Goal: Task Accomplishment & Management: Manage account settings

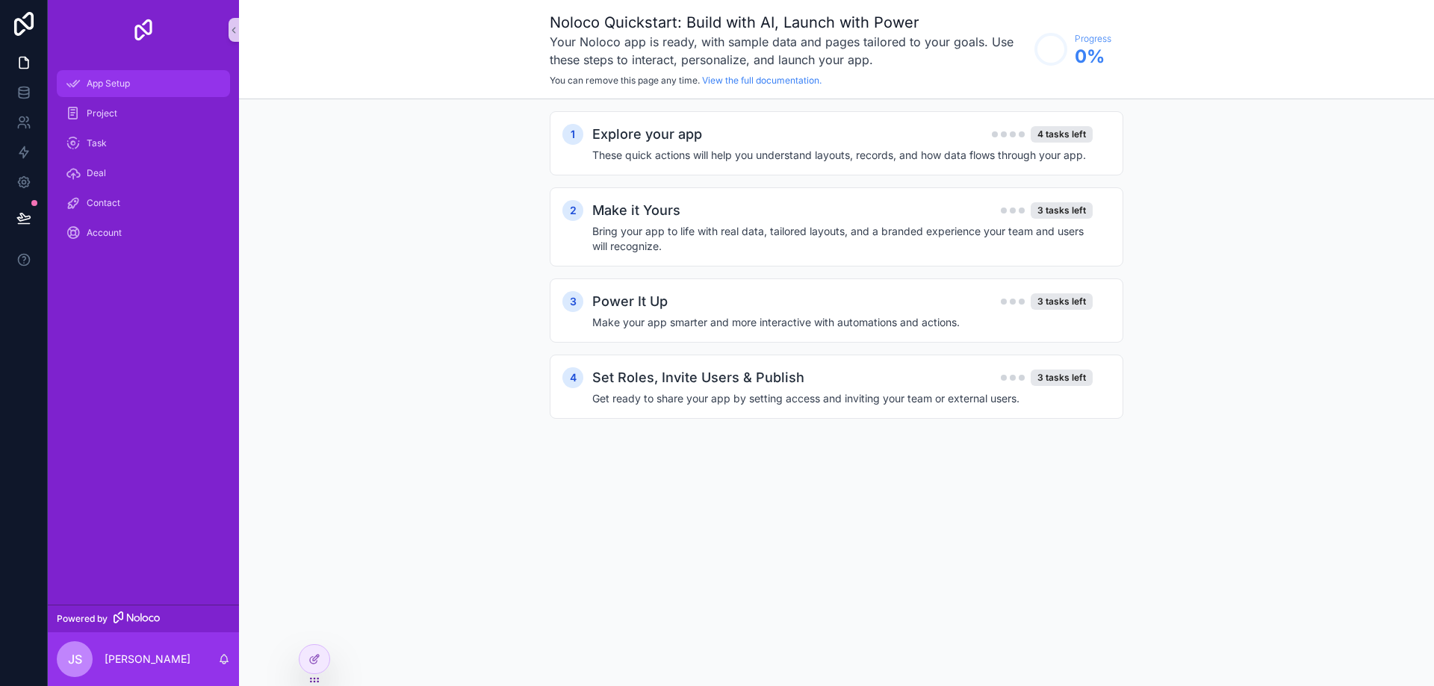
click at [106, 87] on span "App Setup" at bounding box center [108, 84] width 43 height 12
click at [750, 138] on div "Explore your app 4 tasks left" at bounding box center [842, 134] width 500 height 21
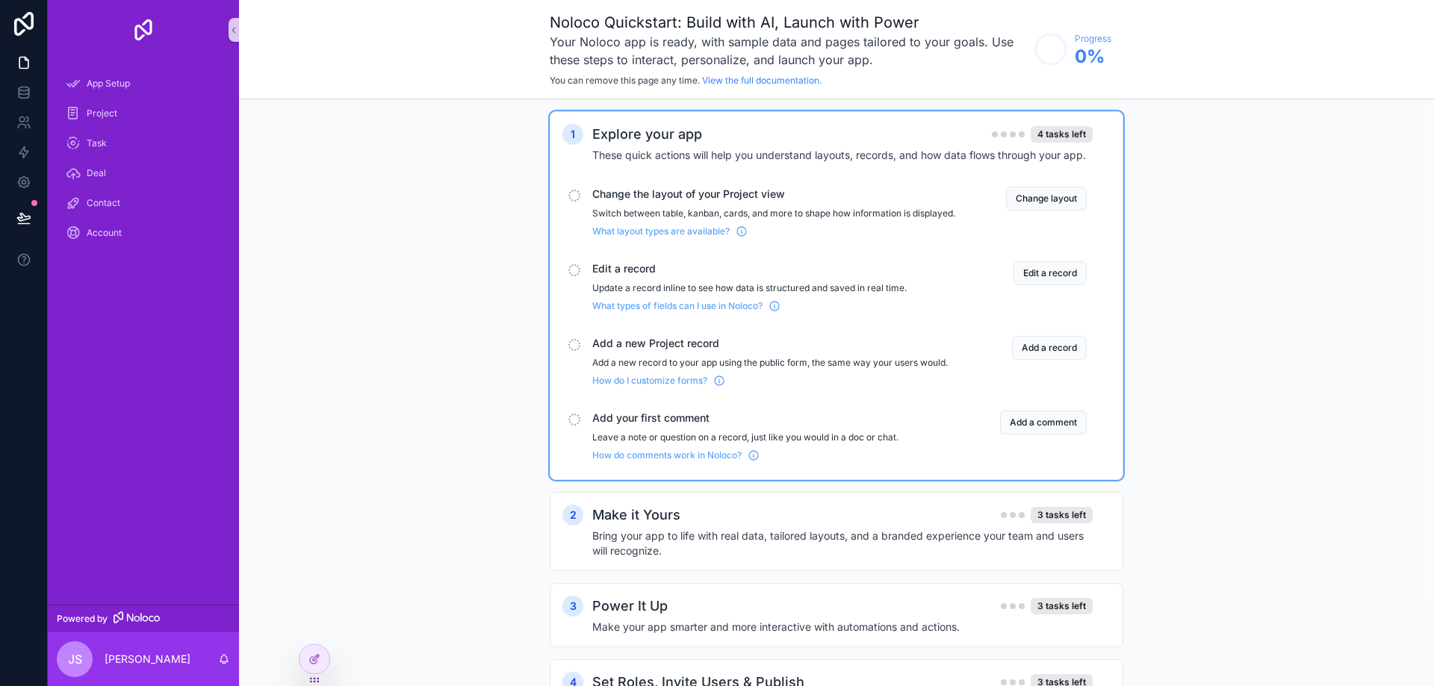
click at [665, 196] on span "Change the layout of your Project view" at bounding box center [773, 194] width 363 height 15
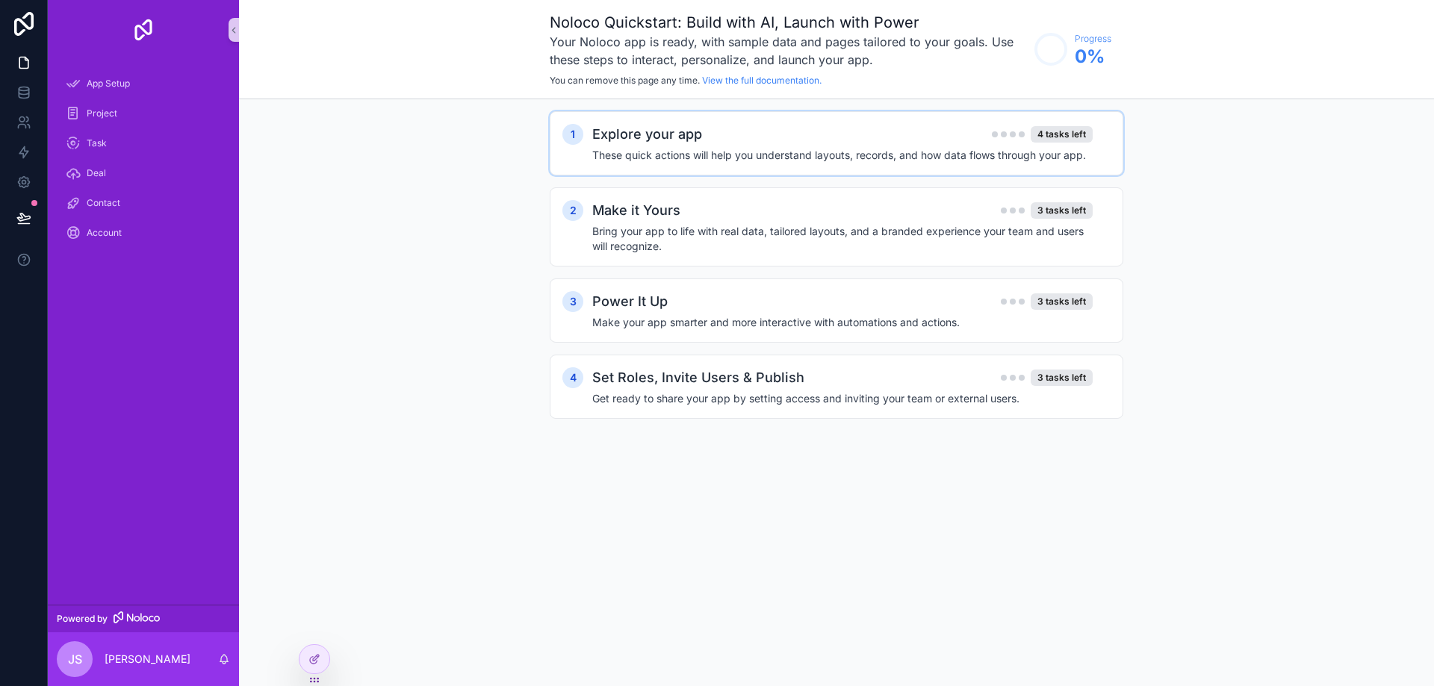
click at [697, 158] on h4 "These quick actions will help you understand layouts, records, and how data flo…" at bounding box center [842, 155] width 500 height 15
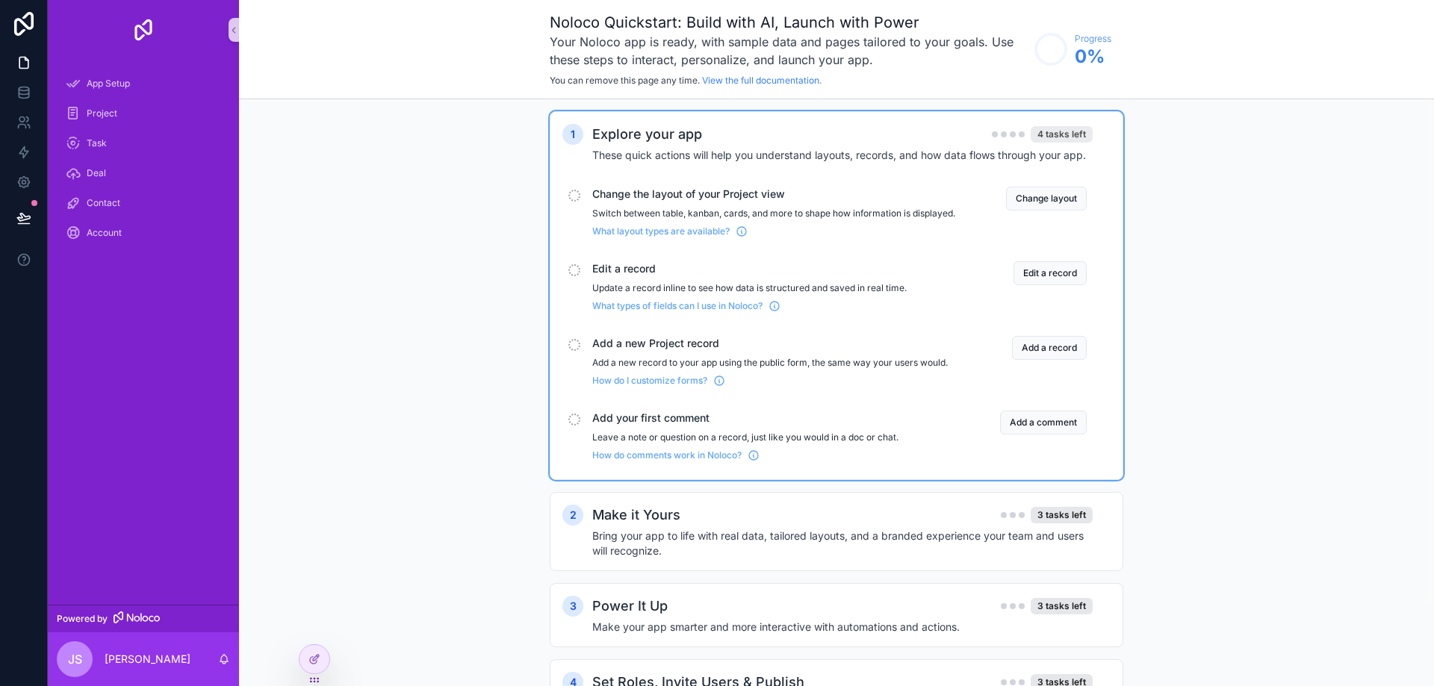
click at [1069, 132] on div "4 tasks left" at bounding box center [1061, 134] width 62 height 16
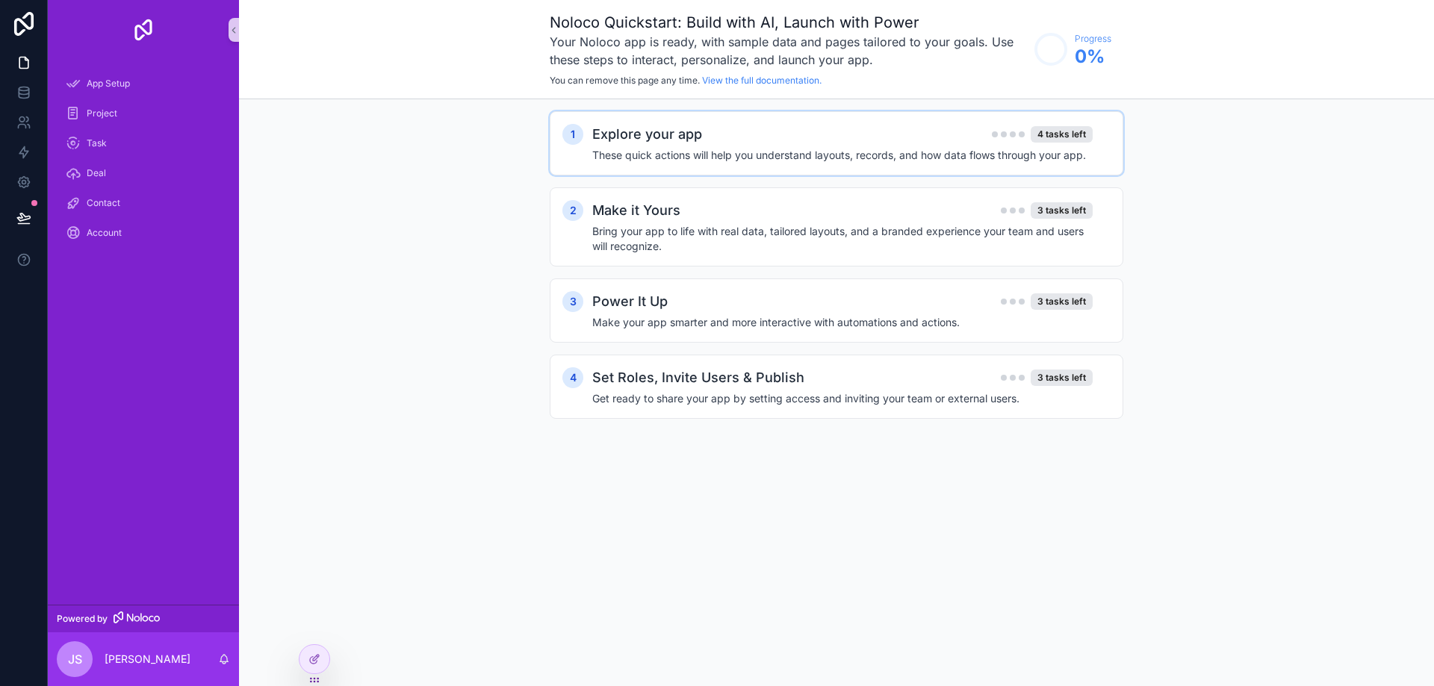
click at [1071, 125] on div "Explore your app 4 tasks left" at bounding box center [842, 134] width 500 height 21
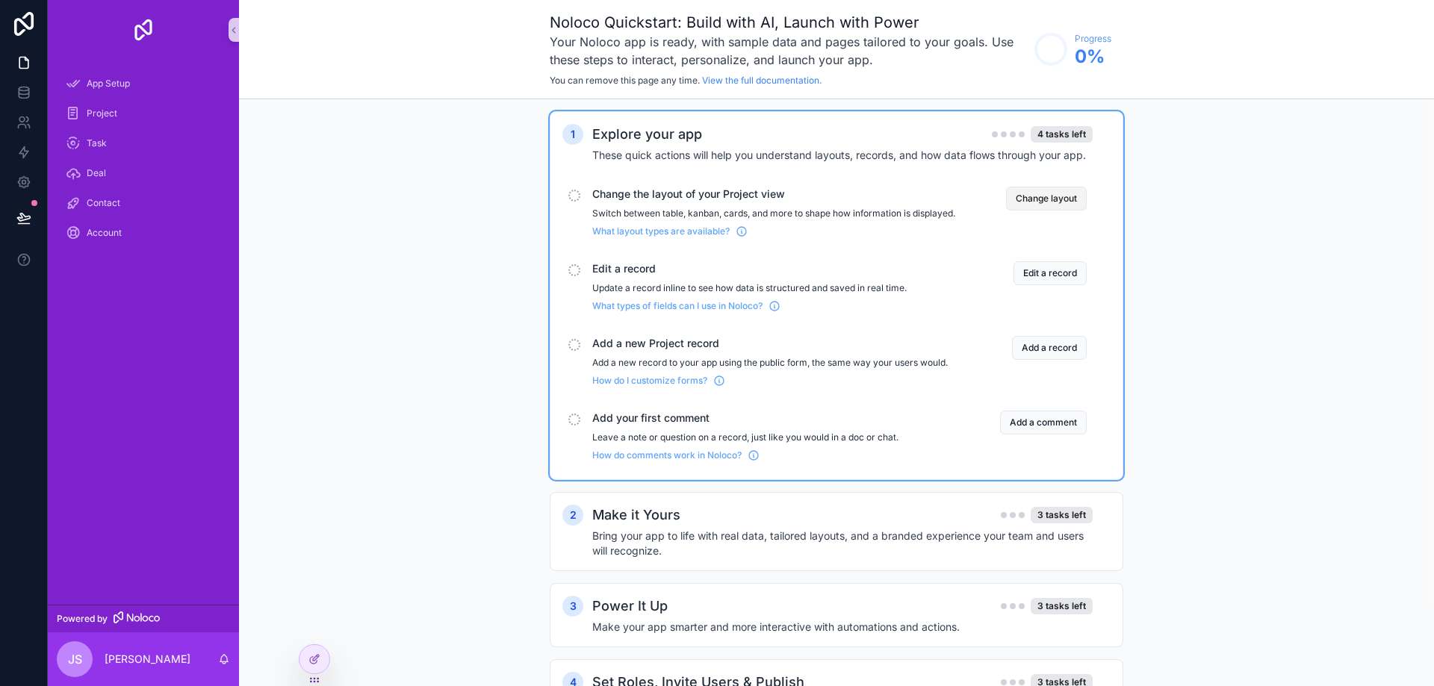
click at [1061, 197] on button "Change layout" at bounding box center [1046, 199] width 81 height 24
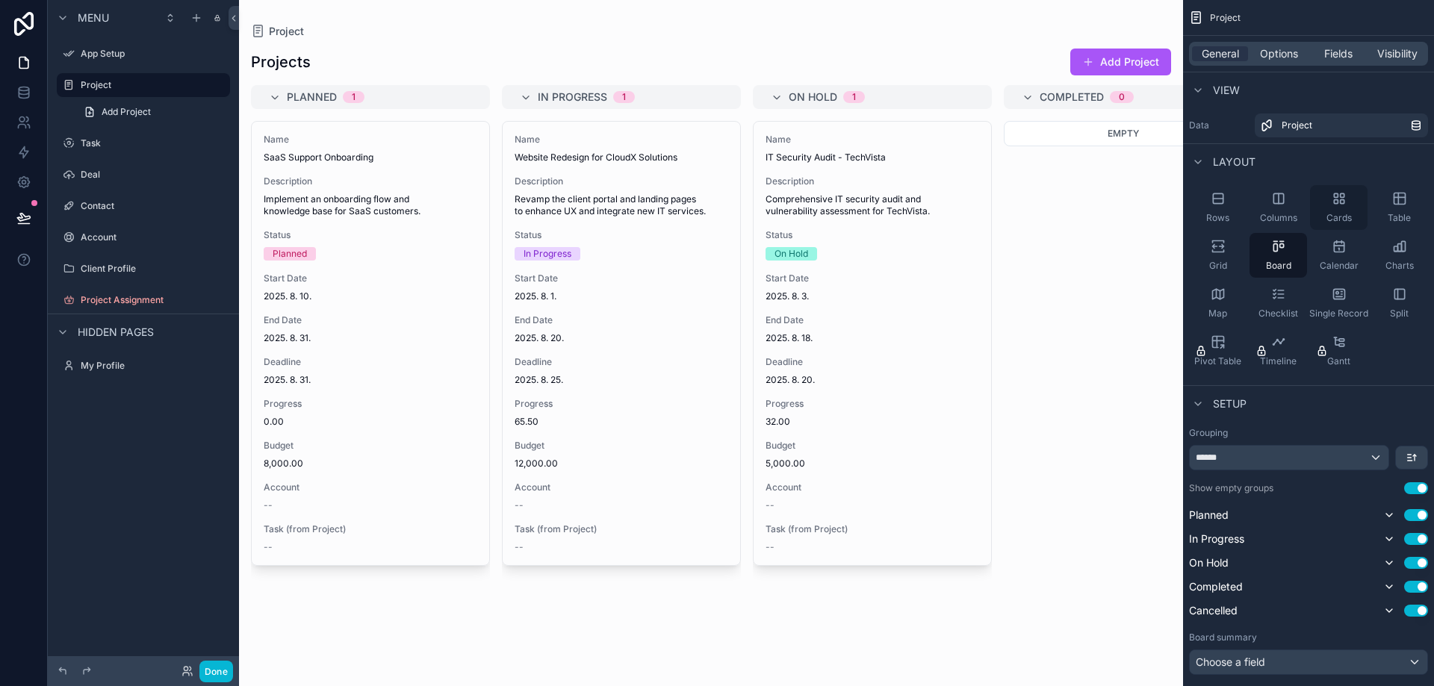
click at [1341, 211] on div "Cards" at bounding box center [1338, 207] width 57 height 45
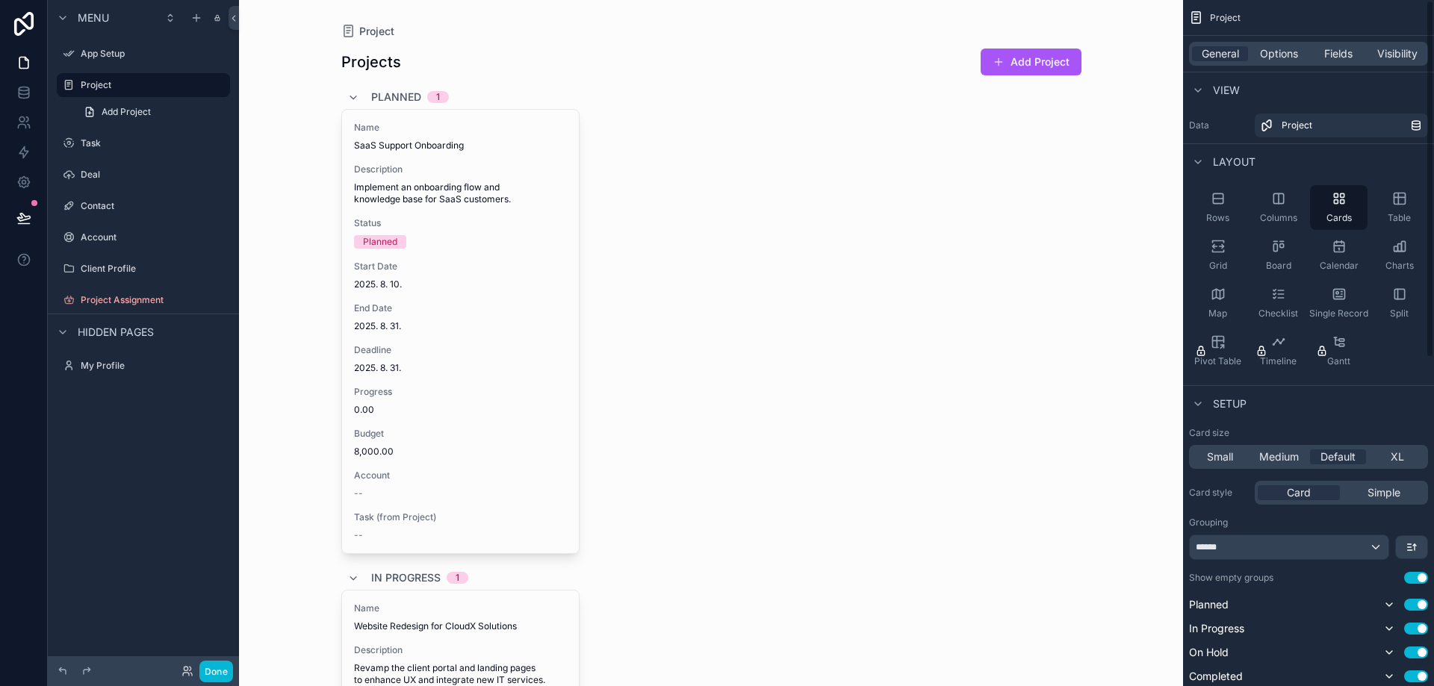
click at [107, 271] on label "Client Profile" at bounding box center [140, 269] width 119 height 12
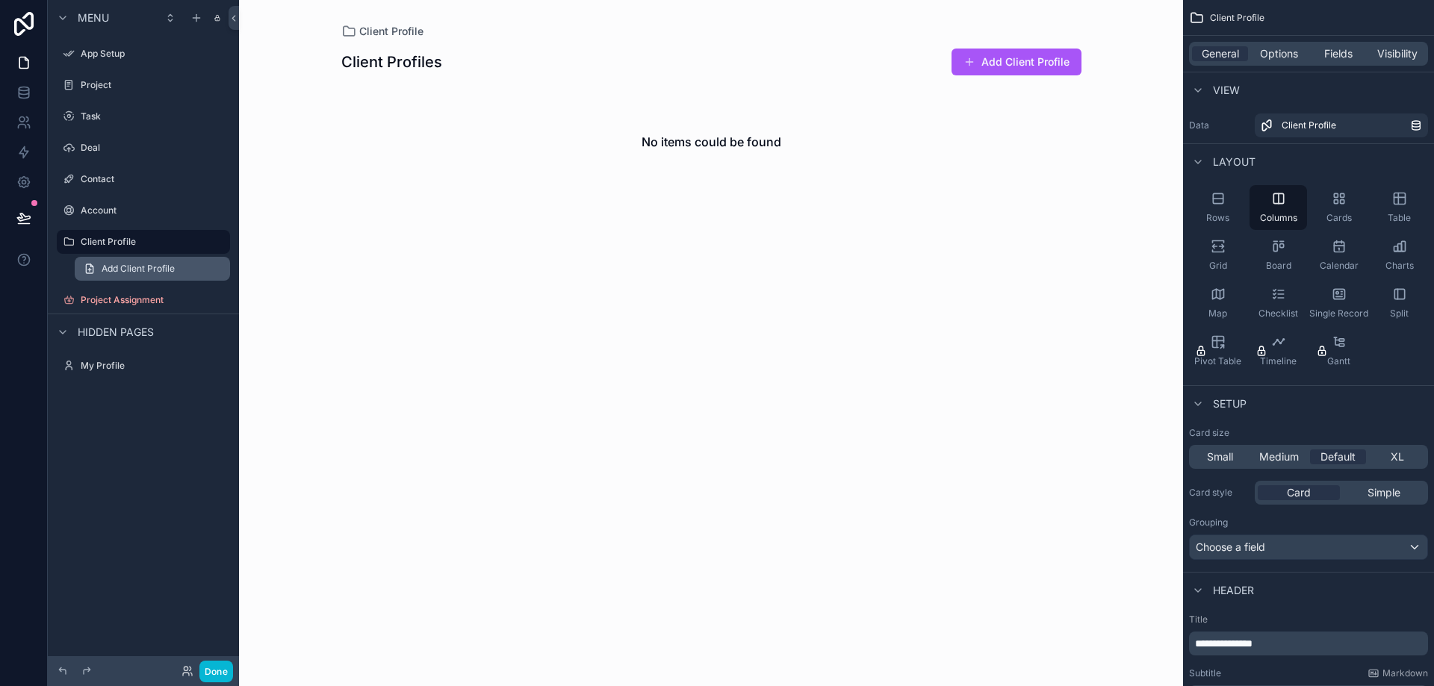
drag, startPoint x: 138, startPoint y: 262, endPoint x: 154, endPoint y: 271, distance: 18.1
click at [139, 264] on link "Add Client Profile" at bounding box center [152, 269] width 155 height 24
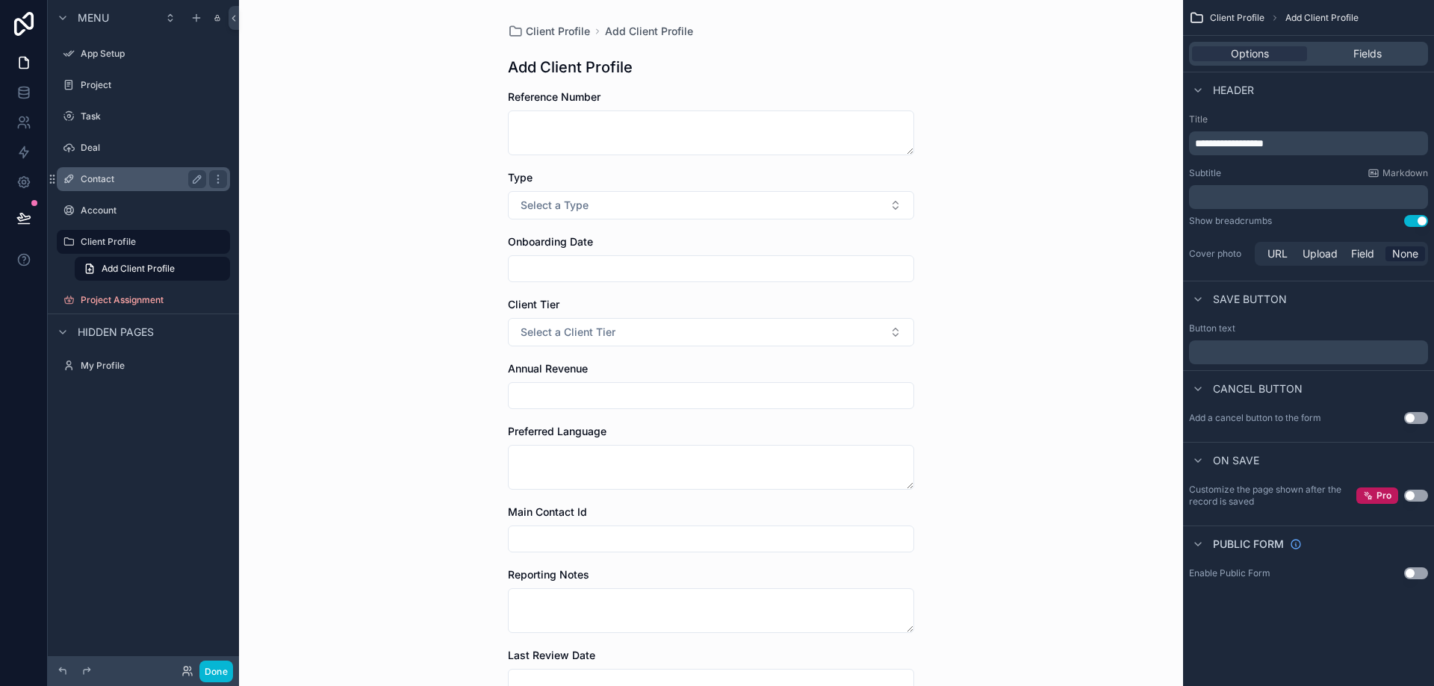
click at [100, 186] on div "Contact" at bounding box center [143, 179] width 125 height 18
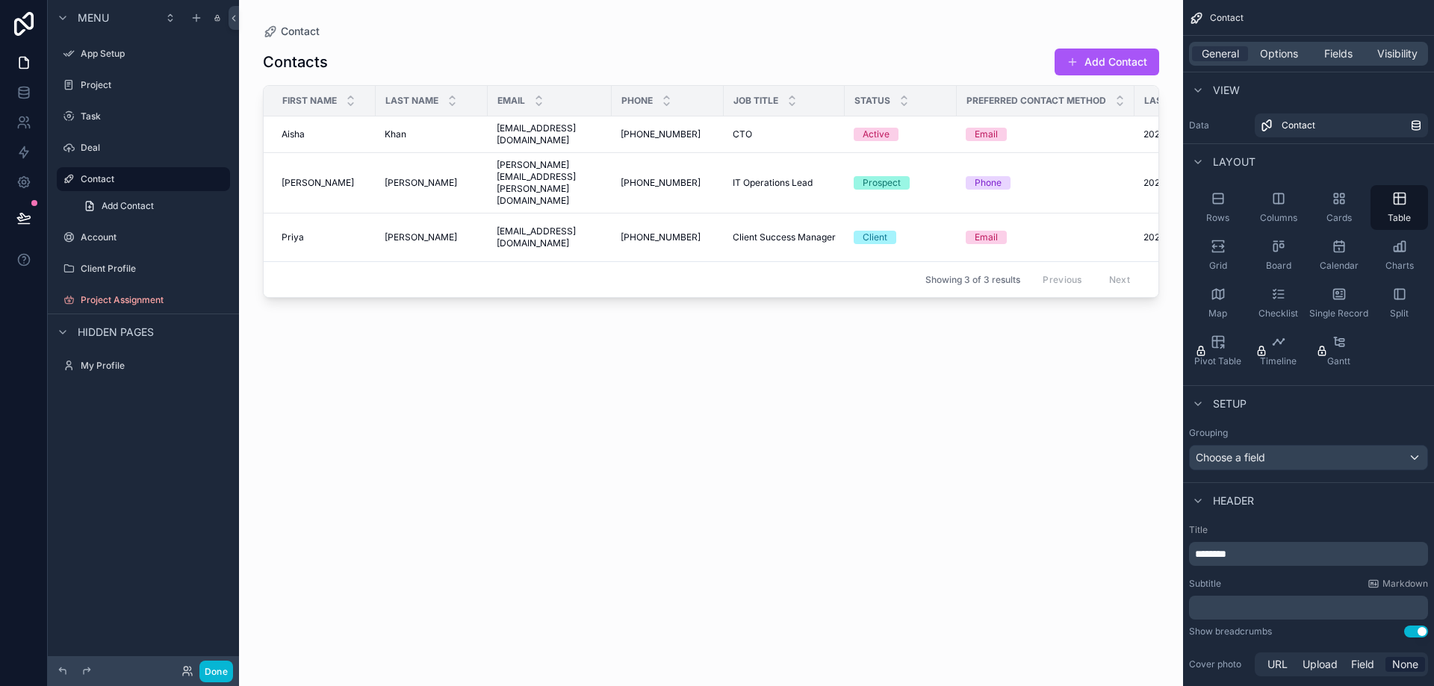
click at [419, 100] on span "Last Name" at bounding box center [411, 101] width 53 height 12
click at [456, 102] on icon "scrollable content" at bounding box center [452, 104] width 10 height 10
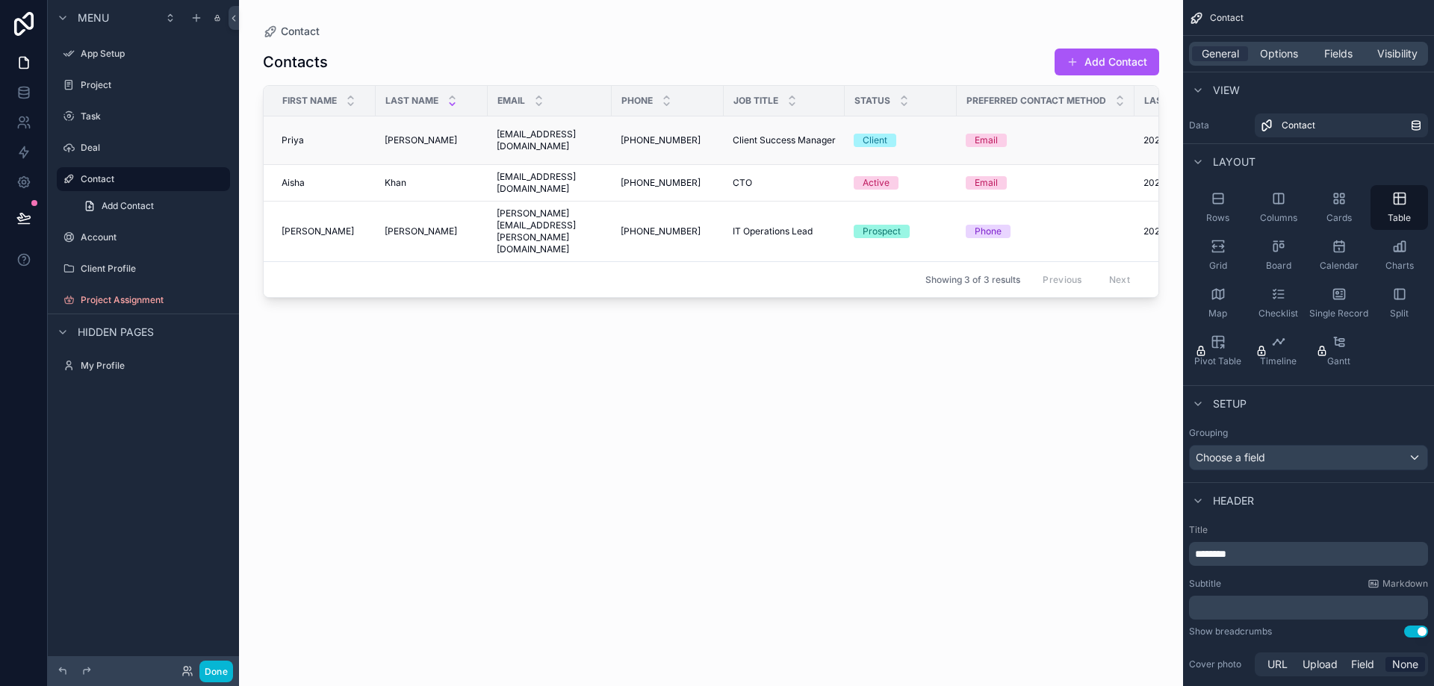
click at [570, 135] on span "[EMAIL_ADDRESS][DOMAIN_NAME]" at bounding box center [550, 140] width 106 height 24
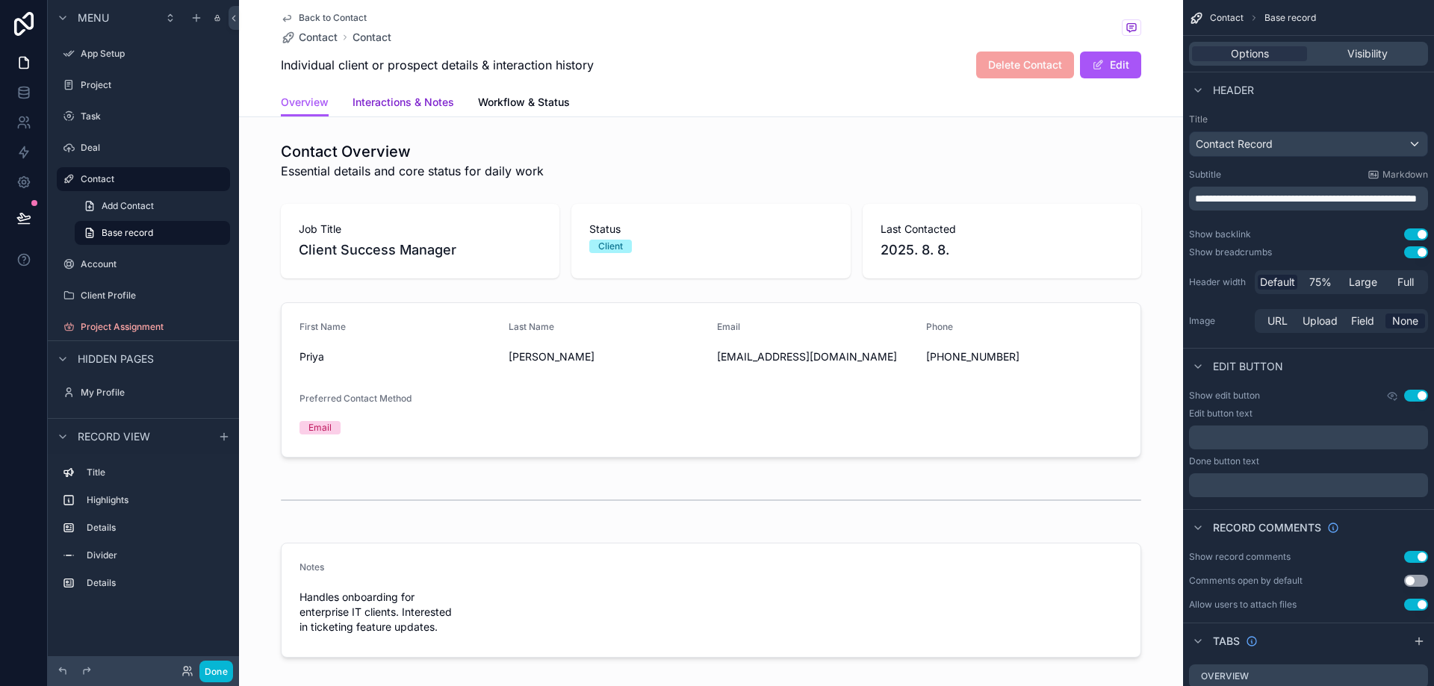
click at [408, 102] on span "Interactions & Notes" at bounding box center [403, 102] width 102 height 15
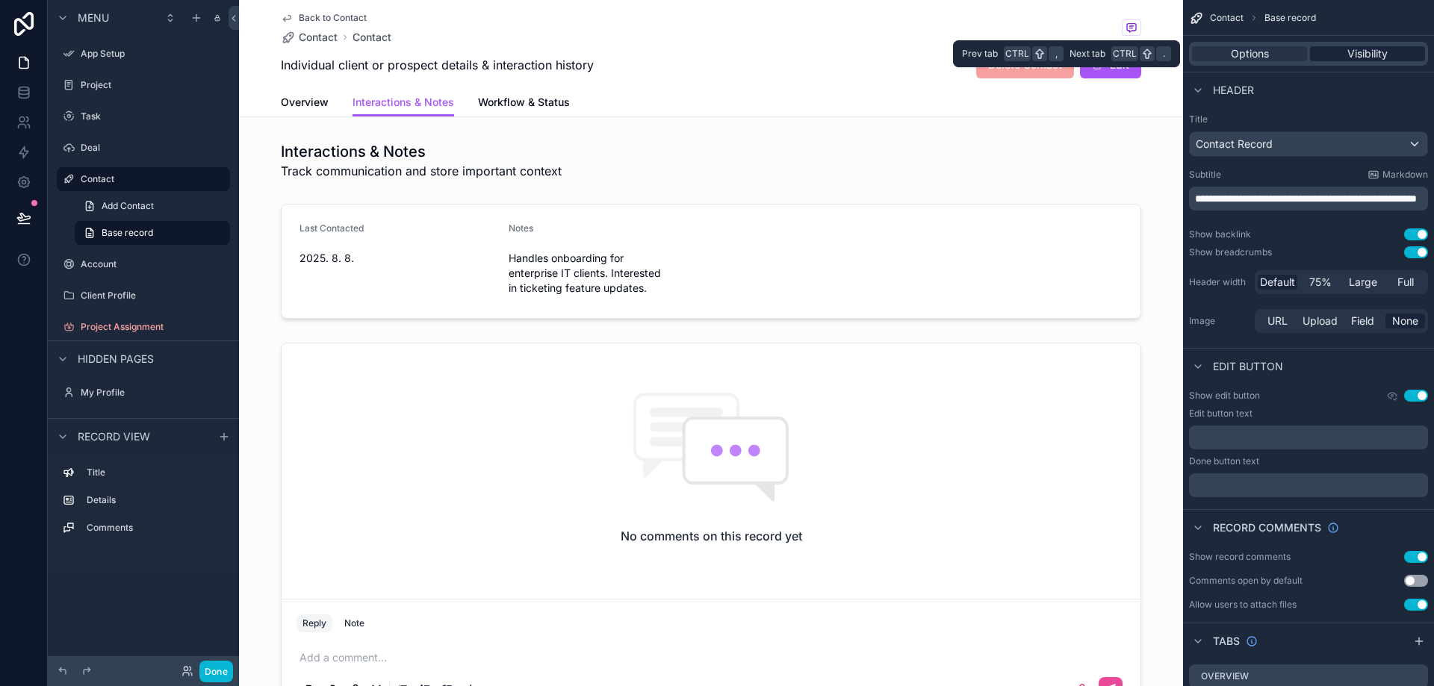
click at [1372, 50] on span "Visibility" at bounding box center [1367, 53] width 40 height 15
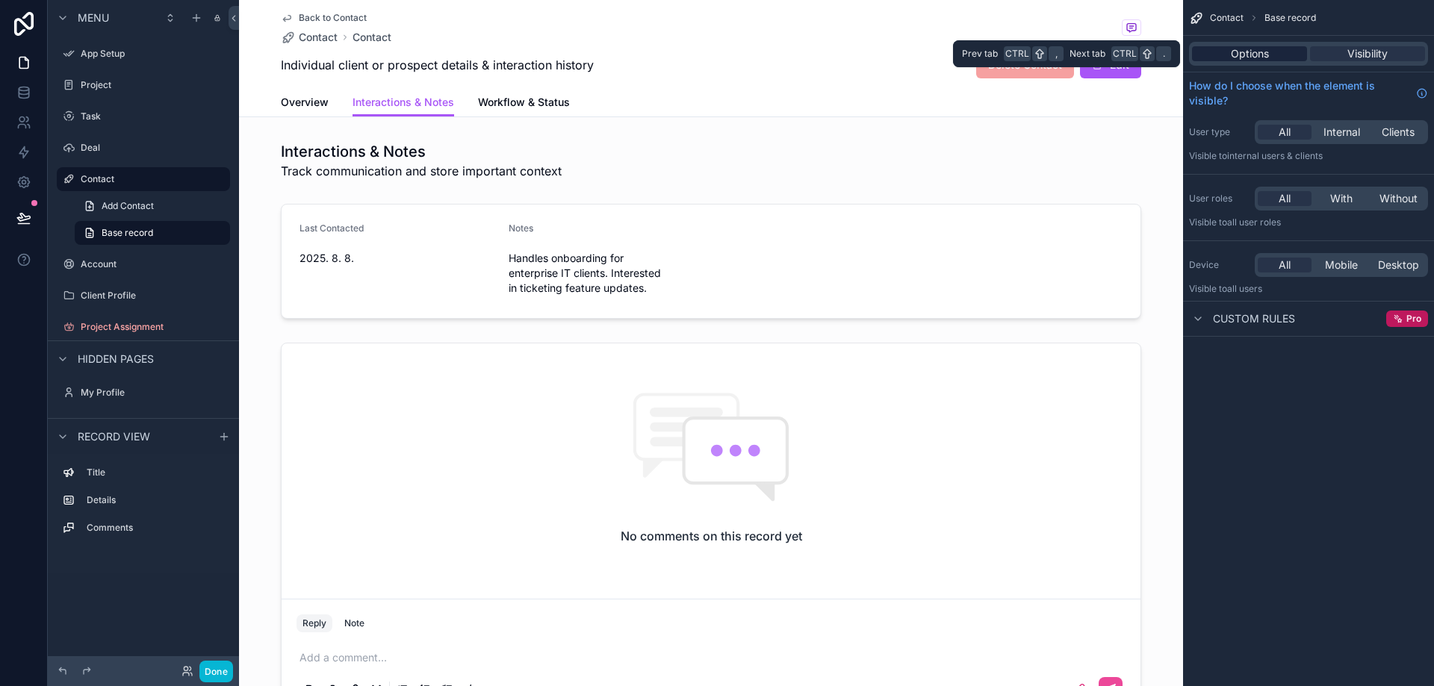
click at [1267, 49] on span "Options" at bounding box center [1250, 53] width 38 height 15
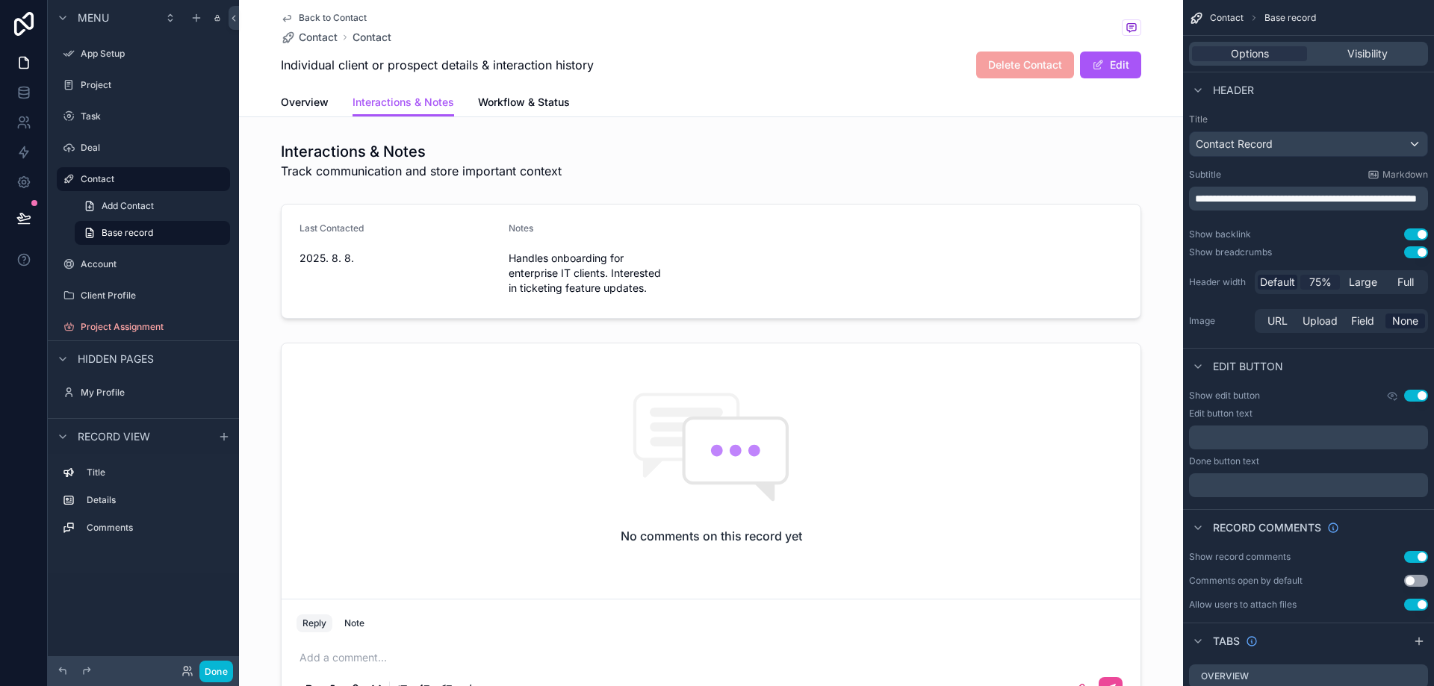
click at [1324, 279] on span "75%" at bounding box center [1320, 282] width 22 height 15
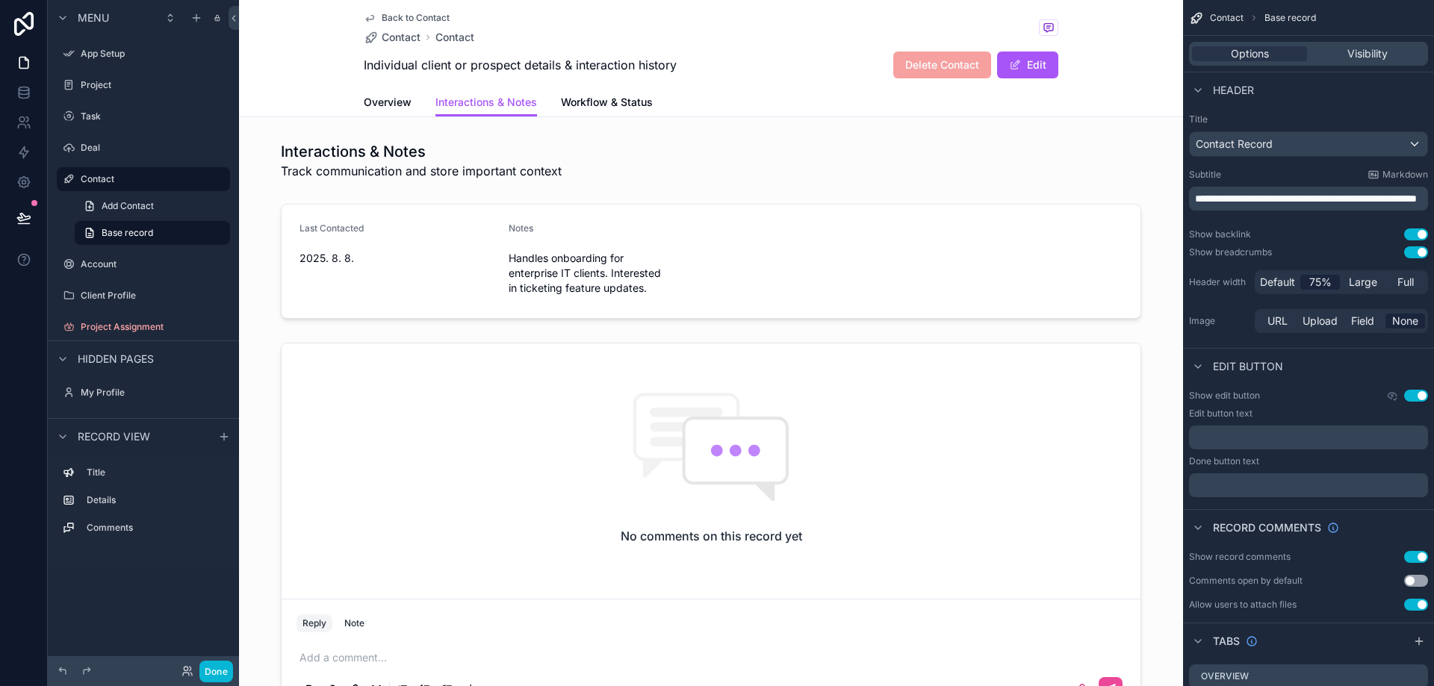
drag, startPoint x: 1207, startPoint y: 283, endPoint x: 1316, endPoint y: 285, distance: 109.8
click at [1208, 283] on label "Header width" at bounding box center [1219, 282] width 60 height 12
click at [1274, 279] on span "Default" at bounding box center [1277, 282] width 35 height 15
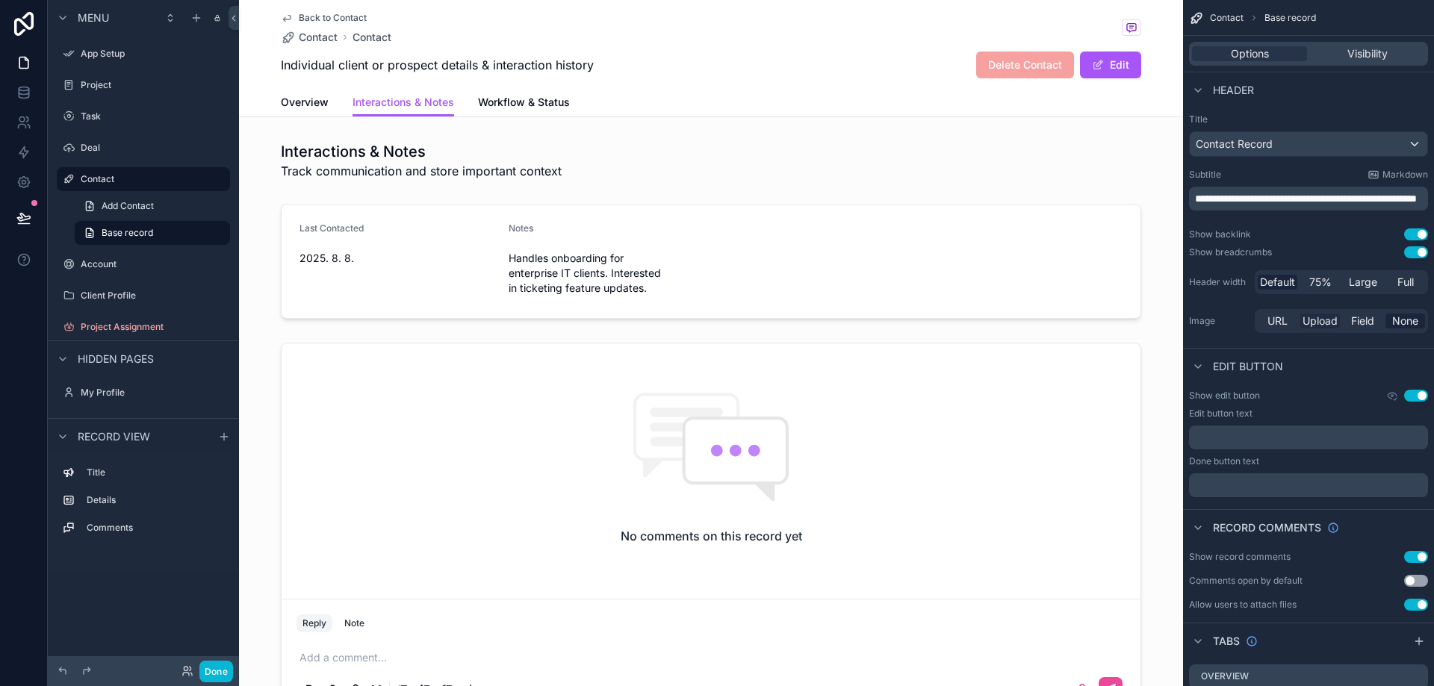
click at [1309, 317] on span "Upload" at bounding box center [1319, 321] width 35 height 15
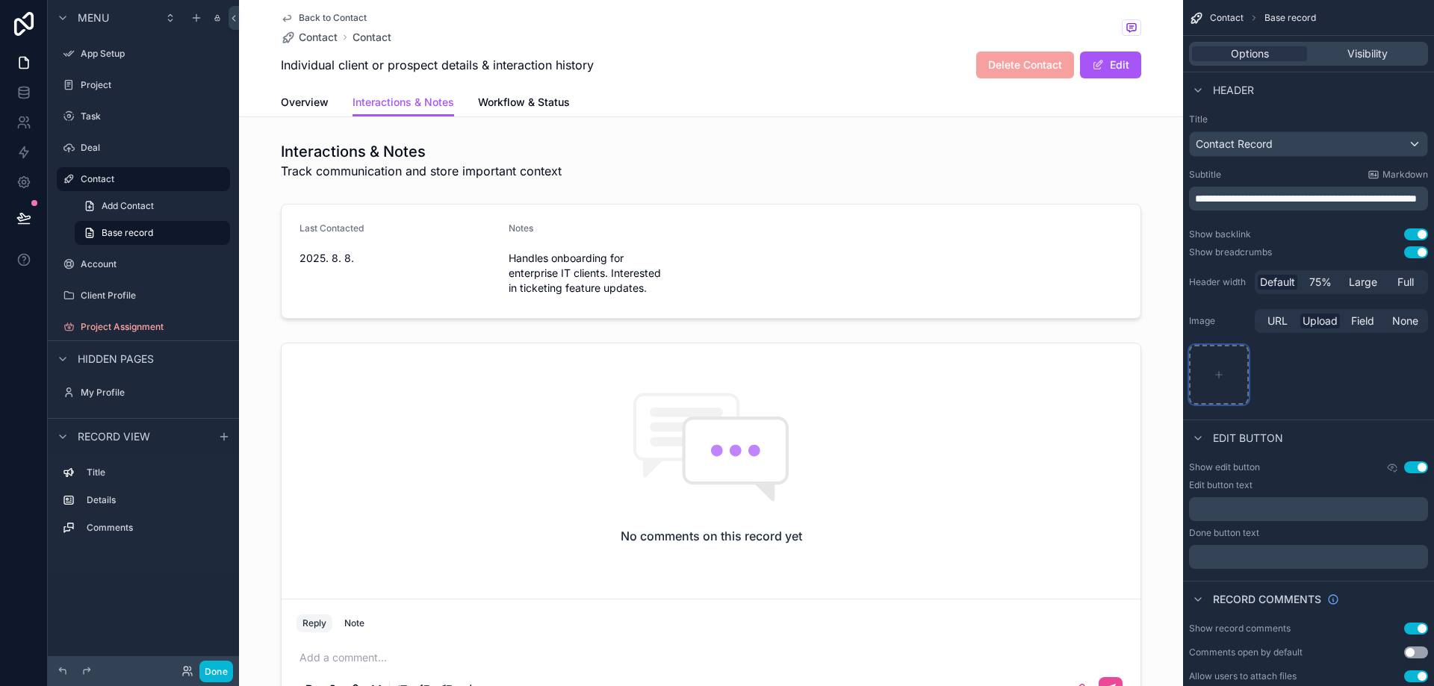
click at [1229, 368] on div "scrollable content" at bounding box center [1219, 375] width 60 height 60
type input "**********"
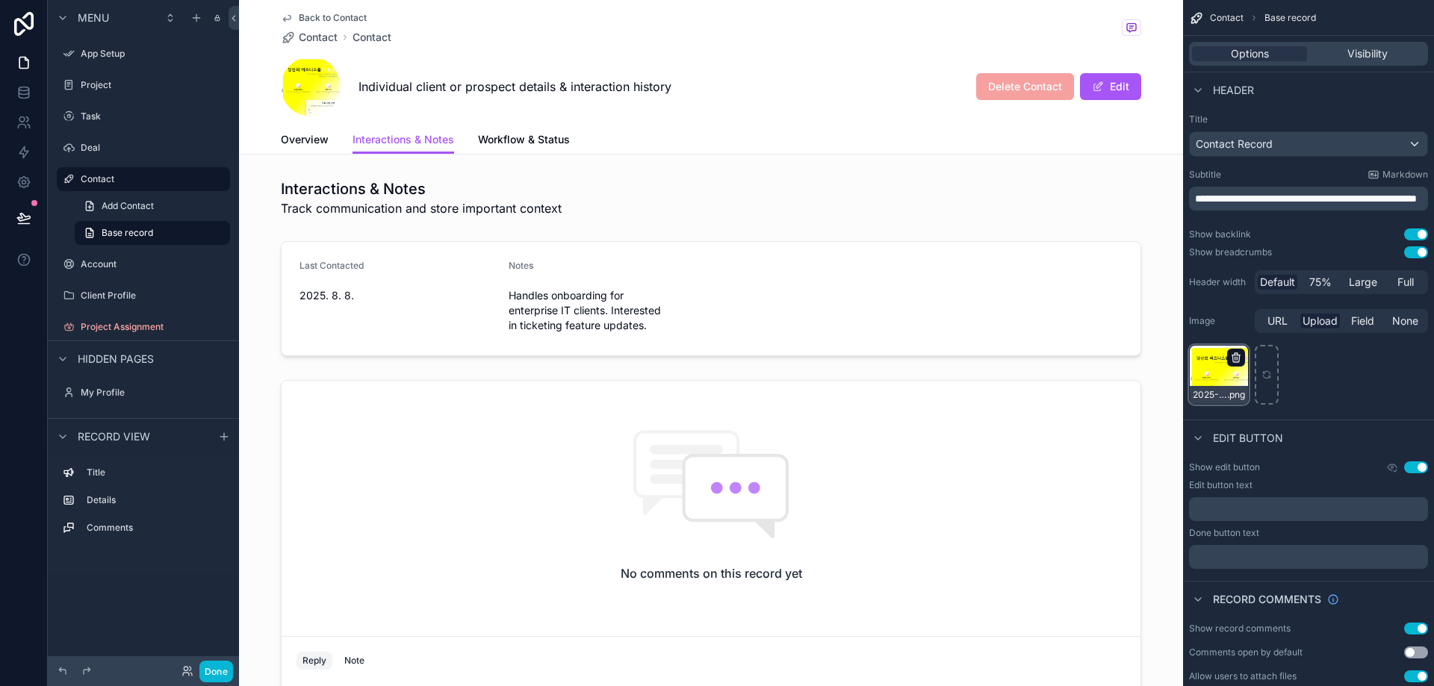
click at [1236, 358] on icon "scrollable content" at bounding box center [1236, 358] width 12 height 12
click at [1261, 333] on icon "button" at bounding box center [1267, 331] width 12 height 12
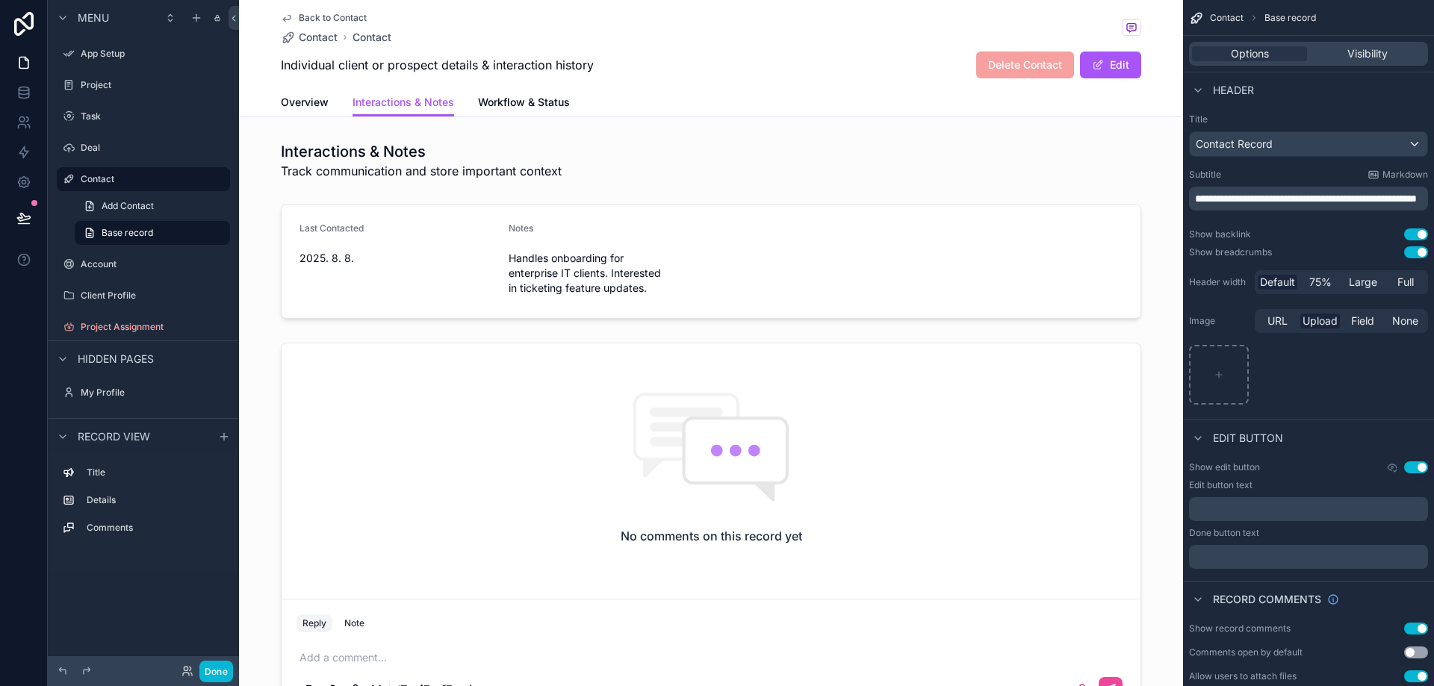
click at [1252, 435] on span "Edit button" at bounding box center [1248, 438] width 70 height 15
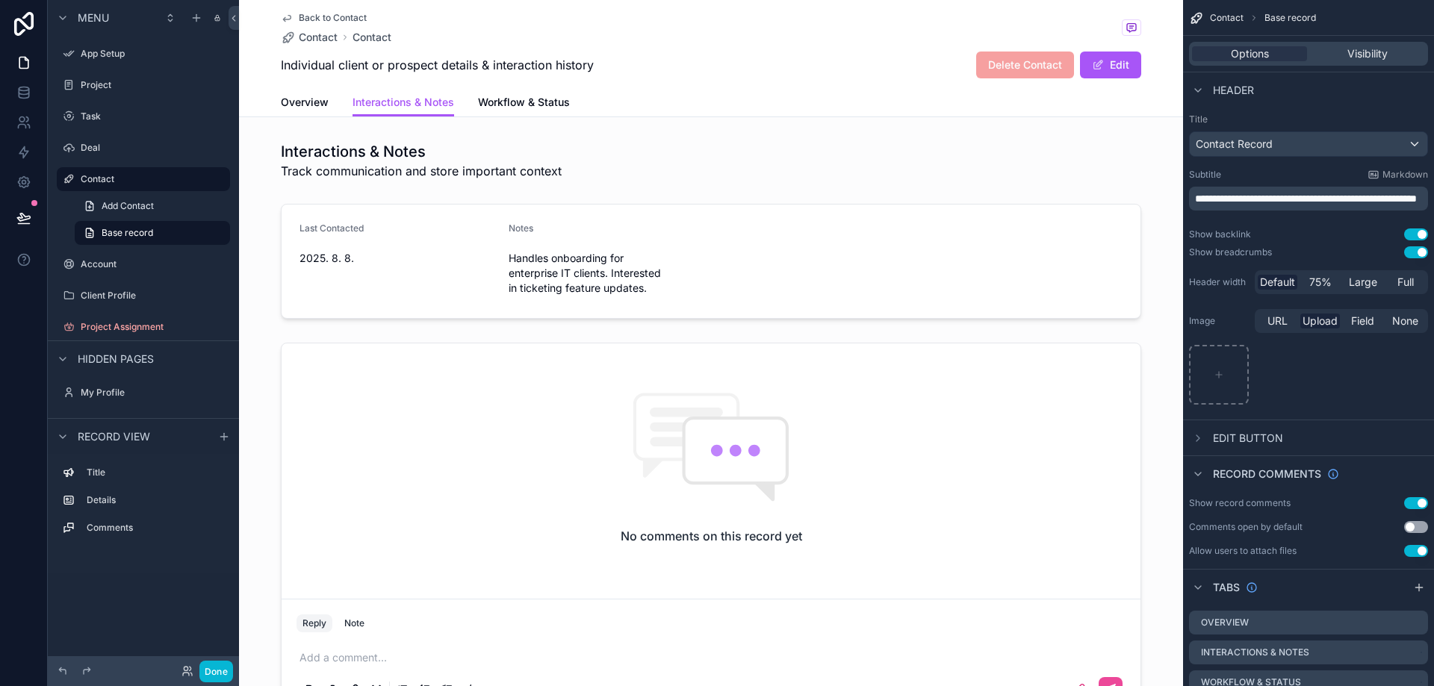
click at [1252, 435] on span "Edit button" at bounding box center [1248, 438] width 70 height 15
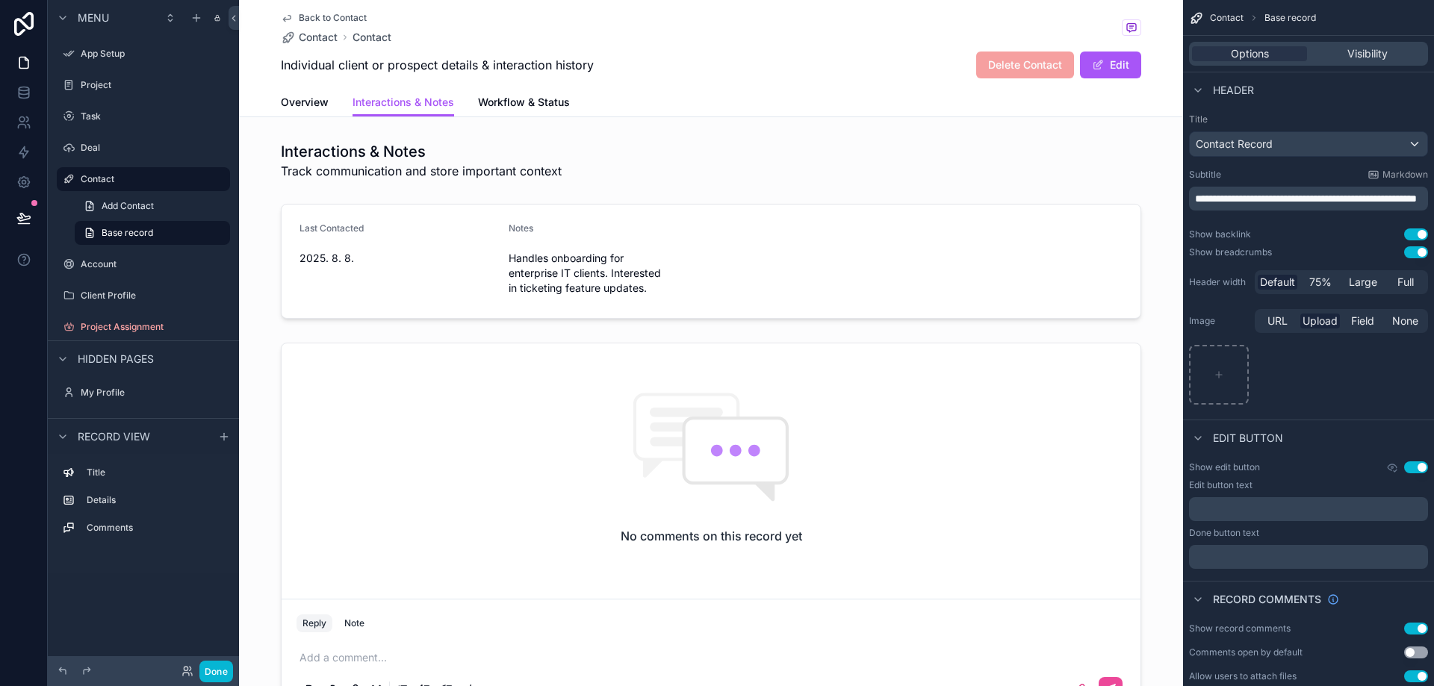
click at [1240, 507] on p "﻿" at bounding box center [1310, 509] width 230 height 12
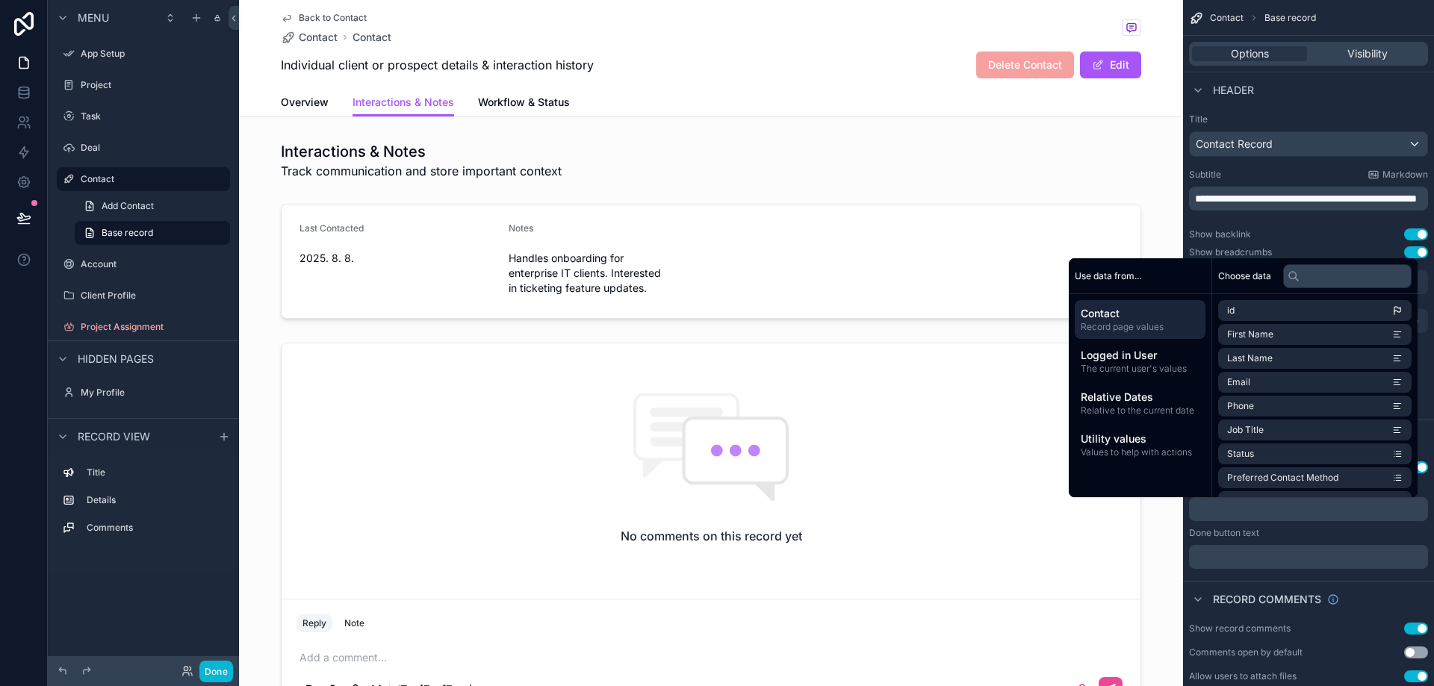
click at [1241, 507] on p "﻿" at bounding box center [1310, 509] width 230 height 12
click at [1250, 507] on p "﻿" at bounding box center [1310, 509] width 230 height 12
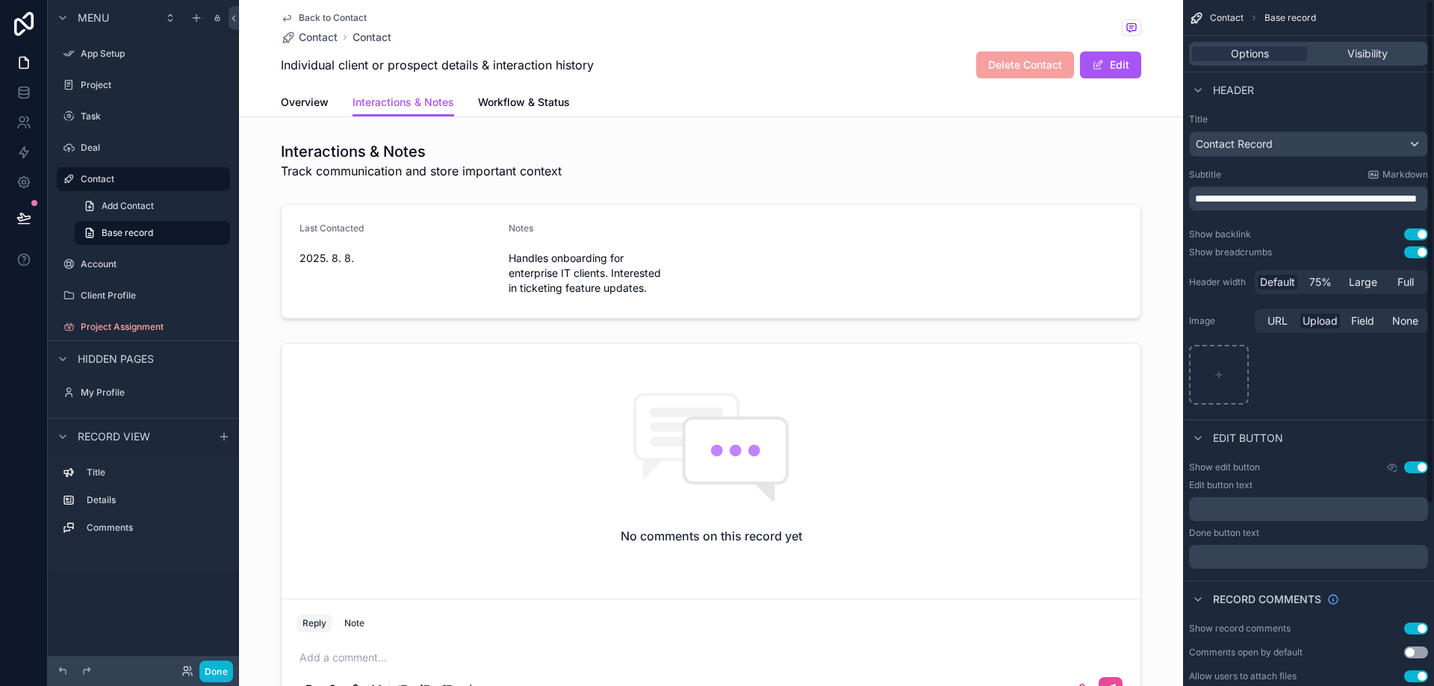
click at [1390, 537] on div "Done button text" at bounding box center [1308, 533] width 239 height 12
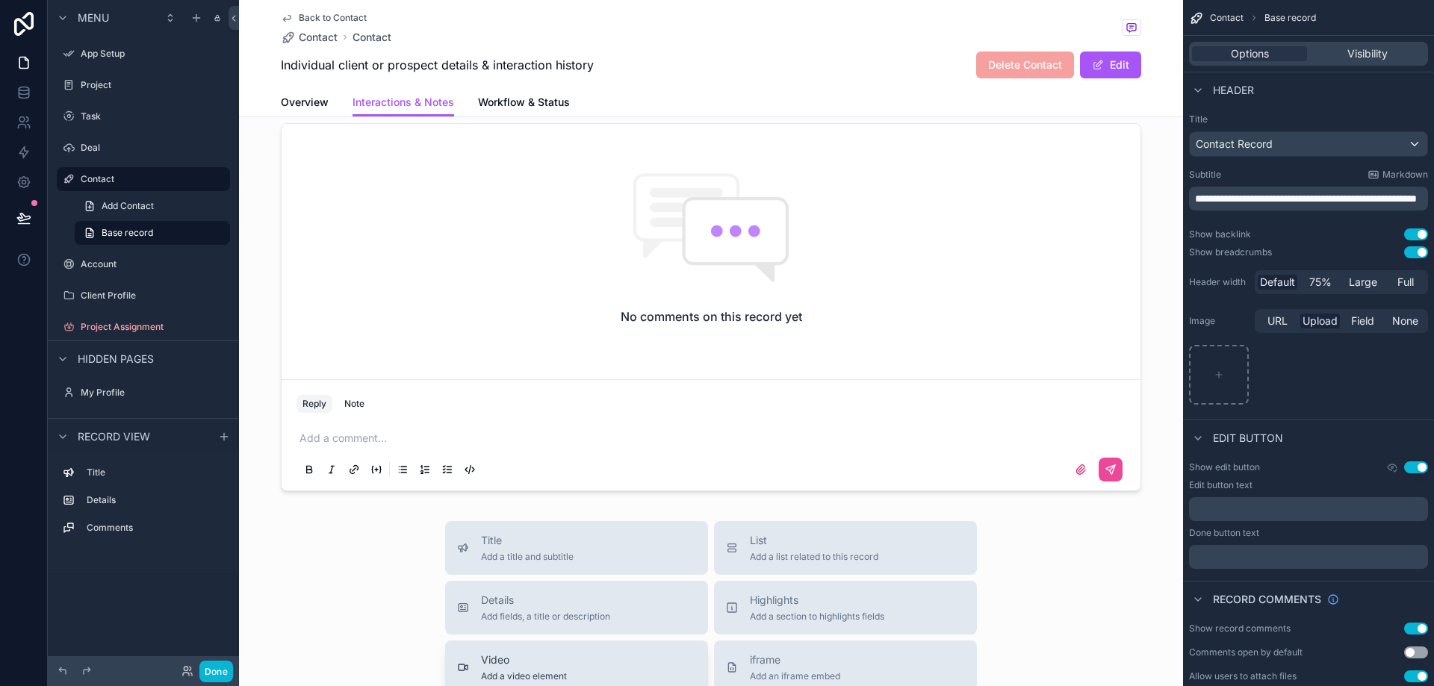
scroll to position [373, 0]
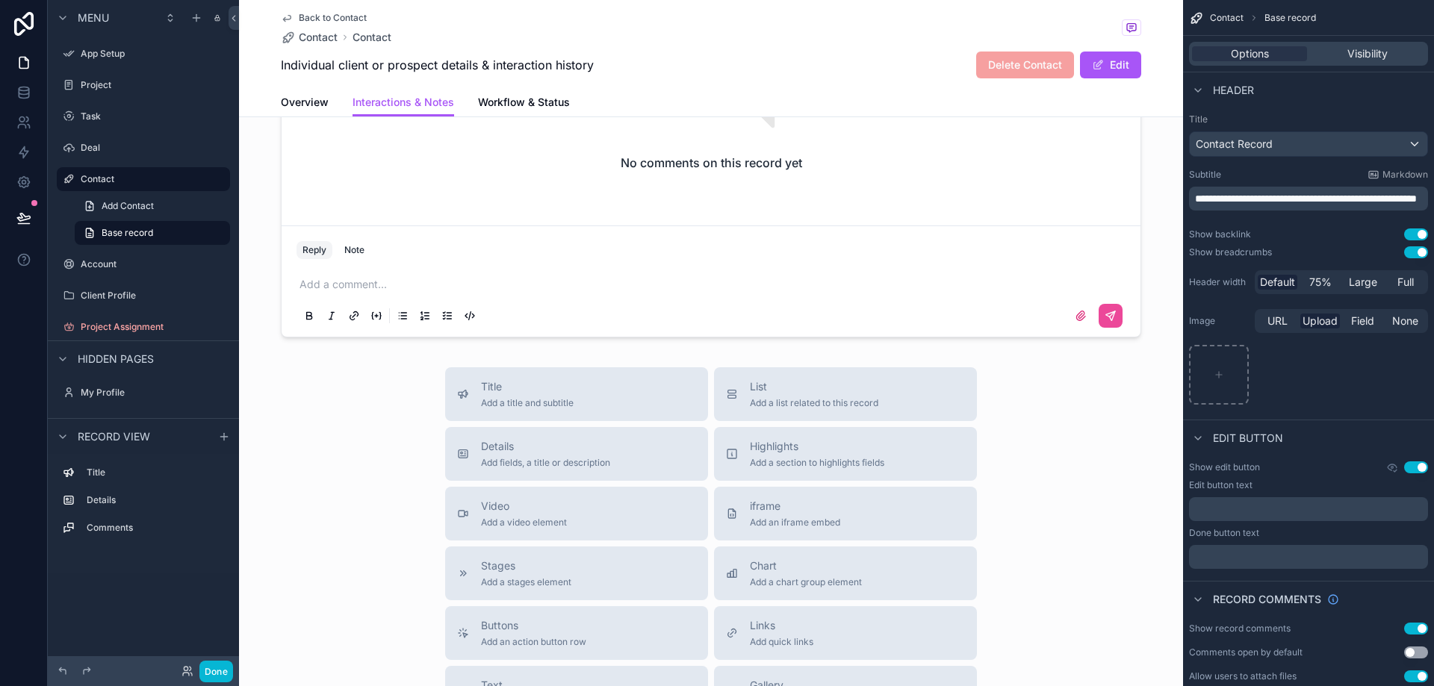
click at [1098, 454] on div "Title Add a title and subtitle List Add a list related to this record Details A…" at bounding box center [711, 633] width 944 height 532
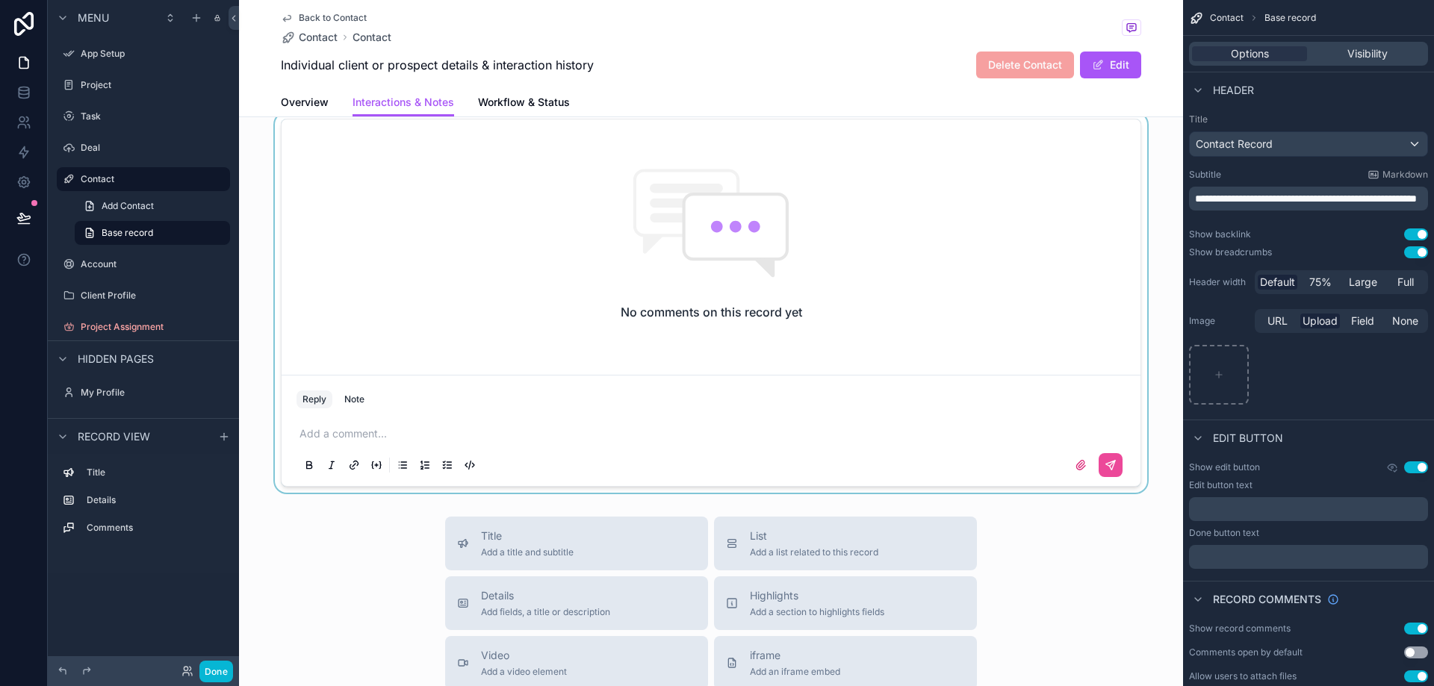
click at [1005, 299] on div "scrollable content" at bounding box center [711, 303] width 944 height 380
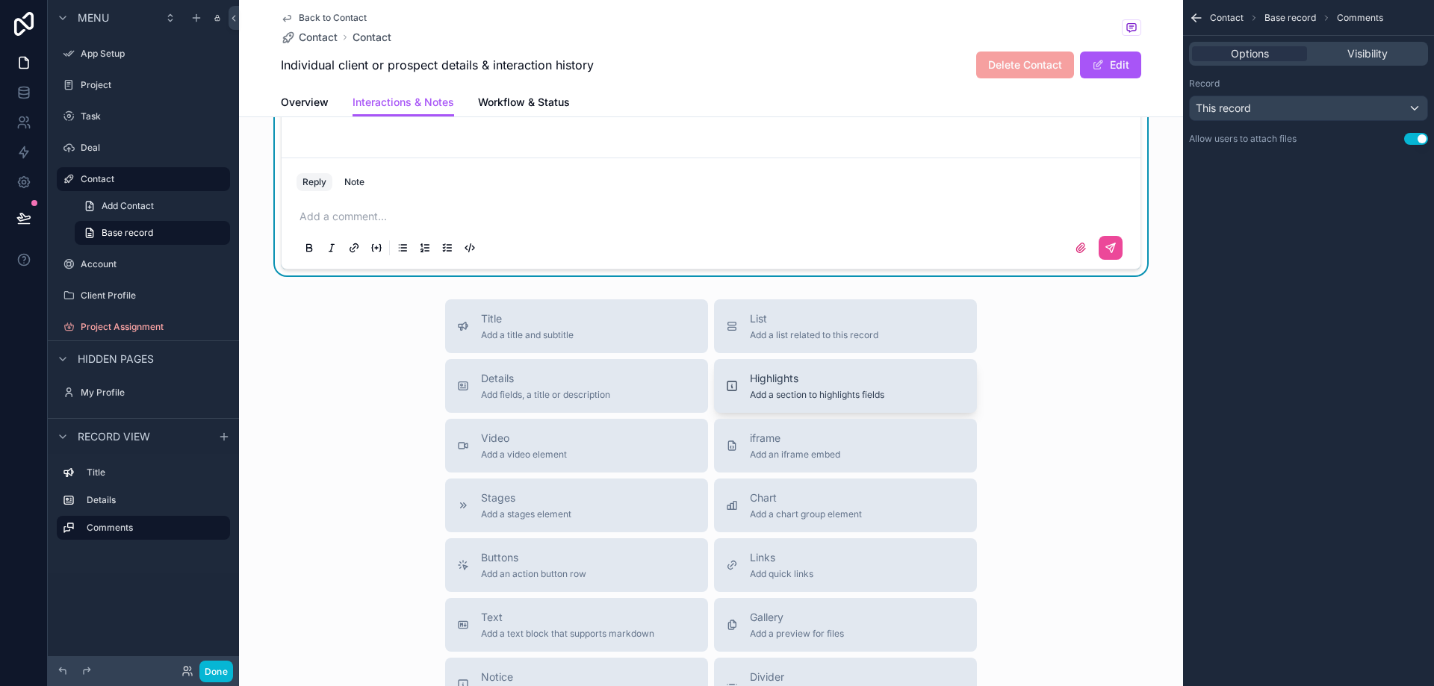
scroll to position [448, 0]
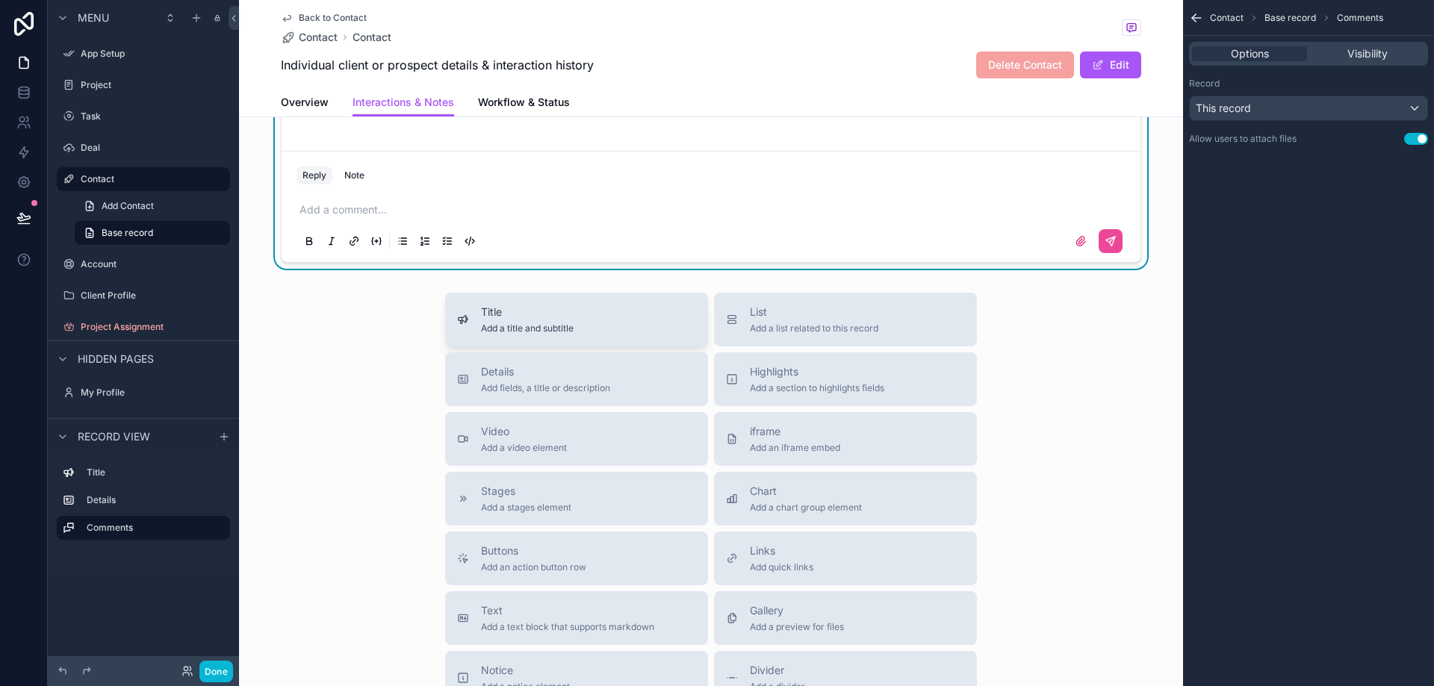
click at [550, 328] on span "Add a title and subtitle" at bounding box center [527, 329] width 93 height 12
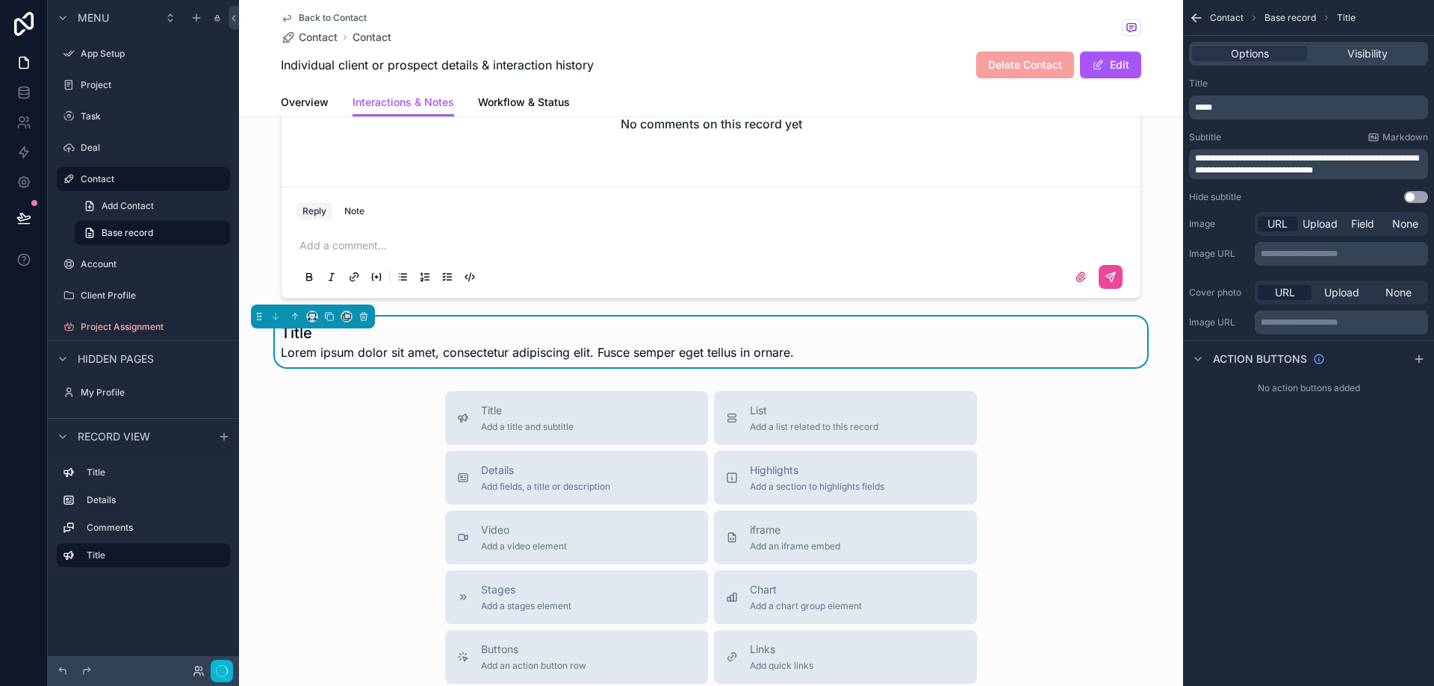
scroll to position [411, 0]
drag, startPoint x: 387, startPoint y: 447, endPoint x: 395, endPoint y: 438, distance: 11.6
click at [390, 447] on div "Title Add a title and subtitle List Add a list related to this record Details A…" at bounding box center [711, 659] width 944 height 532
click at [562, 403] on button "Title Add a title and subtitle" at bounding box center [576, 420] width 263 height 54
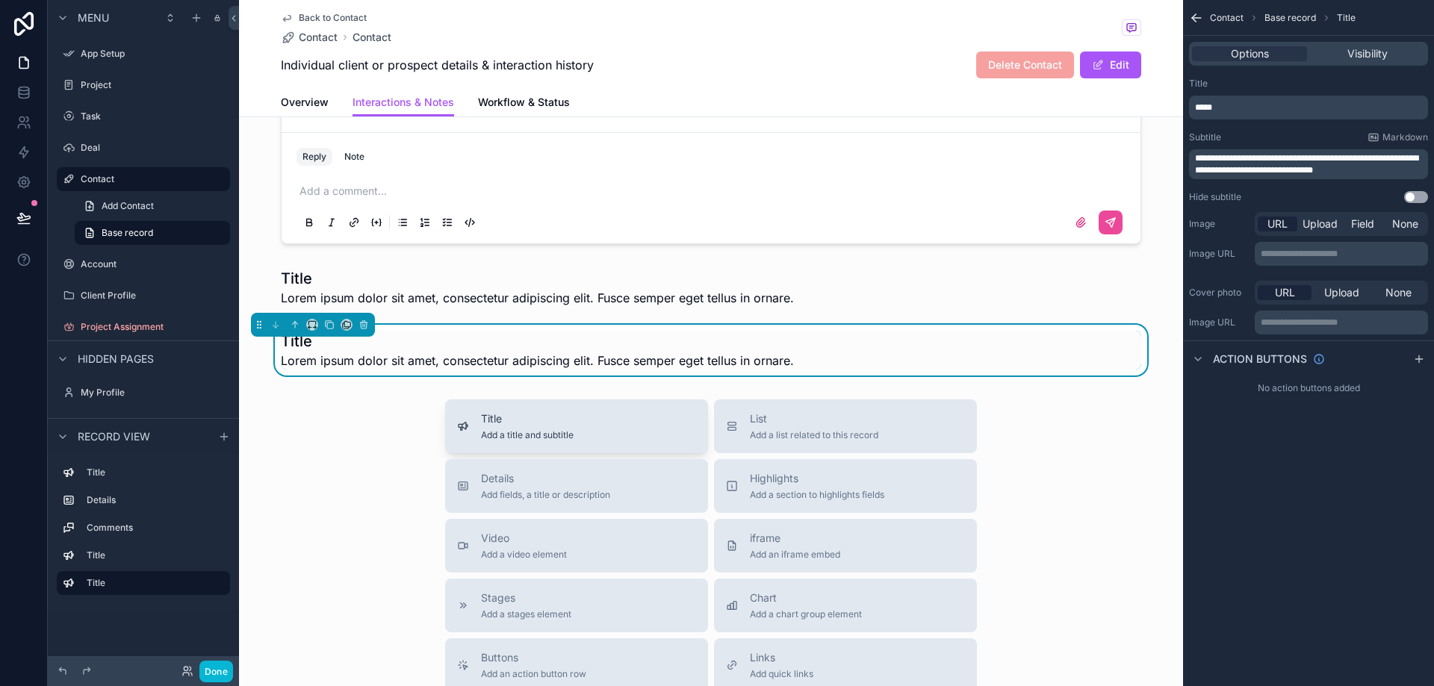
scroll to position [473, 0]
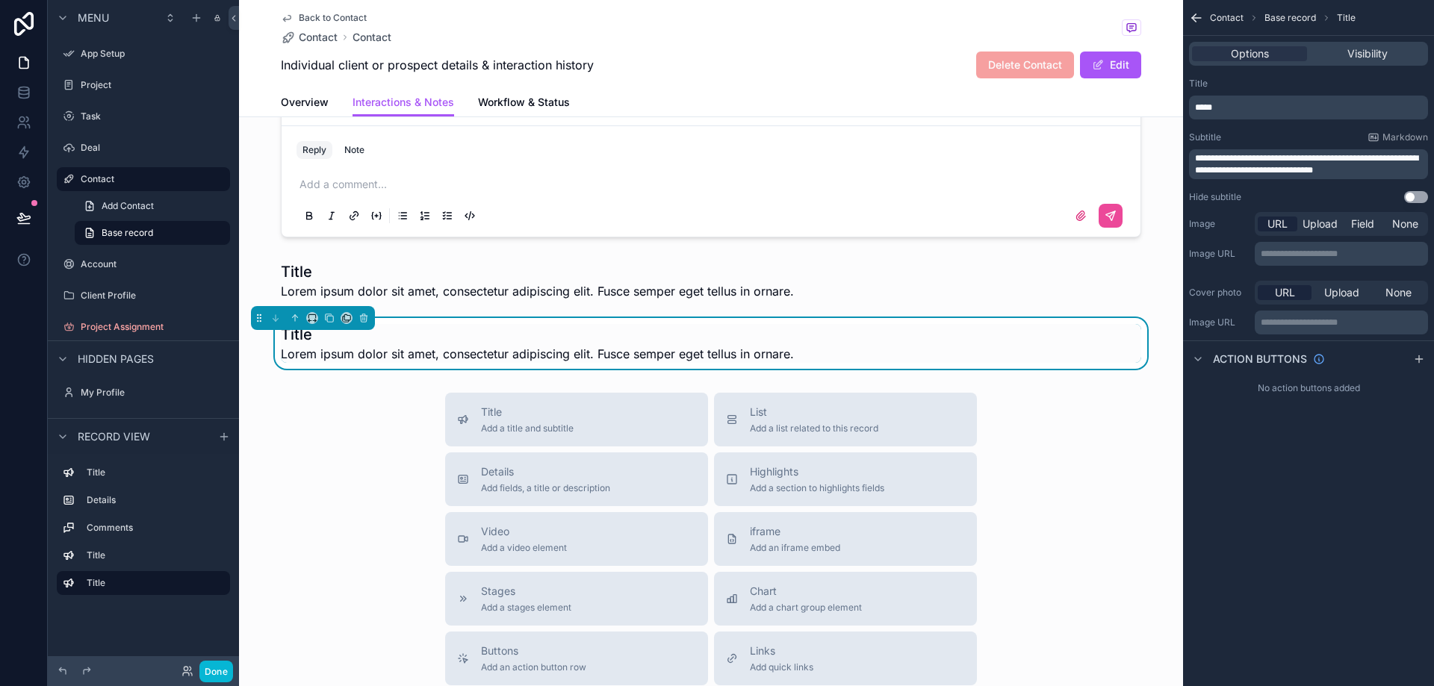
click at [411, 426] on div "Title Add a title and subtitle List Add a list related to this record Details A…" at bounding box center [711, 659] width 944 height 532
click at [1149, 419] on div "Title Add a title and subtitle List Add a list related to this record Details A…" at bounding box center [711, 659] width 944 height 532
click at [1136, 417] on div "Title Add a title and subtitle List Add a list related to this record Details A…" at bounding box center [711, 659] width 944 height 532
click at [1136, 415] on div "Title Add a title and subtitle List Add a list related to this record Details A…" at bounding box center [711, 659] width 944 height 532
click at [1092, 291] on div "scrollable content" at bounding box center [711, 280] width 944 height 51
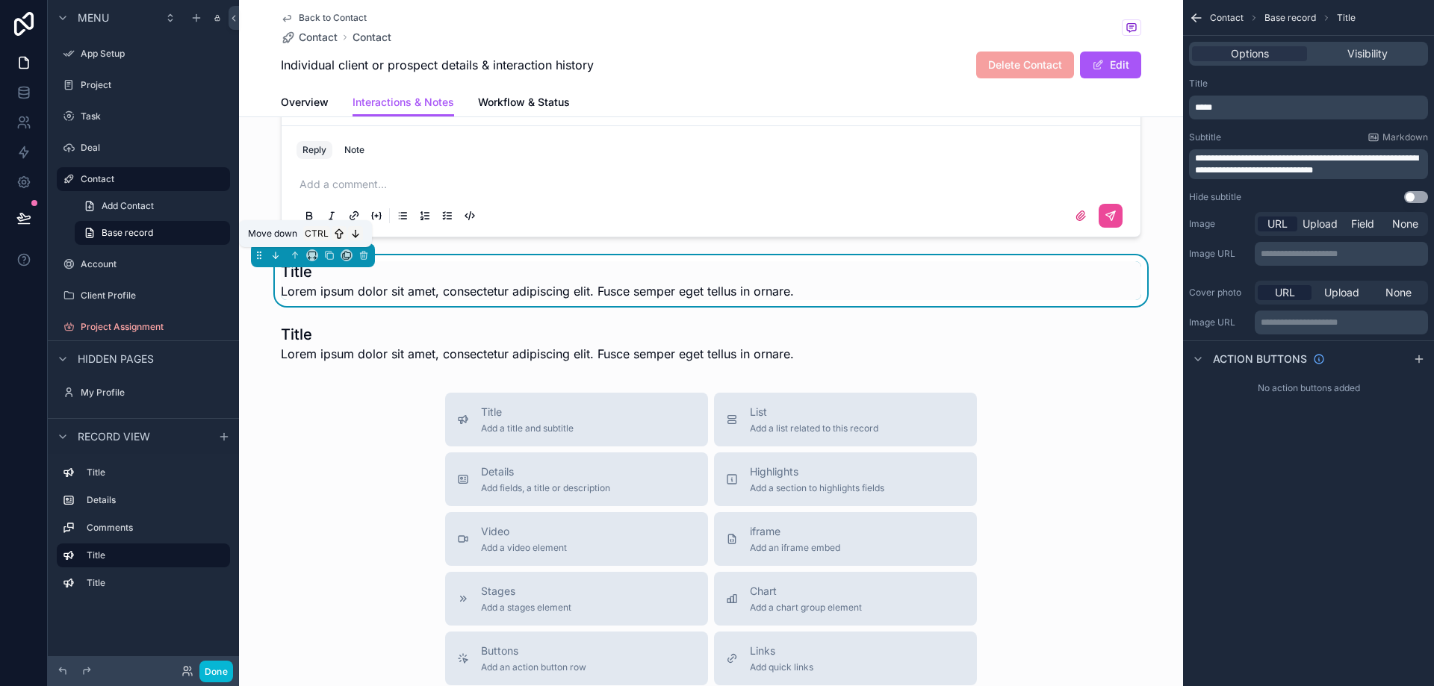
click at [275, 255] on icon "scrollable content" at bounding box center [275, 255] width 10 height 10
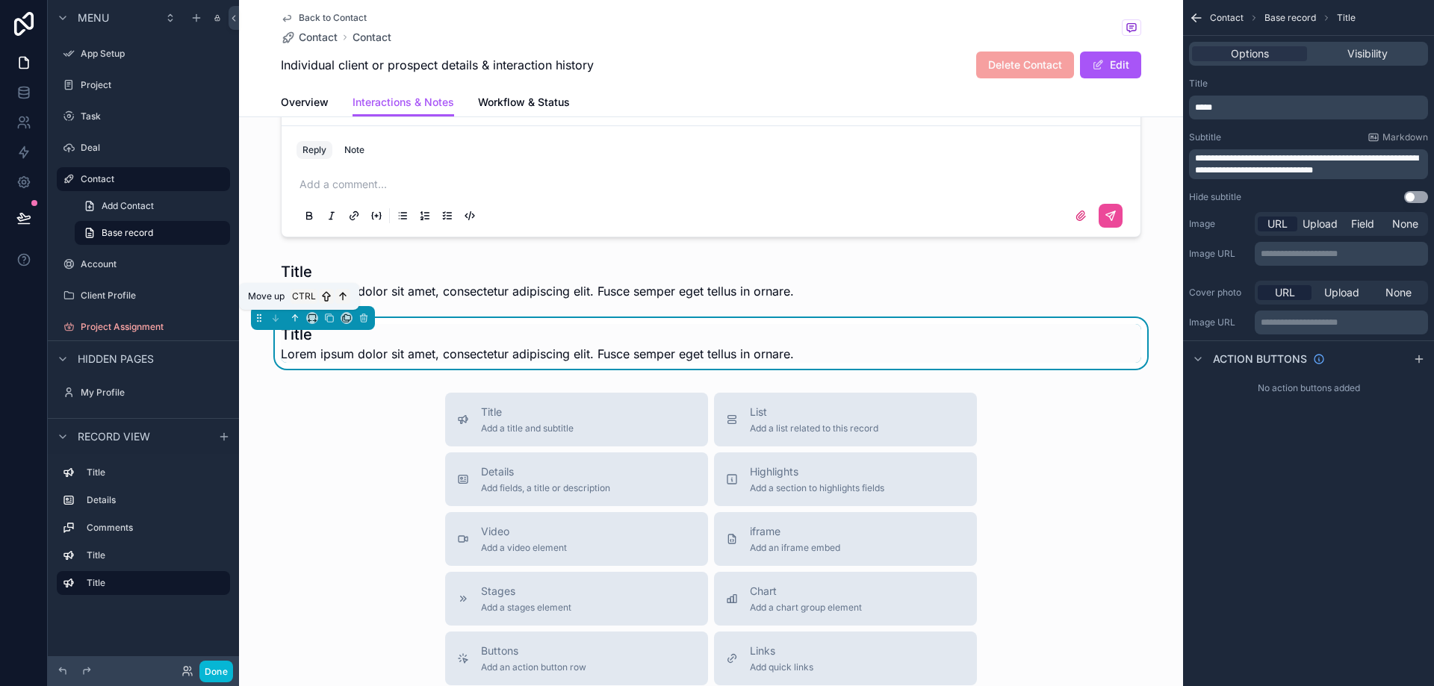
click at [296, 317] on icon "scrollable content" at bounding box center [295, 318] width 10 height 10
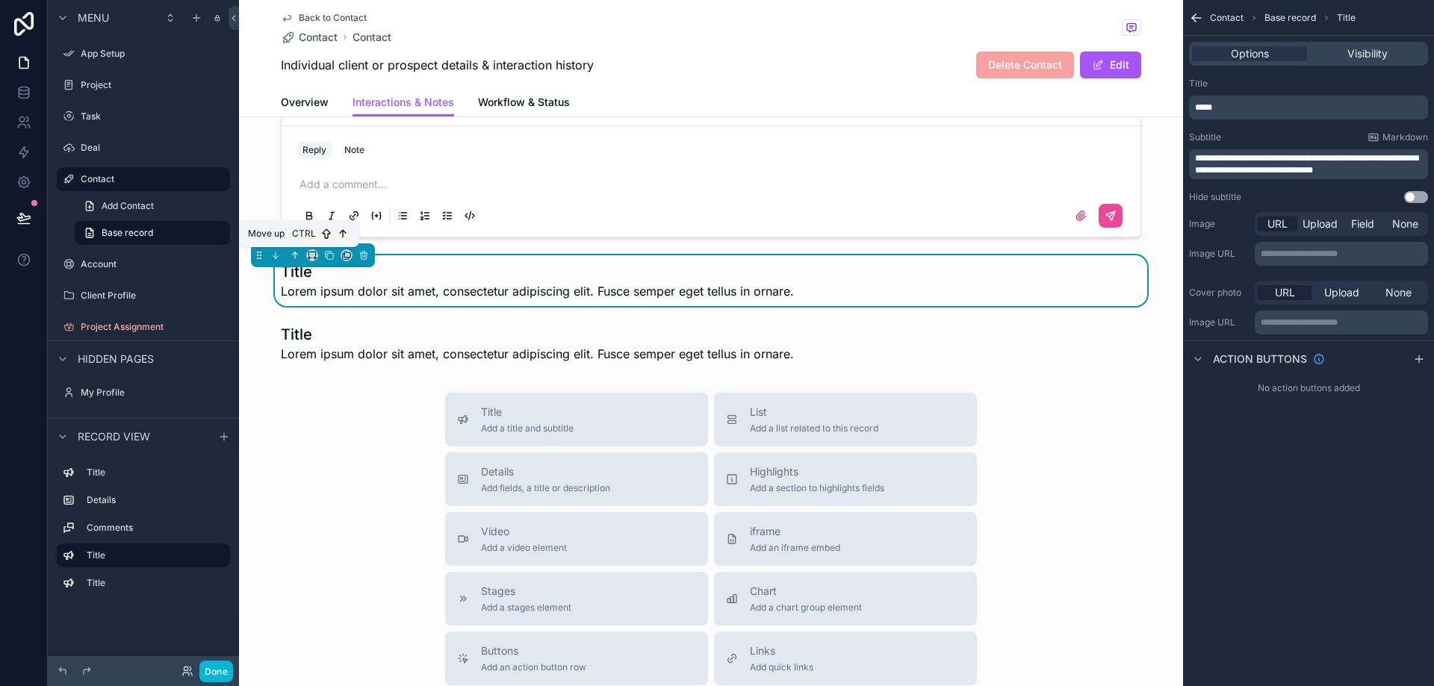
click at [291, 256] on icon "scrollable content" at bounding box center [295, 255] width 10 height 10
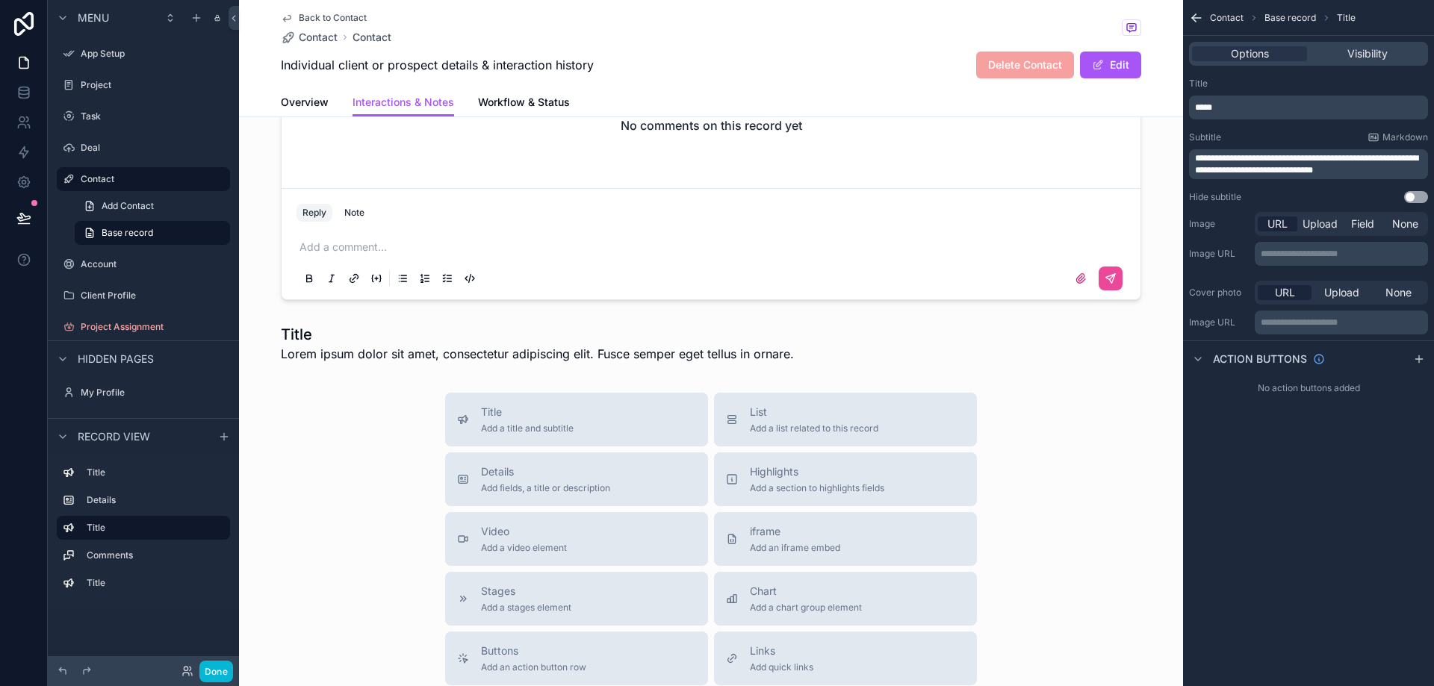
click at [301, 439] on div "Title Add a title and subtitle List Add a list related to this record Details A…" at bounding box center [711, 659] width 944 height 532
click at [352, 341] on div "scrollable content" at bounding box center [711, 343] width 944 height 51
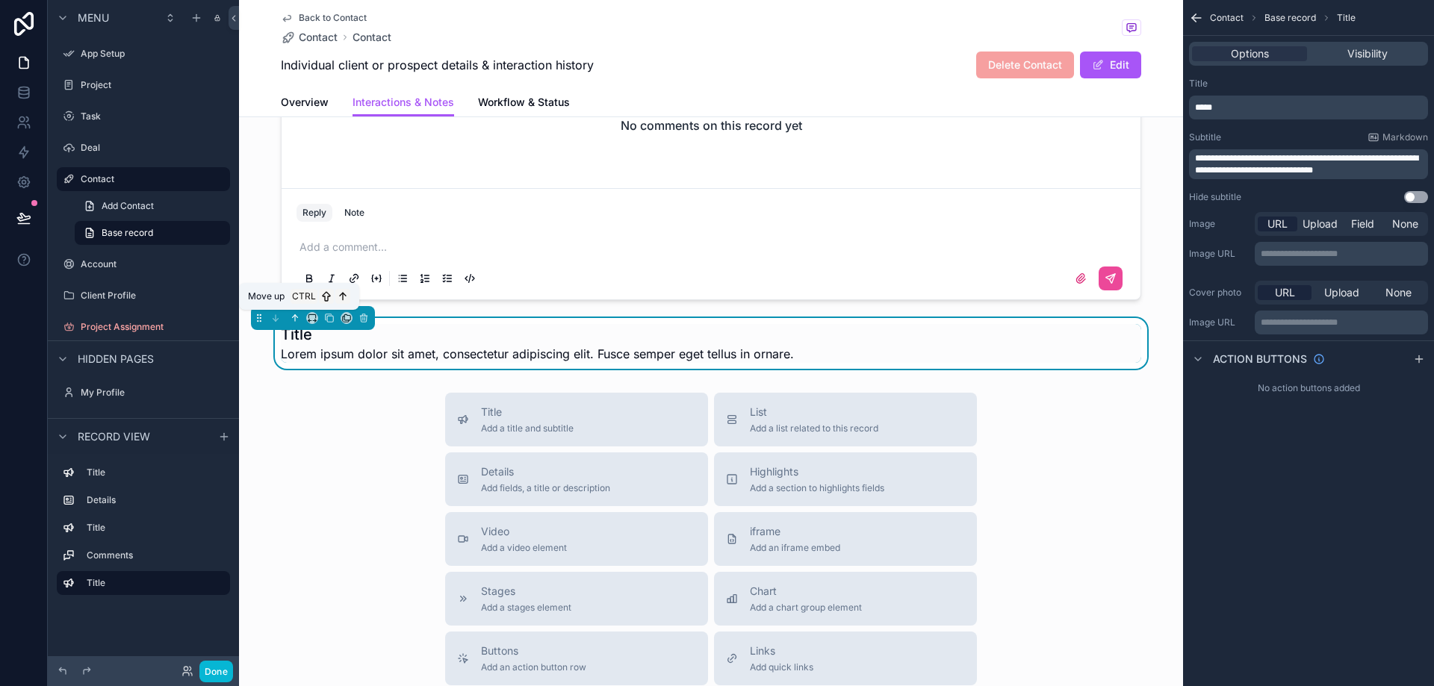
click at [296, 320] on icon "scrollable content" at bounding box center [295, 318] width 10 height 10
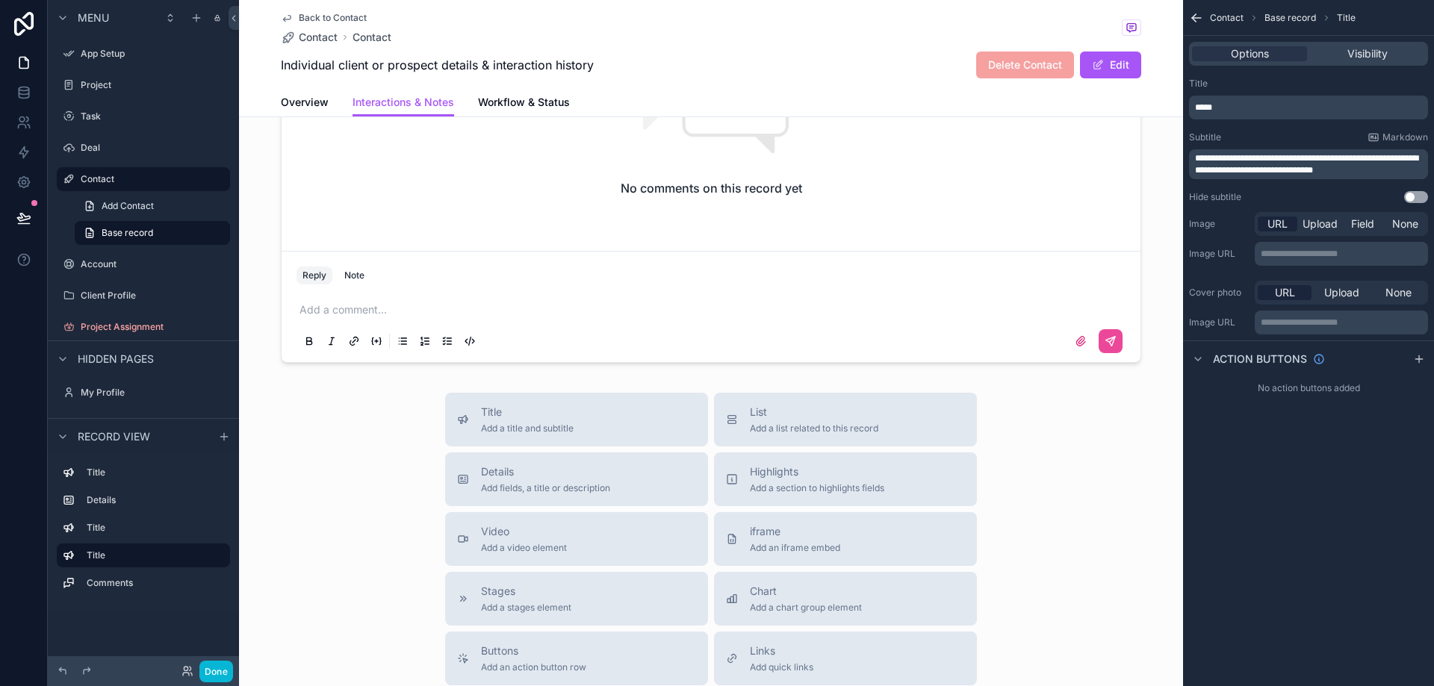
click at [335, 461] on div "Title Add a title and subtitle List Add a list related to this record Details A…" at bounding box center [711, 659] width 944 height 532
drag, startPoint x: 142, startPoint y: 385, endPoint x: 344, endPoint y: 416, distance: 204.8
click at [143, 387] on div "My Profile" at bounding box center [154, 393] width 146 height 12
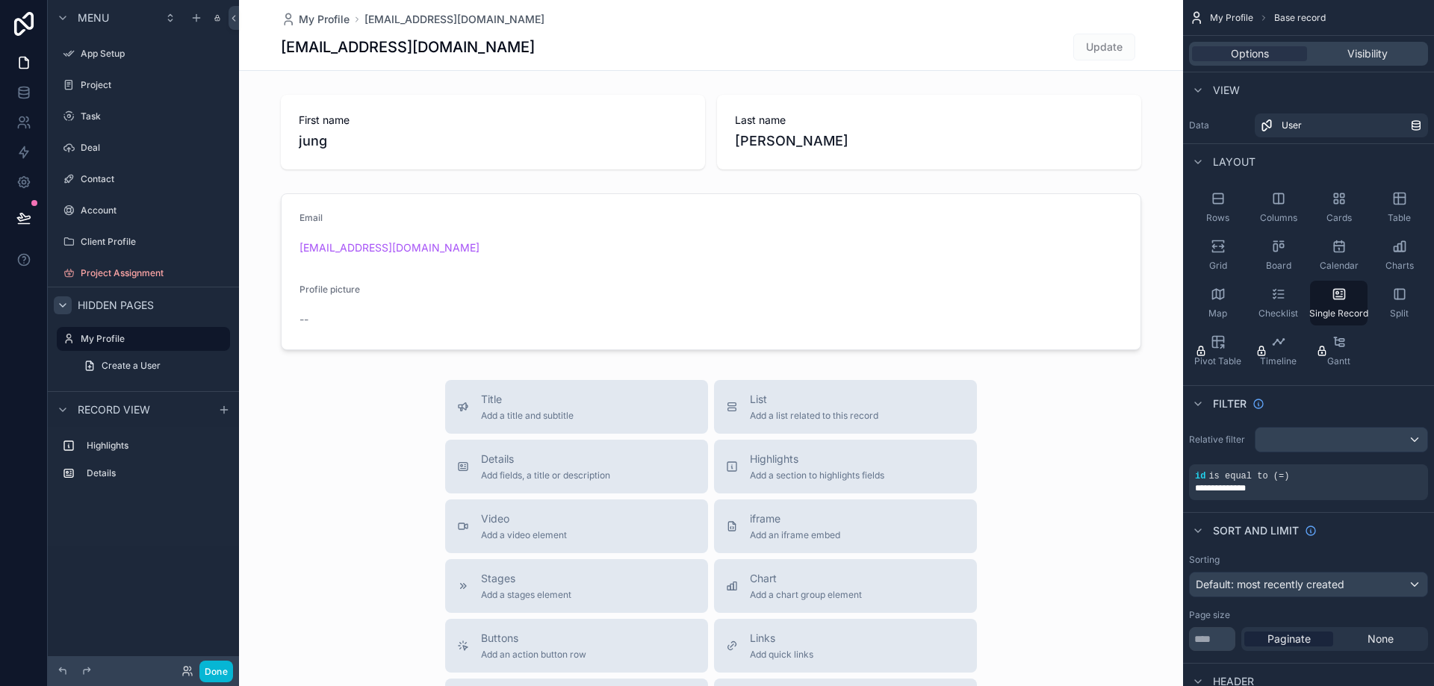
click at [60, 304] on icon "scrollable content" at bounding box center [63, 305] width 6 height 3
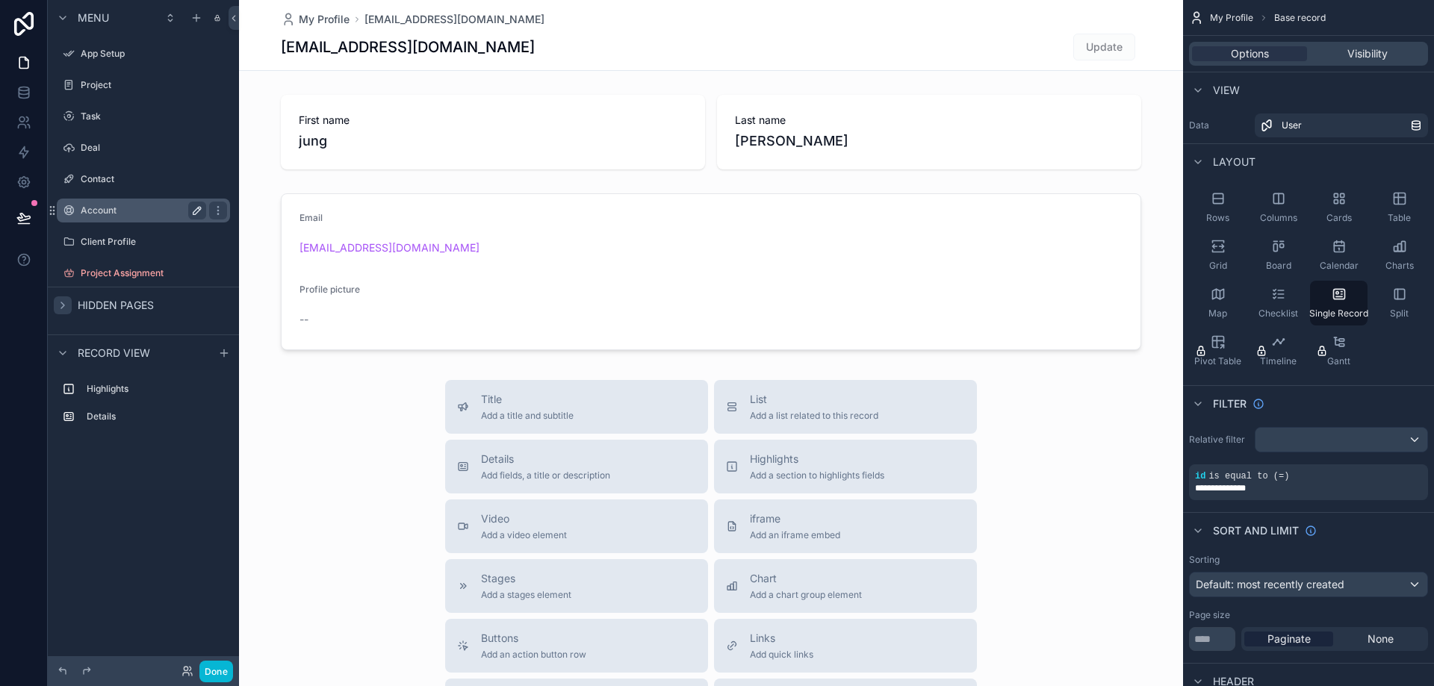
click at [196, 210] on icon "scrollable content" at bounding box center [196, 210] width 7 height 7
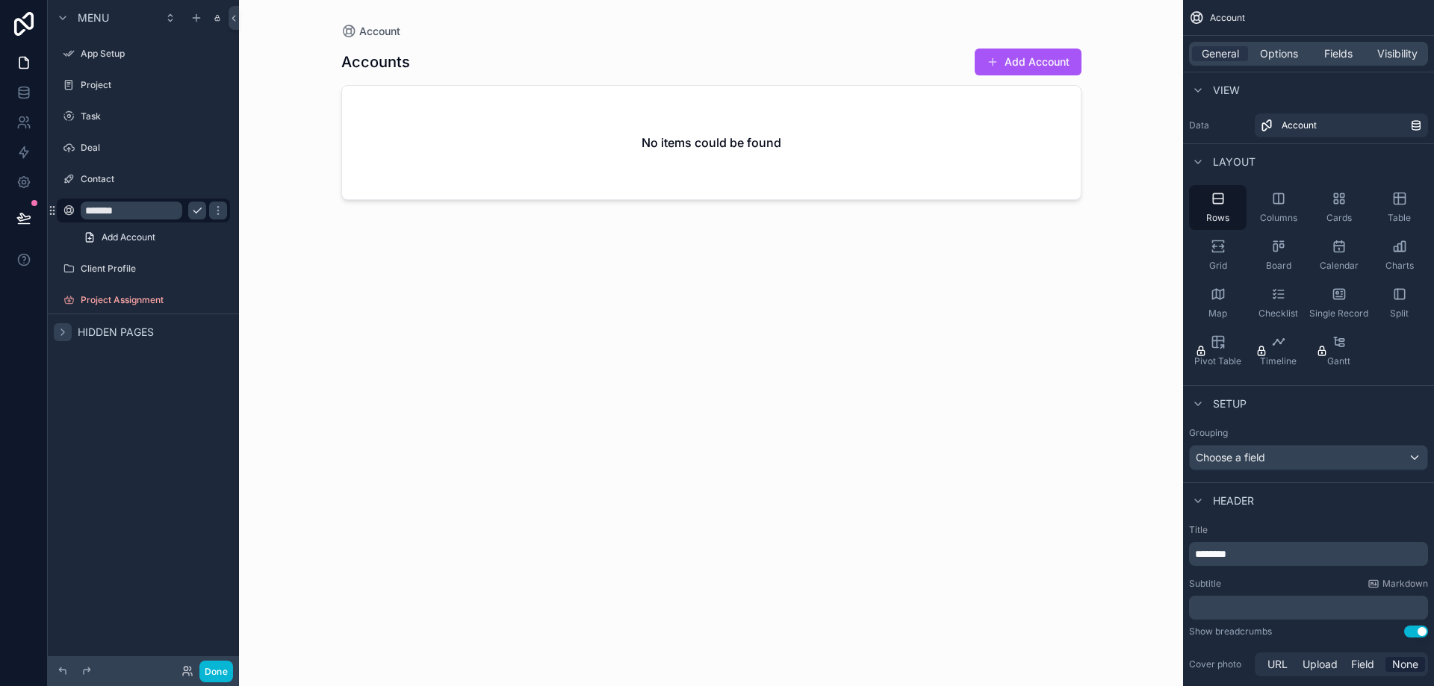
click at [448, 367] on div "scrollable content" at bounding box center [711, 334] width 764 height 668
click at [1052, 63] on button "Add Account" at bounding box center [1027, 62] width 107 height 27
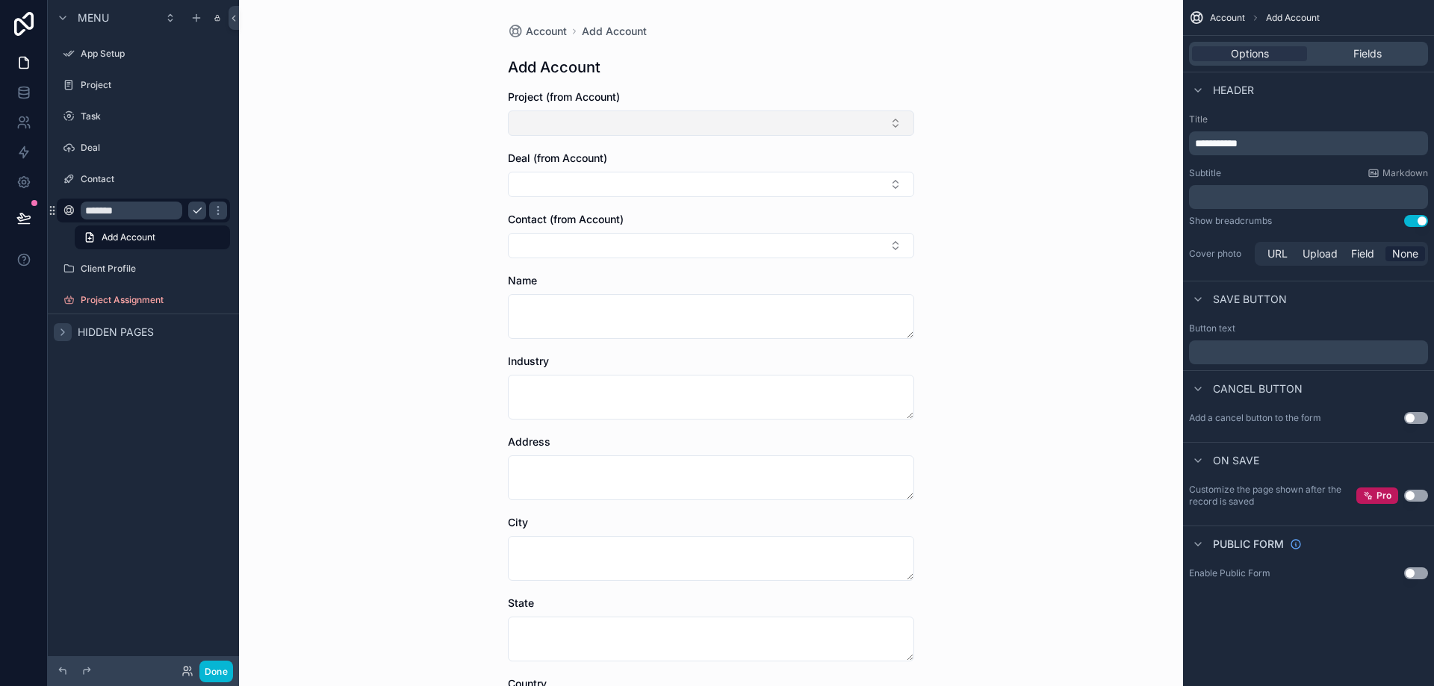
click at [892, 119] on button "Select Button" at bounding box center [711, 123] width 406 height 25
click at [700, 103] on div "Project (from Account)" at bounding box center [711, 97] width 406 height 15
click at [1246, 295] on span "Save button" at bounding box center [1250, 299] width 74 height 15
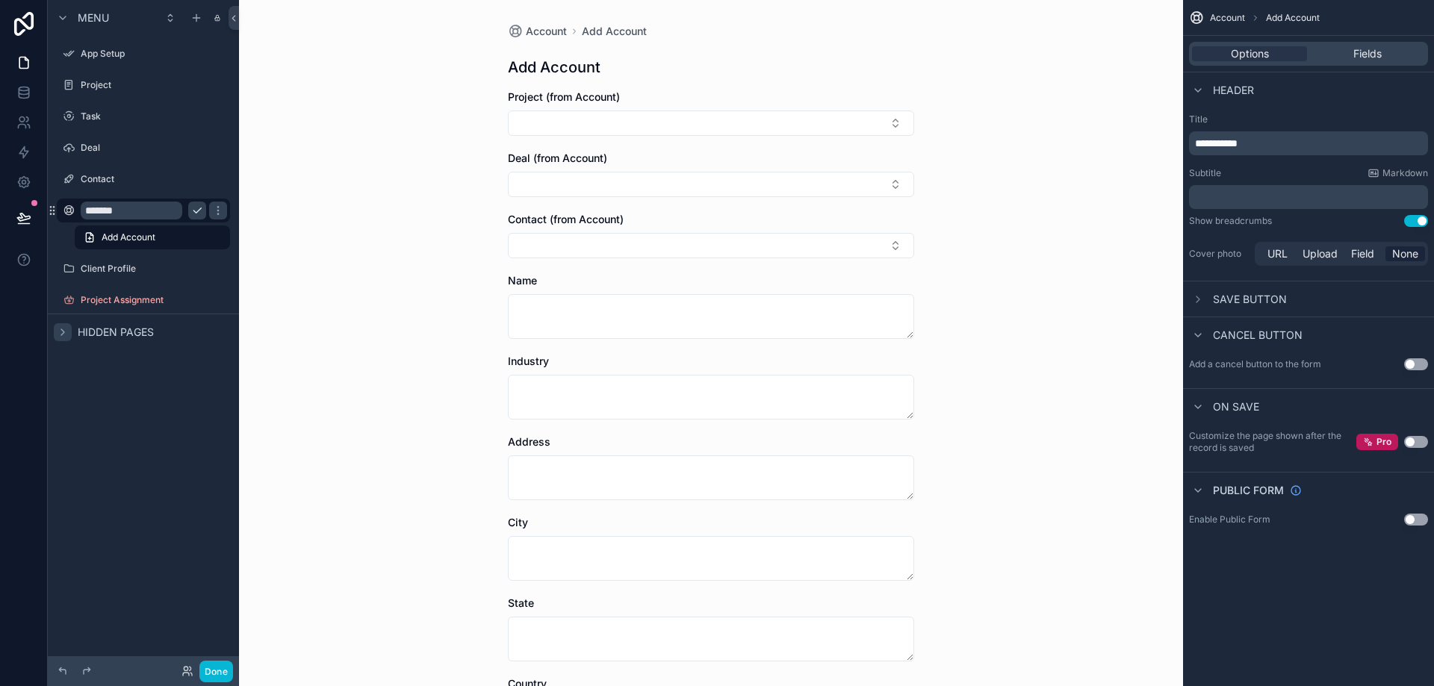
click at [1257, 296] on span "Save button" at bounding box center [1250, 299] width 74 height 15
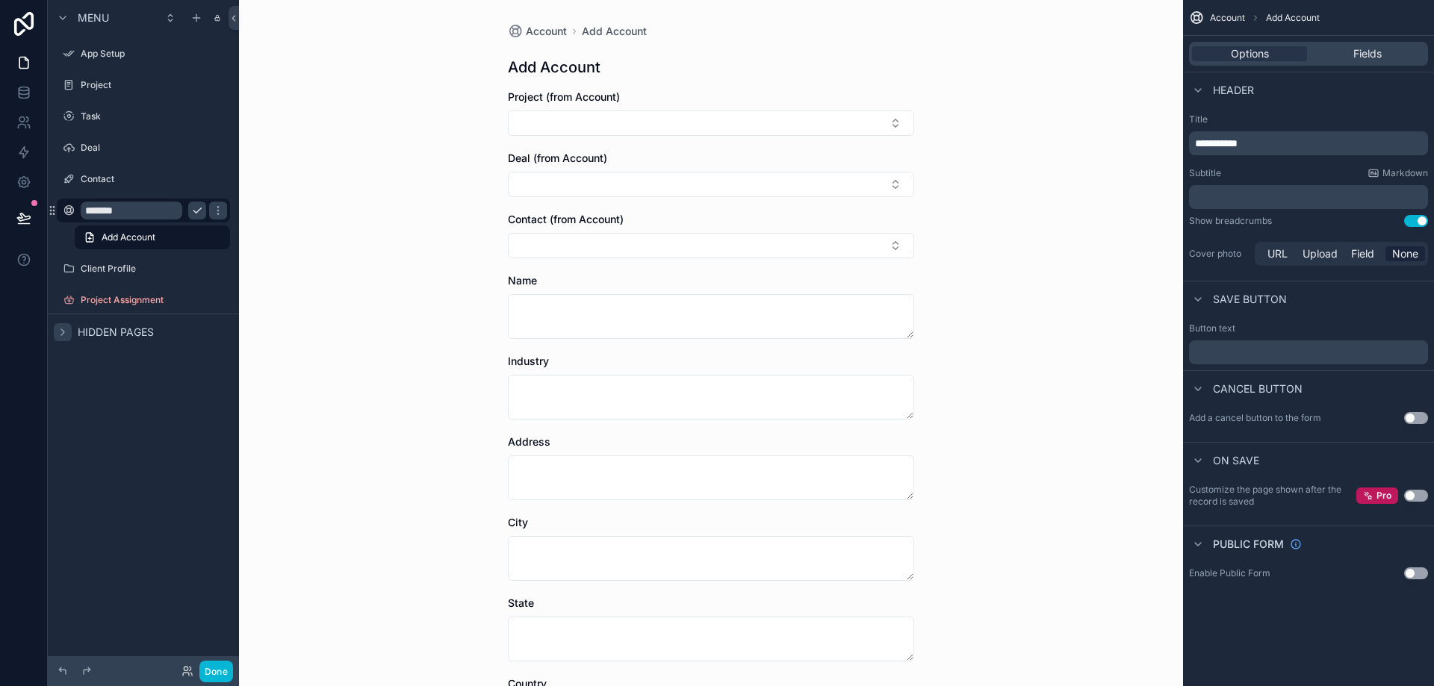
click at [1216, 355] on p "﻿" at bounding box center [1310, 352] width 230 height 12
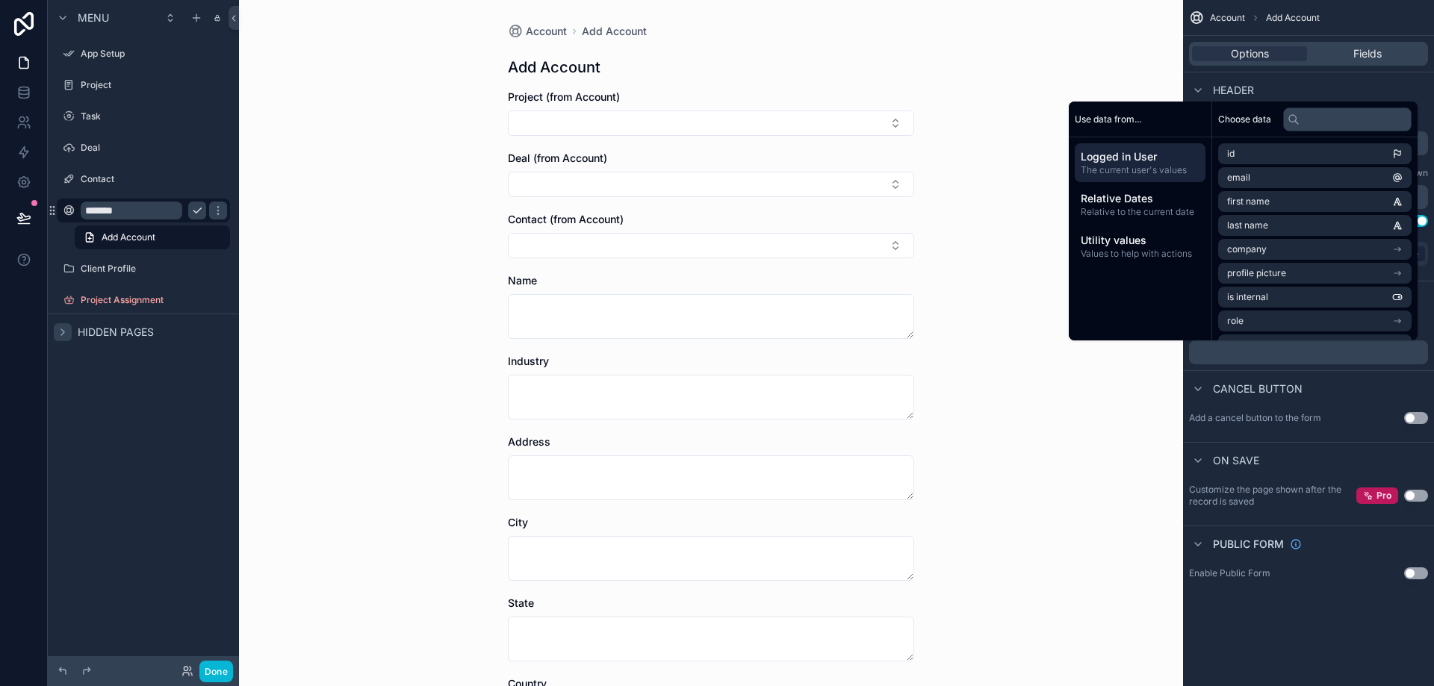
click at [1084, 427] on div "Account Add Account Add Account Project (from Account) Deal (from Account) Cont…" at bounding box center [711, 343] width 944 height 686
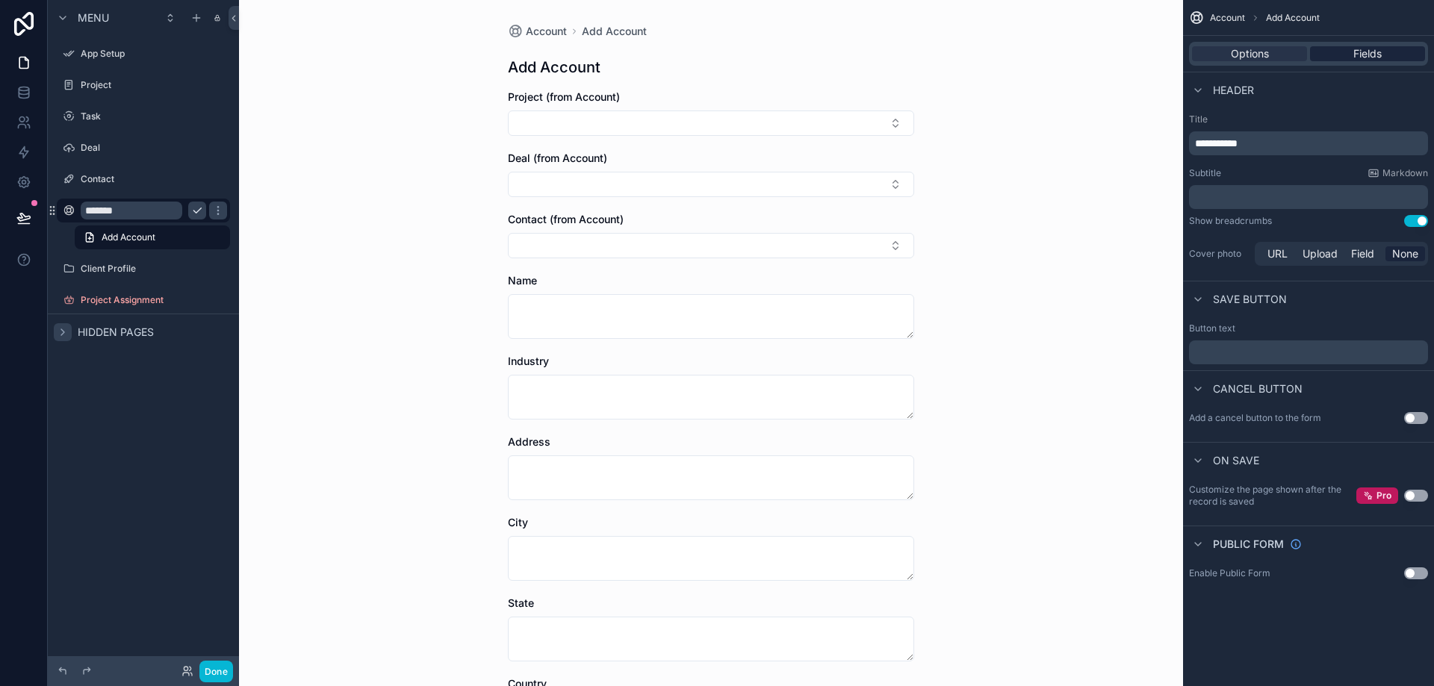
click at [1371, 56] on span "Fields" at bounding box center [1367, 53] width 28 height 15
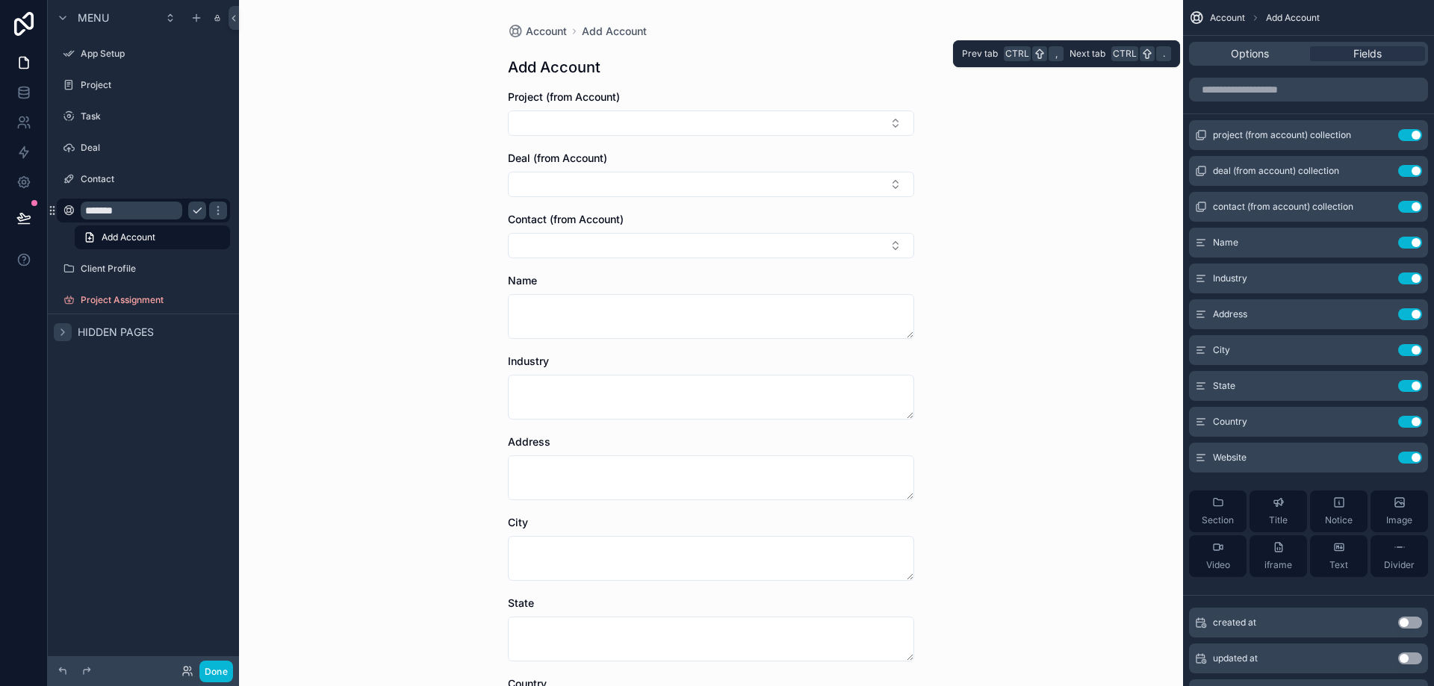
click at [1266, 62] on div "Options Fields" at bounding box center [1308, 54] width 239 height 24
click at [1267, 53] on span "Options" at bounding box center [1250, 53] width 38 height 15
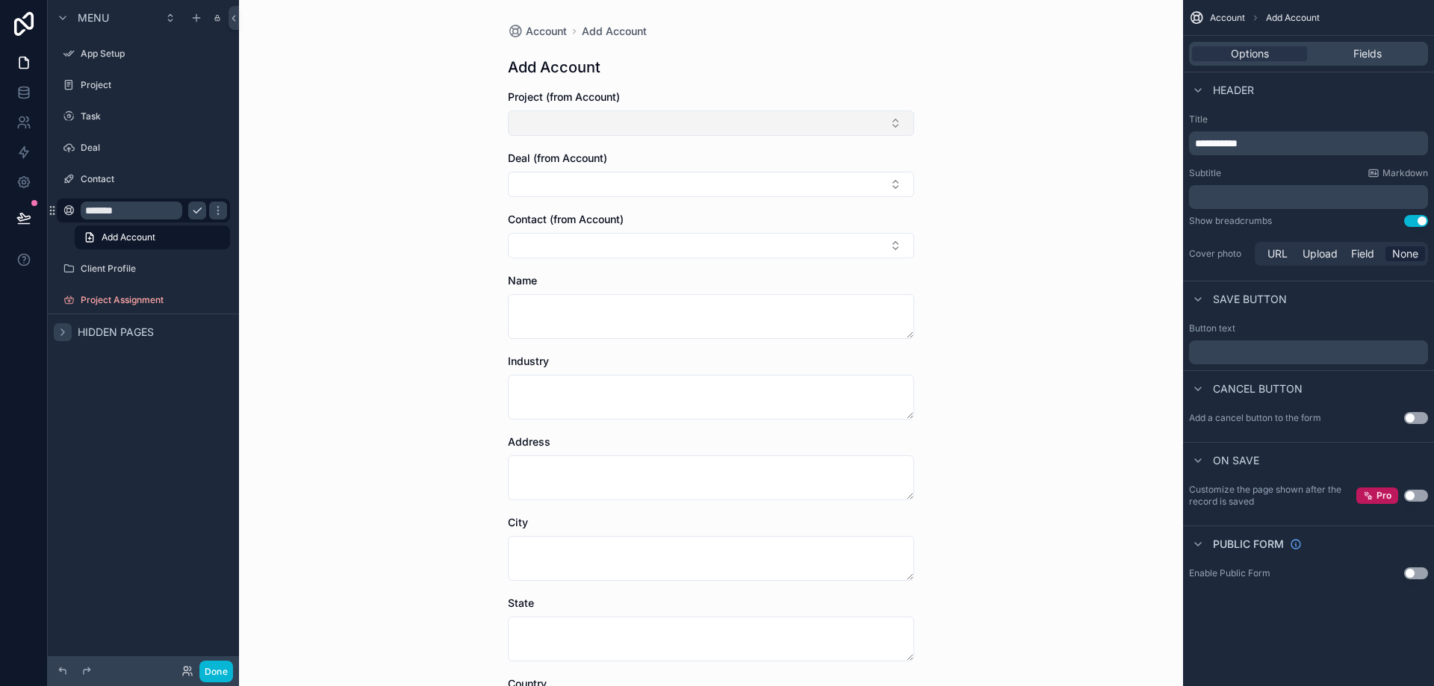
click at [778, 124] on button "Select Button" at bounding box center [711, 123] width 406 height 25
click at [838, 85] on div "Account Add Account Add Account Project (from Account) Deal (from Account) Cont…" at bounding box center [711, 484] width 430 height 969
drag, startPoint x: 662, startPoint y: 111, endPoint x: 947, endPoint y: 107, distance: 285.3
click at [760, 151] on form "Project (from Account) Deal (from Account) Contact (from Account) Name Industry…" at bounding box center [711, 530] width 406 height 880
click at [542, 88] on div "Account Add Account Add Account Project (from Account) Deal (from Account) Cont…" at bounding box center [711, 484] width 430 height 969
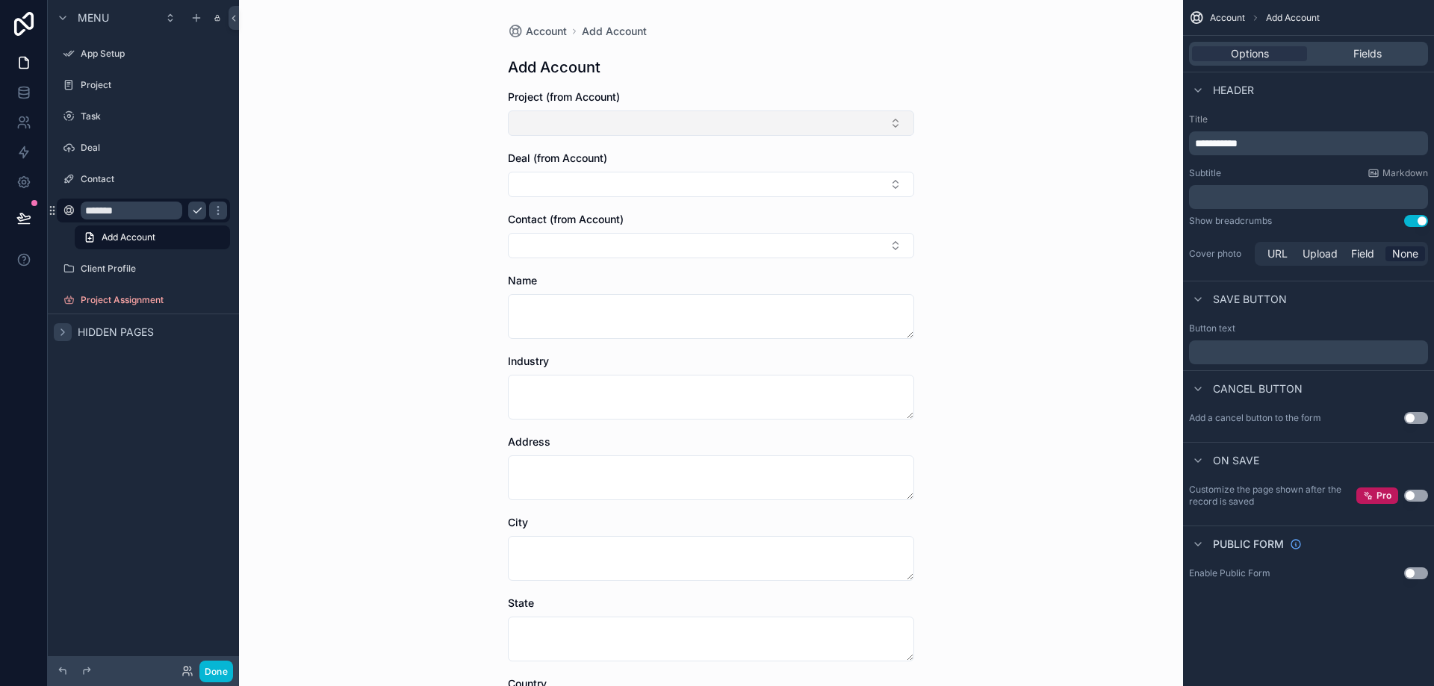
click at [551, 125] on button "Select Button" at bounding box center [711, 123] width 406 height 25
click at [554, 122] on button "Select Button" at bounding box center [711, 123] width 406 height 25
drag, startPoint x: 575, startPoint y: 125, endPoint x: 588, endPoint y: 172, distance: 49.4
click at [588, 172] on form "Project (from Account) Deal (from Account) Contact (from Account) Name Industry…" at bounding box center [711, 530] width 406 height 880
click at [1036, 99] on div "Account Add Account Add Account Project (from Account) Deal (from Account) Cont…" at bounding box center [711, 343] width 944 height 686
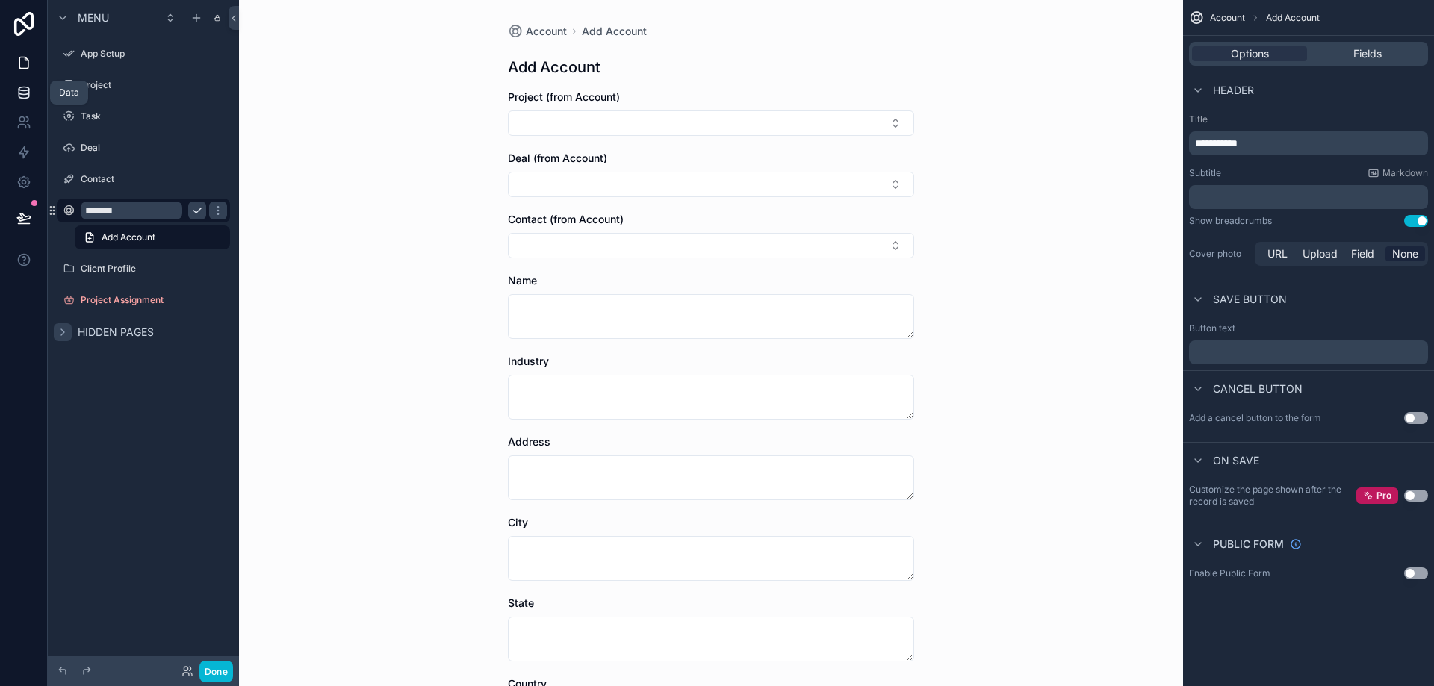
click at [25, 91] on icon at bounding box center [24, 89] width 10 height 4
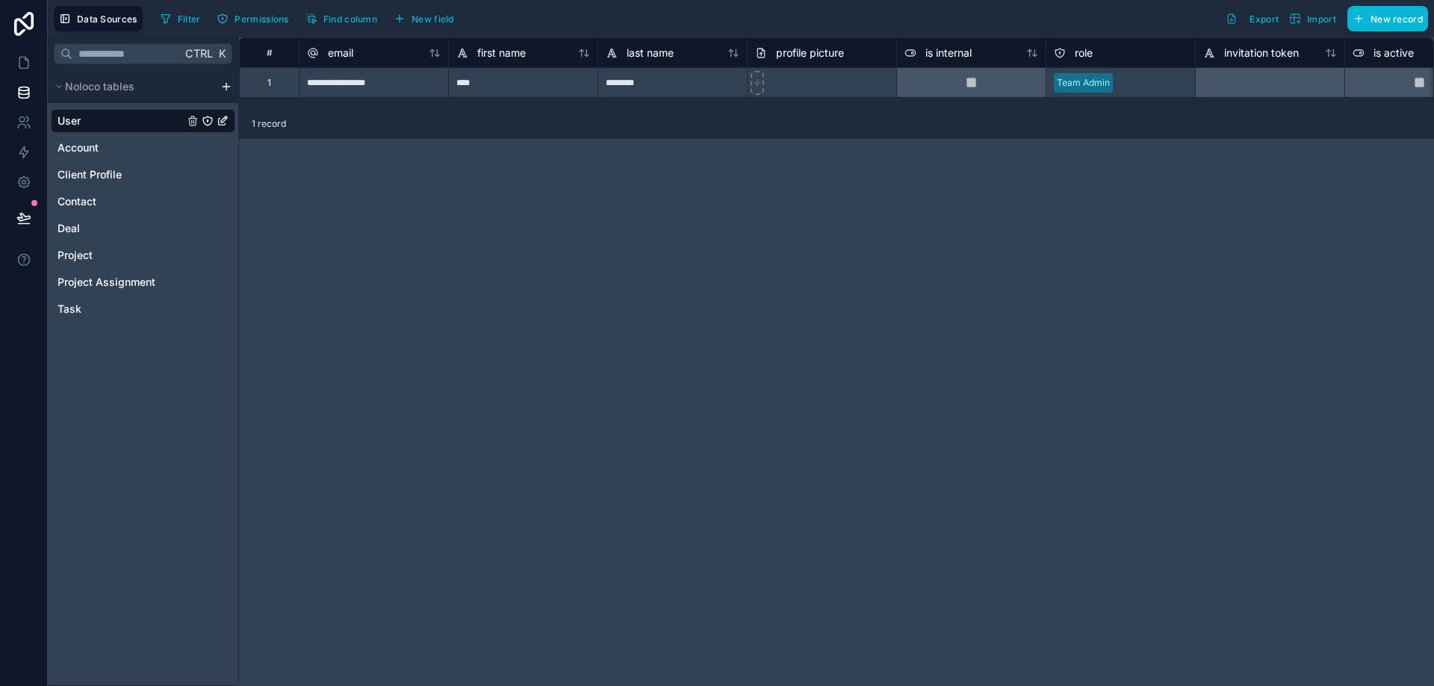
click at [497, 90] on div "****" at bounding box center [522, 82] width 149 height 30
click at [502, 86] on div "****" at bounding box center [522, 82] width 149 height 30
click at [502, 86] on input "****" at bounding box center [523, 82] width 149 height 29
click at [678, 80] on div "********" at bounding box center [671, 82] width 149 height 30
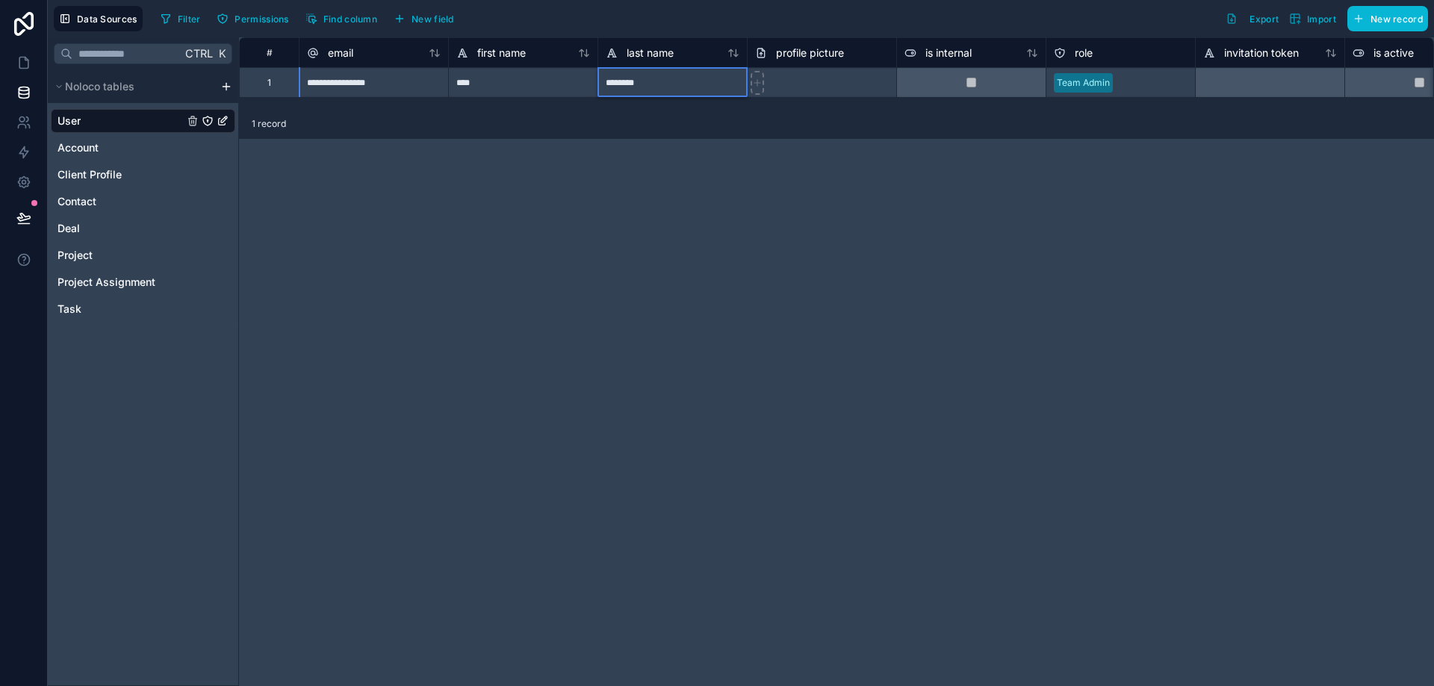
click at [678, 80] on input "********" at bounding box center [672, 82] width 149 height 29
click at [869, 89] on div at bounding box center [821, 82] width 149 height 30
click at [90, 144] on span "Account" at bounding box center [77, 147] width 41 height 15
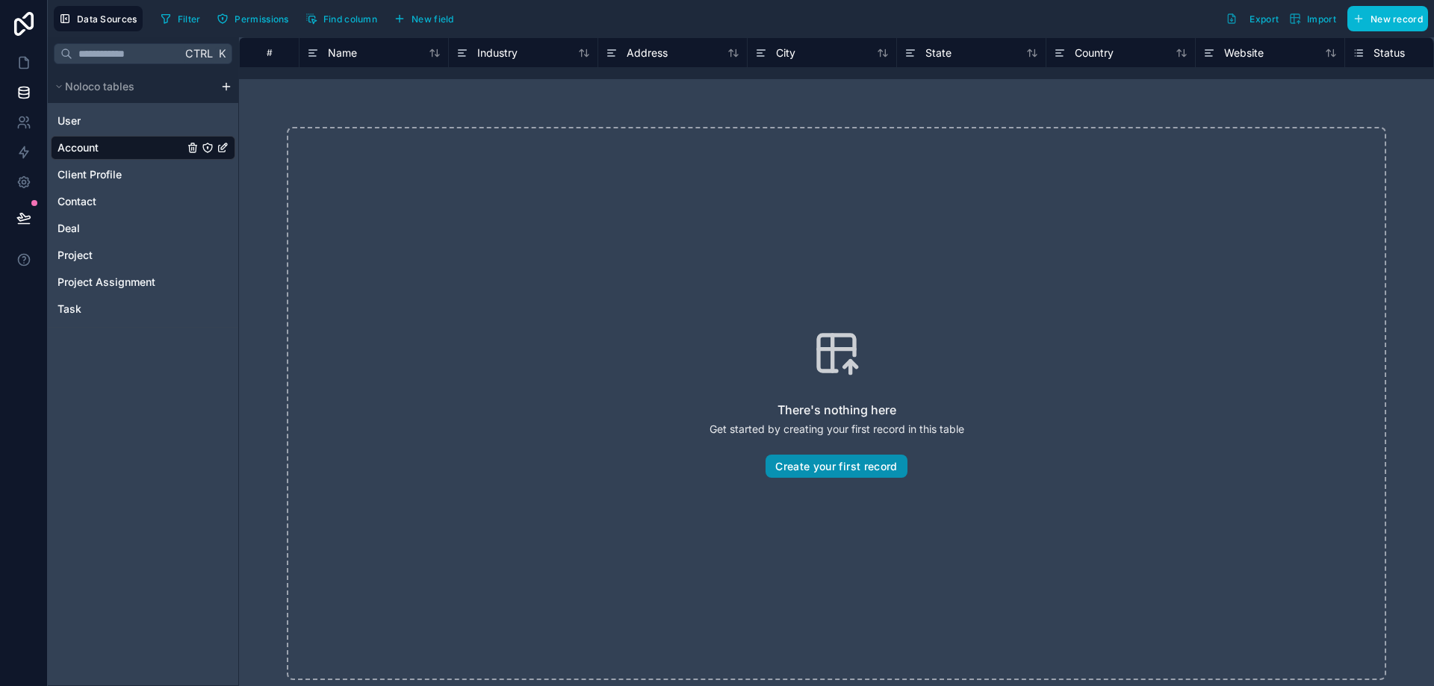
click at [868, 473] on button "Create your first record" at bounding box center [835, 467] width 141 height 24
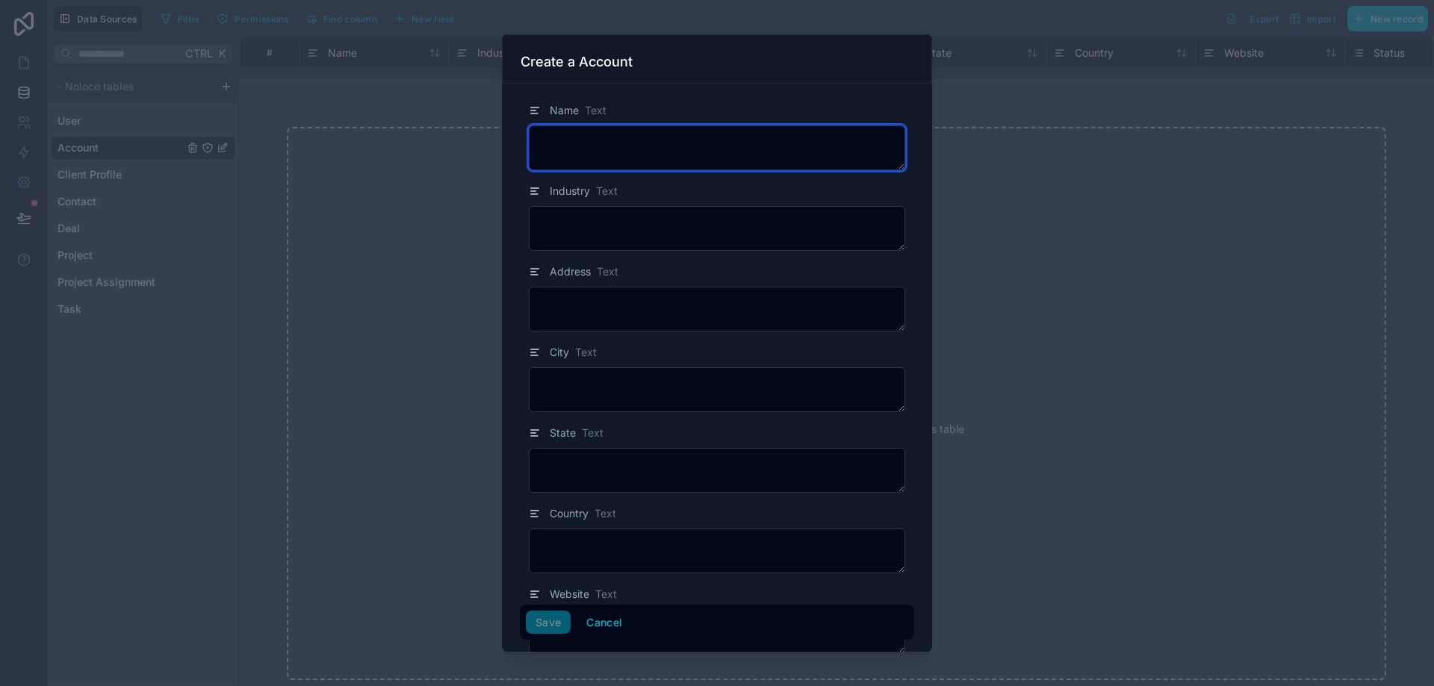
click at [623, 138] on textarea at bounding box center [717, 147] width 376 height 45
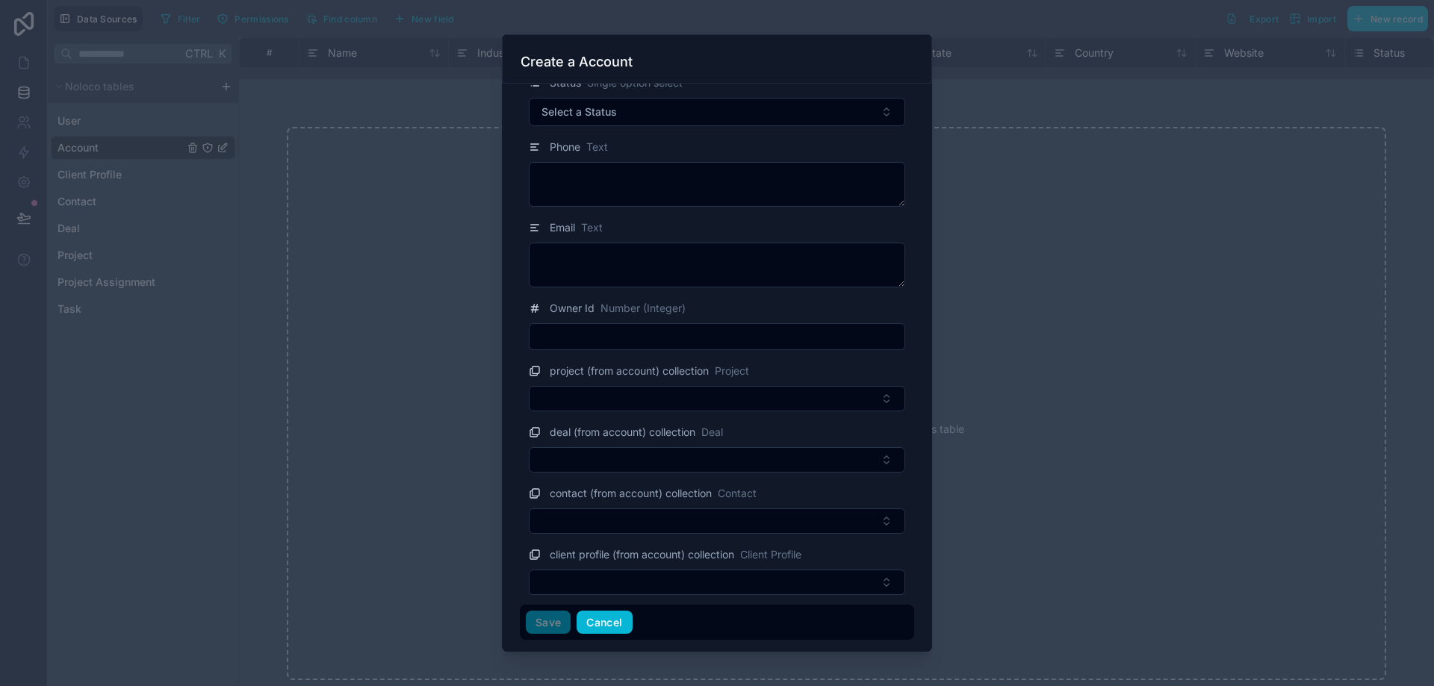
scroll to position [594, 0]
click at [607, 620] on button "Cancel" at bounding box center [603, 623] width 55 height 24
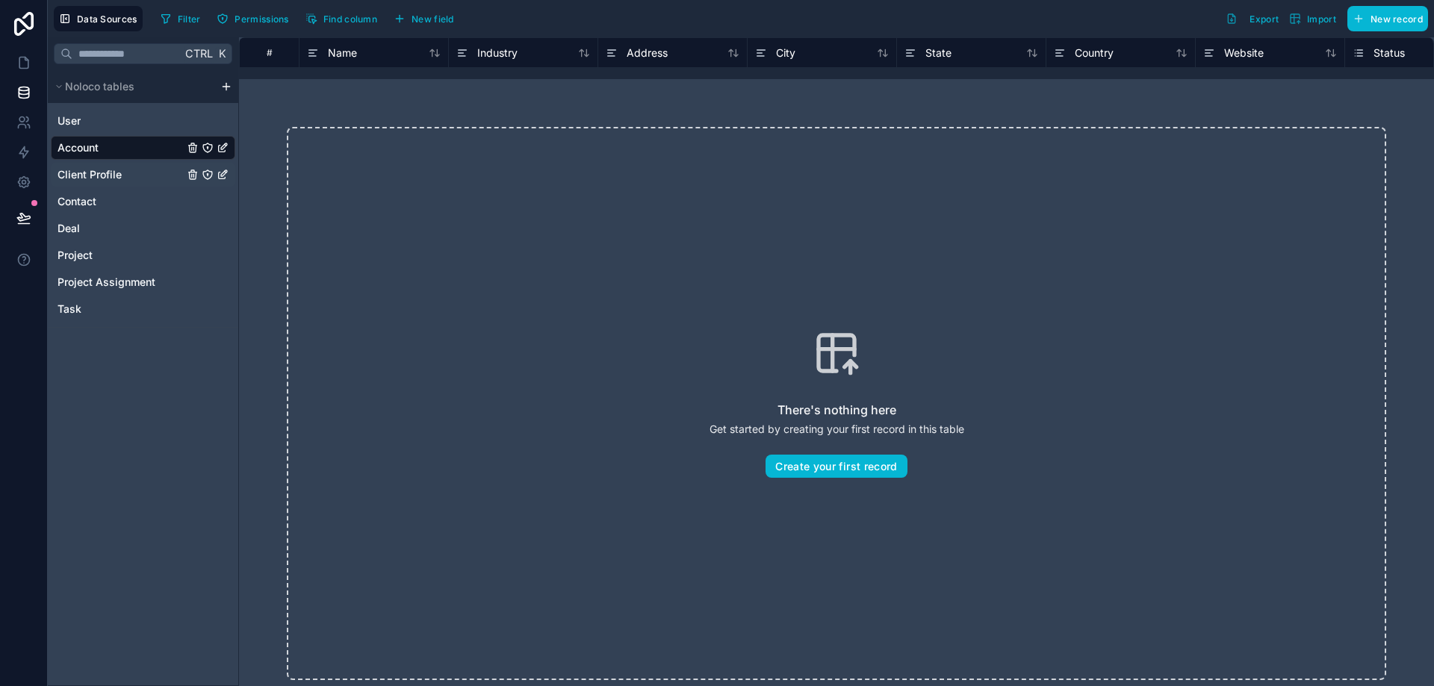
click at [84, 174] on span "Client Profile" at bounding box center [89, 174] width 64 height 15
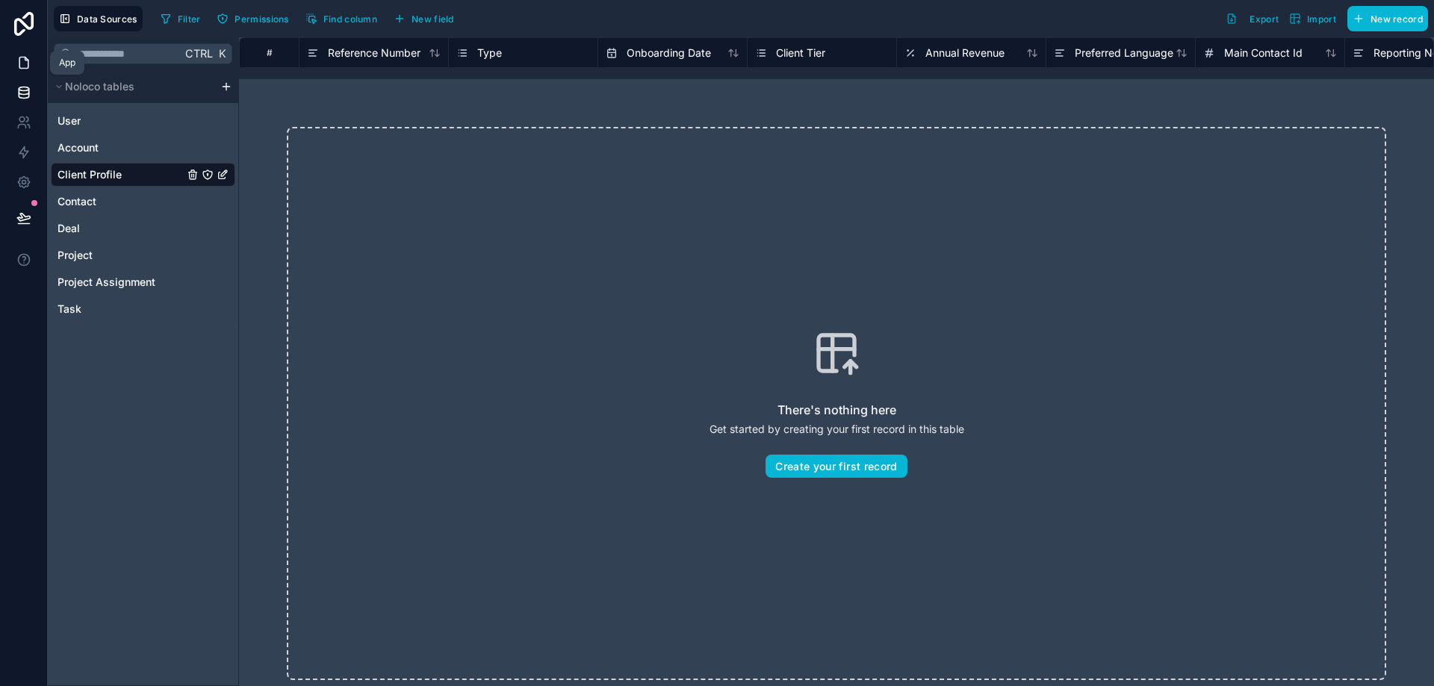
click at [27, 63] on icon at bounding box center [23, 62] width 15 height 15
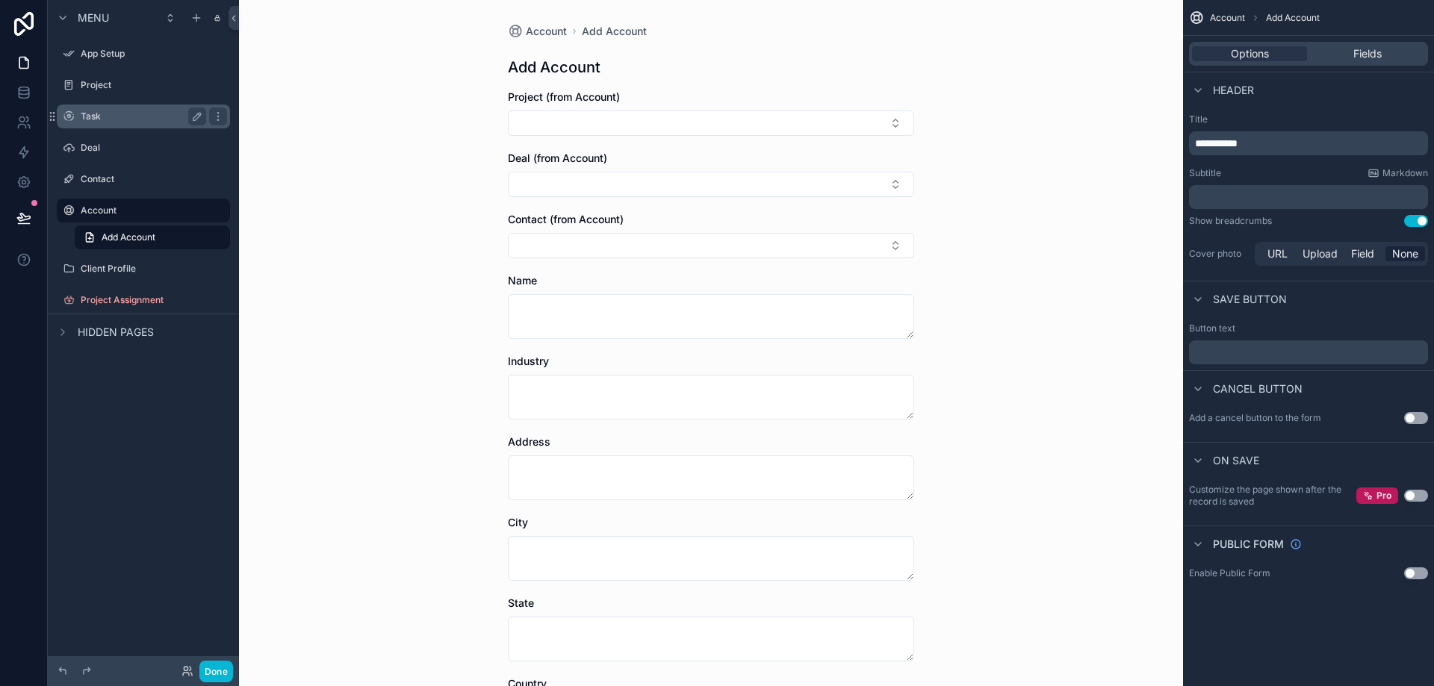
click at [114, 110] on div "Task" at bounding box center [143, 117] width 125 height 18
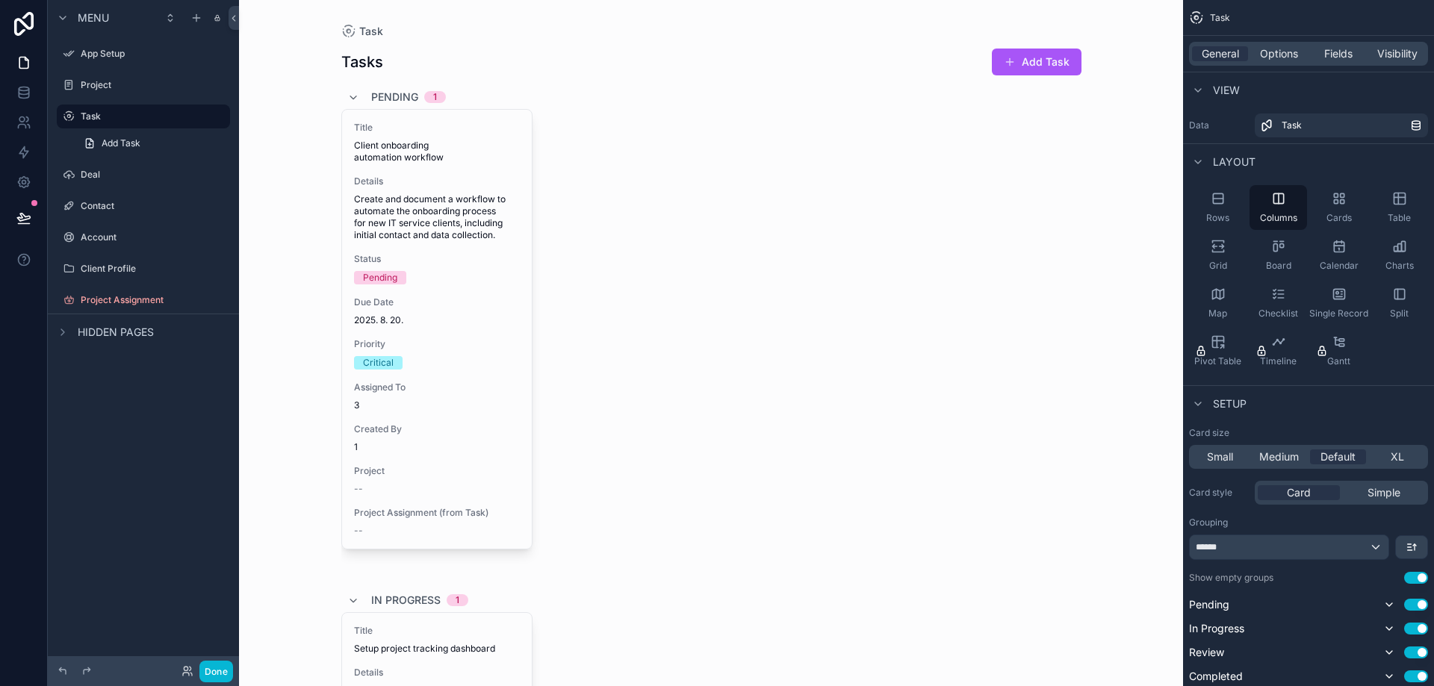
click at [1269, 55] on span "Options" at bounding box center [1279, 53] width 38 height 15
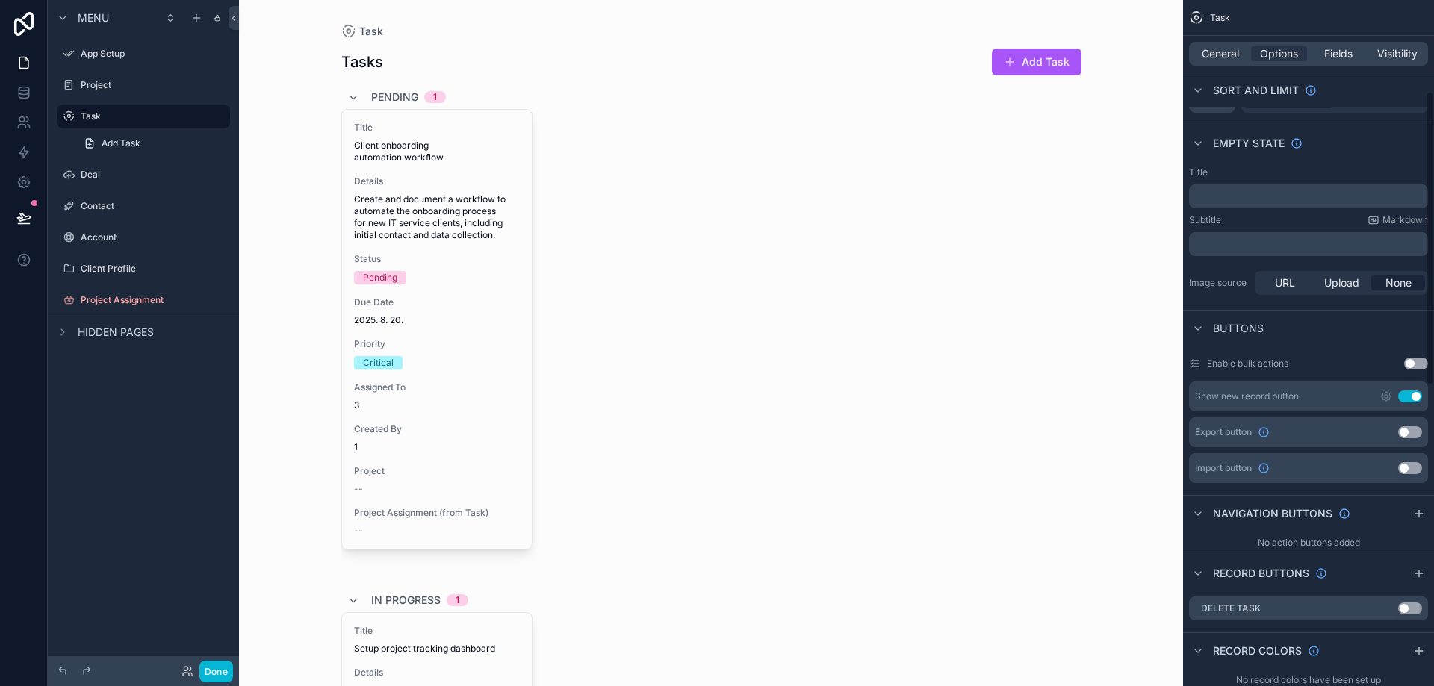
scroll to position [224, 0]
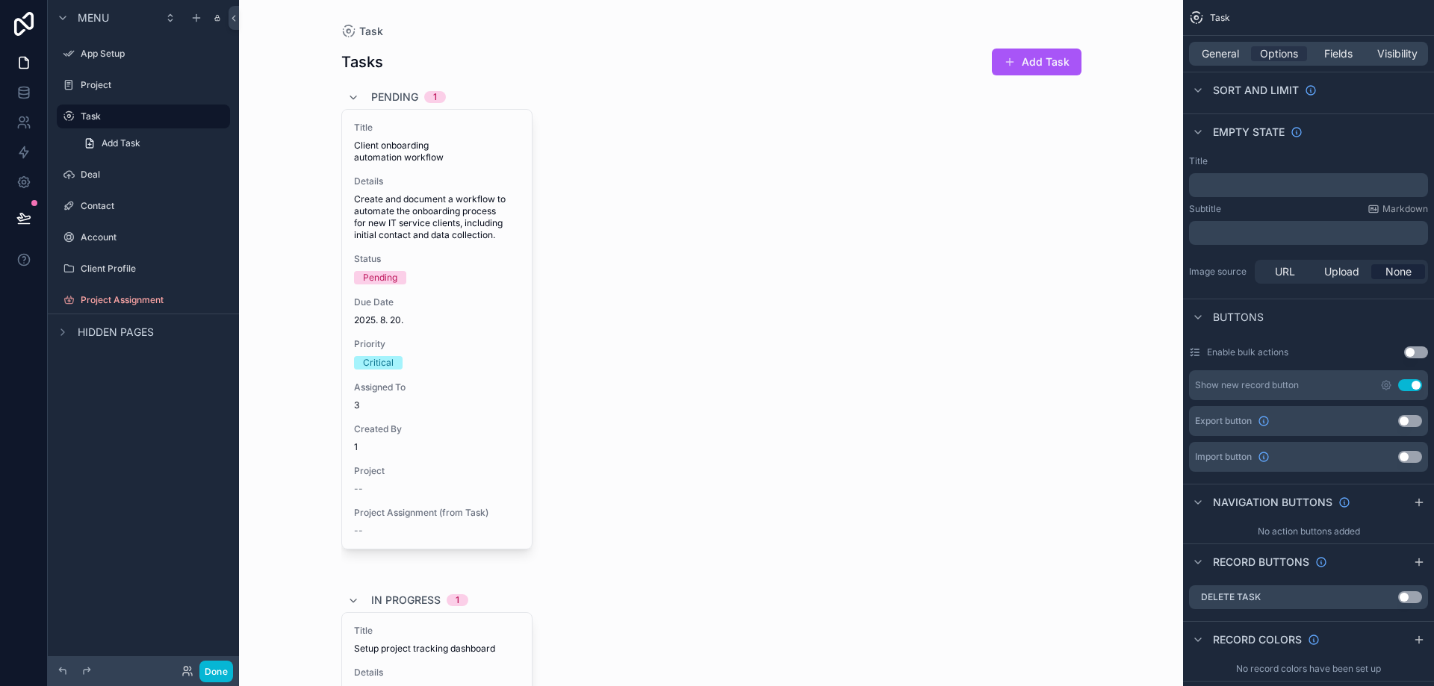
click at [1309, 386] on div "Show new record button Use setting" at bounding box center [1308, 385] width 239 height 30
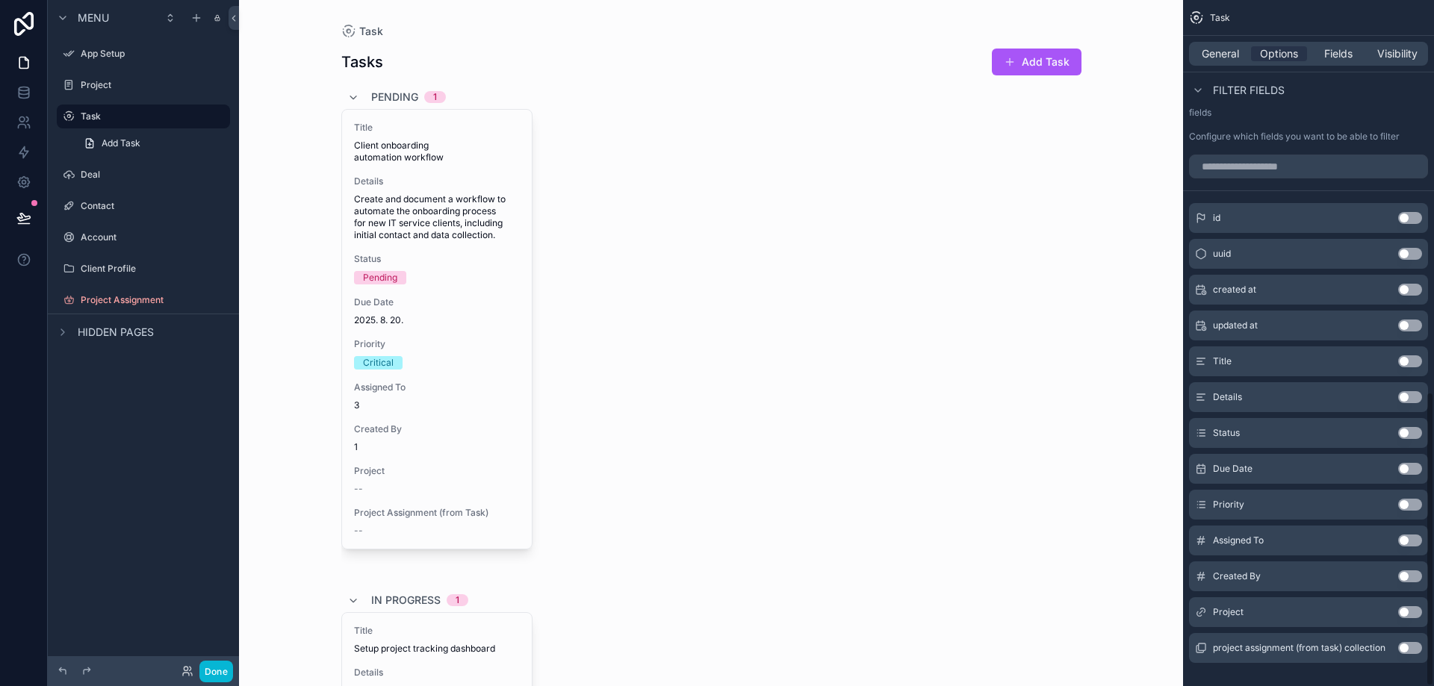
scroll to position [913, 0]
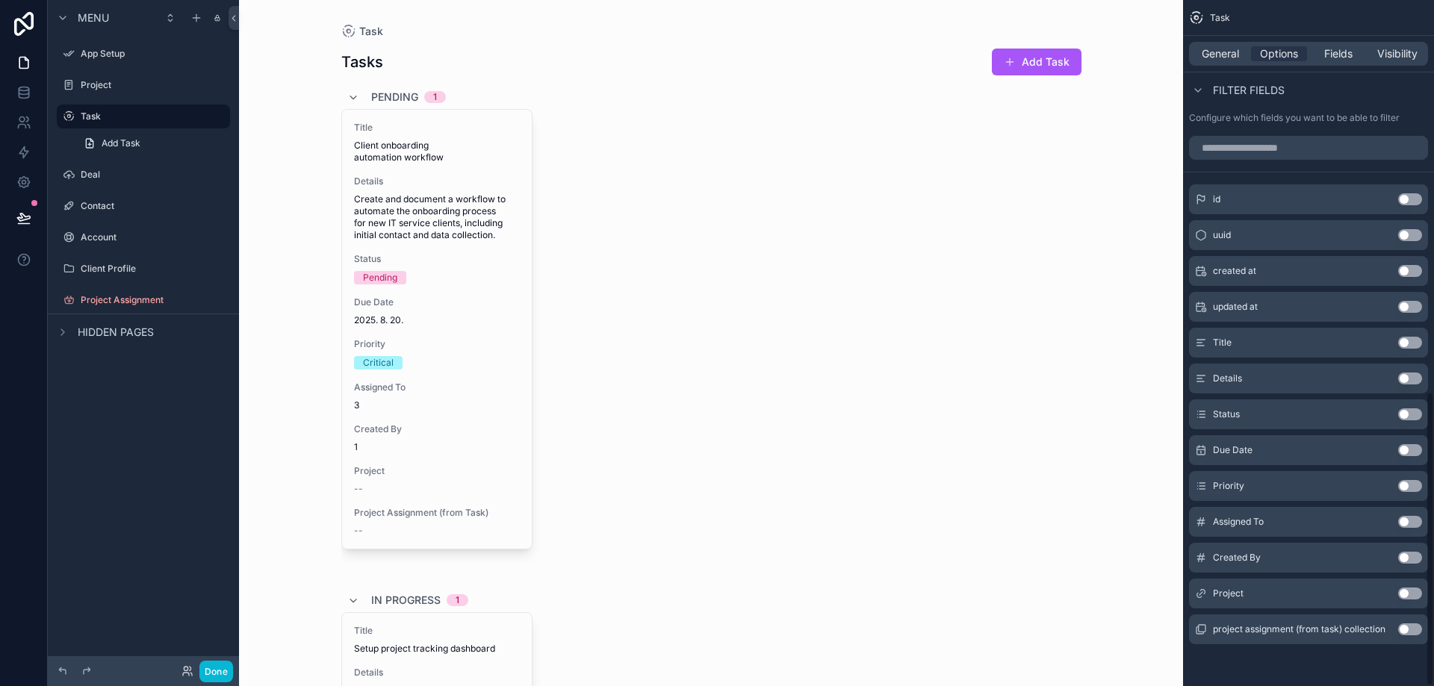
click at [1330, 383] on div "Details Use setting" at bounding box center [1308, 379] width 239 height 30
click at [1414, 373] on button "Use setting" at bounding box center [1410, 379] width 24 height 12
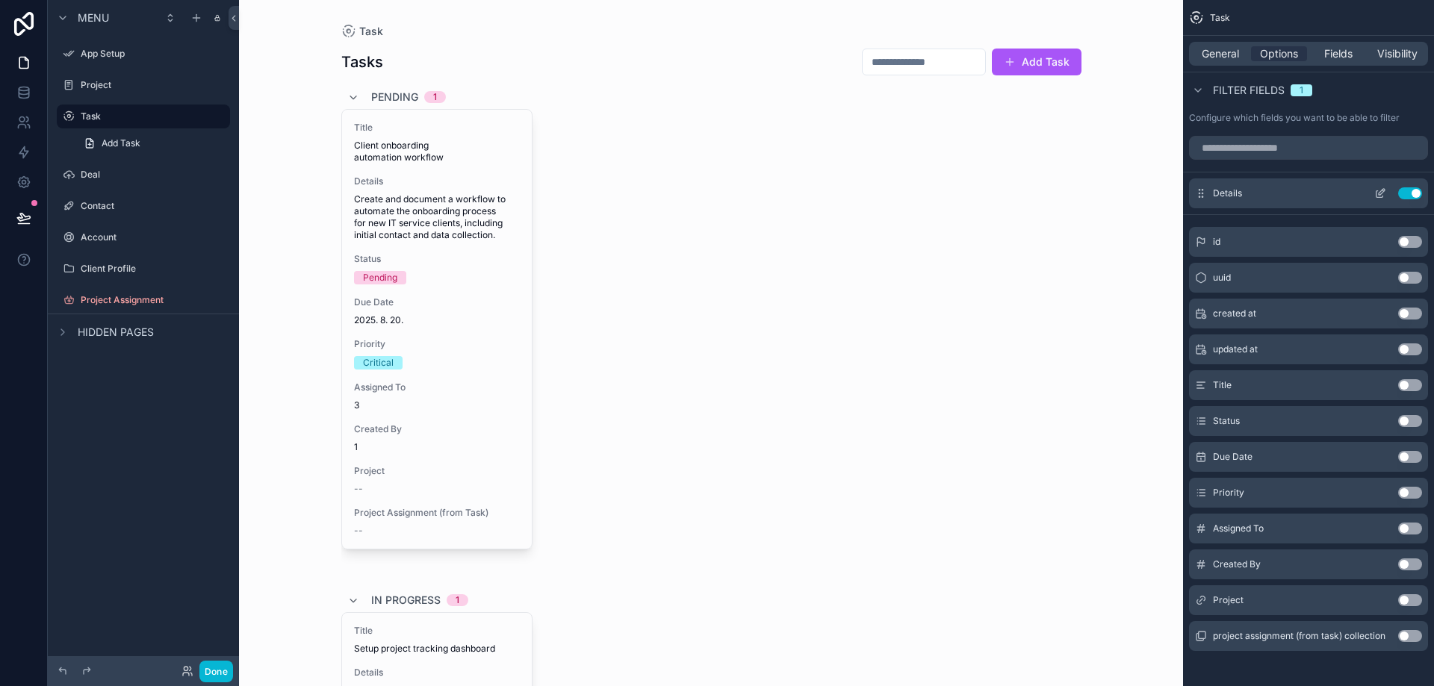
click at [1408, 189] on button "Use setting" at bounding box center [1410, 193] width 24 height 12
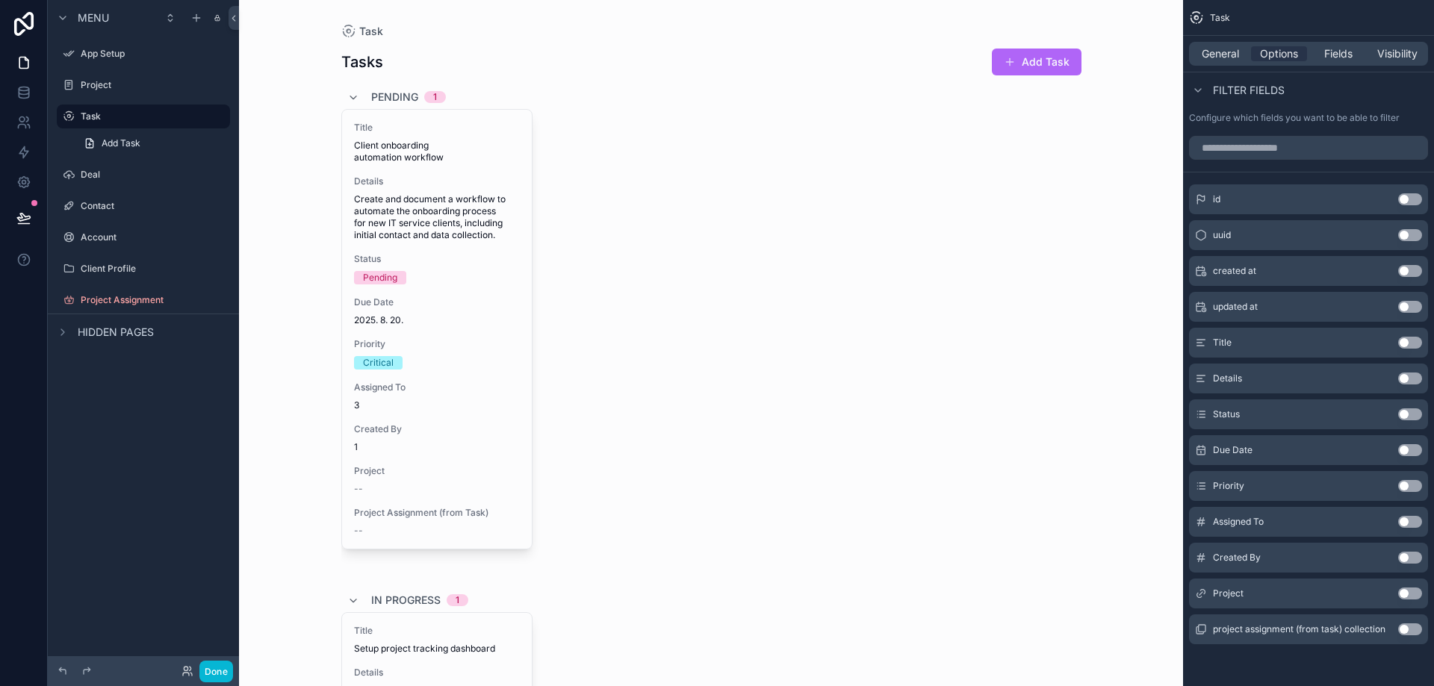
click at [1046, 60] on button "Add Task" at bounding box center [1037, 62] width 90 height 27
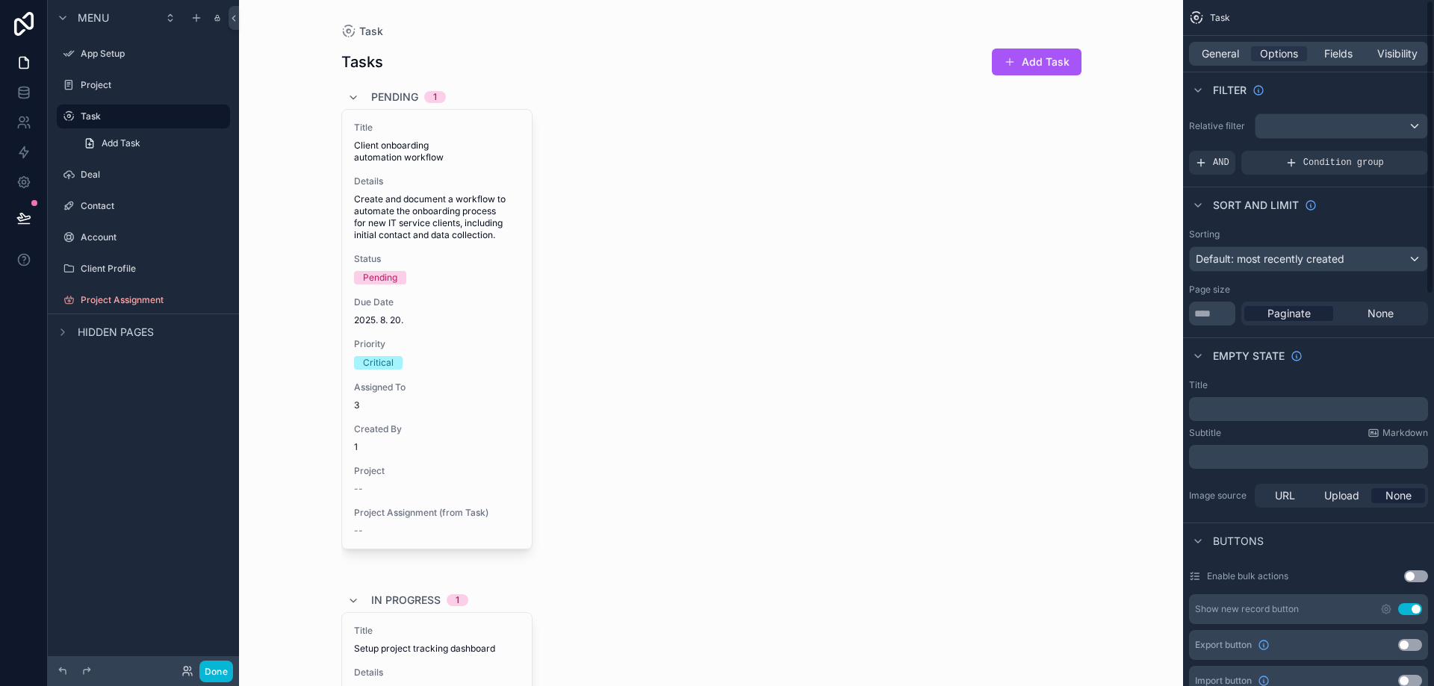
click at [928, 338] on div "Title Client onboarding automation workflow Details Create and document a workf…" at bounding box center [711, 342] width 740 height 467
click at [1349, 53] on span "Fields" at bounding box center [1338, 53] width 28 height 15
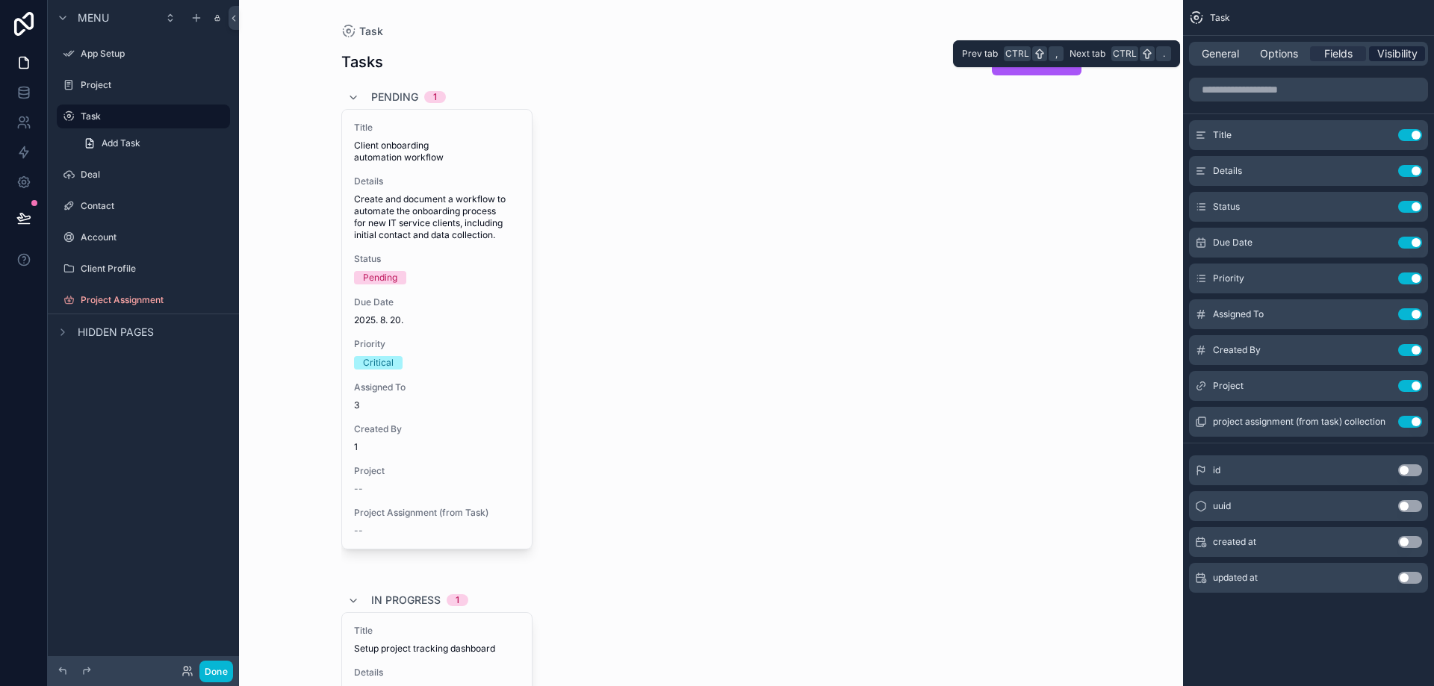
click at [1401, 55] on span "Visibility" at bounding box center [1397, 53] width 40 height 15
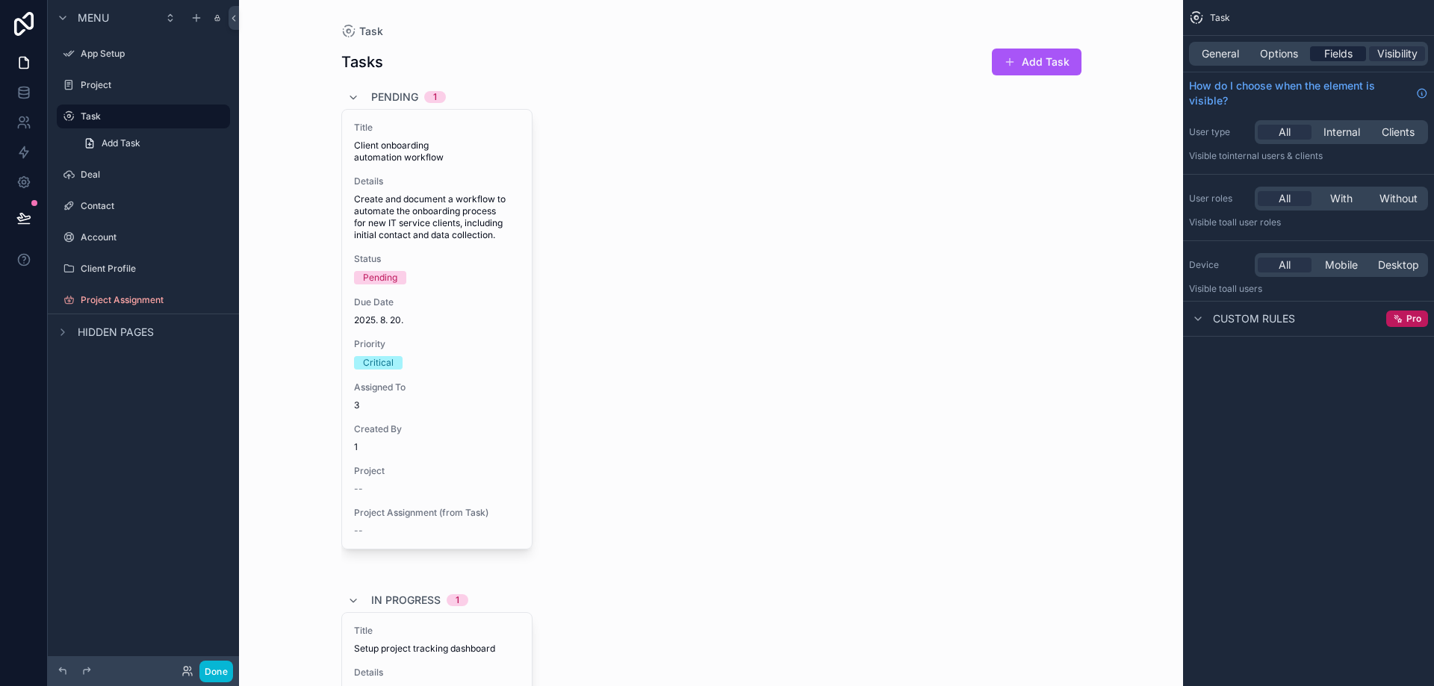
click at [1346, 55] on span "Fields" at bounding box center [1338, 53] width 28 height 15
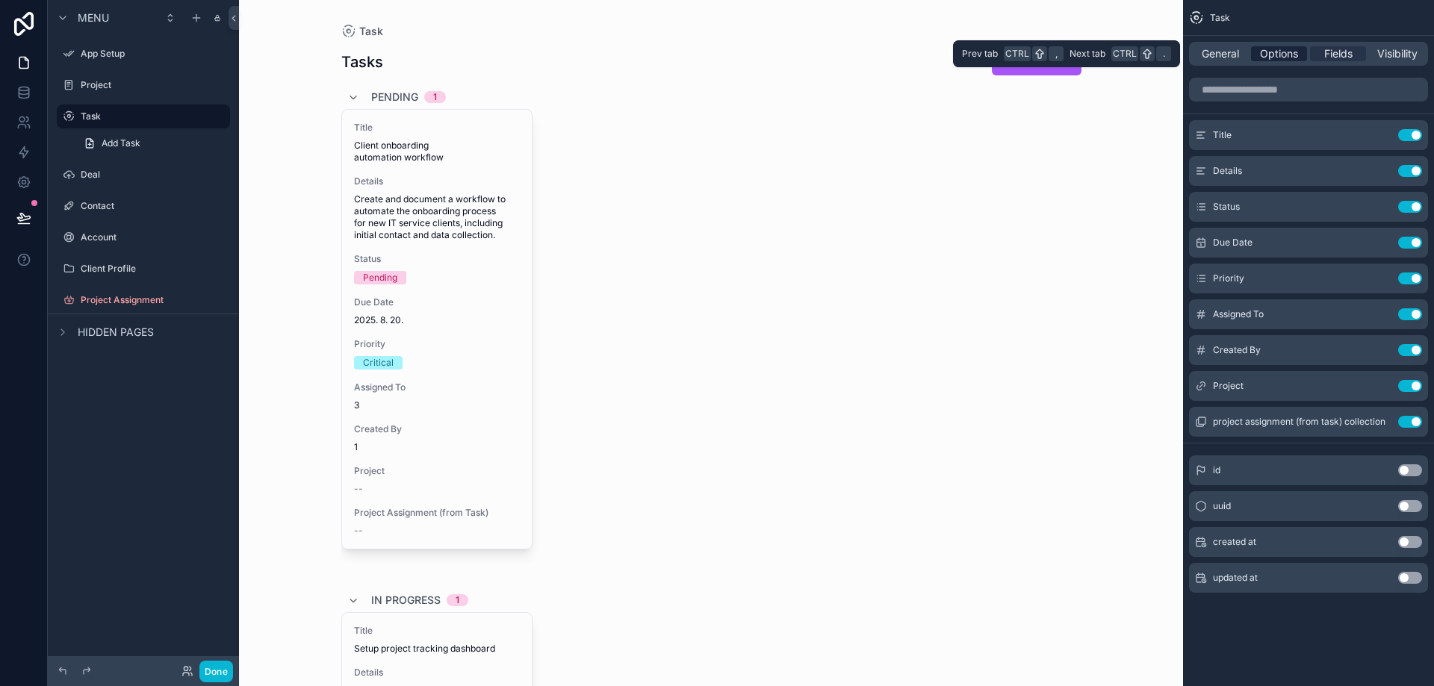
click at [1283, 54] on span "Options" at bounding box center [1279, 53] width 38 height 15
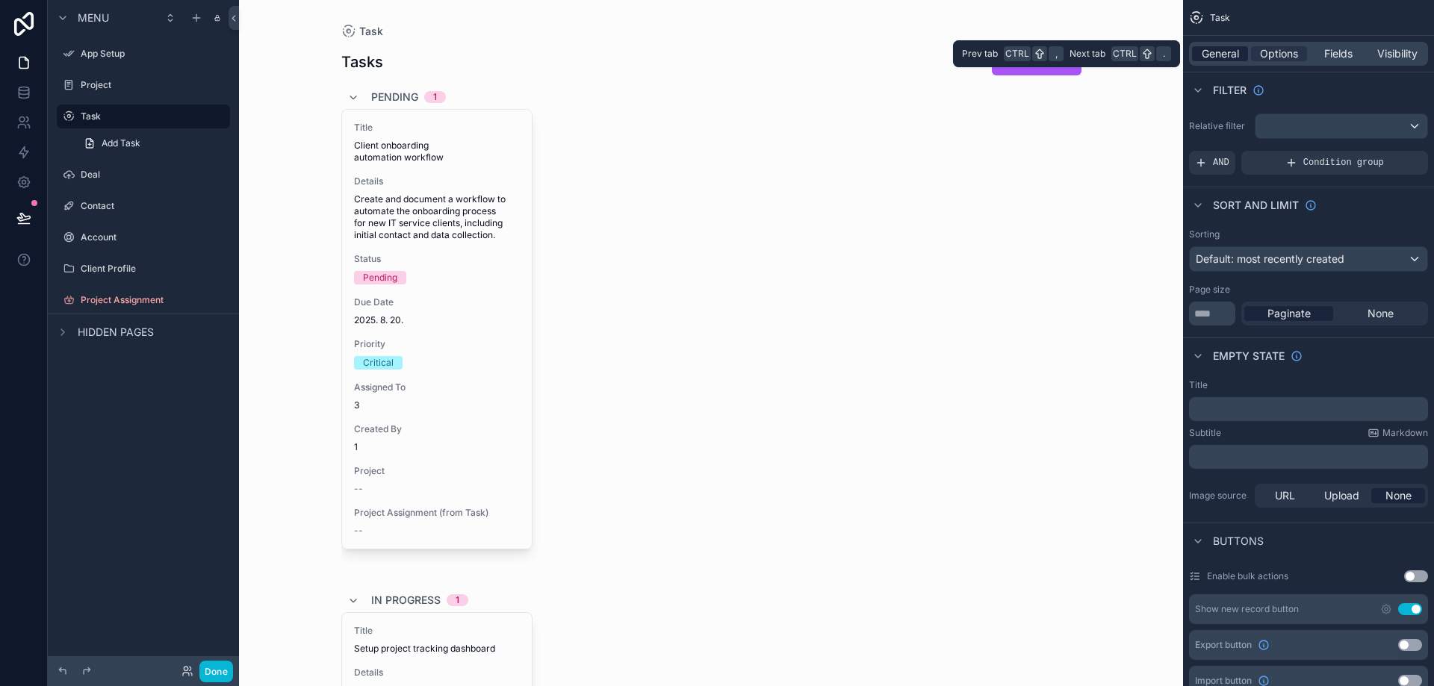
click at [1231, 55] on span "General" at bounding box center [1219, 53] width 37 height 15
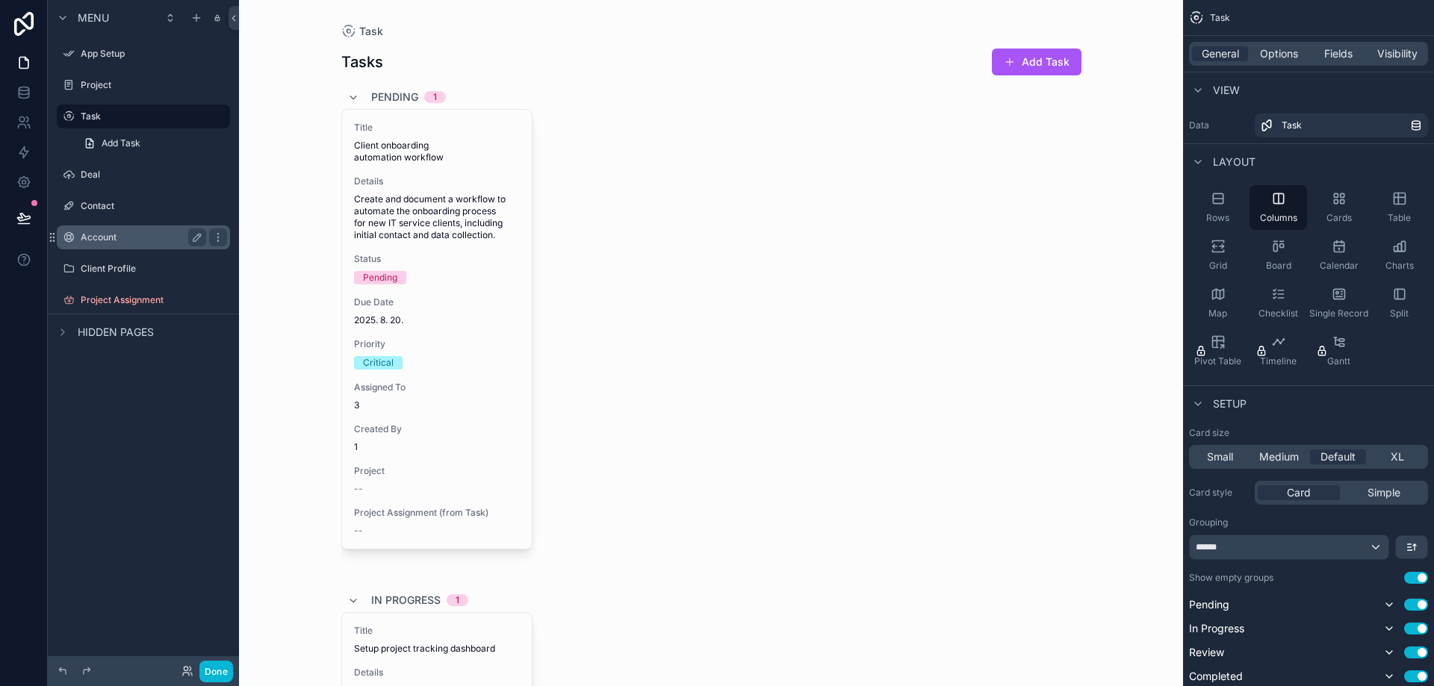
click at [117, 244] on div "Account" at bounding box center [143, 237] width 125 height 18
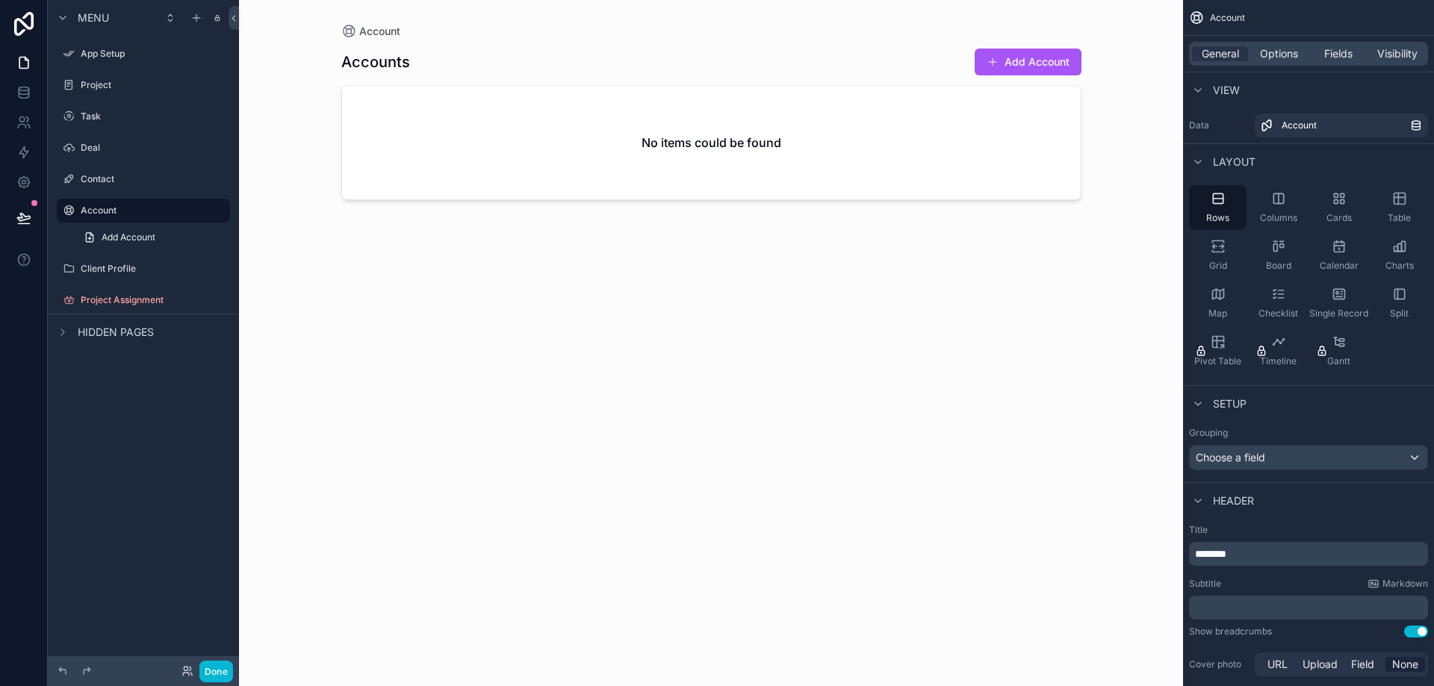
click at [130, 193] on div "scrollable content" at bounding box center [143, 194] width 191 height 3
click at [125, 184] on label "Contact" at bounding box center [140, 179] width 119 height 12
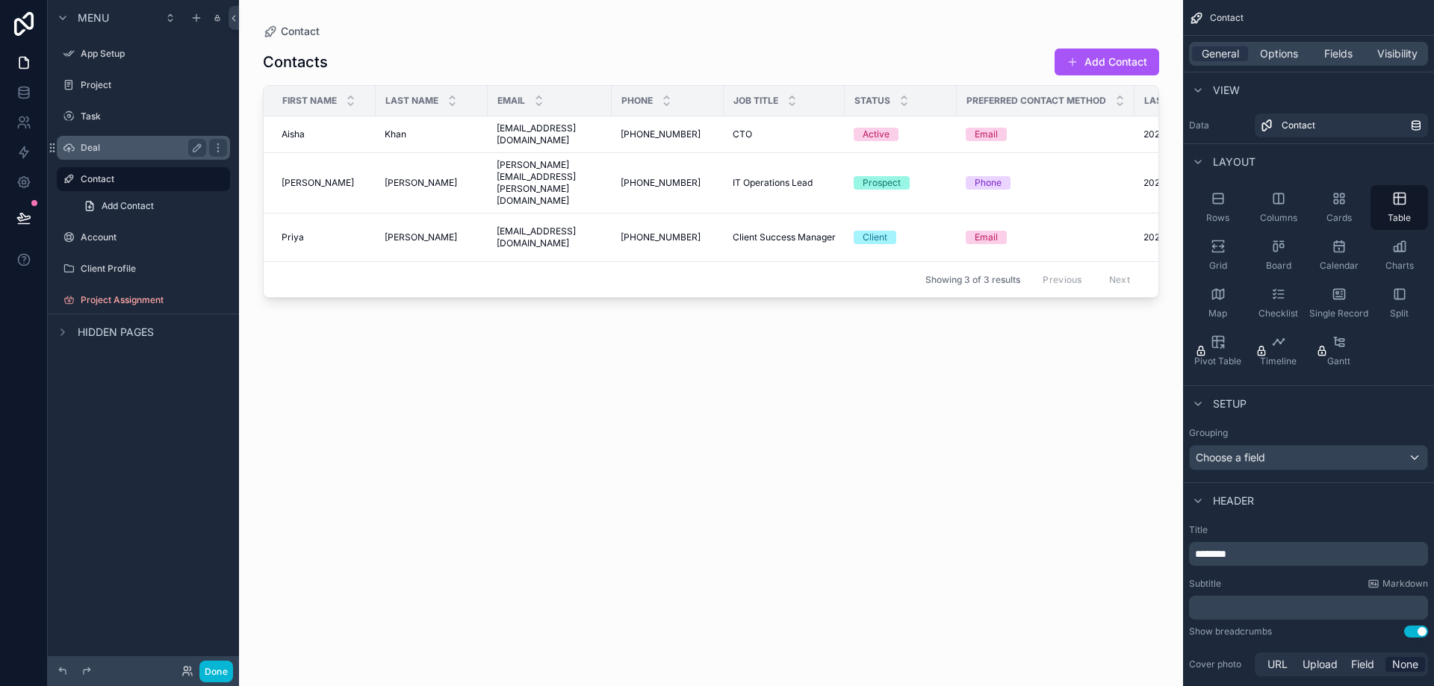
click at [109, 146] on label "Deal" at bounding box center [140, 148] width 119 height 12
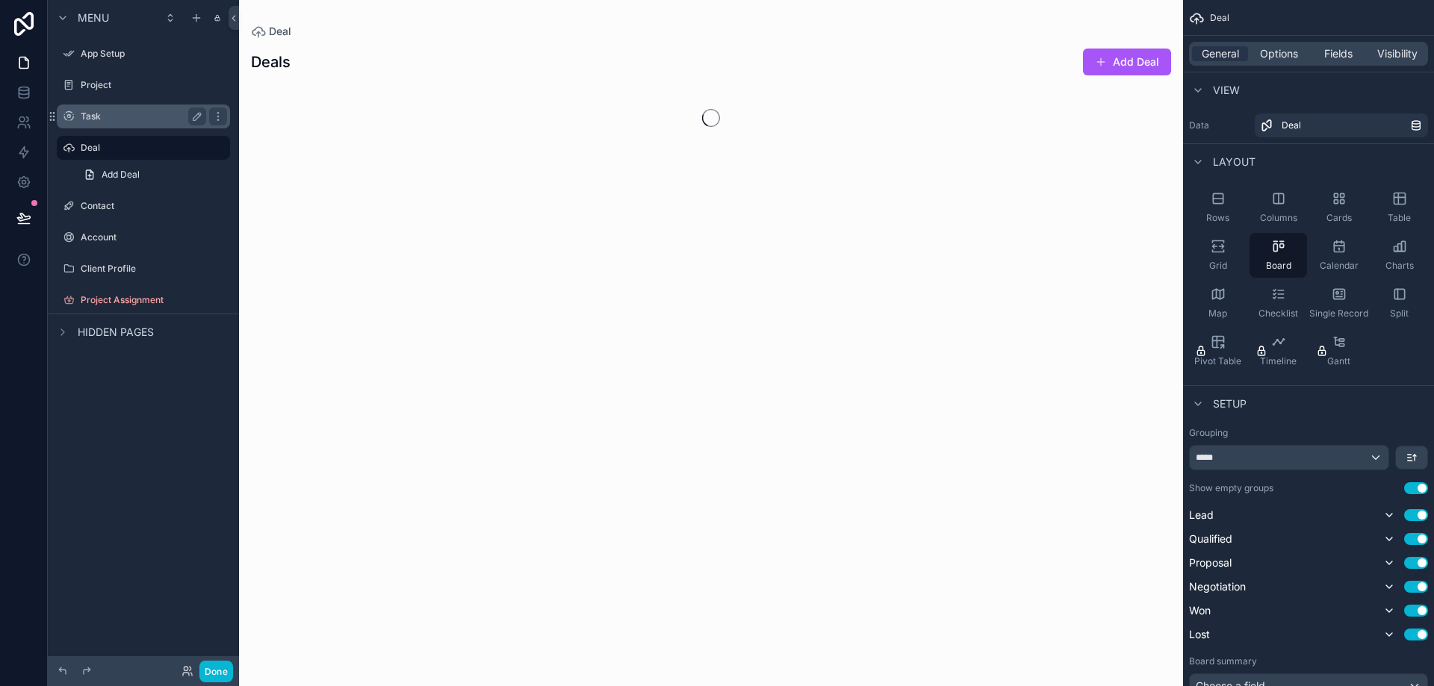
click at [116, 112] on label "Task" at bounding box center [140, 117] width 119 height 12
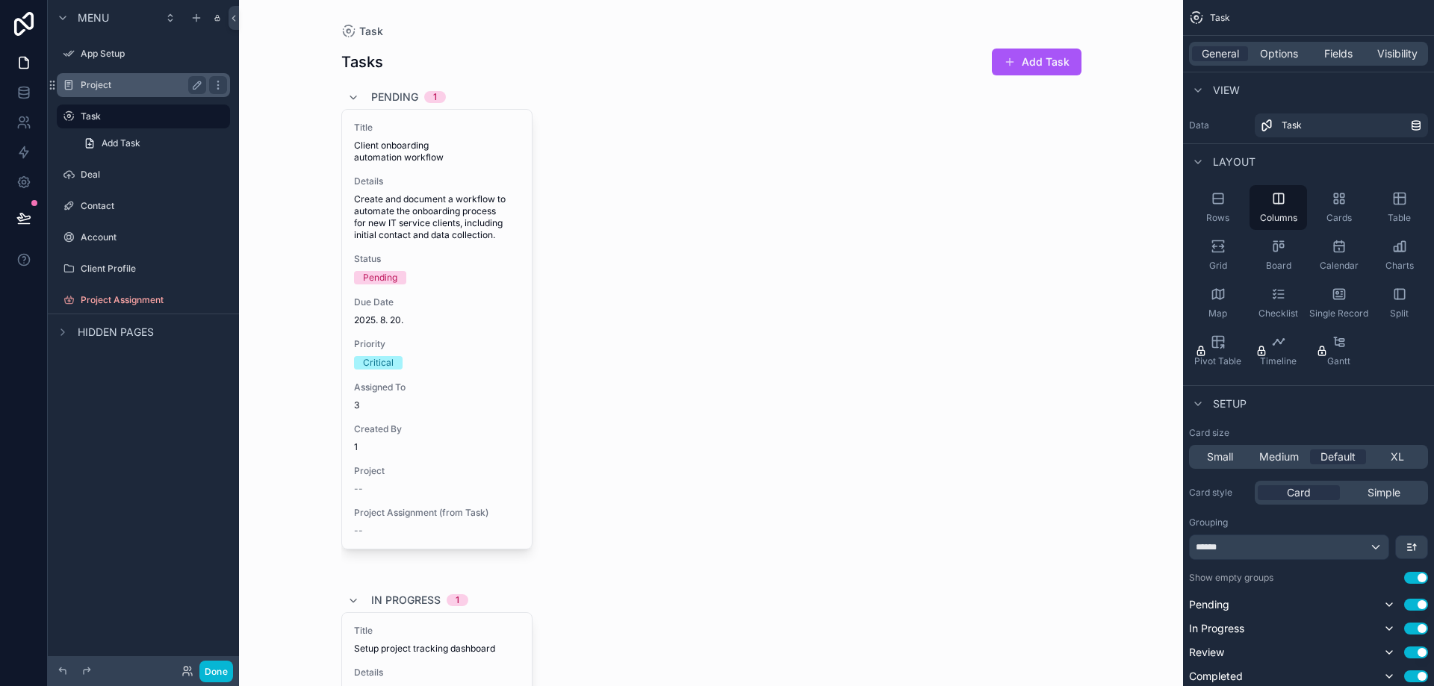
click at [116, 92] on div "Project" at bounding box center [143, 85] width 125 height 18
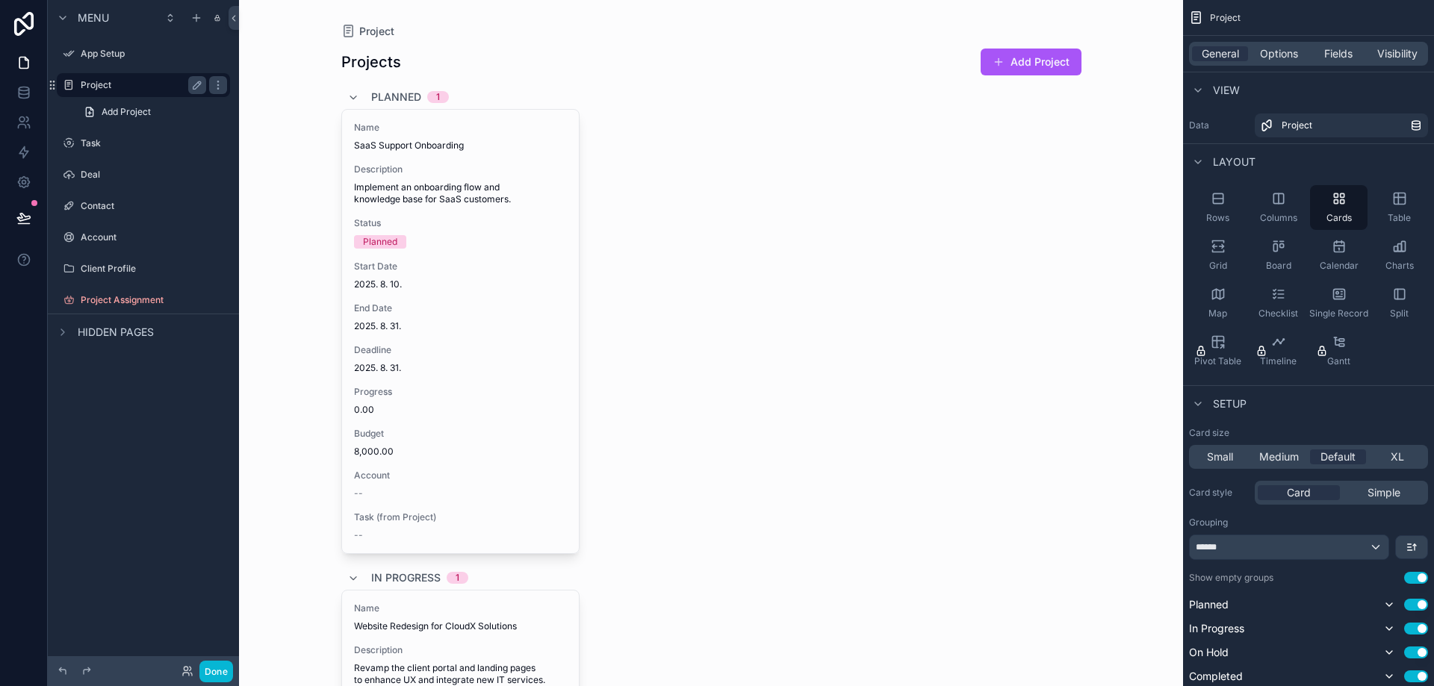
click at [121, 76] on div "Project" at bounding box center [143, 85] width 125 height 18
click at [124, 48] on label "App Setup" at bounding box center [140, 54] width 119 height 12
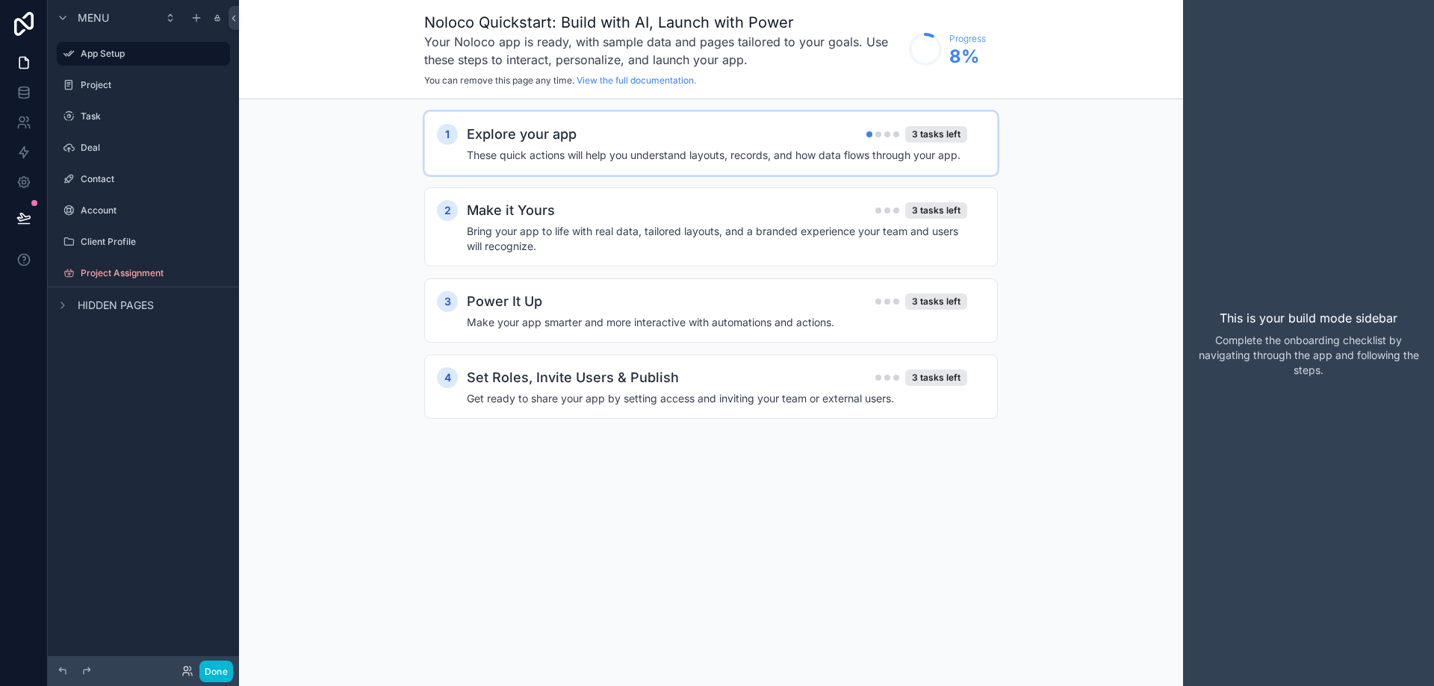
click at [623, 143] on div "Explore your app 3 tasks left" at bounding box center [717, 134] width 500 height 21
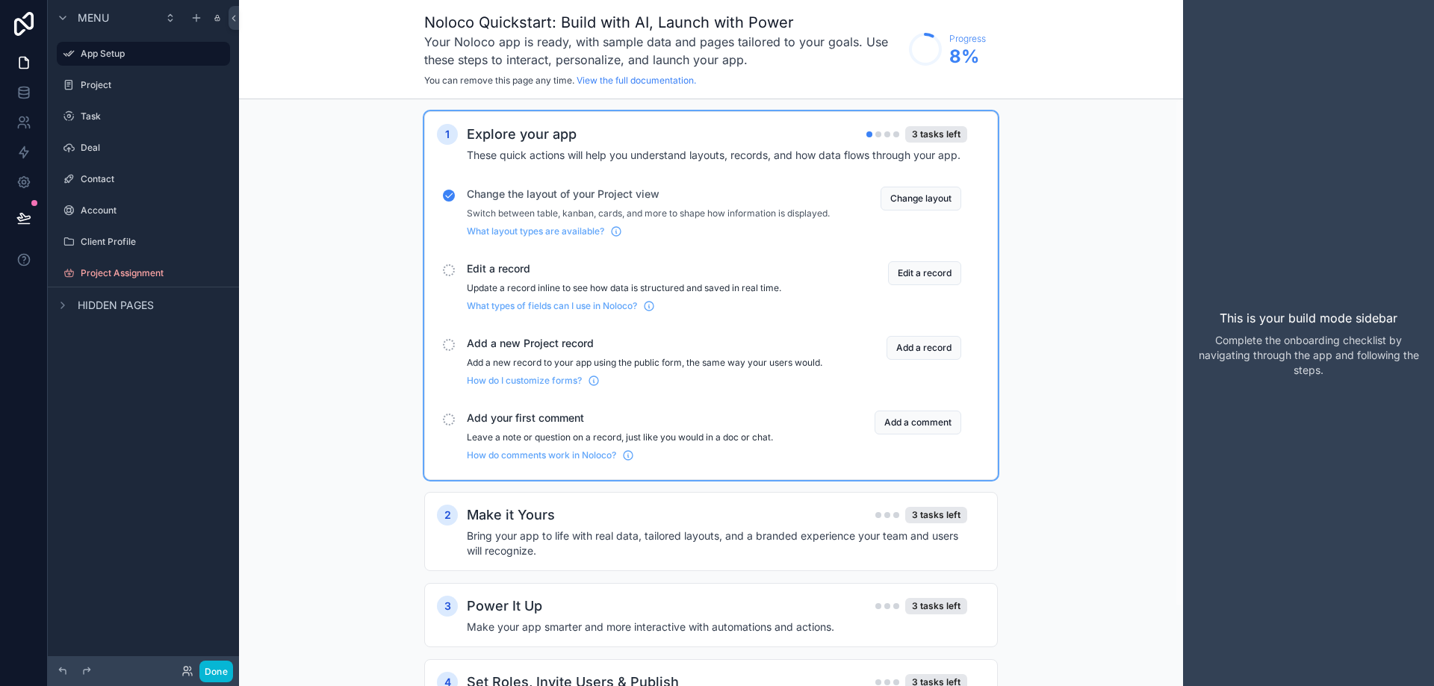
click at [474, 276] on span "Edit a record" at bounding box center [648, 268] width 363 height 15
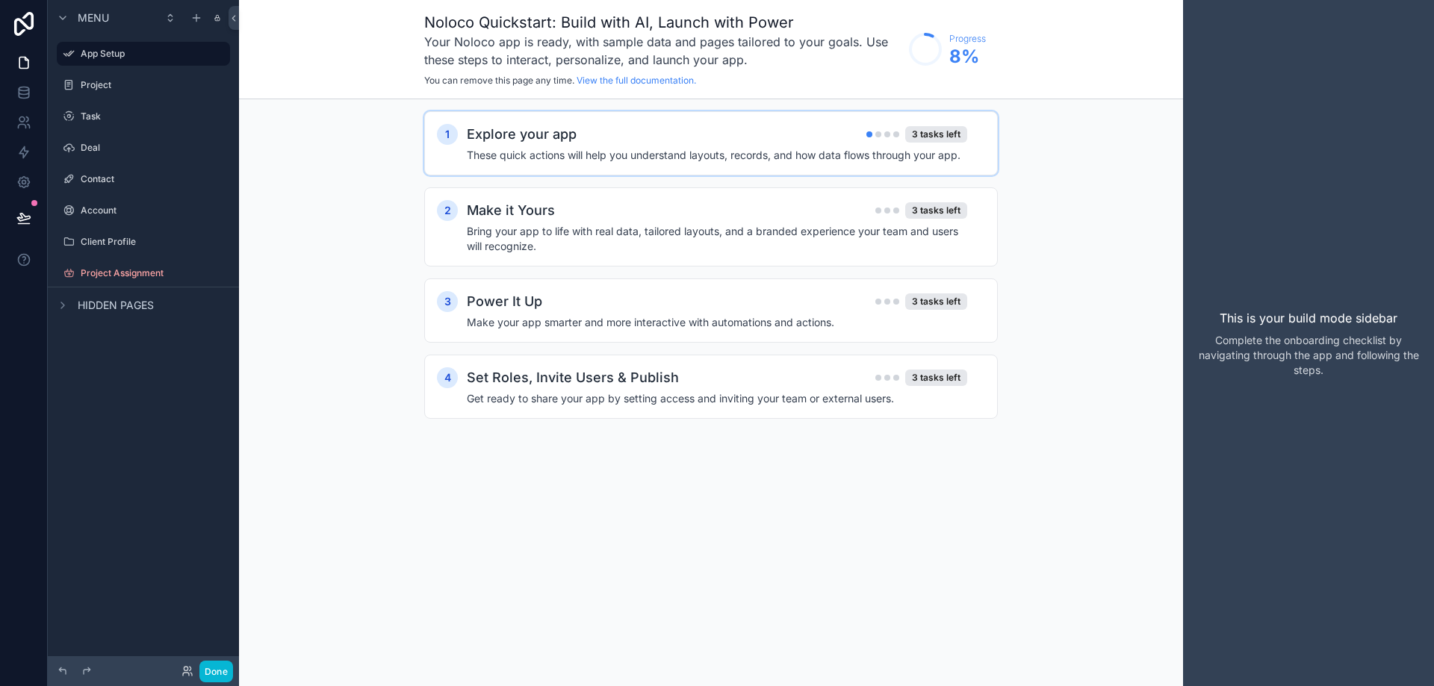
click at [584, 137] on div "Explore your app 3 tasks left" at bounding box center [717, 134] width 500 height 21
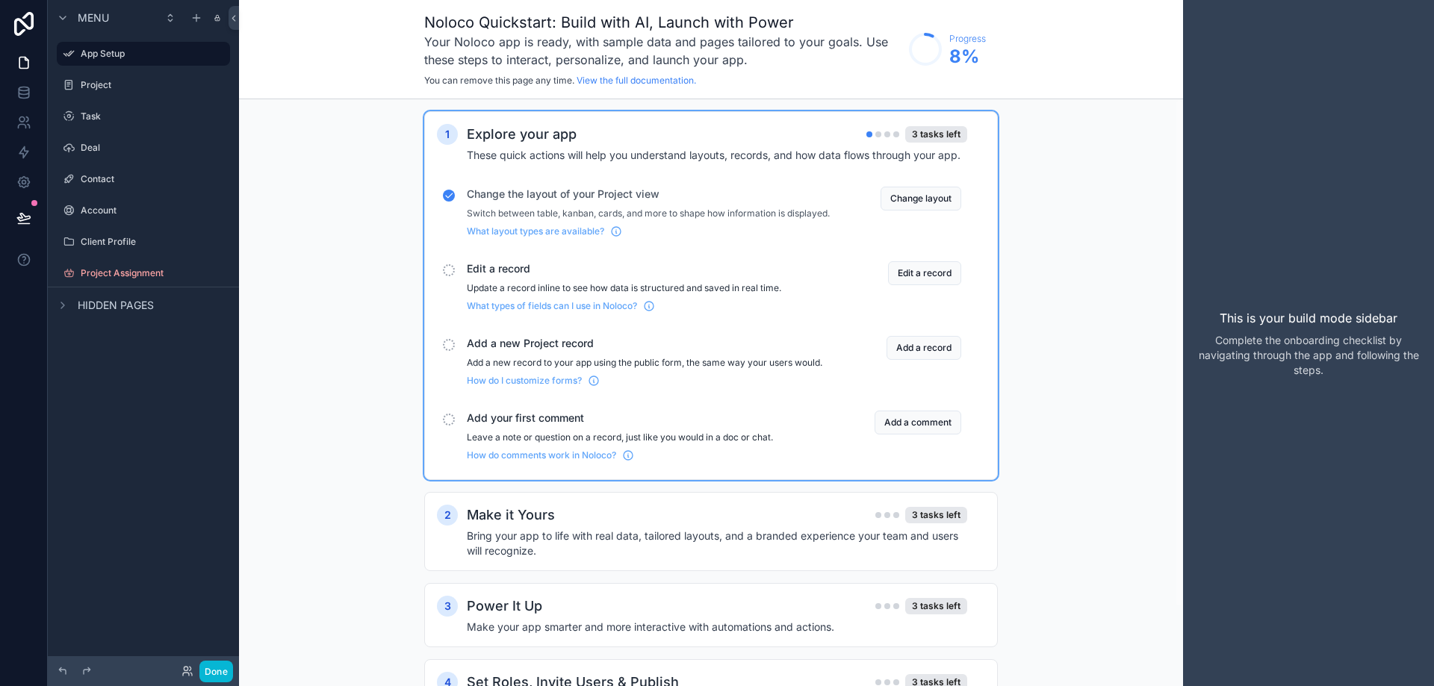
click at [511, 276] on span "Edit a record" at bounding box center [648, 268] width 363 height 15
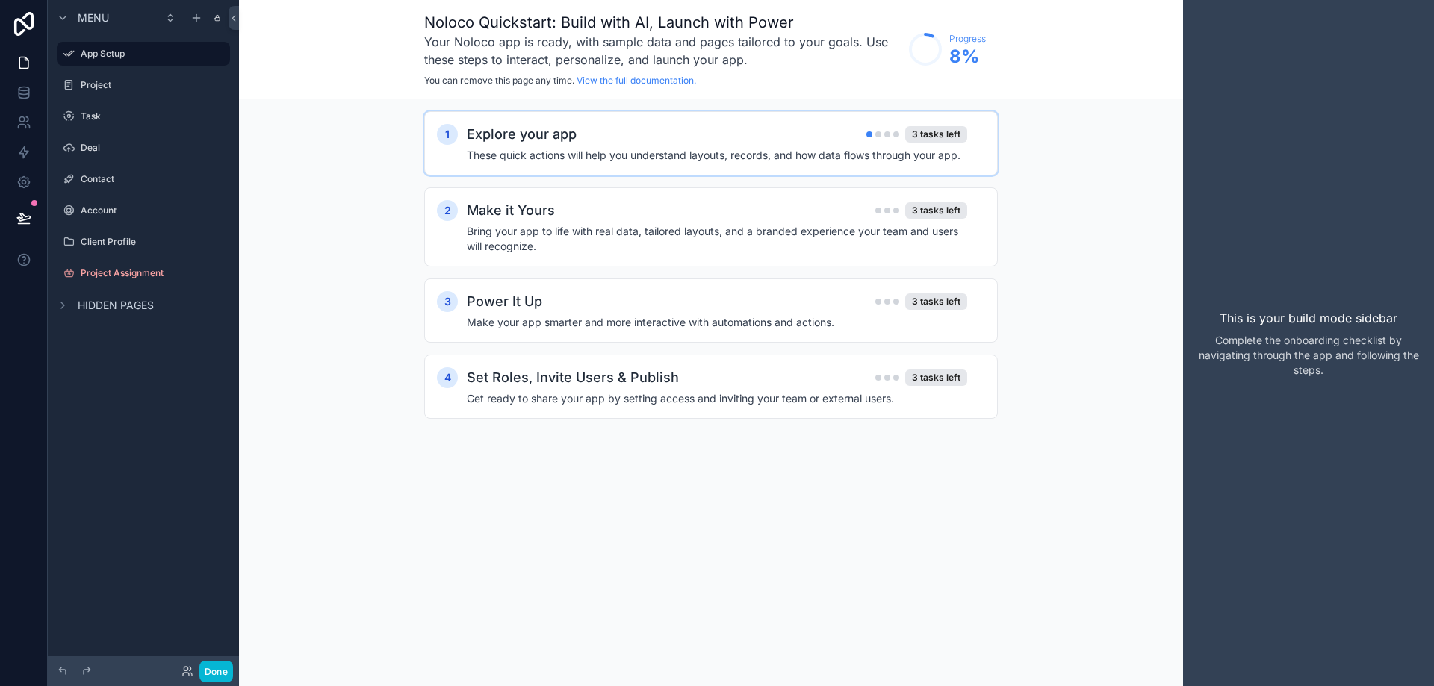
click at [607, 136] on div "Explore your app 3 tasks left" at bounding box center [717, 134] width 500 height 21
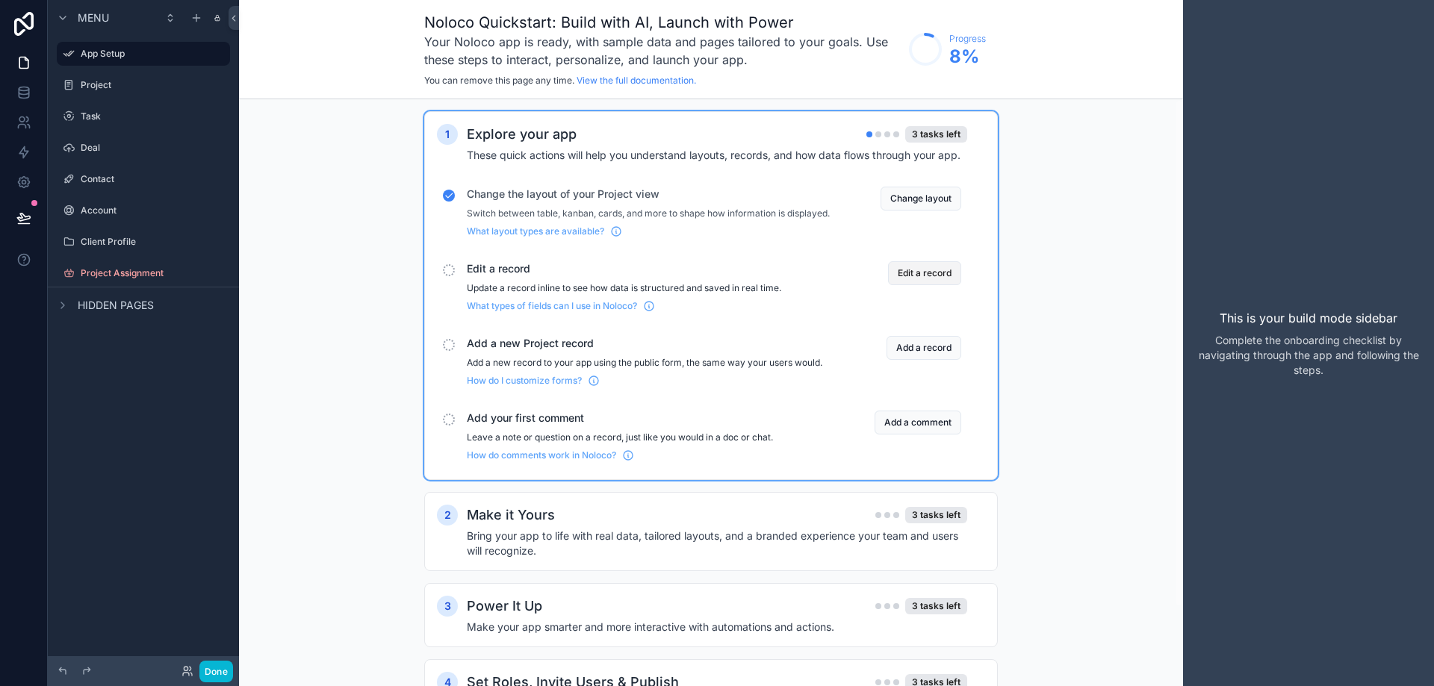
click at [933, 285] on button "Edit a record" at bounding box center [924, 273] width 73 height 24
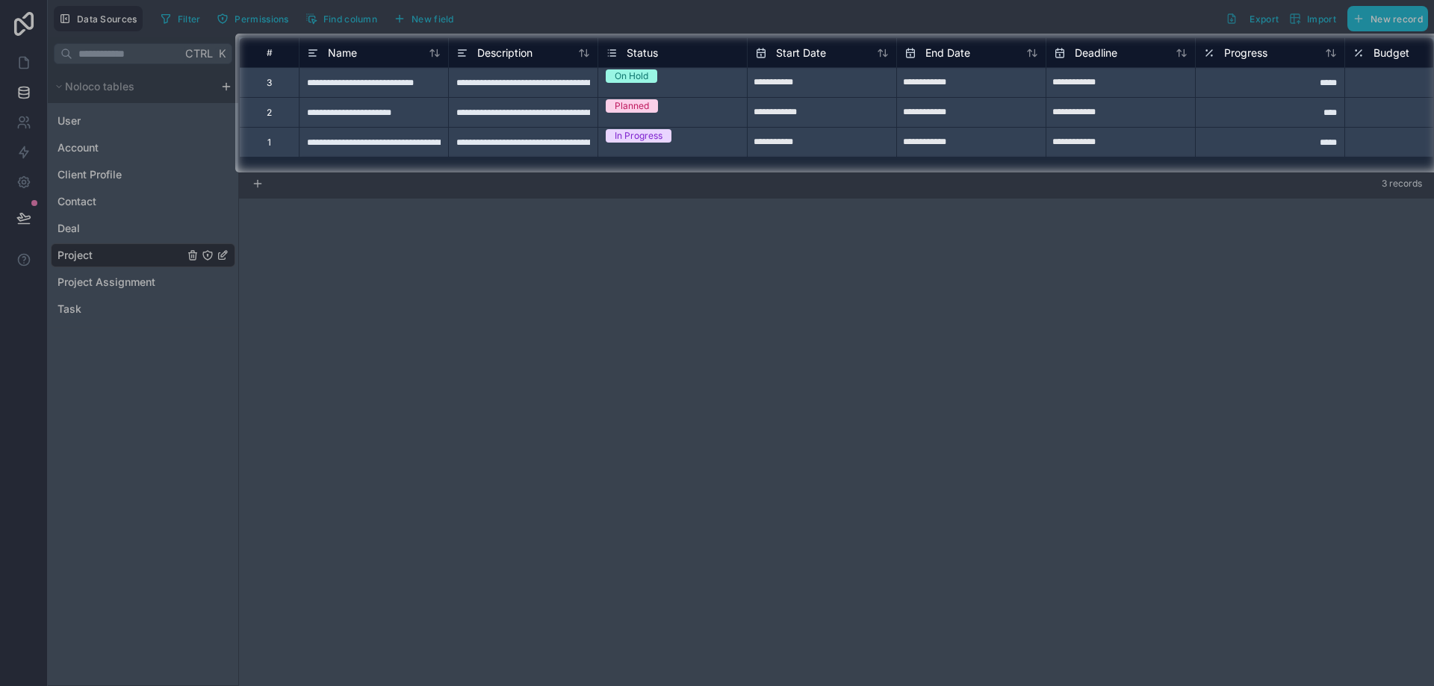
click at [697, 236] on div at bounding box center [717, 429] width 1434 height 514
click at [842, 93] on input "**********" at bounding box center [821, 83] width 149 height 24
select select "****"
select select "*"
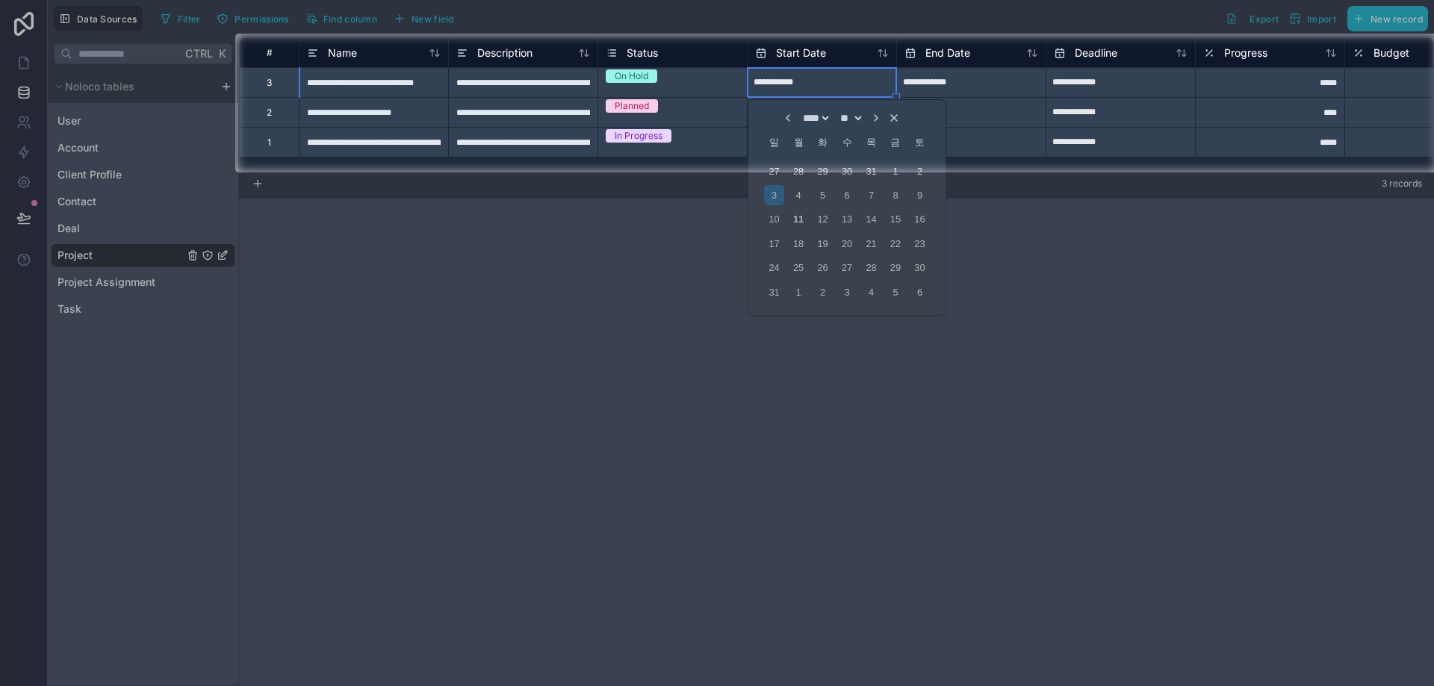
click at [706, 84] on div "On Hold" at bounding box center [672, 76] width 149 height 16
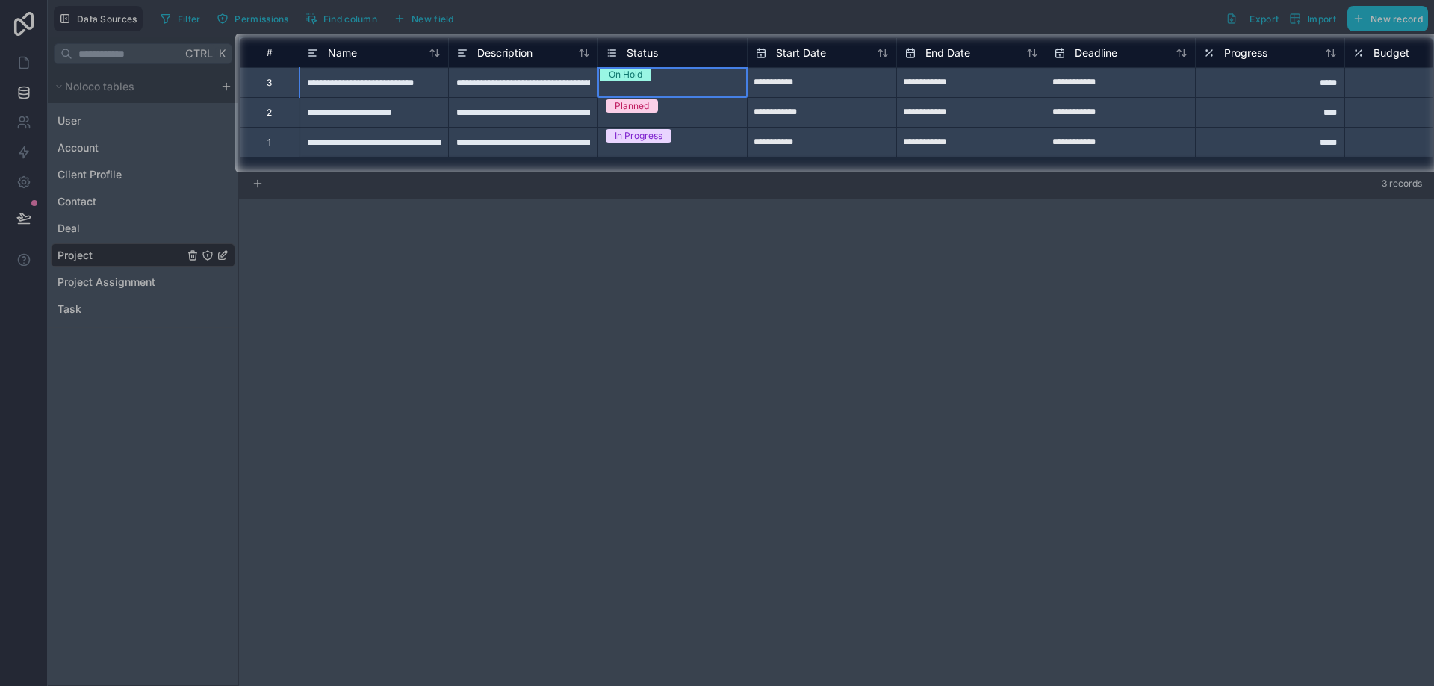
click at [660, 81] on div "On Hold" at bounding box center [672, 74] width 149 height 13
click at [857, 87] on input "**********" at bounding box center [821, 83] width 149 height 24
select select "****"
select select "*"
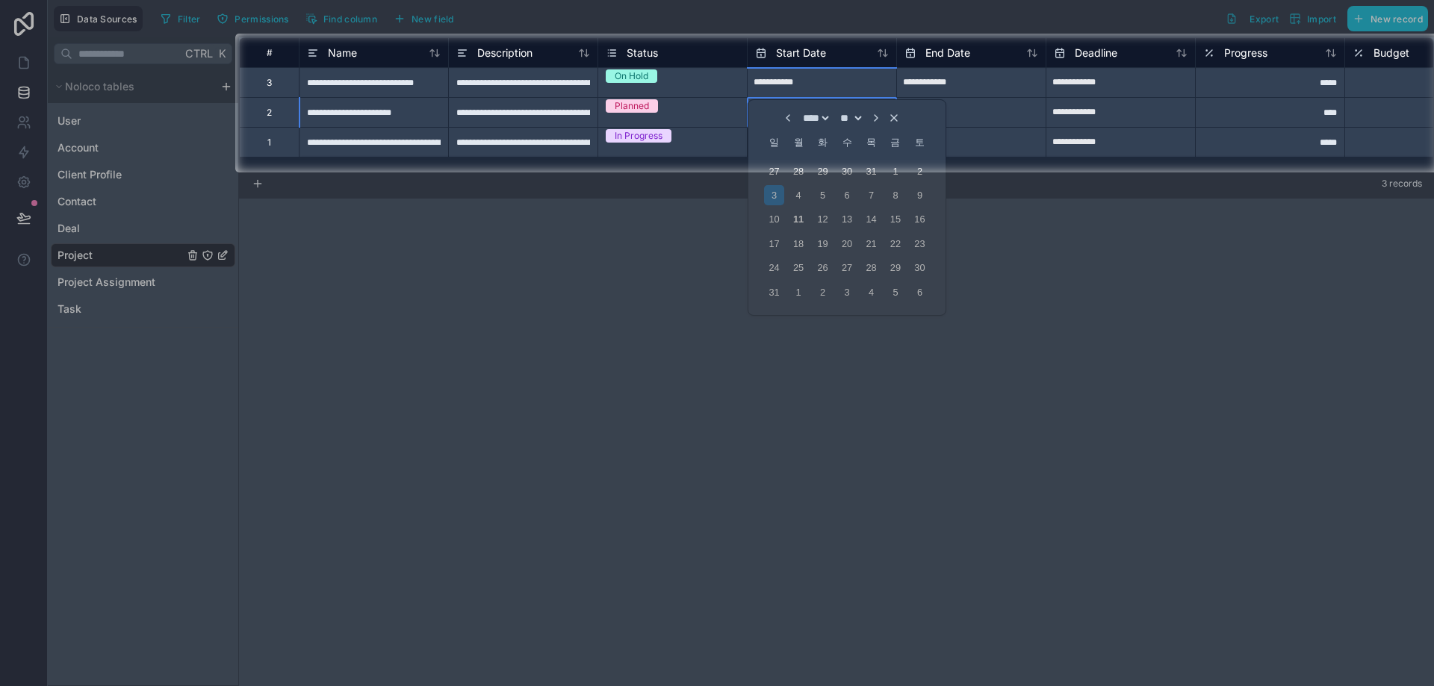
click at [869, 85] on input "**********" at bounding box center [821, 83] width 149 height 24
select select "****"
select select "*"
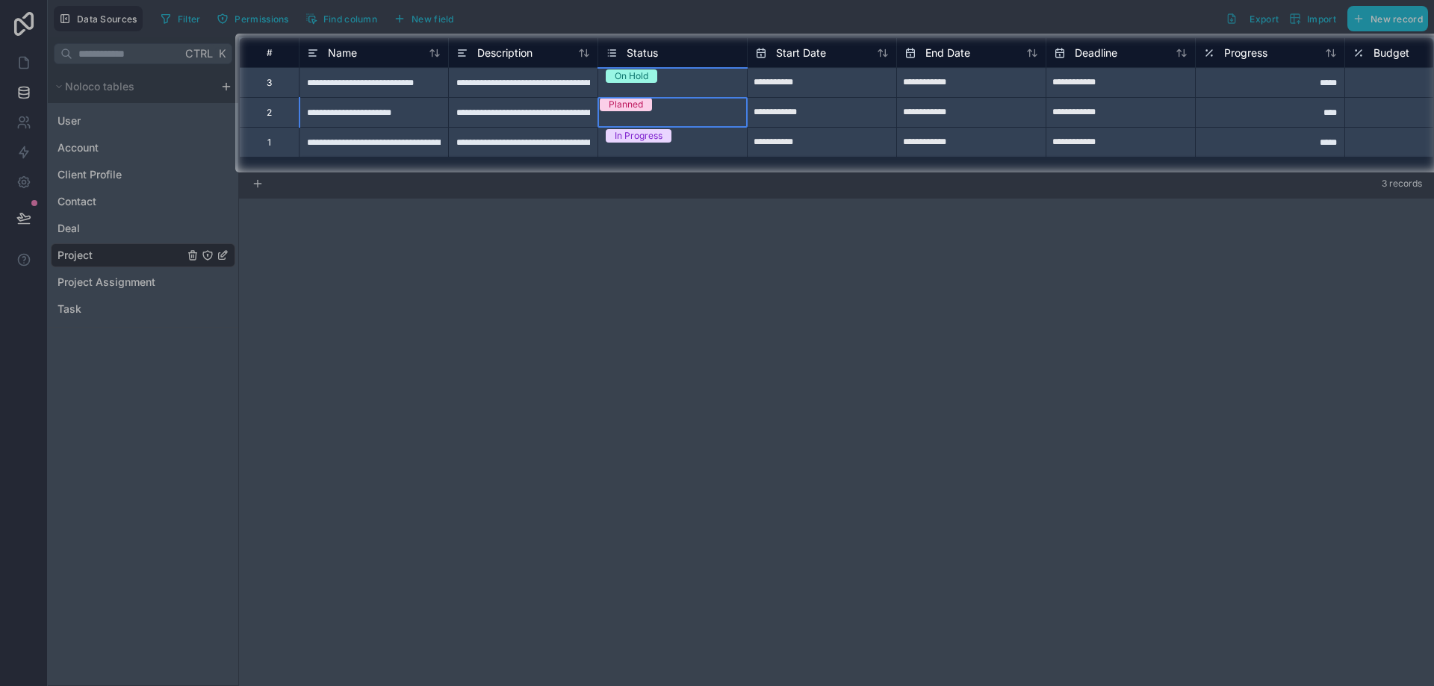
drag, startPoint x: 701, startPoint y: 99, endPoint x: 701, endPoint y: 121, distance: 21.7
click at [701, 121] on div "**********" at bounding box center [1314, 96] width 2151 height 119
click at [655, 131] on div "In Progress" at bounding box center [672, 136] width 149 height 16
click at [536, 96] on div "**********" at bounding box center [522, 82] width 149 height 30
click at [525, 129] on div "**********" at bounding box center [522, 142] width 149 height 30
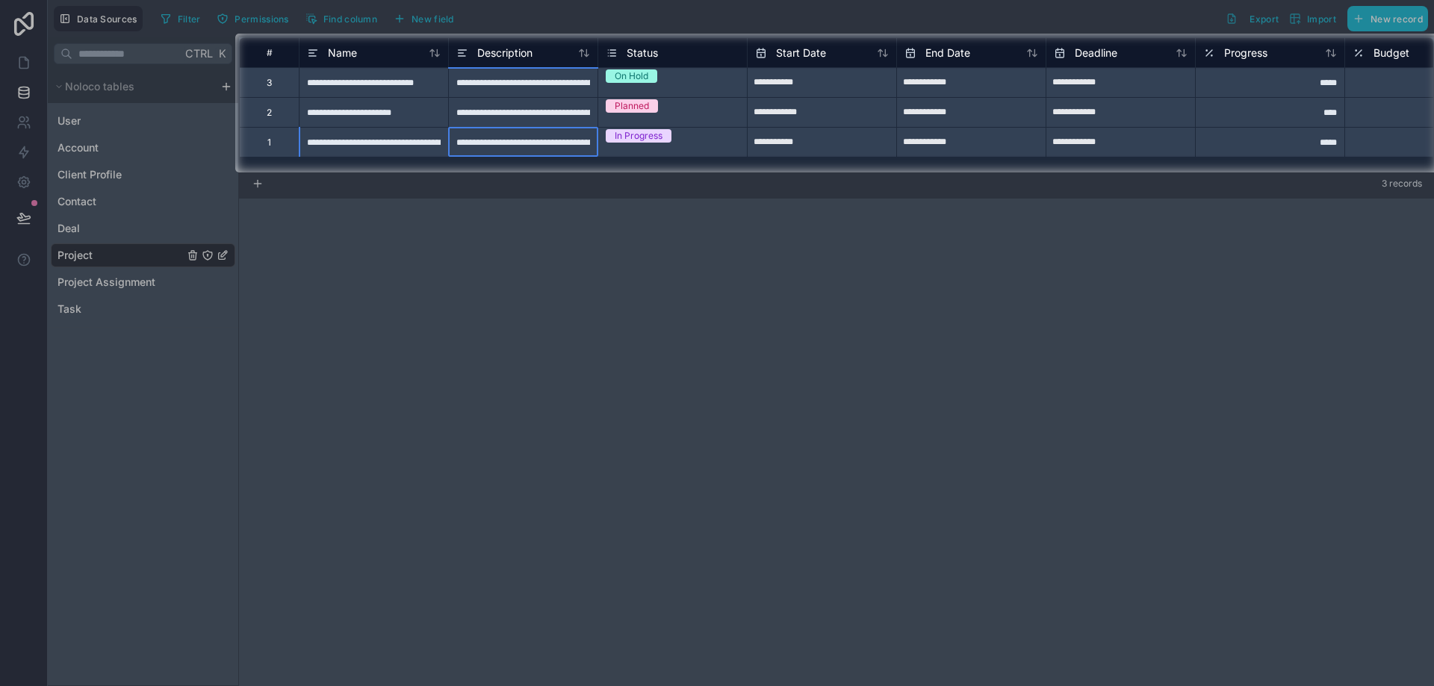
drag, startPoint x: 527, startPoint y: 112, endPoint x: 517, endPoint y: 114, distance: 10.0
click at [527, 111] on div "**********" at bounding box center [522, 112] width 149 height 30
drag, startPoint x: 520, startPoint y: 114, endPoint x: 544, endPoint y: 111, distance: 24.8
click at [537, 78] on div "**********" at bounding box center [1314, 96] width 2151 height 119
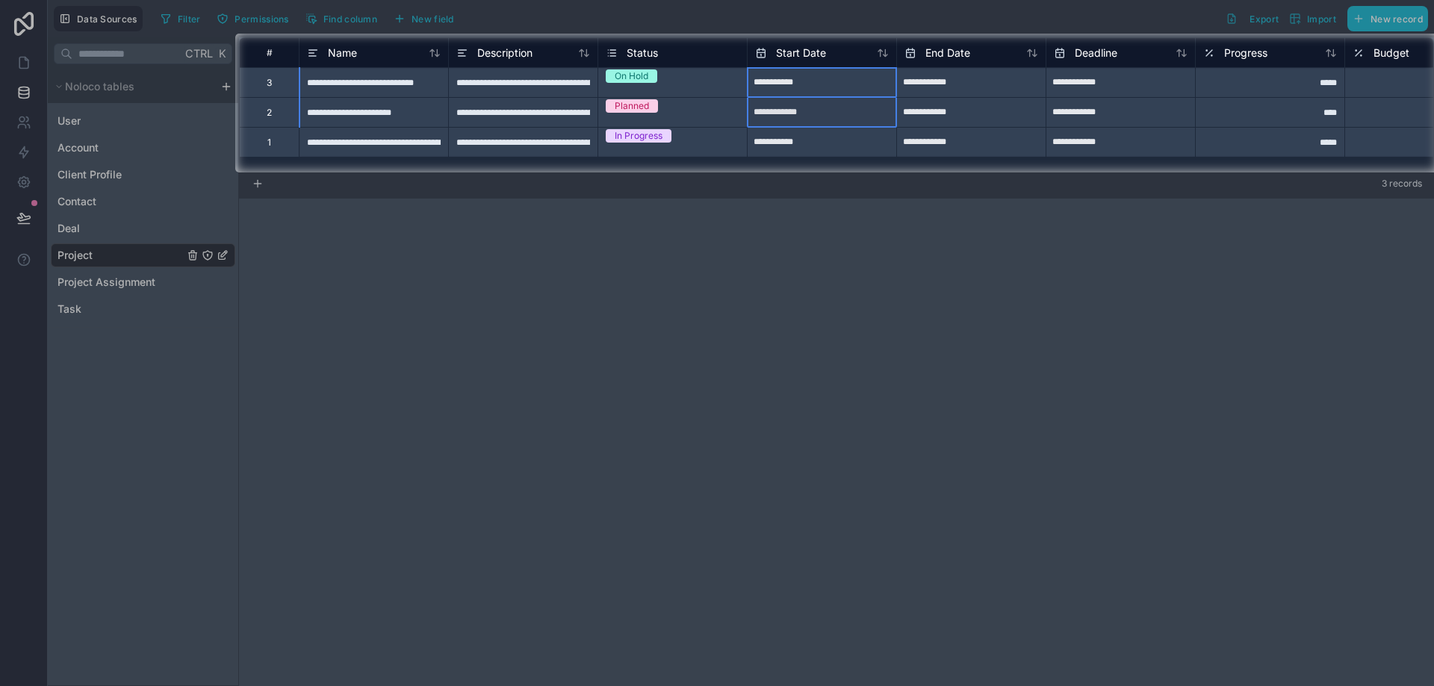
click at [847, 125] on div "**********" at bounding box center [1314, 96] width 2151 height 119
select select "****"
select select "*"
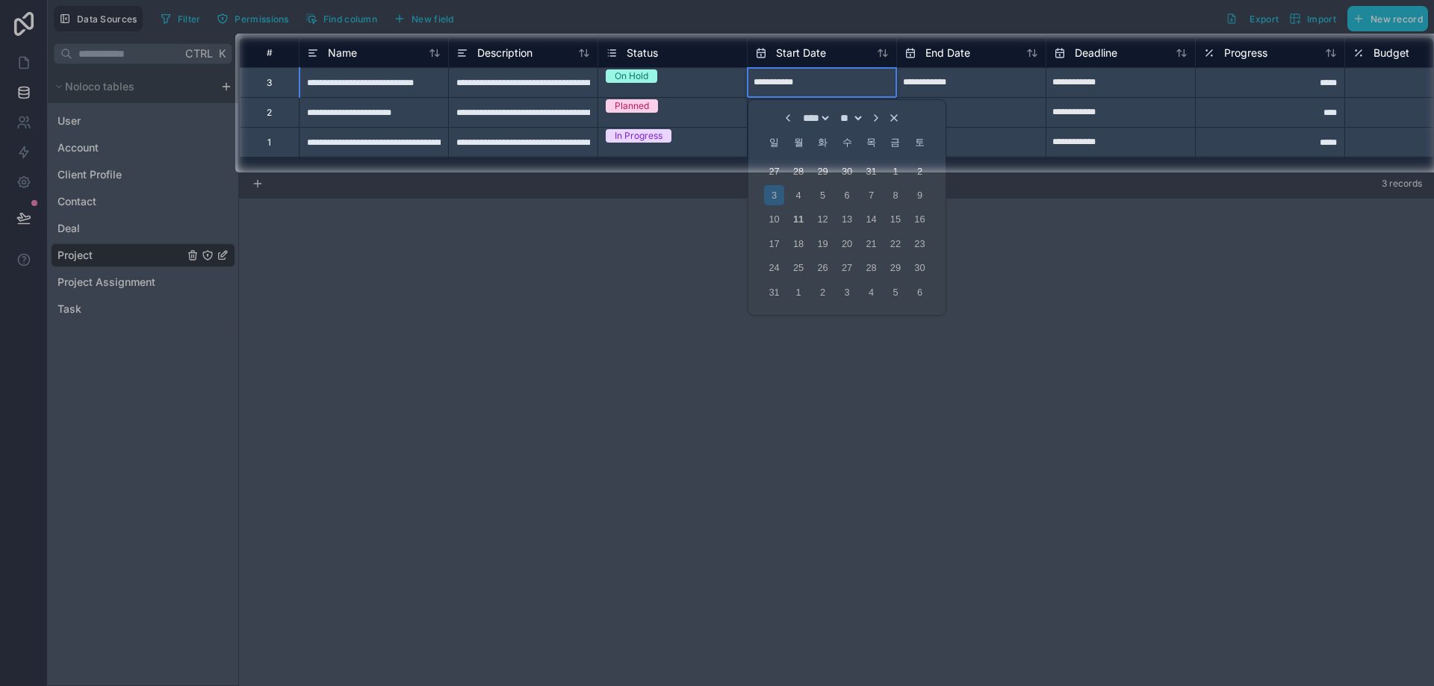
click at [945, 363] on div at bounding box center [717, 429] width 1434 height 514
click at [945, 362] on div at bounding box center [717, 429] width 1434 height 514
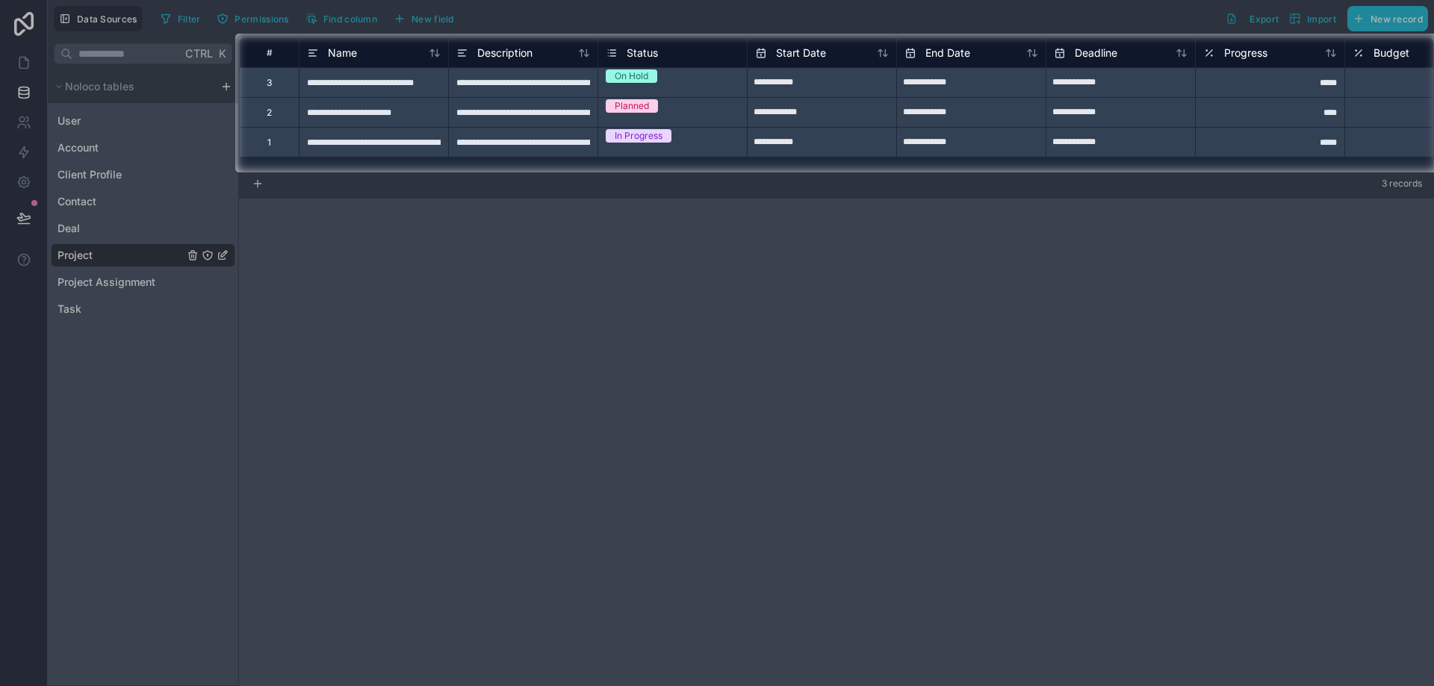
click at [939, 290] on div at bounding box center [717, 429] width 1434 height 514
click at [857, 95] on input "**********" at bounding box center [821, 83] width 149 height 24
select select "****"
select select "*"
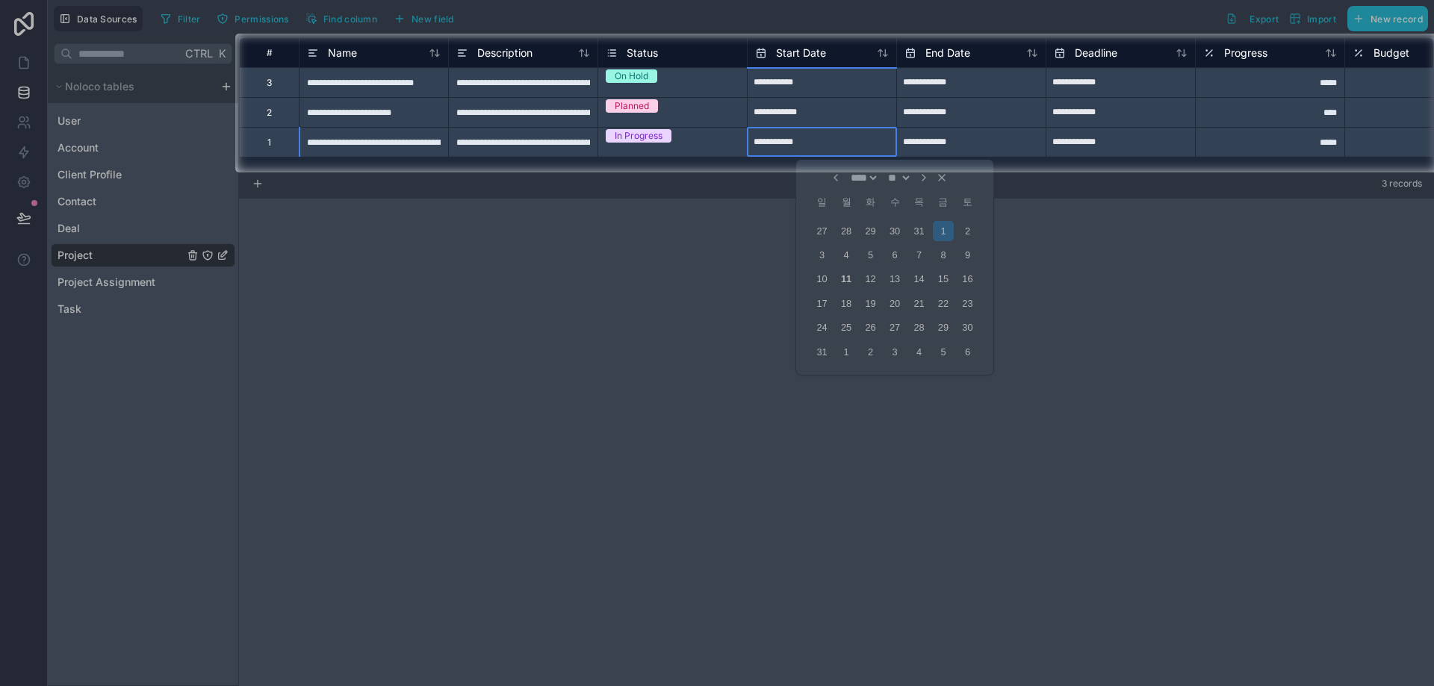
click at [896, 306] on div at bounding box center [717, 429] width 1434 height 514
click at [815, 95] on input "**********" at bounding box center [821, 83] width 149 height 24
select select "****"
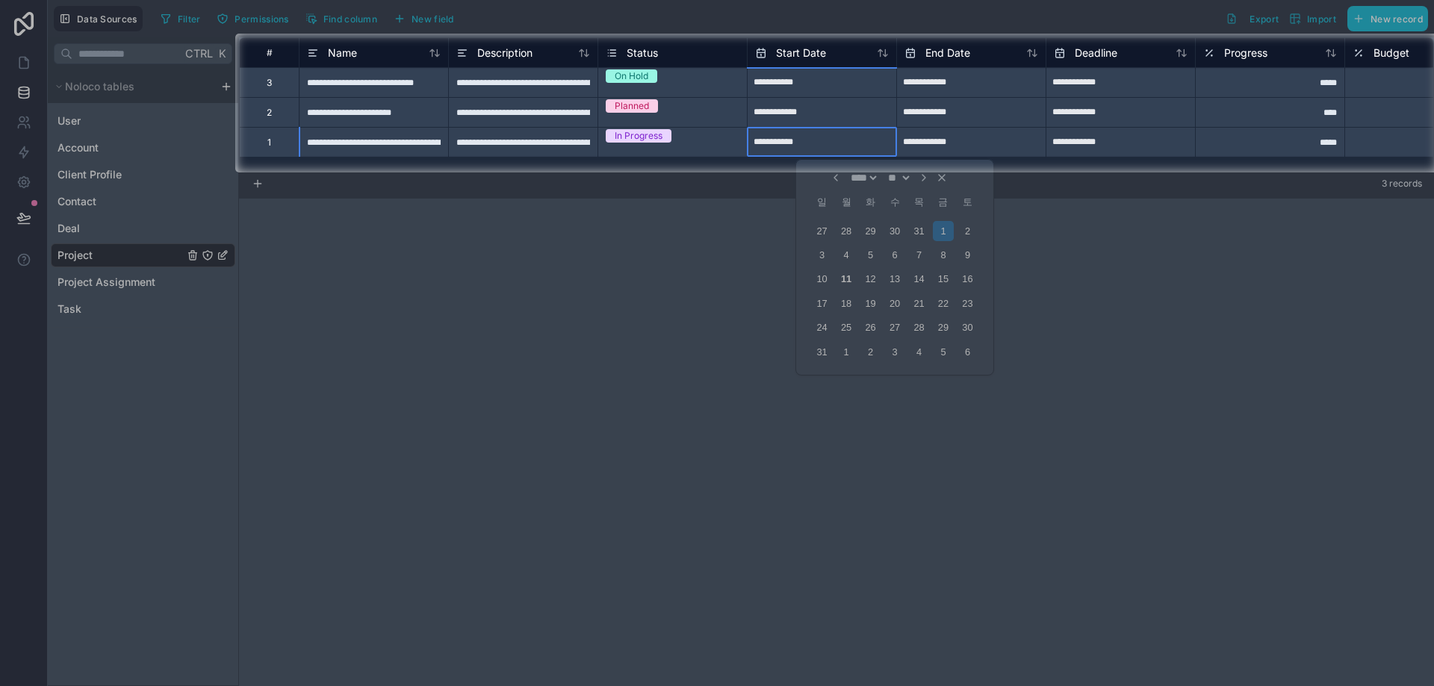
select select "*"
click at [816, 95] on input "**********" at bounding box center [821, 83] width 149 height 24
type input "**********"
select select "****"
select select "*"
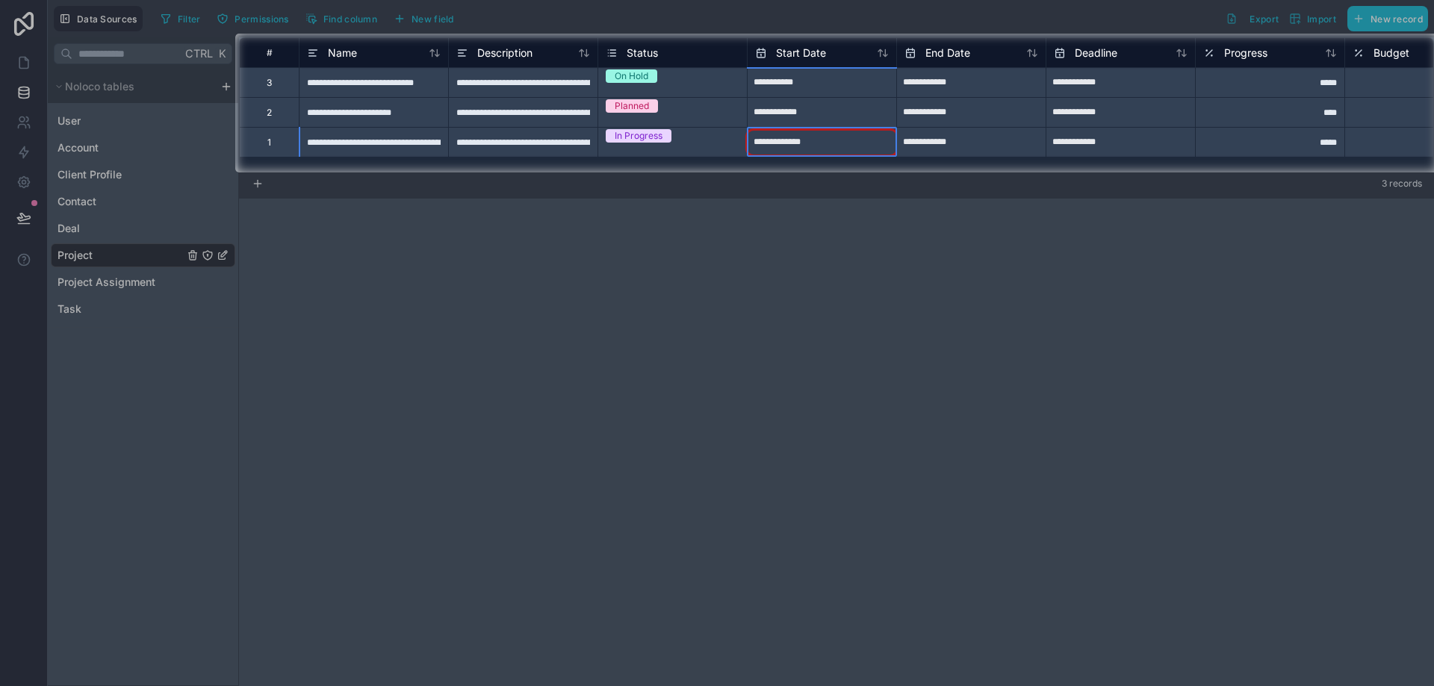
drag, startPoint x: 816, startPoint y: 144, endPoint x: 792, endPoint y: 143, distance: 23.9
click at [792, 143] on input "**********" at bounding box center [821, 143] width 149 height 24
type input "**********"
select select "****"
select select "*"
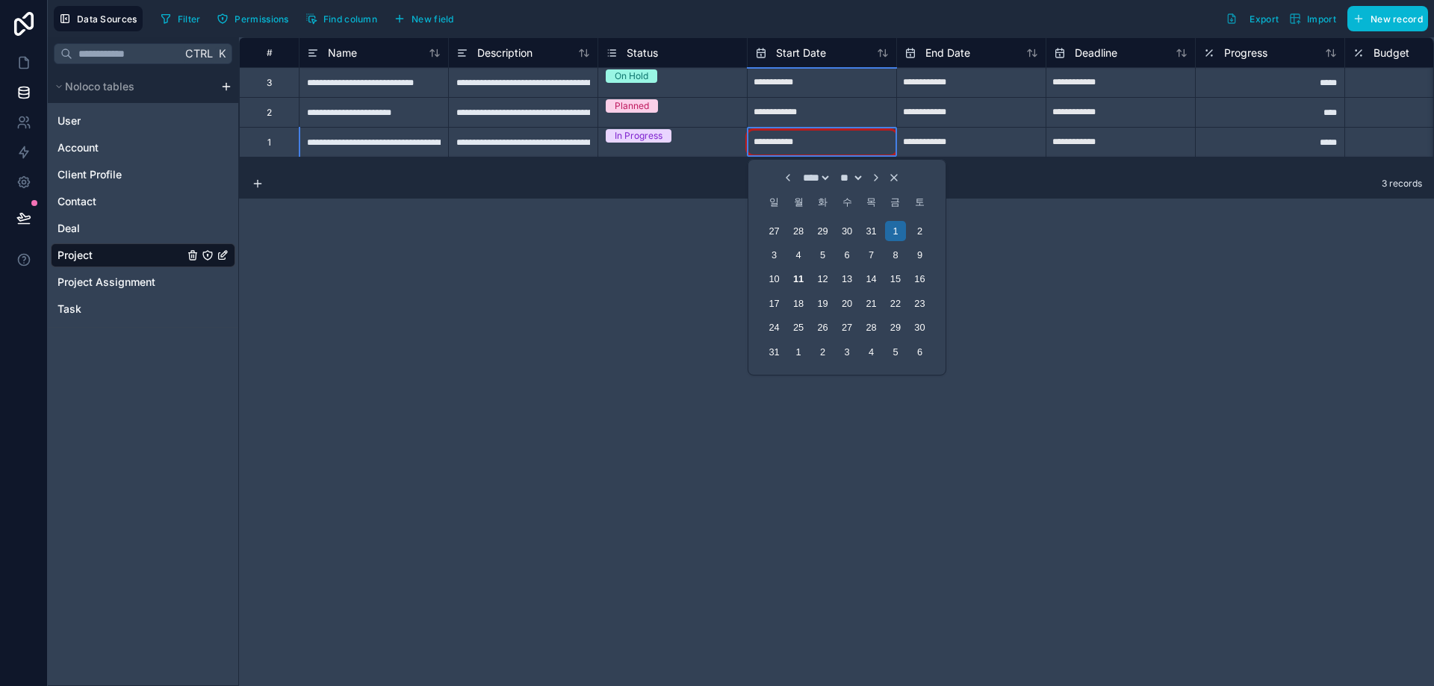
click at [671, 299] on div at bounding box center [717, 429] width 1434 height 514
click at [873, 234] on div "31" at bounding box center [871, 231] width 20 height 20
type input "**********"
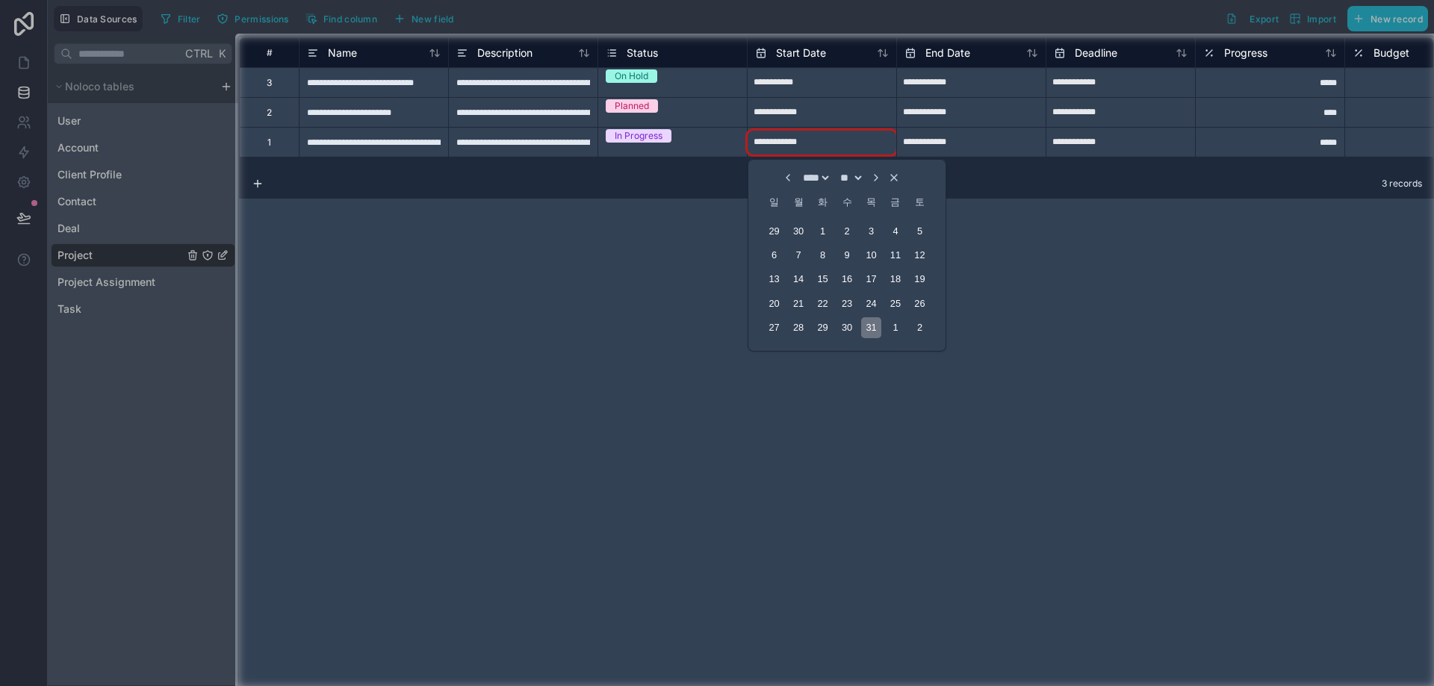
click at [872, 326] on div "31" at bounding box center [871, 327] width 20 height 20
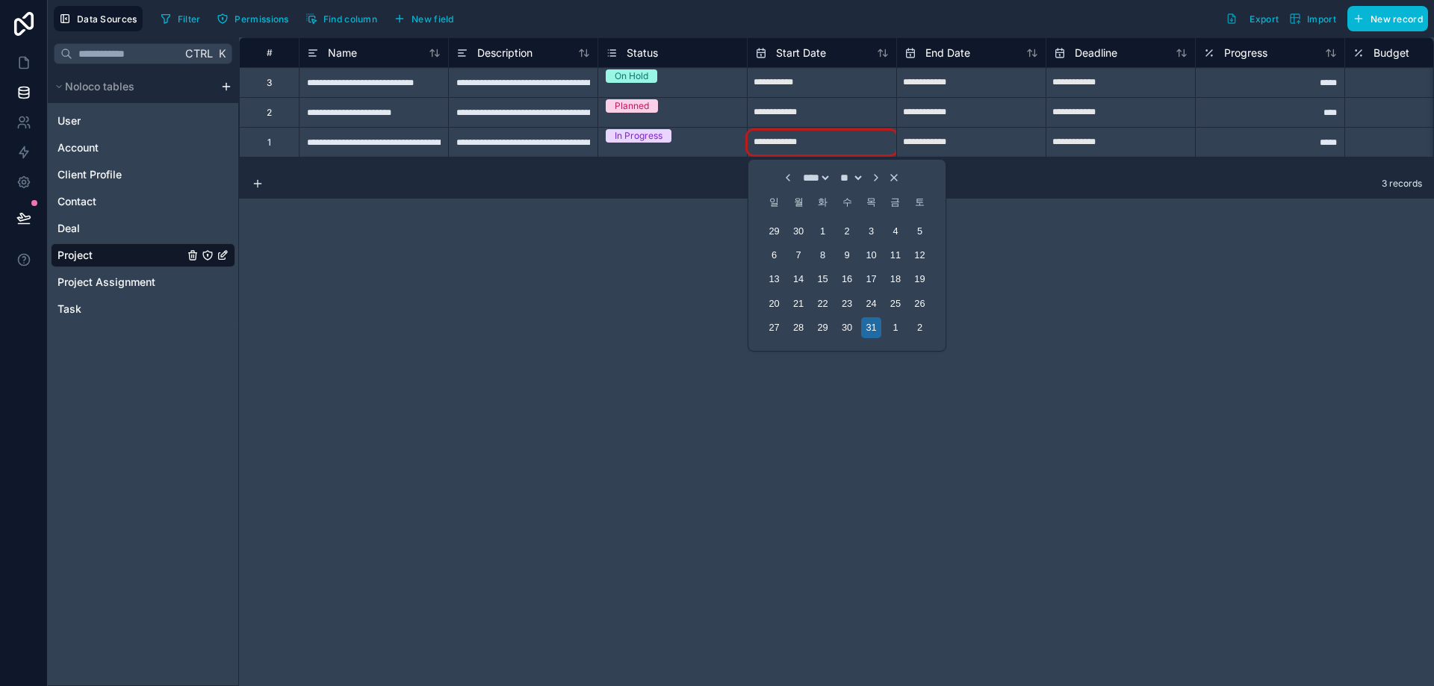
click at [647, 264] on div "**********" at bounding box center [836, 361] width 1195 height 649
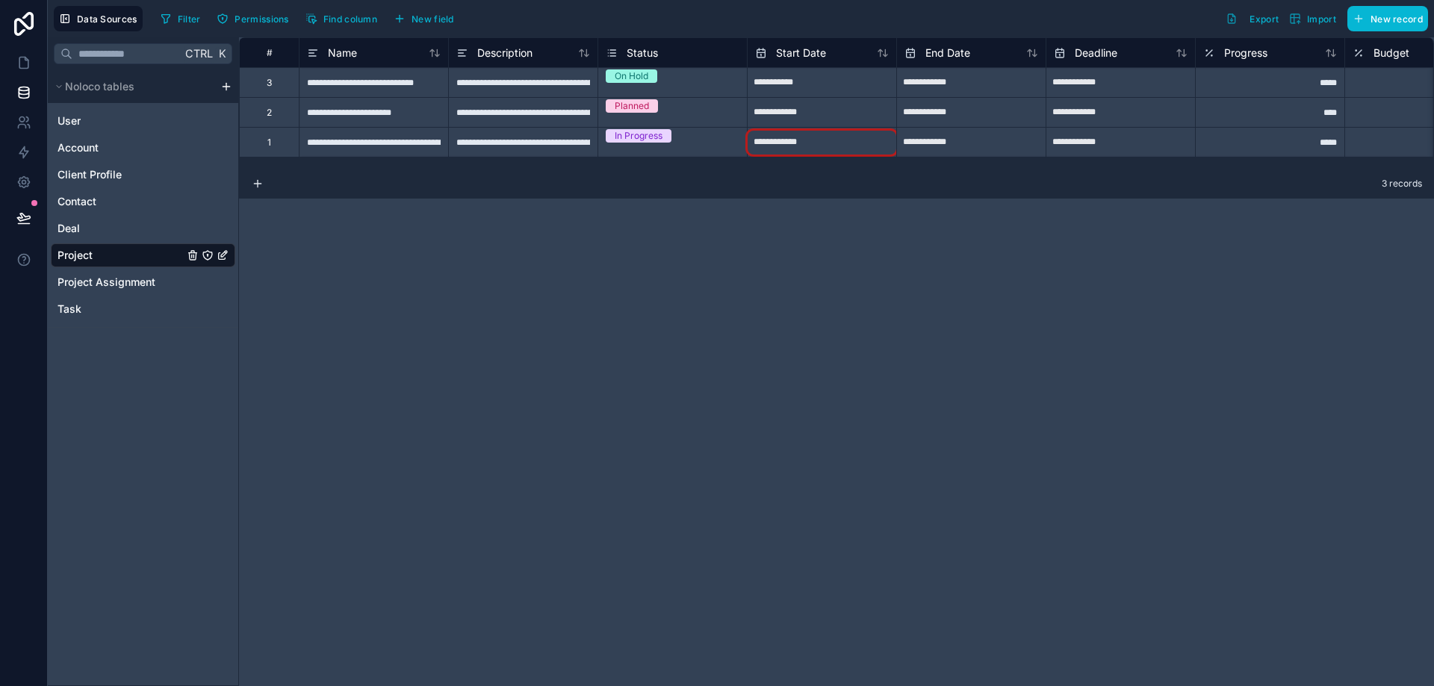
click at [860, 95] on input "**********" at bounding box center [821, 83] width 149 height 24
select select "****"
select select "*"
click at [782, 140] on input "**********" at bounding box center [821, 143] width 149 height 24
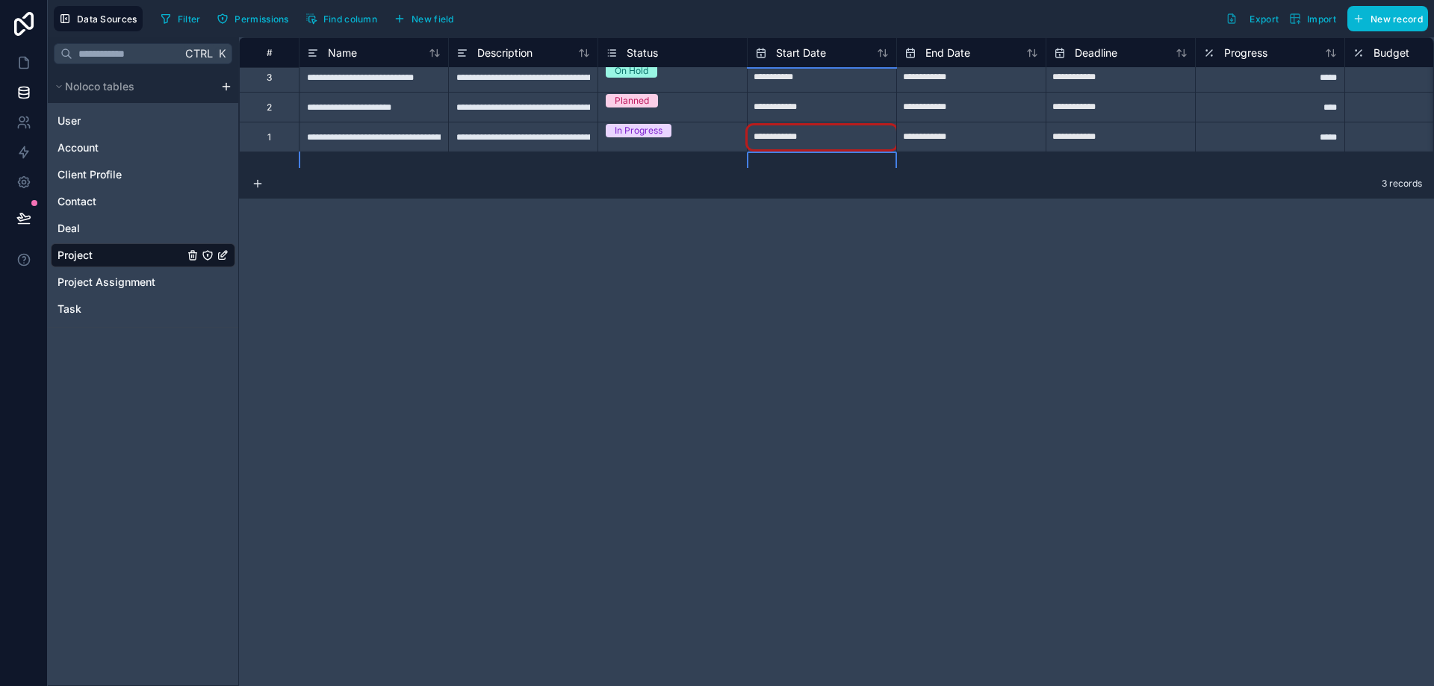
select select "****"
select select "*"
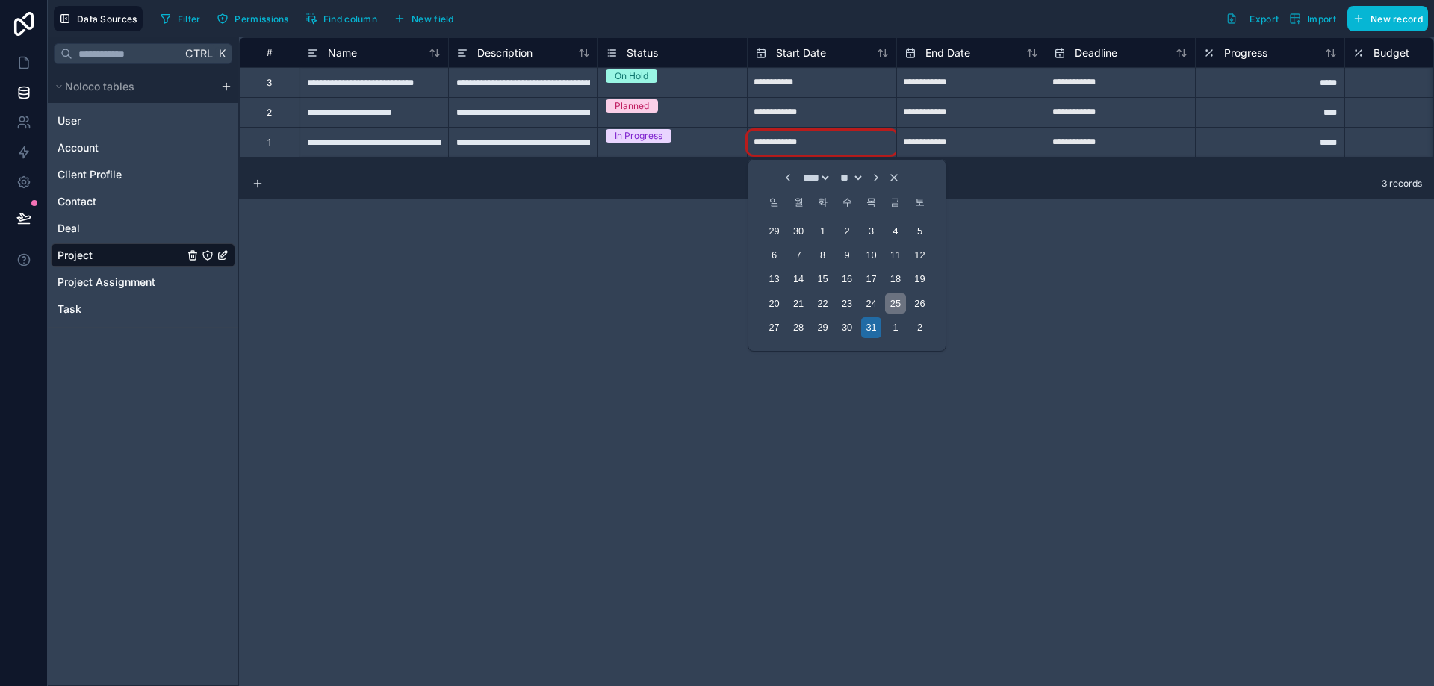
click at [894, 299] on div "25" at bounding box center [895, 303] width 20 height 20
type input "**********"
click at [1030, 276] on div "**********" at bounding box center [836, 361] width 1195 height 649
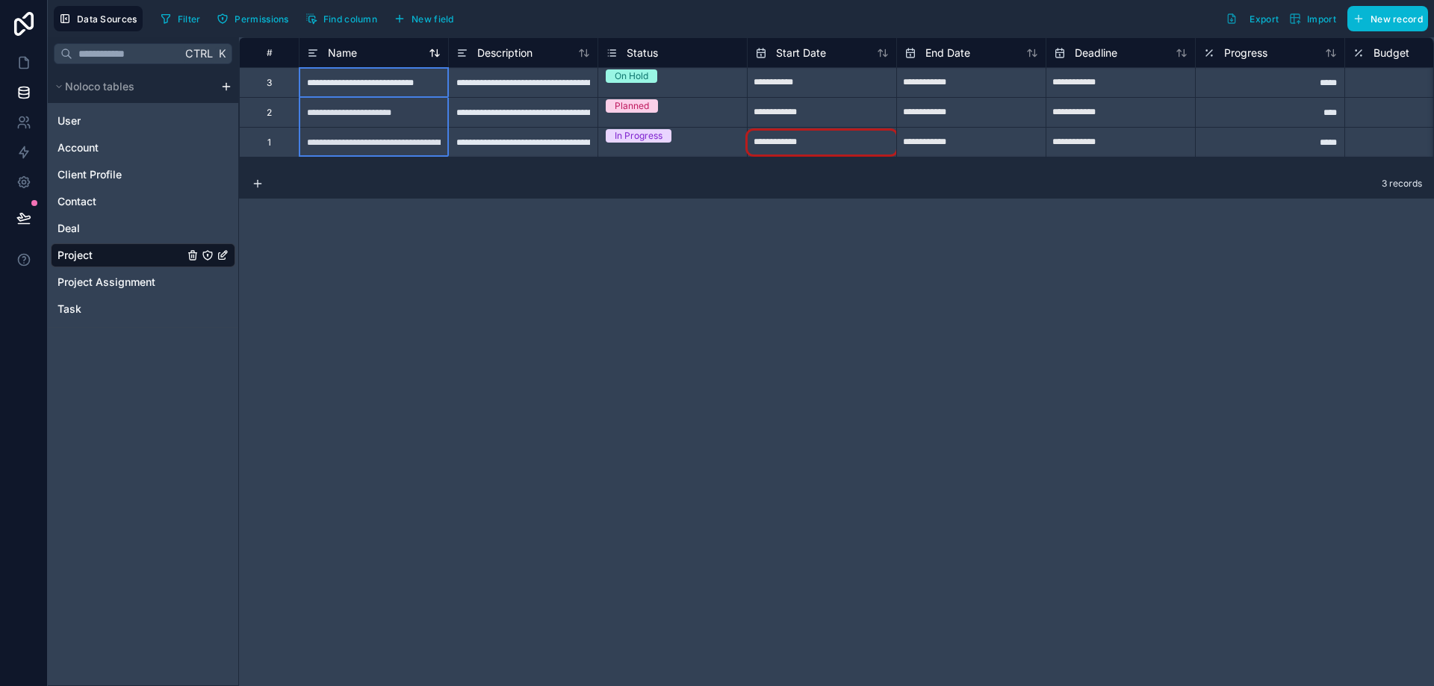
click at [347, 54] on span "Name" at bounding box center [342, 53] width 29 height 15
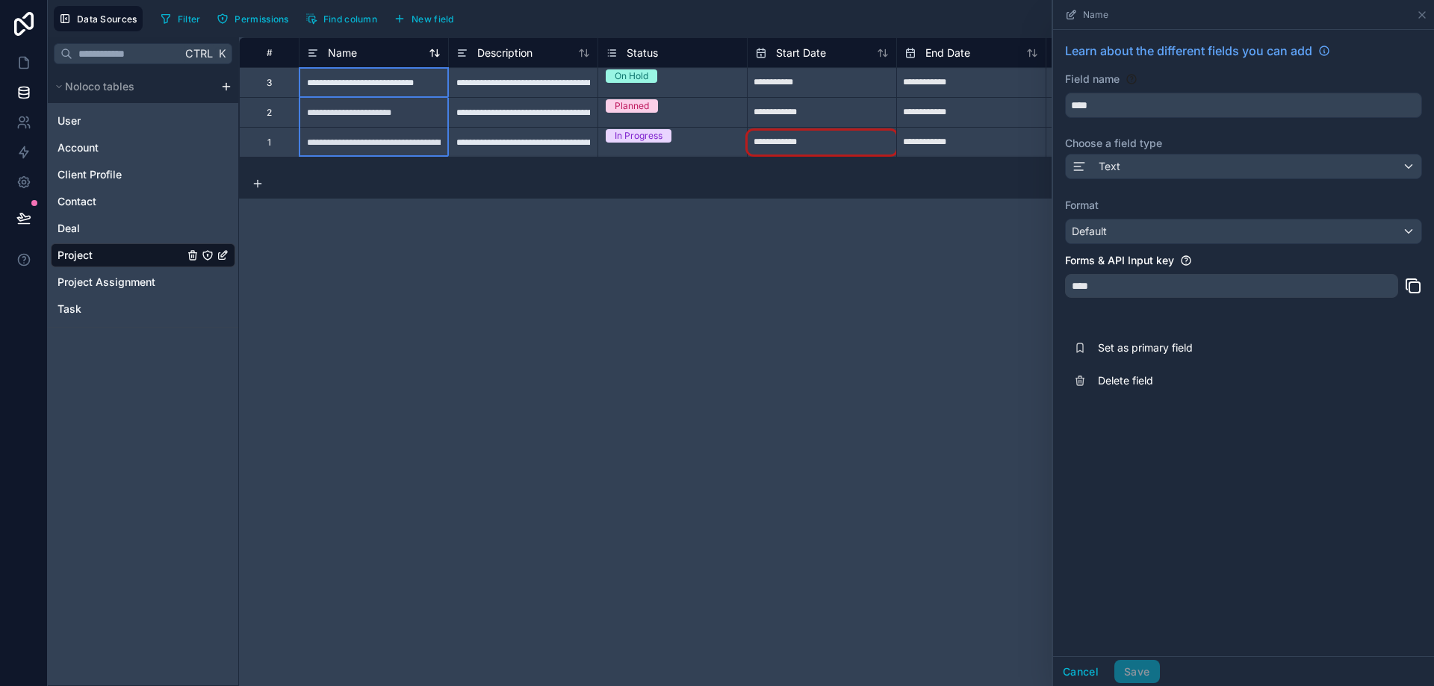
click at [347, 54] on span "Name" at bounding box center [342, 53] width 29 height 15
click at [1178, 231] on div "Default" at bounding box center [1243, 232] width 355 height 24
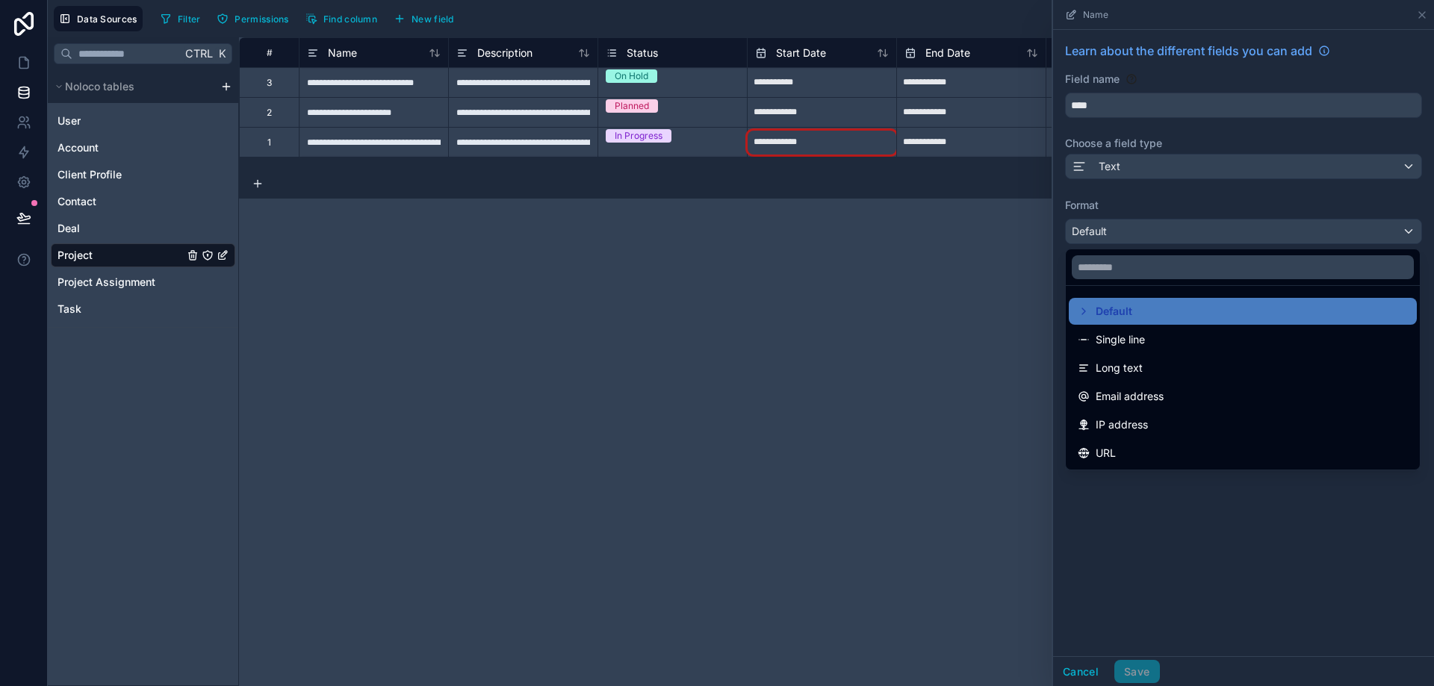
click at [1178, 231] on div at bounding box center [1243, 343] width 381 height 686
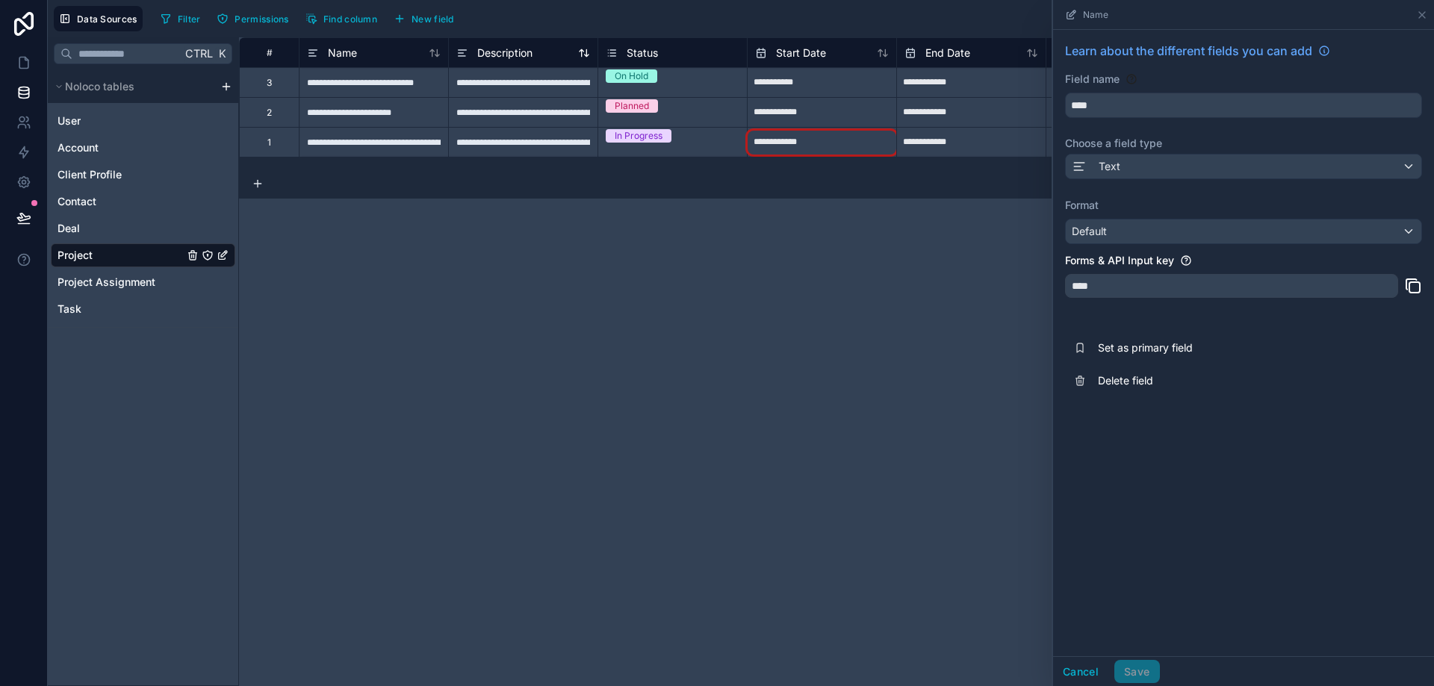
click at [529, 58] on span "Description" at bounding box center [504, 53] width 55 height 15
click at [526, 49] on span "Description" at bounding box center [504, 53] width 55 height 15
click at [834, 267] on div "**********" at bounding box center [836, 361] width 1195 height 649
click at [944, 125] on div "**********" at bounding box center [970, 112] width 149 height 30
select select "****"
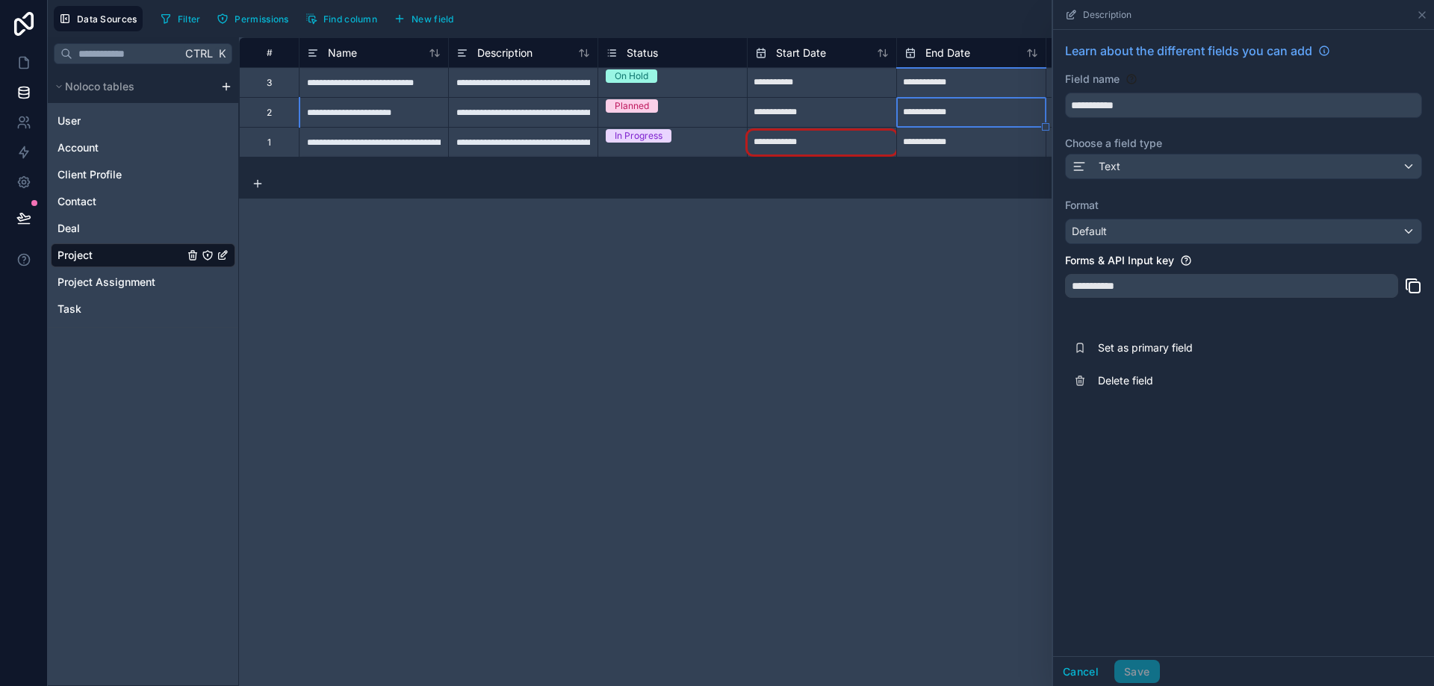
select select "*"
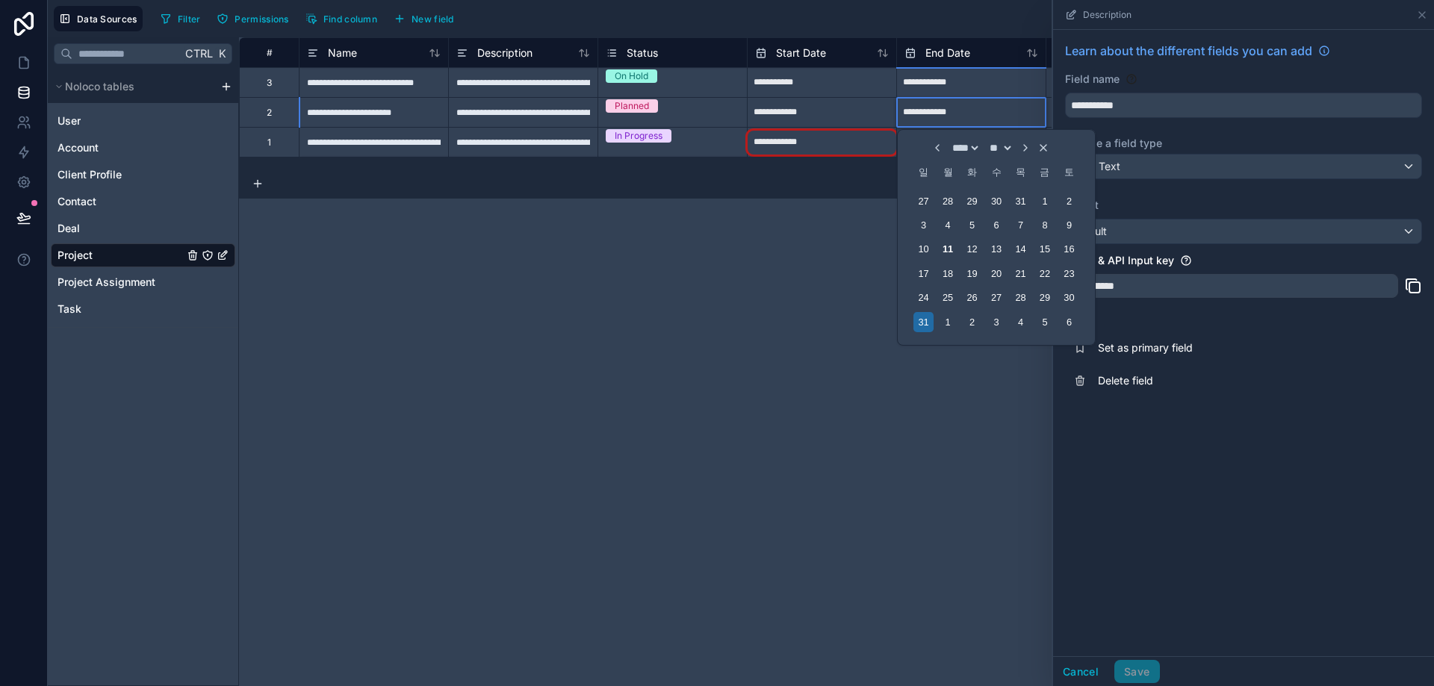
click at [896, 95] on input "**********" at bounding box center [821, 83] width 149 height 24
click at [948, 53] on span "End Date" at bounding box center [947, 53] width 45 height 15
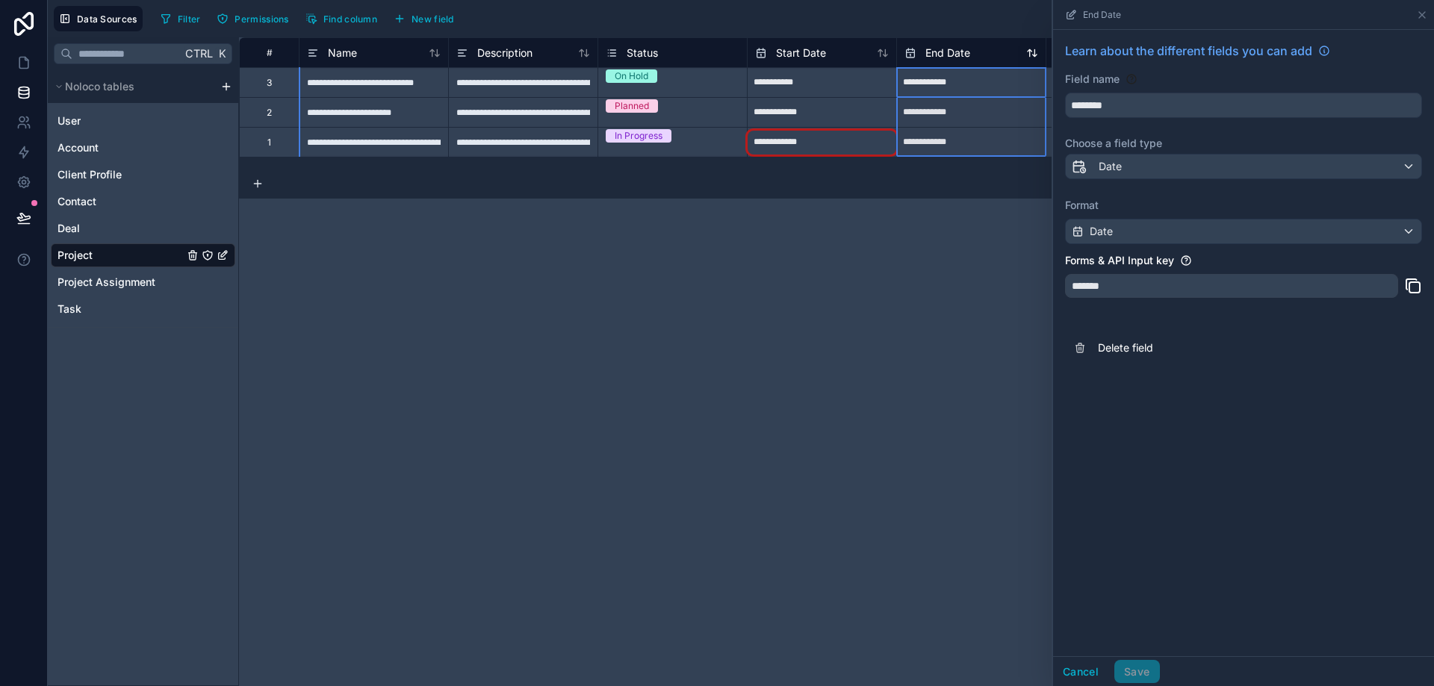
click at [948, 53] on span "End Date" at bounding box center [947, 53] width 45 height 15
click at [956, 56] on span "End Date" at bounding box center [947, 53] width 45 height 15
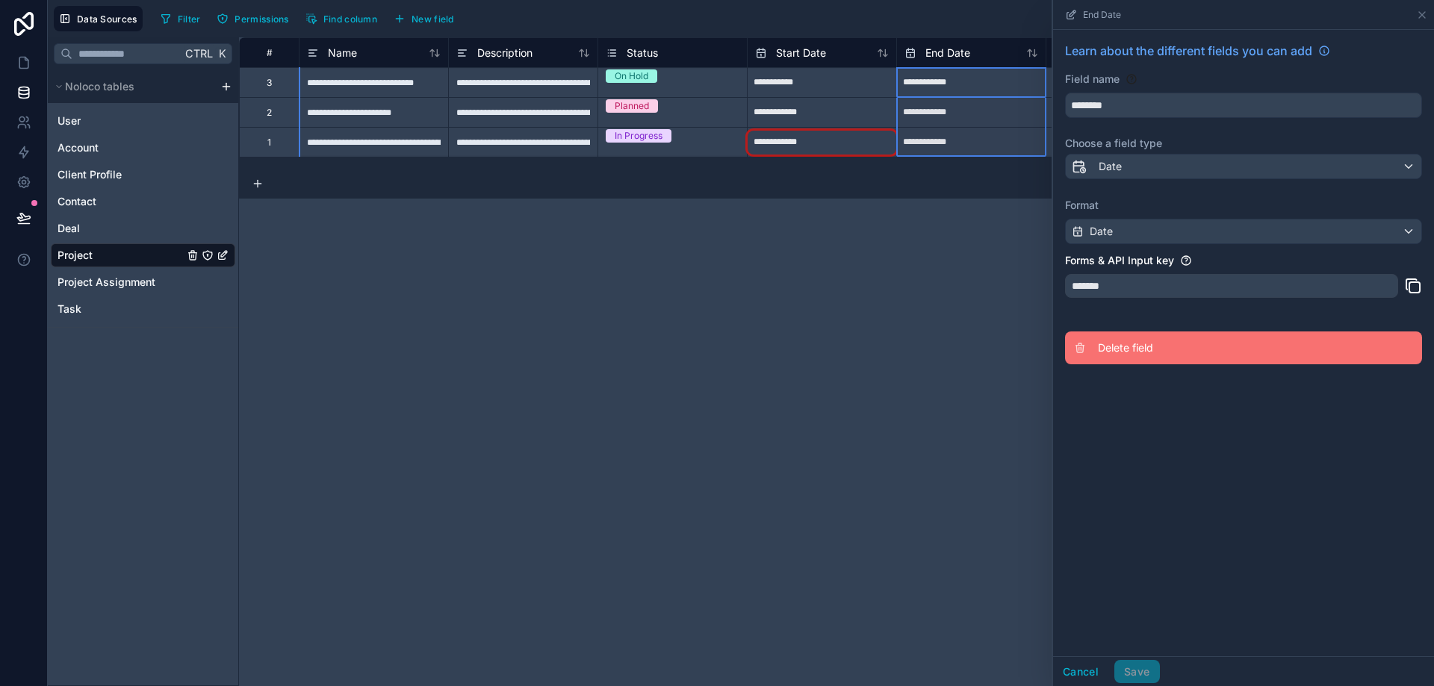
click at [1125, 352] on span "Delete field" at bounding box center [1205, 348] width 215 height 15
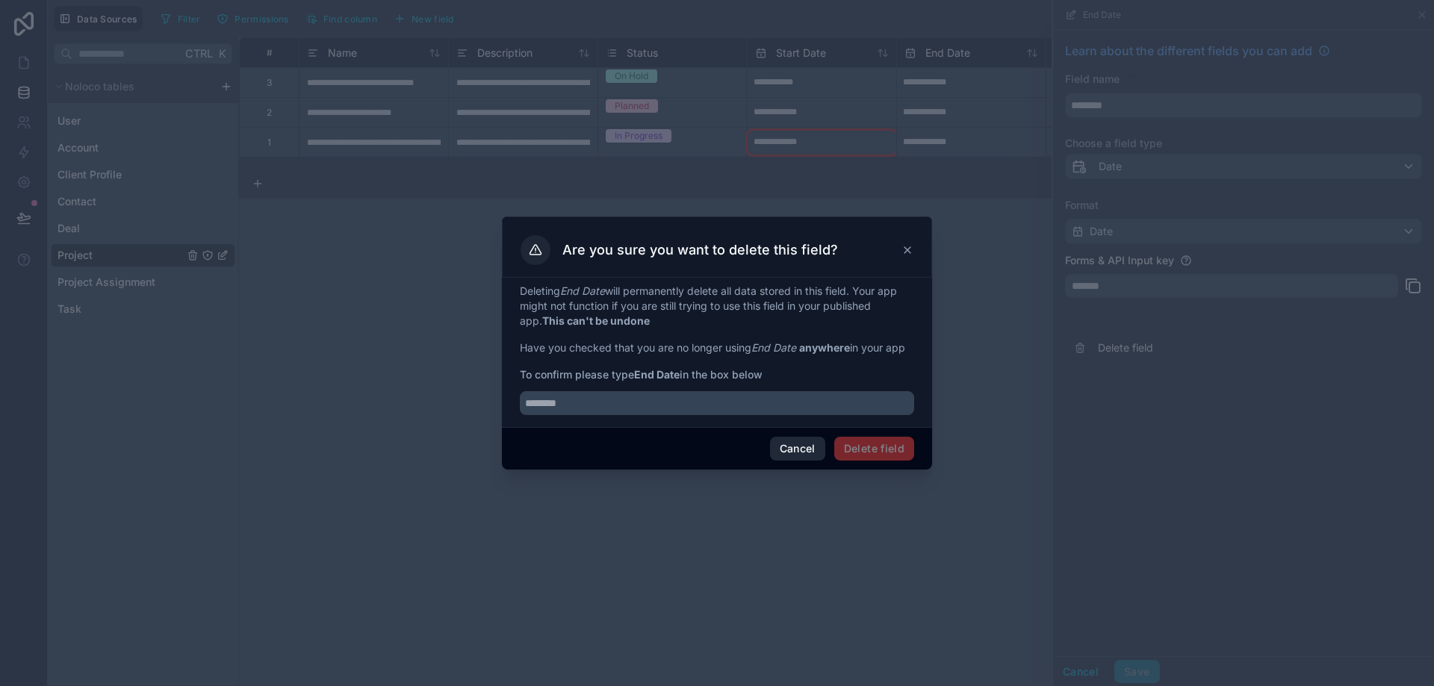
click at [787, 453] on button "Cancel" at bounding box center [797, 449] width 55 height 24
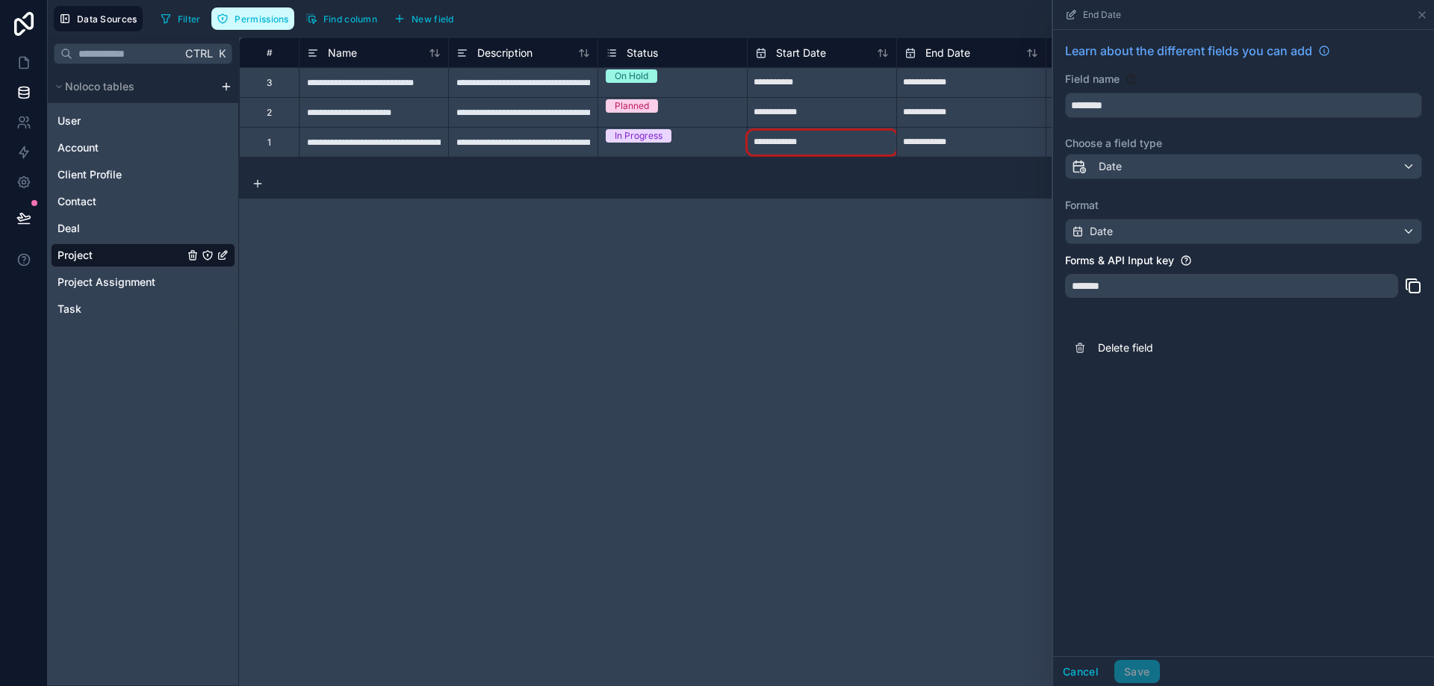
click at [237, 15] on span "Permissions" at bounding box center [261, 18] width 54 height 11
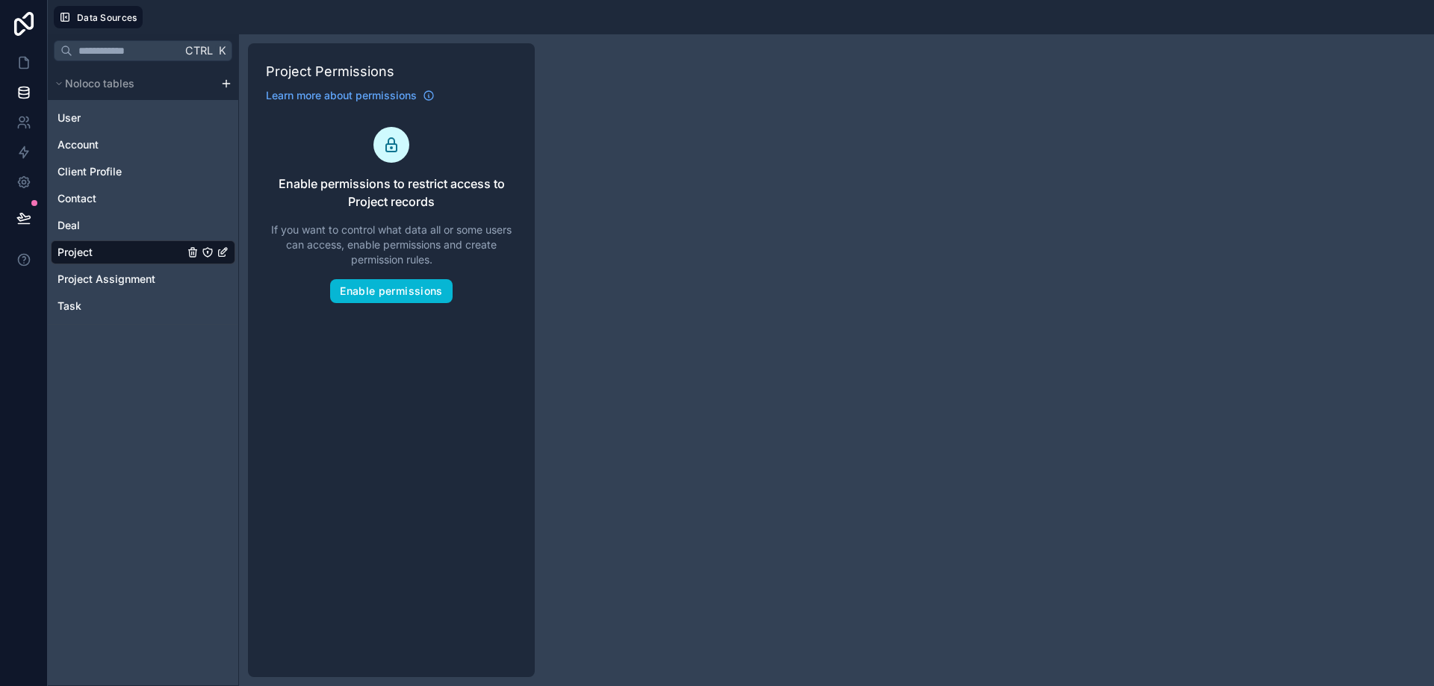
click at [659, 279] on div "Ctrl K Noloco tables User Account Client Profile Contact Deal Project Project A…" at bounding box center [741, 360] width 1386 height 652
click at [35, 69] on link at bounding box center [23, 63] width 47 height 30
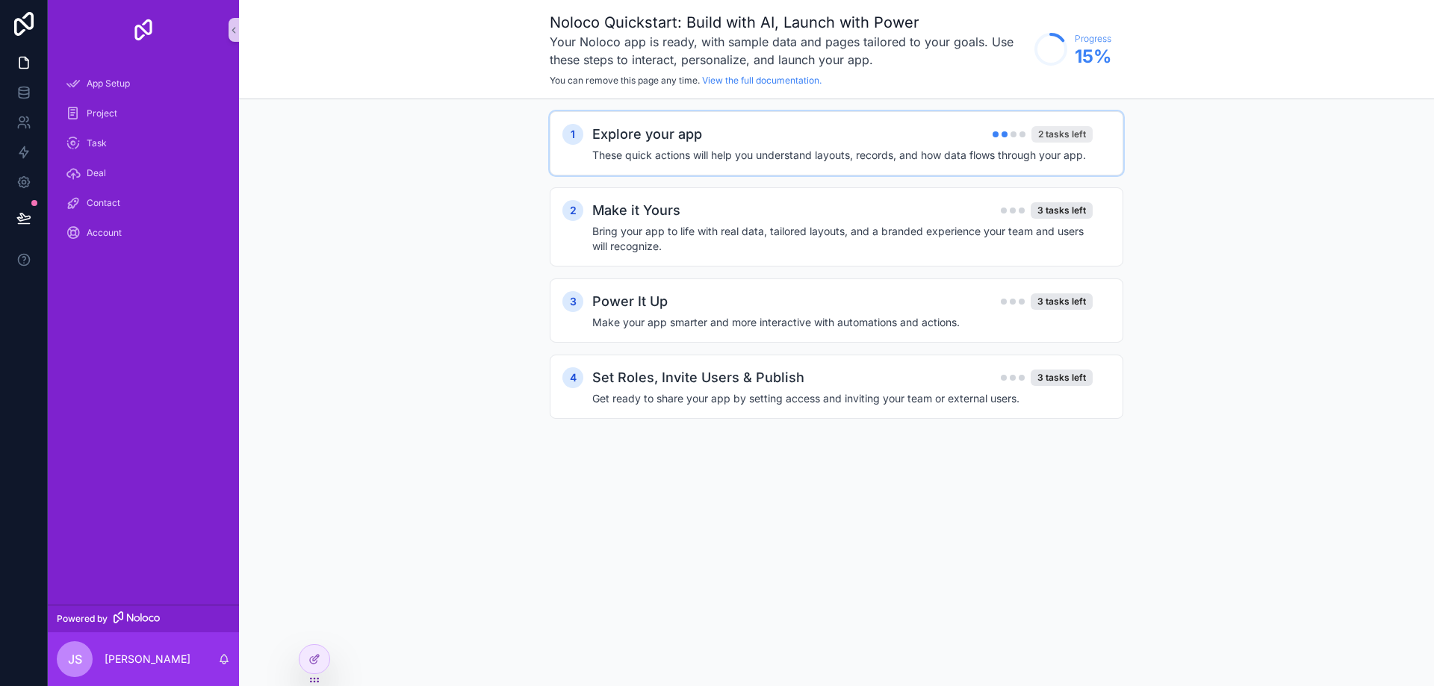
click at [1069, 132] on div "2 tasks left" at bounding box center [1061, 134] width 61 height 16
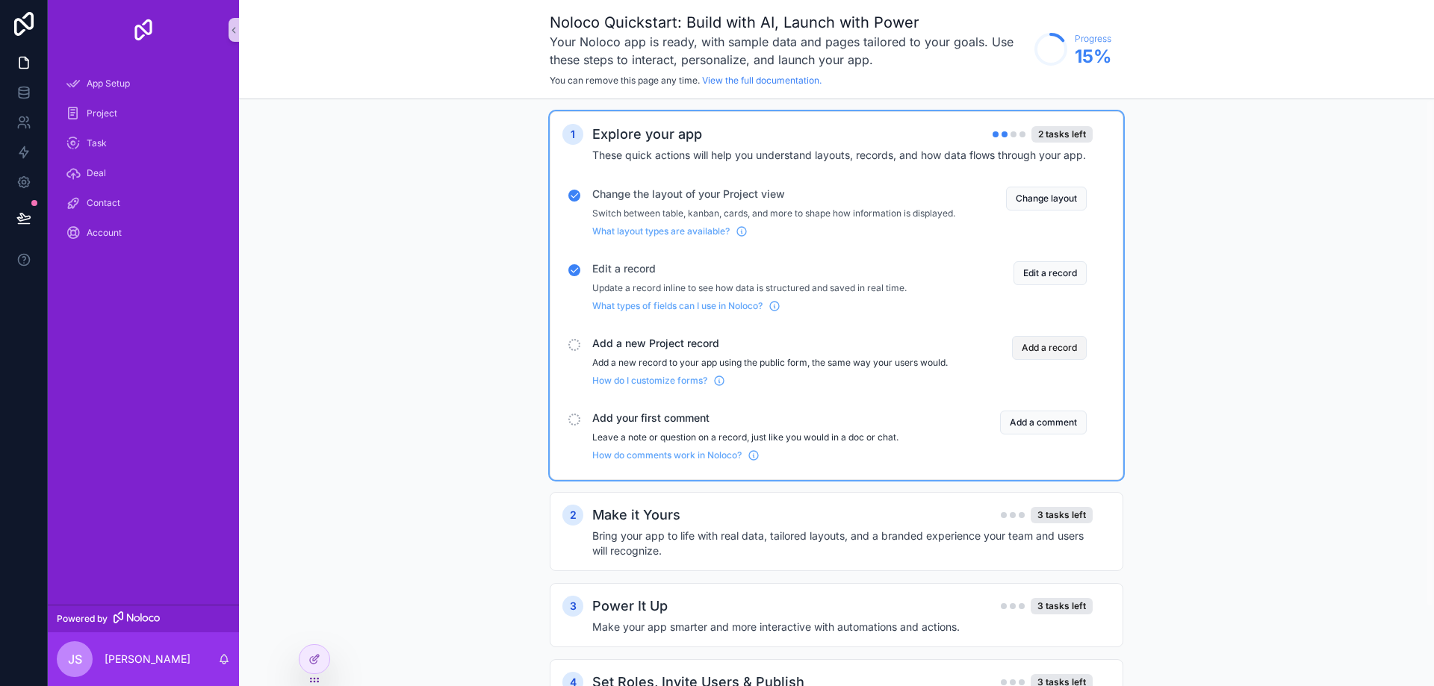
click at [1067, 358] on button "Add a record" at bounding box center [1049, 348] width 75 height 24
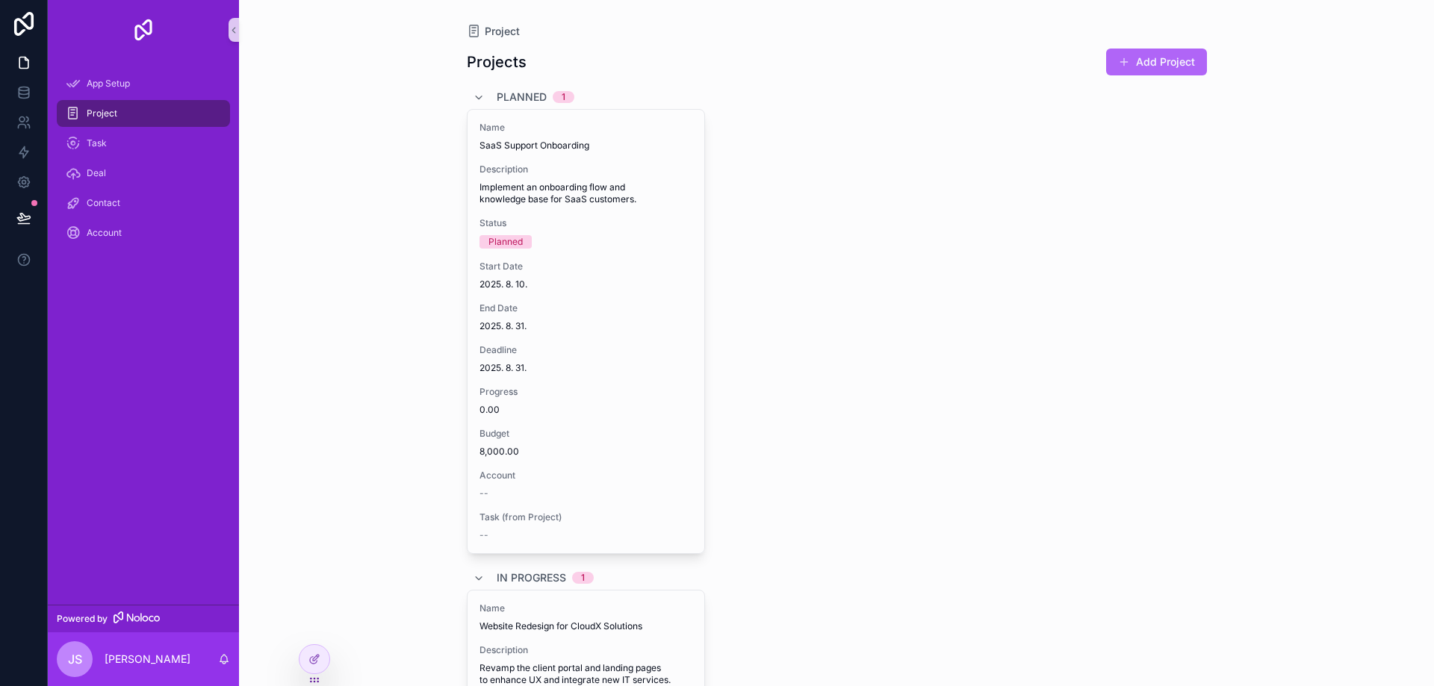
click at [1177, 66] on button "Add Project" at bounding box center [1156, 62] width 101 height 27
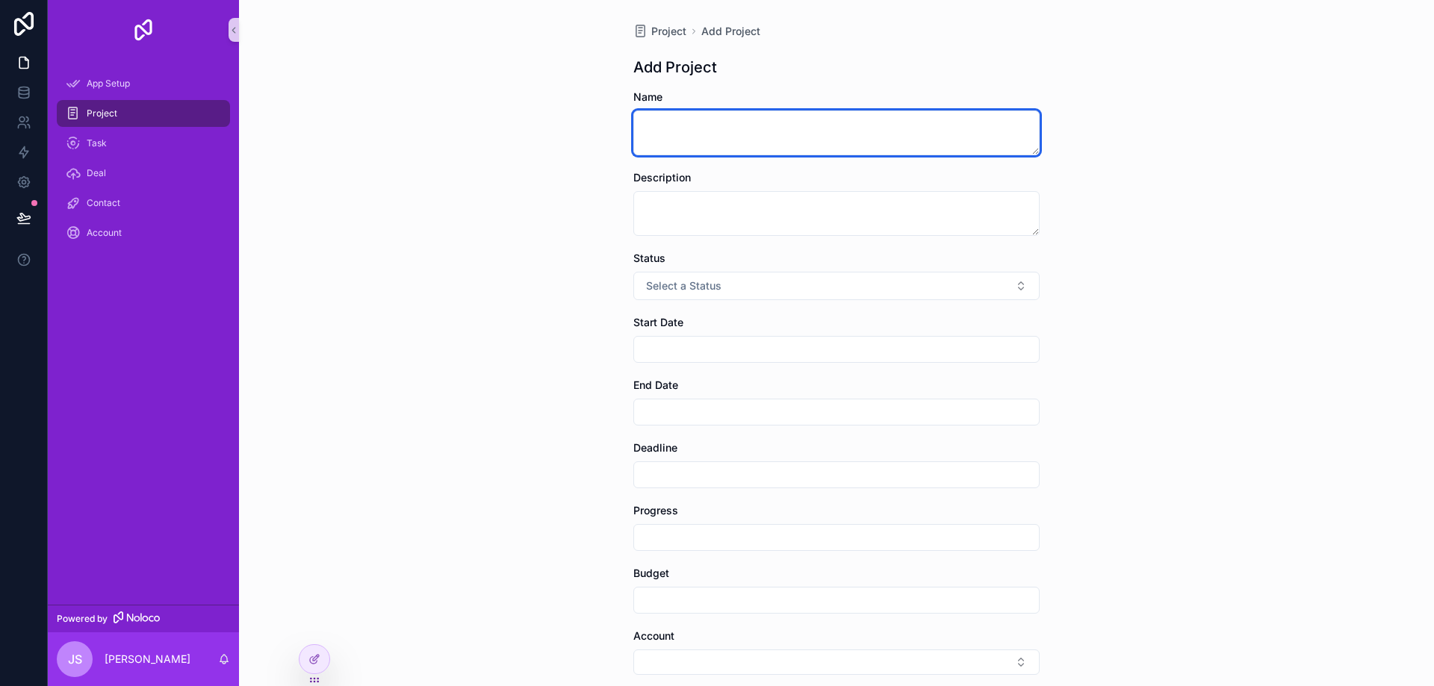
click at [865, 134] on textarea "scrollable content" at bounding box center [836, 133] width 406 height 45
type textarea "*"
type textarea "***"
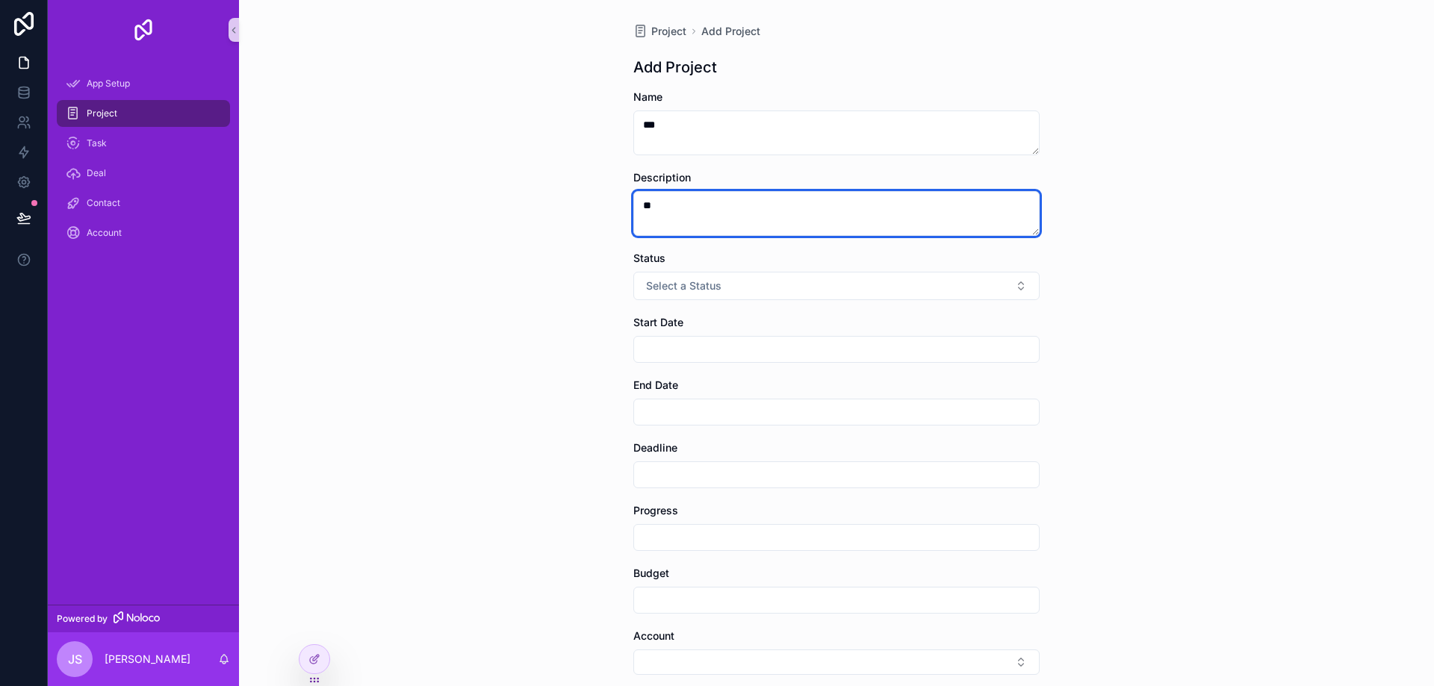
type textarea "**"
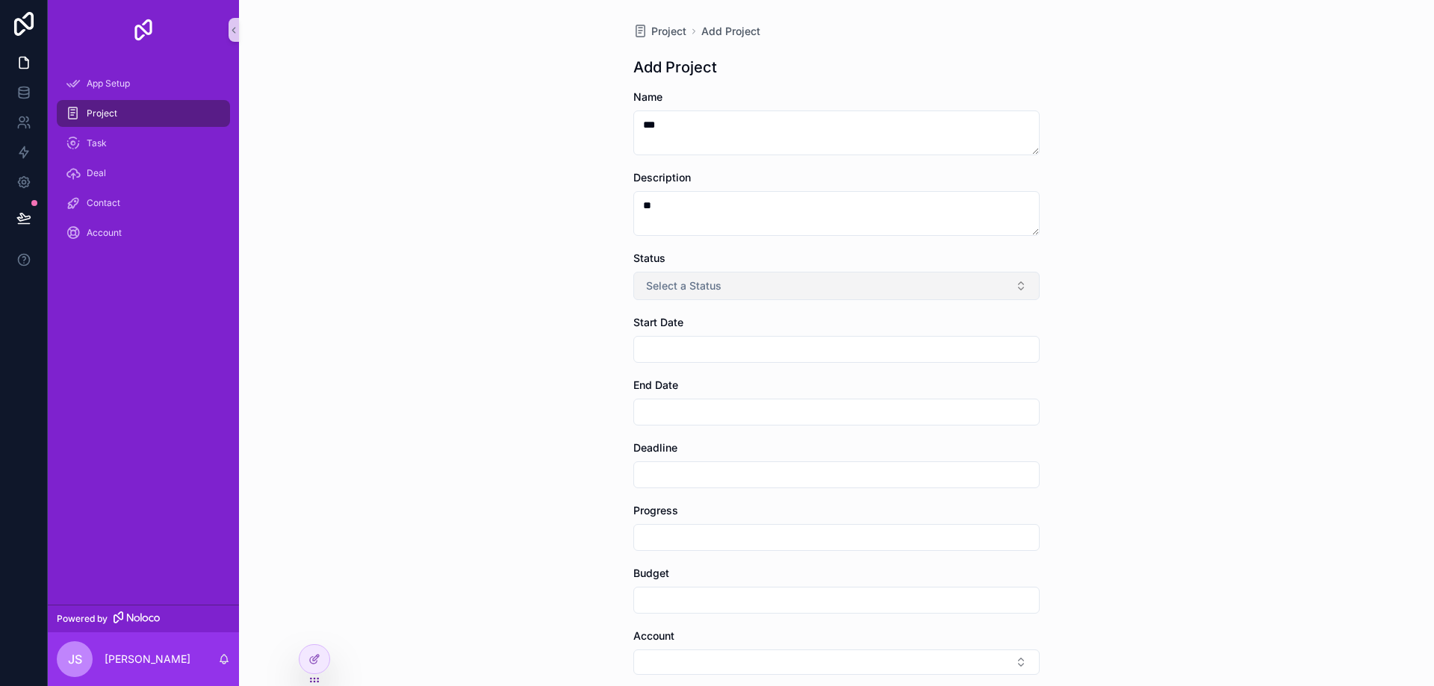
click at [724, 280] on button "Select a Status" at bounding box center [836, 286] width 406 height 28
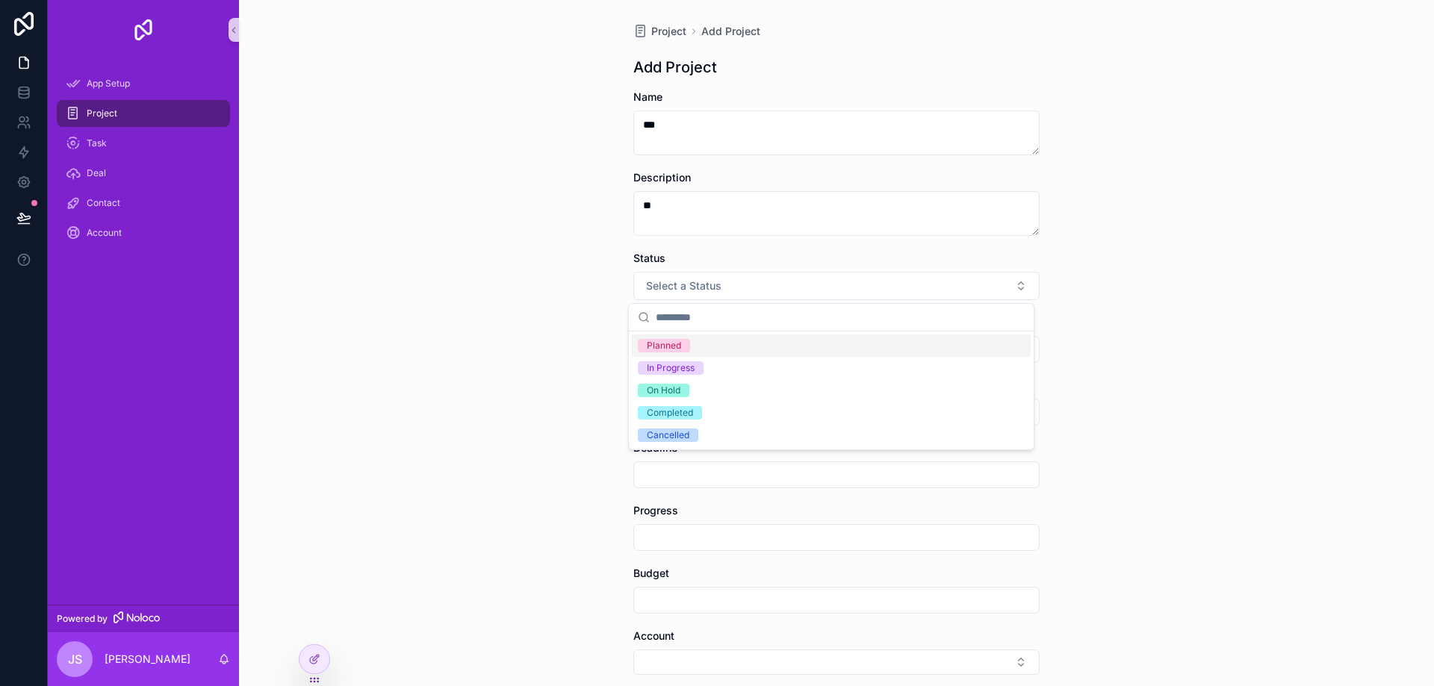
click at [693, 347] on div "Planned" at bounding box center [831, 346] width 399 height 22
click at [676, 344] on input "scrollable content" at bounding box center [836, 349] width 405 height 21
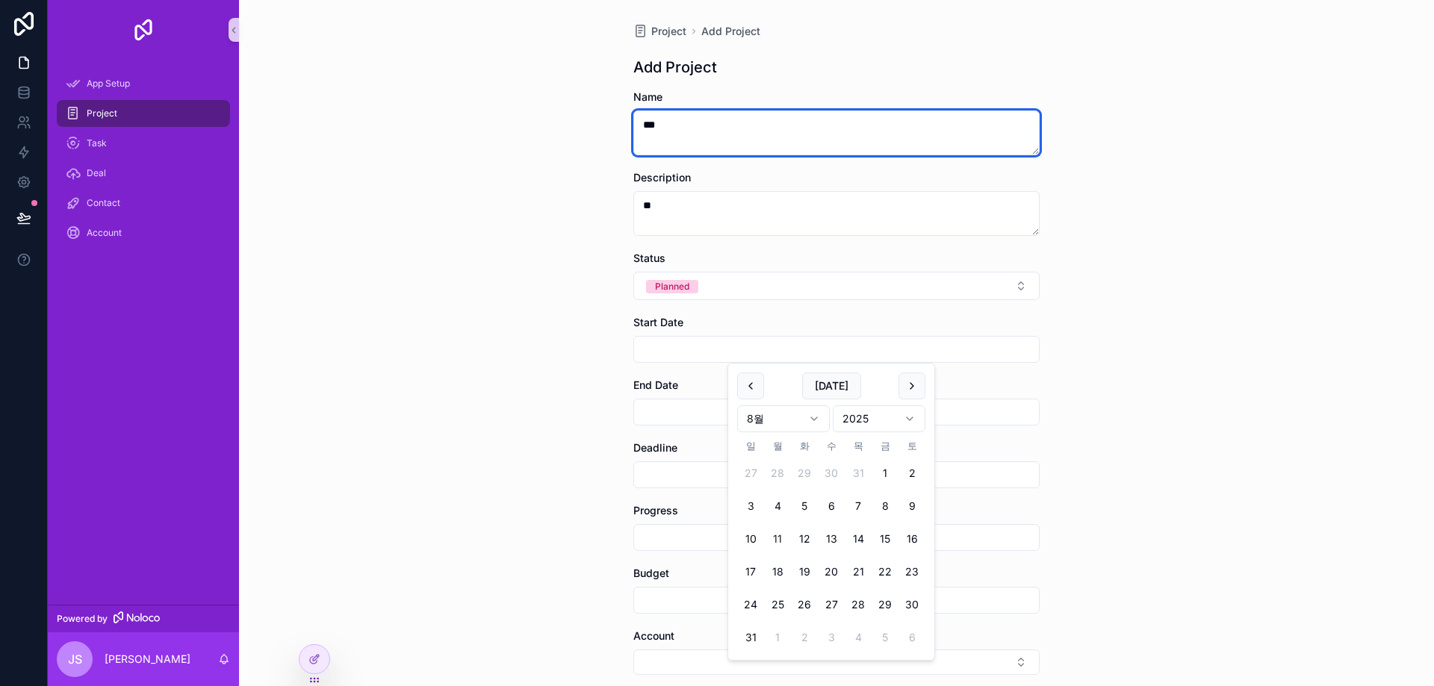
click at [670, 149] on textarea "***" at bounding box center [836, 133] width 406 height 45
drag, startPoint x: 683, startPoint y: 134, endPoint x: 456, endPoint y: 80, distance: 232.7
click at [464, 82] on div "Project Add Project Add Project Name *** Description ** Status Planned Start Da…" at bounding box center [836, 343] width 1195 height 686
type textarea "*"
type textarea "*******"
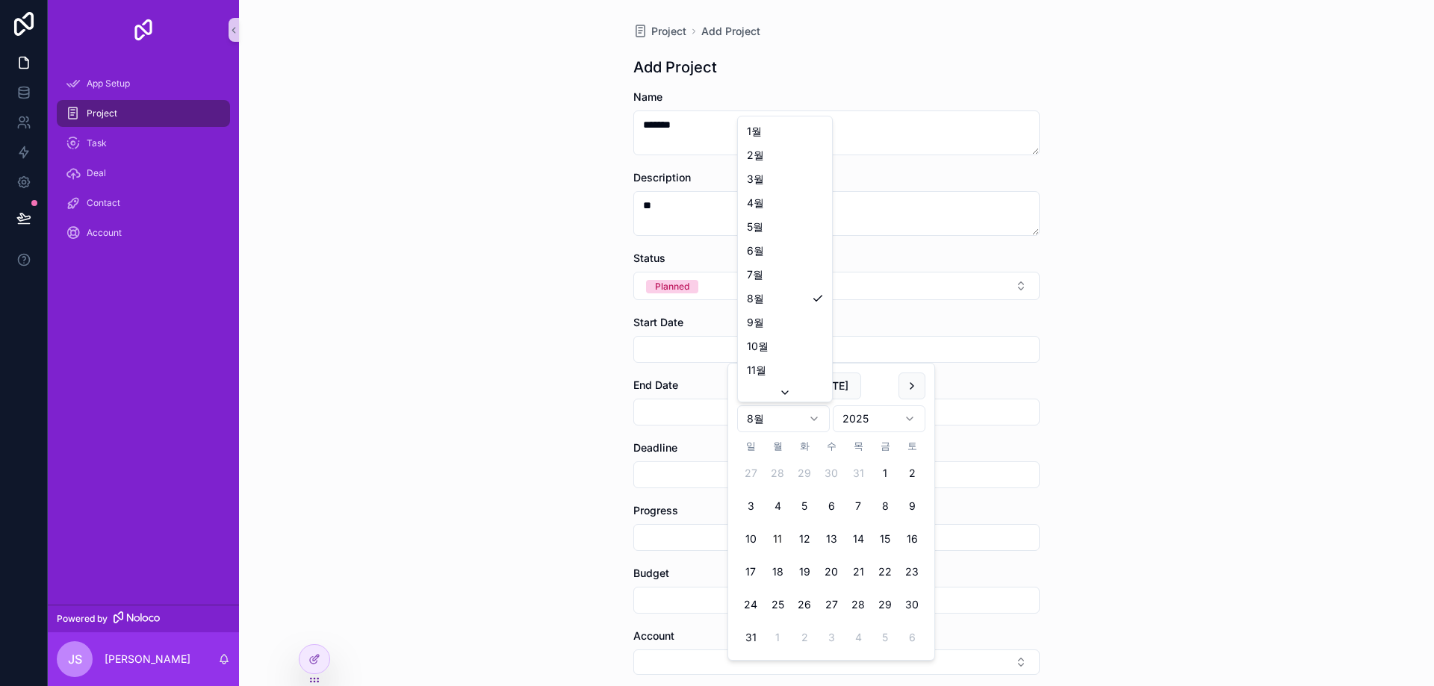
click at [815, 422] on html "App Setup Project Task Deal Contact Account Powered by [PERSON_NAME] Project Ad…" at bounding box center [717, 343] width 1434 height 686
click at [858, 506] on button "6" at bounding box center [858, 506] width 27 height 27
type input "**********"
click at [686, 415] on input "scrollable content" at bounding box center [836, 412] width 405 height 21
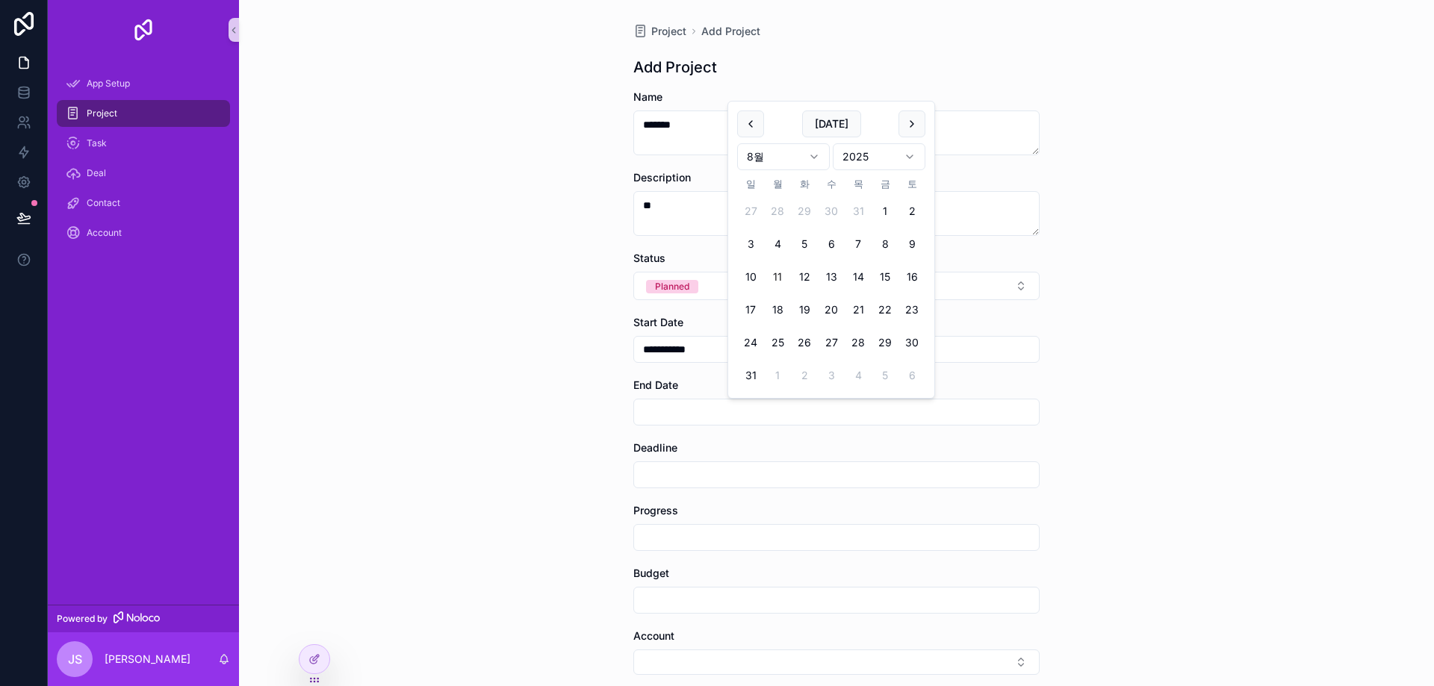
click at [885, 152] on html "**********" at bounding box center [717, 343] width 1434 height 686
click at [703, 419] on input "scrollable content" at bounding box center [836, 412] width 405 height 21
click at [792, 163] on html "**********" at bounding box center [717, 343] width 1434 height 686
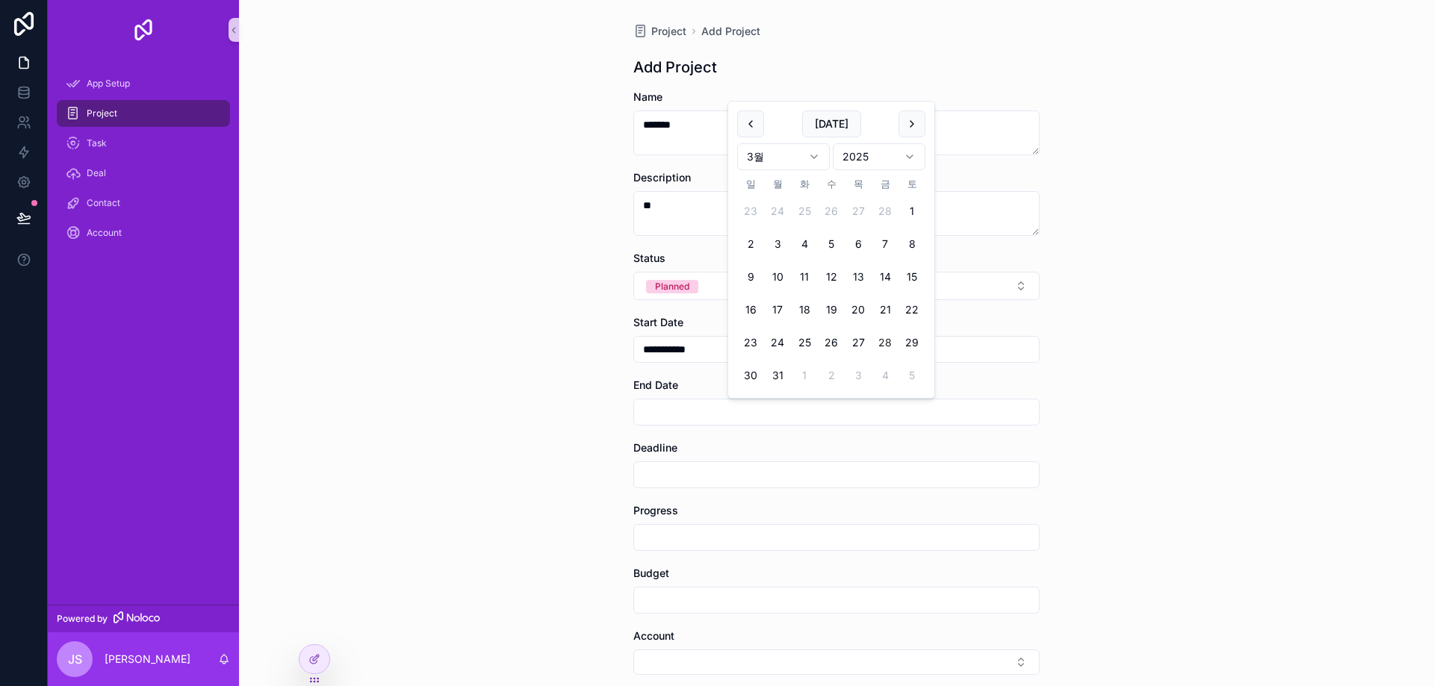
click at [891, 337] on button "28" at bounding box center [884, 342] width 27 height 27
type input "**********"
click at [730, 479] on input "scrollable content" at bounding box center [836, 474] width 405 height 21
click at [870, 365] on button "21" at bounding box center [858, 372] width 27 height 27
type input "**********"
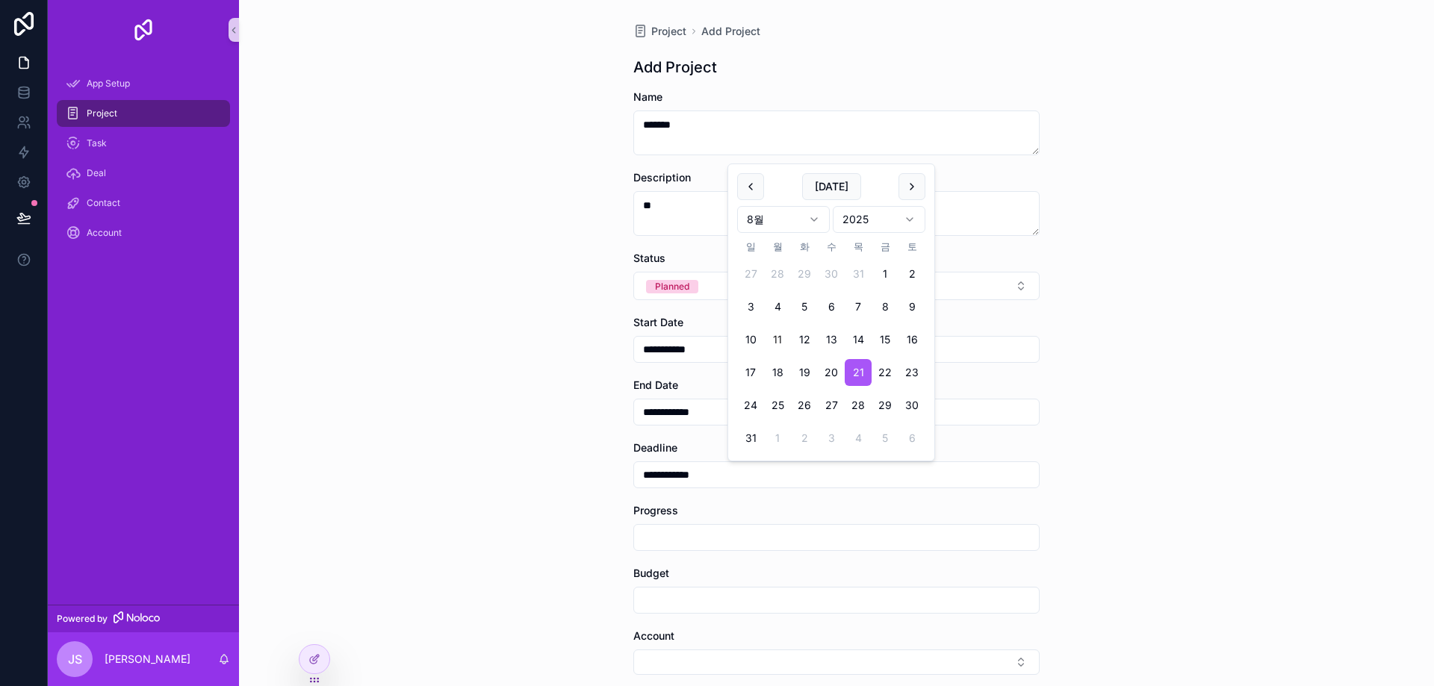
click at [777, 535] on input "scrollable content" at bounding box center [836, 537] width 405 height 21
click at [826, 535] on input "scrollable content" at bounding box center [836, 537] width 405 height 21
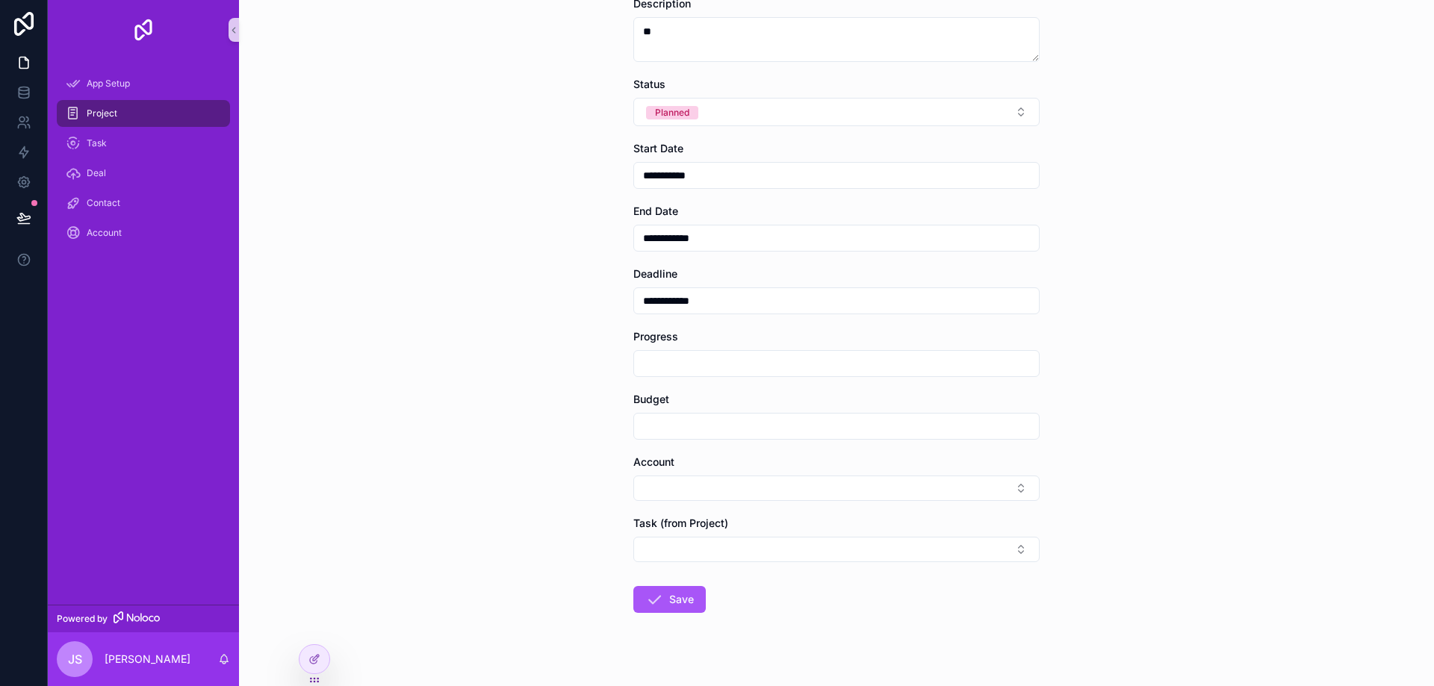
scroll to position [196, 0]
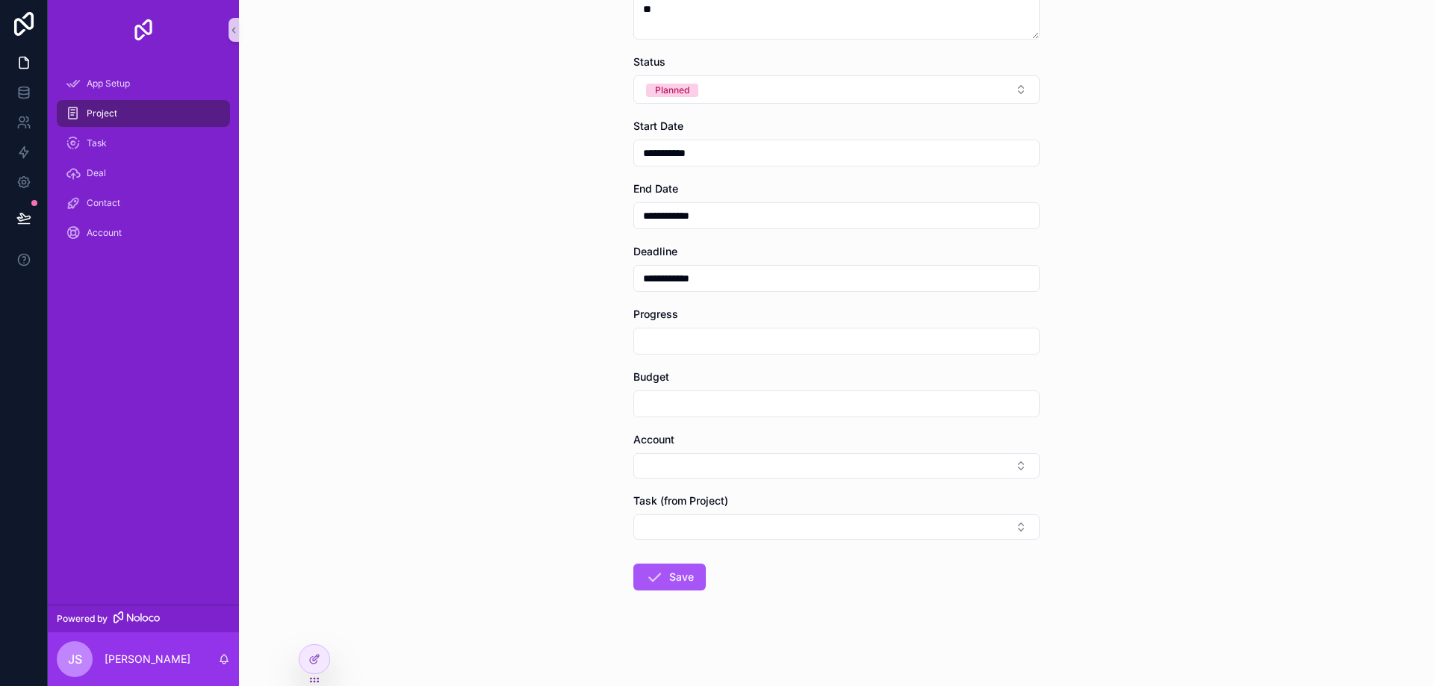
click at [656, 338] on input "scrollable content" at bounding box center [836, 341] width 405 height 21
click at [691, 291] on div "**********" at bounding box center [836, 278] width 406 height 27
click at [677, 367] on form "**********" at bounding box center [836, 289] width 406 height 793
click at [669, 417] on div "scrollable content" at bounding box center [836, 404] width 406 height 27
click at [677, 399] on input "scrollable content" at bounding box center [836, 404] width 405 height 21
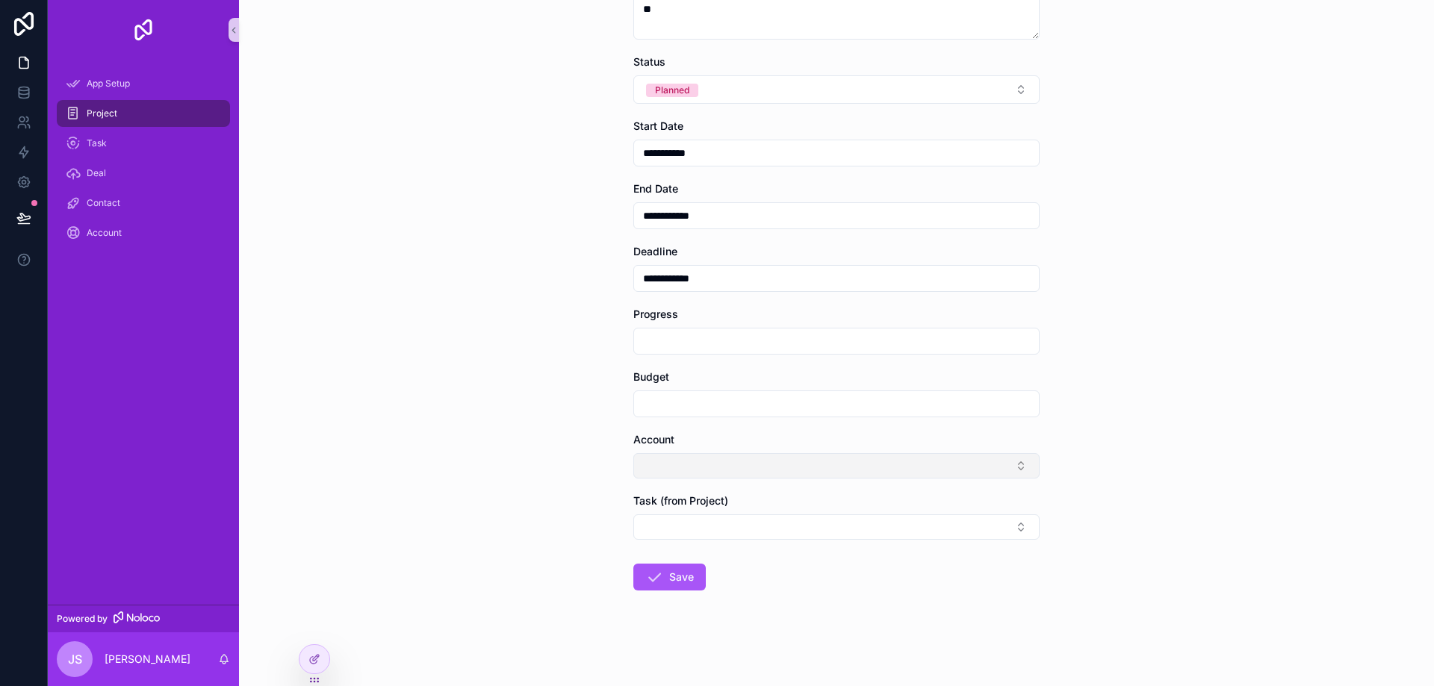
click at [664, 461] on button "Select Button" at bounding box center [836, 465] width 406 height 25
type input "**"
click at [690, 338] on input "*" at bounding box center [836, 341] width 405 height 21
drag, startPoint x: 680, startPoint y: 339, endPoint x: 584, endPoint y: 344, distance: 96.5
click at [534, 333] on div "**********" at bounding box center [836, 147] width 1195 height 686
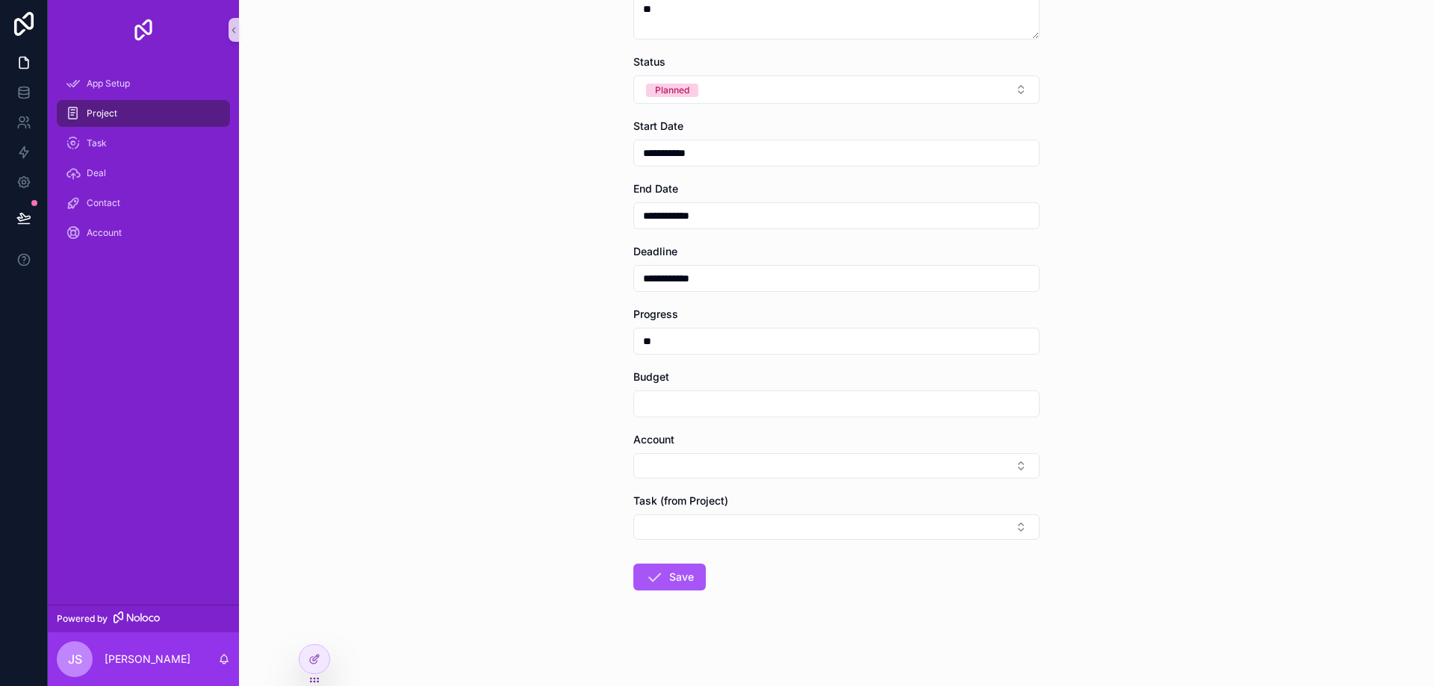
type input "**"
click at [648, 402] on input "scrollable content" at bounding box center [836, 404] width 405 height 21
type input "**"
click at [675, 466] on button "Select Button" at bounding box center [836, 465] width 406 height 25
click at [677, 500] on input "scrollable content" at bounding box center [840, 495] width 369 height 27
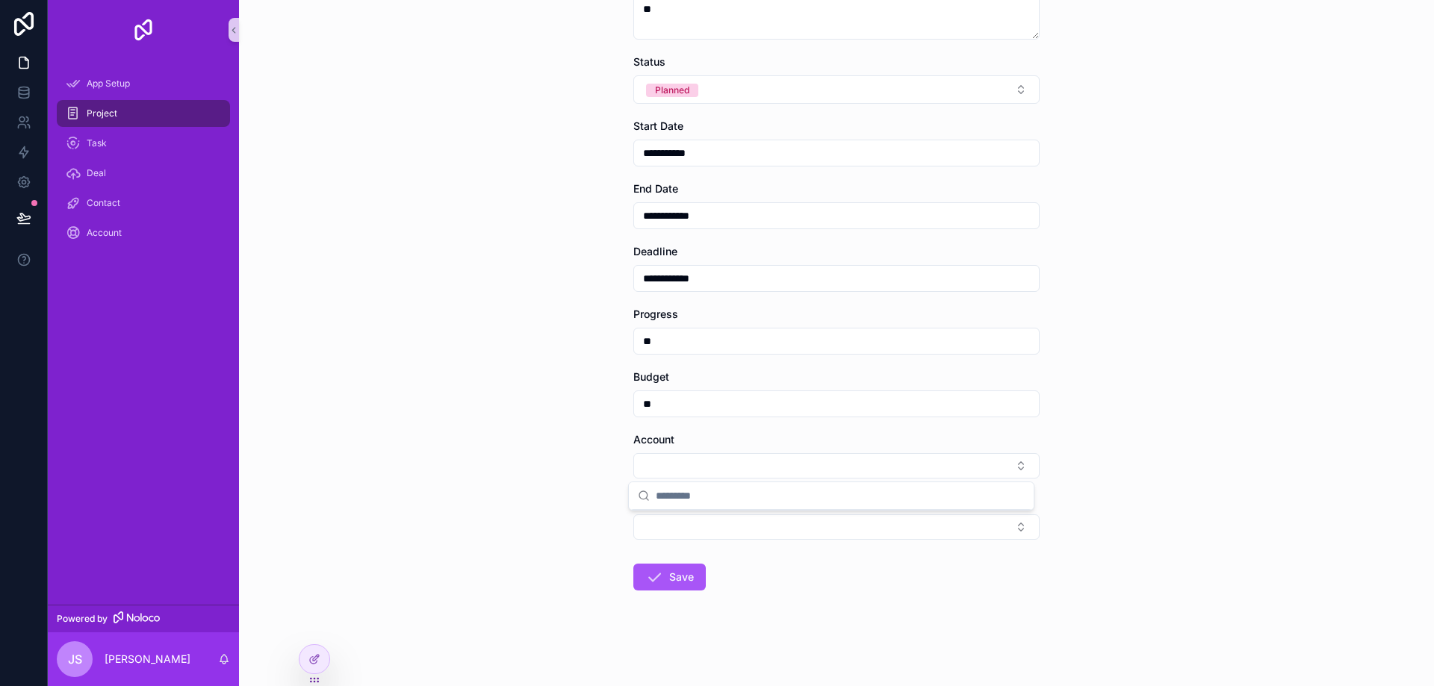
click at [661, 547] on form "**********" at bounding box center [836, 289] width 406 height 793
click at [718, 468] on button "Select Button" at bounding box center [836, 465] width 406 height 25
click at [709, 500] on input "scrollable content" at bounding box center [840, 495] width 369 height 27
click at [693, 547] on form "**********" at bounding box center [836, 289] width 406 height 793
click at [697, 520] on button "Select Button" at bounding box center [836, 526] width 406 height 25
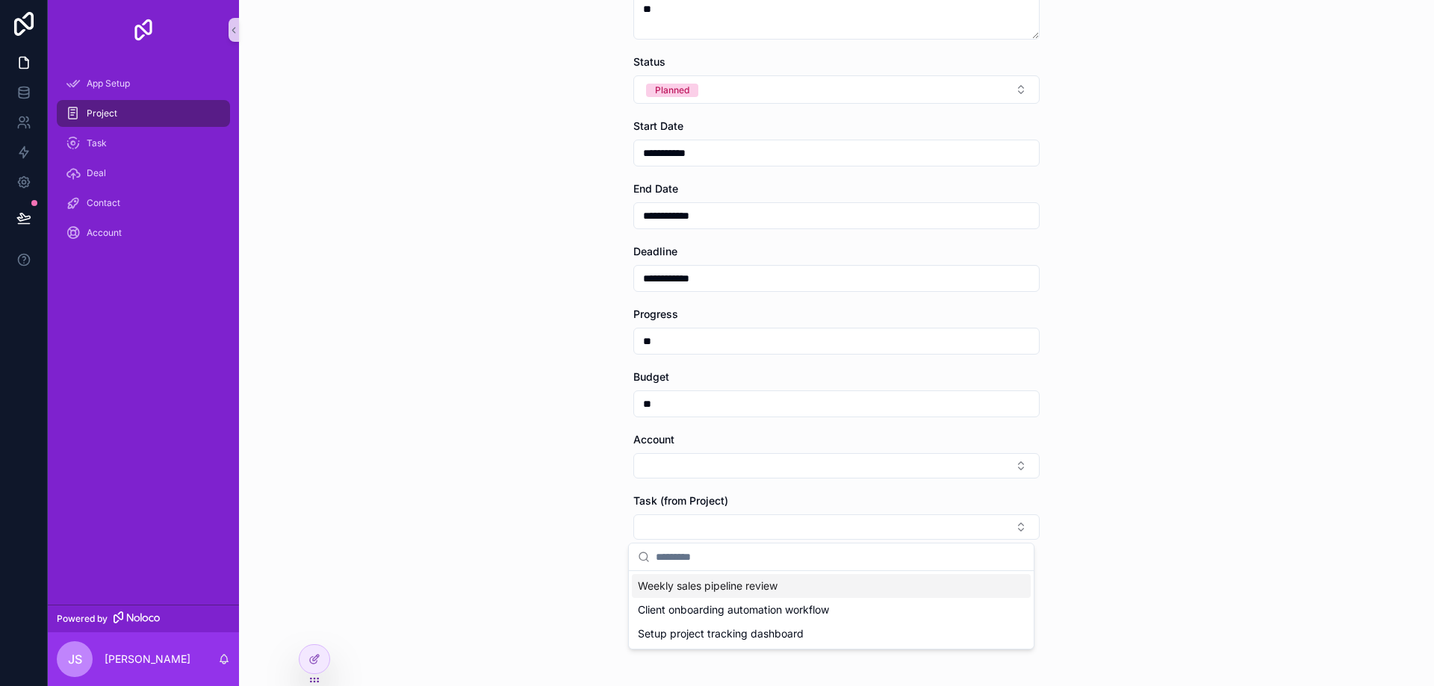
click at [798, 600] on div "Client onboarding automation workflow" at bounding box center [831, 610] width 399 height 24
click at [576, 574] on div "**********" at bounding box center [836, 343] width 1195 height 686
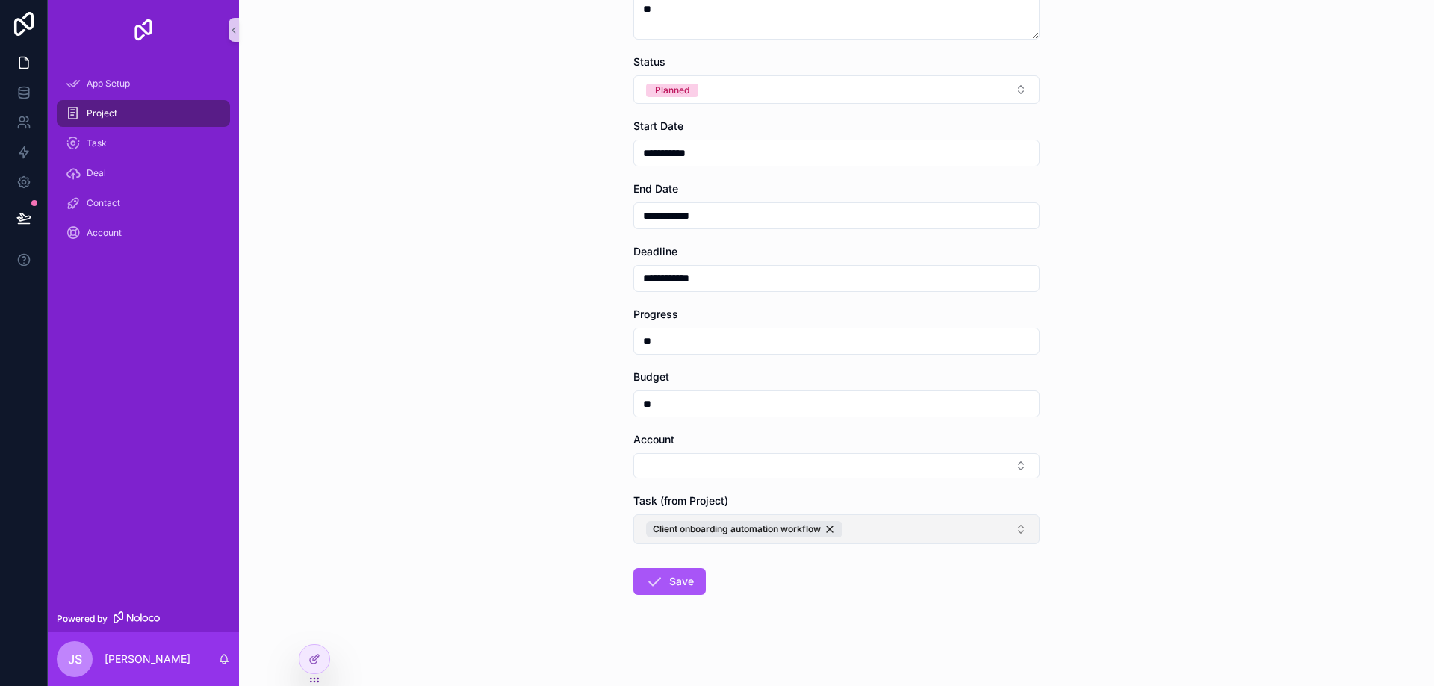
click at [904, 524] on button "Client onboarding automation workflow" at bounding box center [836, 529] width 406 height 30
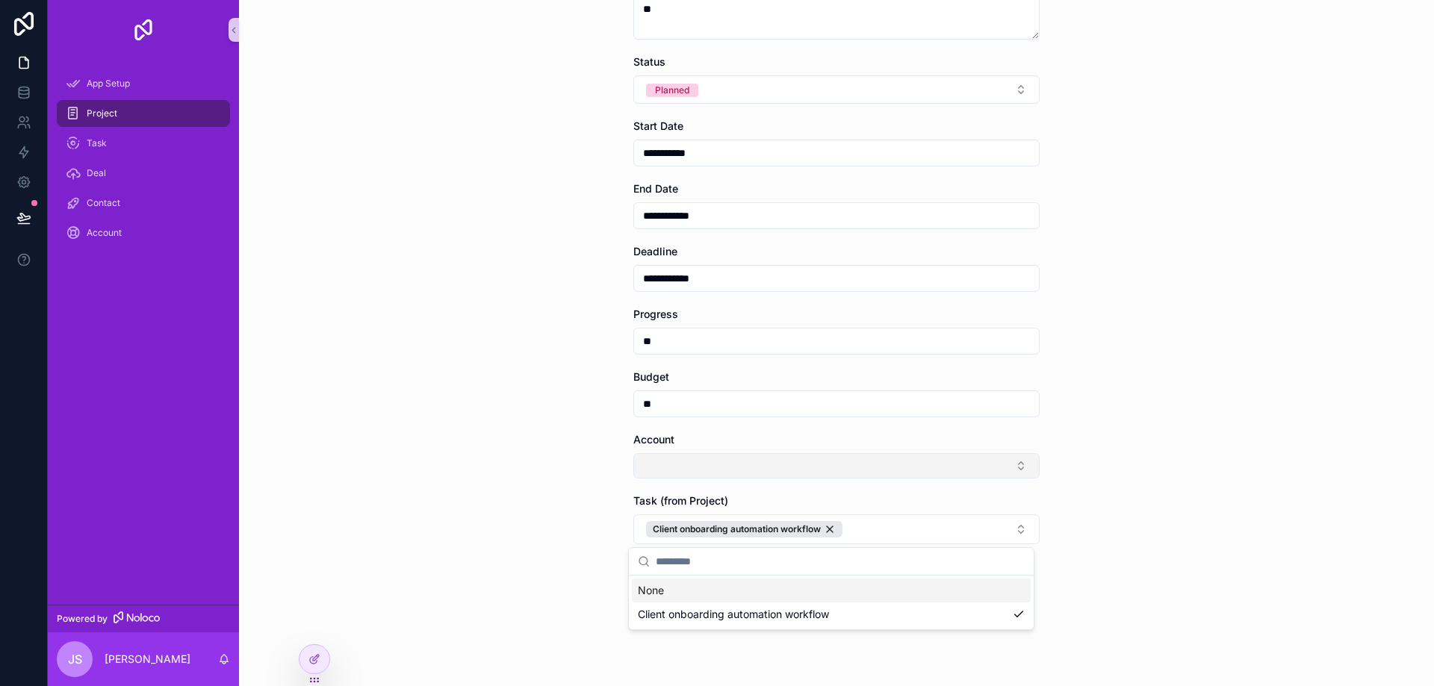
click at [907, 453] on button "Select Button" at bounding box center [836, 465] width 406 height 25
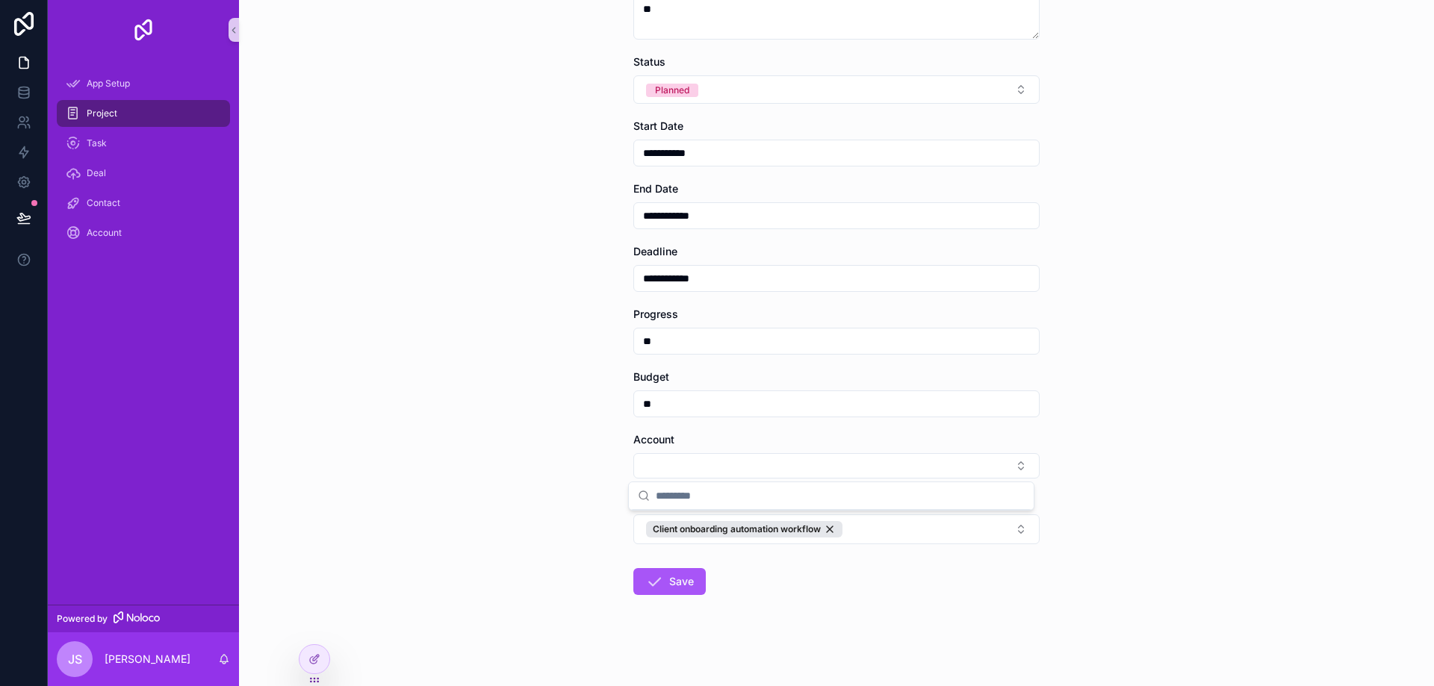
click at [641, 495] on icon "scrollable content" at bounding box center [644, 496] width 12 height 12
click at [683, 498] on input "scrollable content" at bounding box center [840, 495] width 369 height 27
click at [778, 575] on form "**********" at bounding box center [836, 292] width 406 height 798
click at [681, 575] on button "Save" at bounding box center [669, 581] width 72 height 27
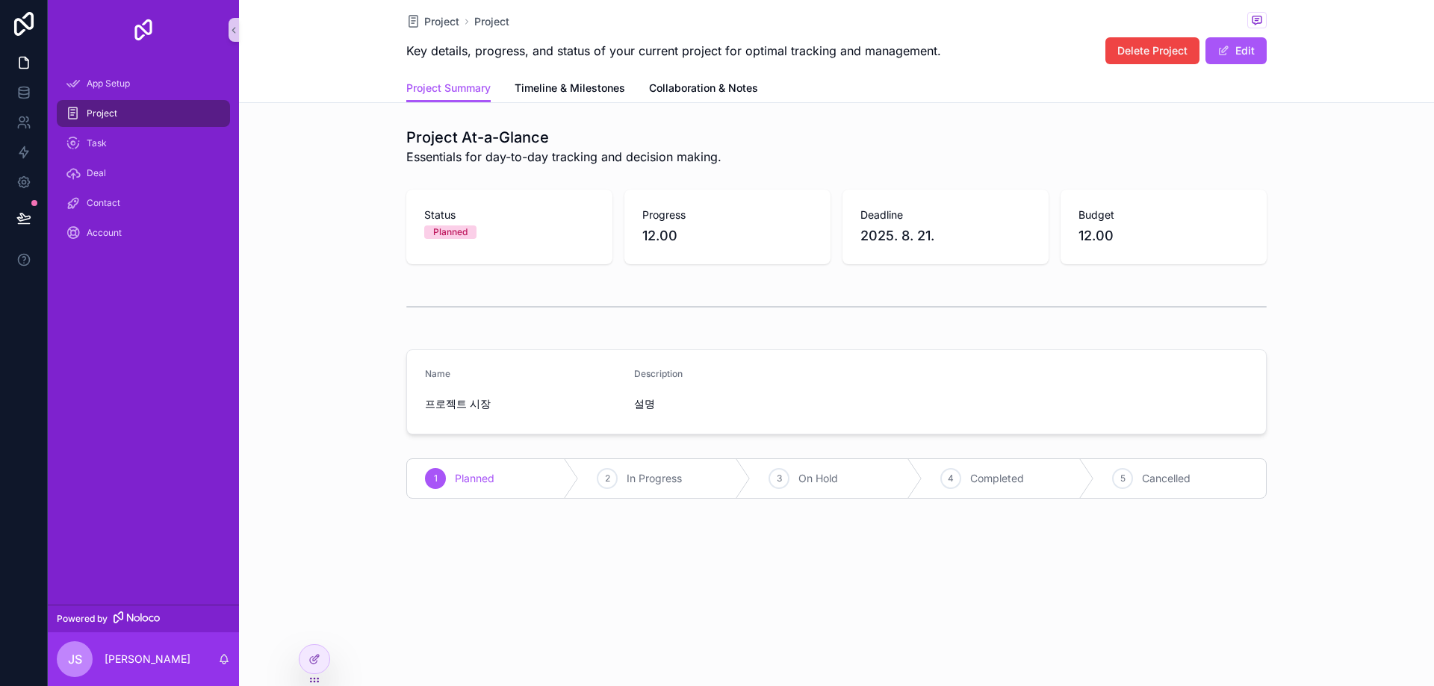
drag, startPoint x: 332, startPoint y: 317, endPoint x: 659, endPoint y: 506, distance: 377.7
click at [666, 552] on div "Project Project Key details, progress, and status of your current project for o…" at bounding box center [836, 300] width 1195 height 600
click at [105, 114] on span "Project" at bounding box center [102, 114] width 31 height 12
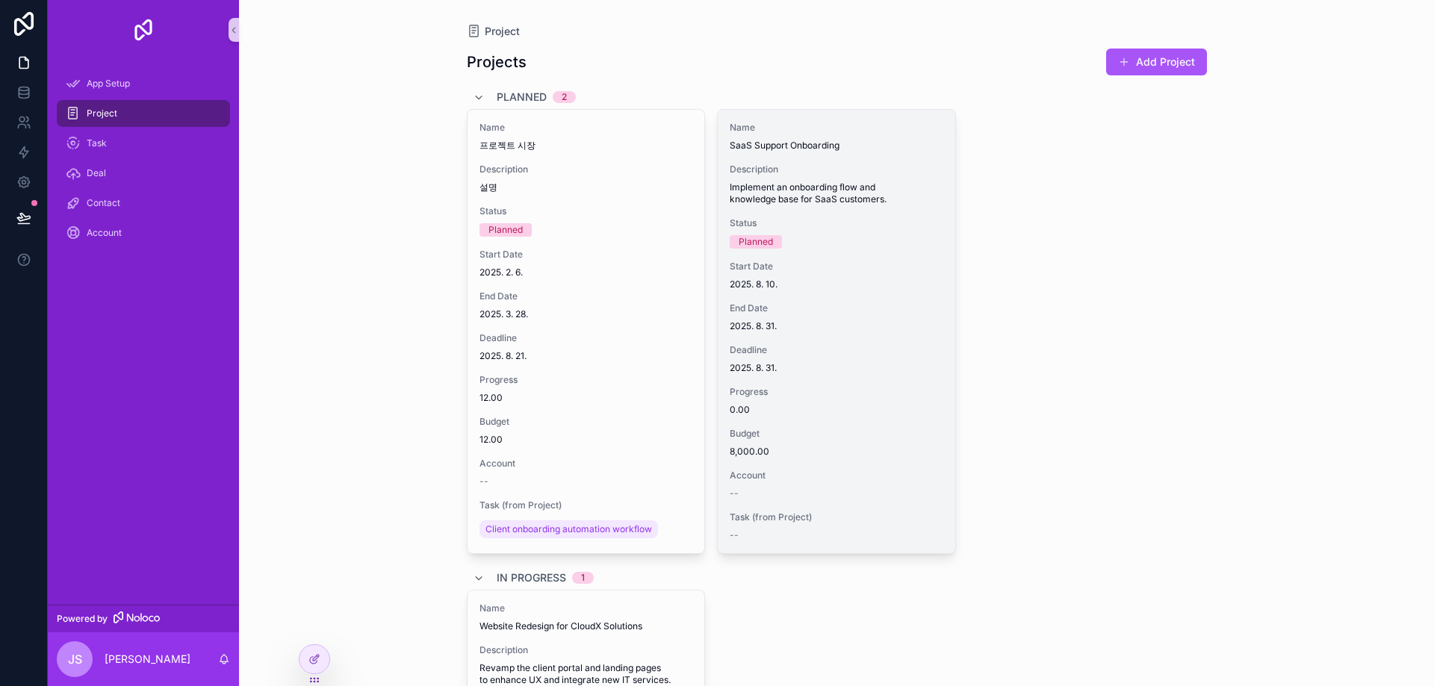
click at [800, 287] on span "2025. 8. 10." at bounding box center [837, 285] width 214 height 12
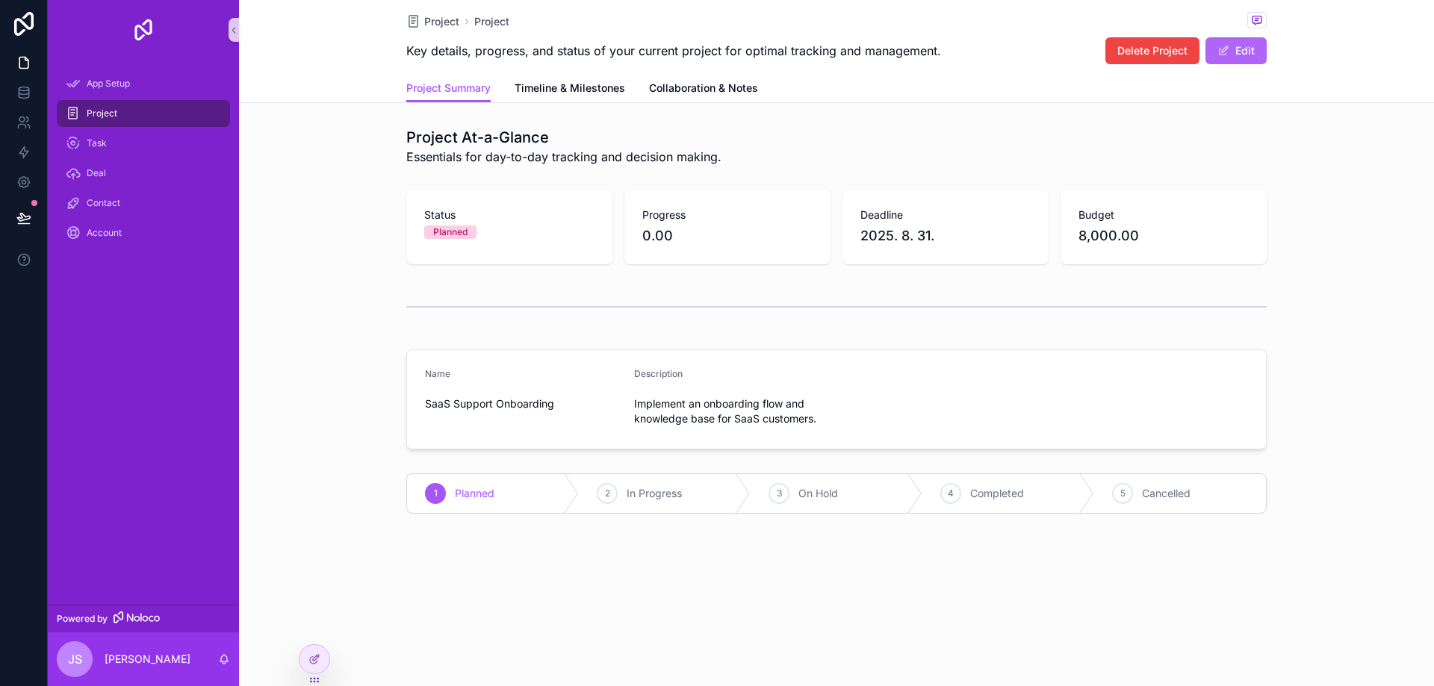
click at [1224, 44] on button "Edit" at bounding box center [1235, 50] width 61 height 27
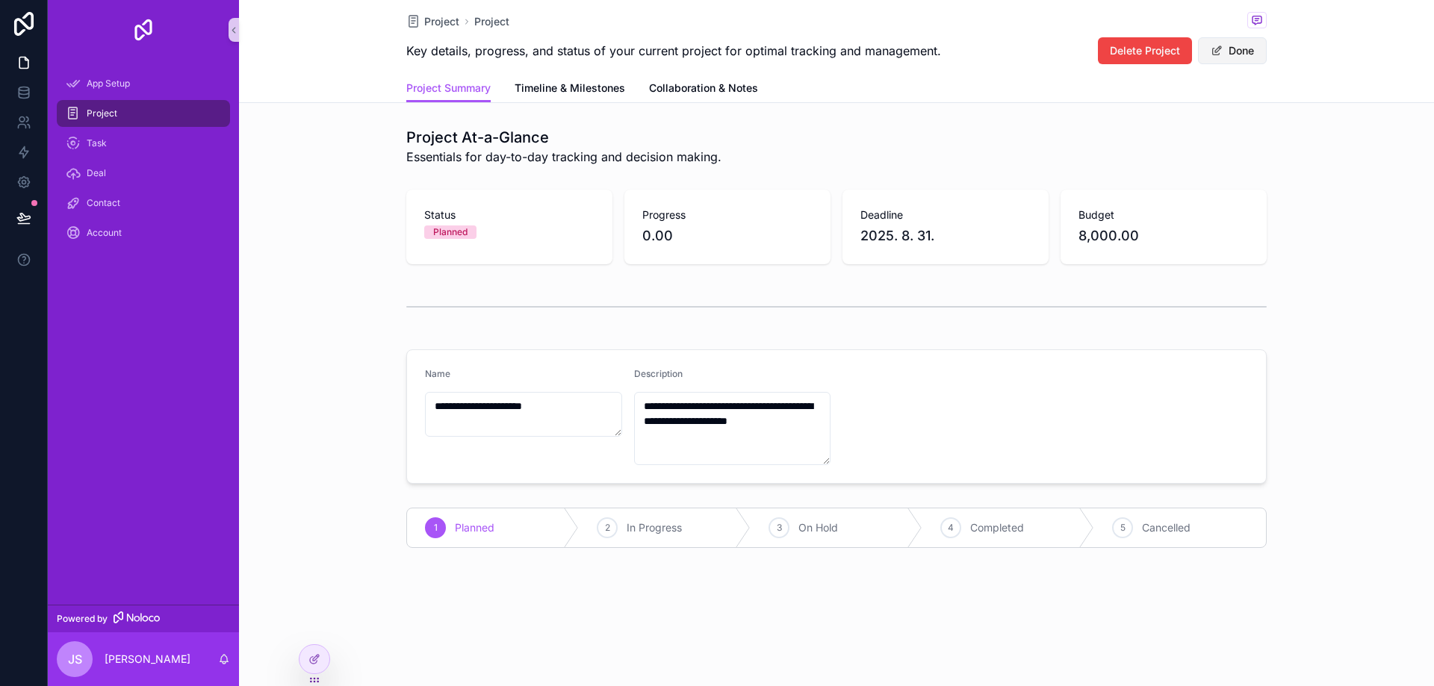
click at [1252, 55] on button "Done" at bounding box center [1232, 50] width 69 height 27
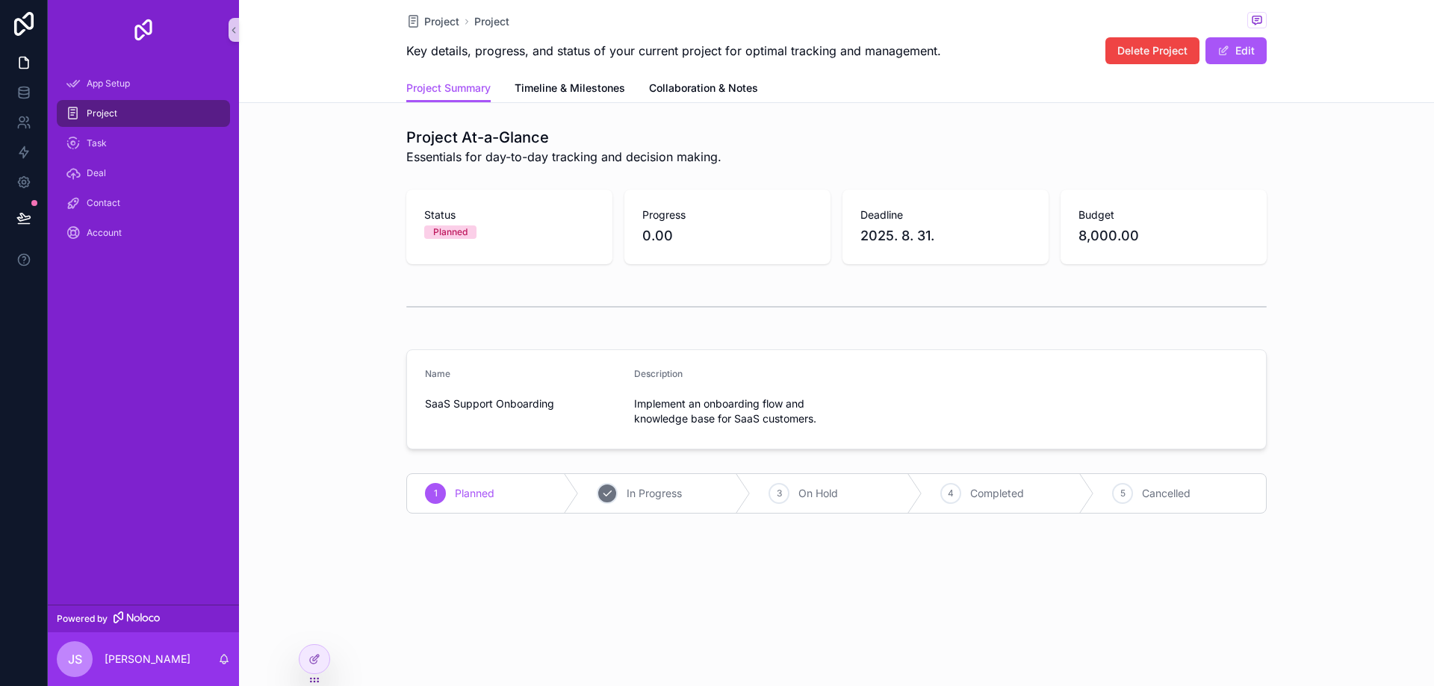
click at [667, 497] on span "In Progress" at bounding box center [654, 493] width 55 height 15
click at [641, 564] on div "Project Project Key details, progress, and status of your current project for o…" at bounding box center [836, 307] width 1195 height 615
click at [663, 202] on div "Progress 0.00" at bounding box center [727, 227] width 206 height 75
click at [677, 444] on form "Name SaaS Support Onboarding Description Implement an onboarding flow and knowl…" at bounding box center [836, 399] width 859 height 99
click at [685, 417] on span "Implement an onboarding flow and knowledge base for SaaS customers." at bounding box center [732, 412] width 197 height 30
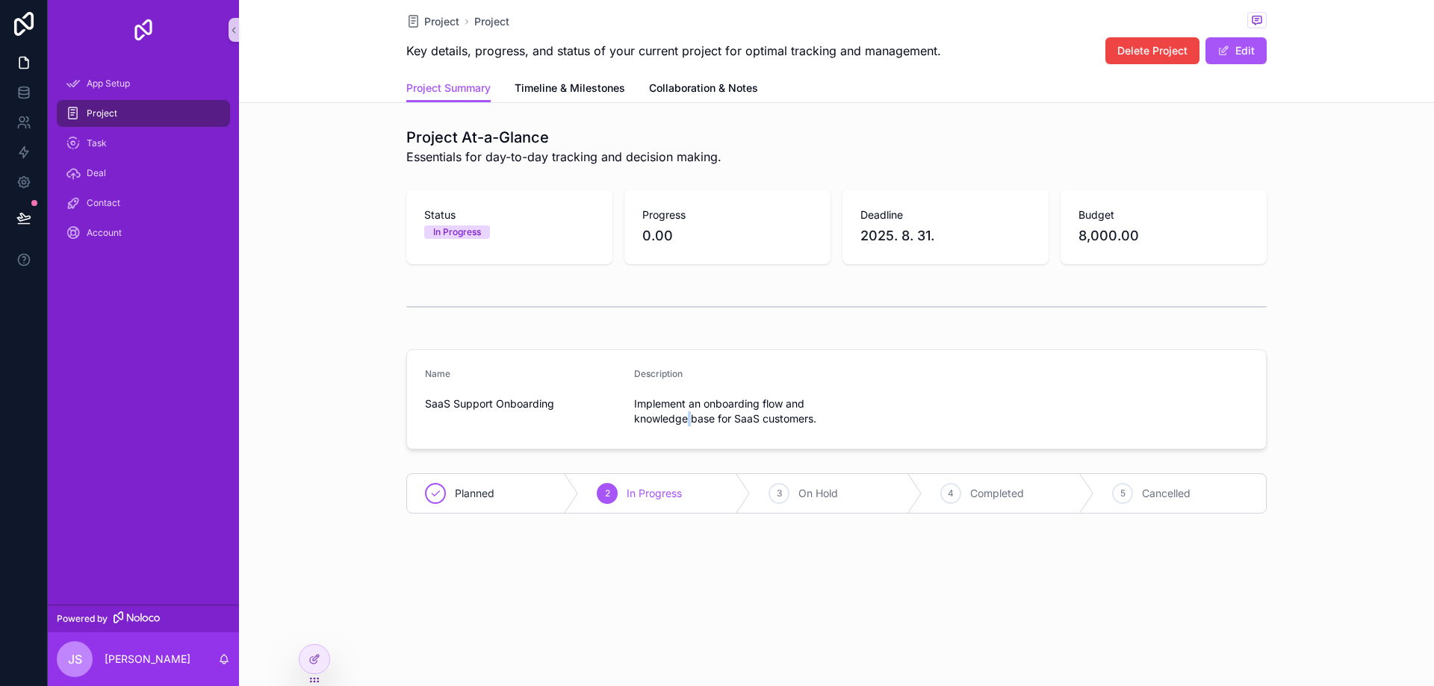
click at [685, 417] on span "Implement an onboarding flow and knowledge base for SaaS customers." at bounding box center [732, 412] width 197 height 30
drag, startPoint x: 685, startPoint y: 417, endPoint x: 609, endPoint y: 164, distance: 264.4
click at [684, 415] on span "Implement an onboarding flow and knowledge base for SaaS customers." at bounding box center [732, 412] width 197 height 30
click at [553, 86] on span "Timeline & Milestones" at bounding box center [569, 88] width 111 height 15
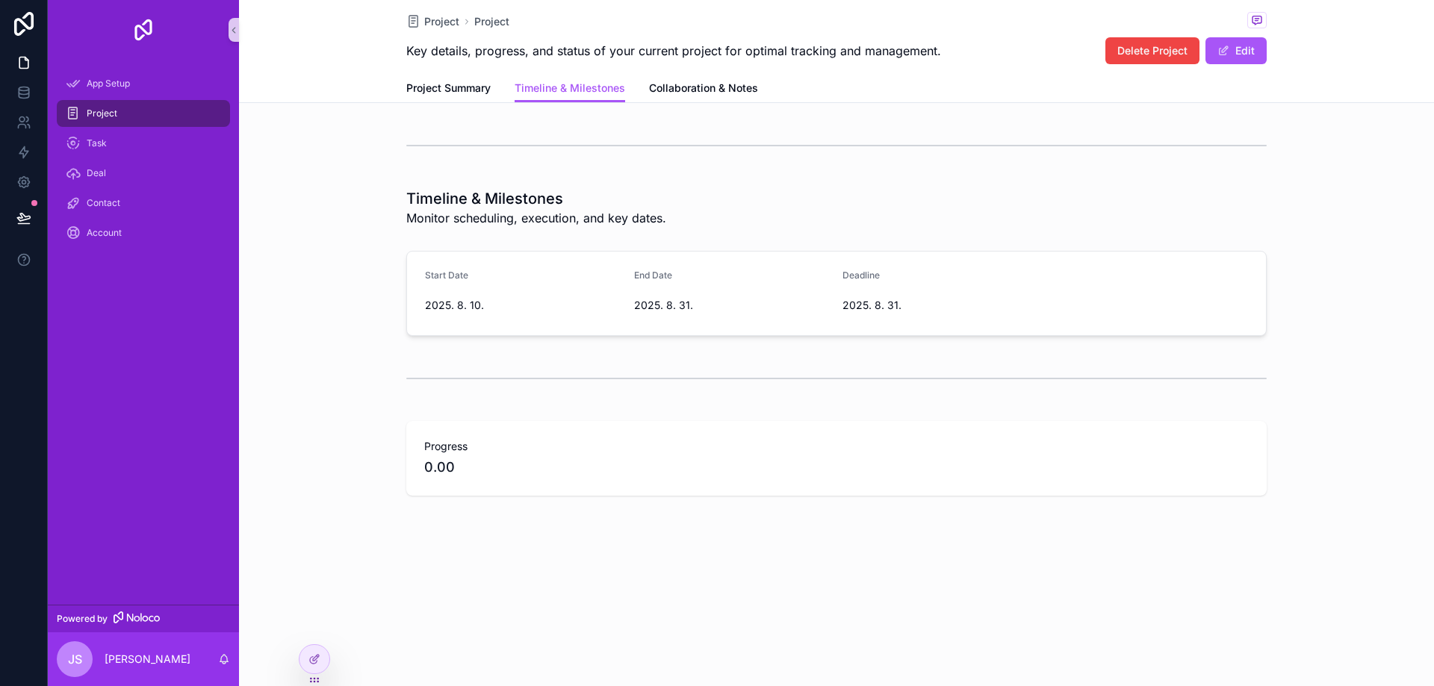
click at [459, 448] on span "Progress" at bounding box center [836, 446] width 824 height 15
click at [454, 474] on span "0.00" at bounding box center [836, 467] width 824 height 21
drag, startPoint x: 453, startPoint y: 474, endPoint x: 470, endPoint y: 393, distance: 83.2
click at [453, 473] on span "0.00" at bounding box center [836, 467] width 824 height 21
click at [703, 95] on span "Collaboration & Notes" at bounding box center [703, 88] width 109 height 15
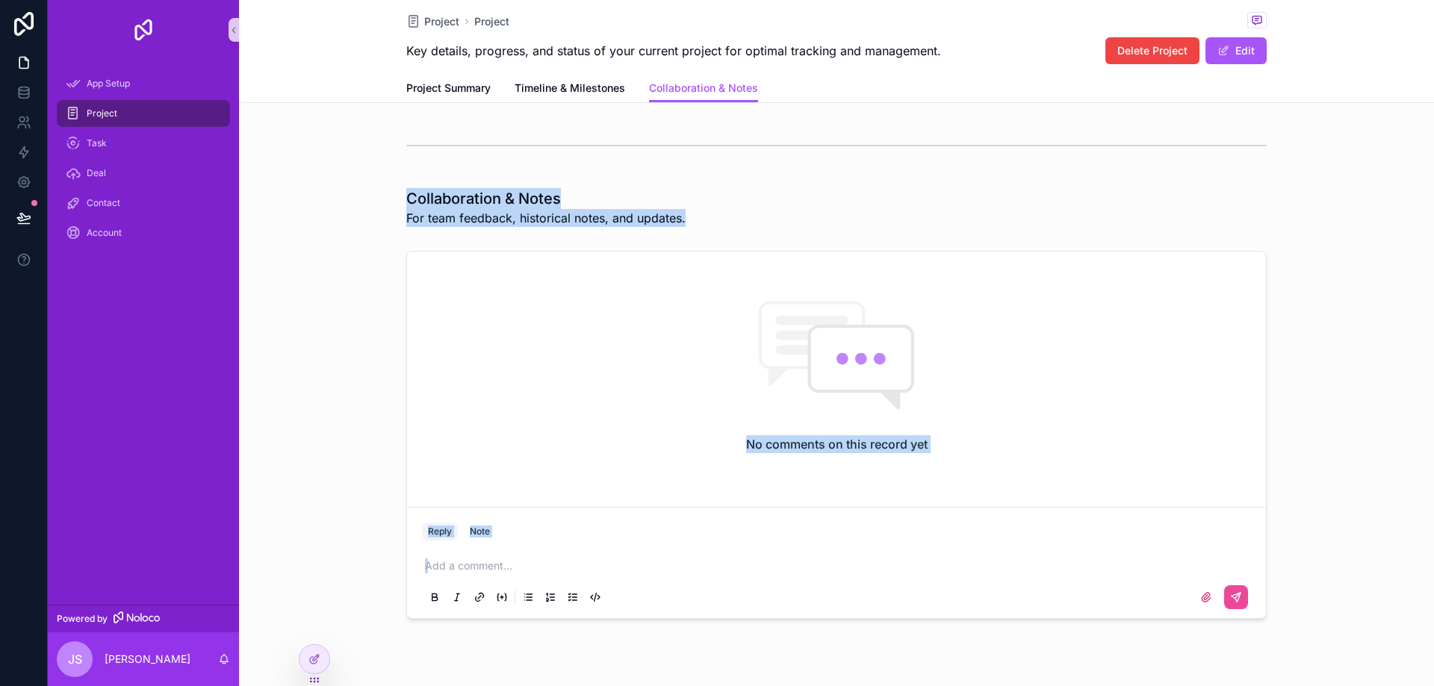
drag, startPoint x: 631, startPoint y: 275, endPoint x: 624, endPoint y: 282, distance: 10.6
click at [624, 280] on div "No comments on this record yet" at bounding box center [836, 376] width 859 height 249
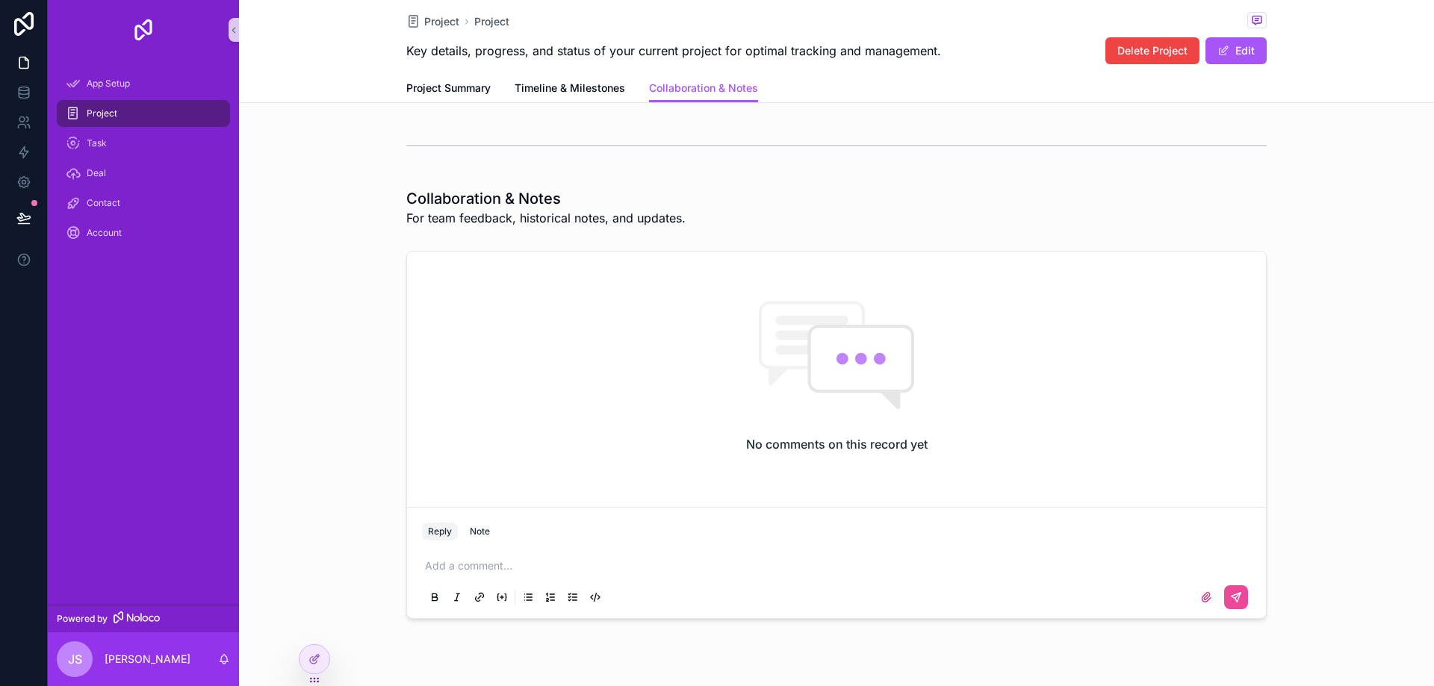
click at [727, 364] on div "No comments on this record yet" at bounding box center [836, 376] width 859 height 249
click at [445, 568] on p "scrollable content" at bounding box center [839, 566] width 829 height 15
click at [1236, 609] on icon "scrollable content" at bounding box center [1236, 612] width 12 height 12
click at [487, 568] on p "scrollable content" at bounding box center [839, 566] width 829 height 15
click at [485, 527] on button "Note" at bounding box center [480, 532] width 32 height 18
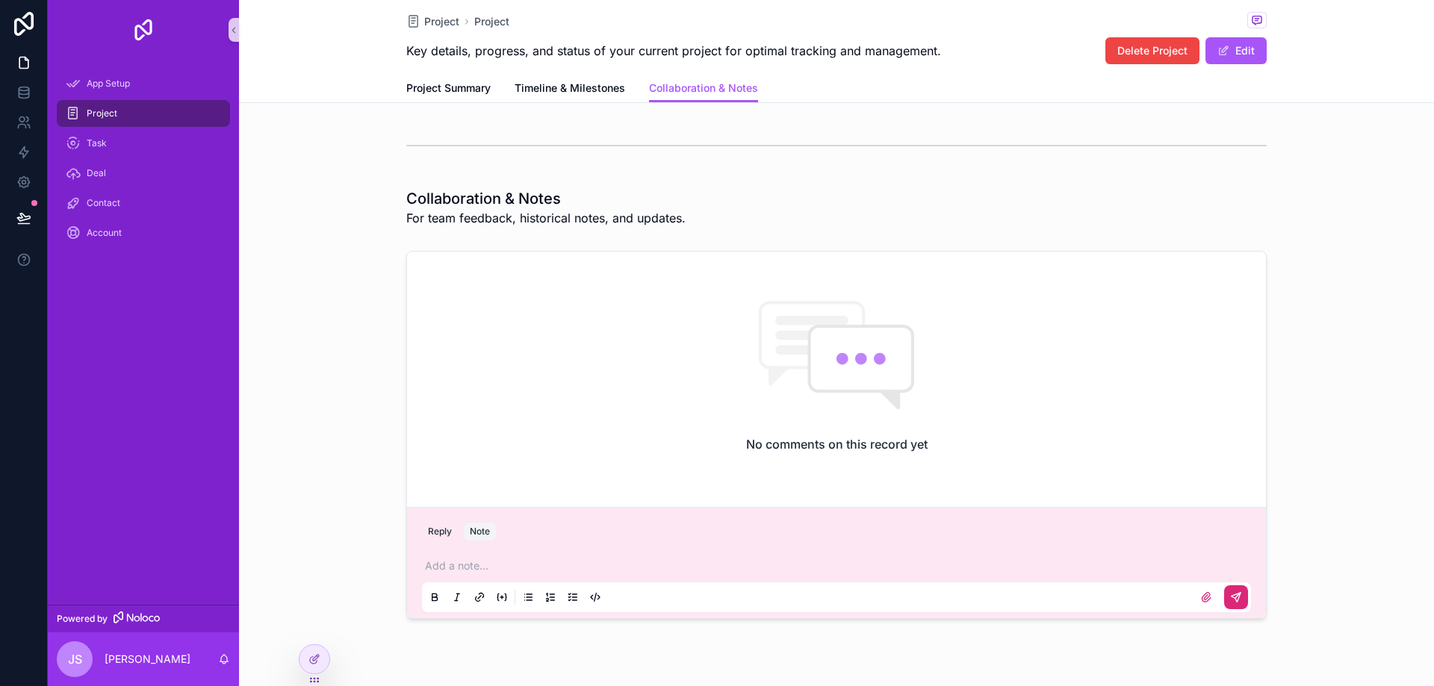
click at [482, 569] on p "scrollable content" at bounding box center [839, 566] width 829 height 15
click at [496, 600] on icon "scrollable content" at bounding box center [502, 597] width 12 height 12
click at [484, 570] on p "scrollable content" at bounding box center [839, 566] width 829 height 15
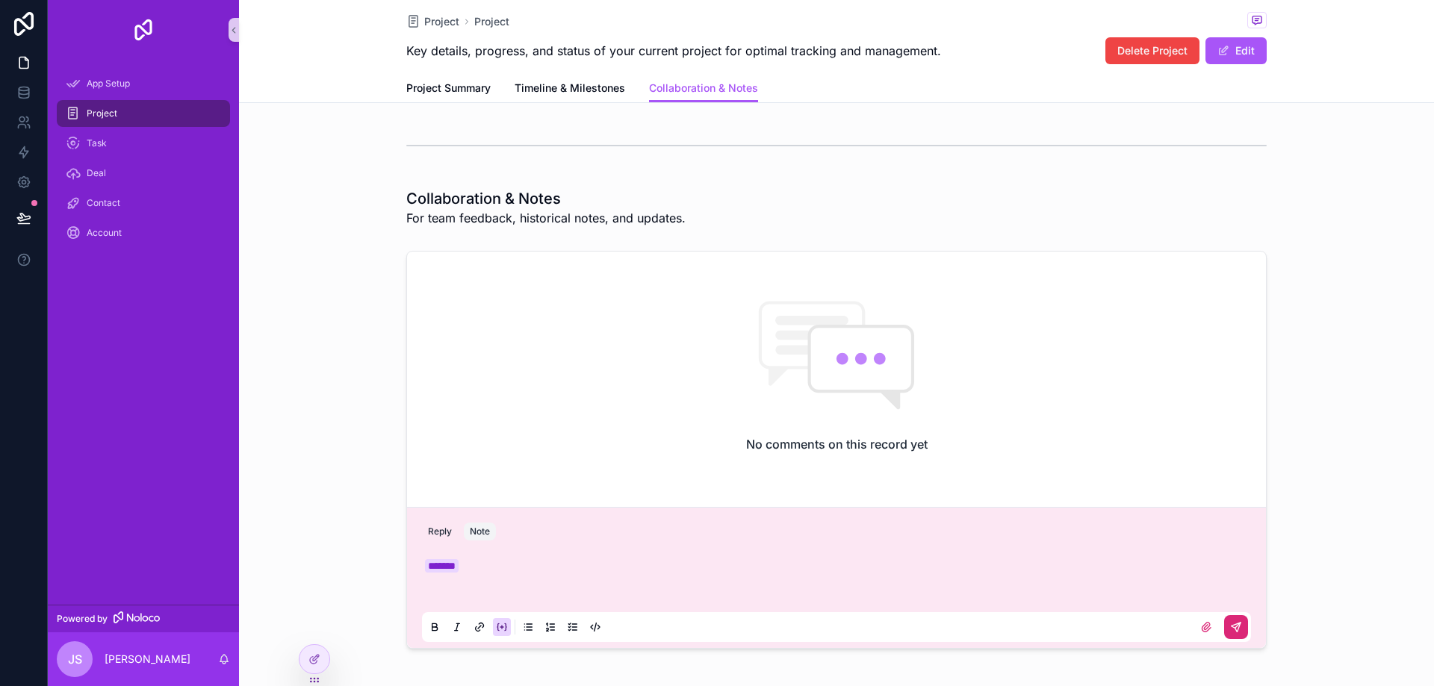
click at [1243, 635] on div "scrollable content" at bounding box center [836, 627] width 829 height 30
click at [1239, 632] on button "scrollable content" at bounding box center [1236, 627] width 24 height 24
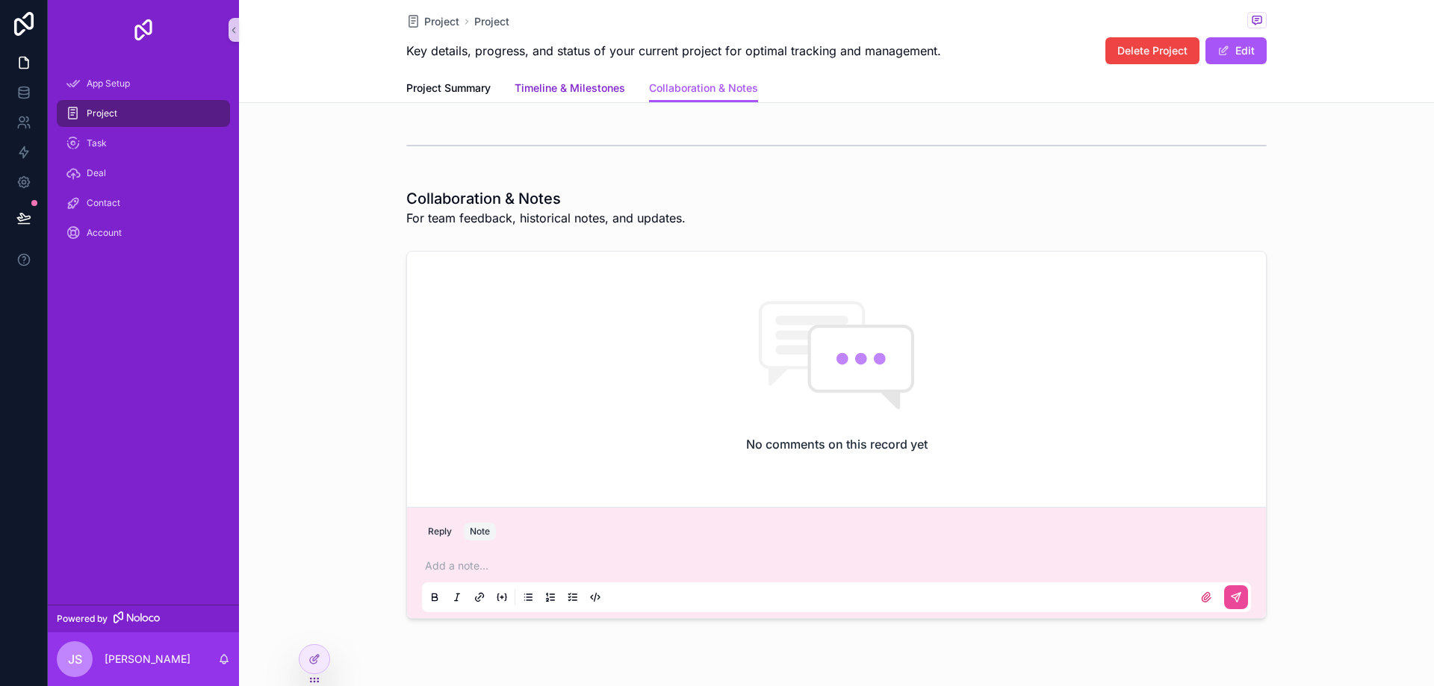
click at [562, 88] on span "Timeline & Milestones" at bounding box center [569, 88] width 111 height 15
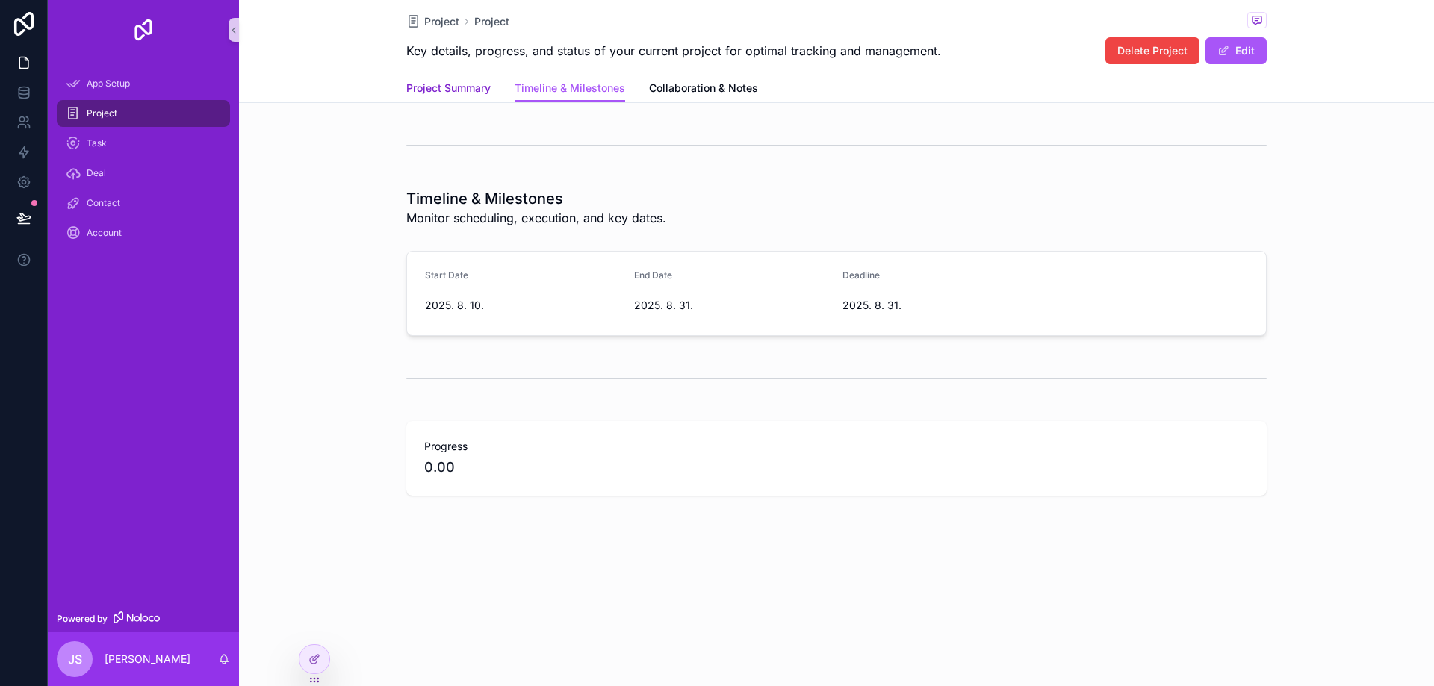
click at [453, 89] on span "Project Summary" at bounding box center [448, 88] width 84 height 15
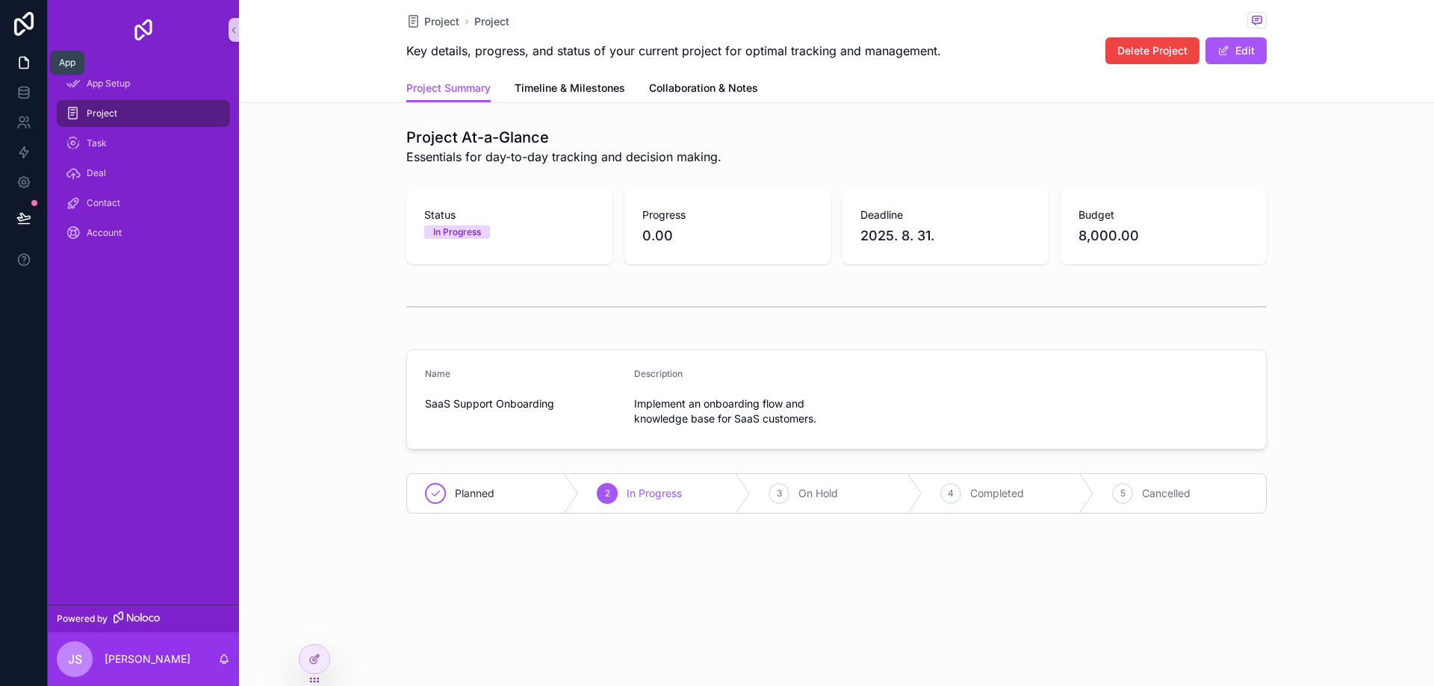
click at [16, 62] on icon at bounding box center [23, 62] width 15 height 15
click at [31, 57] on link at bounding box center [23, 63] width 47 height 30
click at [152, 42] on div "scrollable content" at bounding box center [143, 30] width 191 height 60
click at [143, 28] on img "scrollable content" at bounding box center [143, 30] width 24 height 24
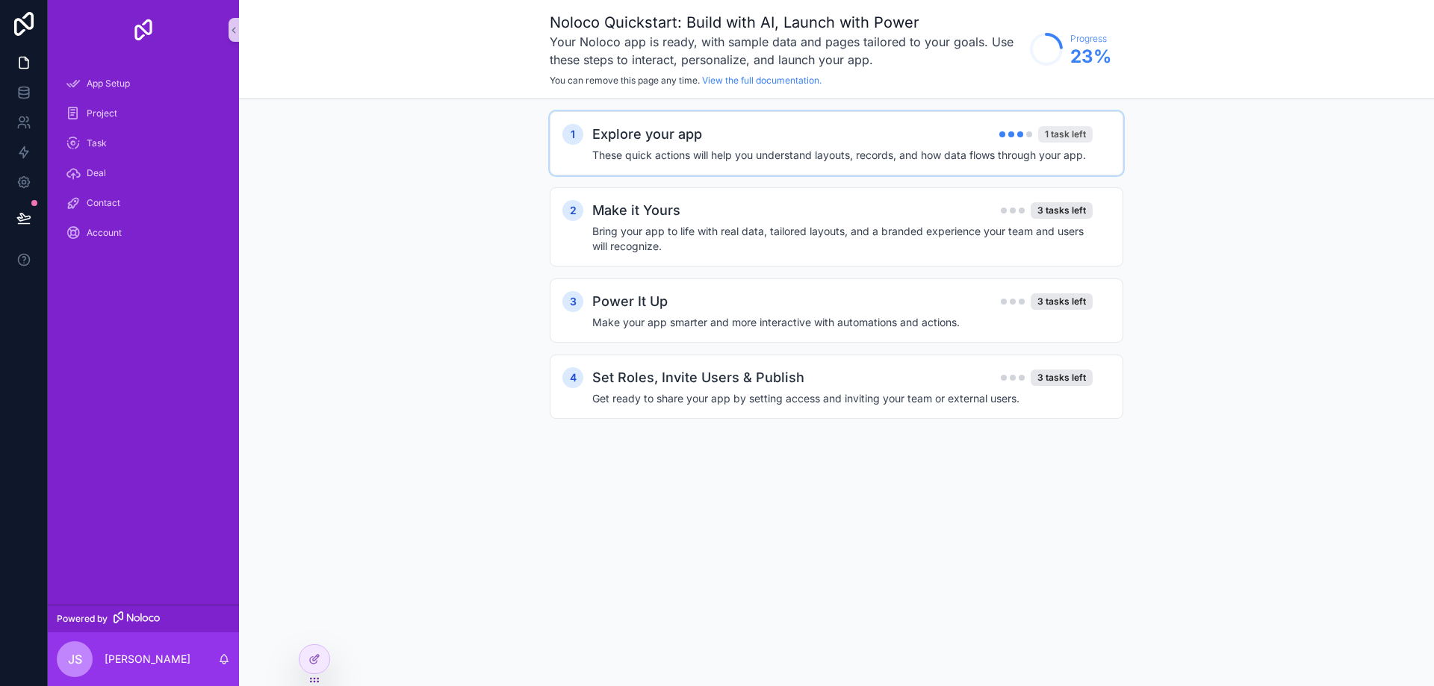
click at [1070, 140] on div "1 task left" at bounding box center [1065, 134] width 55 height 16
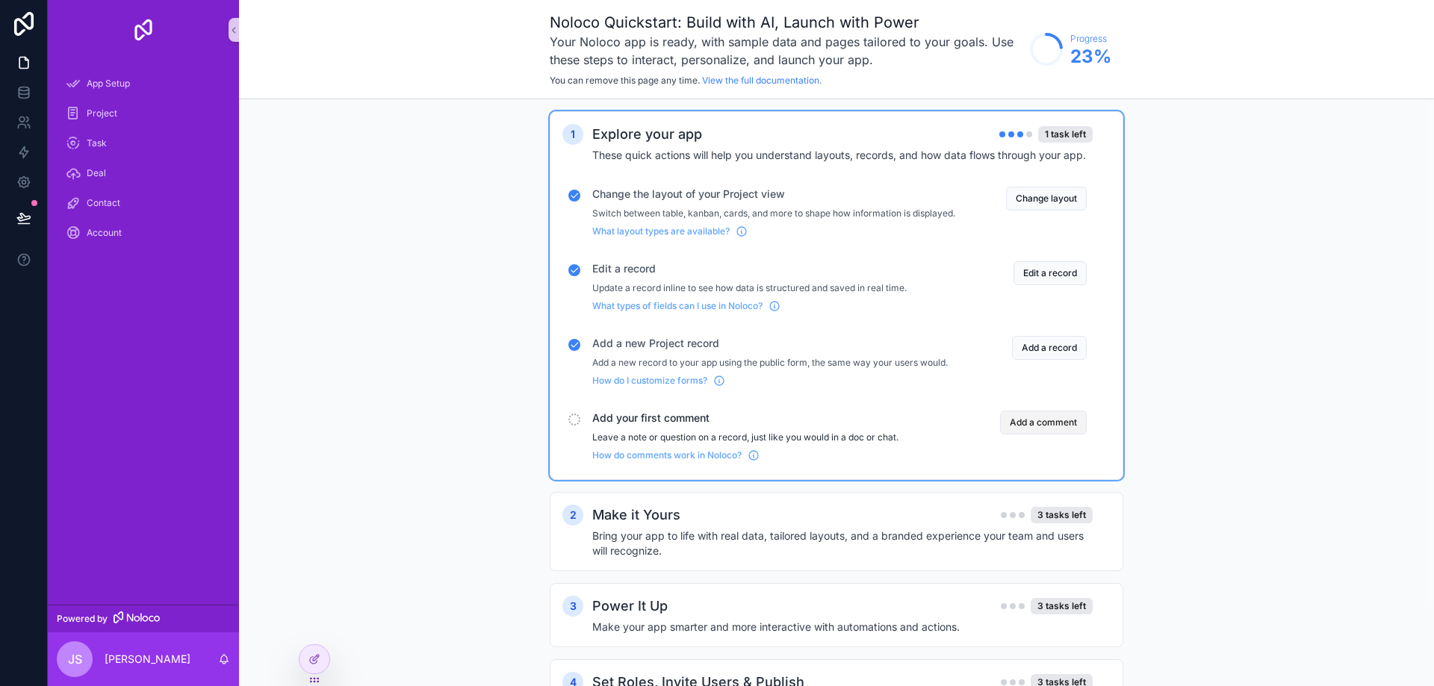
click at [1043, 433] on button "Add a comment" at bounding box center [1043, 423] width 87 height 24
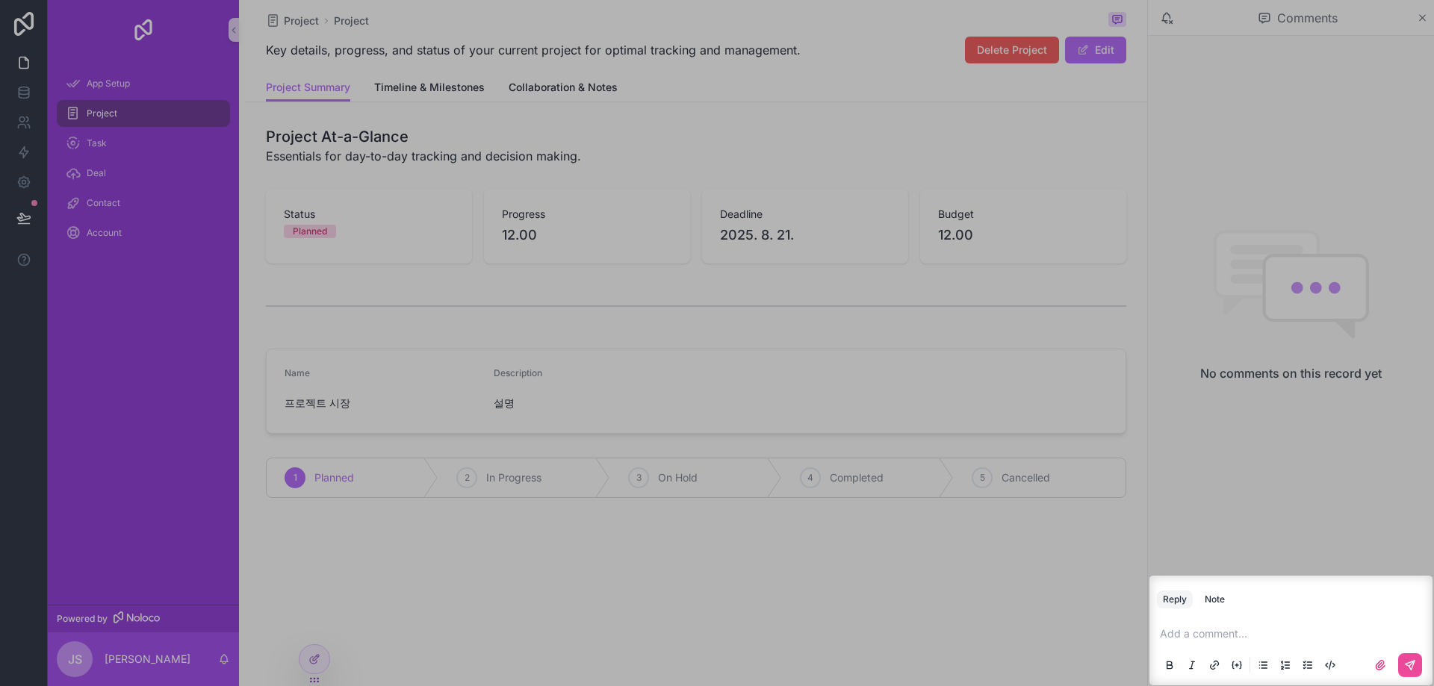
click at [1264, 637] on p "scrollable content" at bounding box center [1294, 634] width 268 height 15
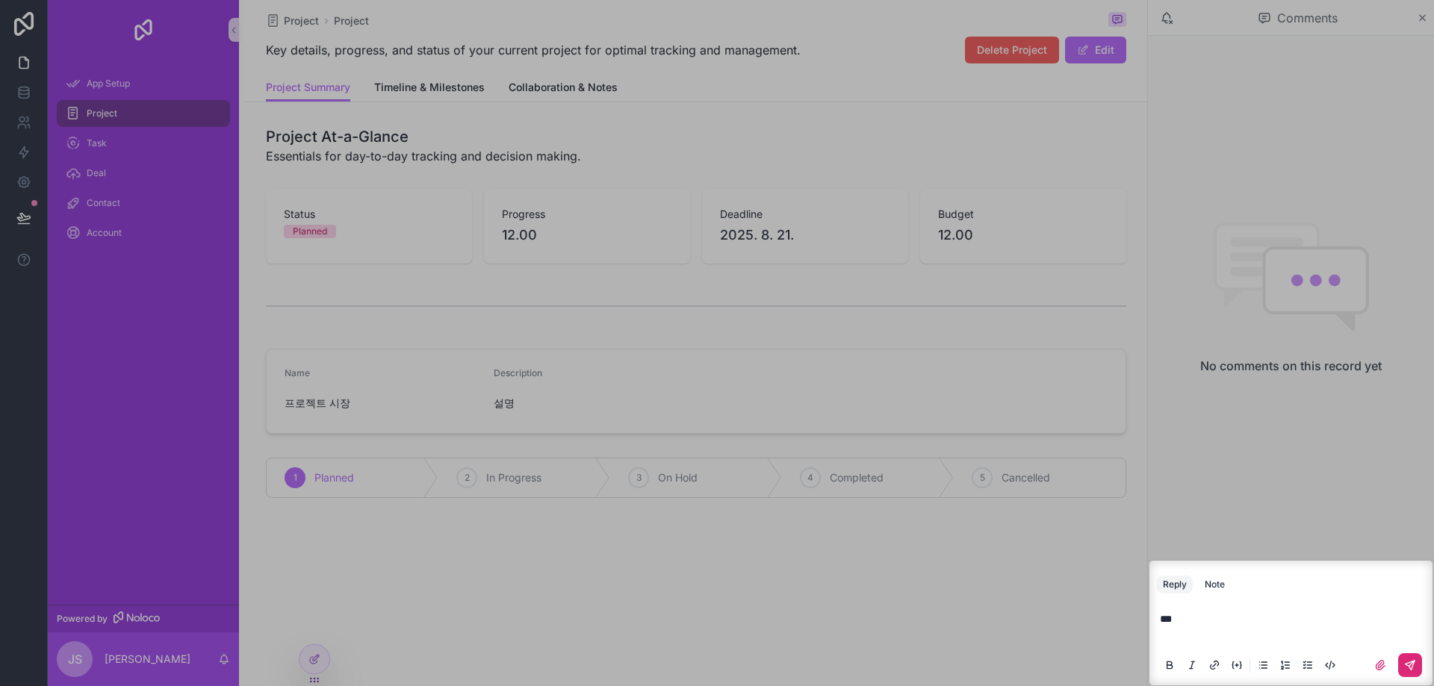
click at [1415, 666] on icon "scrollable content" at bounding box center [1410, 665] width 12 height 12
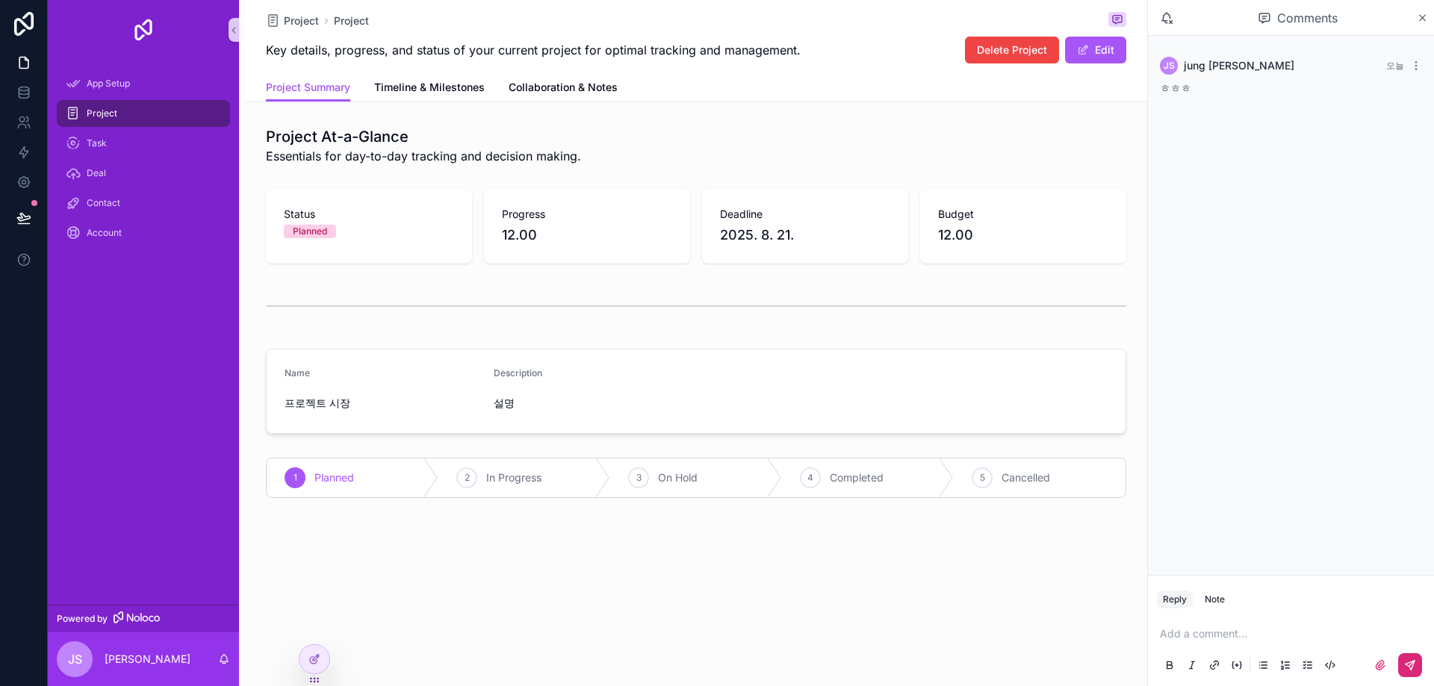
click at [1071, 365] on form "Name 프로젝트 시장 Description 설명" at bounding box center [696, 391] width 859 height 84
click at [1426, 16] on icon "scrollable content" at bounding box center [1422, 18] width 11 height 12
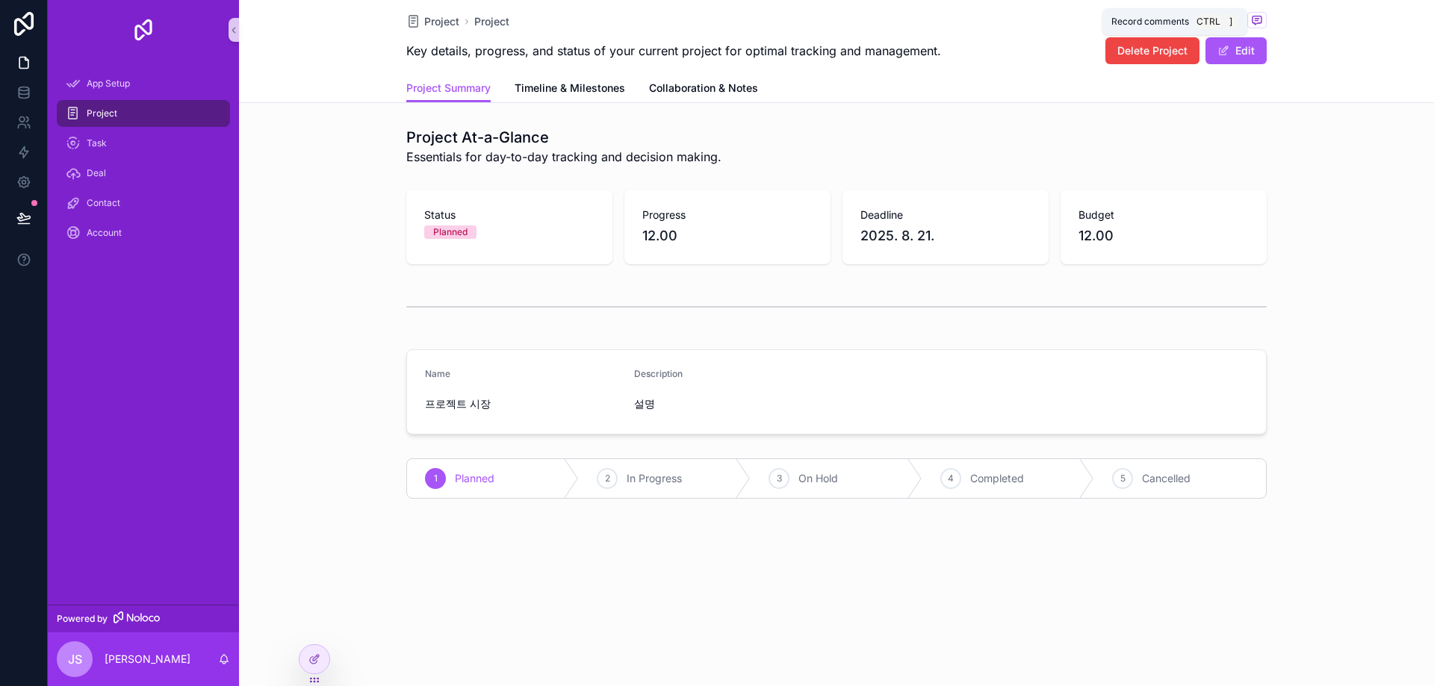
click at [1261, 17] on icon "scrollable content" at bounding box center [1256, 20] width 9 height 8
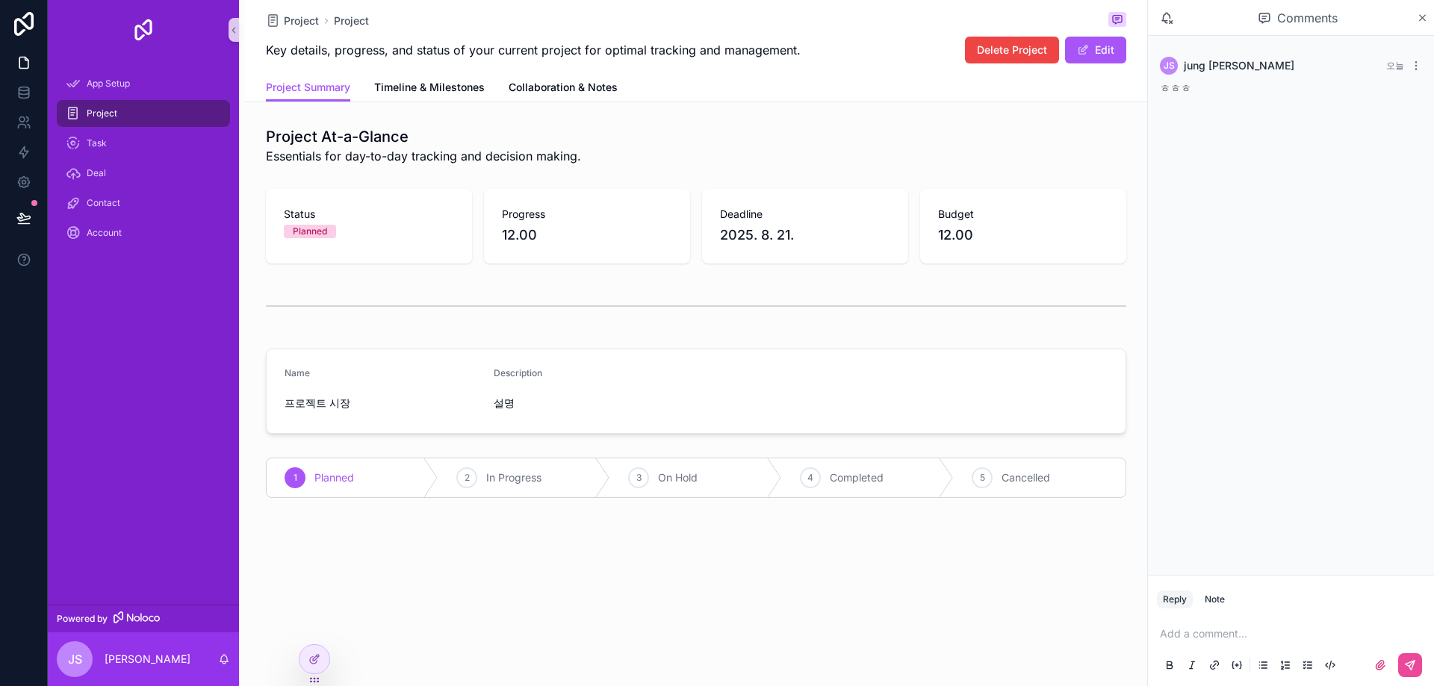
click at [1423, 24] on div "Comments" at bounding box center [1291, 18] width 286 height 36
click at [1423, 23] on icon "scrollable content" at bounding box center [1422, 18] width 11 height 12
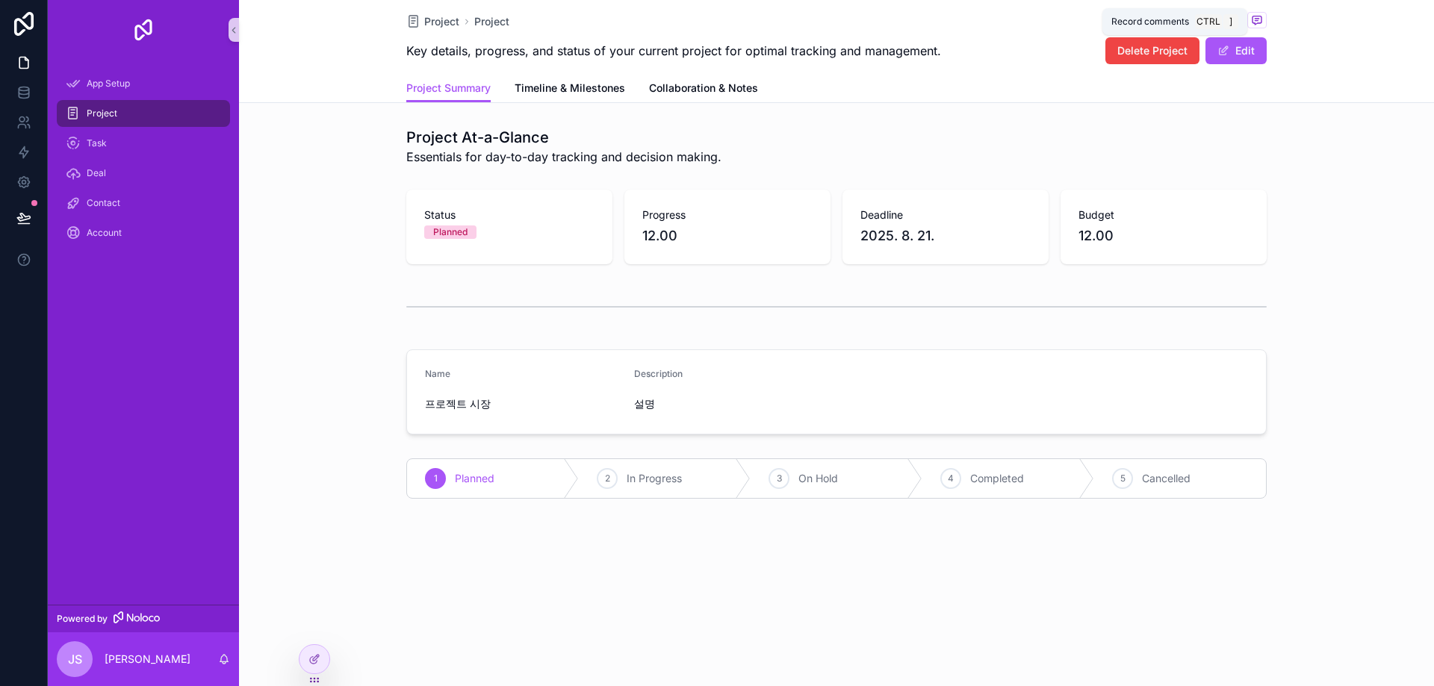
click at [1257, 19] on icon "scrollable content" at bounding box center [1257, 19] width 4 height 0
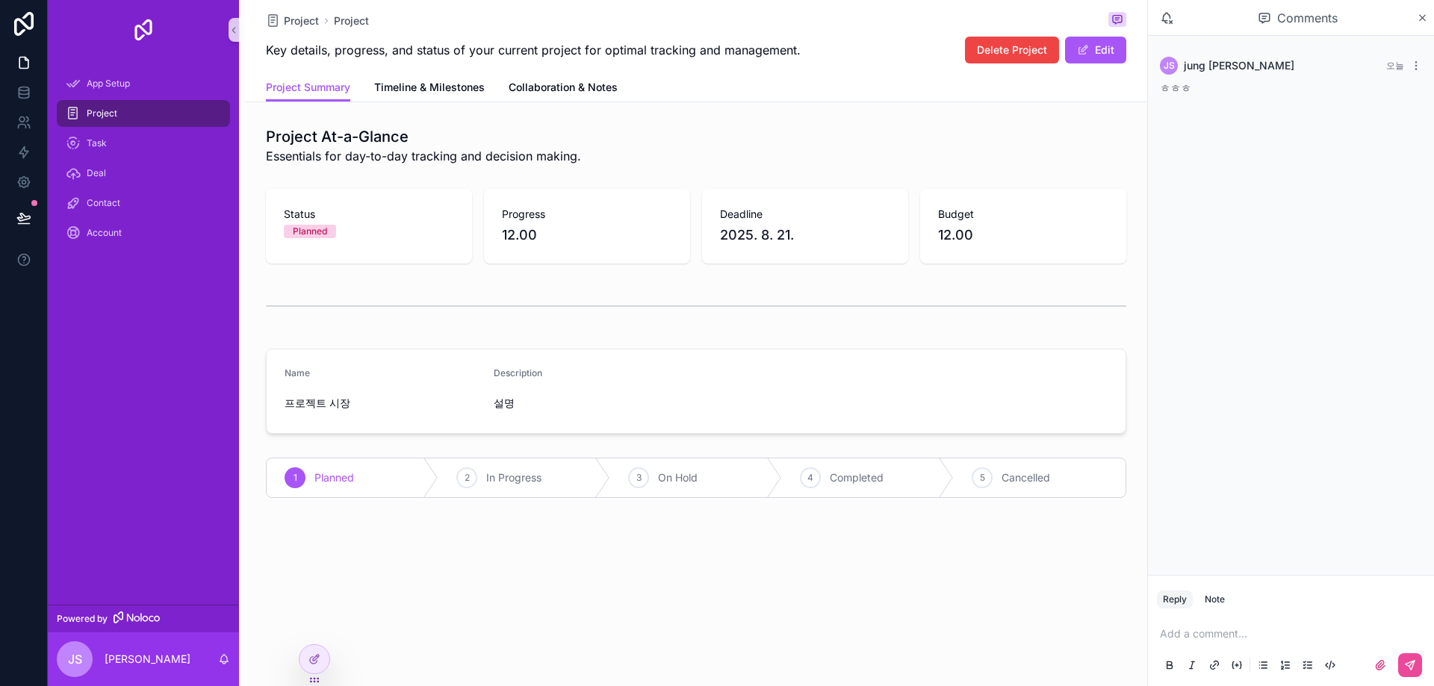
click at [1281, 627] on p "scrollable content" at bounding box center [1294, 634] width 268 height 15
click at [1282, 628] on p "scrollable content" at bounding box center [1294, 634] width 268 height 15
click at [1417, 656] on button "scrollable content" at bounding box center [1410, 665] width 24 height 24
click at [1068, 104] on div "Project Project Key details, progress, and status of your current project for o…" at bounding box center [696, 300] width 902 height 600
click at [1114, 19] on icon "scrollable content" at bounding box center [1117, 19] width 12 height 12
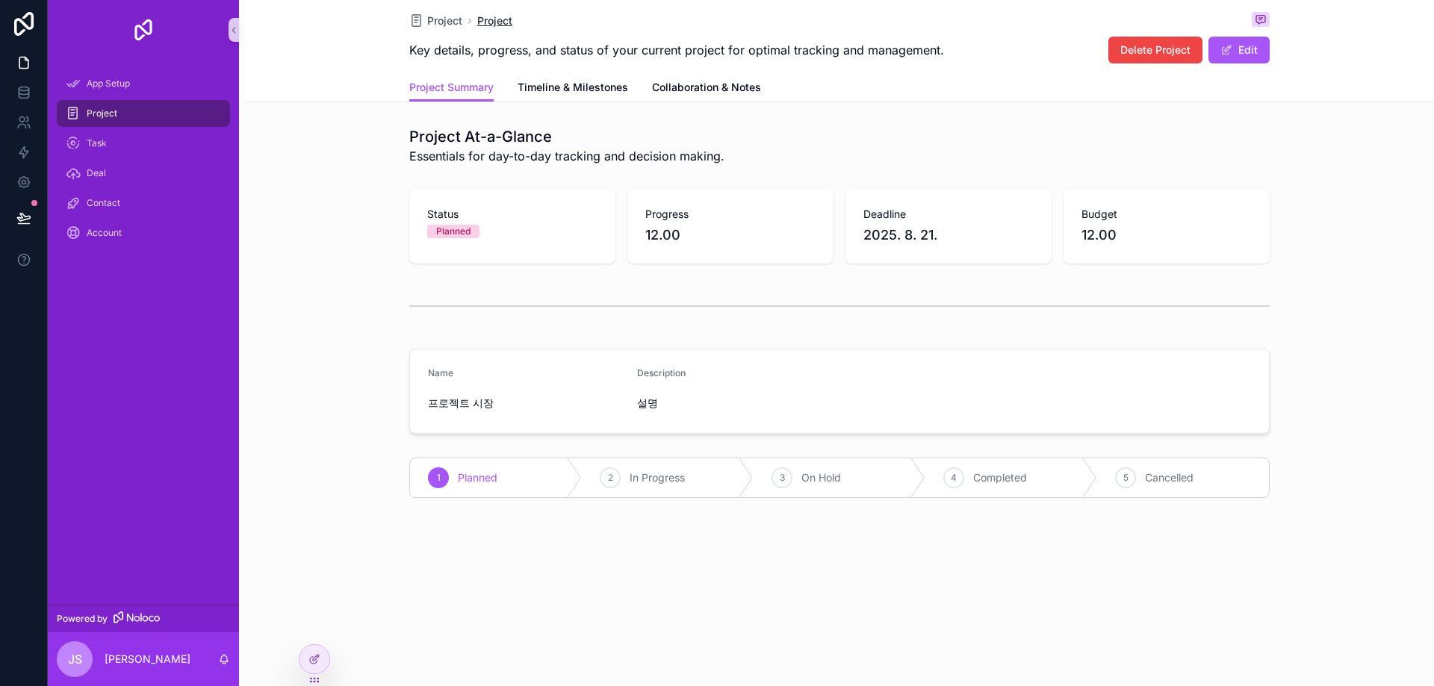
click at [488, 17] on span "Project" at bounding box center [494, 20] width 35 height 15
click at [488, 17] on span "Project" at bounding box center [491, 21] width 35 height 15
click at [544, 87] on span "Timeline & Milestones" at bounding box center [569, 88] width 111 height 15
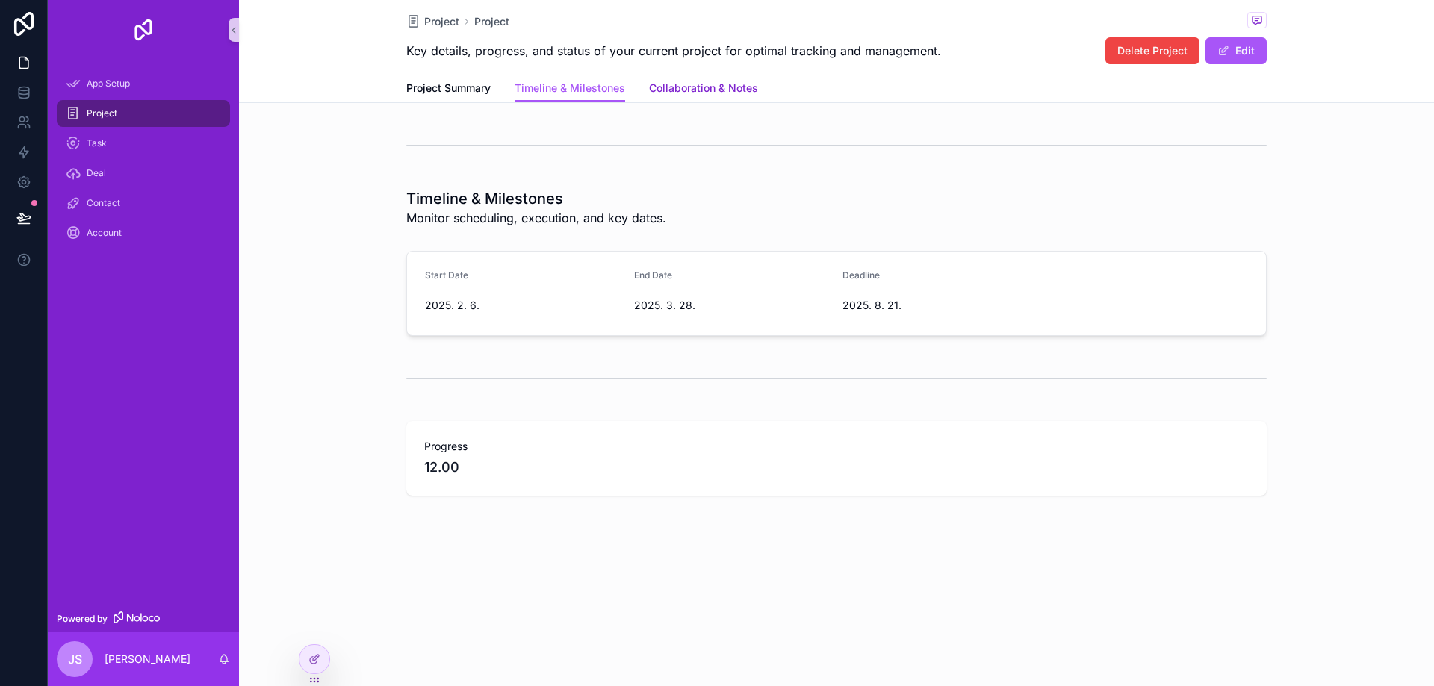
click at [688, 90] on span "Collaboration & Notes" at bounding box center [703, 88] width 109 height 15
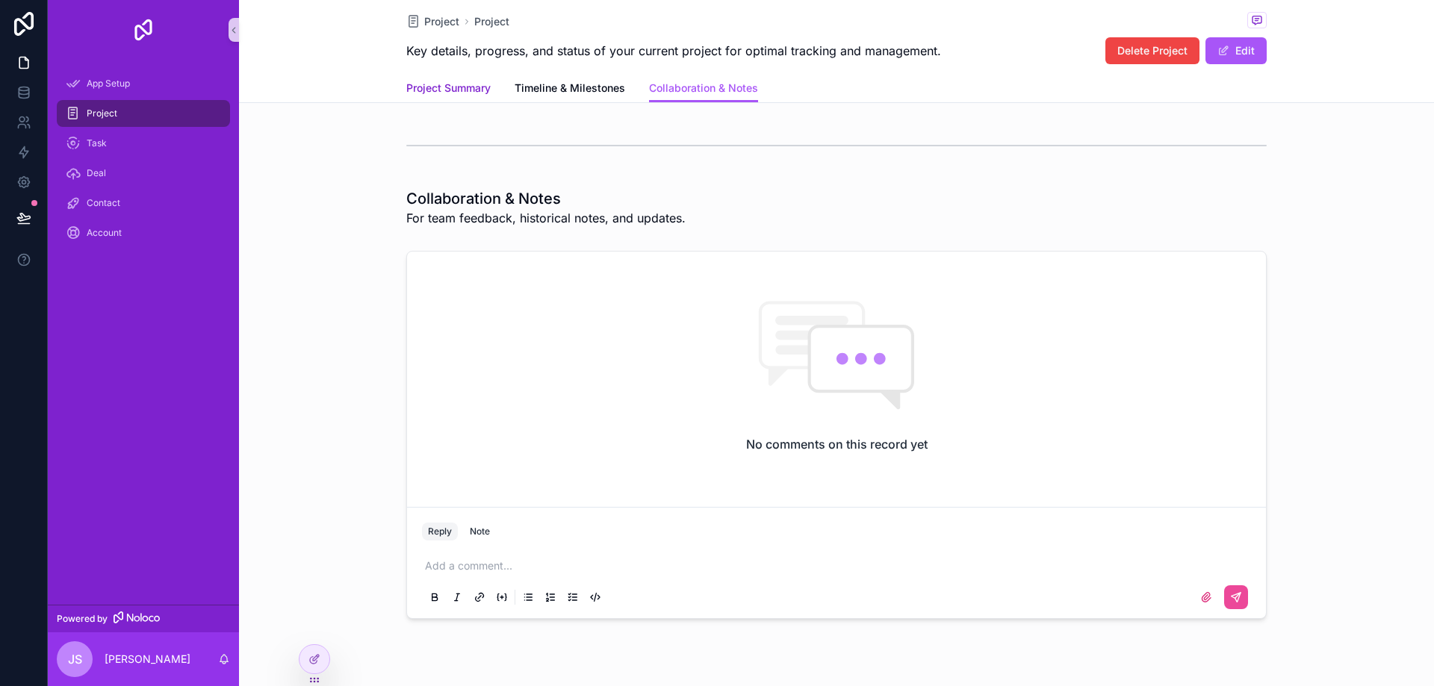
click at [429, 85] on span "Project Summary" at bounding box center [448, 88] width 84 height 15
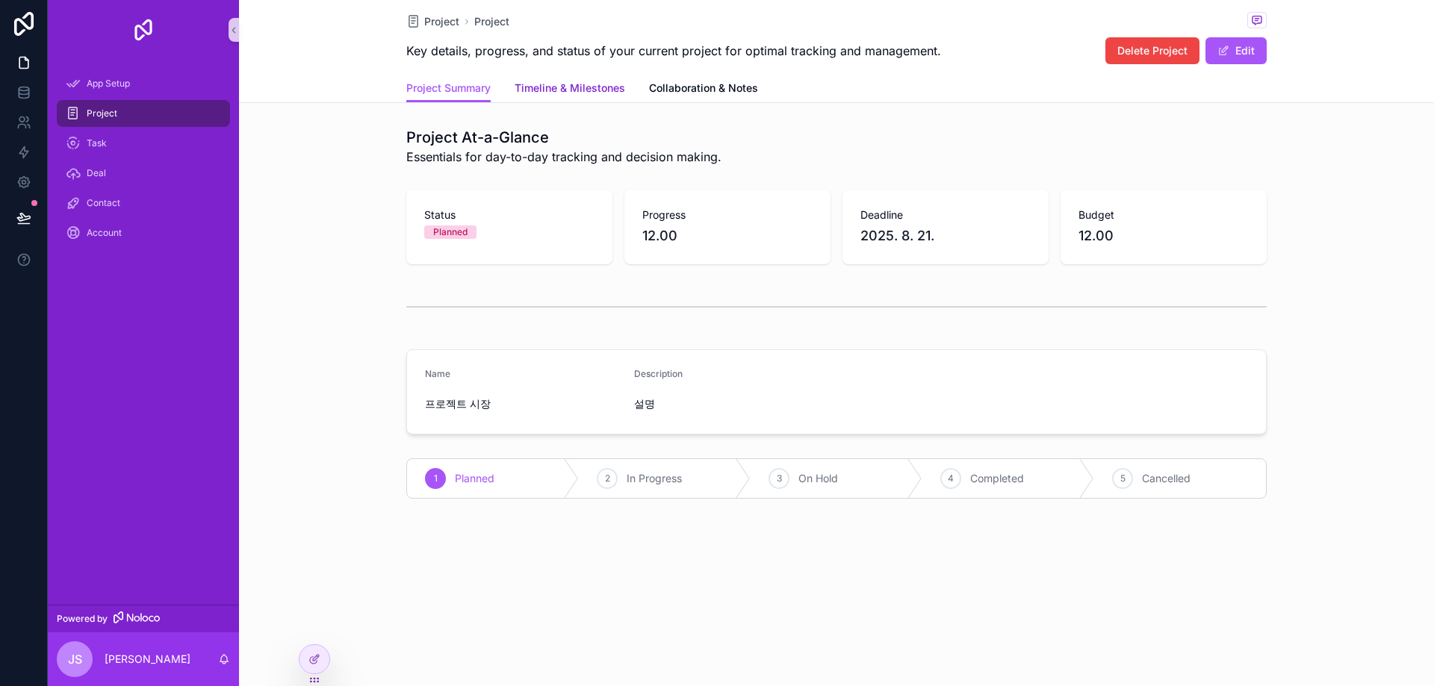
click at [564, 89] on span "Timeline & Milestones" at bounding box center [569, 88] width 111 height 15
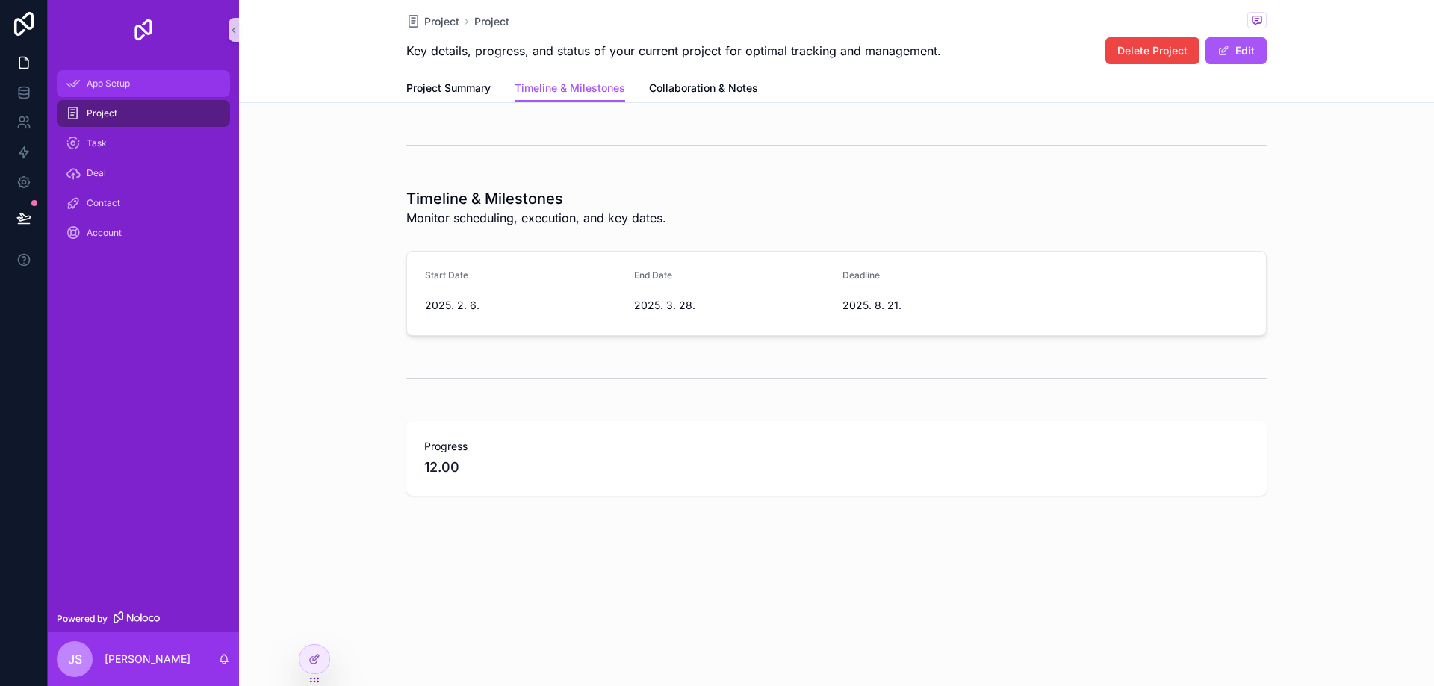
click at [84, 83] on div "App Setup" at bounding box center [143, 84] width 155 height 24
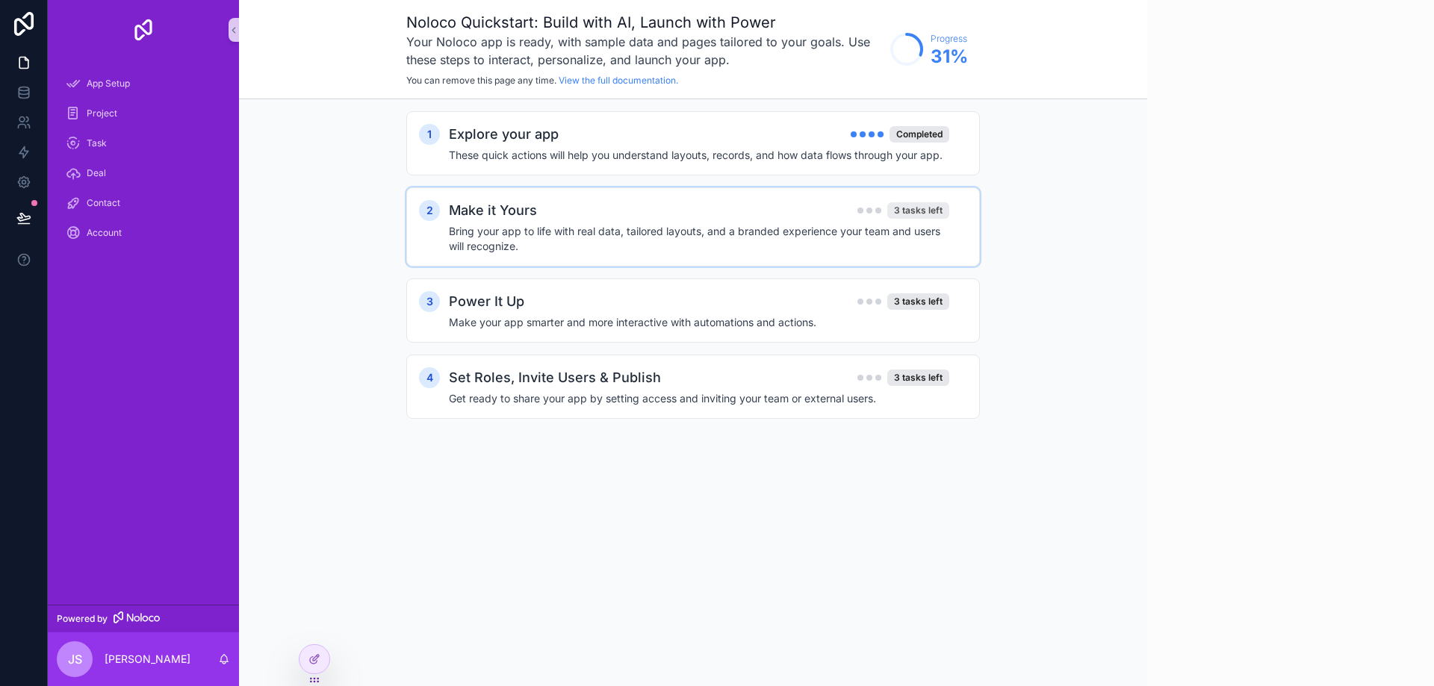
click at [905, 210] on div "3 tasks left" at bounding box center [918, 210] width 62 height 16
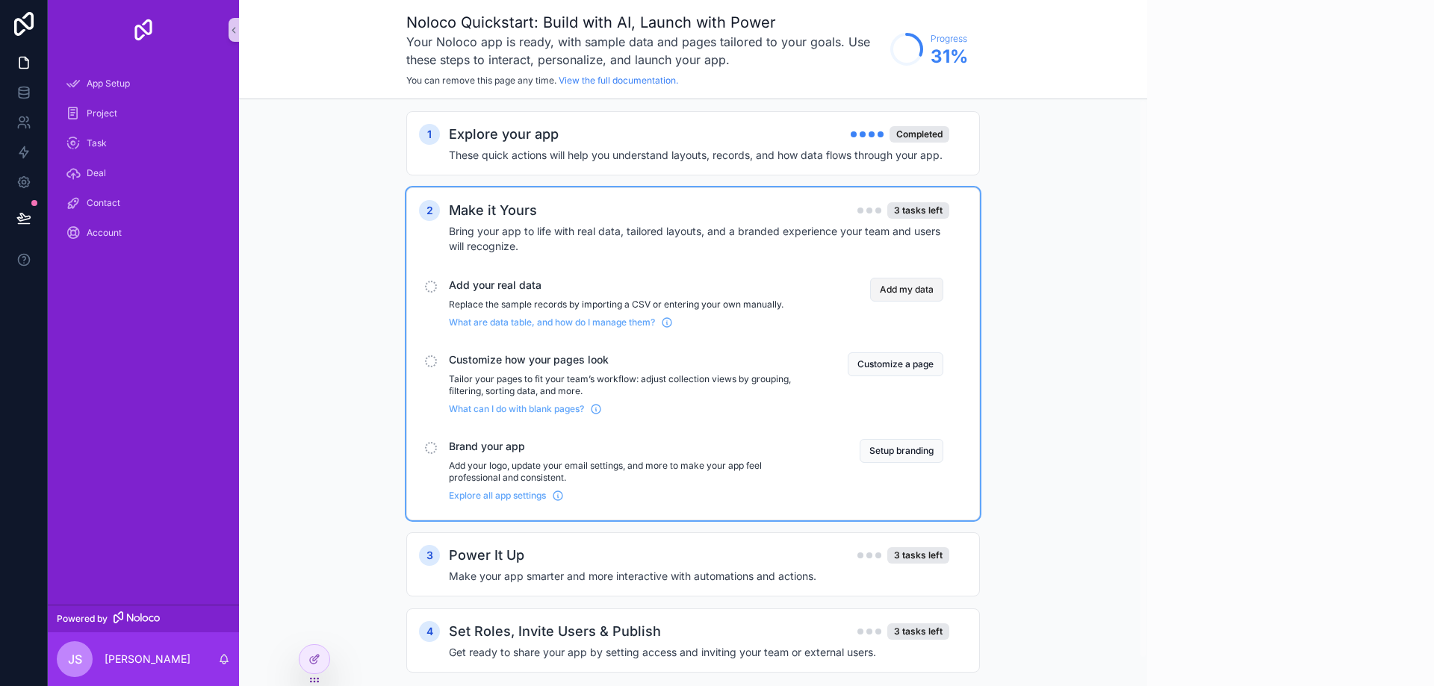
click at [886, 290] on button "Add my data" at bounding box center [906, 290] width 73 height 24
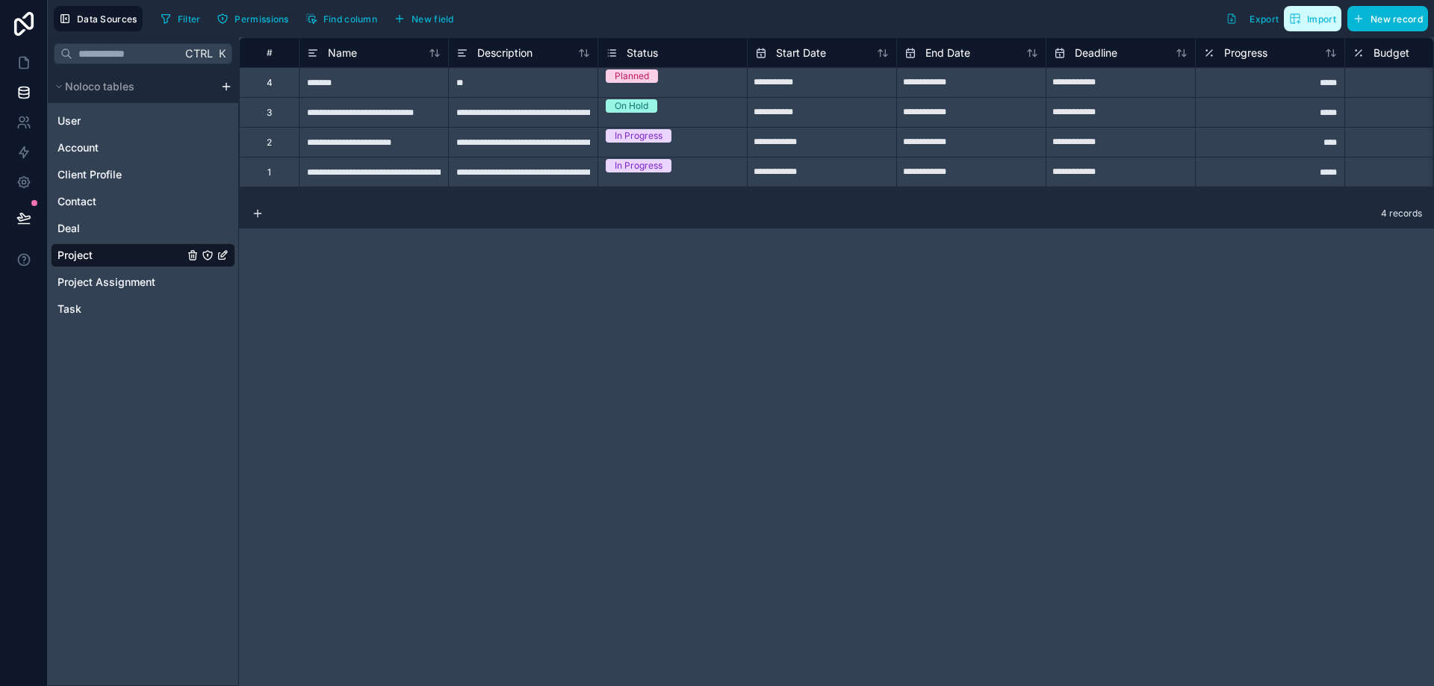
click at [1318, 22] on span "Import" at bounding box center [1321, 18] width 29 height 11
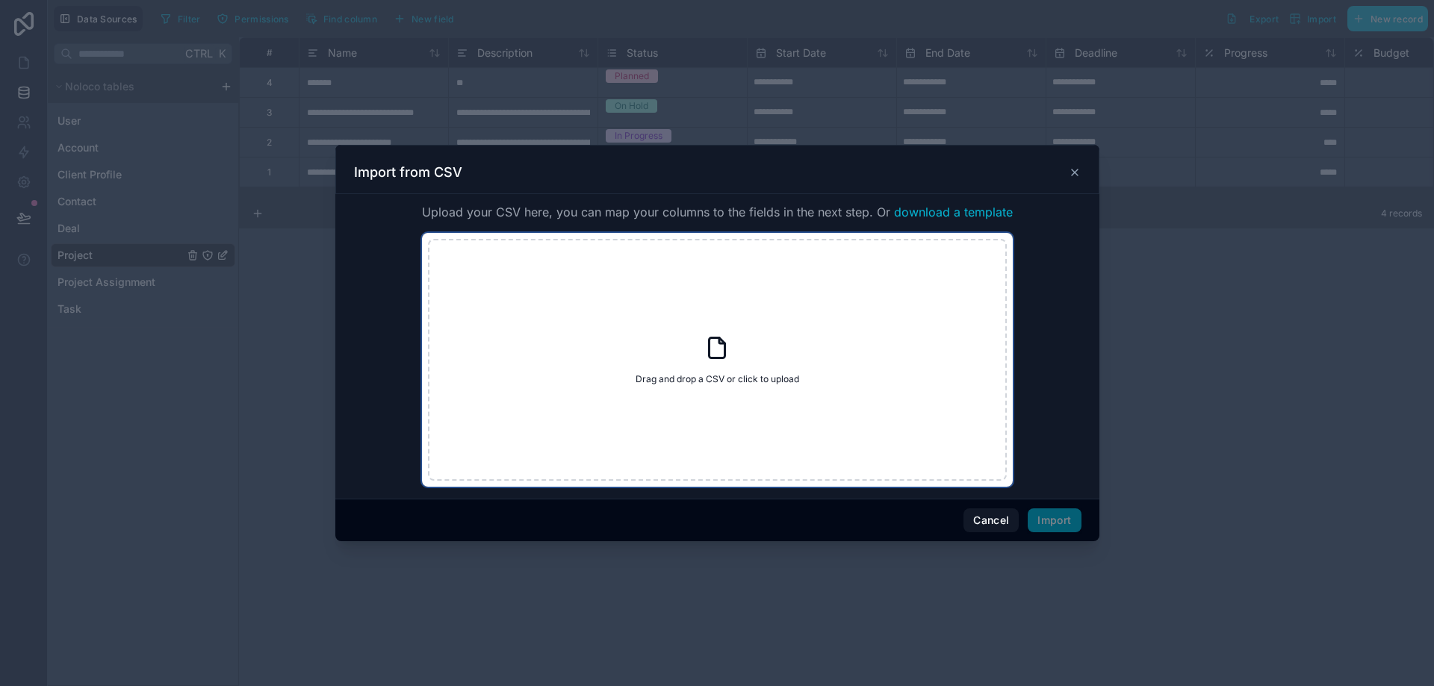
click at [745, 352] on div "Drag and drop a CSV or click to upload Drag and drop a CSV or click to upload" at bounding box center [717, 360] width 579 height 242
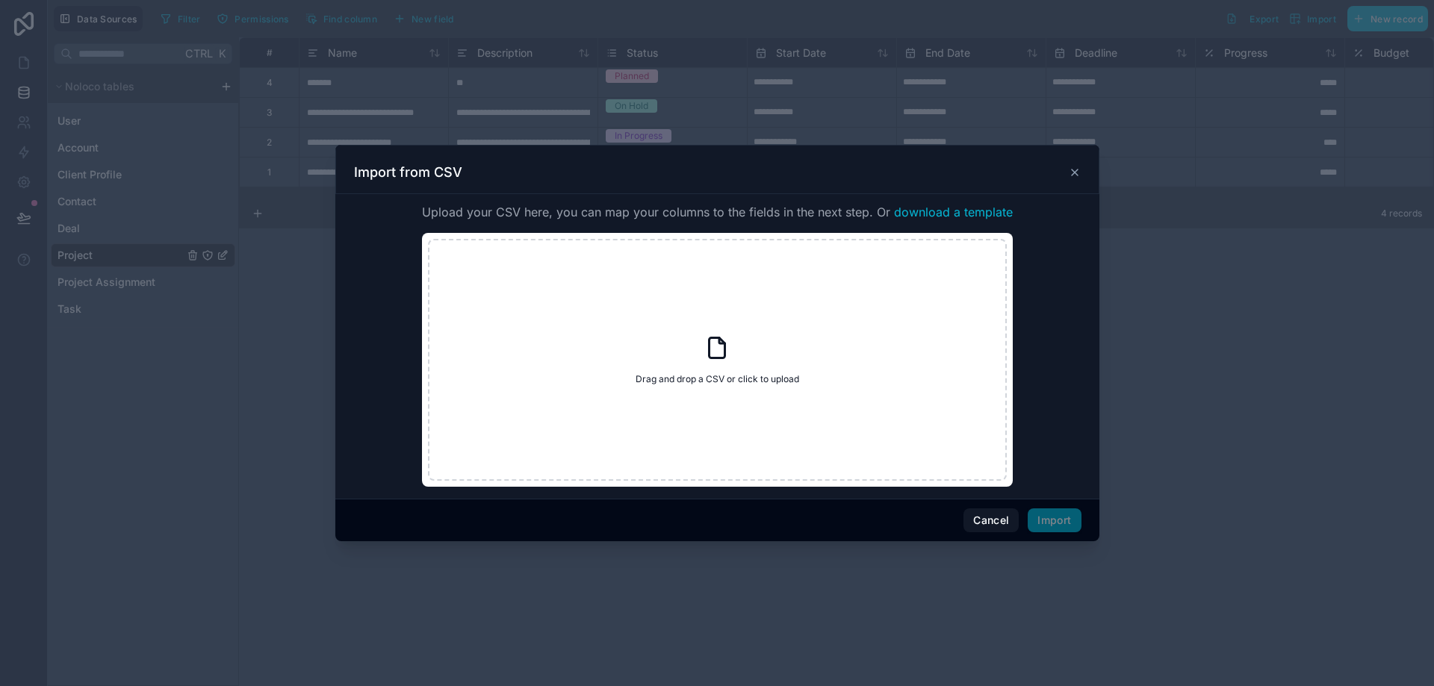
click at [1079, 172] on icon at bounding box center [1075, 173] width 12 height 12
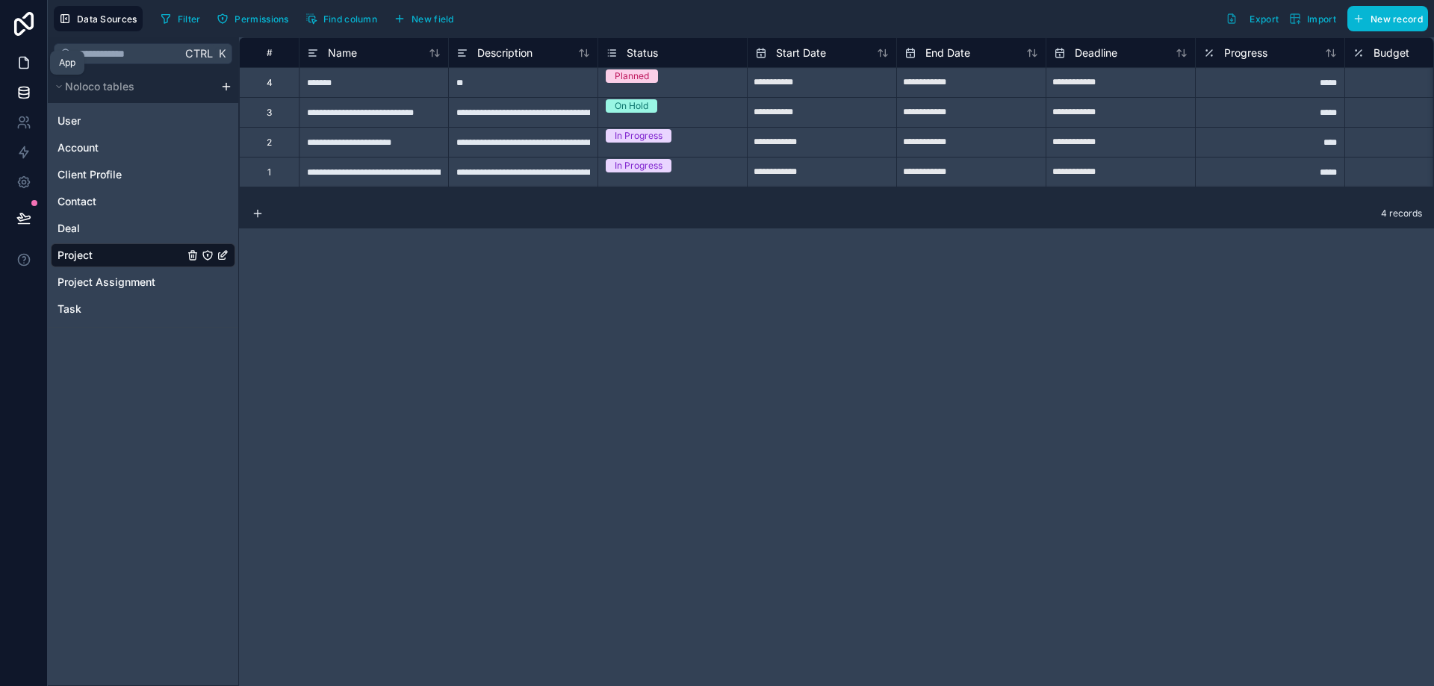
click at [18, 66] on icon at bounding box center [23, 62] width 15 height 15
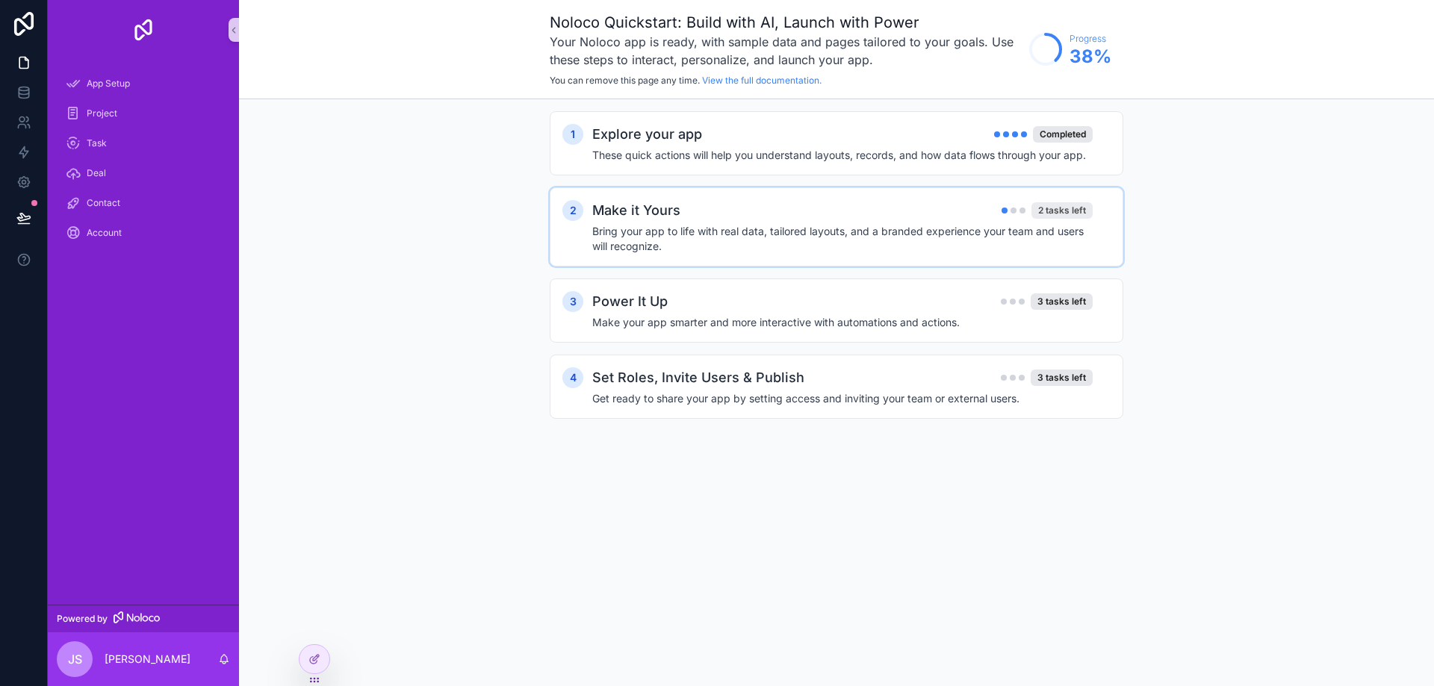
click at [1057, 209] on div "2 tasks left" at bounding box center [1061, 210] width 61 height 16
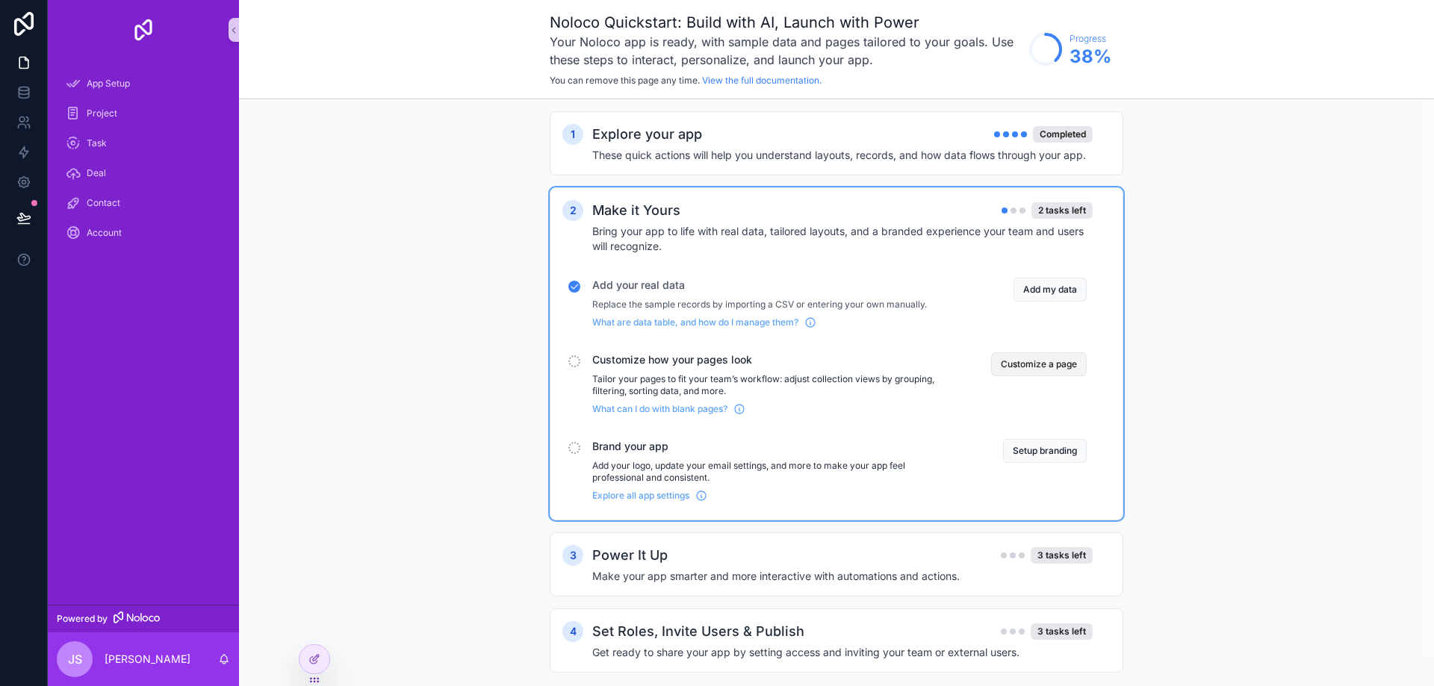
click at [1035, 367] on button "Customize a page" at bounding box center [1039, 364] width 96 height 24
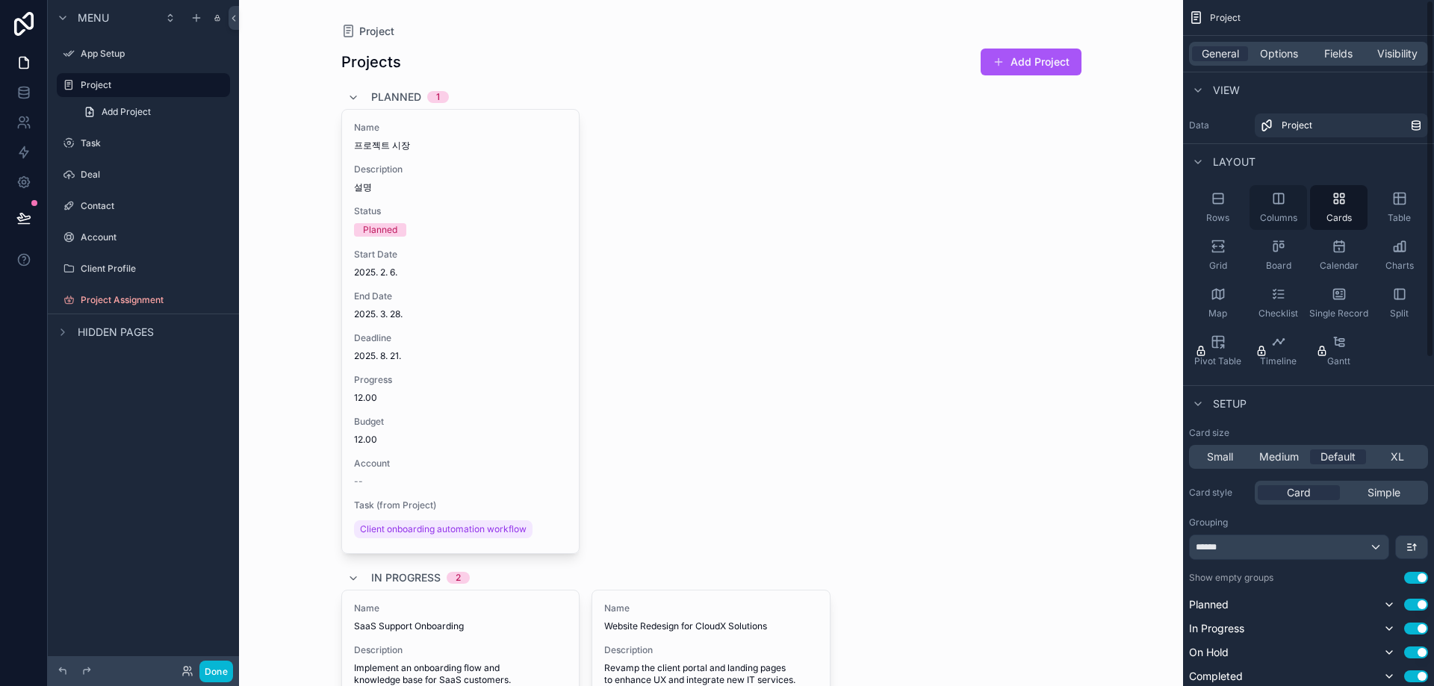
click at [1277, 208] on div "Columns" at bounding box center [1277, 207] width 57 height 45
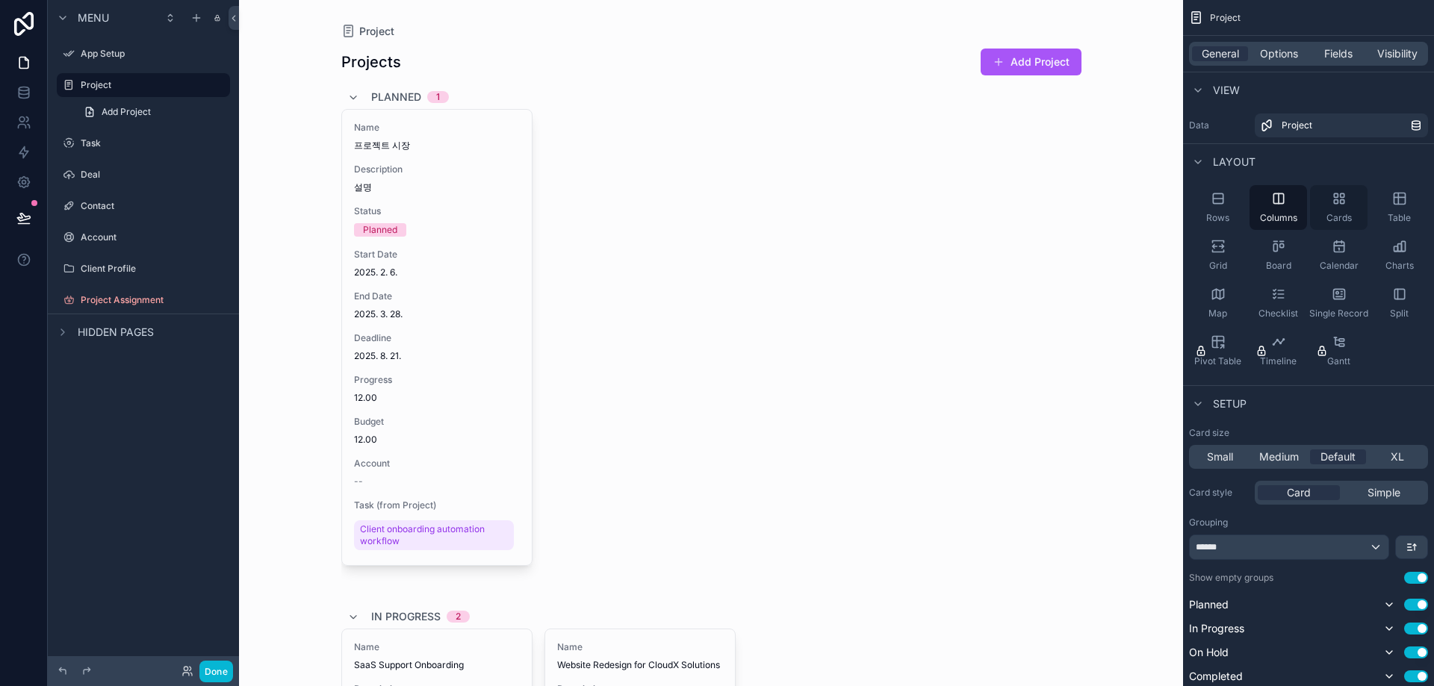
click at [1329, 208] on div "Cards" at bounding box center [1338, 207] width 57 height 45
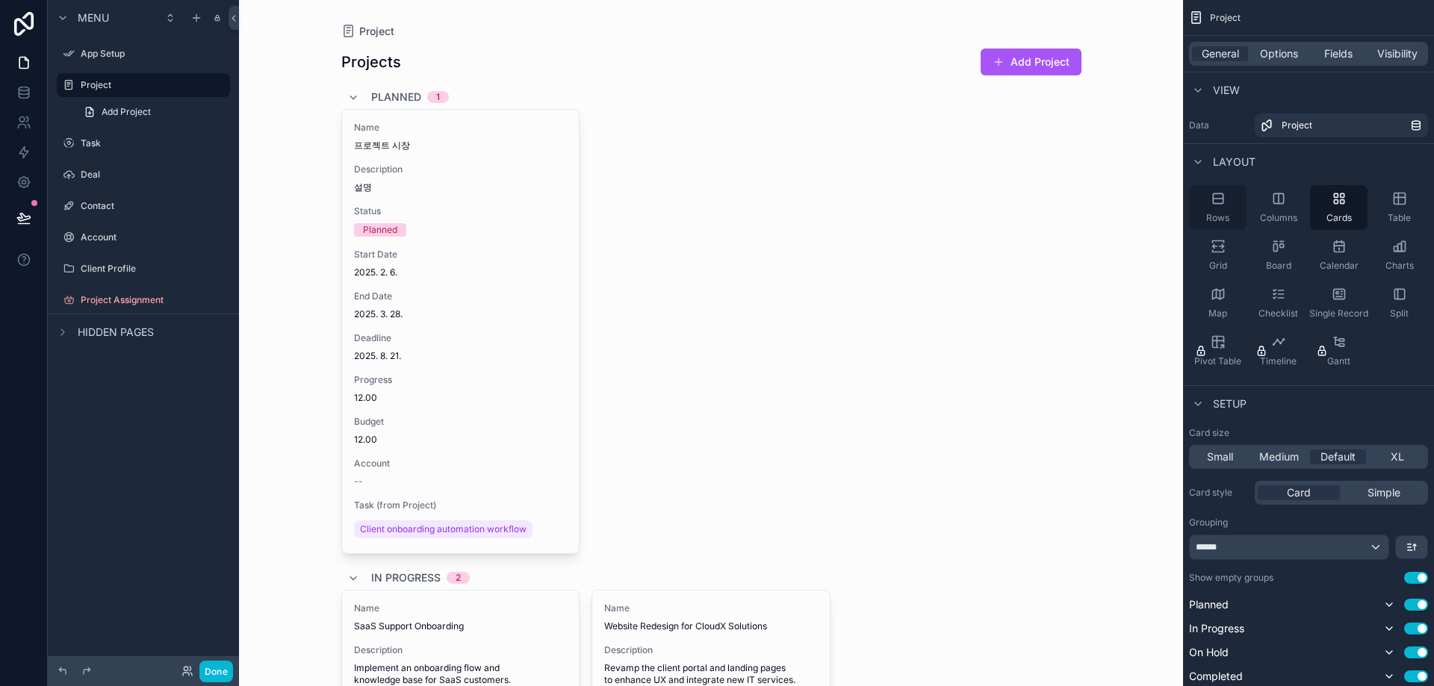
click at [1221, 208] on div "Rows" at bounding box center [1217, 207] width 57 height 45
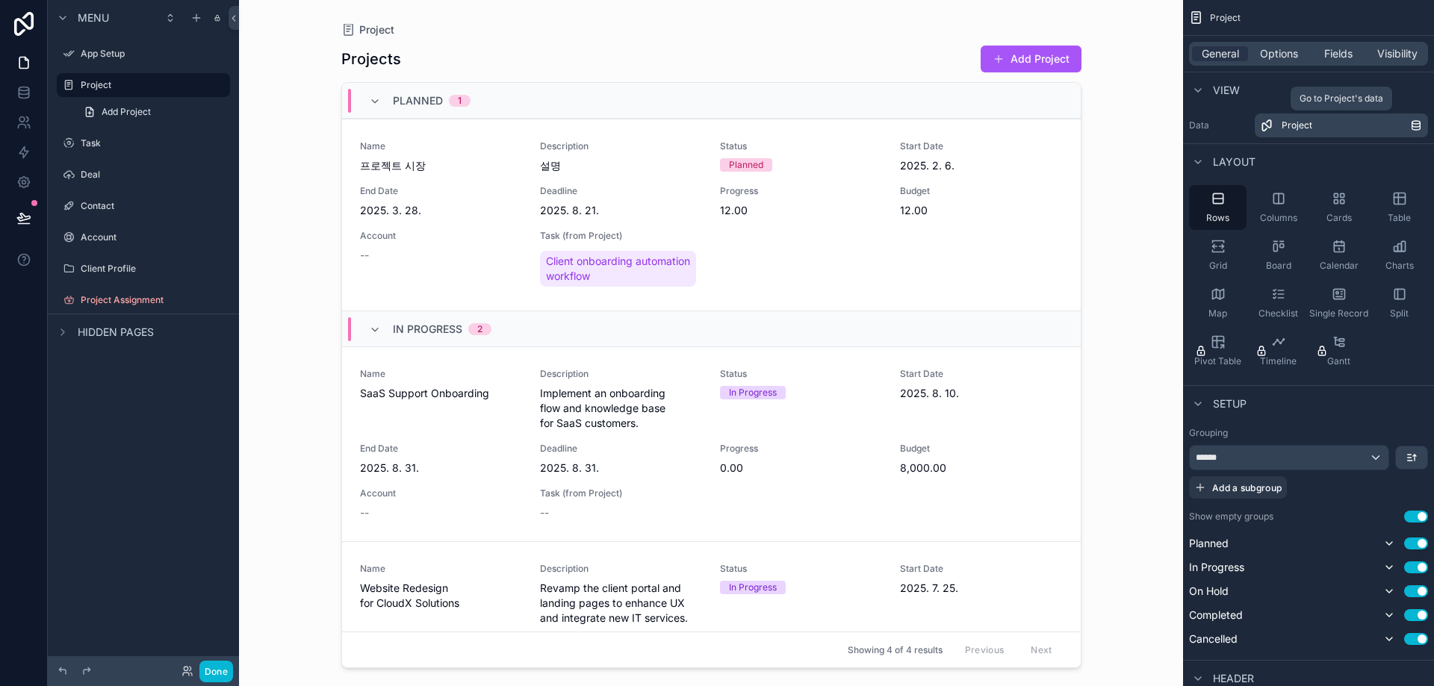
click at [1324, 121] on div "Project" at bounding box center [1345, 125] width 128 height 12
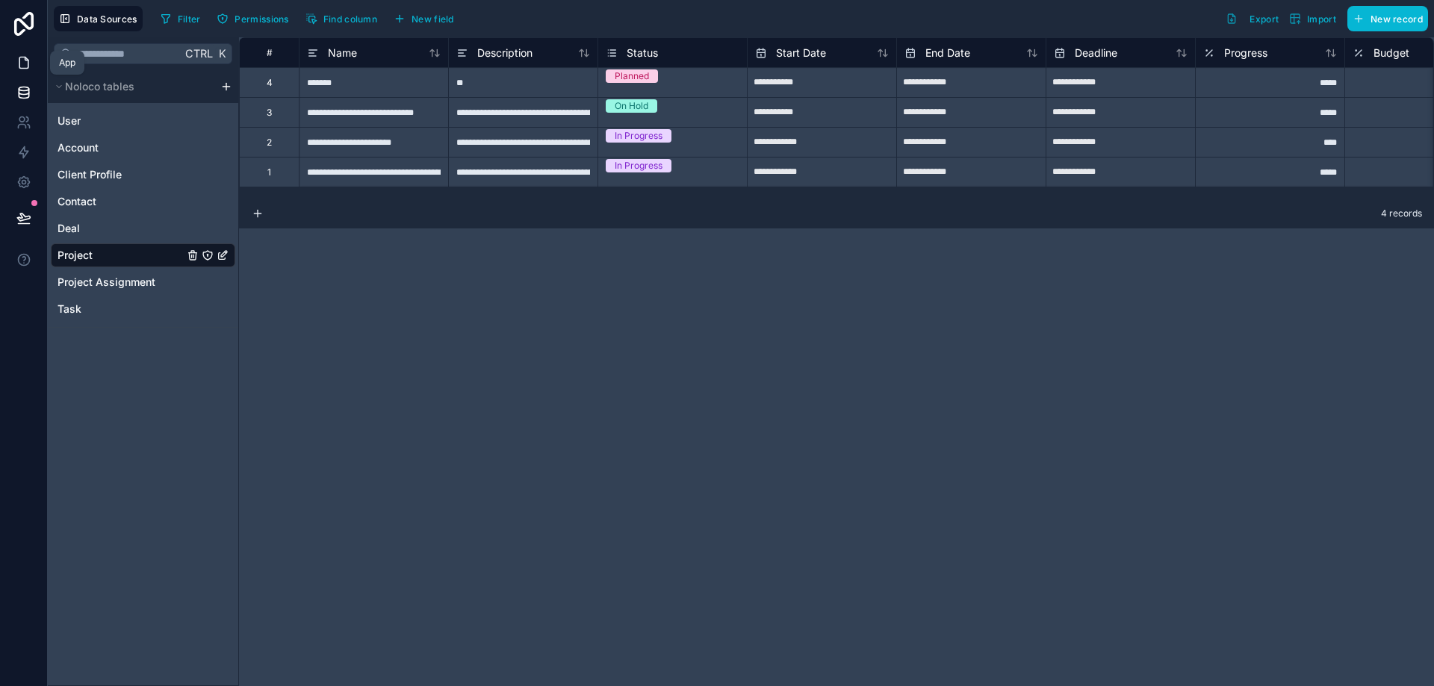
click at [12, 66] on link at bounding box center [23, 63] width 47 height 30
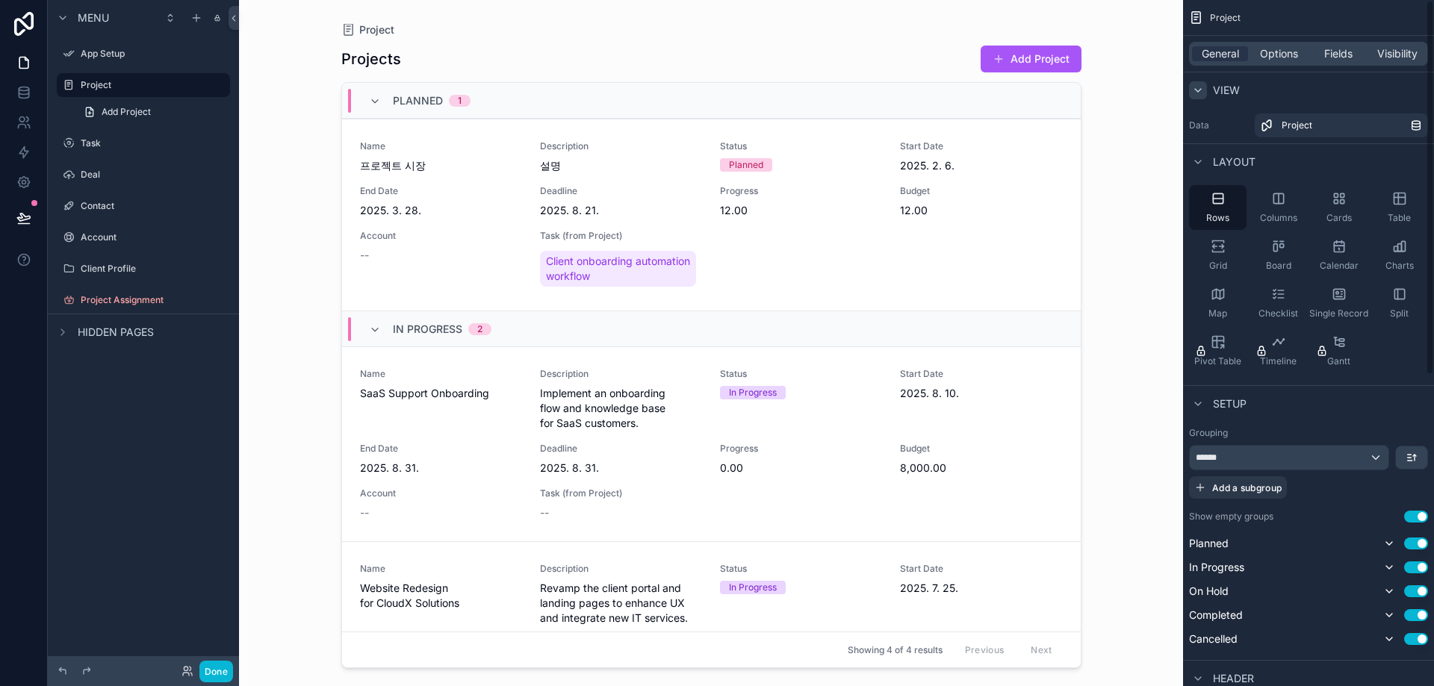
click at [1203, 90] on icon "scrollable content" at bounding box center [1198, 90] width 12 height 12
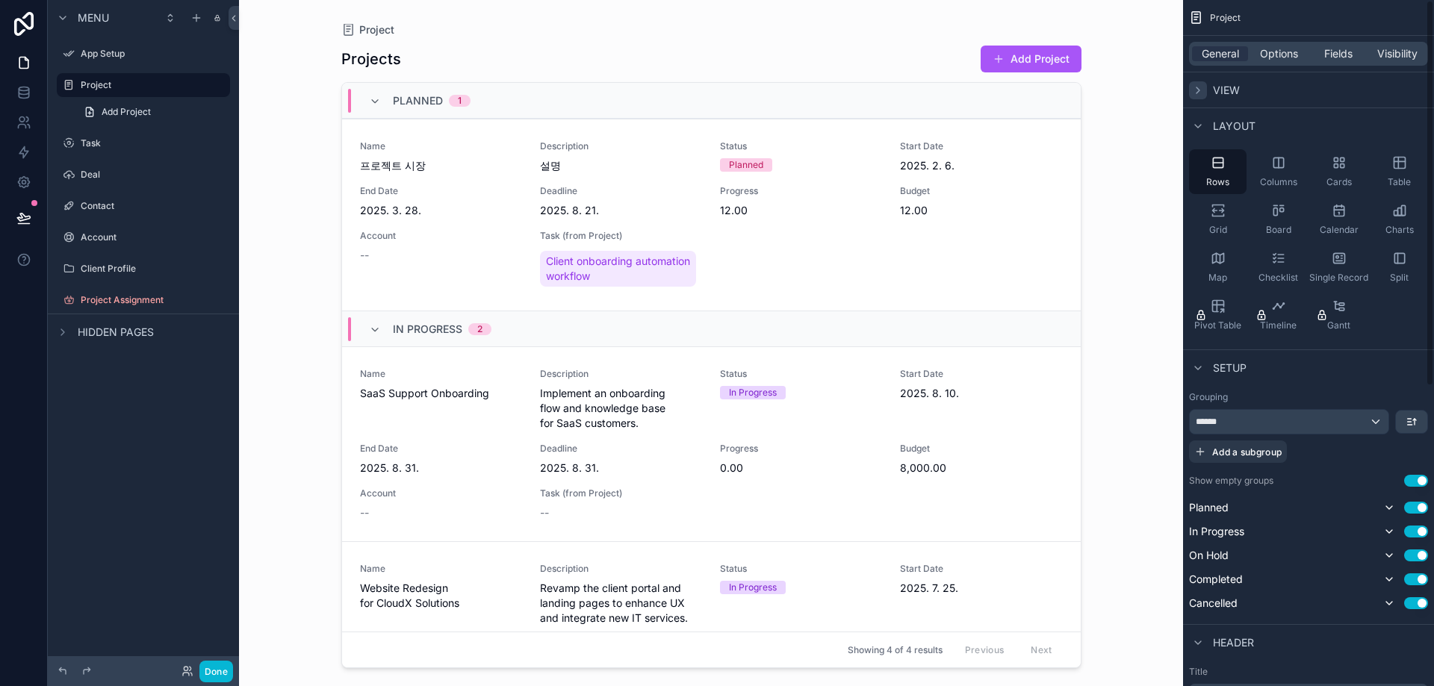
click at [1200, 90] on icon "scrollable content" at bounding box center [1198, 90] width 12 height 12
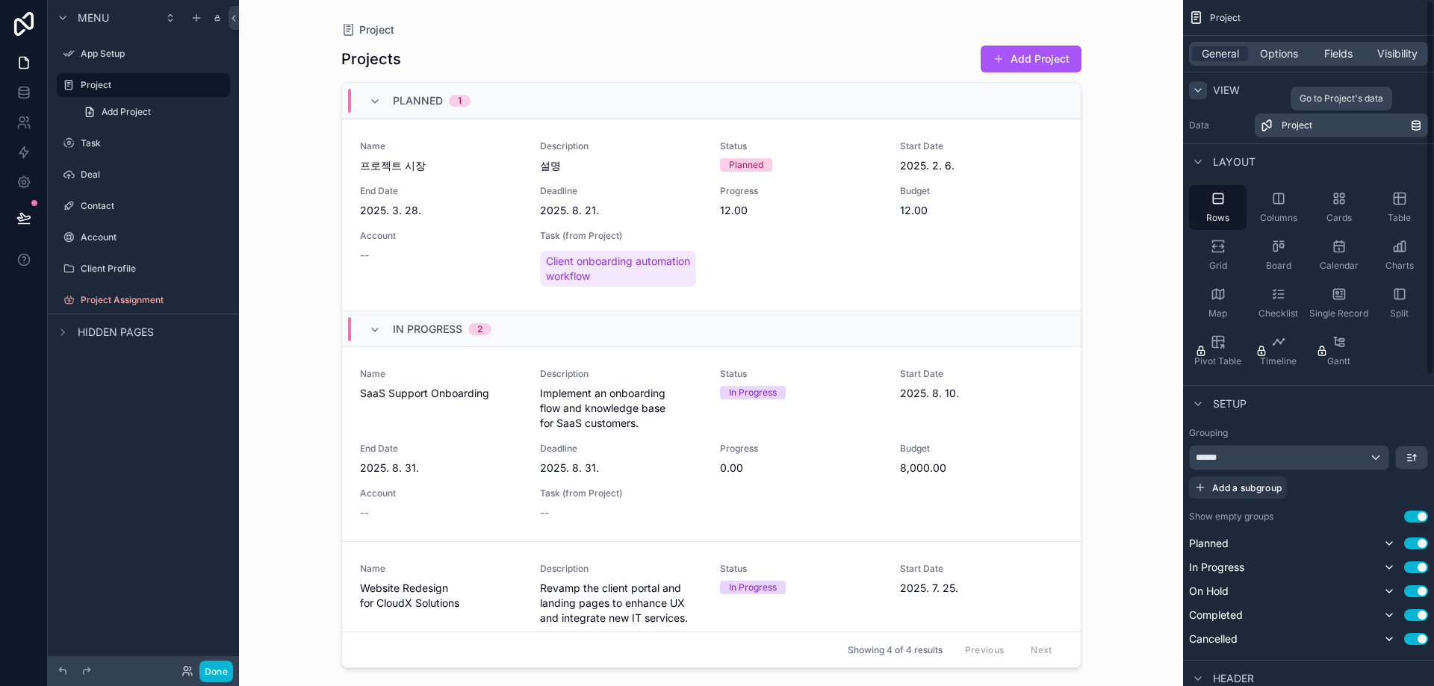
click at [1372, 128] on div "Project" at bounding box center [1345, 125] width 128 height 12
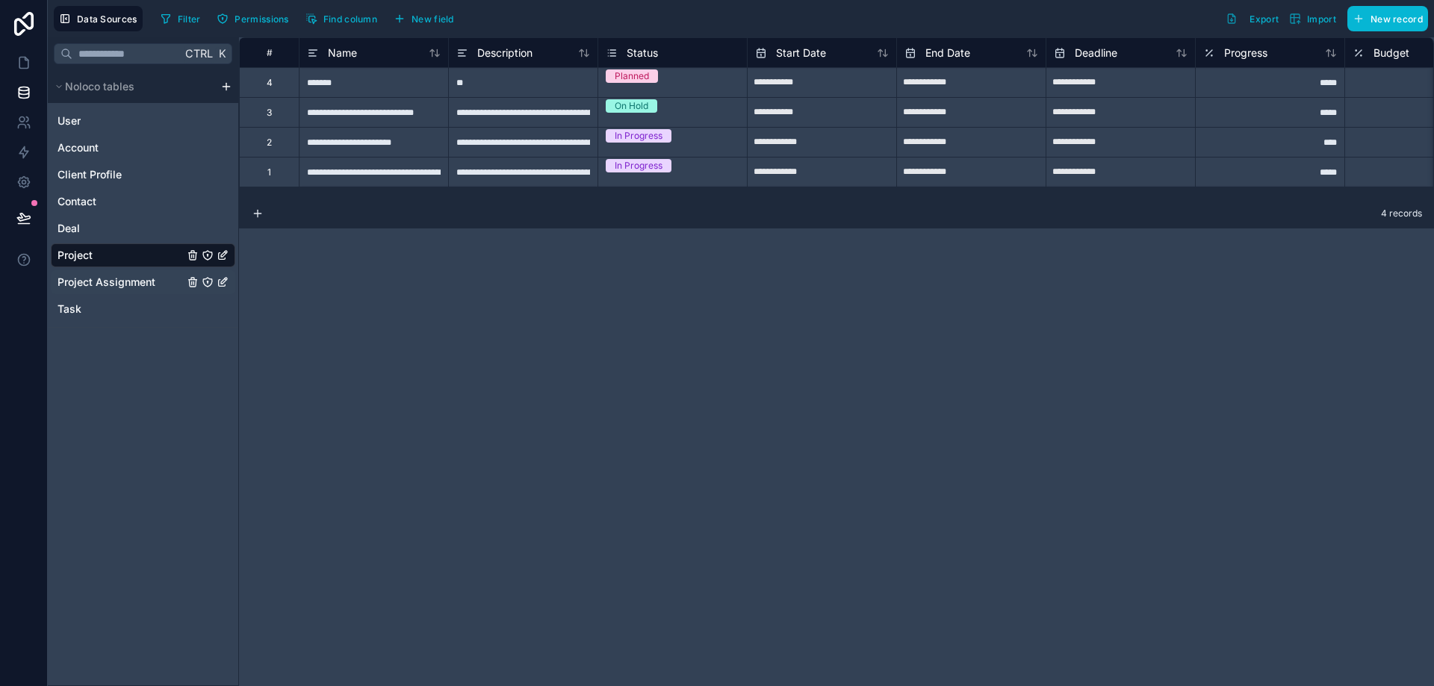
click at [125, 277] on span "Project Assignment" at bounding box center [106, 282] width 98 height 15
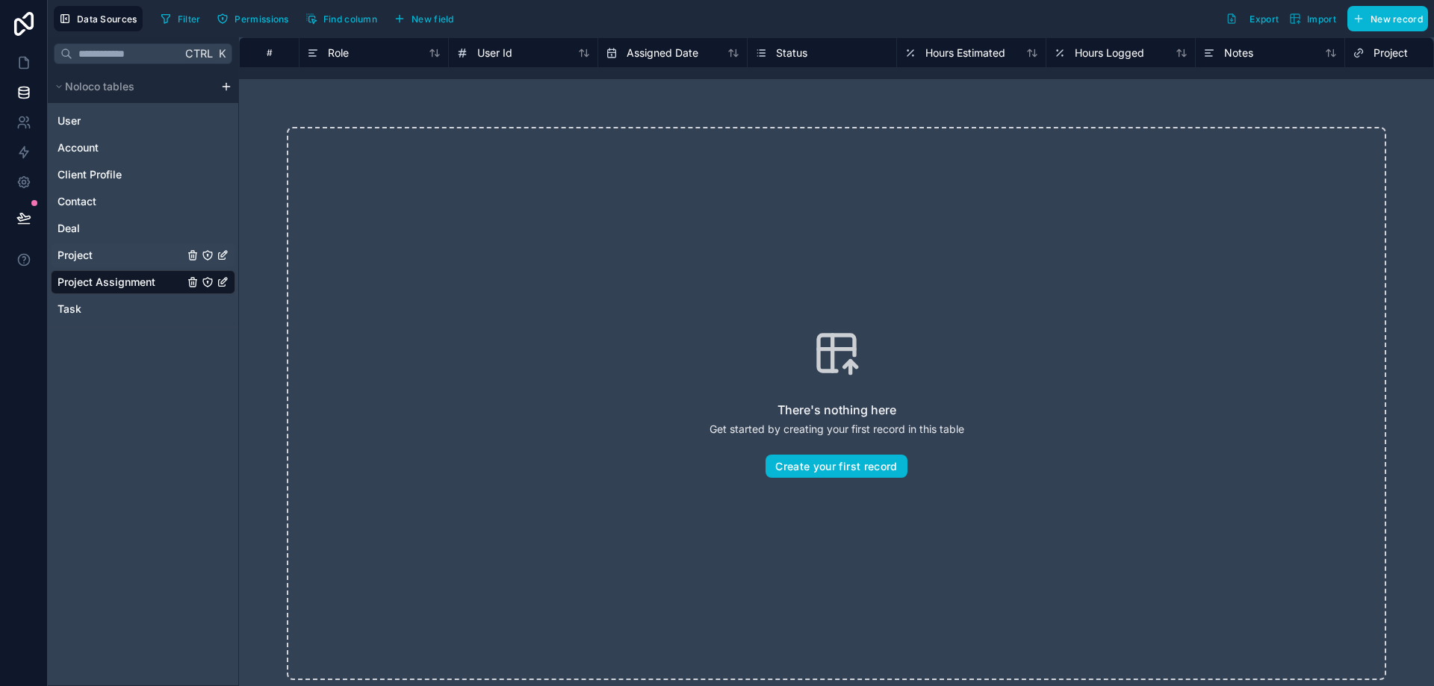
click at [119, 258] on div "Project" at bounding box center [143, 255] width 184 height 24
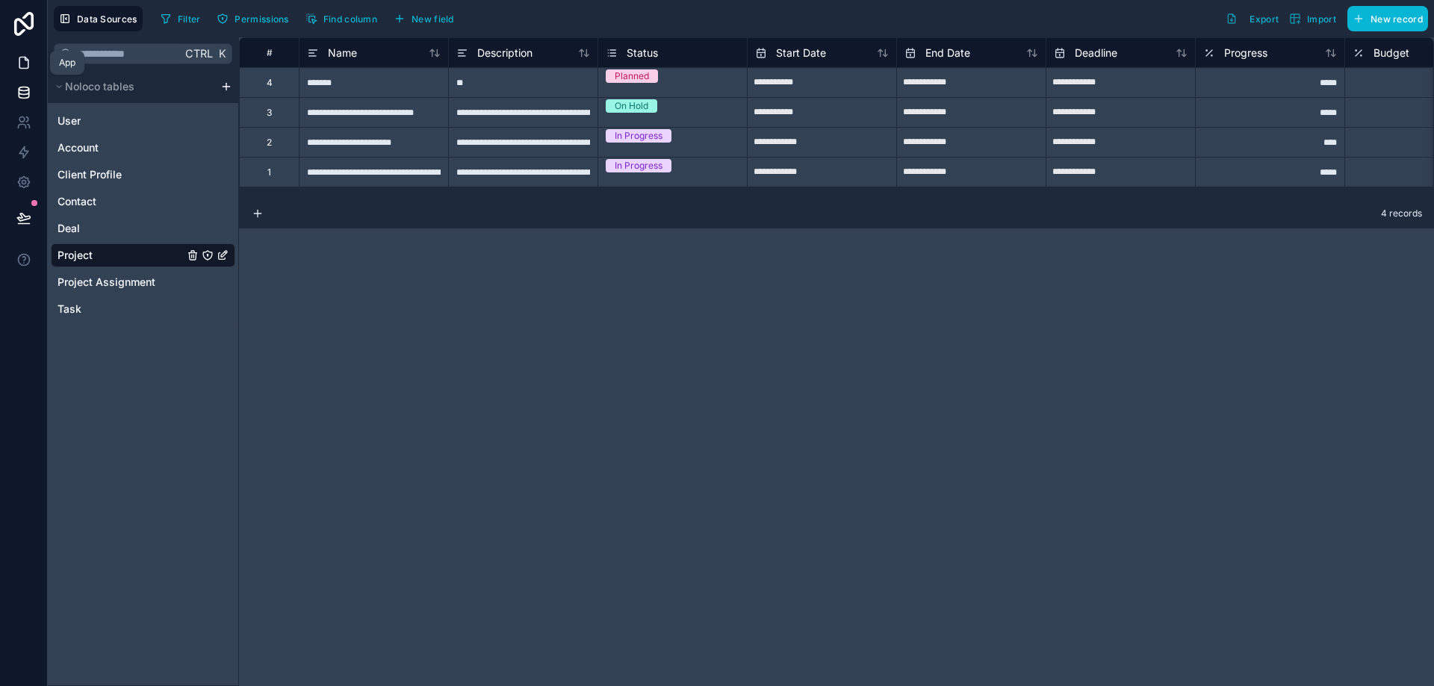
click at [20, 63] on icon at bounding box center [23, 62] width 15 height 15
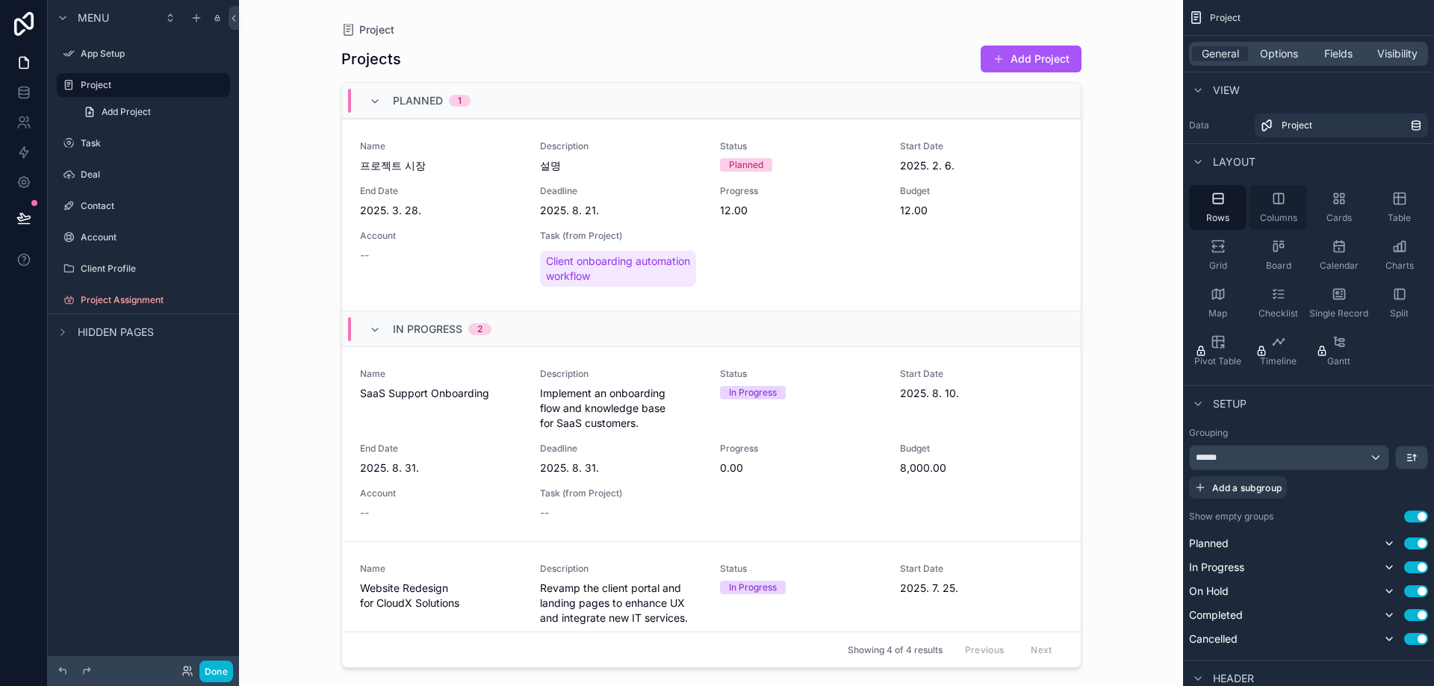
click at [1282, 208] on div "Columns" at bounding box center [1277, 207] width 57 height 45
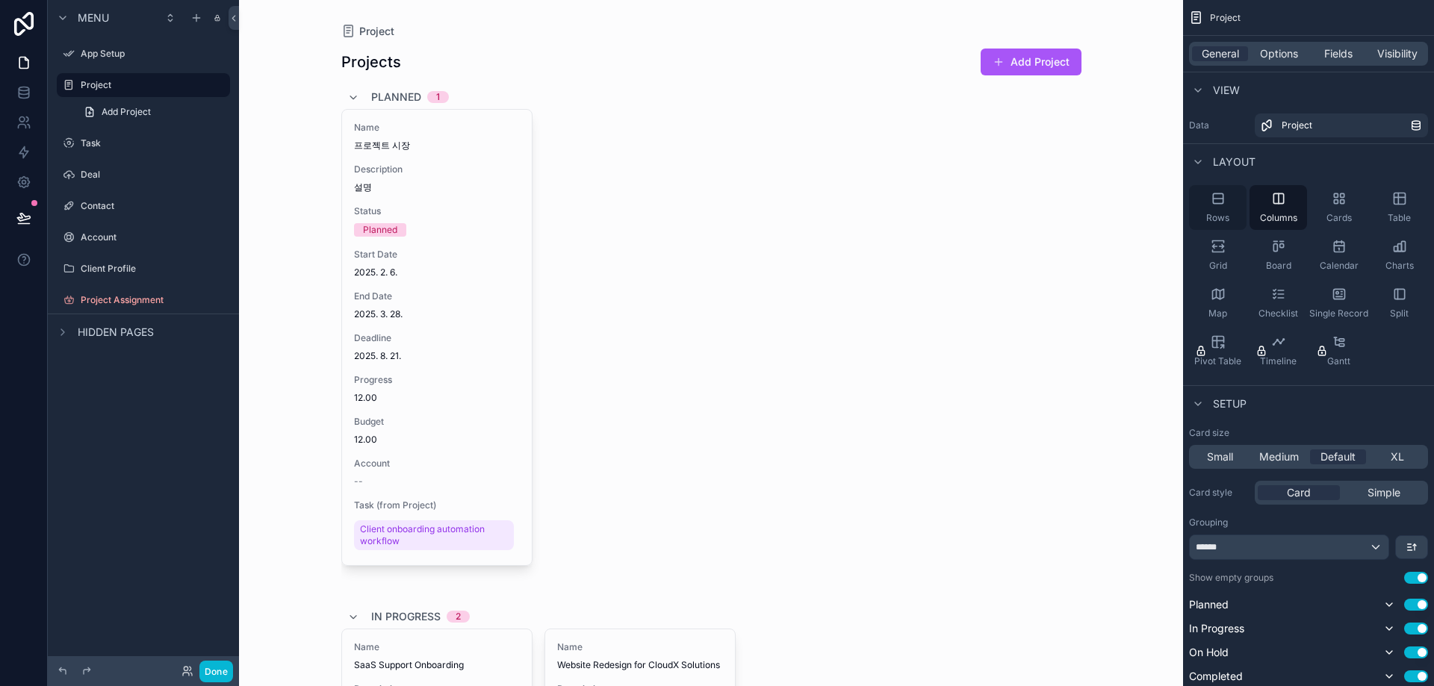
click at [1244, 214] on div "Rows" at bounding box center [1217, 207] width 57 height 45
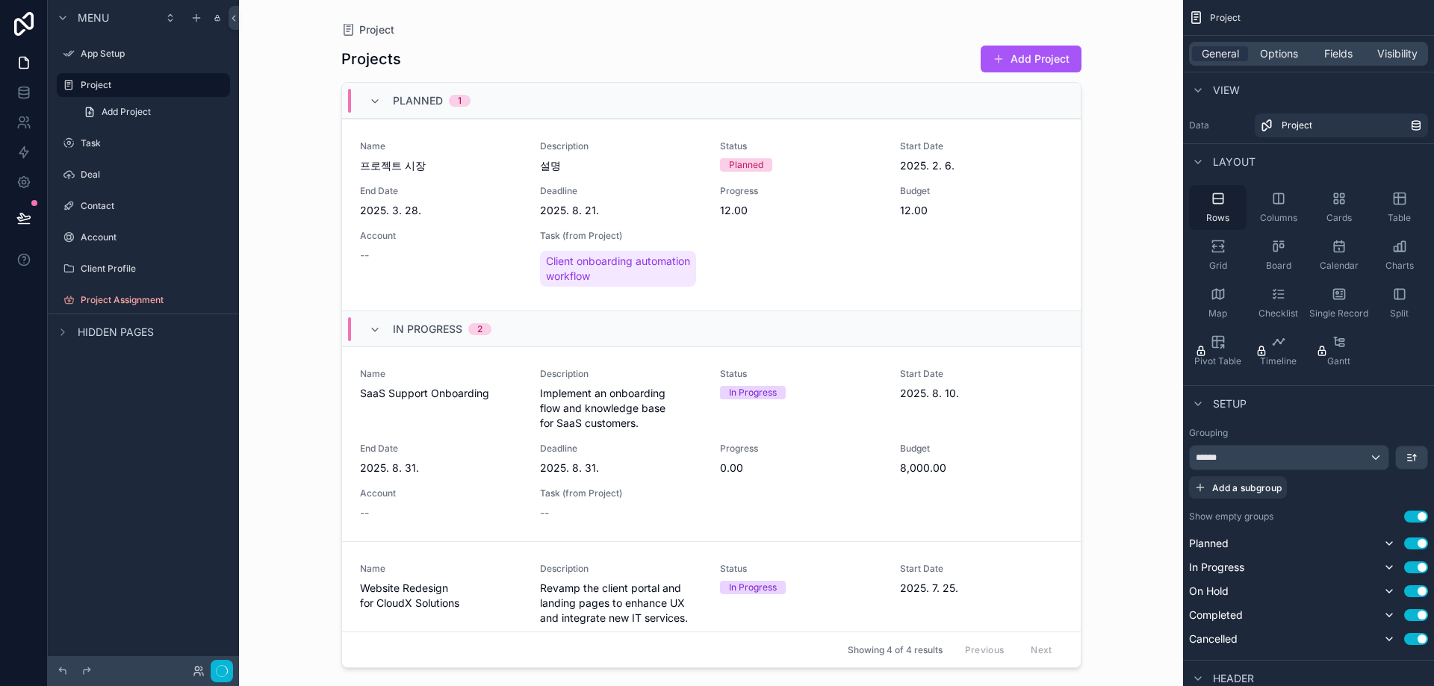
click at [1218, 215] on span "Rows" at bounding box center [1217, 218] width 23 height 12
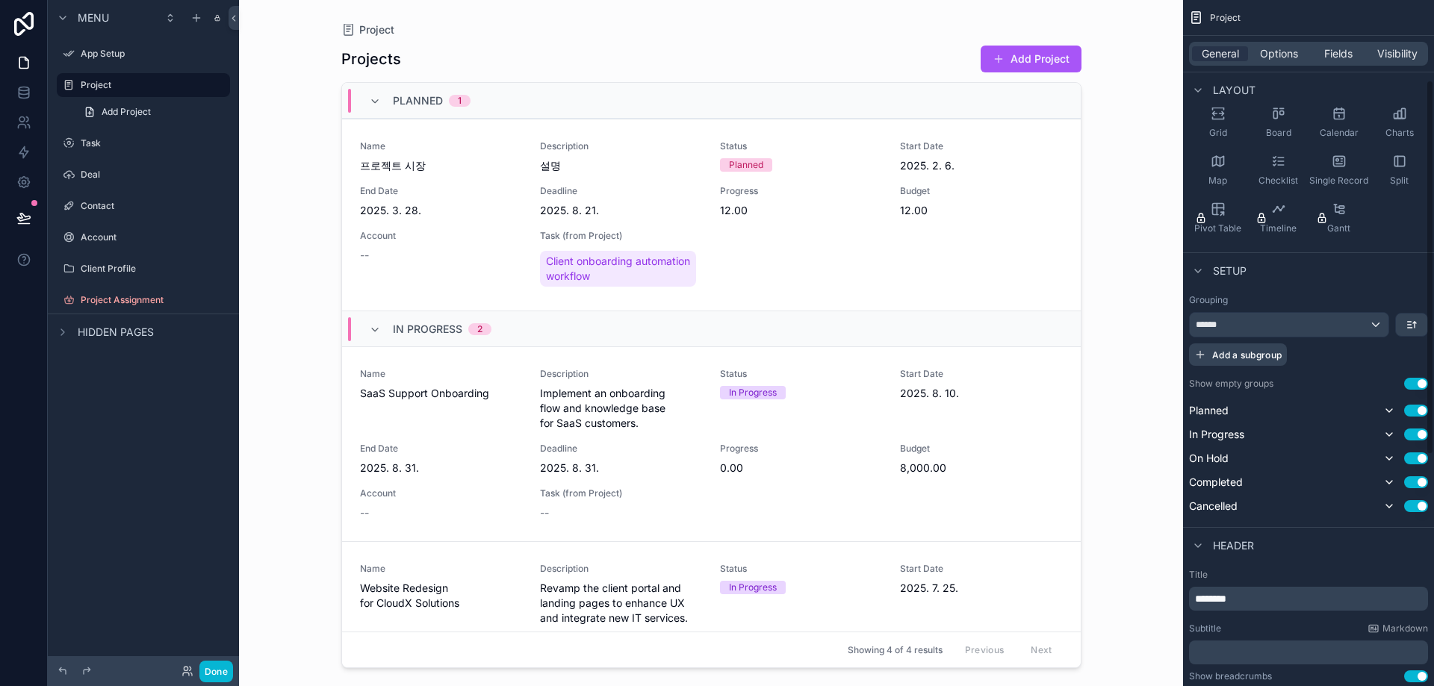
scroll to position [149, 0]
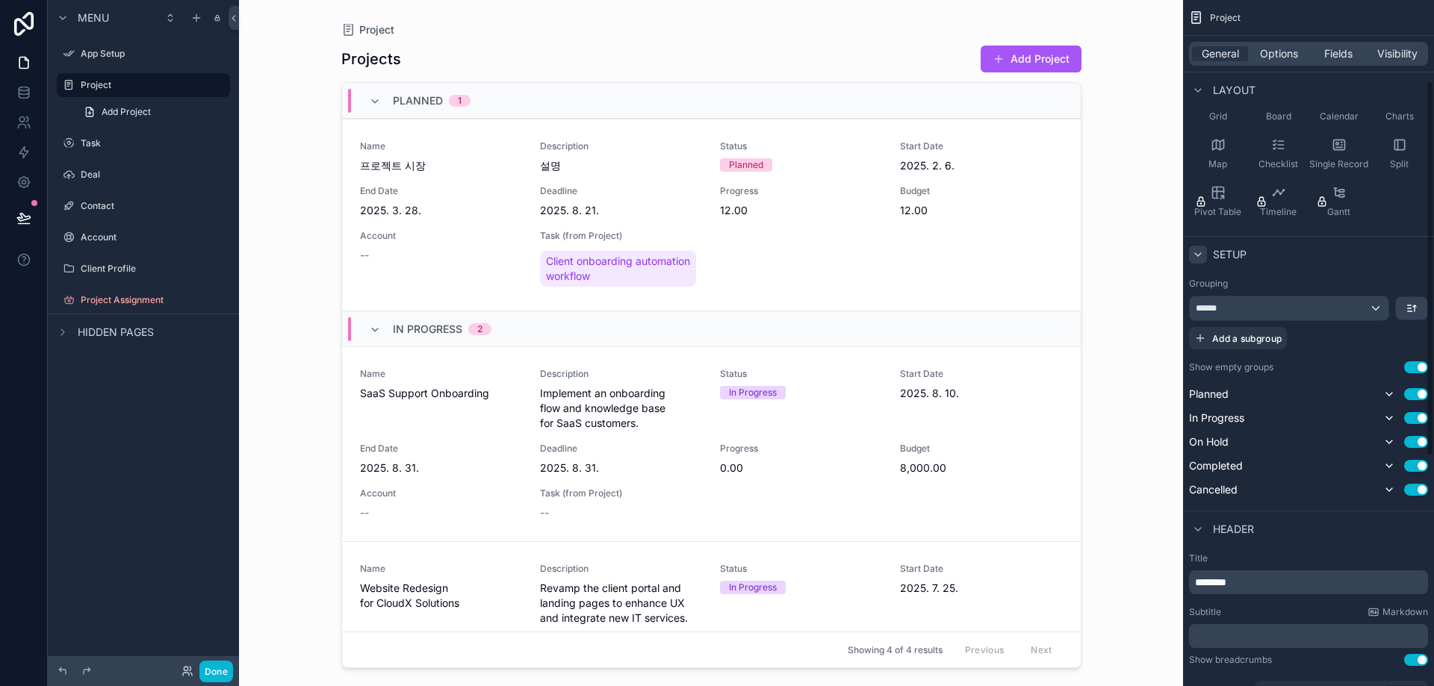
click at [1205, 252] on div "scrollable content" at bounding box center [1198, 255] width 18 height 18
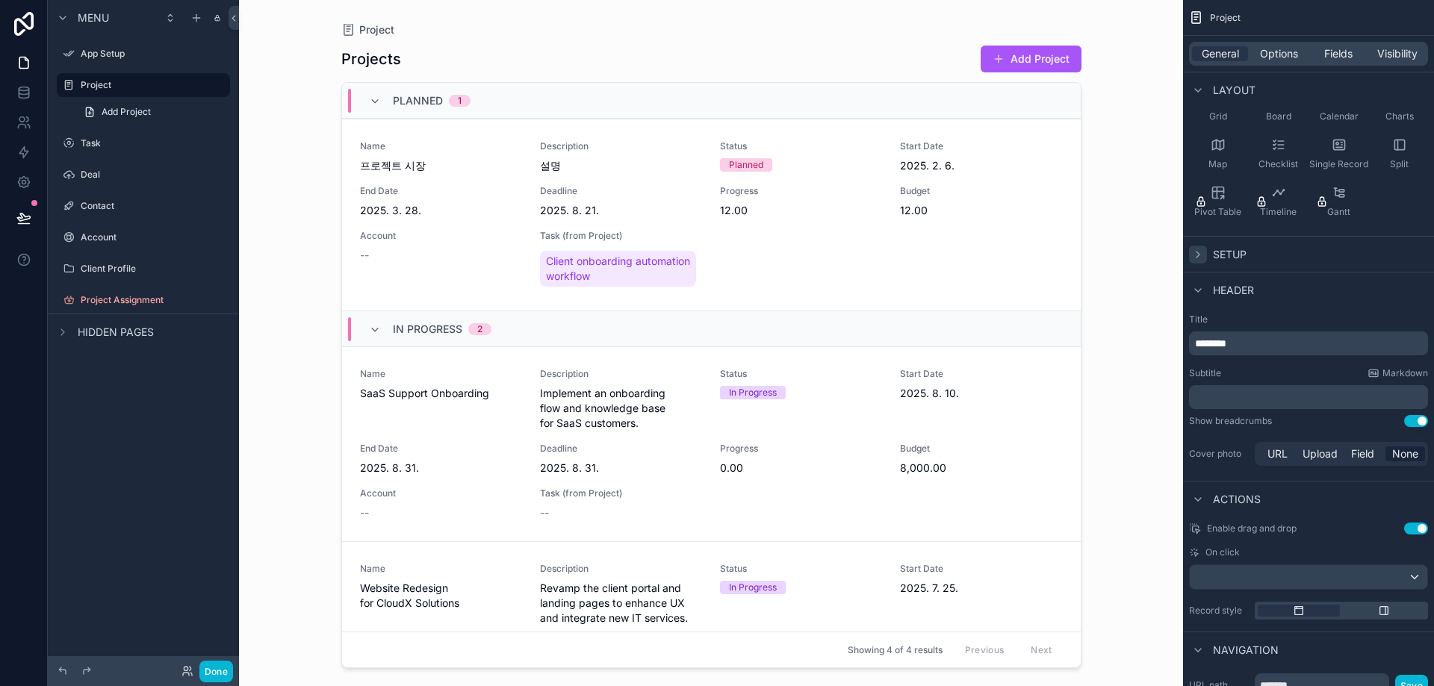
click at [1205, 261] on div "scrollable content" at bounding box center [1198, 255] width 18 height 18
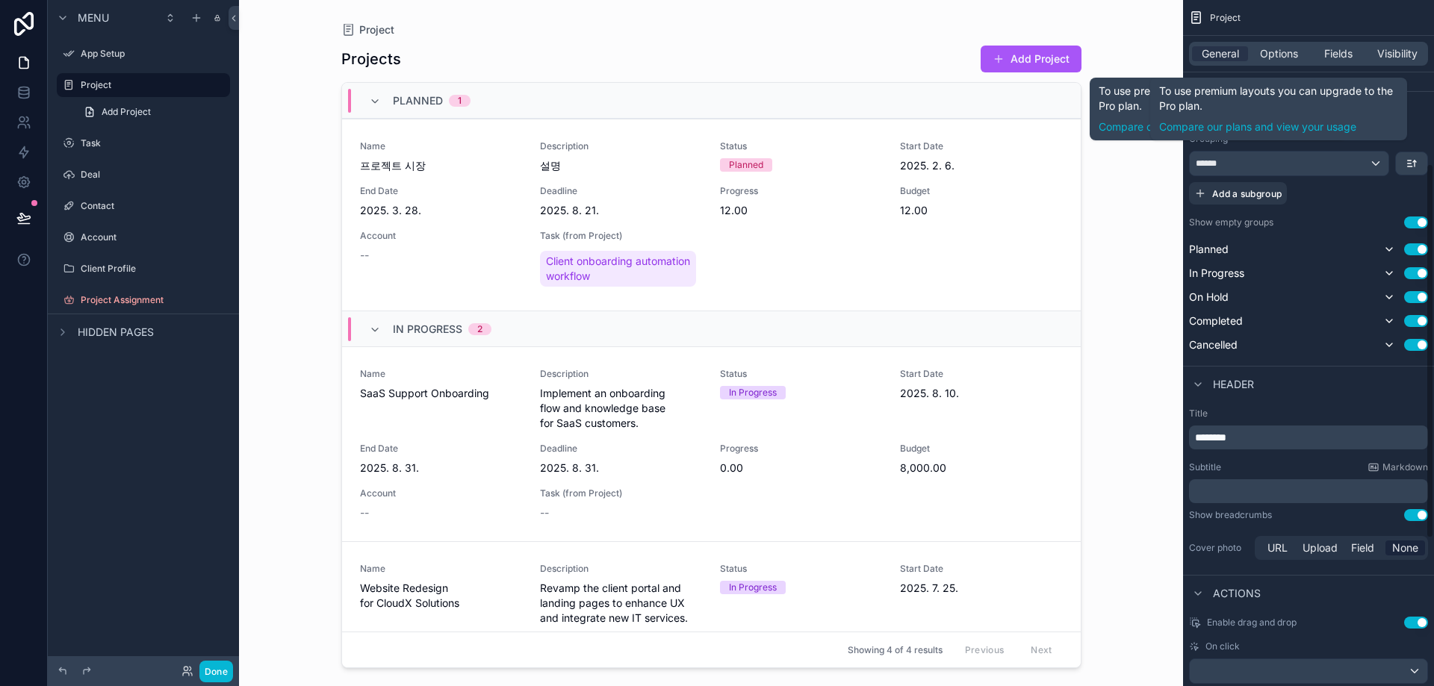
scroll to position [299, 0]
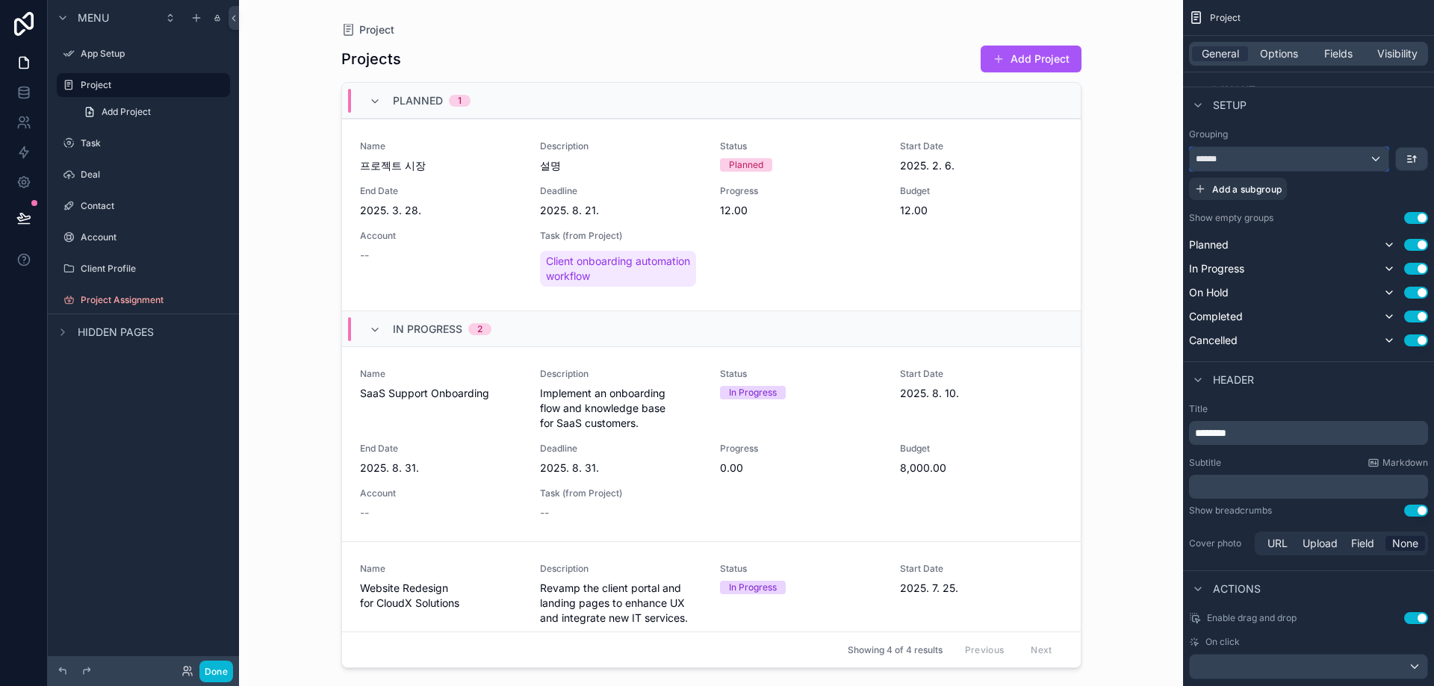
click at [1350, 158] on div "******" at bounding box center [1289, 159] width 199 height 24
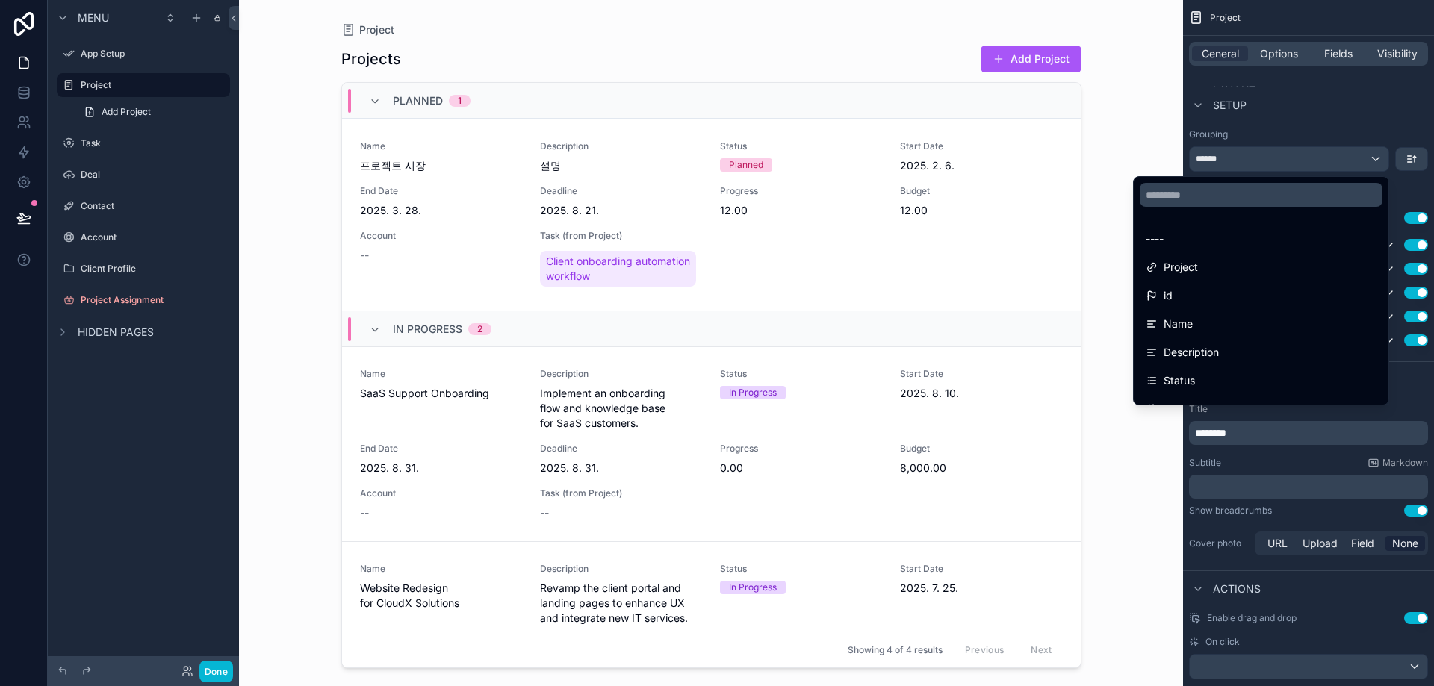
click at [1350, 158] on div "scrollable content" at bounding box center [717, 343] width 1434 height 686
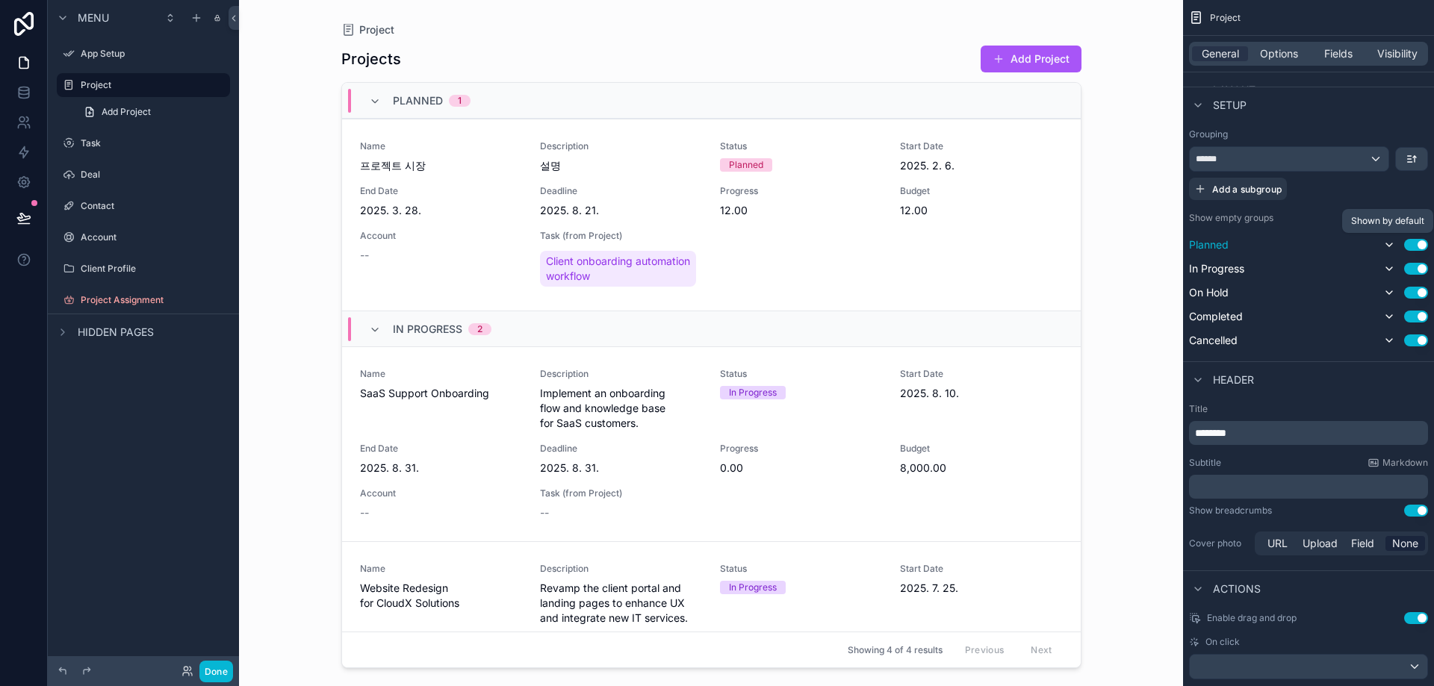
click at [1383, 242] on icon "scrollable content" at bounding box center [1389, 245] width 12 height 12
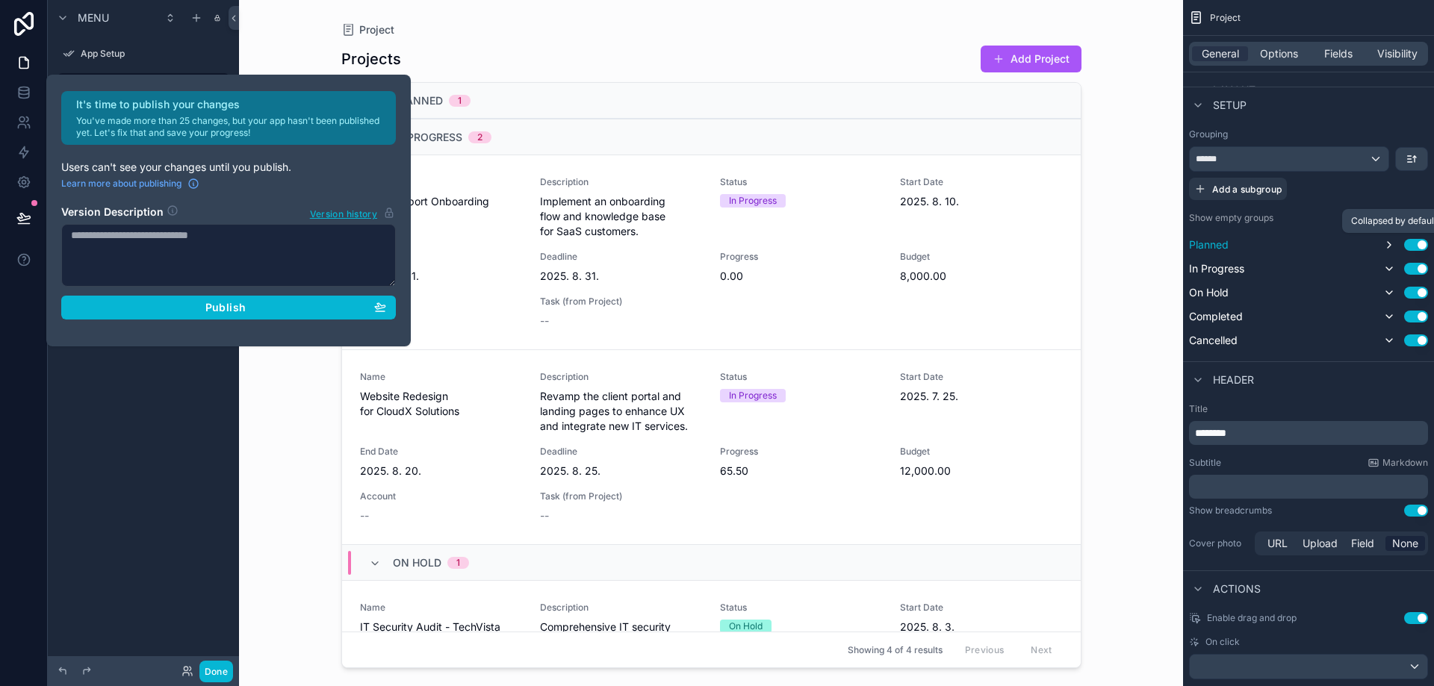
click at [1383, 242] on icon "scrollable content" at bounding box center [1389, 245] width 12 height 12
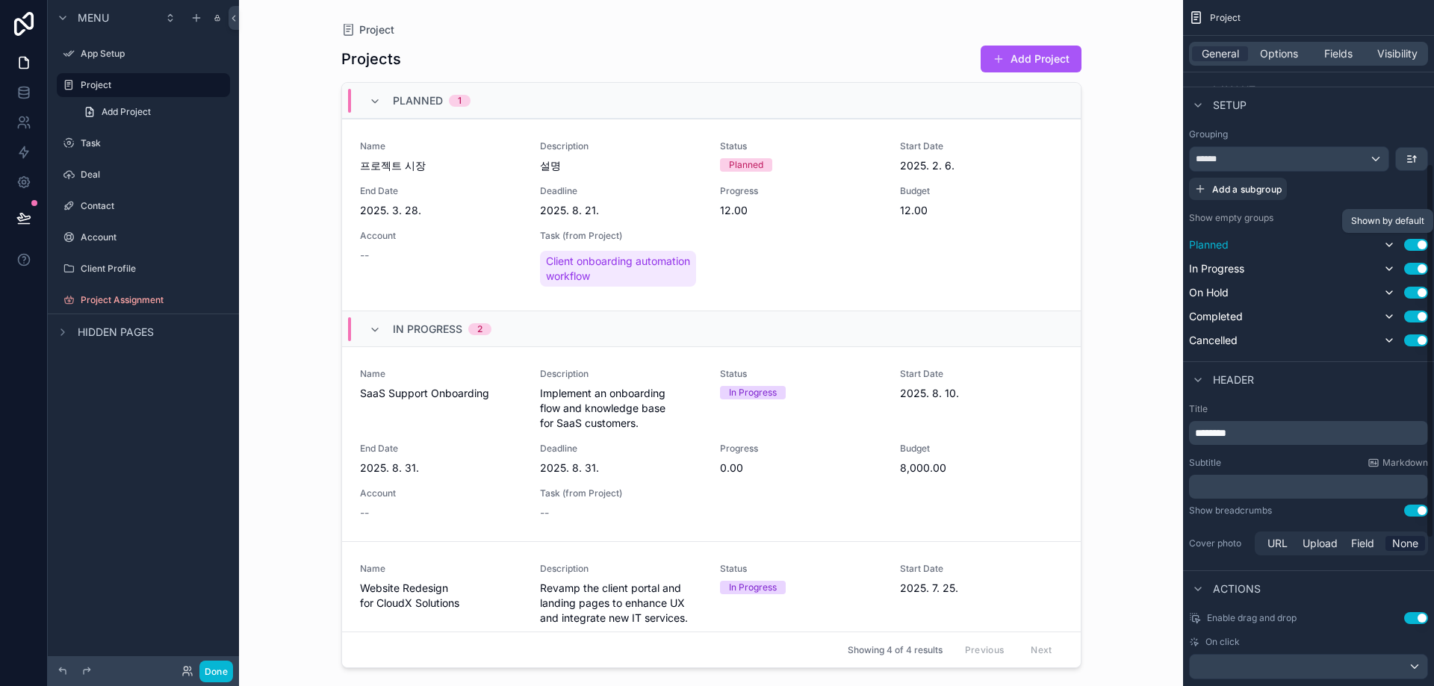
click at [1383, 242] on icon "scrollable content" at bounding box center [1389, 245] width 12 height 12
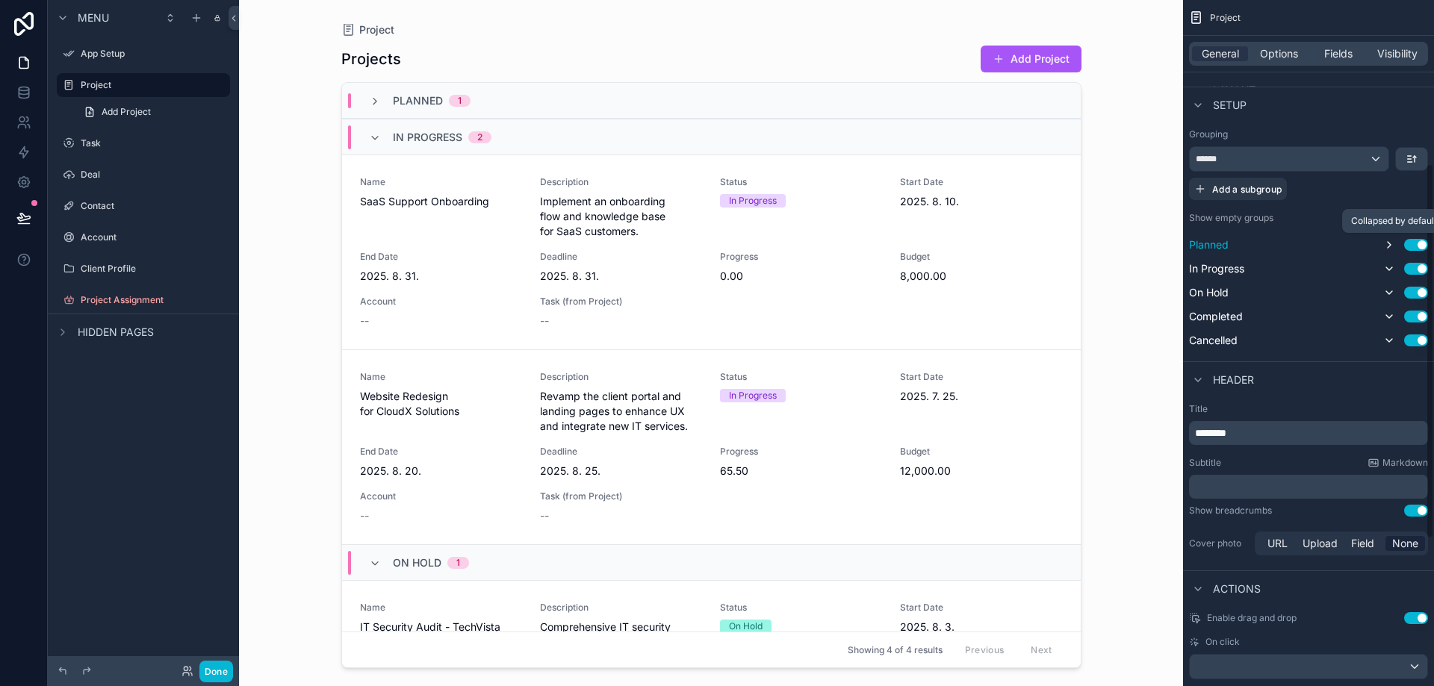
click at [1383, 242] on icon "scrollable content" at bounding box center [1389, 245] width 12 height 12
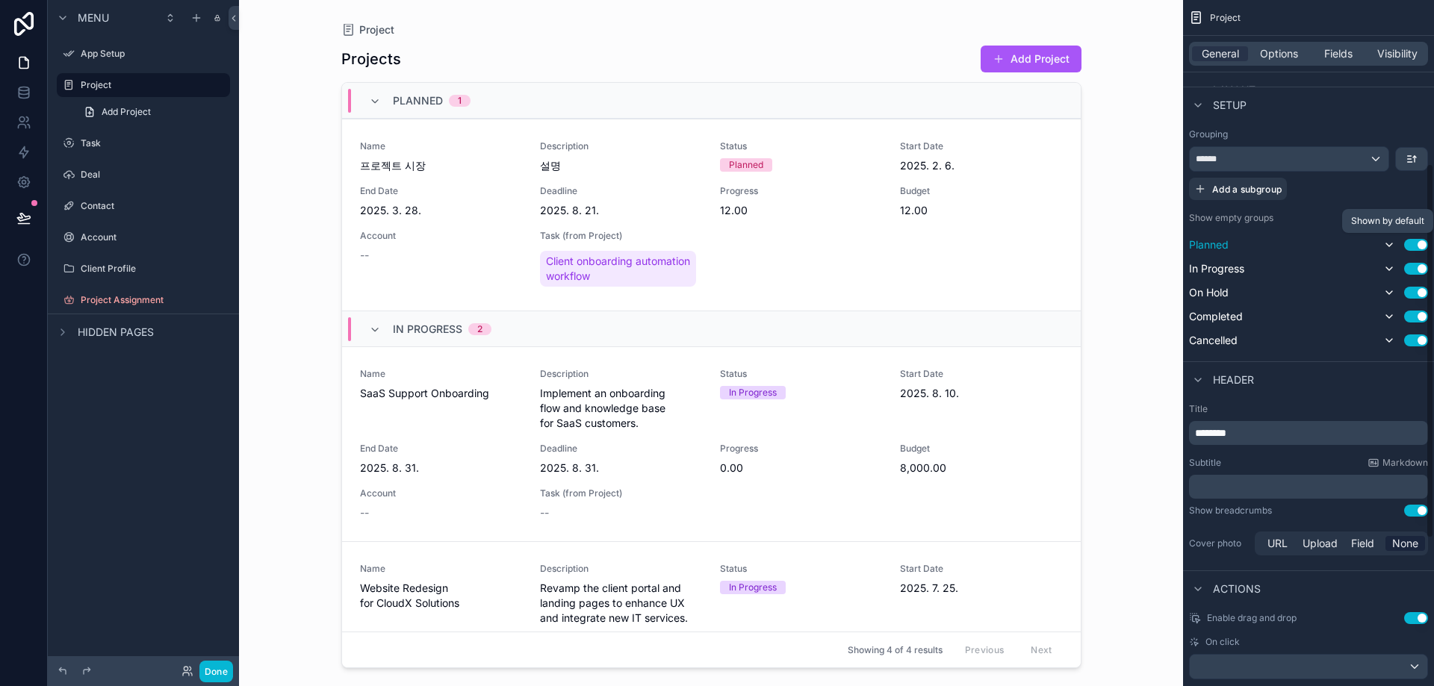
click at [1383, 242] on icon "scrollable content" at bounding box center [1389, 245] width 12 height 12
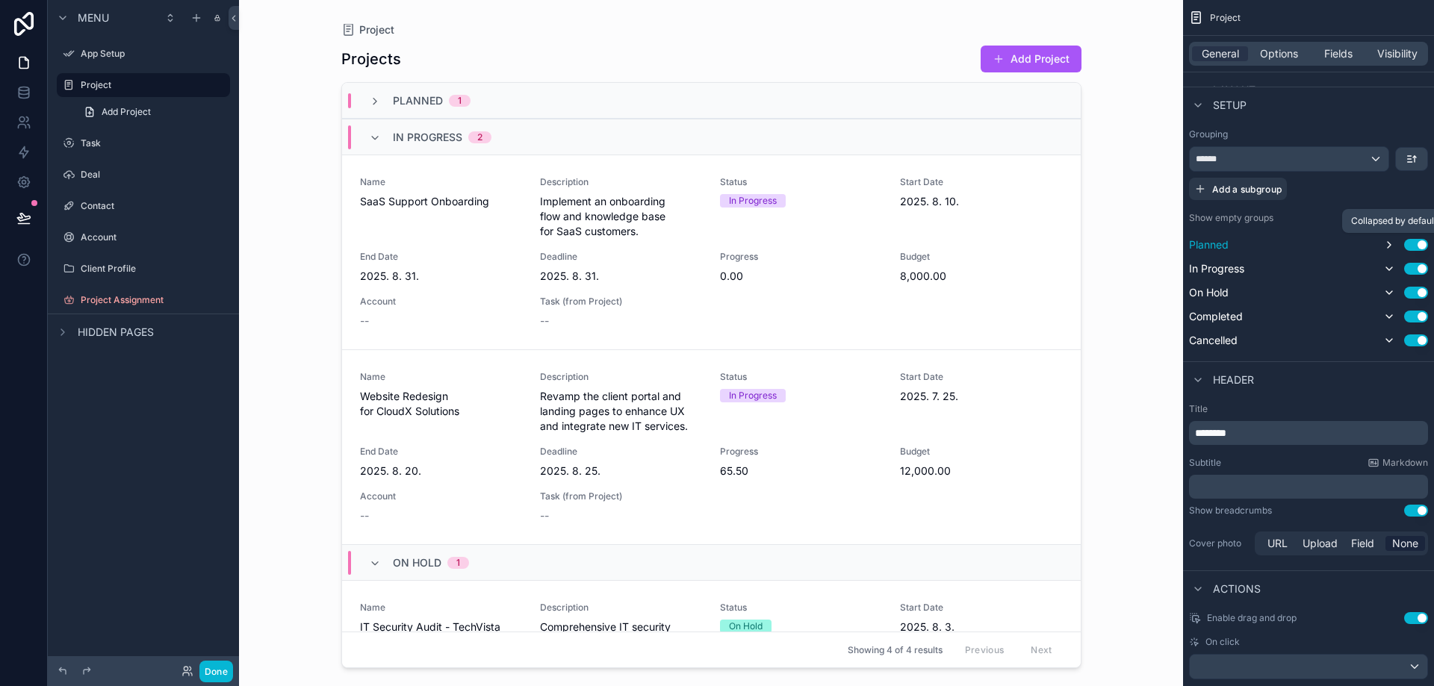
click at [1383, 242] on icon "scrollable content" at bounding box center [1389, 245] width 12 height 12
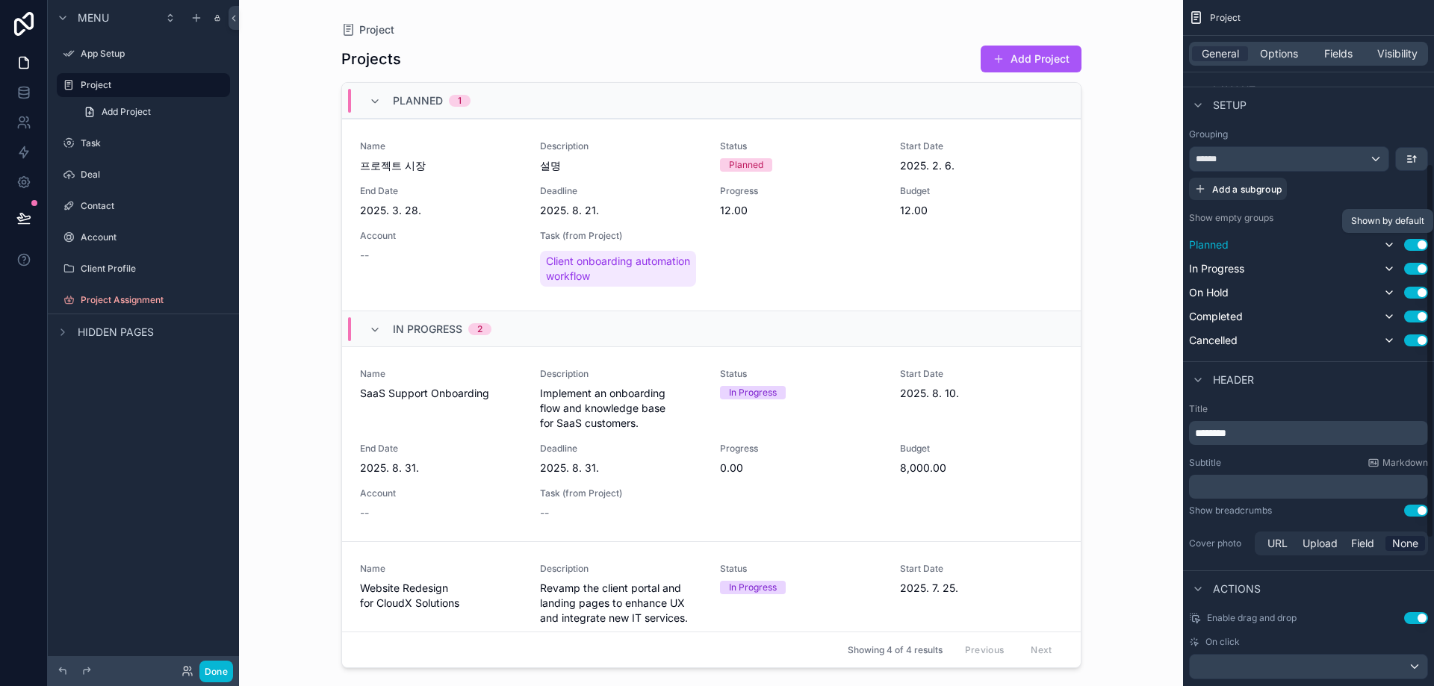
click at [1383, 242] on icon "scrollable content" at bounding box center [1389, 245] width 12 height 12
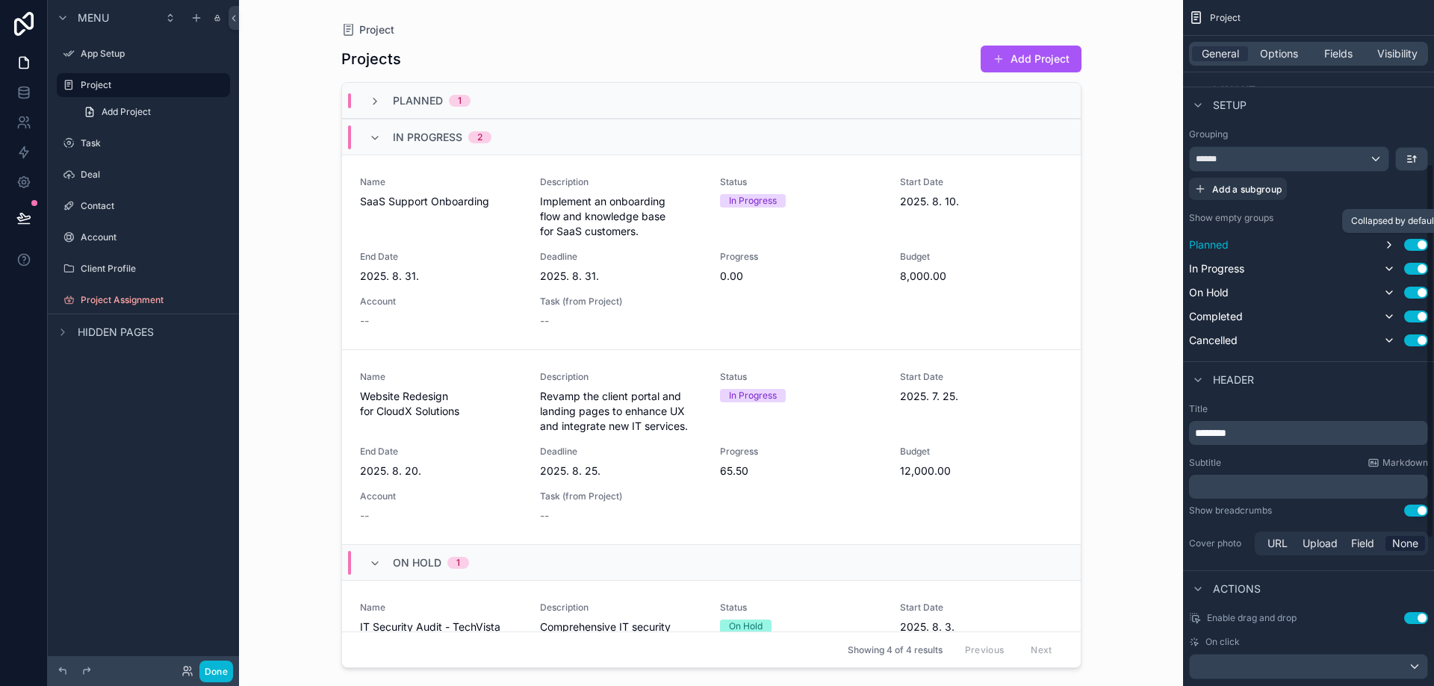
click at [1383, 242] on icon "scrollable content" at bounding box center [1389, 245] width 12 height 12
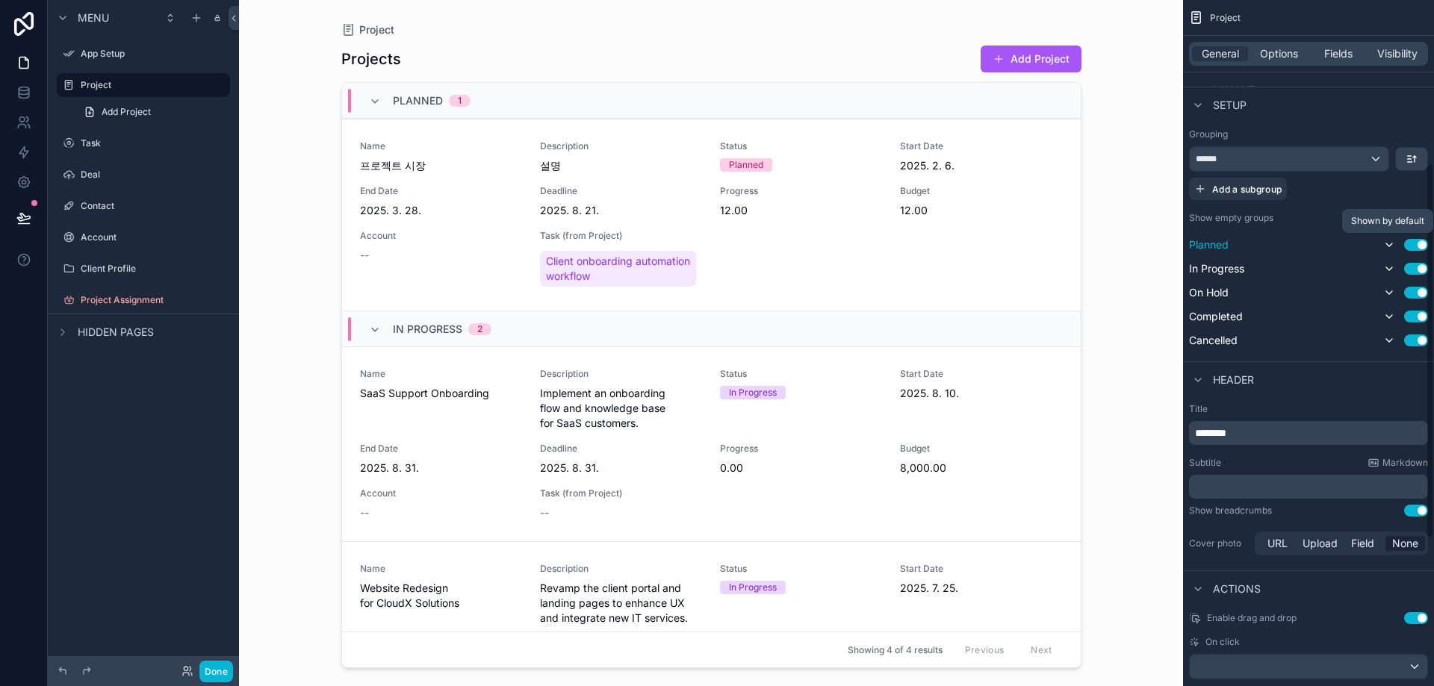
click at [1383, 242] on icon "scrollable content" at bounding box center [1389, 245] width 12 height 12
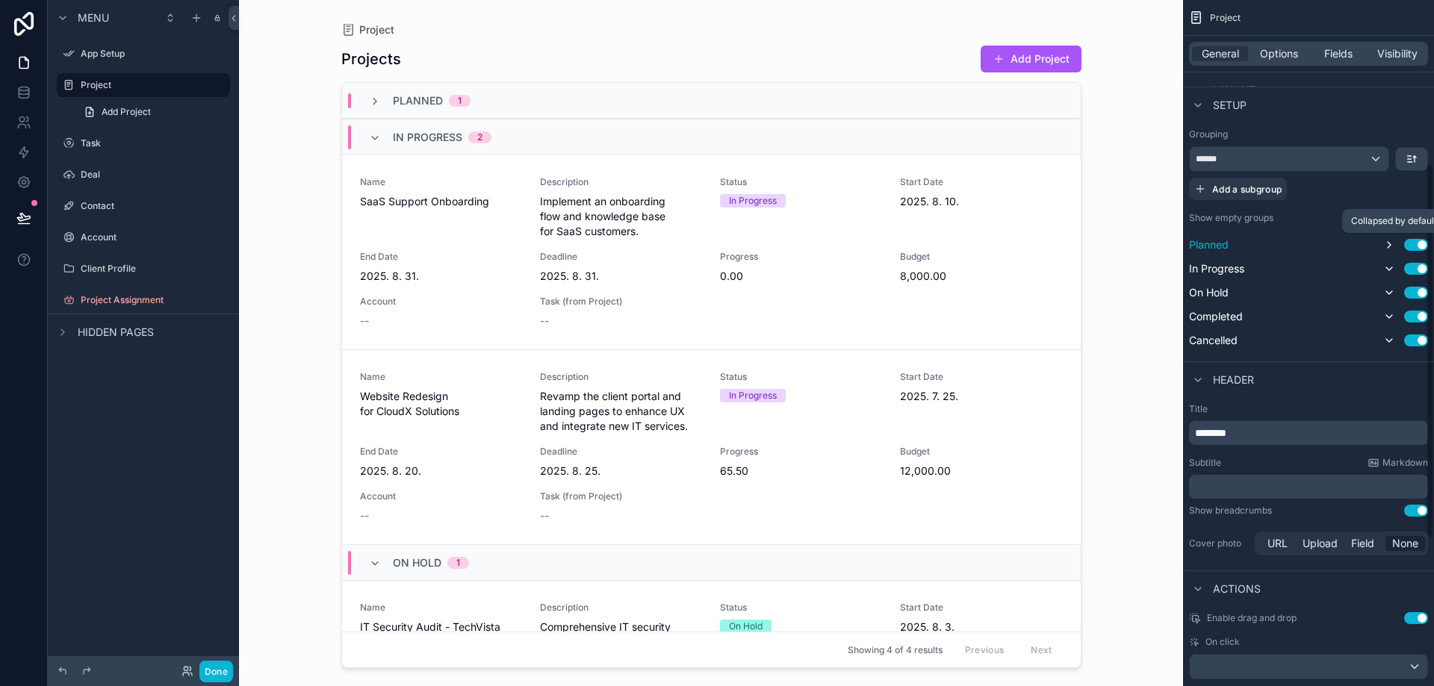
click at [1383, 242] on icon "scrollable content" at bounding box center [1389, 245] width 12 height 12
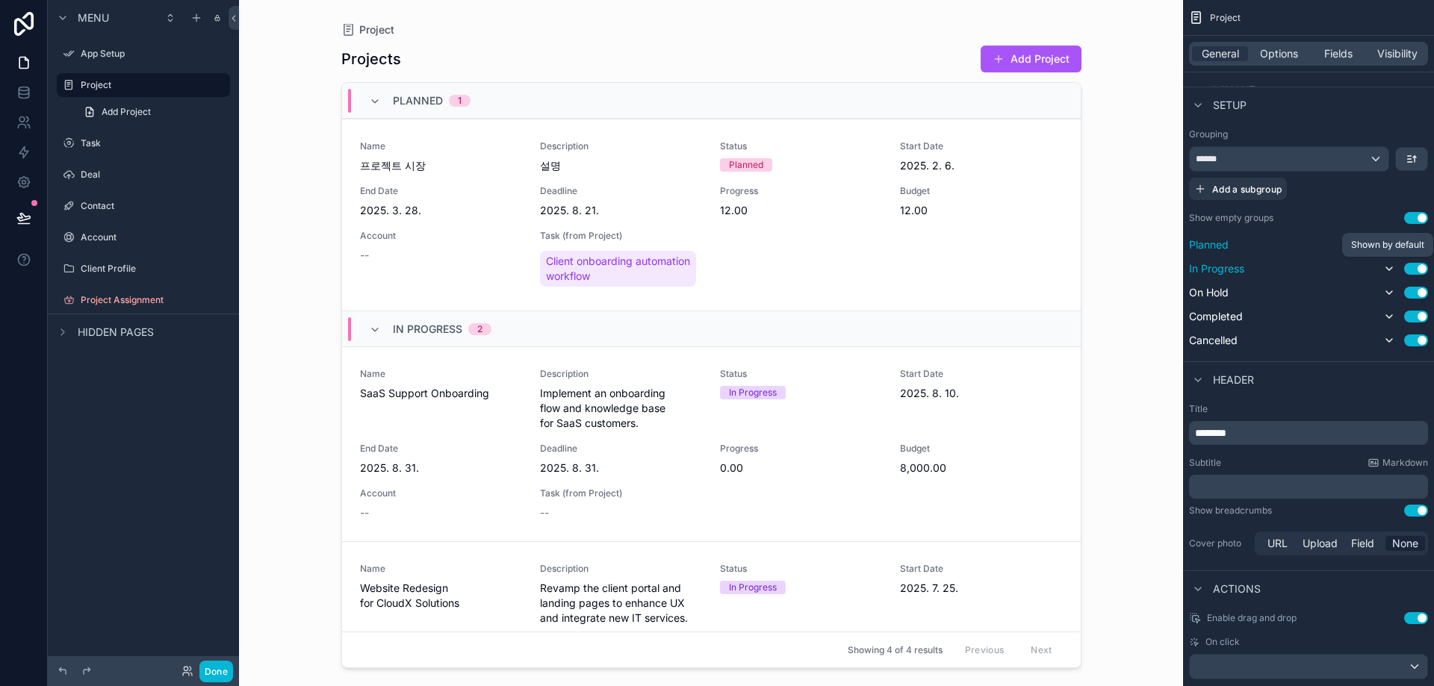
click at [1381, 264] on button "scrollable content" at bounding box center [1389, 269] width 18 height 18
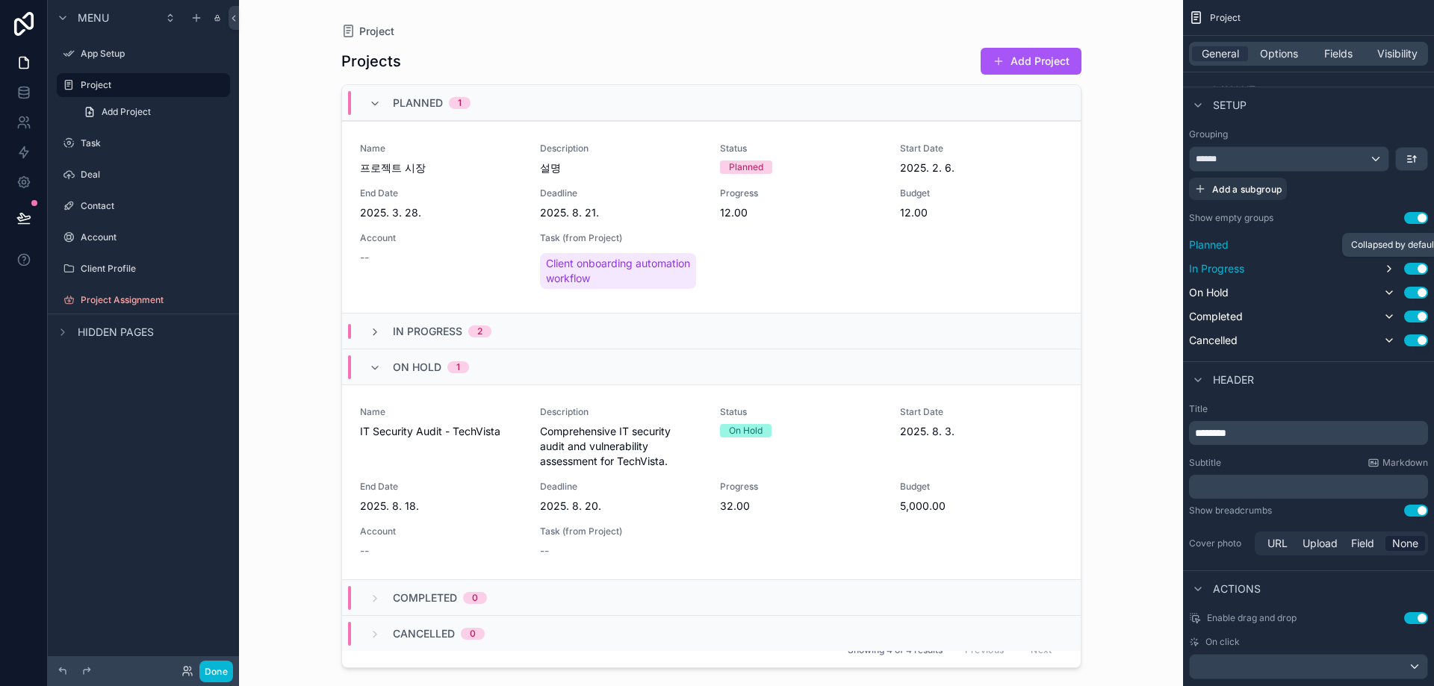
click at [1381, 264] on button "scrollable content" at bounding box center [1389, 269] width 18 height 18
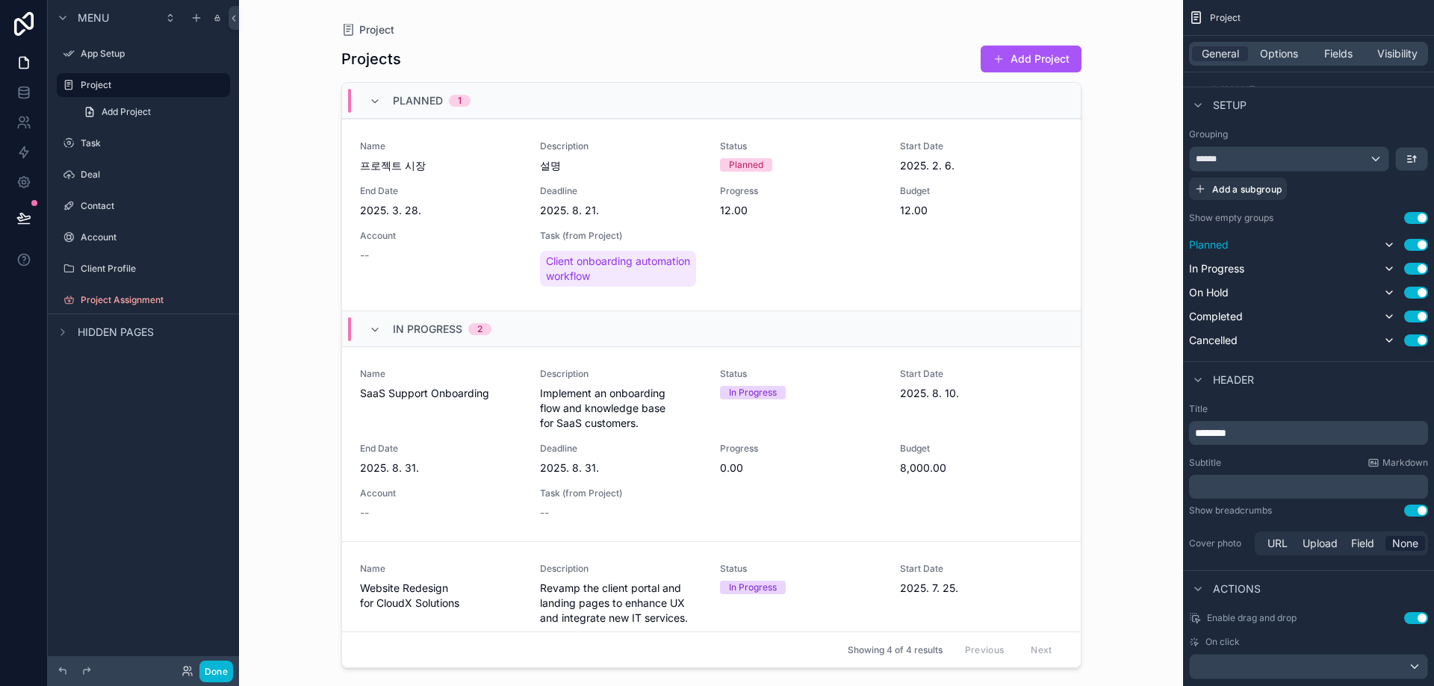
click at [1416, 244] on button "Use setting" at bounding box center [1416, 245] width 24 height 12
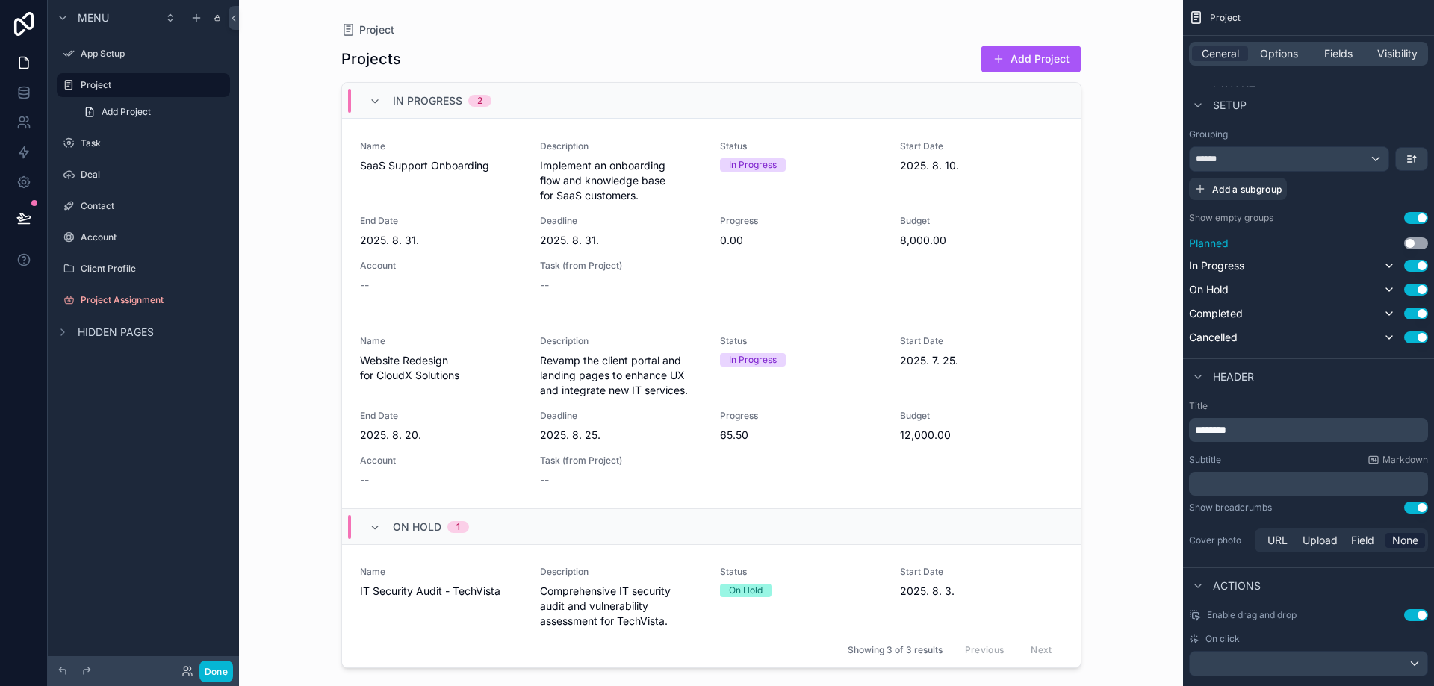
click at [1415, 242] on button "Use setting" at bounding box center [1416, 243] width 24 height 12
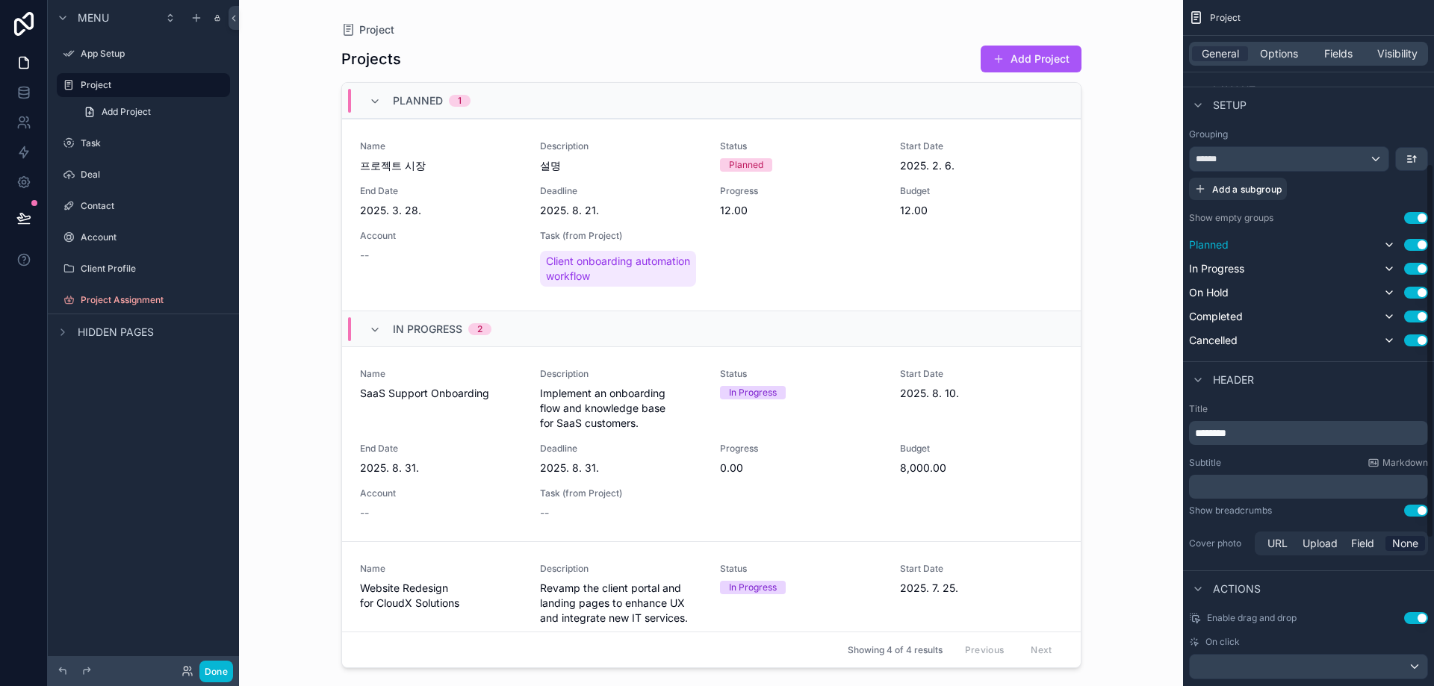
click at [1215, 245] on span "Planned" at bounding box center [1209, 244] width 40 height 15
click at [1292, 158] on div "******" at bounding box center [1289, 159] width 199 height 24
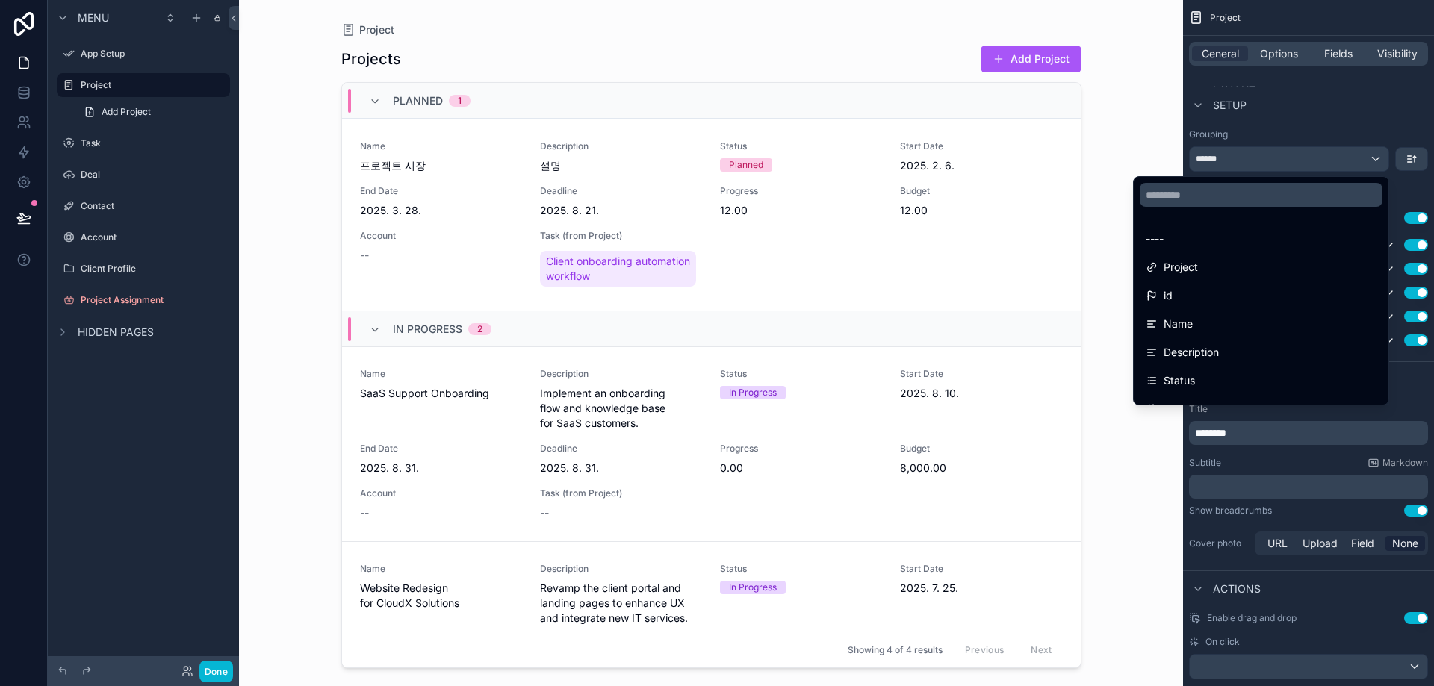
click at [1292, 158] on div "scrollable content" at bounding box center [717, 343] width 1434 height 686
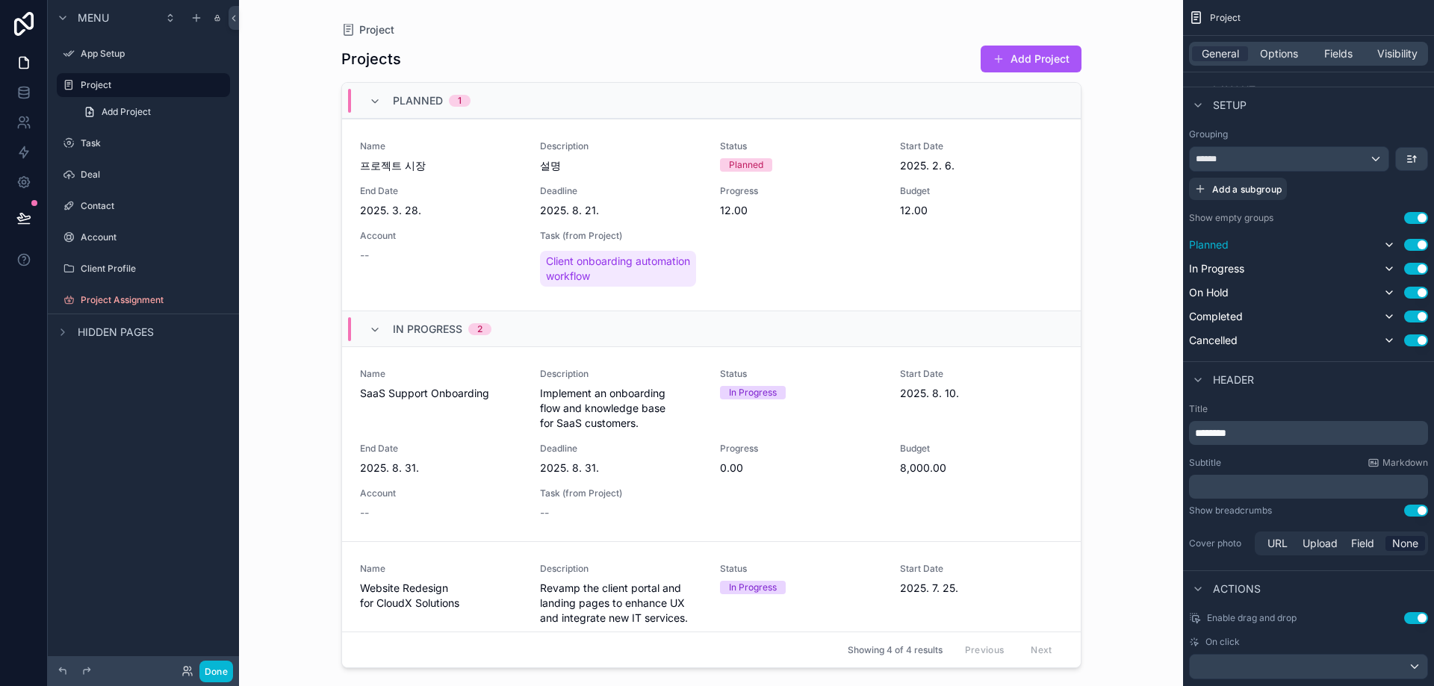
click at [1216, 246] on span "Planned" at bounding box center [1209, 244] width 40 height 15
click at [1228, 249] on span "Planned" at bounding box center [1209, 244] width 40 height 15
click at [1384, 241] on icon "scrollable content" at bounding box center [1389, 245] width 12 height 12
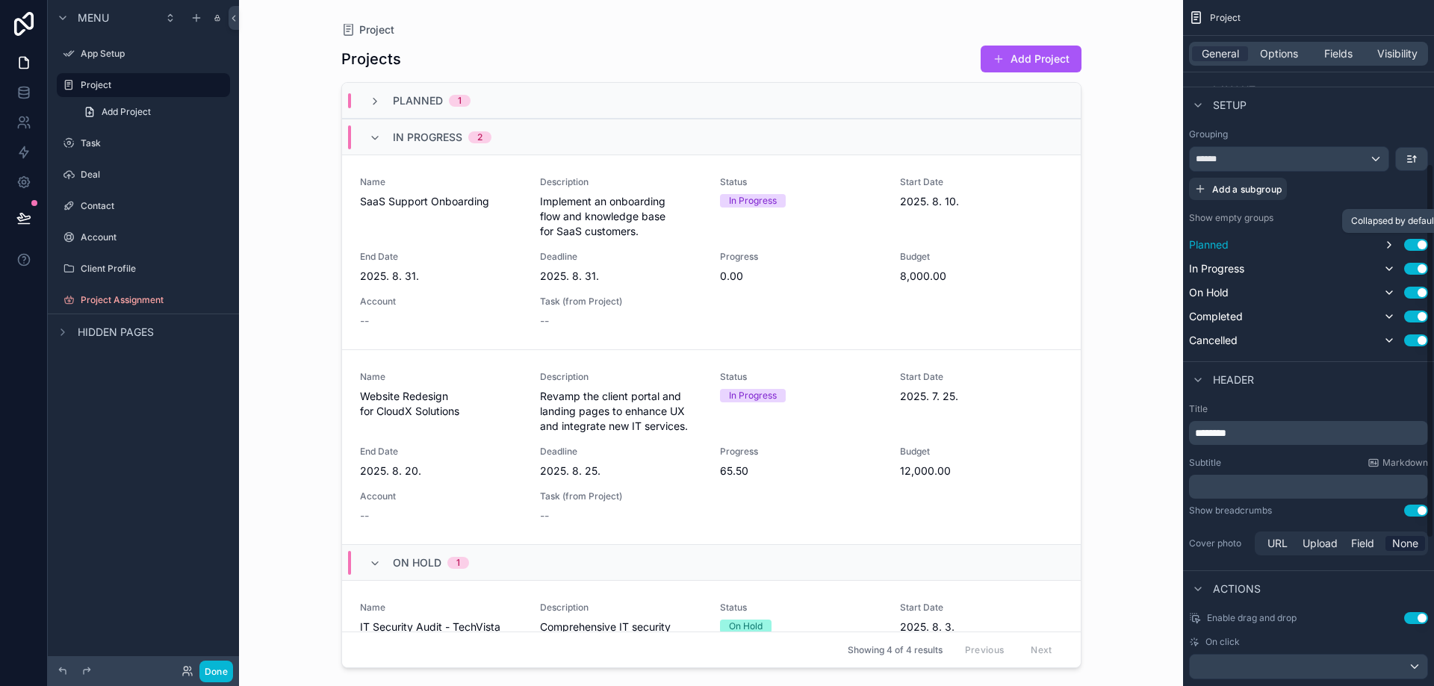
click at [1384, 241] on icon "scrollable content" at bounding box center [1389, 245] width 12 height 12
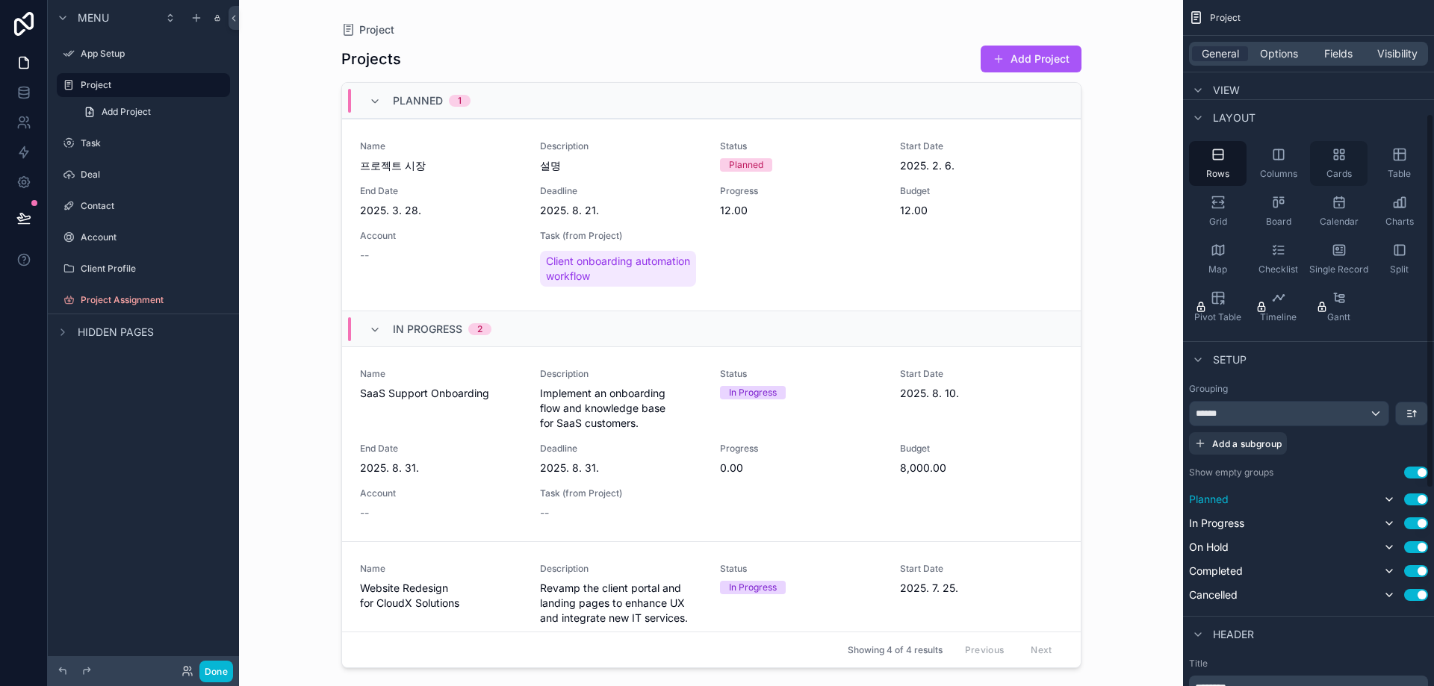
scroll to position [0, 0]
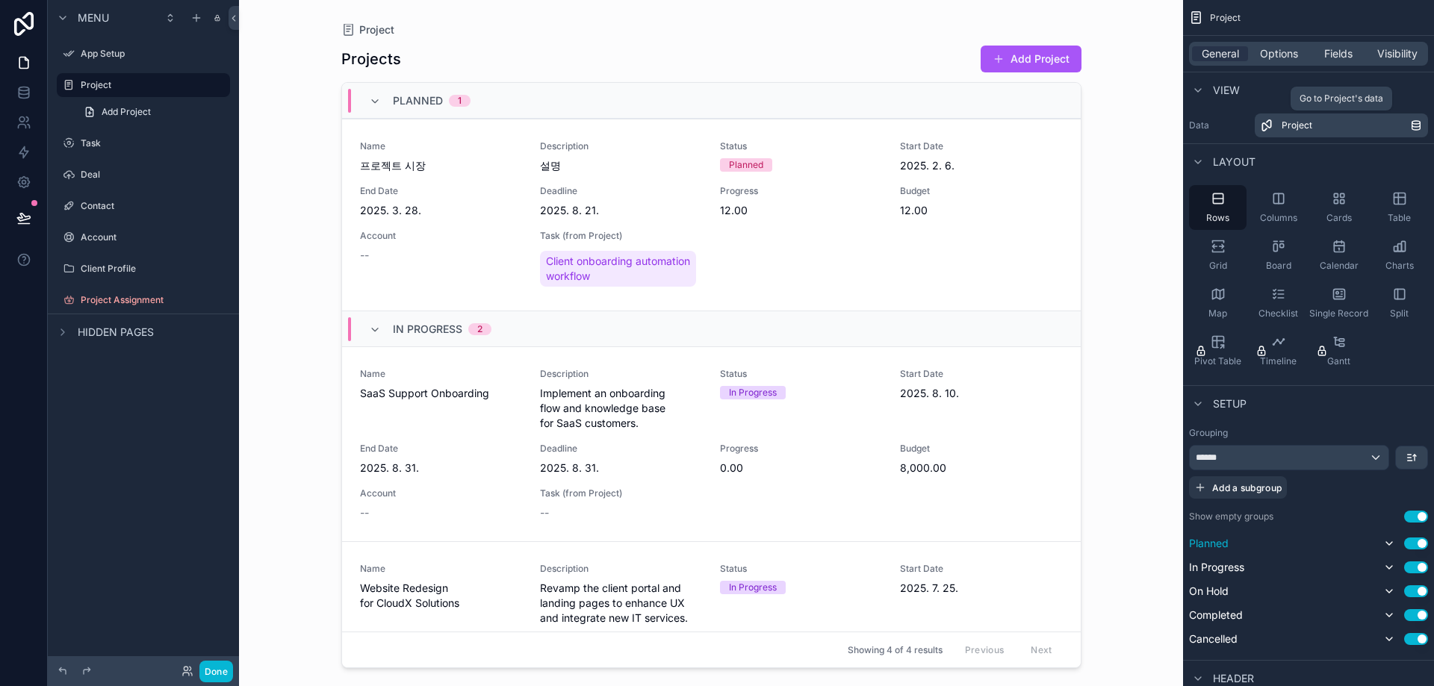
click at [1340, 130] on div "Project" at bounding box center [1345, 125] width 128 height 12
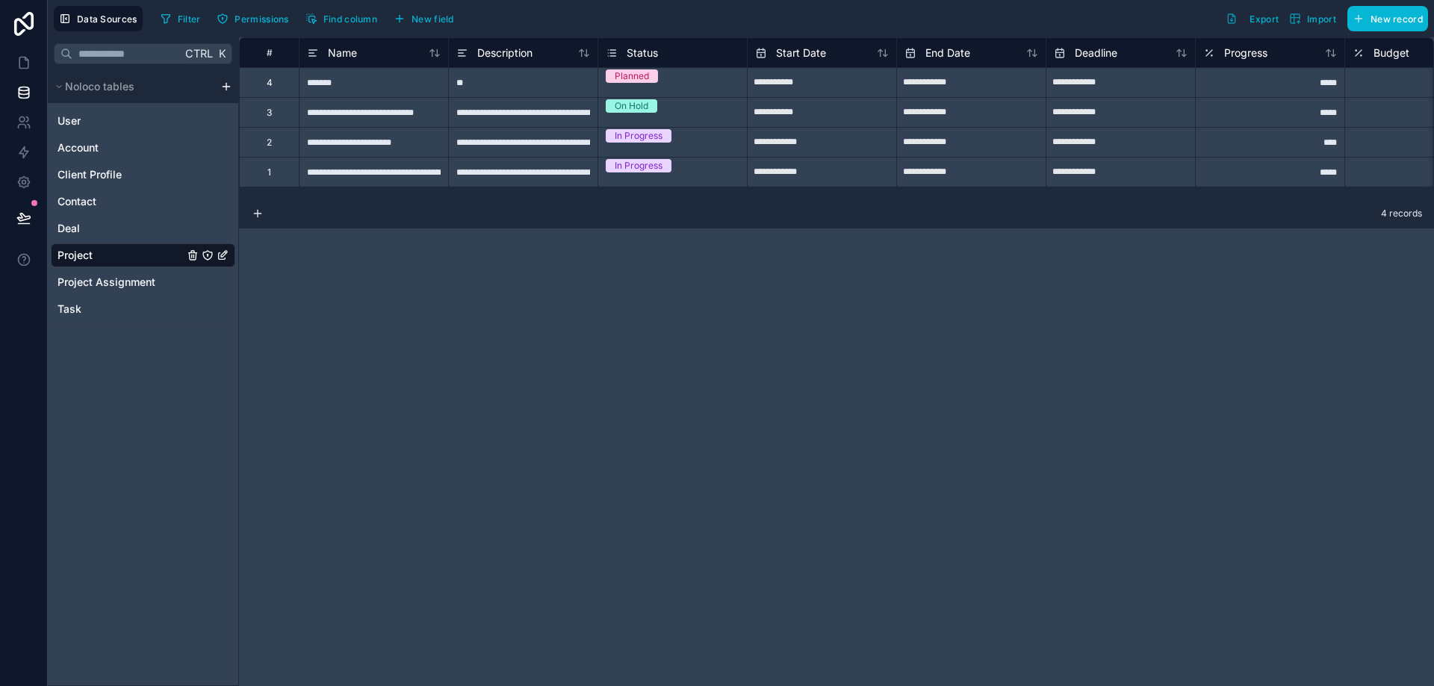
scroll to position [0, 378]
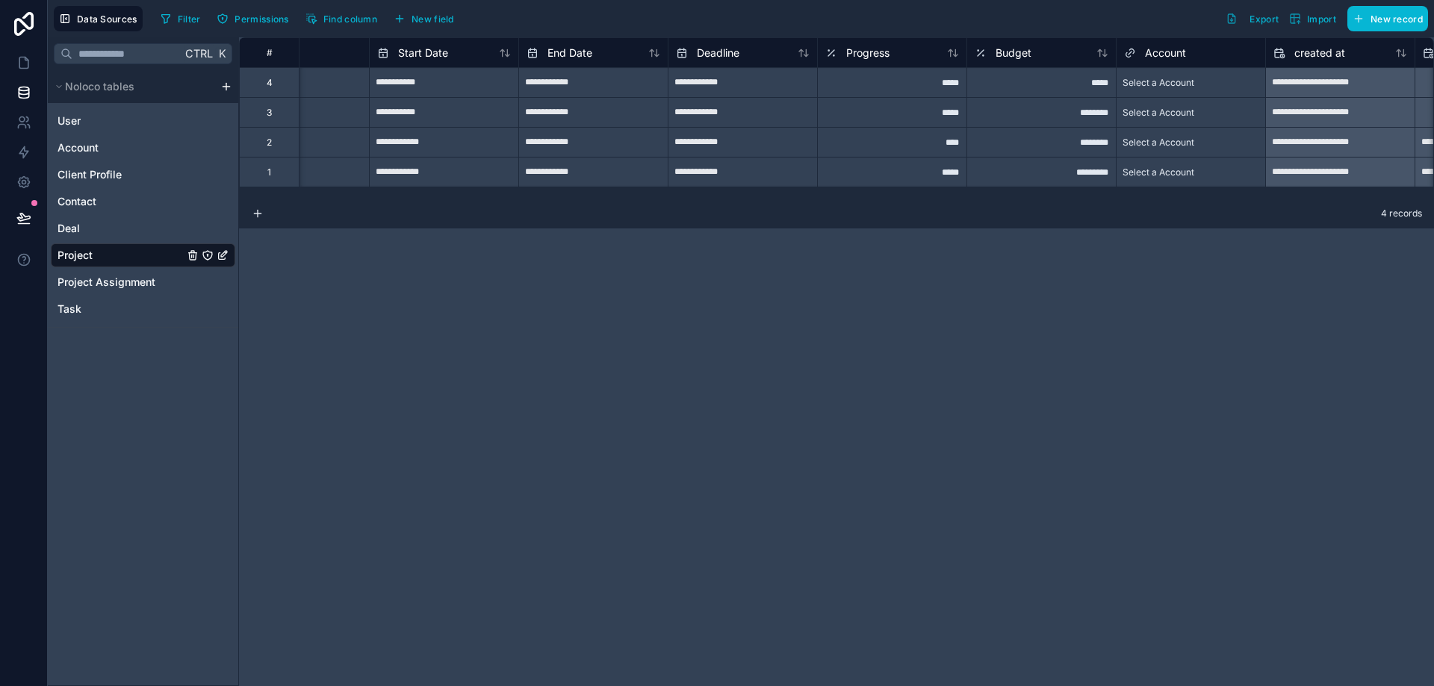
click at [1304, 113] on div "**********" at bounding box center [1340, 113] width 149 height 24
click at [1331, 90] on div "**********" at bounding box center [1340, 83] width 149 height 24
drag, startPoint x: 1297, startPoint y: 170, endPoint x: 1277, endPoint y: 177, distance: 21.5
click at [1295, 170] on div "**********" at bounding box center [1340, 173] width 149 height 24
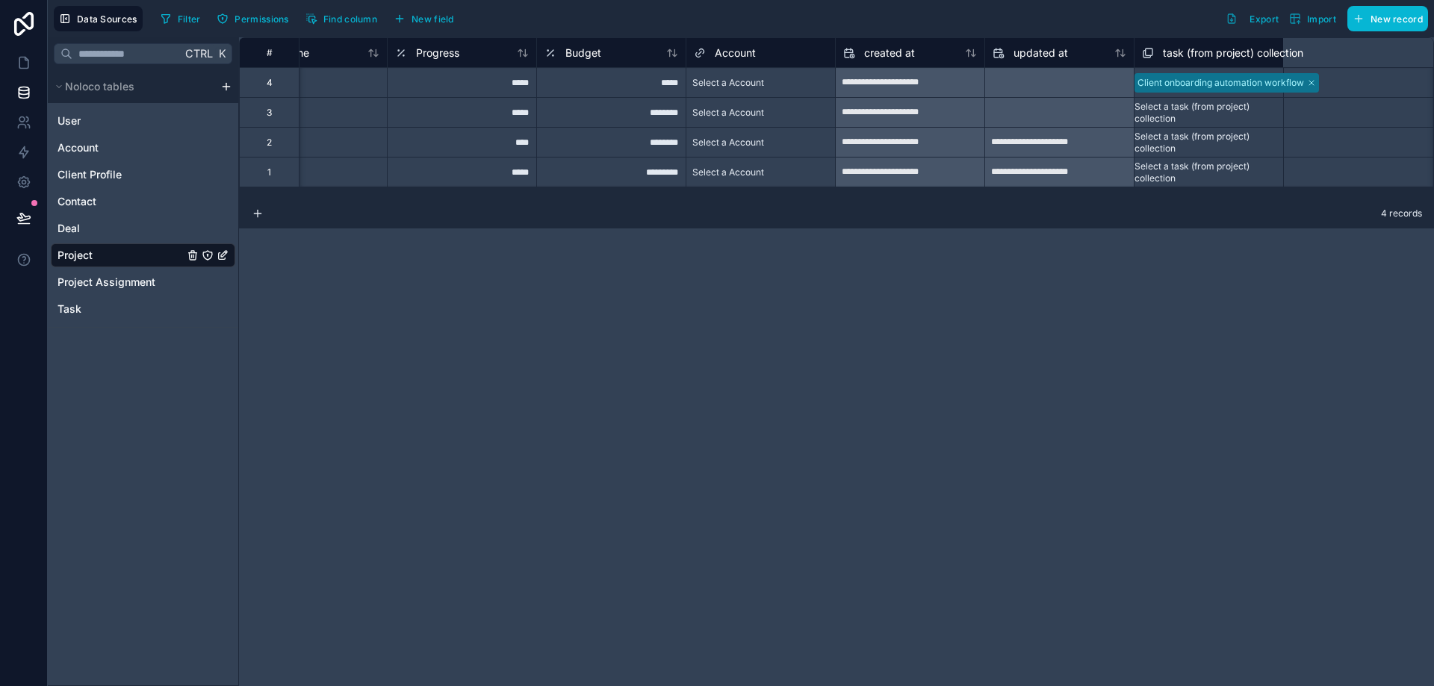
scroll to position [0, 824]
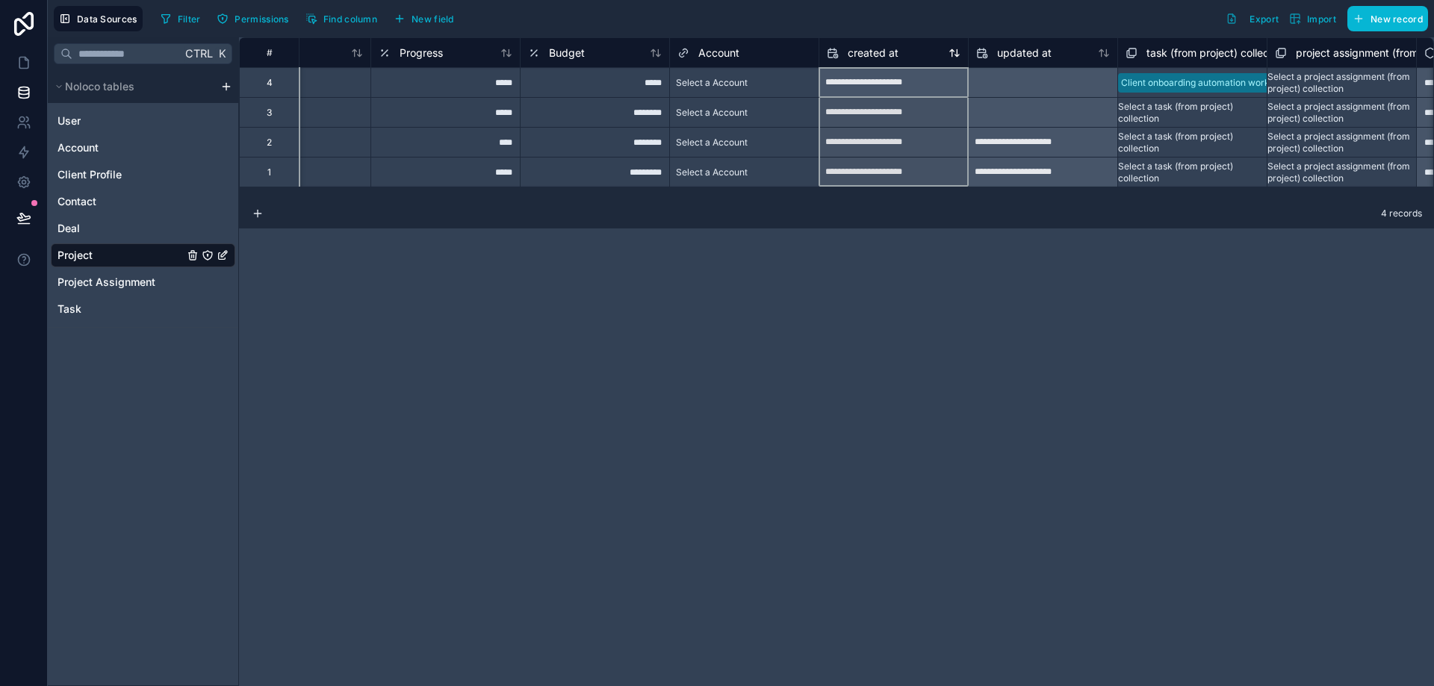
click at [889, 51] on span "created at" at bounding box center [873, 53] width 51 height 15
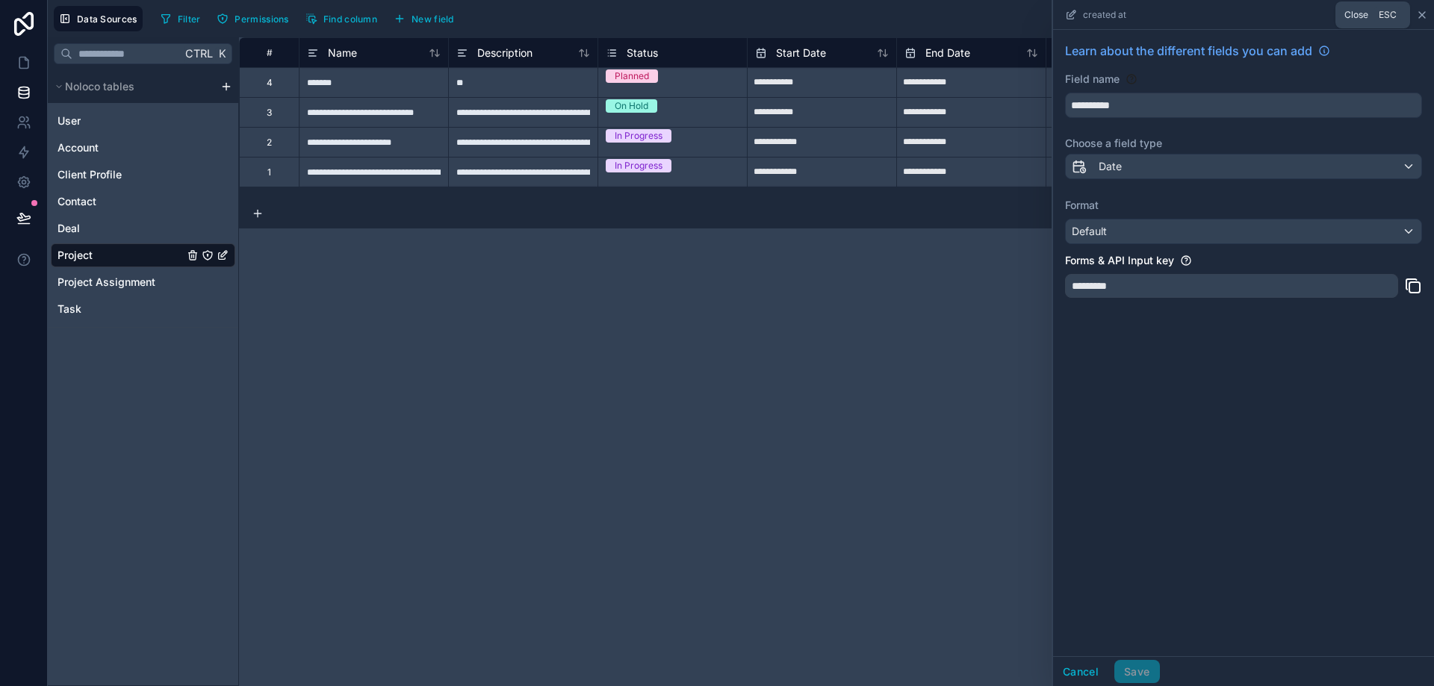
click at [1416, 10] on icon at bounding box center [1422, 15] width 12 height 12
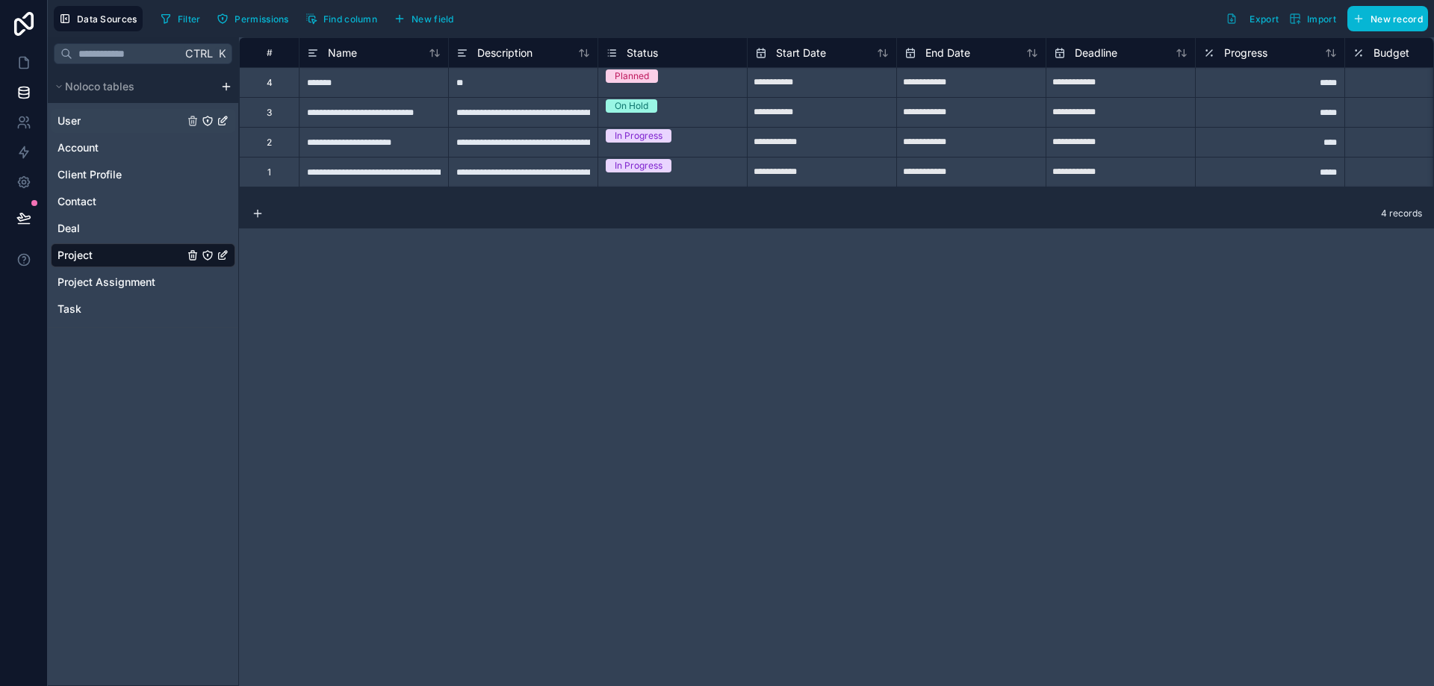
click at [102, 119] on div "User" at bounding box center [143, 121] width 184 height 24
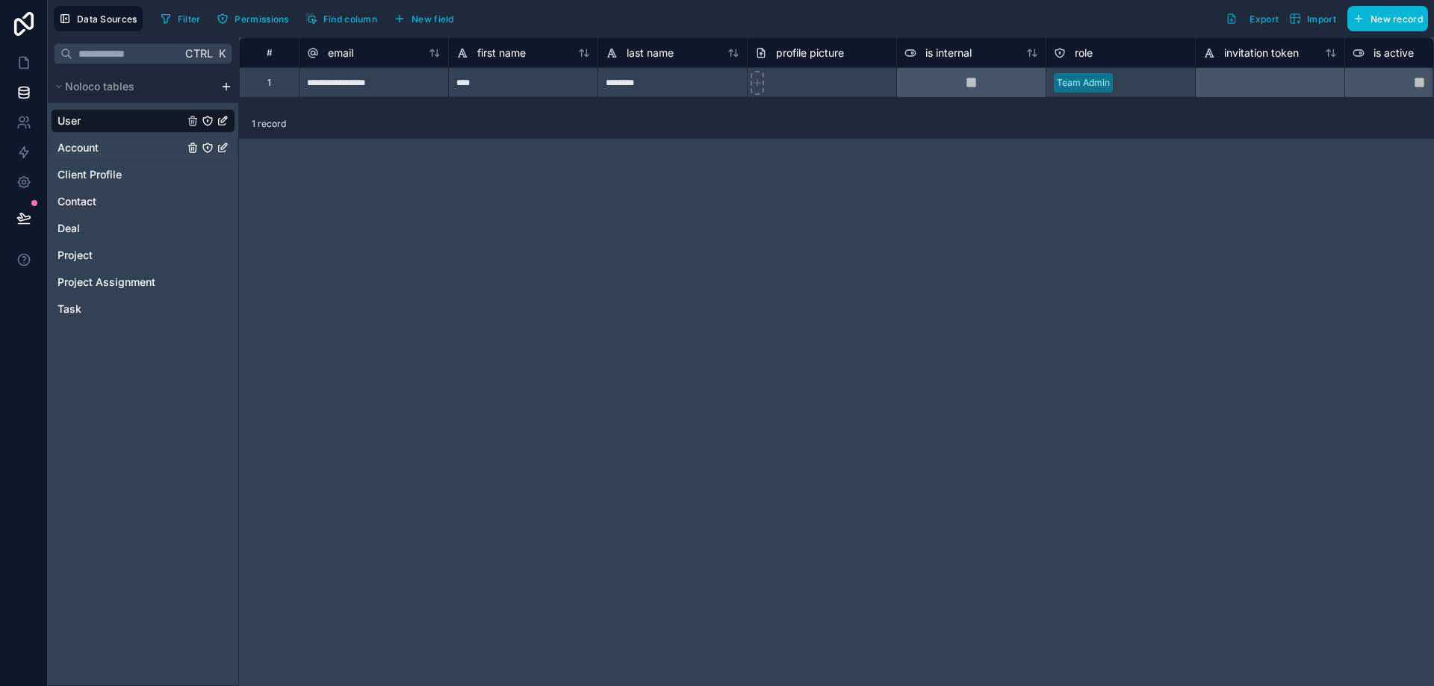
click at [117, 150] on div "Account" at bounding box center [143, 148] width 184 height 24
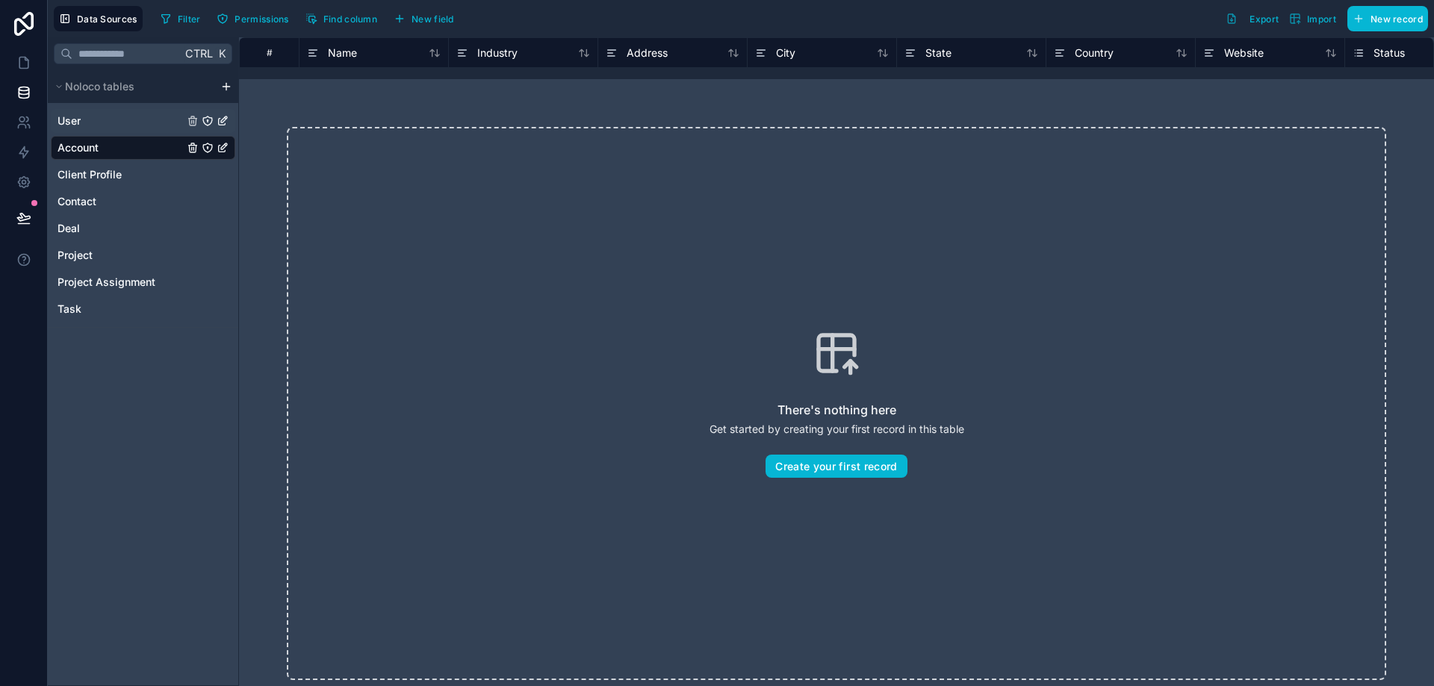
click at [109, 120] on div "User" at bounding box center [143, 121] width 184 height 24
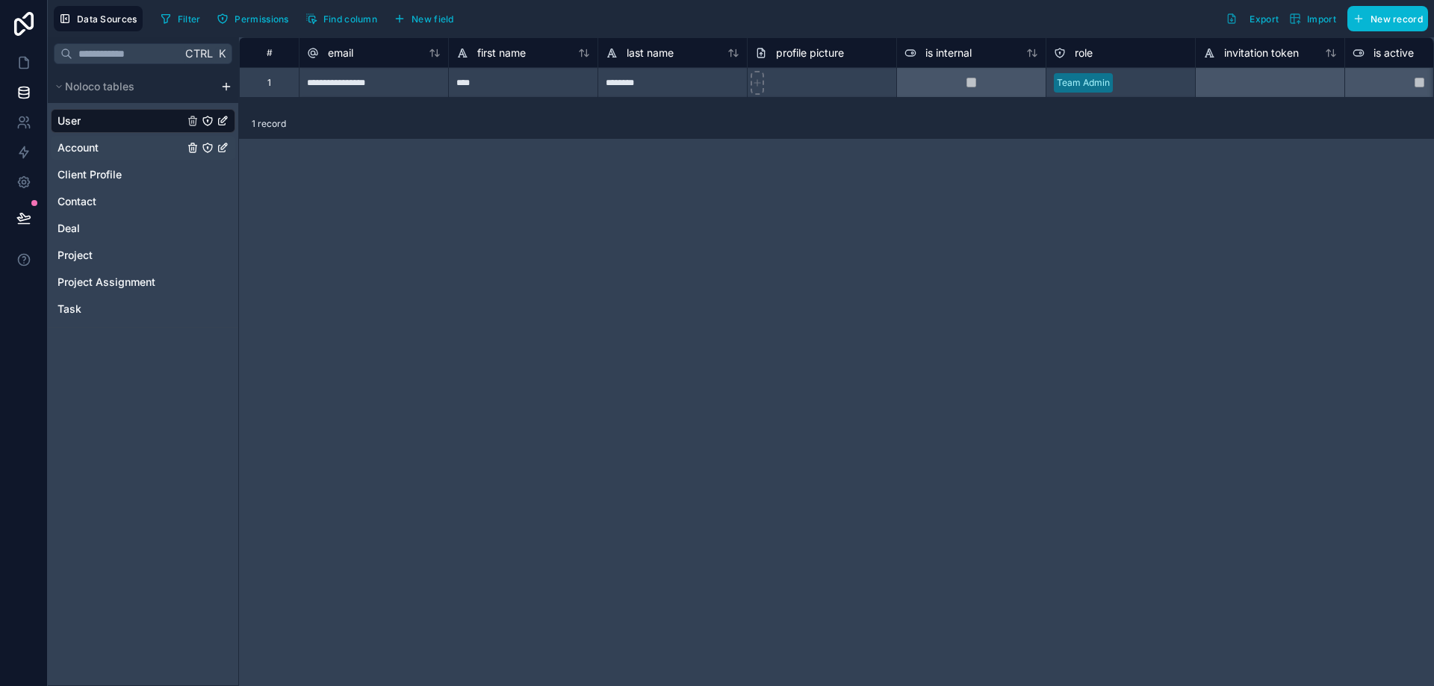
click at [96, 146] on span "Account" at bounding box center [77, 147] width 41 height 15
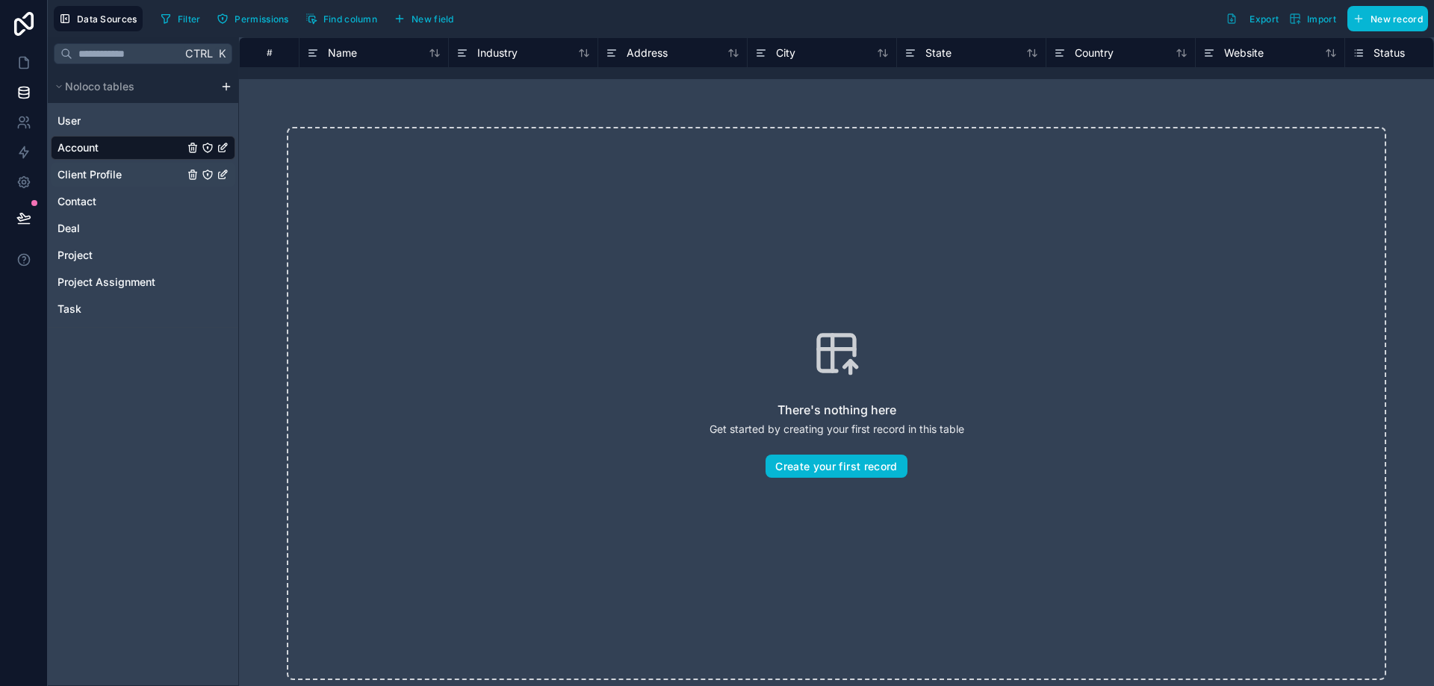
click at [89, 178] on span "Client Profile" at bounding box center [89, 174] width 64 height 15
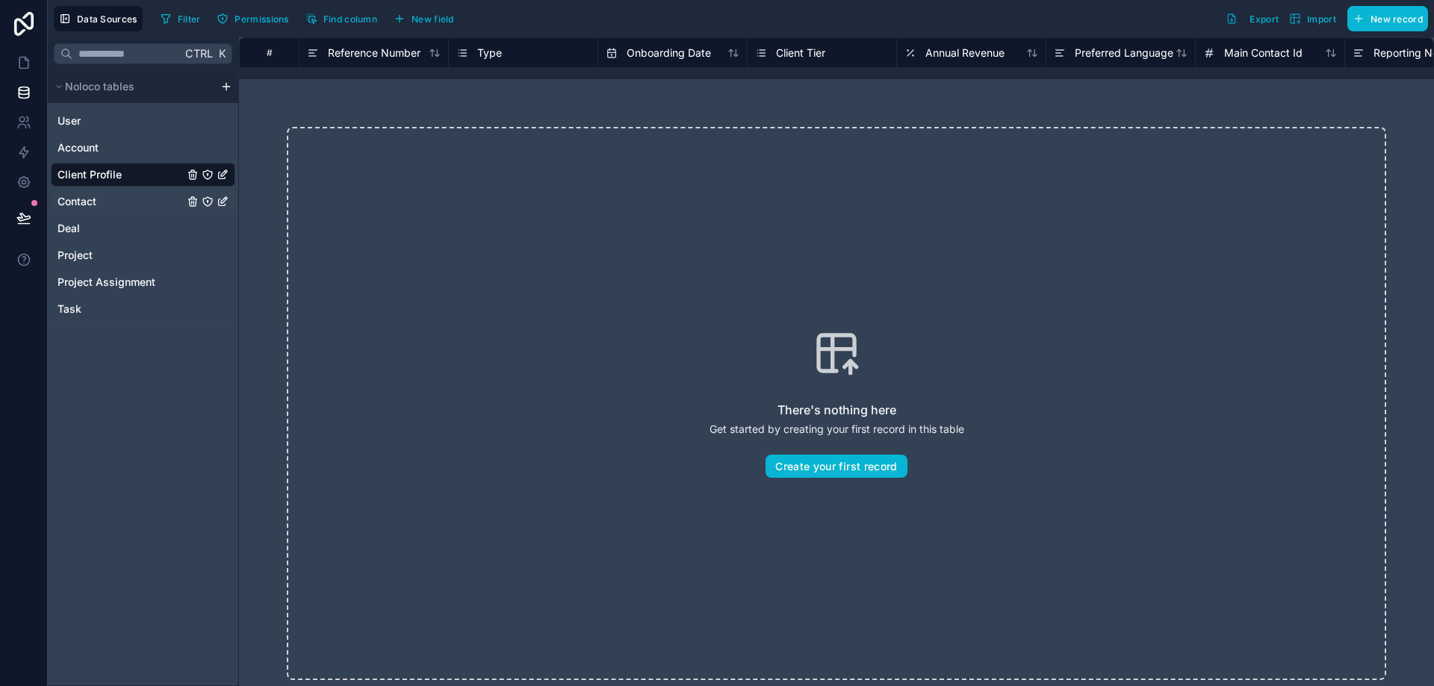
click at [108, 208] on div "Contact" at bounding box center [143, 202] width 184 height 24
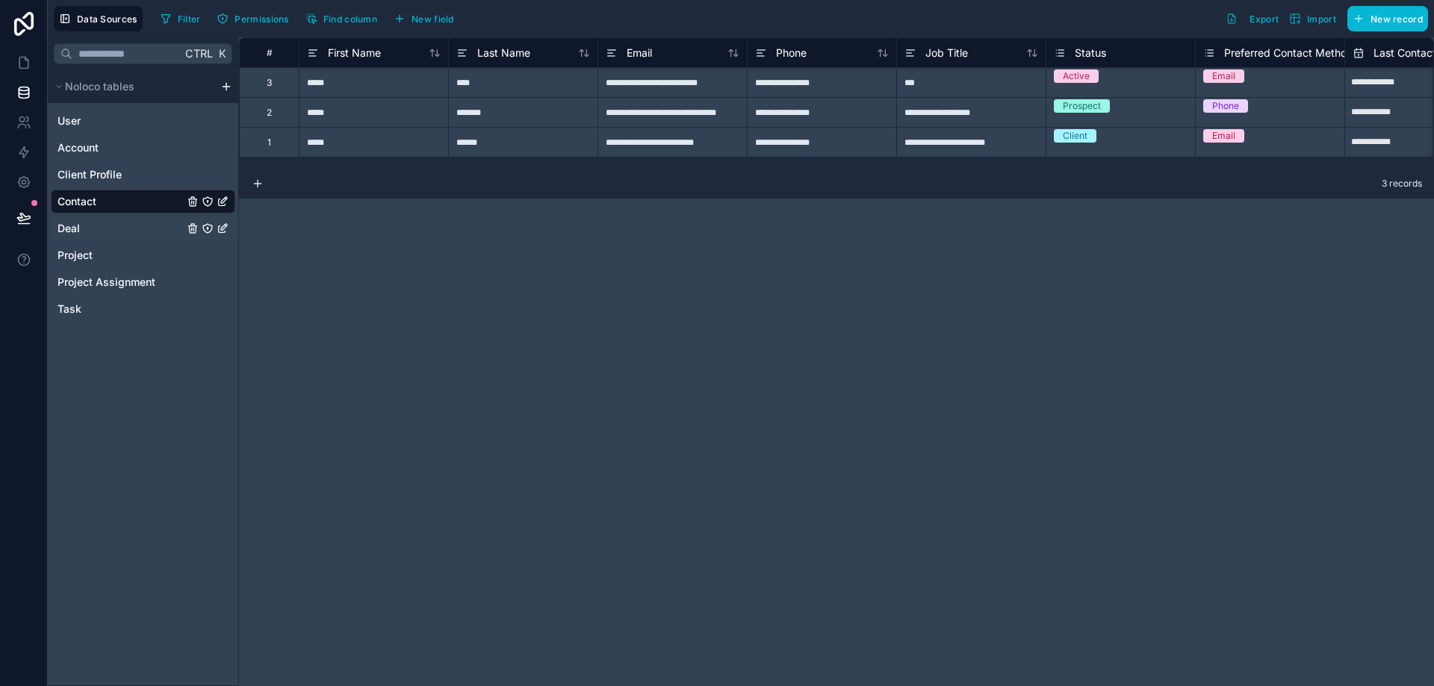
click at [100, 237] on div "Deal" at bounding box center [143, 229] width 184 height 24
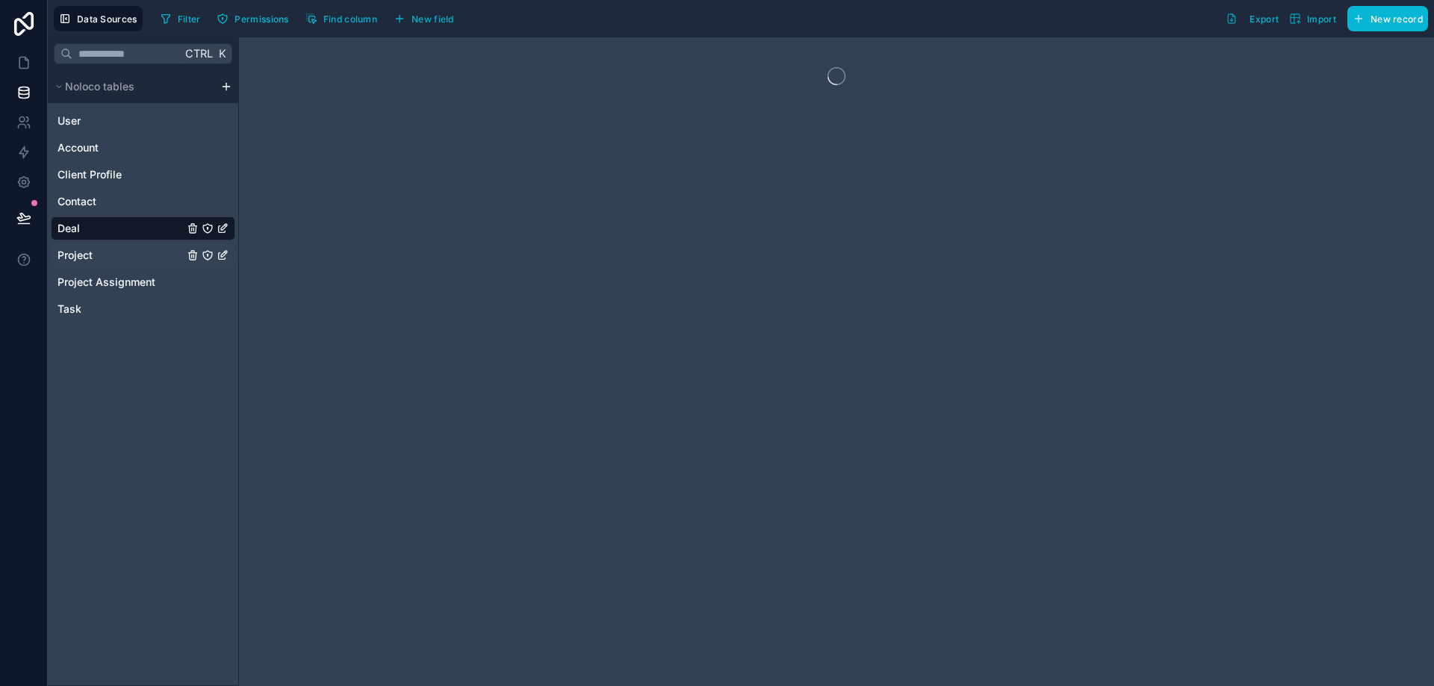
click at [105, 262] on div "Project" at bounding box center [143, 255] width 184 height 24
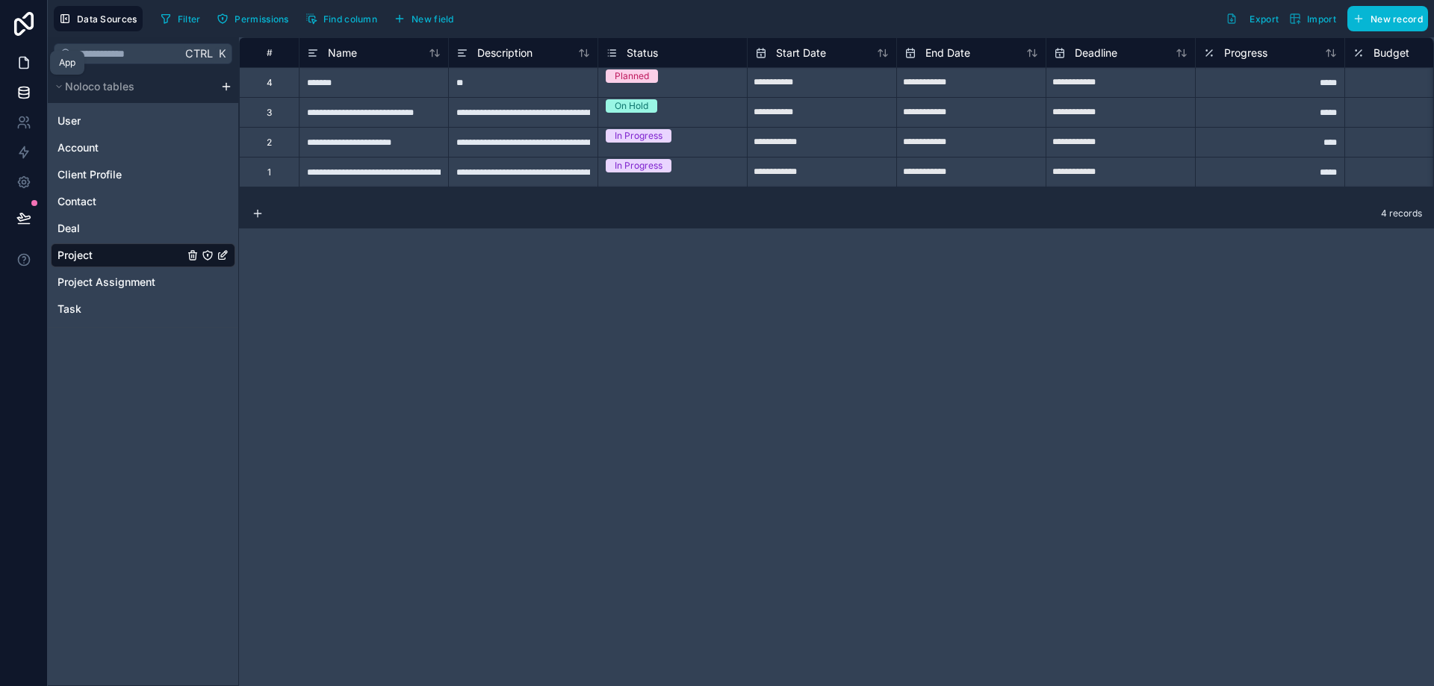
click at [34, 55] on link at bounding box center [23, 63] width 47 height 30
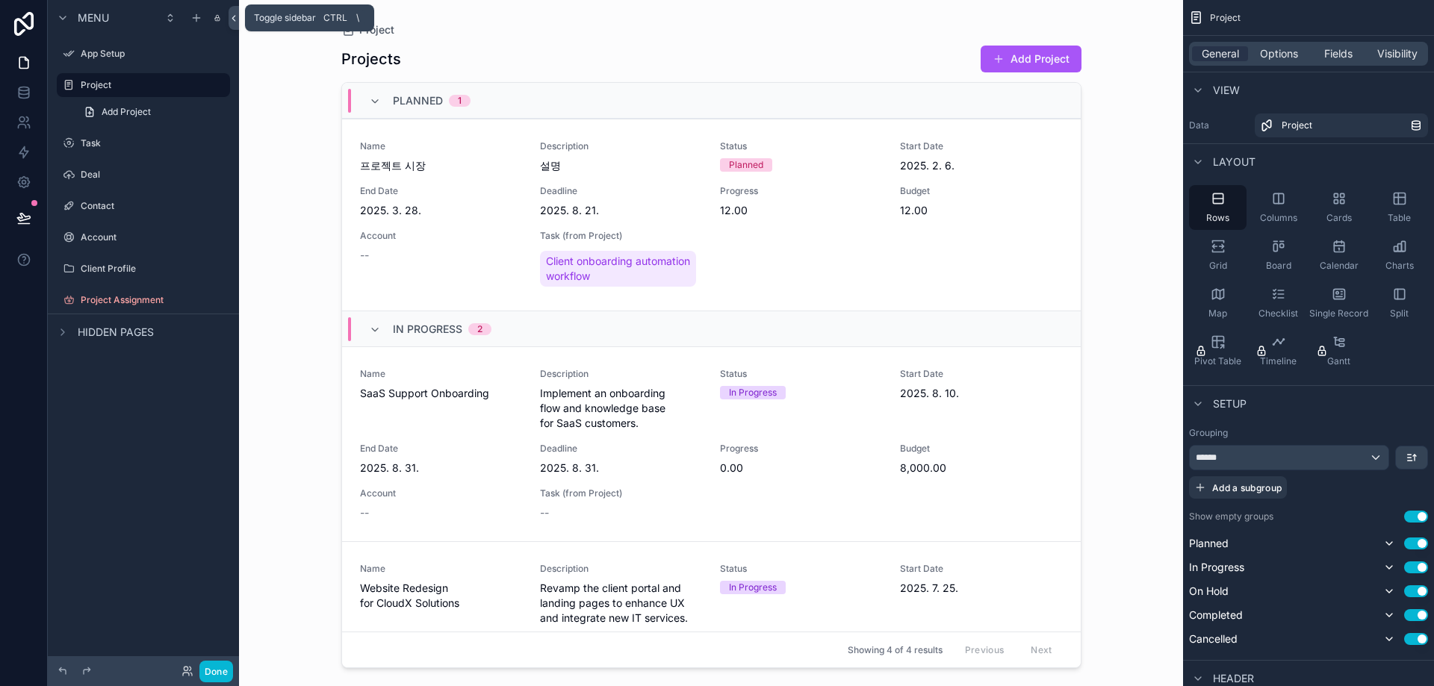
click at [235, 19] on icon at bounding box center [233, 18] width 10 height 11
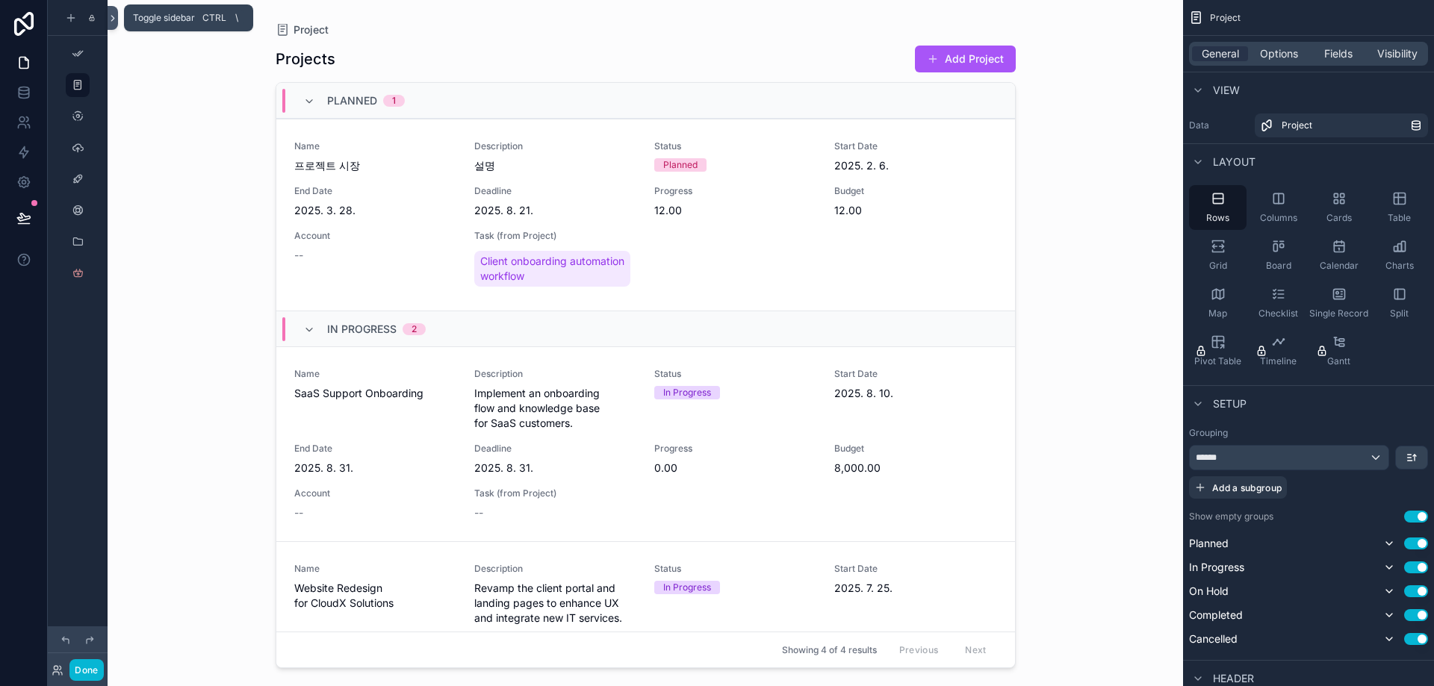
click at [111, 19] on icon at bounding box center [113, 18] width 10 height 11
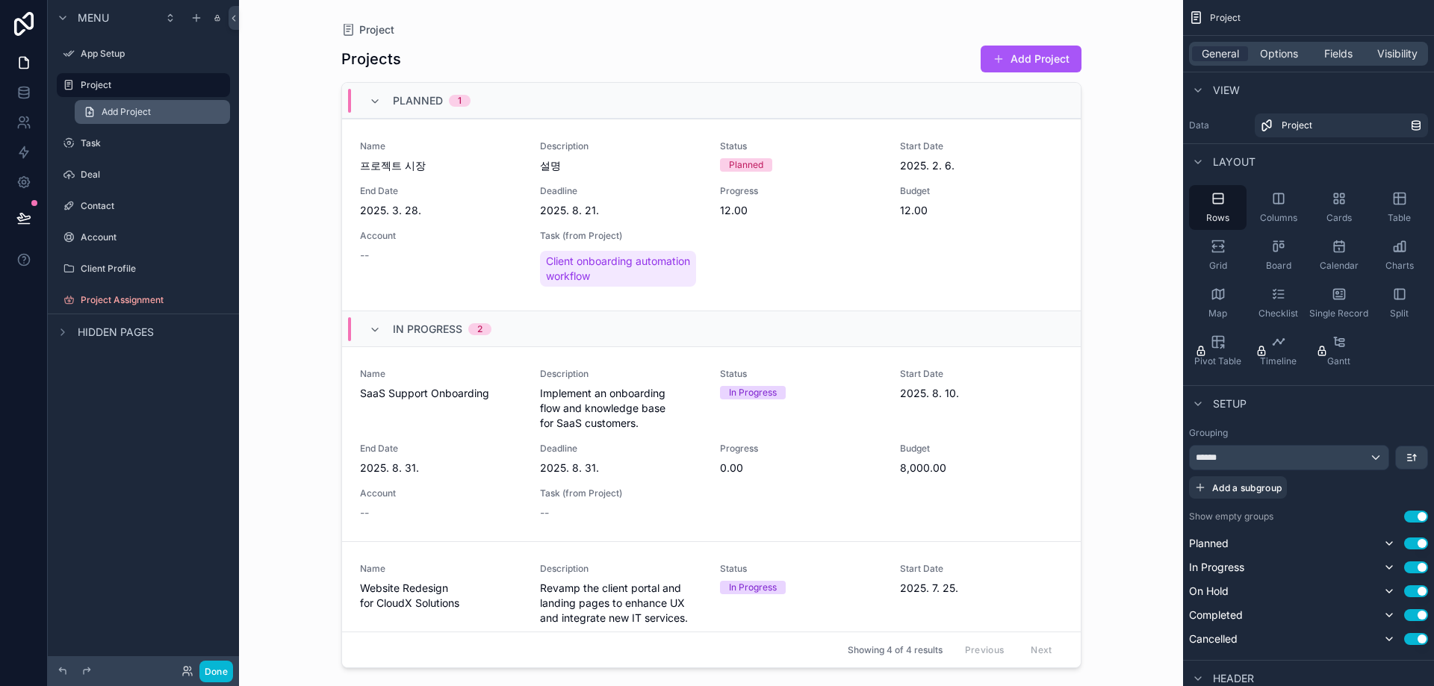
click at [149, 112] on span "Add Project" at bounding box center [126, 112] width 49 height 12
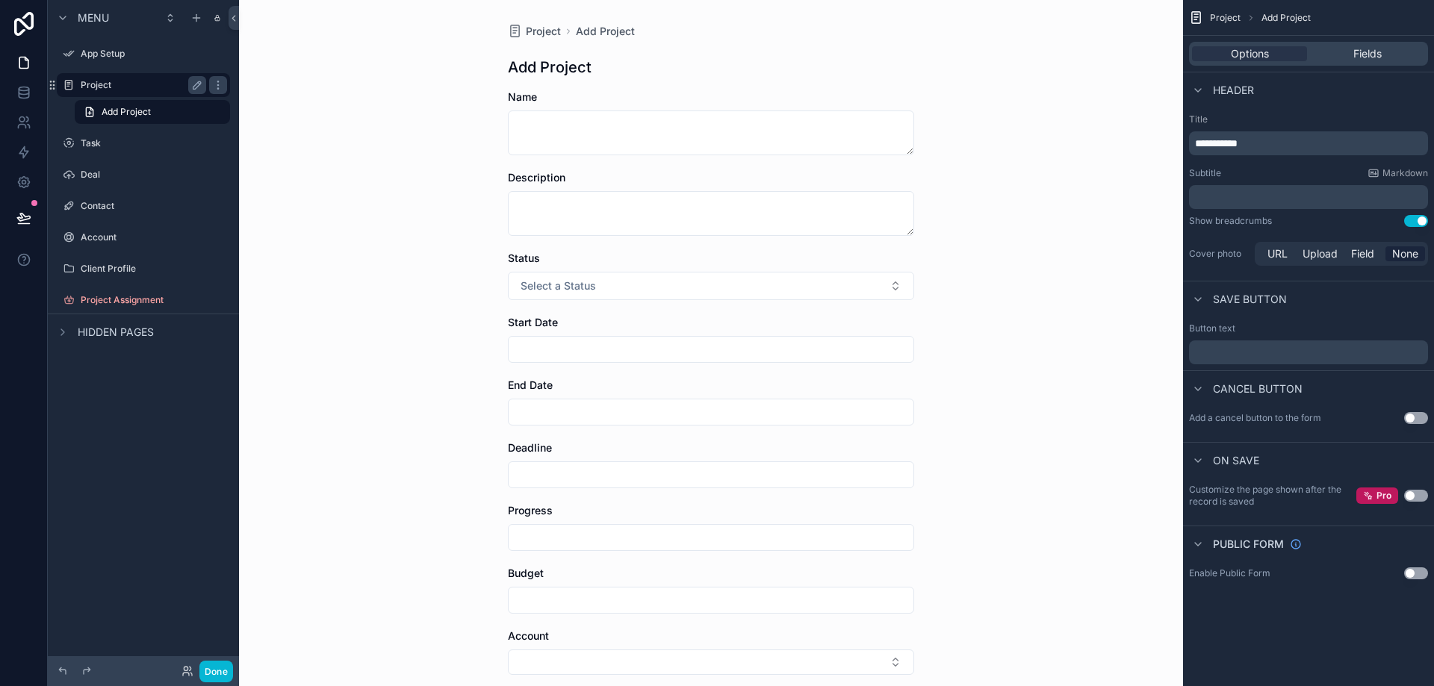
click at [99, 88] on label "Project" at bounding box center [140, 85] width 119 height 12
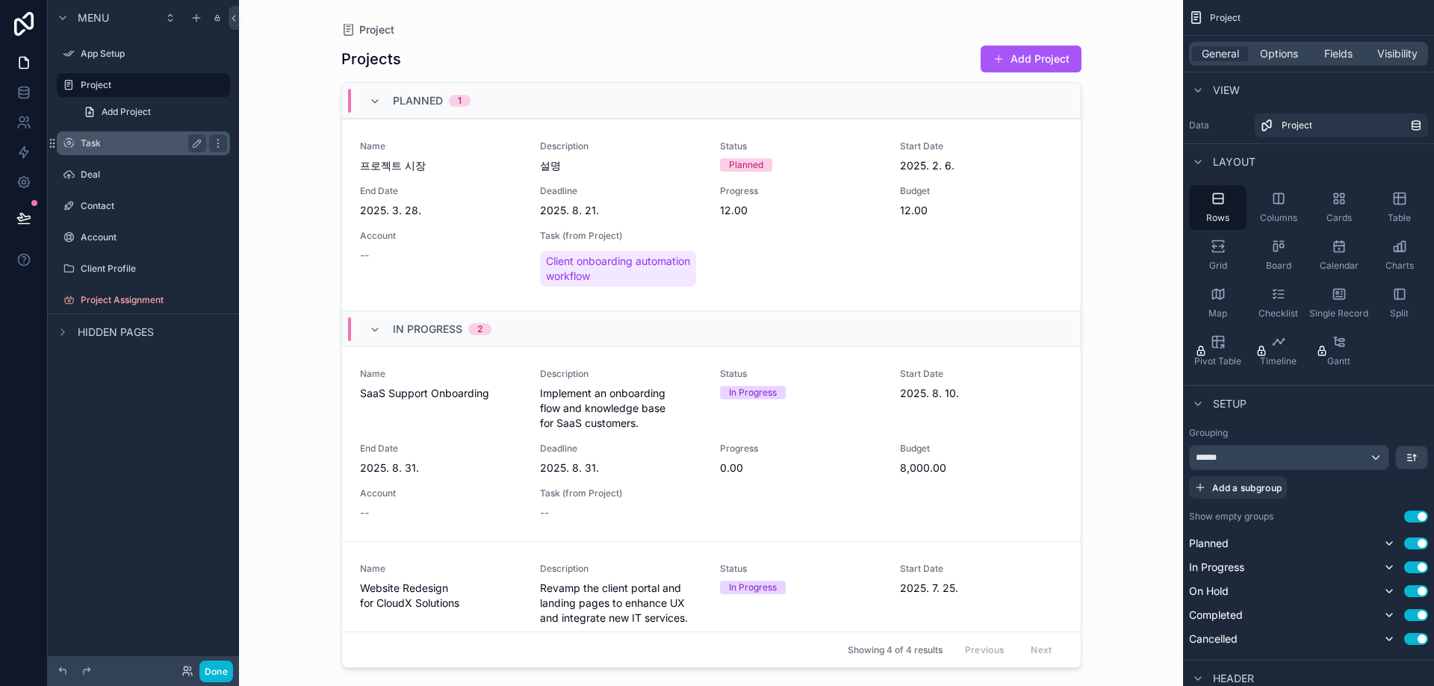
click at [109, 138] on label "Task" at bounding box center [140, 143] width 119 height 12
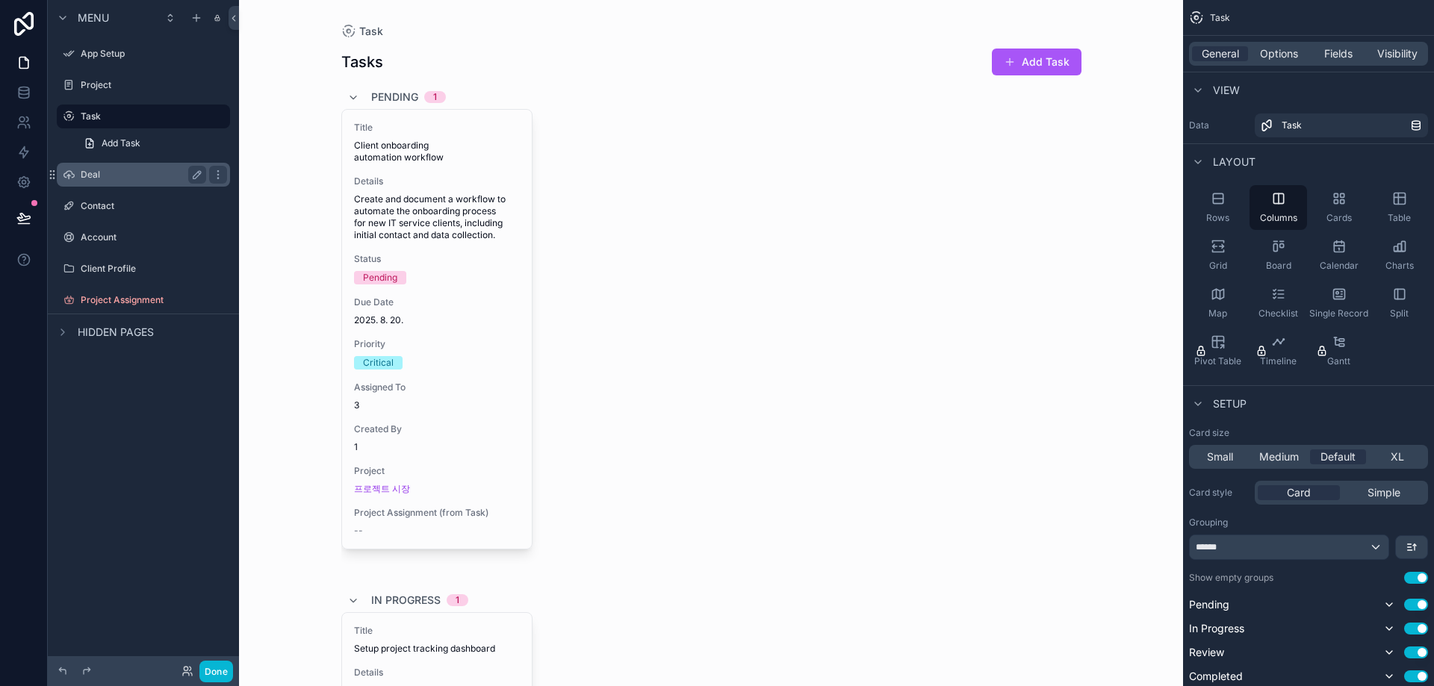
click at [105, 171] on label "Deal" at bounding box center [140, 175] width 119 height 12
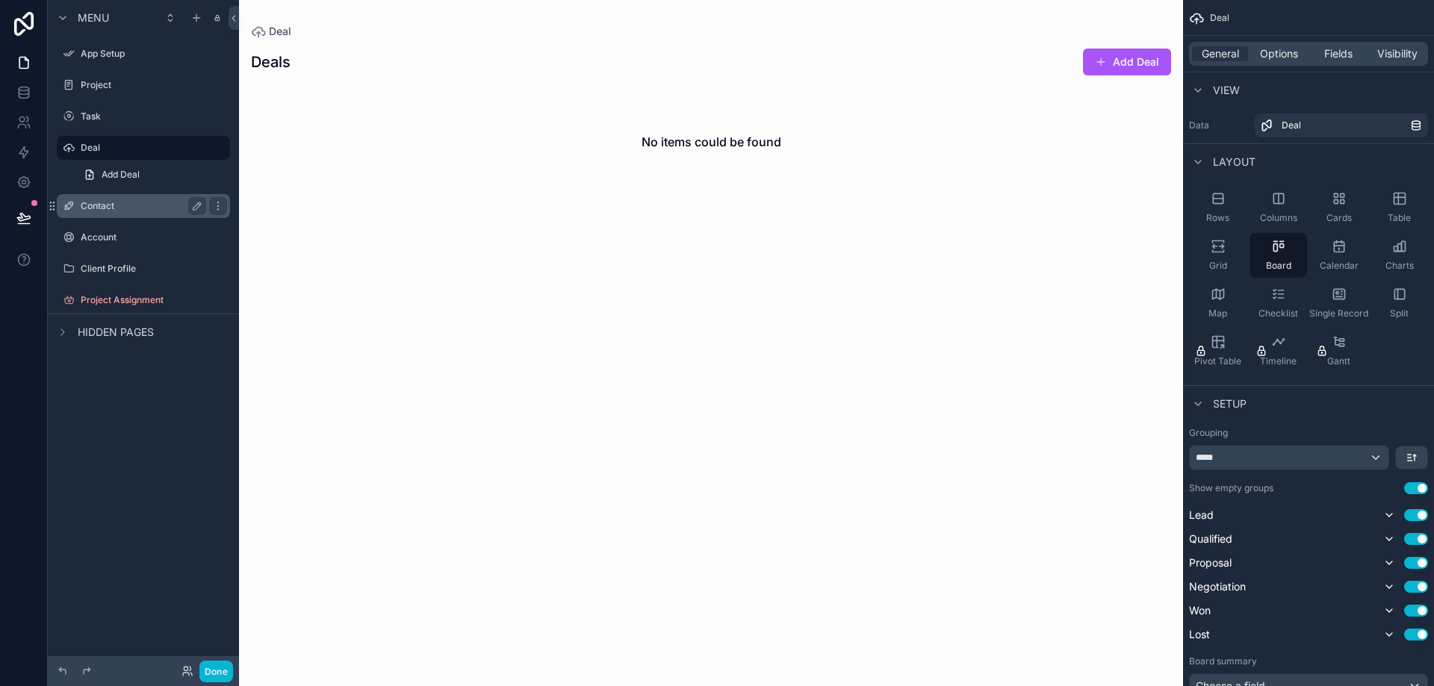
click at [101, 206] on label "Contact" at bounding box center [140, 206] width 119 height 12
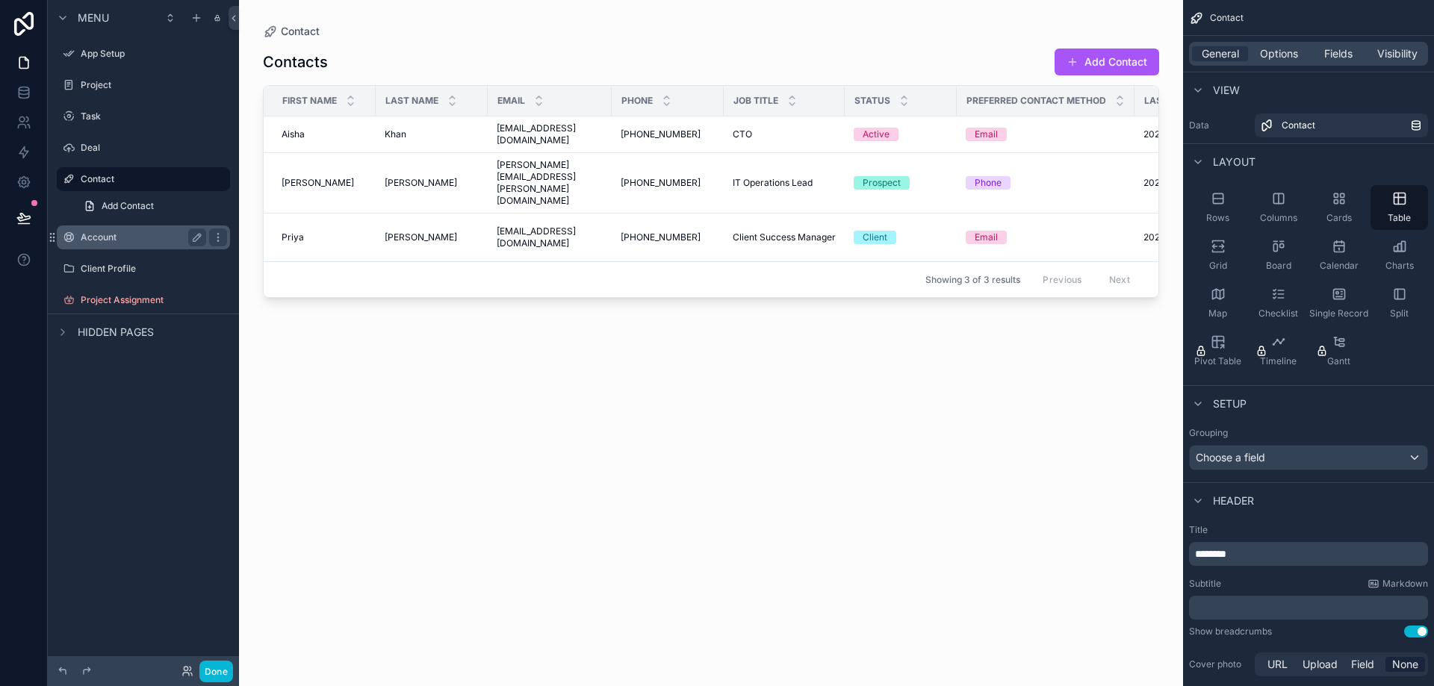
click at [132, 237] on label "Account" at bounding box center [140, 237] width 119 height 12
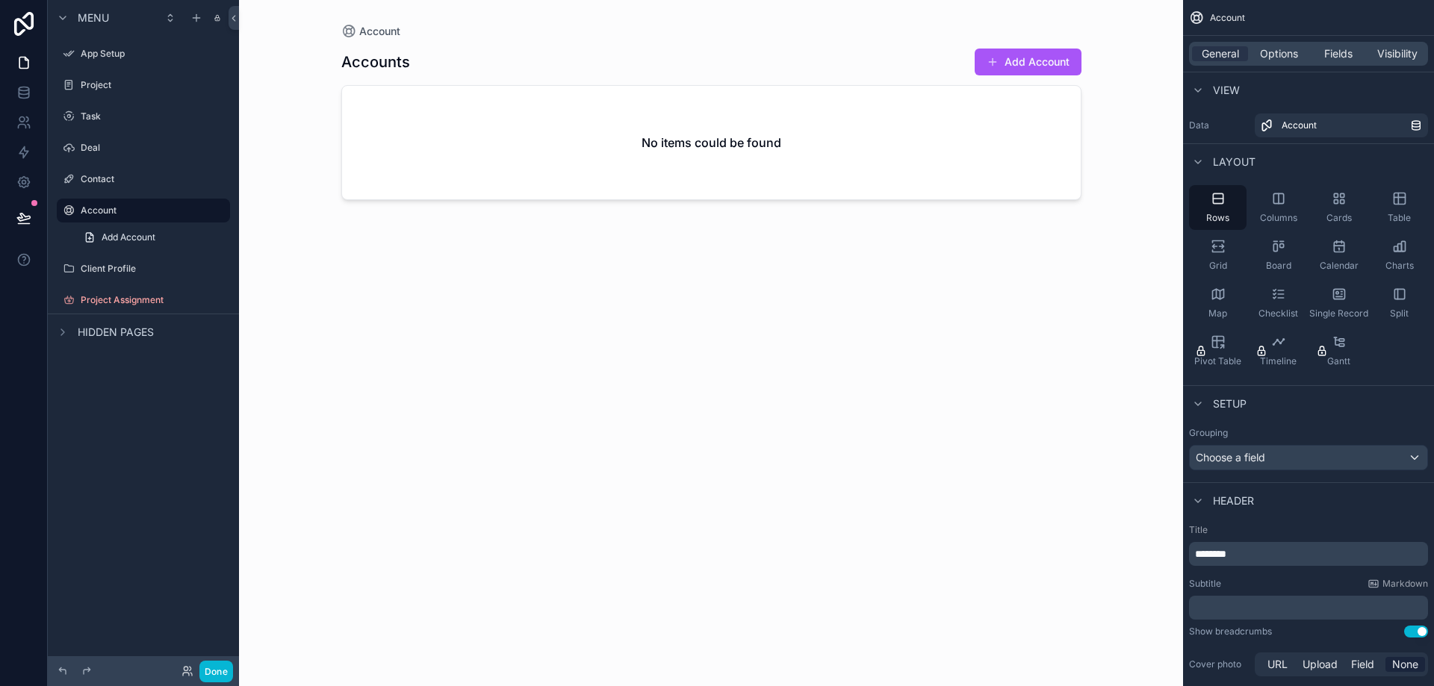
click at [1019, 44] on div "scrollable content" at bounding box center [711, 334] width 764 height 668
click at [1039, 73] on button "Add Account" at bounding box center [1027, 62] width 107 height 27
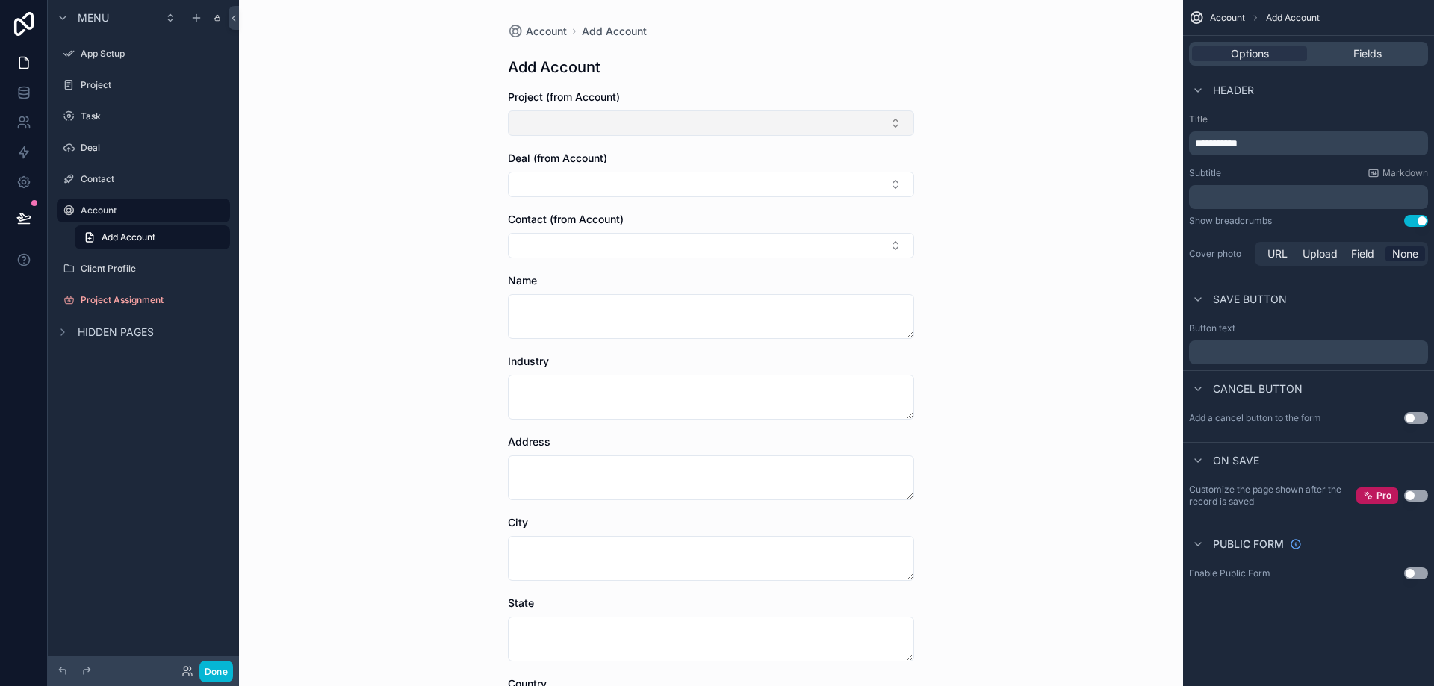
click at [674, 129] on button "Select Button" at bounding box center [711, 123] width 406 height 25
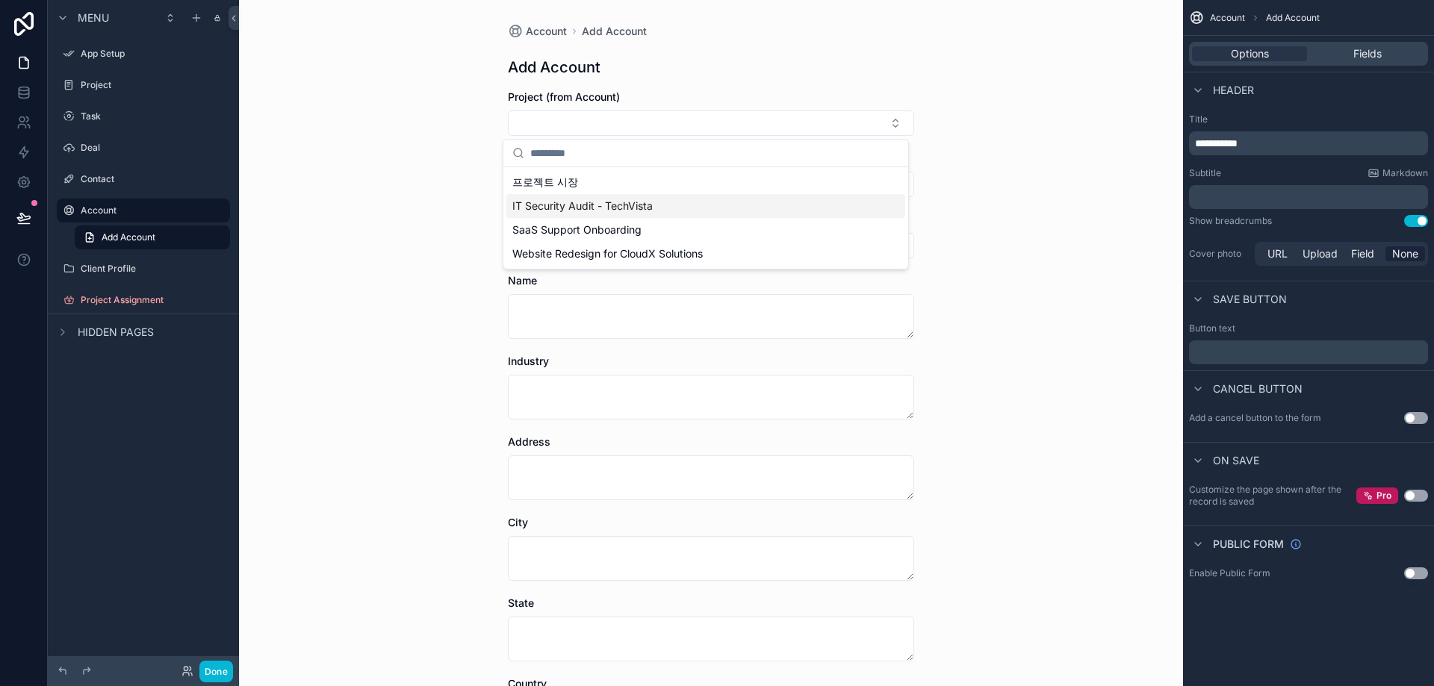
click at [626, 211] on span "IT Security Audit - TechVista" at bounding box center [582, 206] width 140 height 15
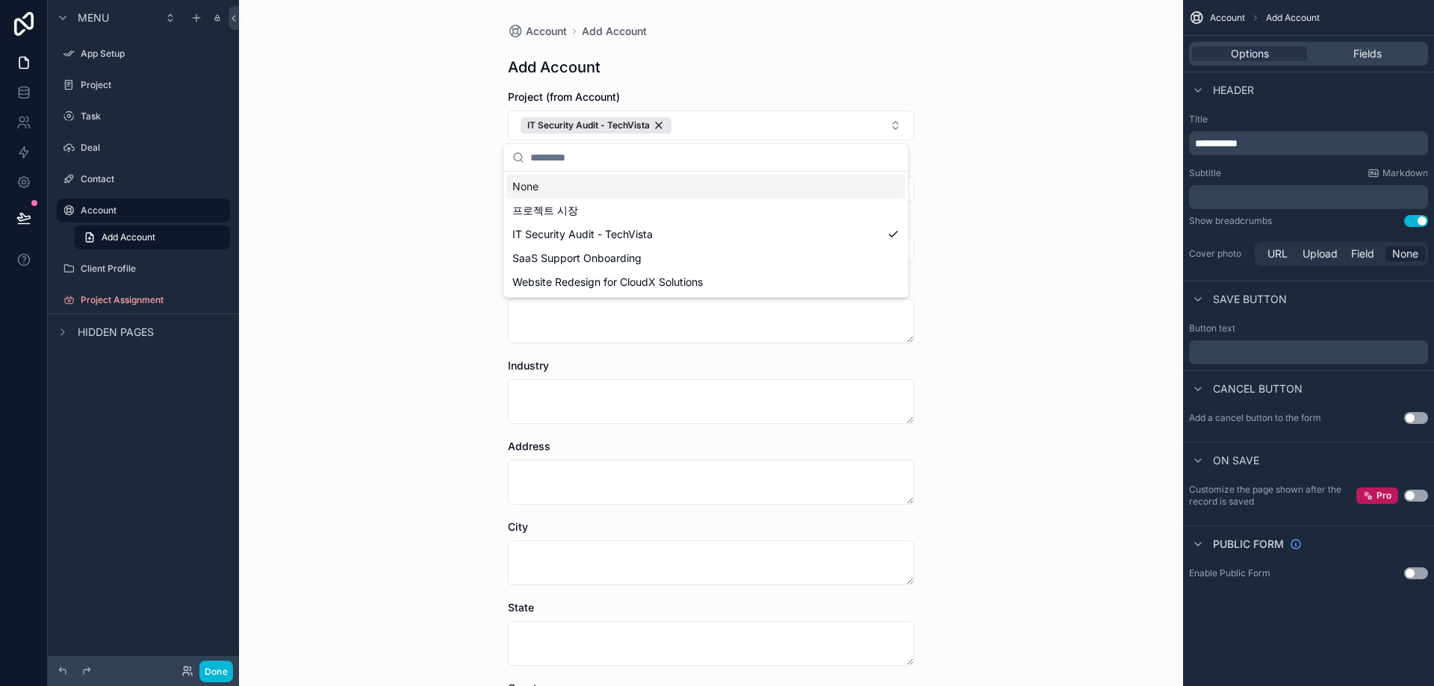
click at [620, 163] on input "scrollable content" at bounding box center [714, 157] width 369 height 27
click at [592, 237] on span "IT Security Audit - TechVista" at bounding box center [582, 234] width 140 height 15
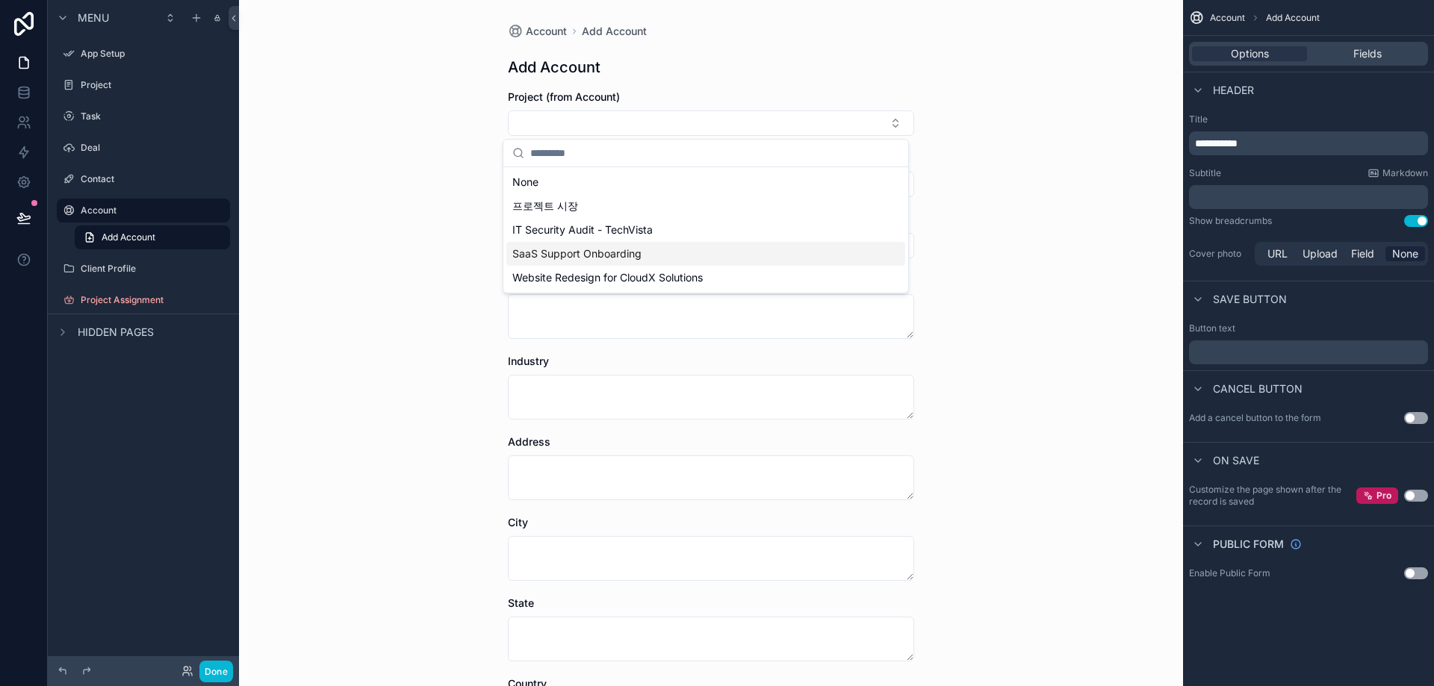
click at [603, 248] on span "SaaS Support Onboarding" at bounding box center [576, 253] width 129 height 15
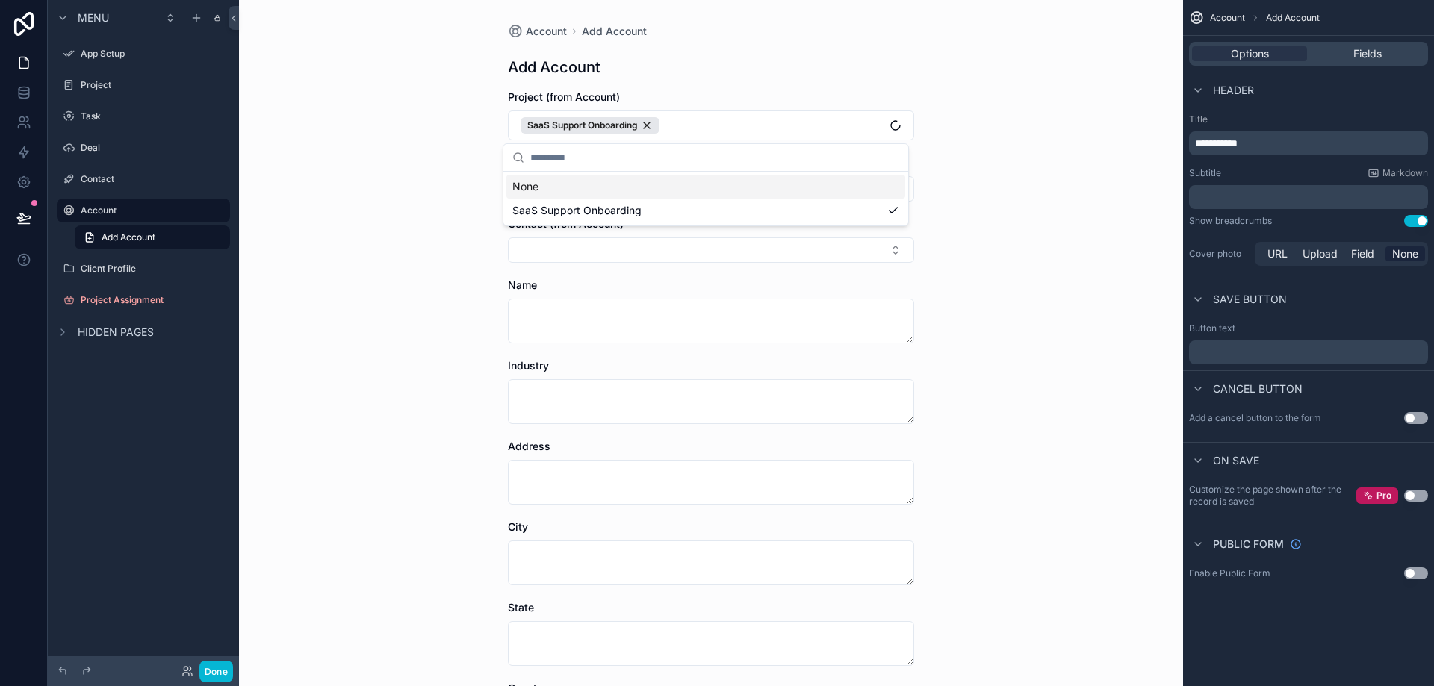
click at [426, 290] on div "Account Add Account Add Account Project (from Account) SaaS Support Onboarding …" at bounding box center [711, 343] width 944 height 686
click at [606, 196] on button "Select Button" at bounding box center [711, 188] width 406 height 25
click at [443, 276] on div "Account Add Account Add Account Project (from Account) SaaS Support Onboarding …" at bounding box center [711, 343] width 944 height 686
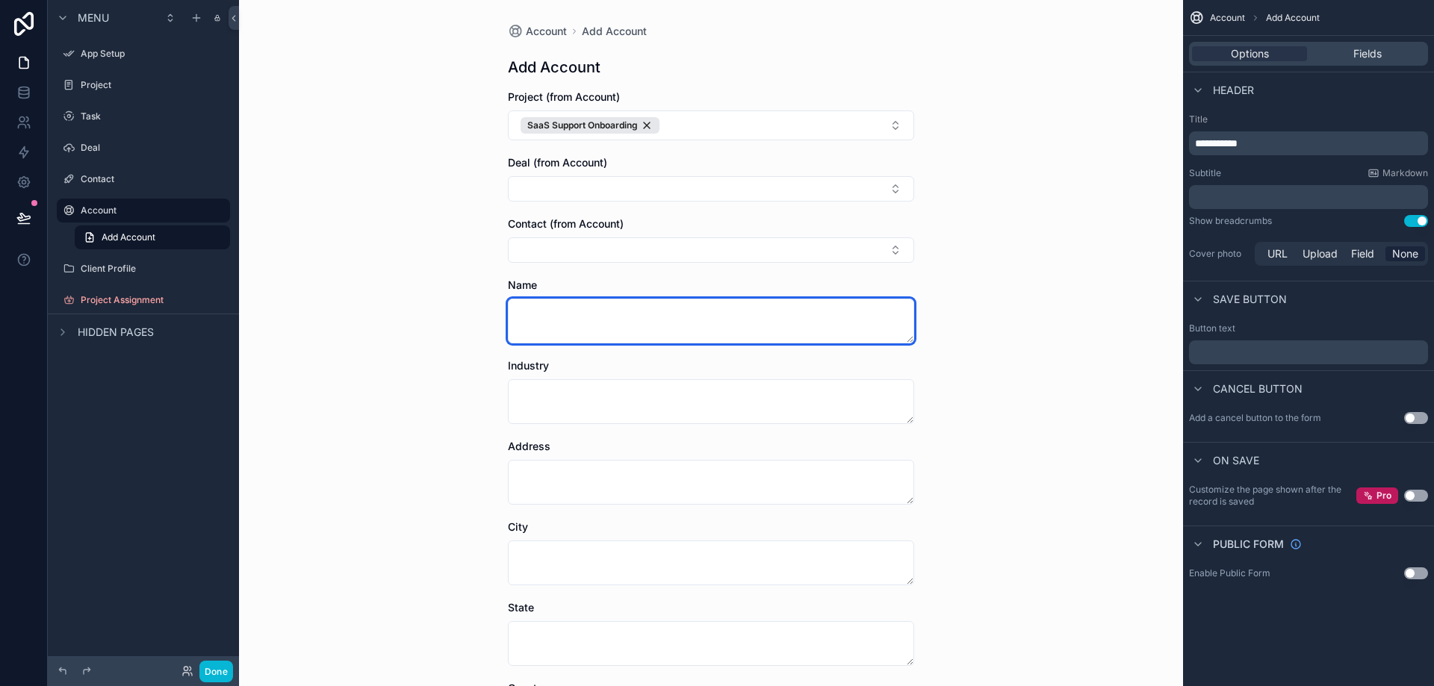
click at [559, 311] on textarea "scrollable content" at bounding box center [711, 321] width 406 height 45
type textarea "***"
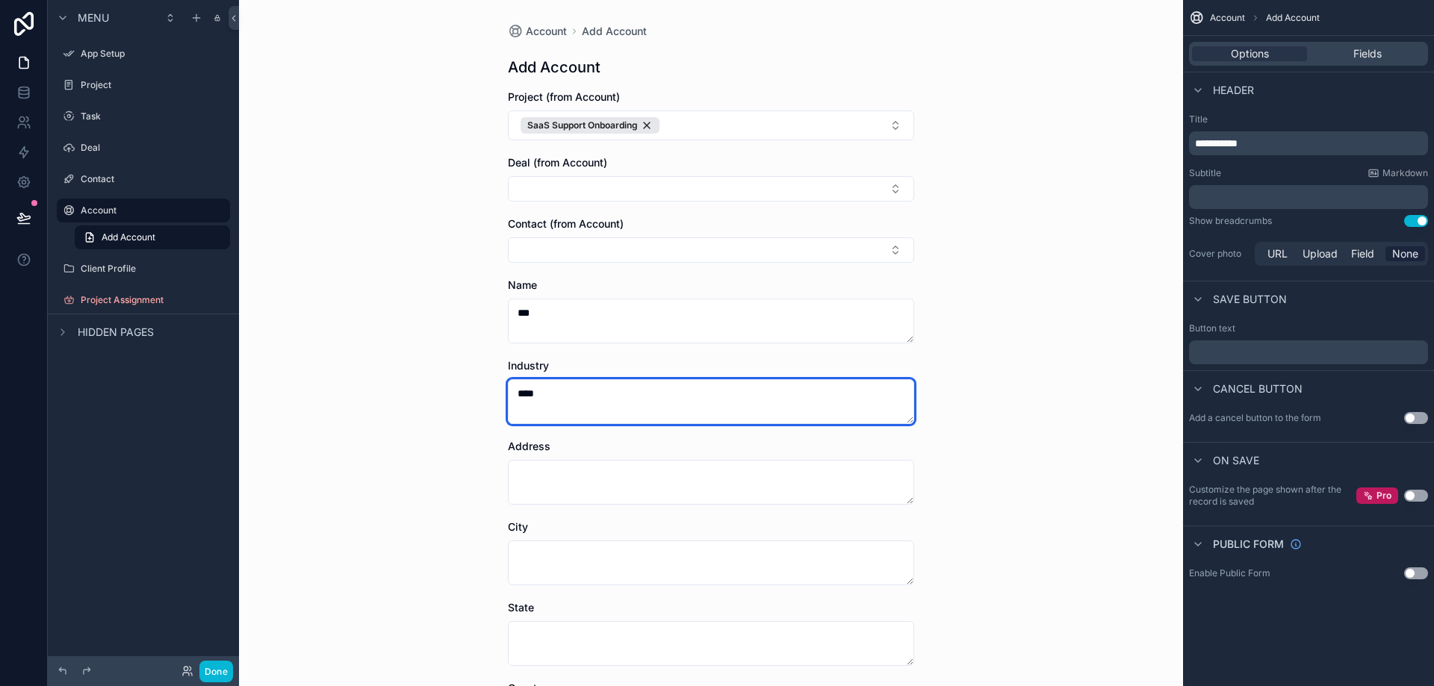
type textarea "****"
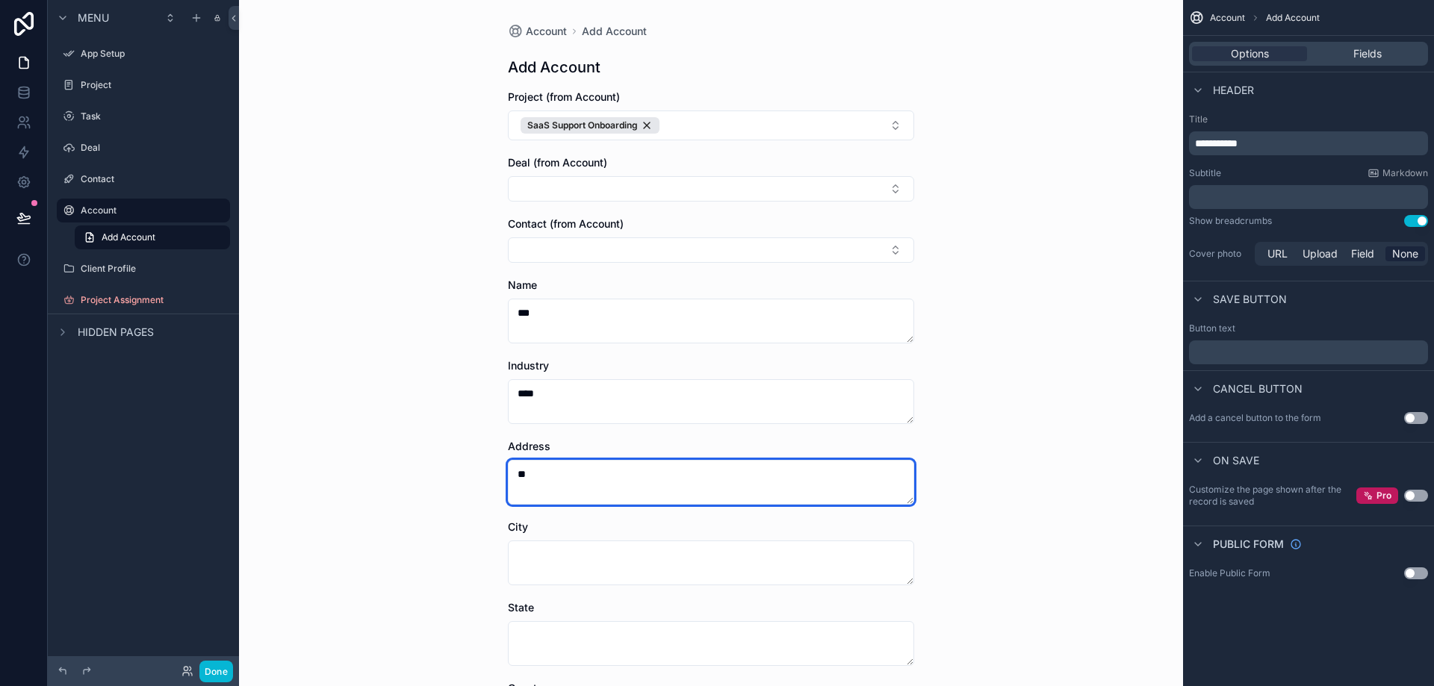
type textarea "**"
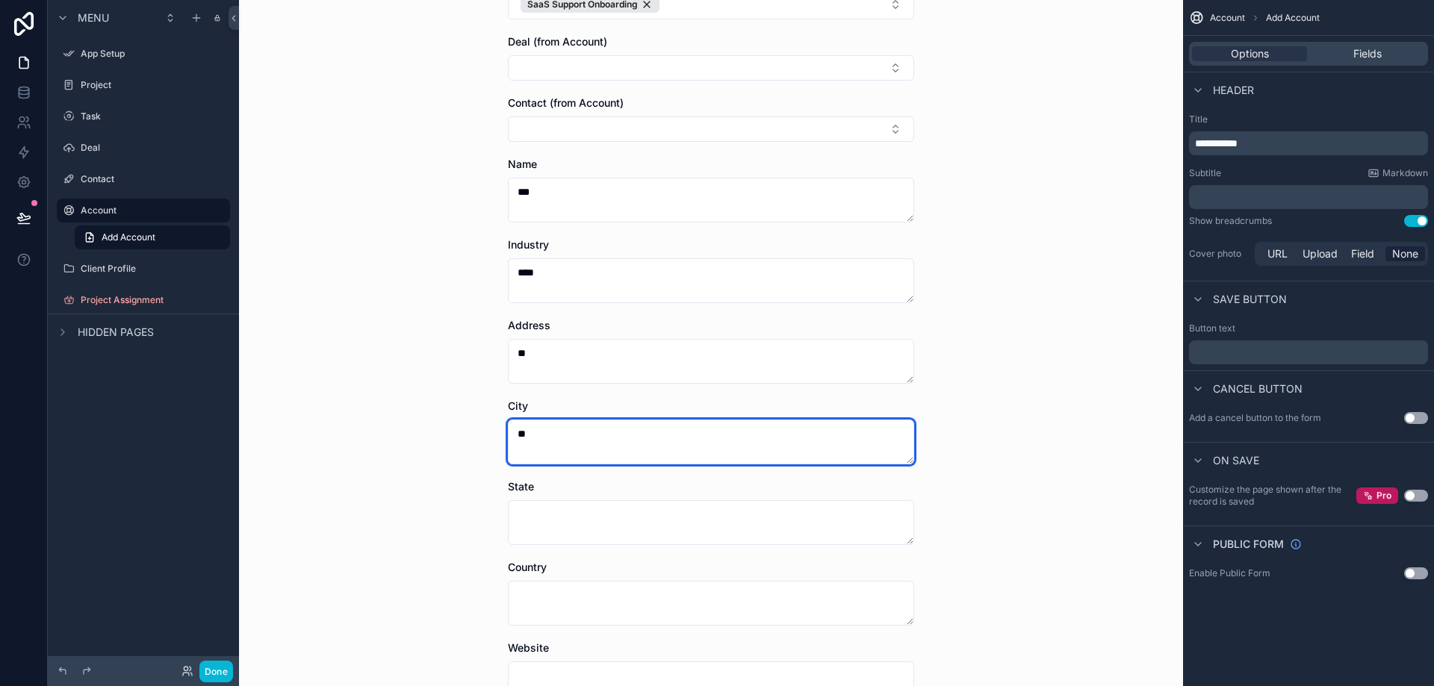
scroll to position [149, 0]
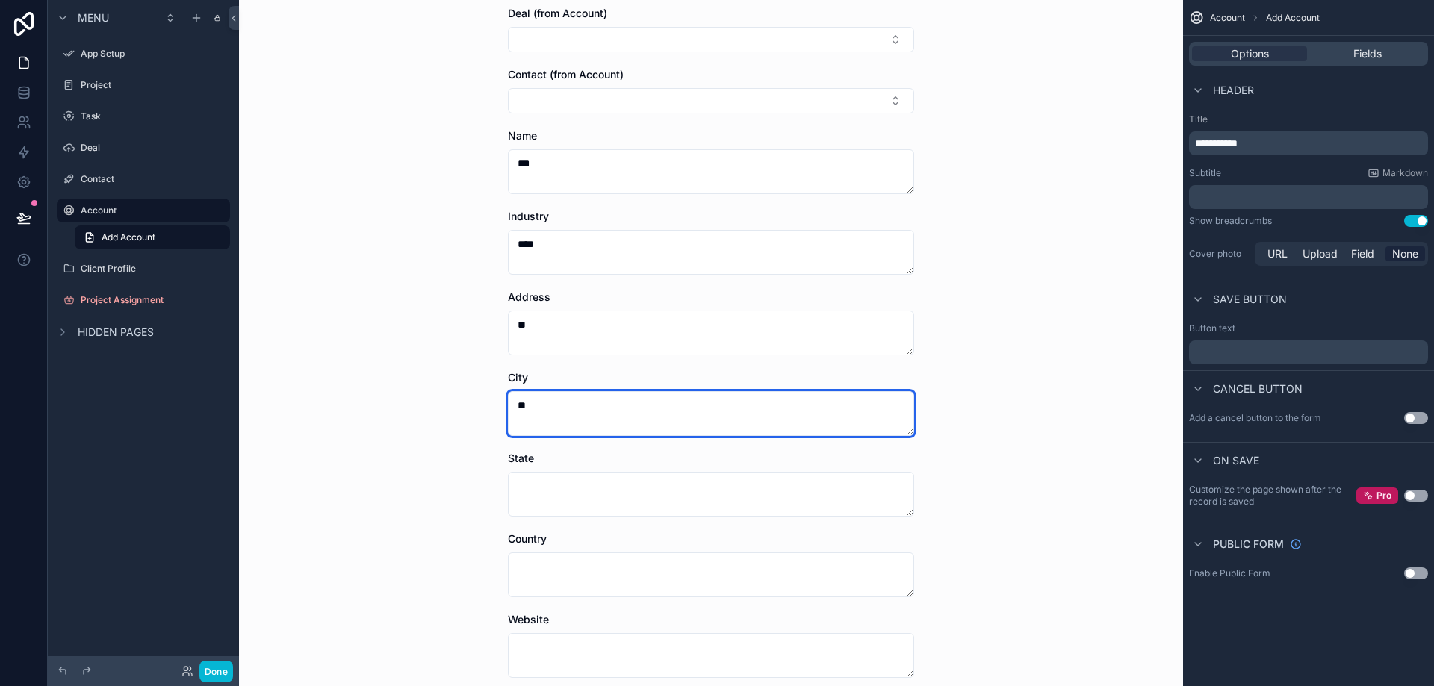
type textarea "**"
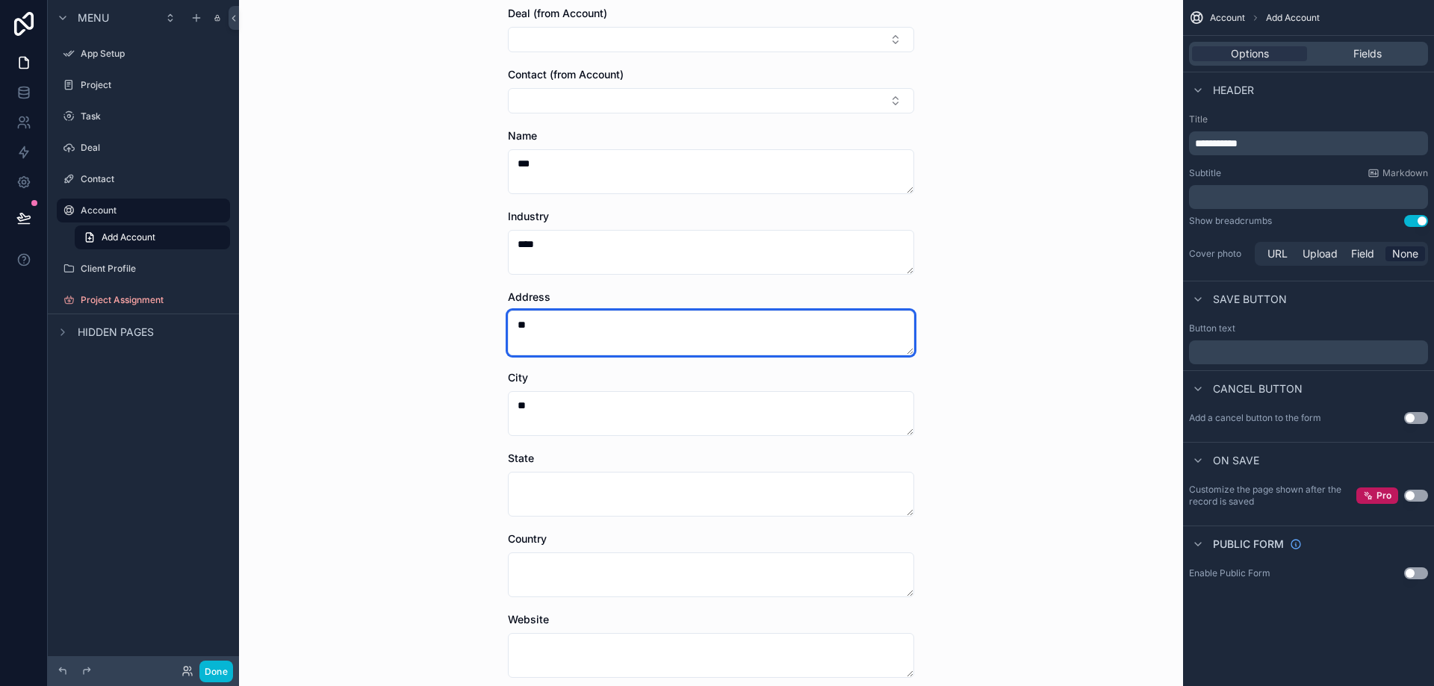
click at [562, 329] on textarea "**" at bounding box center [711, 333] width 406 height 45
type textarea "***"
drag, startPoint x: 594, startPoint y: 341, endPoint x: 337, endPoint y: 324, distance: 257.4
click at [337, 324] on div "Account Add Account Add Account Project (from Account) SaaS Support Onboarding …" at bounding box center [711, 194] width 944 height 686
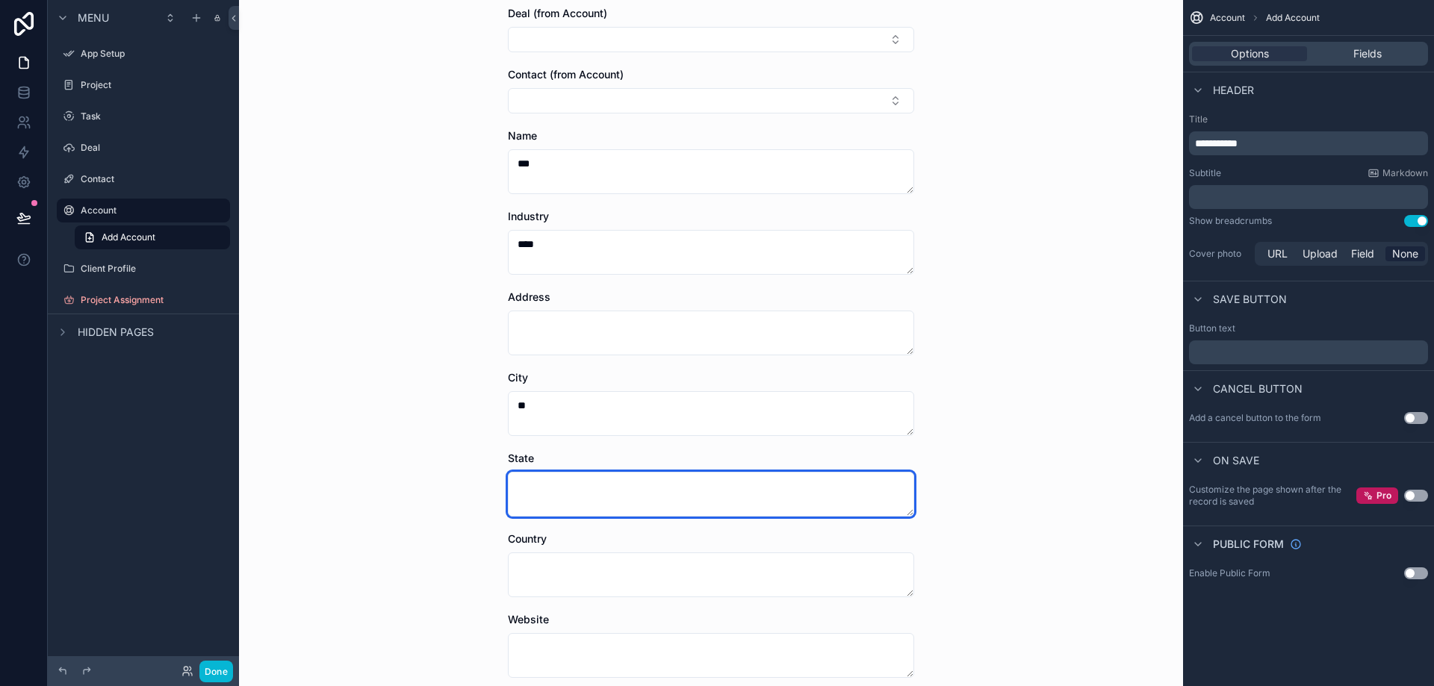
click at [530, 492] on textarea "scrollable content" at bounding box center [711, 494] width 406 height 45
paste textarea "***"
type textarea "***"
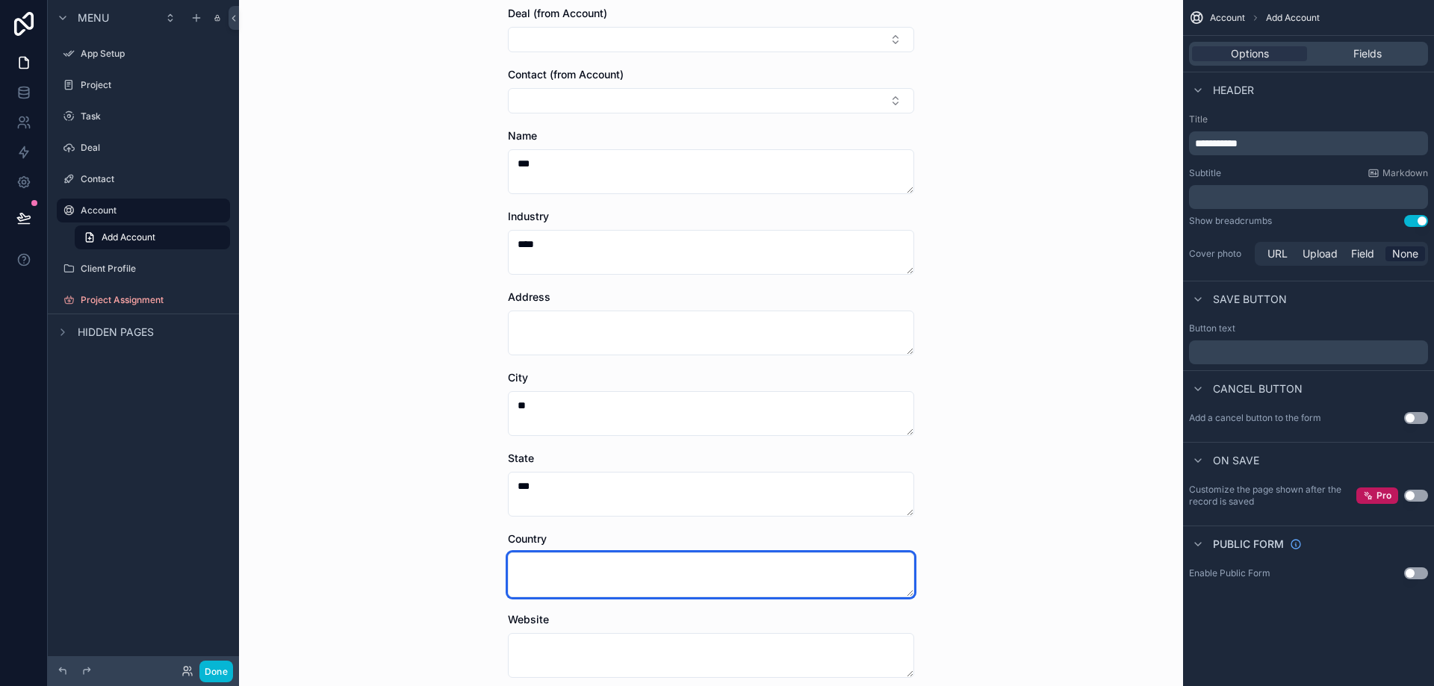
click at [548, 553] on textarea "scrollable content" at bounding box center [711, 575] width 406 height 45
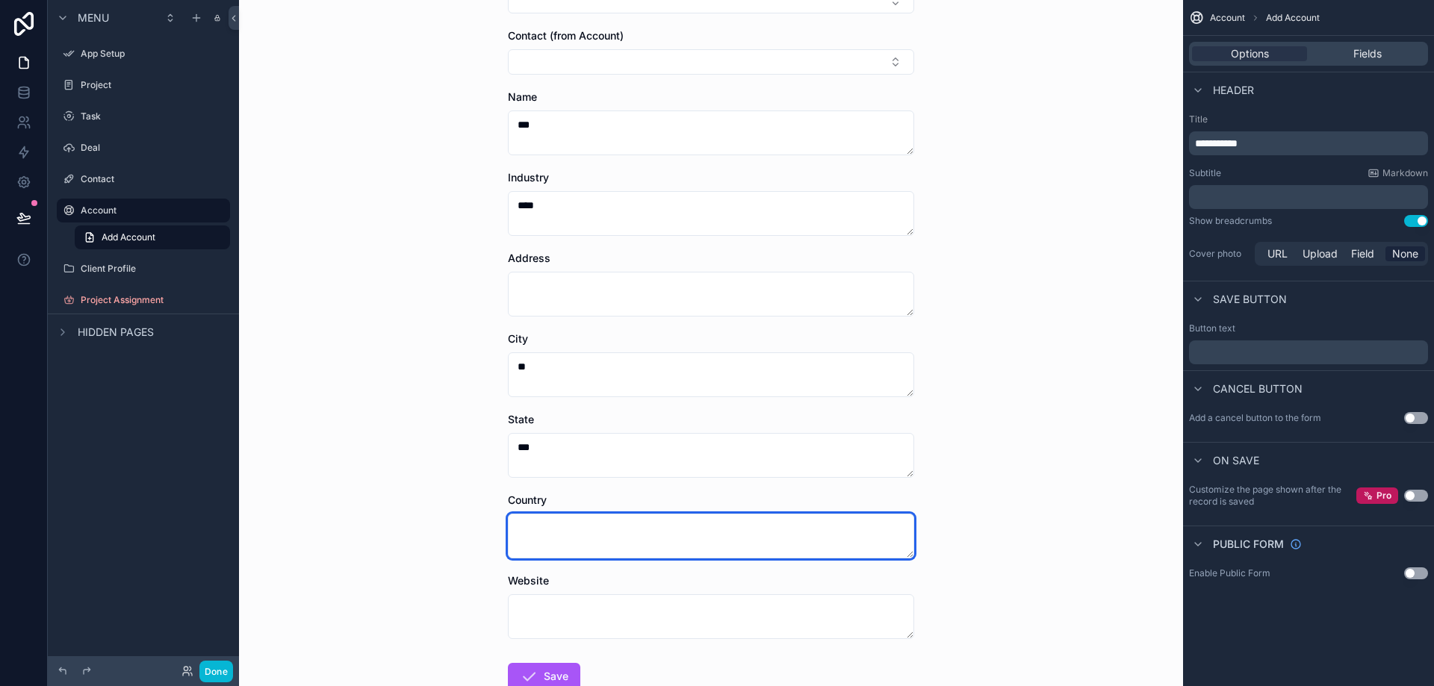
scroll to position [287, 0]
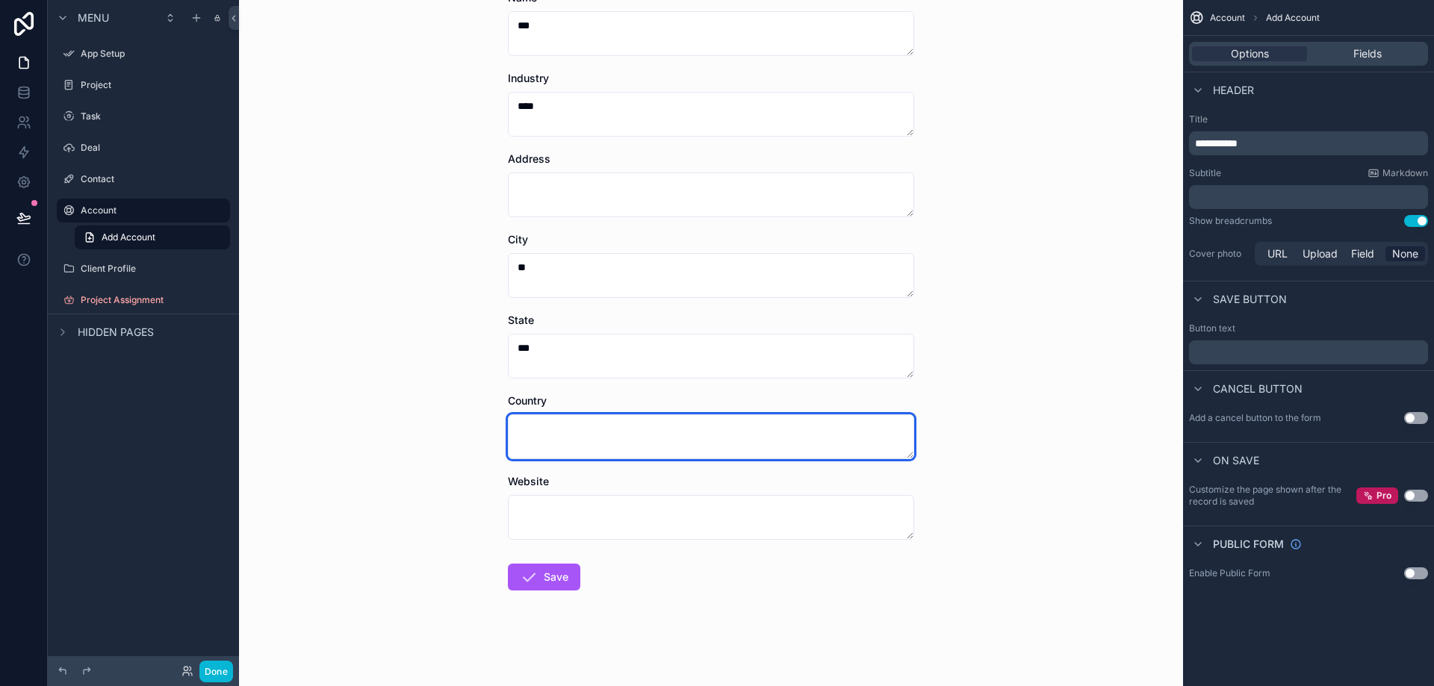
type textarea "*"
type textarea "**"
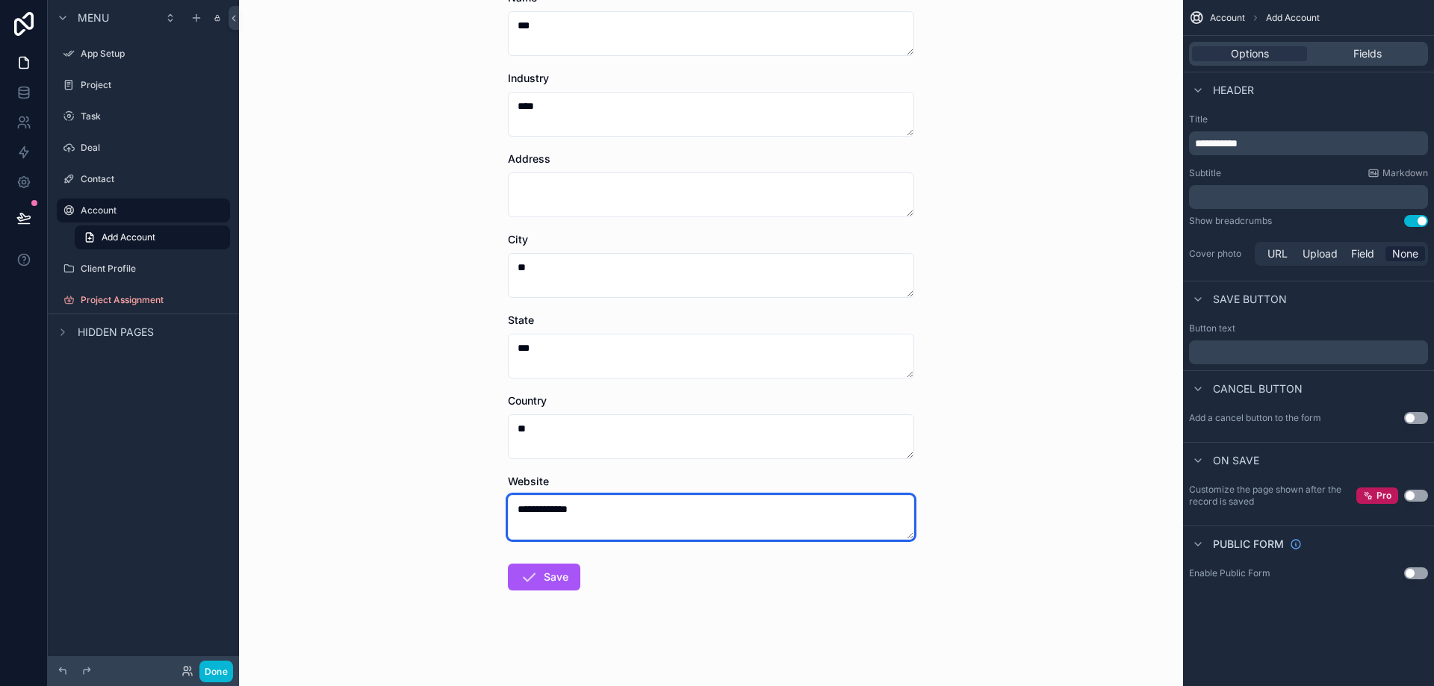
type textarea "**********"
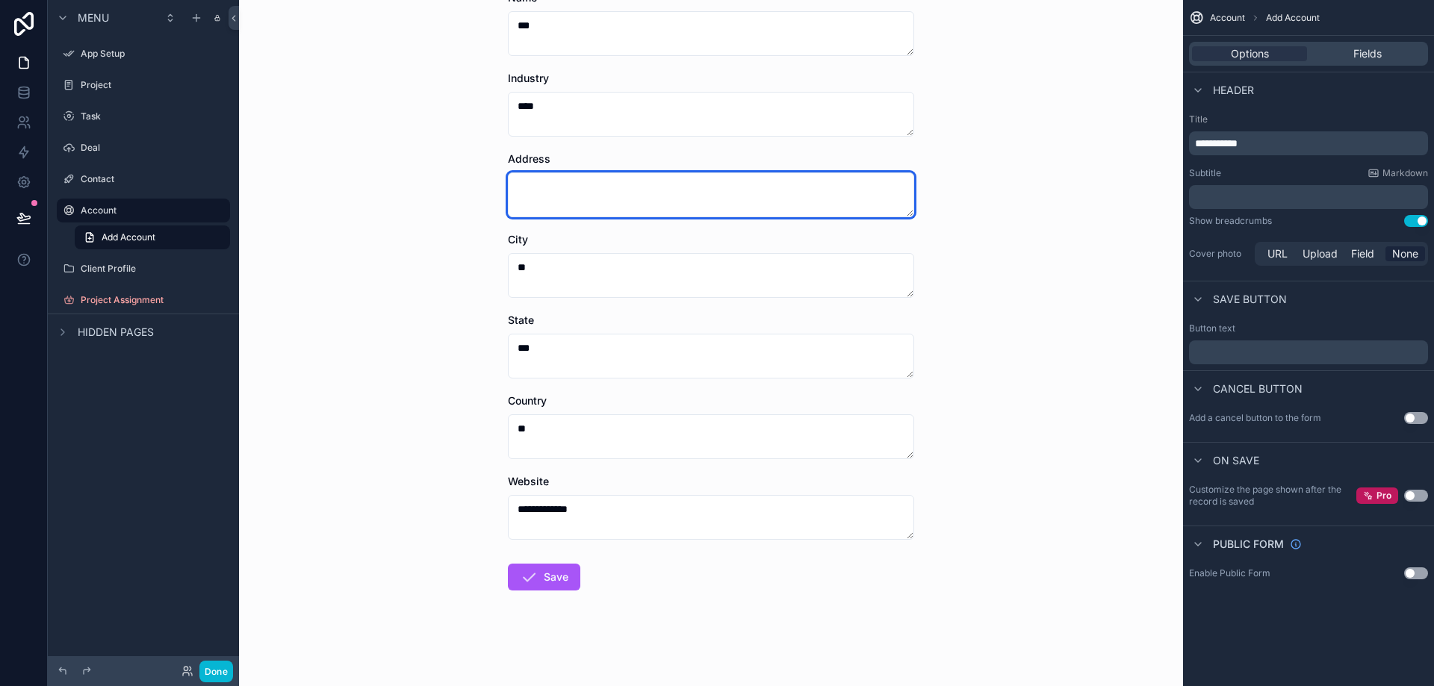
click at [642, 198] on textarea "scrollable content" at bounding box center [711, 194] width 406 height 45
type textarea "*"
type textarea "***"
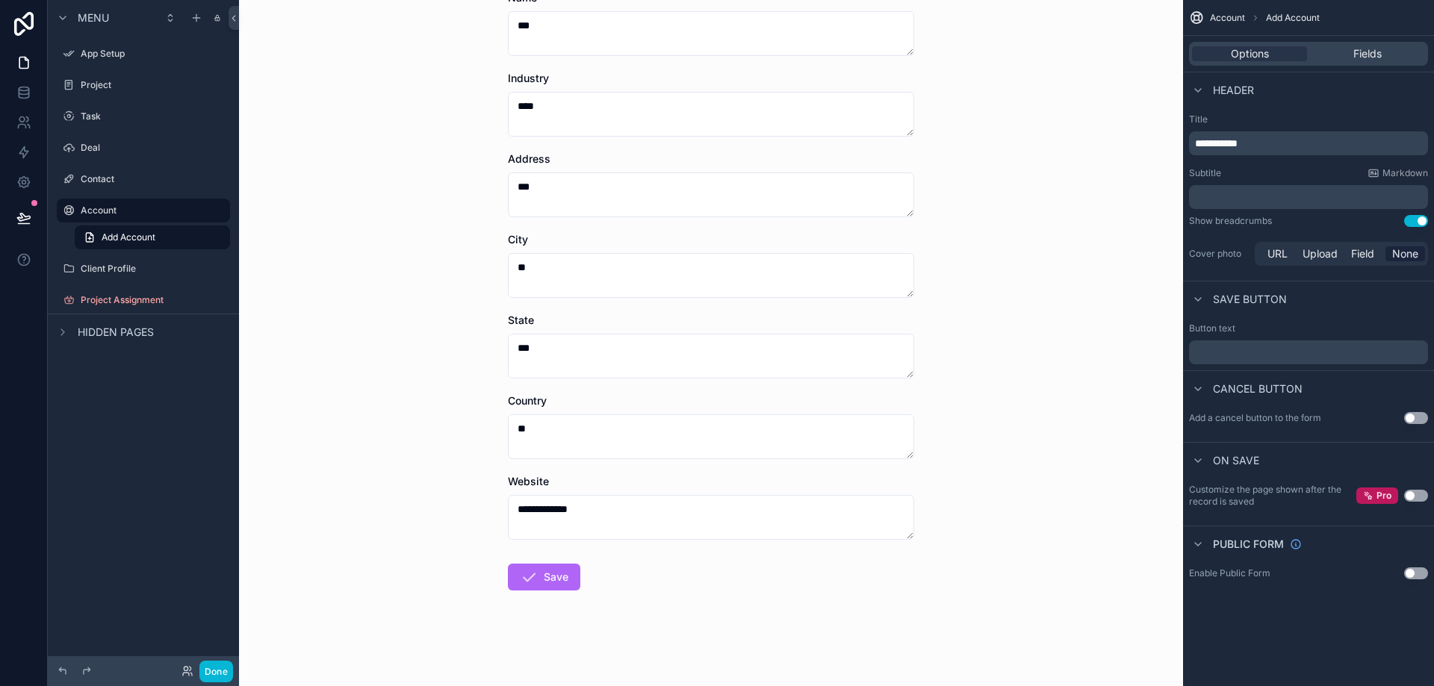
click at [551, 569] on button "Save" at bounding box center [544, 577] width 72 height 27
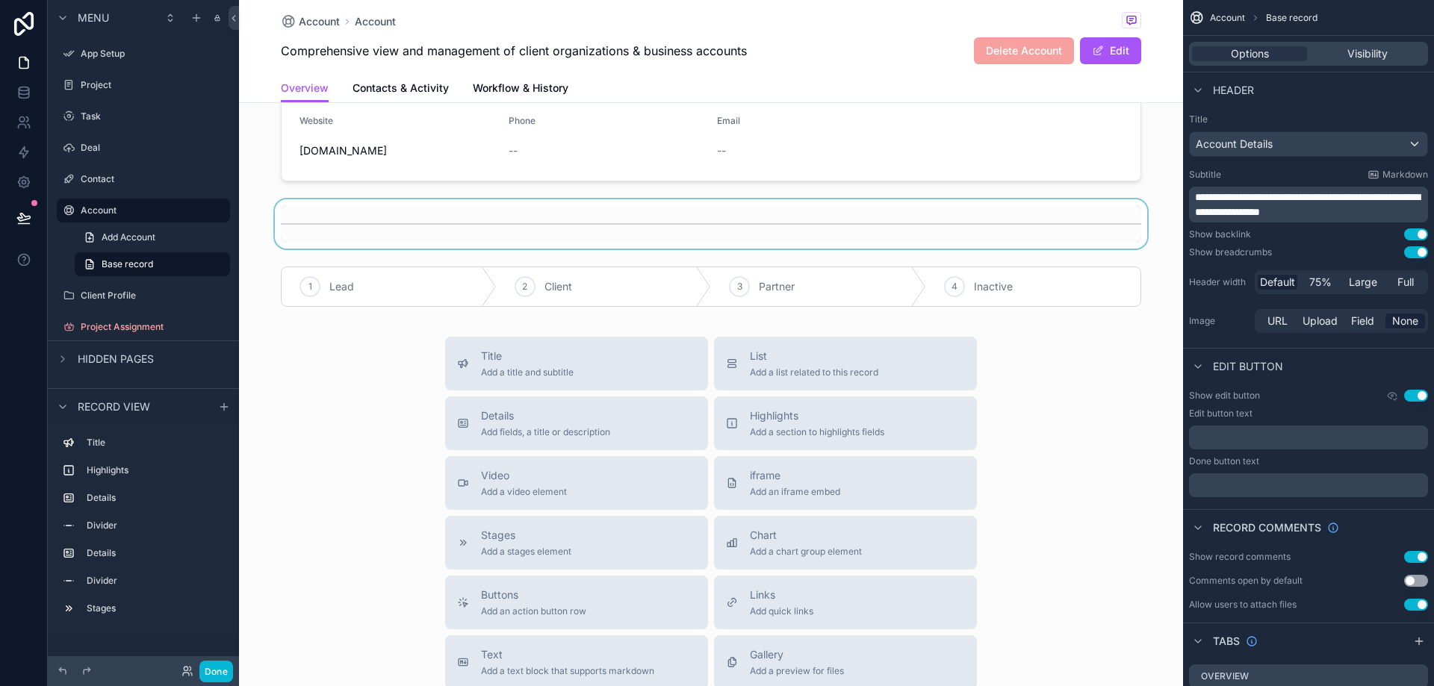
scroll to position [373, 0]
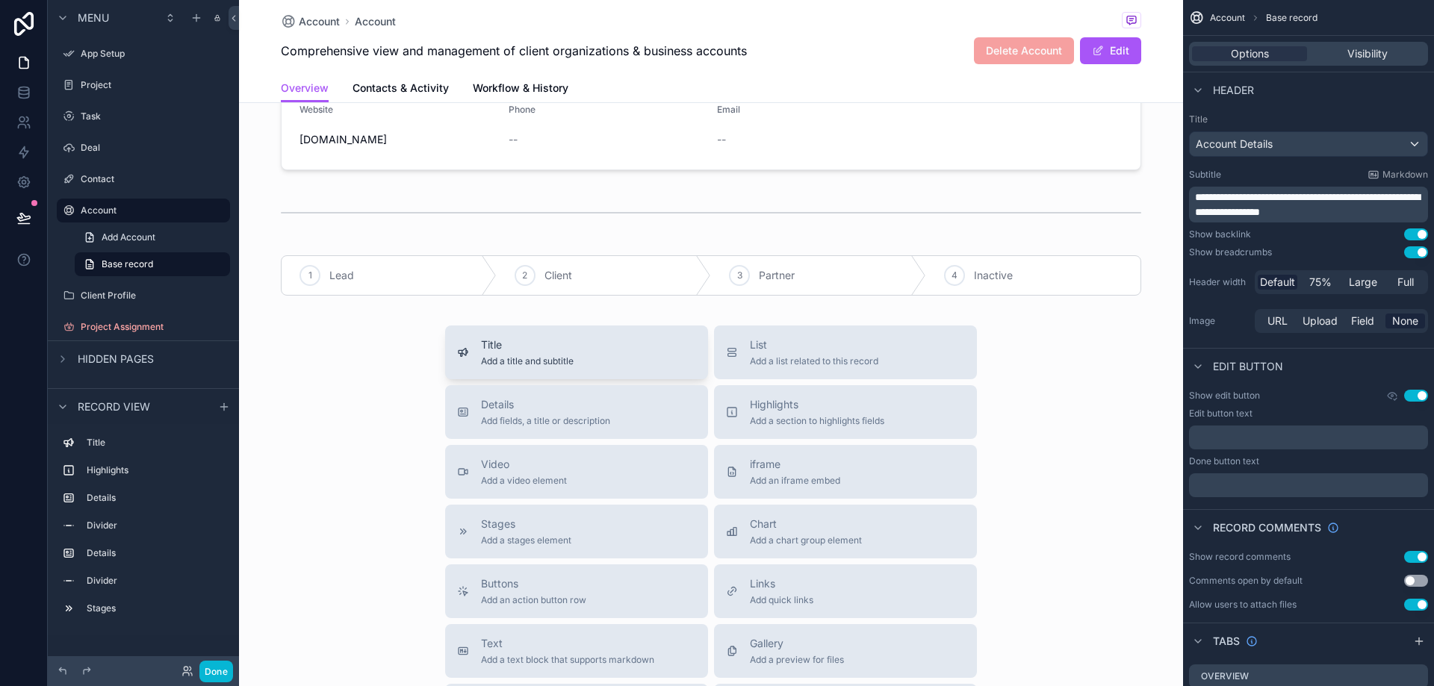
click at [635, 353] on div "Title Add a title and subtitle" at bounding box center [576, 353] width 239 height 30
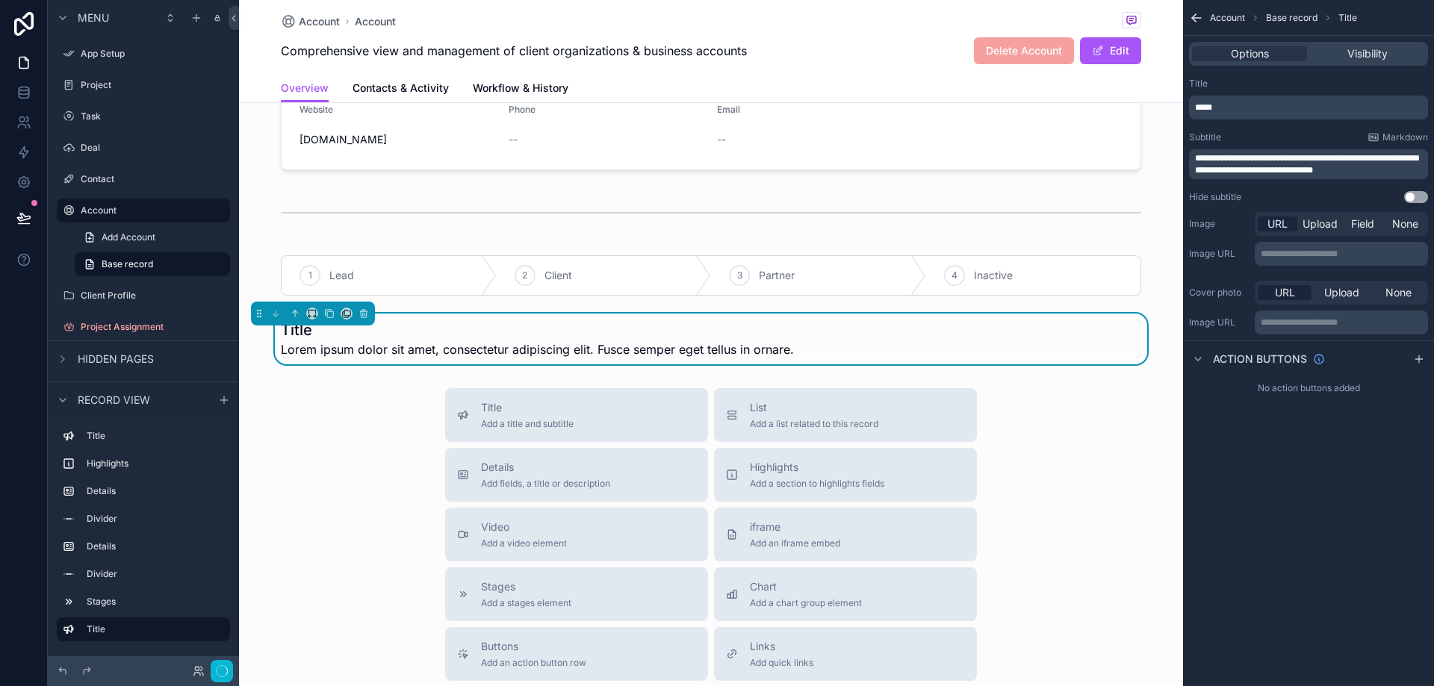
scroll to position [370, 0]
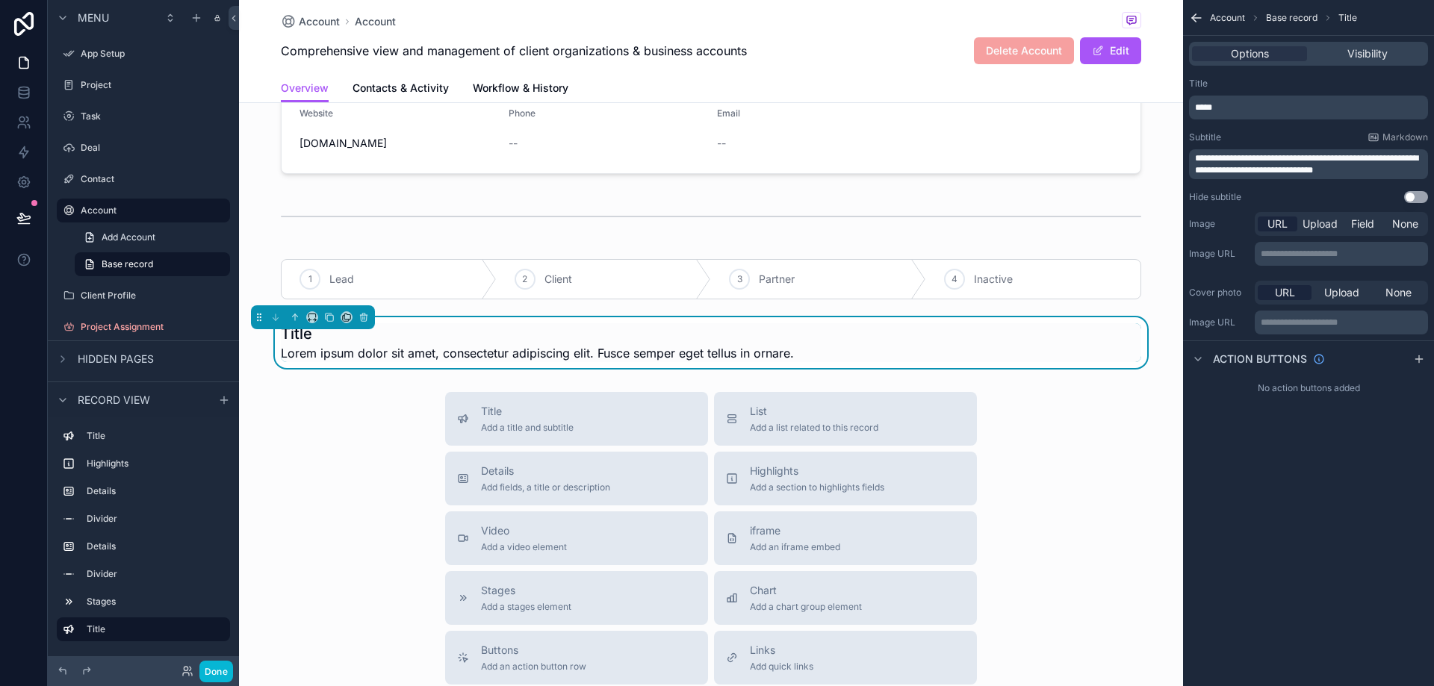
click at [370, 400] on div "Title Add a title and subtitle List Add a list related to this record Details A…" at bounding box center [711, 658] width 944 height 532
click at [293, 314] on icon "scrollable content" at bounding box center [295, 317] width 10 height 10
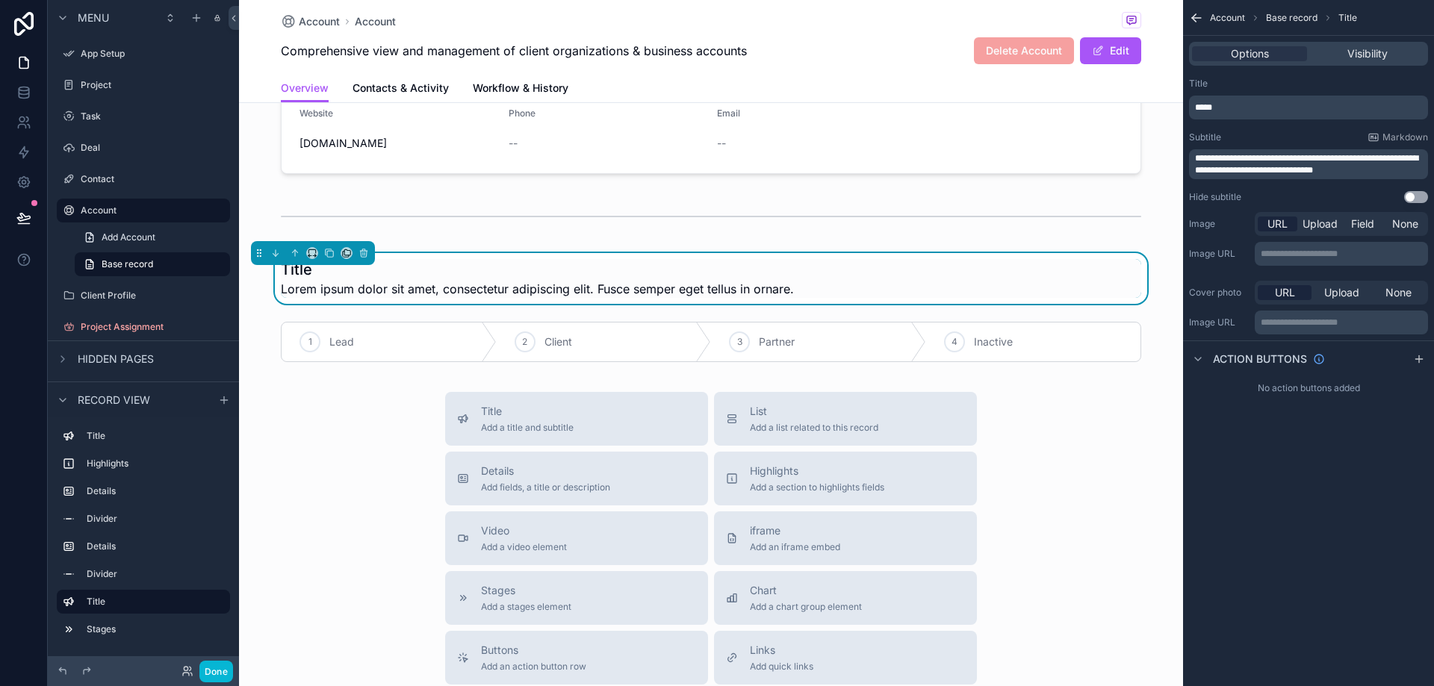
click at [1028, 402] on div "Title Add a title and subtitle List Add a list related to this record Details A…" at bounding box center [711, 658] width 944 height 532
click at [279, 254] on icon "scrollable content" at bounding box center [275, 253] width 10 height 10
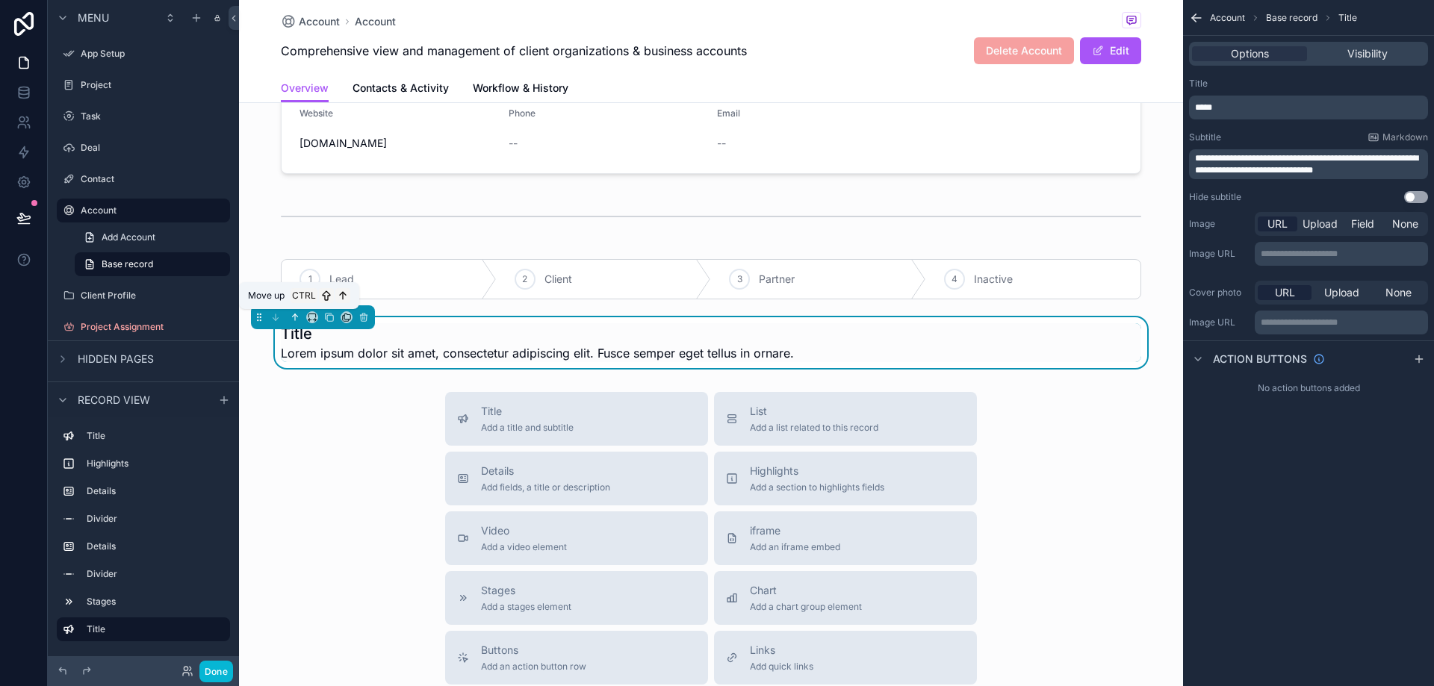
click at [291, 317] on icon "scrollable content" at bounding box center [295, 317] width 10 height 10
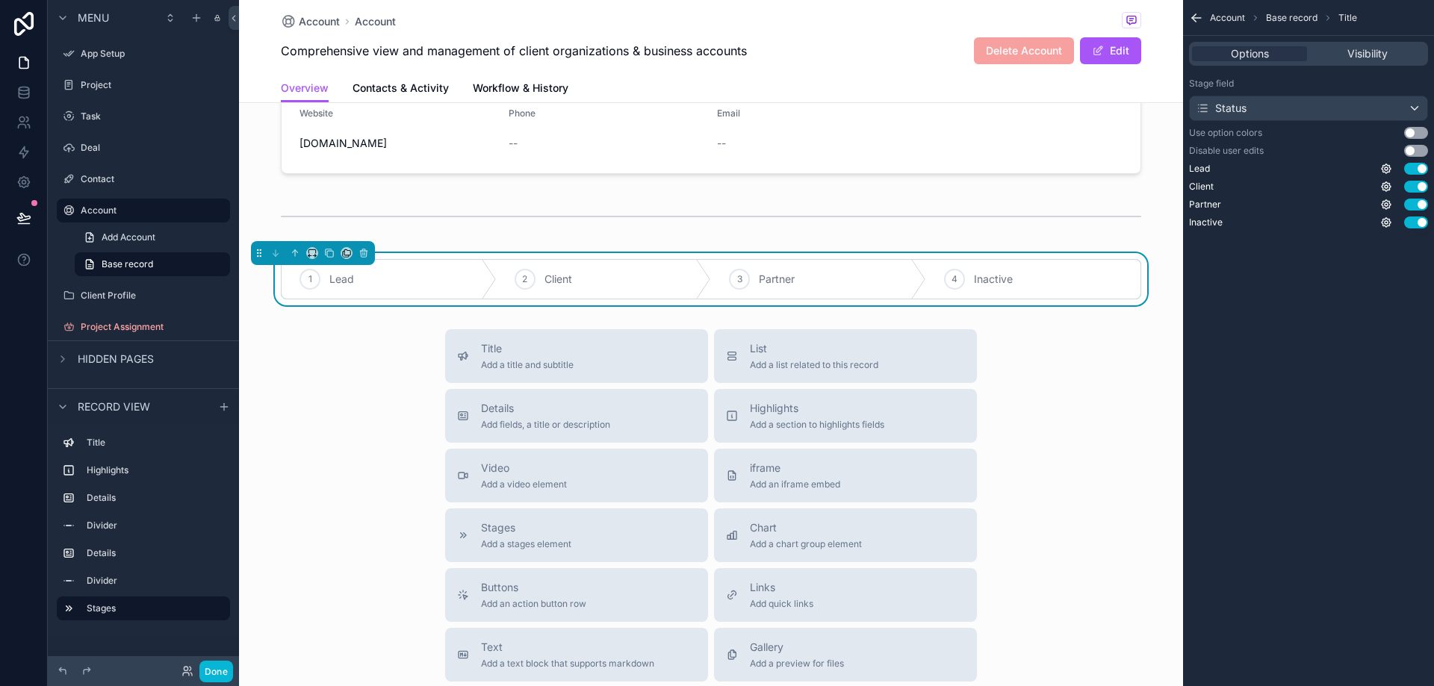
click at [1080, 365] on div "Title Add a title and subtitle List Add a list related to this record Details A…" at bounding box center [711, 595] width 944 height 532
click at [1071, 394] on div "Title Add a title and subtitle List Add a list related to this record Details A…" at bounding box center [711, 595] width 944 height 532
click at [632, 352] on div "Title Add a title and subtitle" at bounding box center [576, 356] width 239 height 30
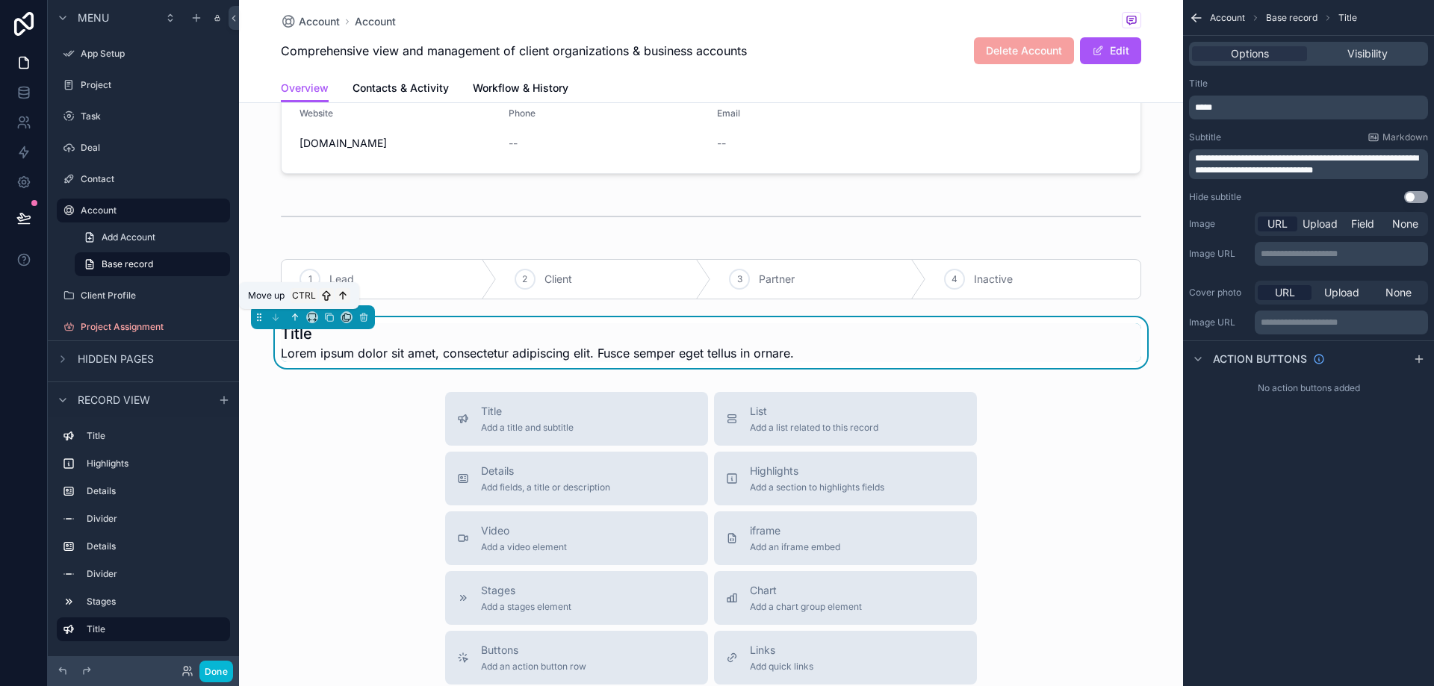
click at [293, 316] on icon "scrollable content" at bounding box center [295, 317] width 10 height 10
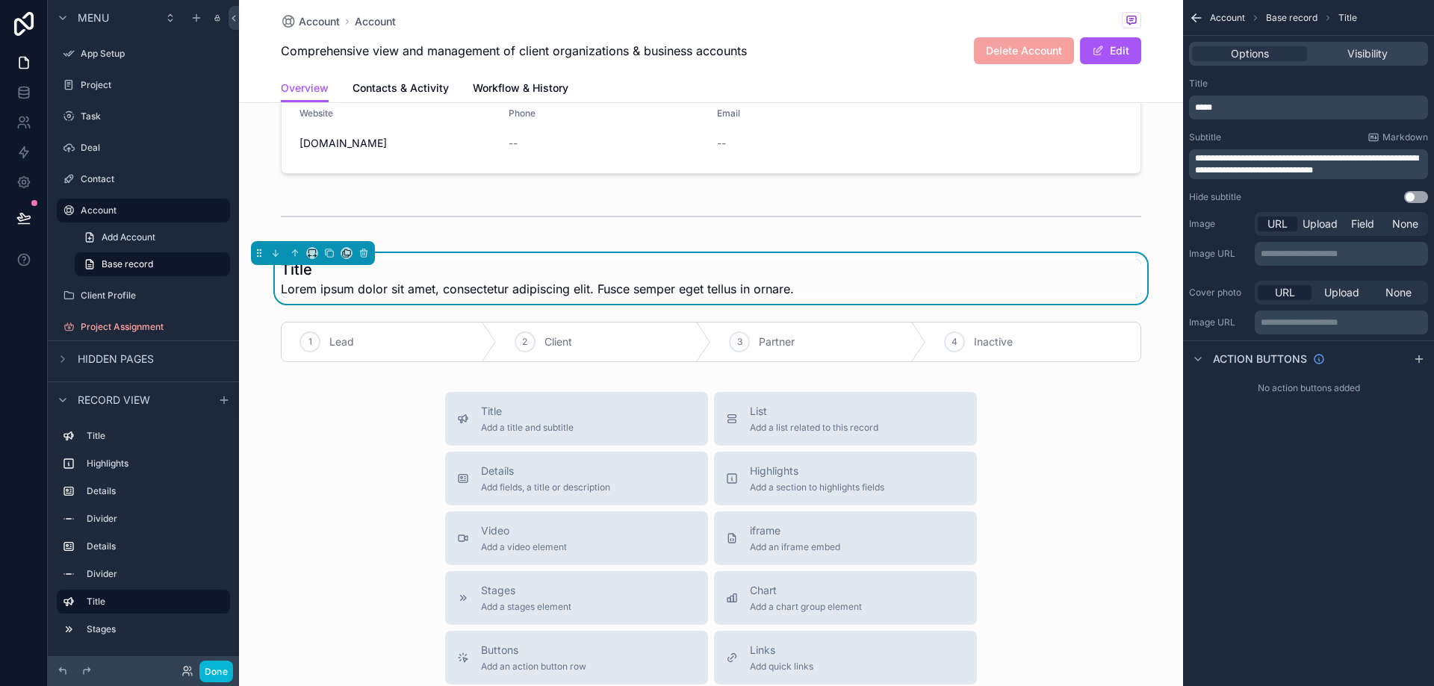
click at [329, 444] on div "Title Add a title and subtitle List Add a list related to this record Details A…" at bounding box center [711, 658] width 944 height 532
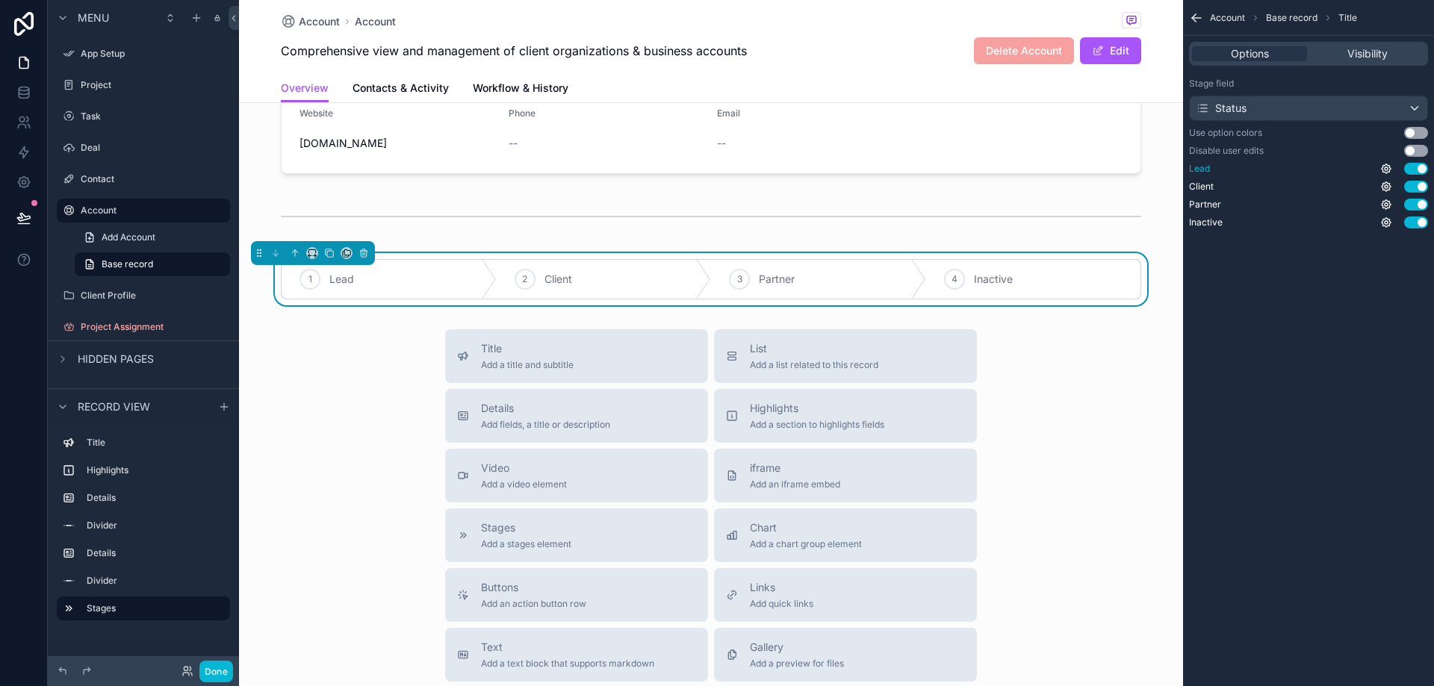
click at [1415, 169] on button "Use setting" at bounding box center [1416, 169] width 24 height 12
click at [1207, 229] on div "Stage field Status Use option colors Use setting Disable user edits Use setting…" at bounding box center [1308, 153] width 251 height 163
click at [1209, 223] on span "Inactive" at bounding box center [1206, 223] width 34 height 12
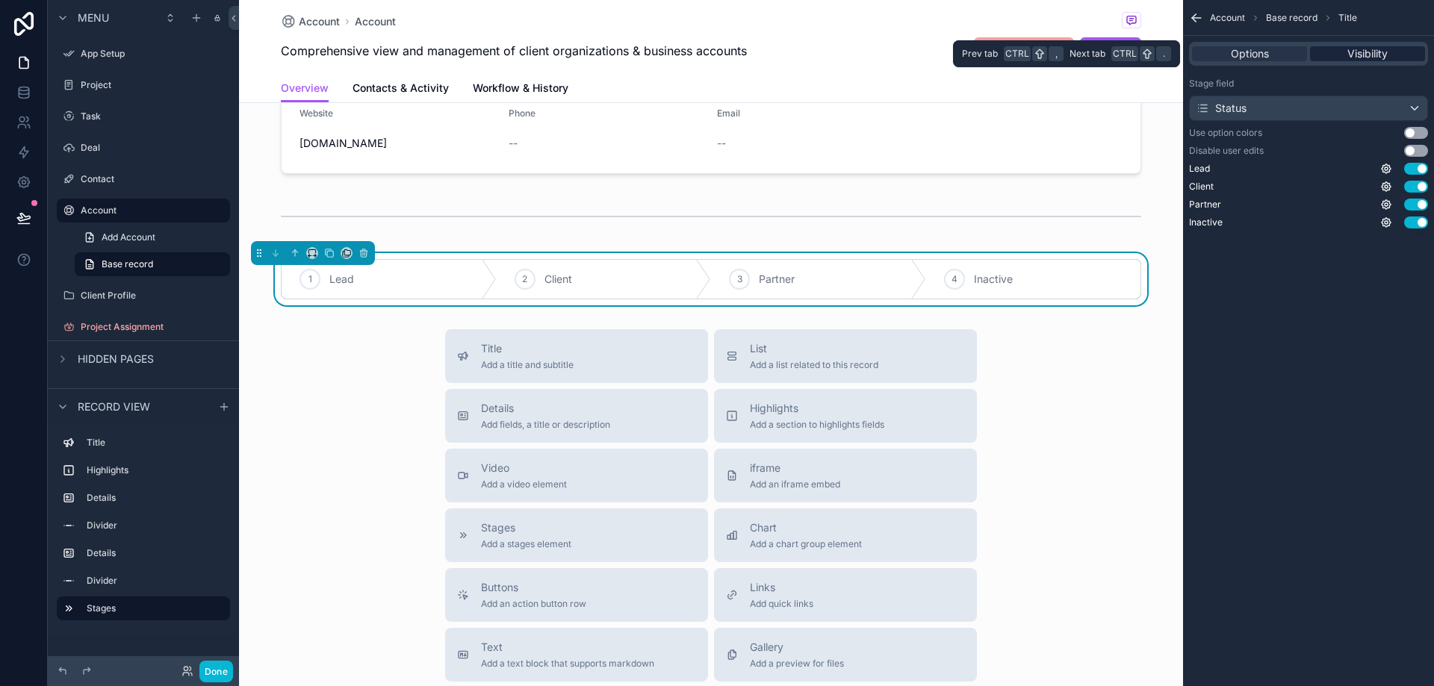
click at [1393, 52] on div "Visibility" at bounding box center [1367, 53] width 115 height 15
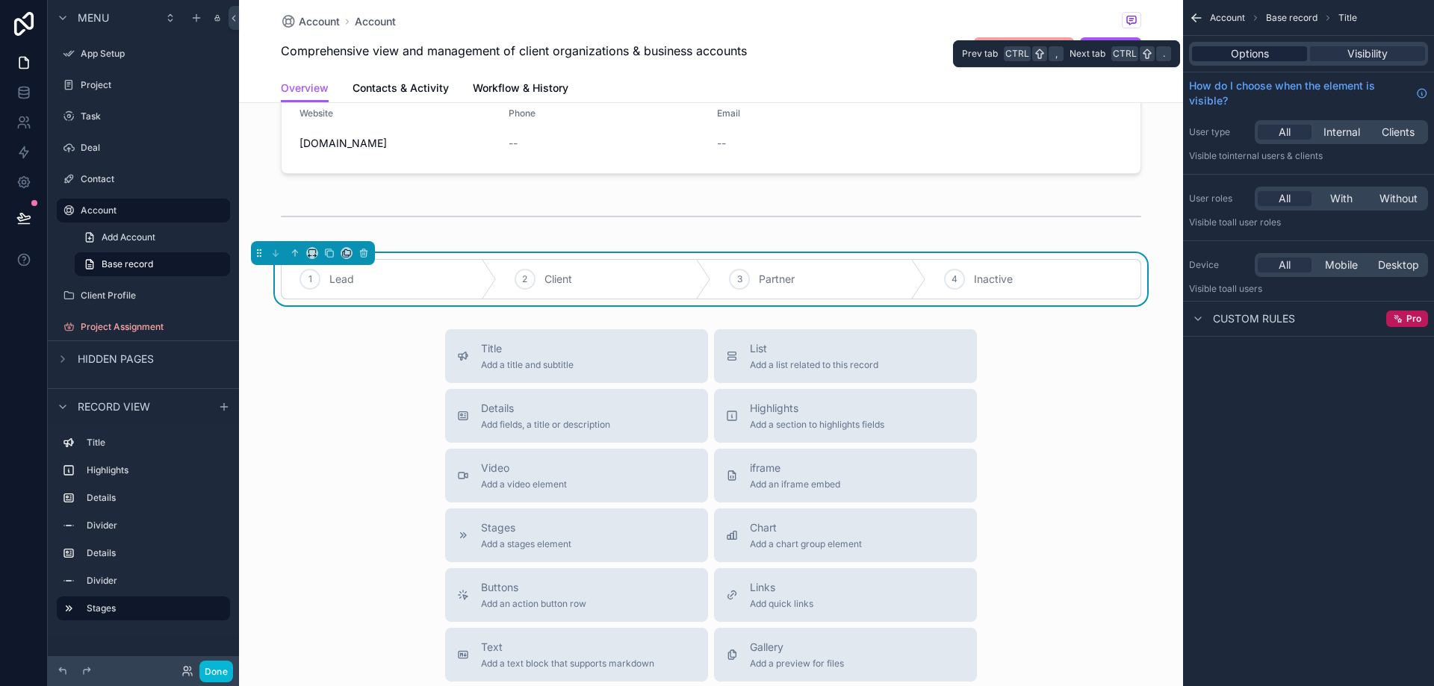
click at [1286, 50] on div "Options" at bounding box center [1249, 53] width 115 height 15
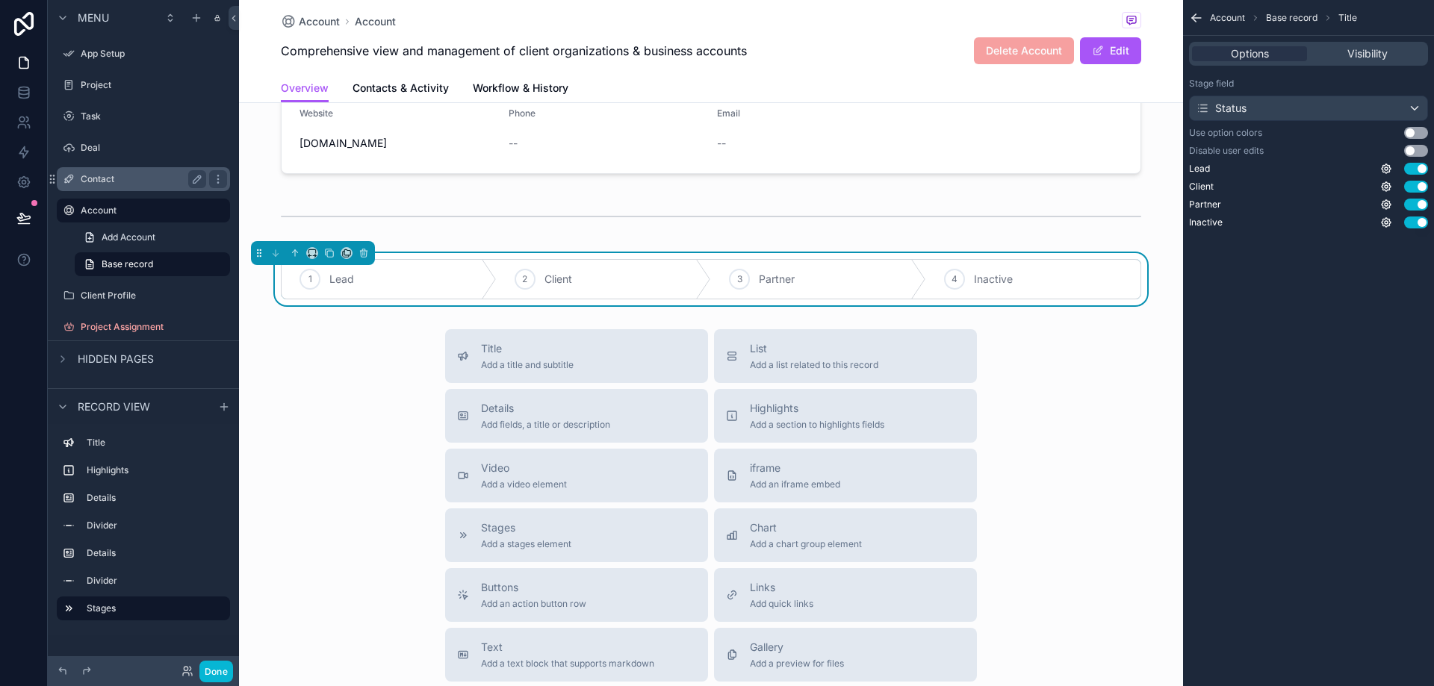
click at [90, 181] on label "Contact" at bounding box center [140, 179] width 119 height 12
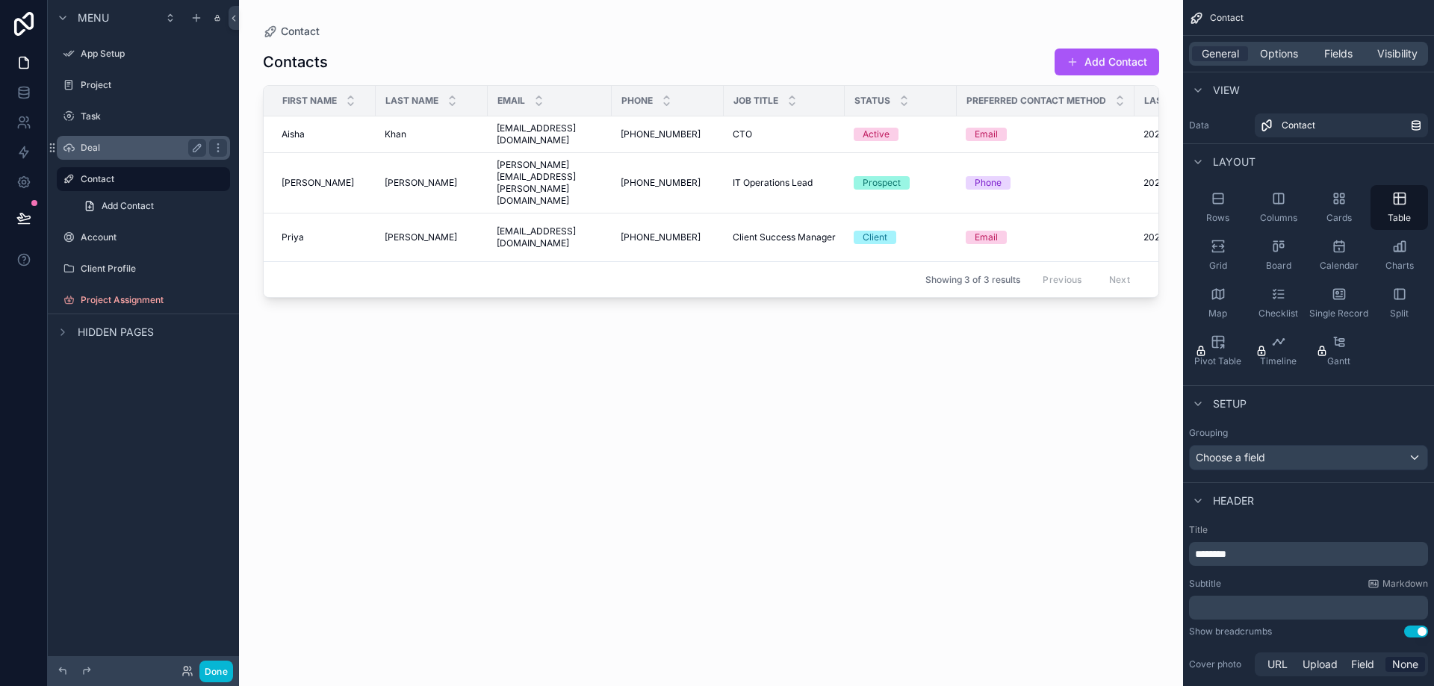
click at [88, 140] on div "Deal" at bounding box center [143, 148] width 125 height 18
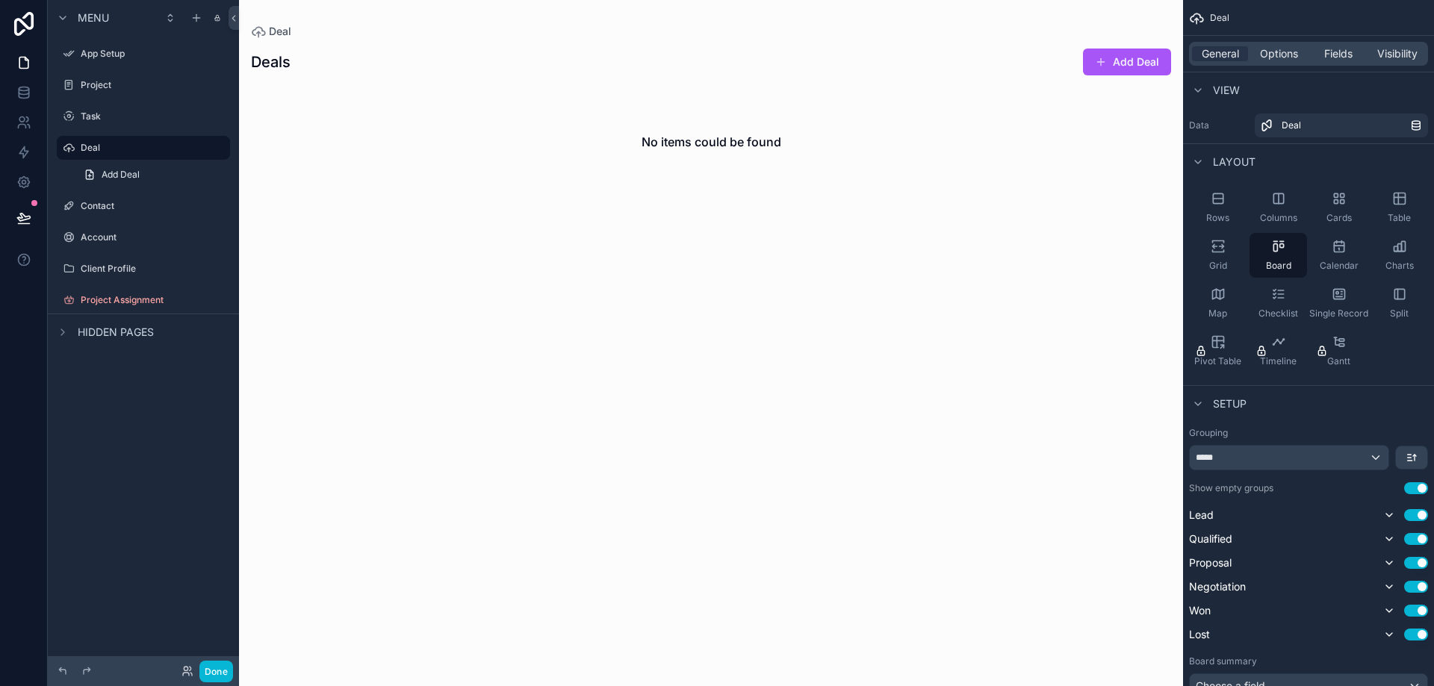
click at [1149, 52] on div "scrollable content" at bounding box center [711, 343] width 944 height 686
click at [1137, 56] on button "Add Deal" at bounding box center [1127, 62] width 88 height 27
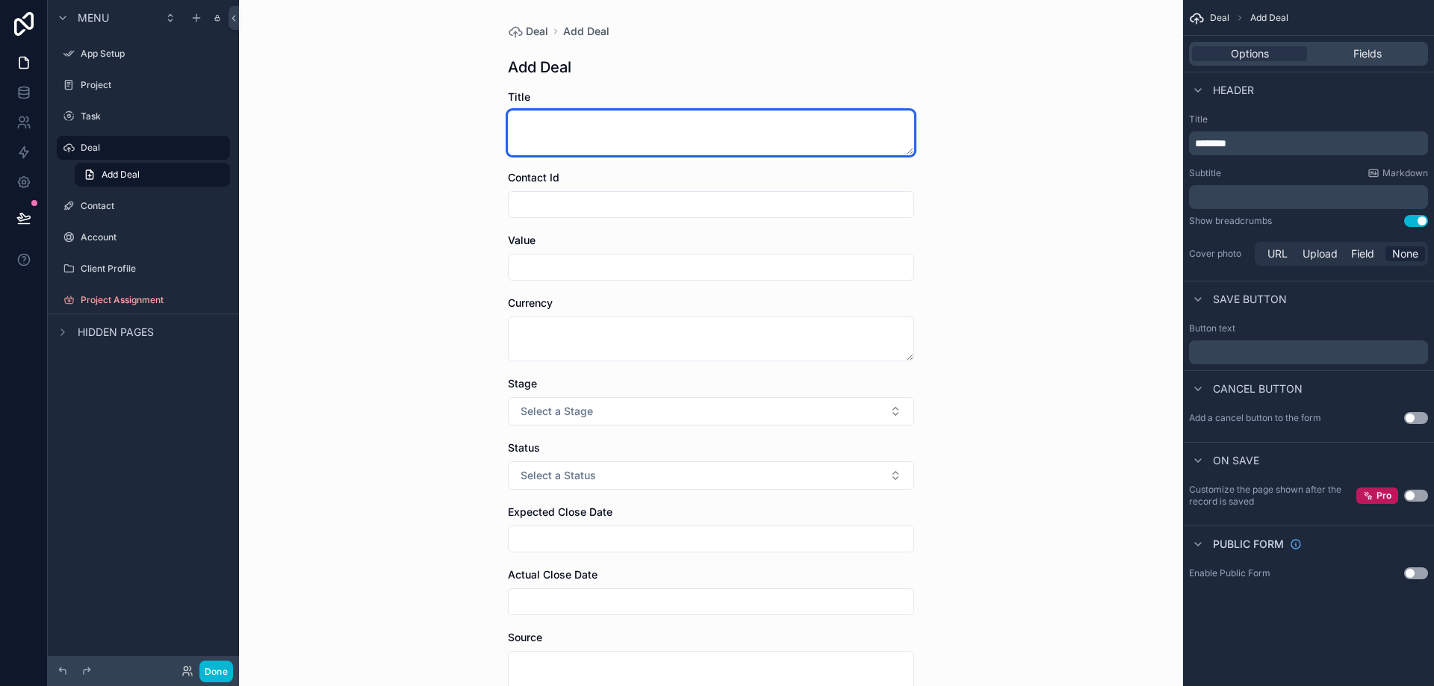
click at [530, 134] on textarea "scrollable content" at bounding box center [711, 133] width 406 height 45
type textarea "***"
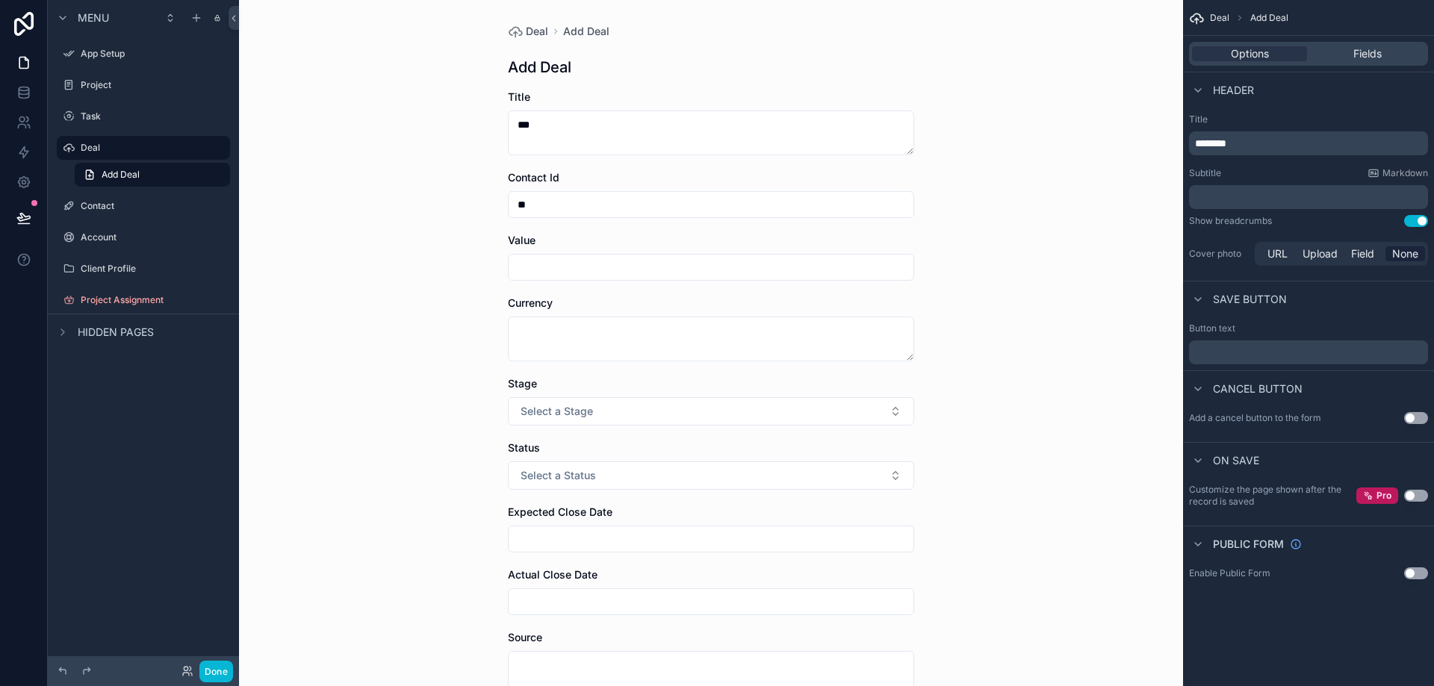
type input "**"
click at [572, 267] on input "scrollable content" at bounding box center [711, 267] width 405 height 21
type input "*******"
click at [556, 313] on div "Currency" at bounding box center [711, 329] width 406 height 66
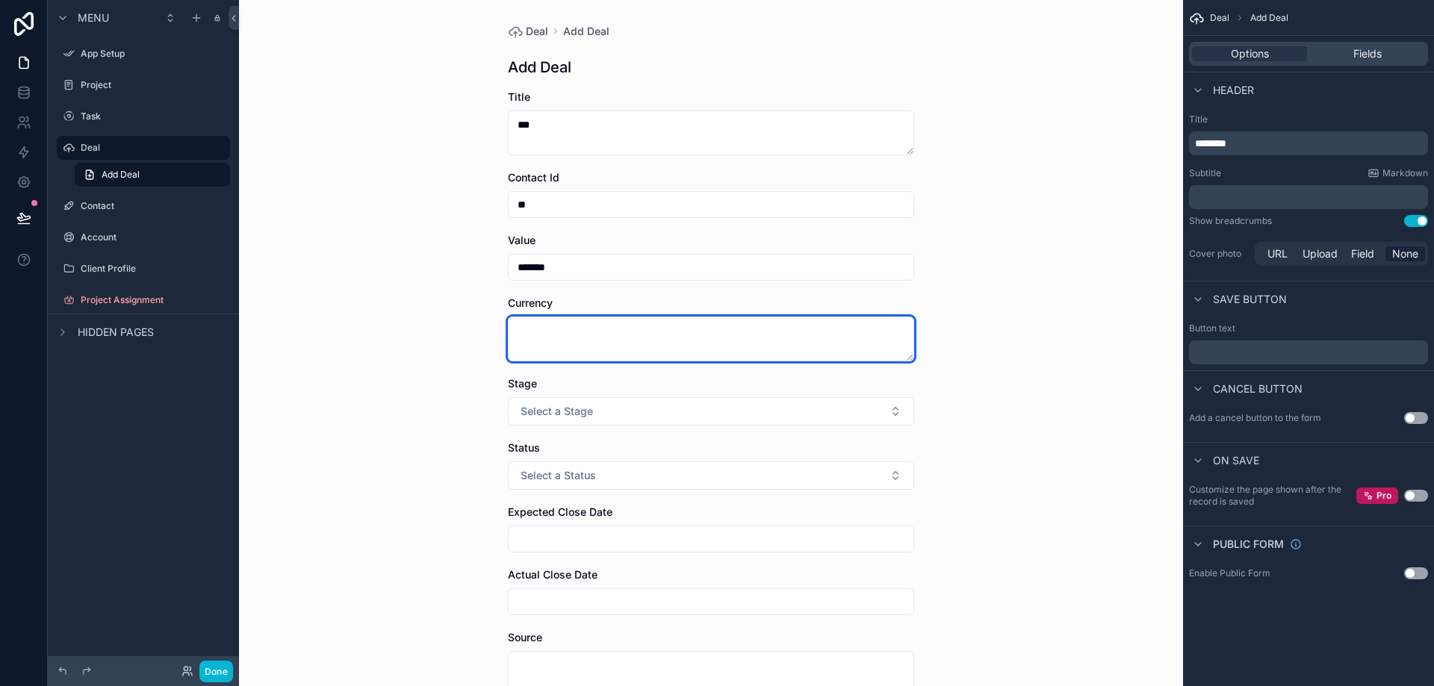
click at [559, 331] on textarea "scrollable content" at bounding box center [711, 339] width 406 height 45
type textarea "******"
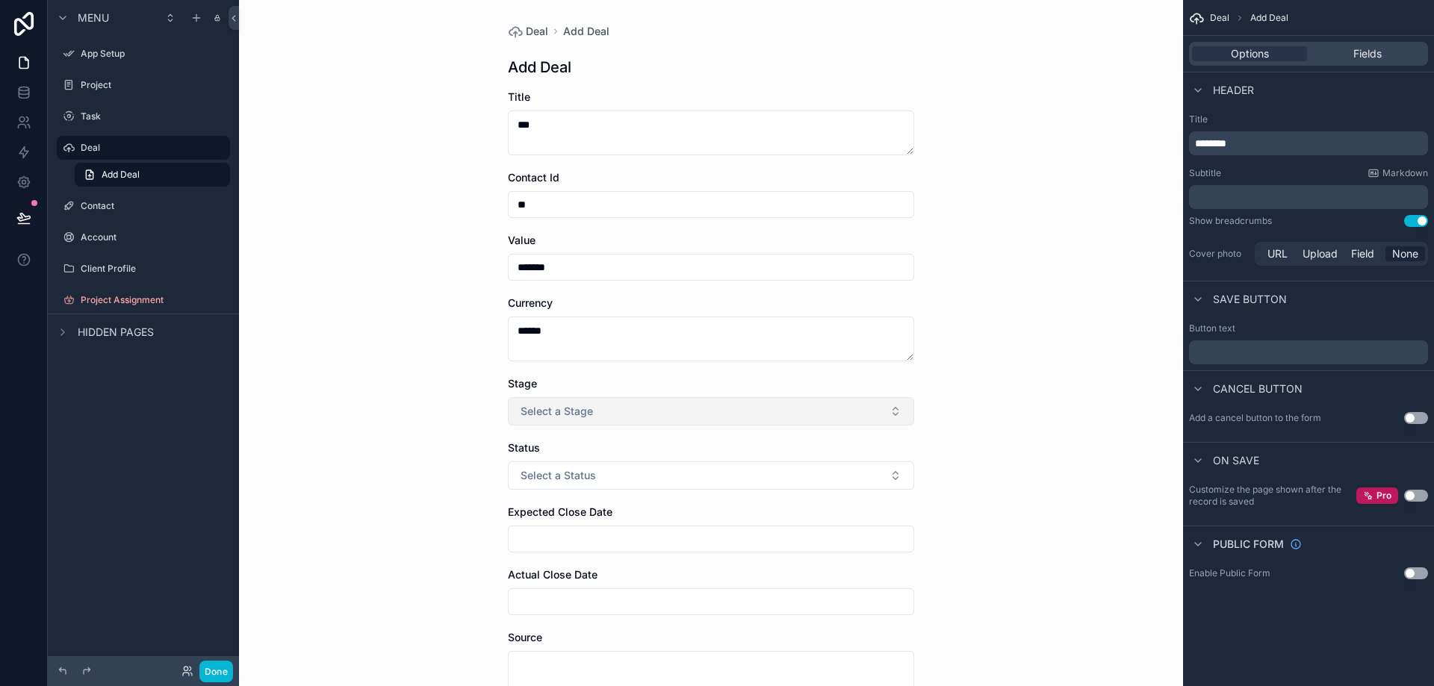
click at [568, 410] on span "Select a Stage" at bounding box center [556, 411] width 72 height 15
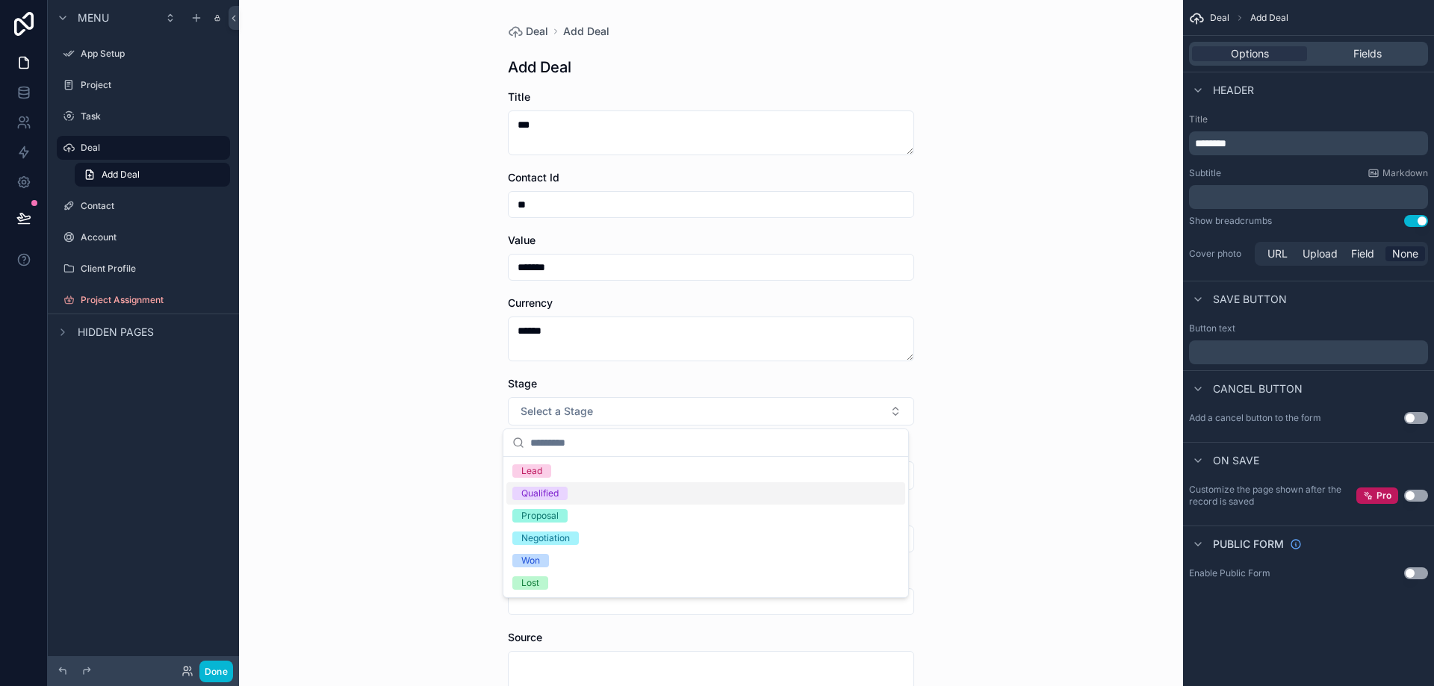
click at [560, 502] on div "Qualified" at bounding box center [705, 493] width 399 height 22
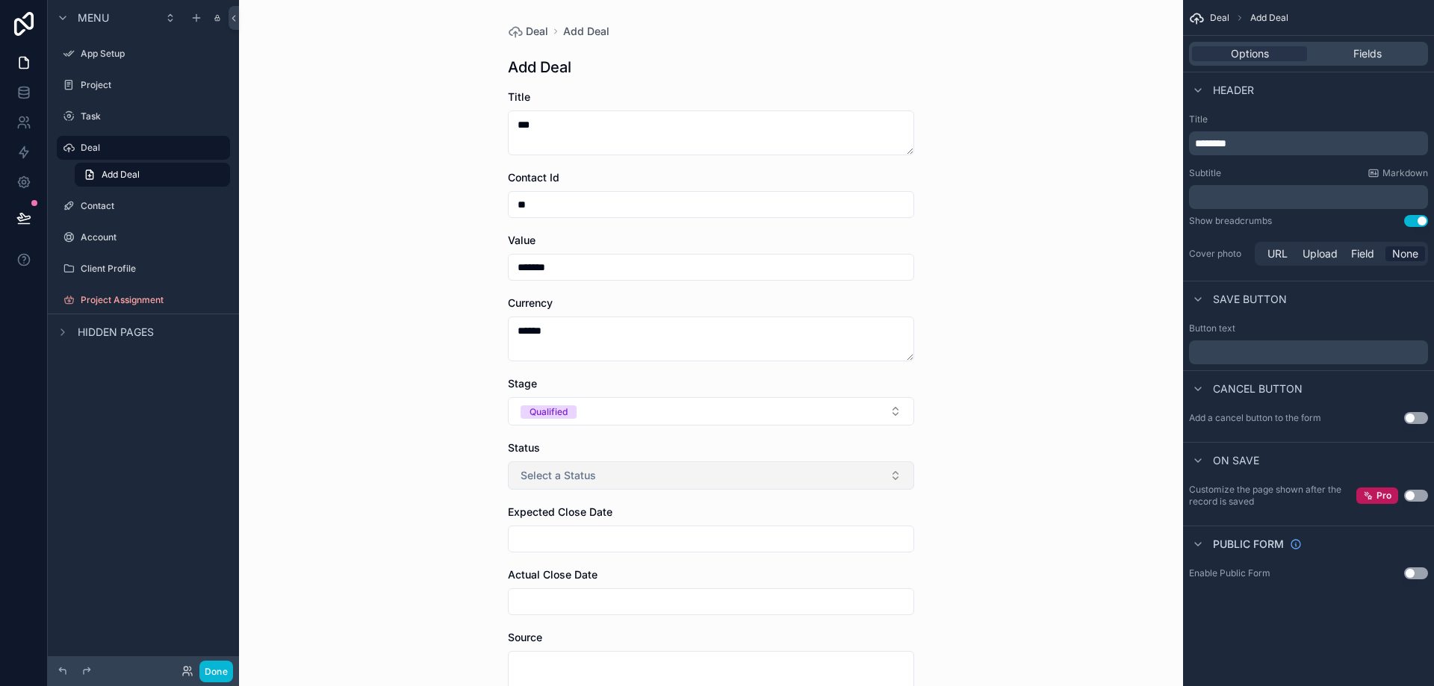
click at [556, 469] on span "Select a Status" at bounding box center [557, 475] width 75 height 15
type input "***"
click at [564, 471] on span "Select a Status" at bounding box center [557, 475] width 75 height 15
click at [565, 482] on span "Select a Status" at bounding box center [557, 475] width 75 height 15
click at [550, 561] on div "Closed Won" at bounding box center [546, 557] width 50 height 13
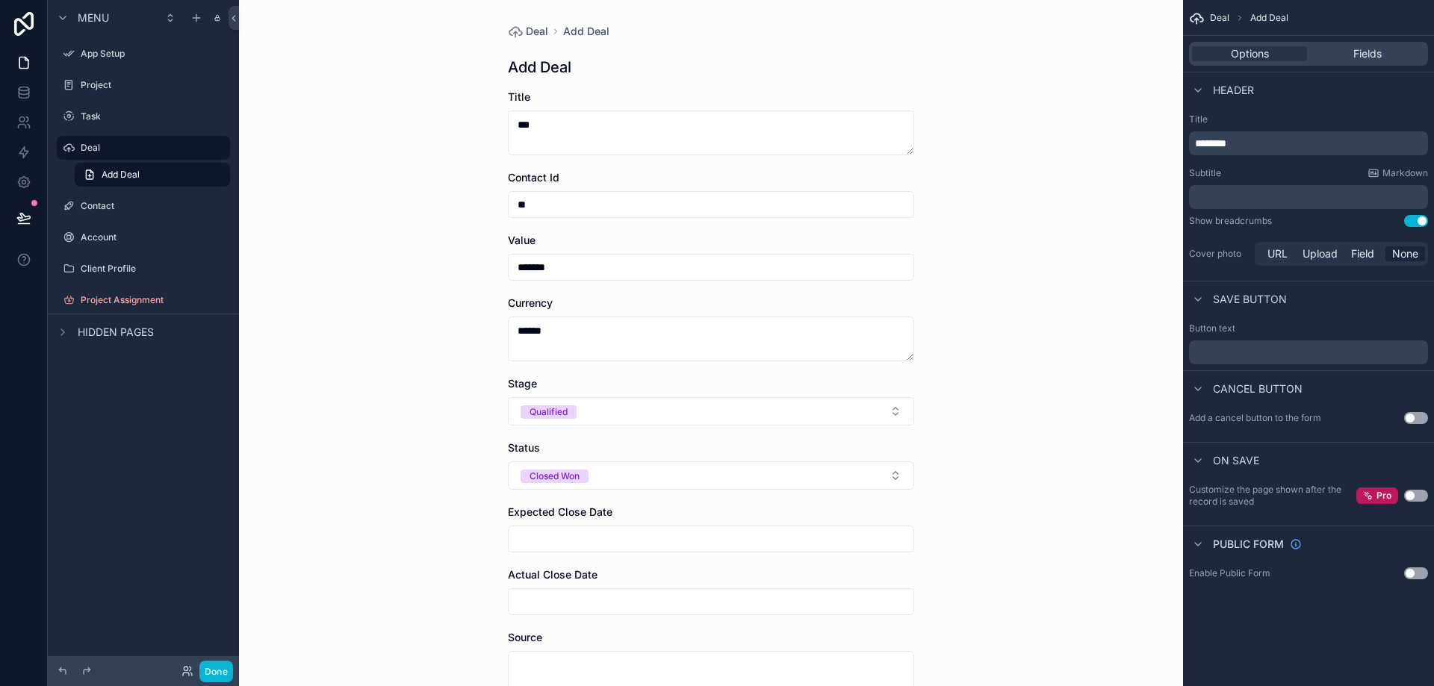
click at [556, 547] on div "scrollable content" at bounding box center [711, 539] width 406 height 27
click at [558, 538] on input "scrollable content" at bounding box center [711, 539] width 405 height 21
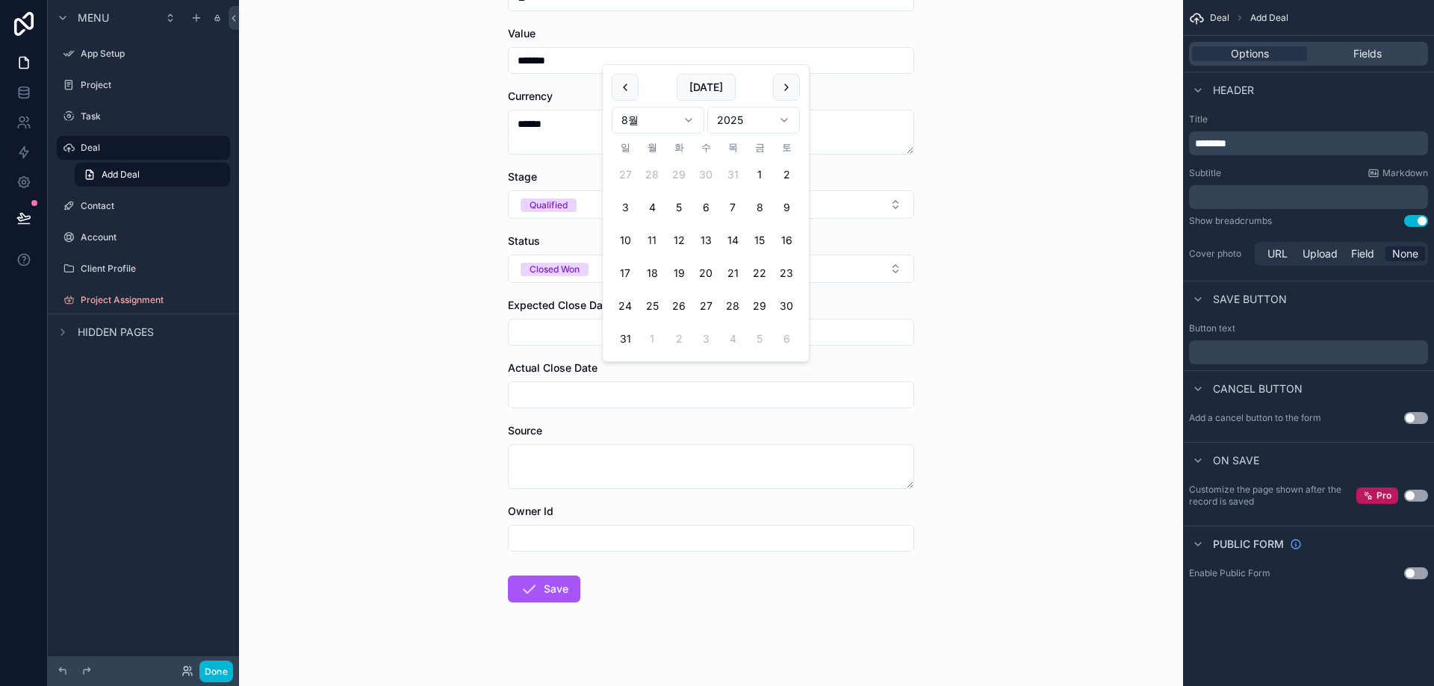
scroll to position [219, 0]
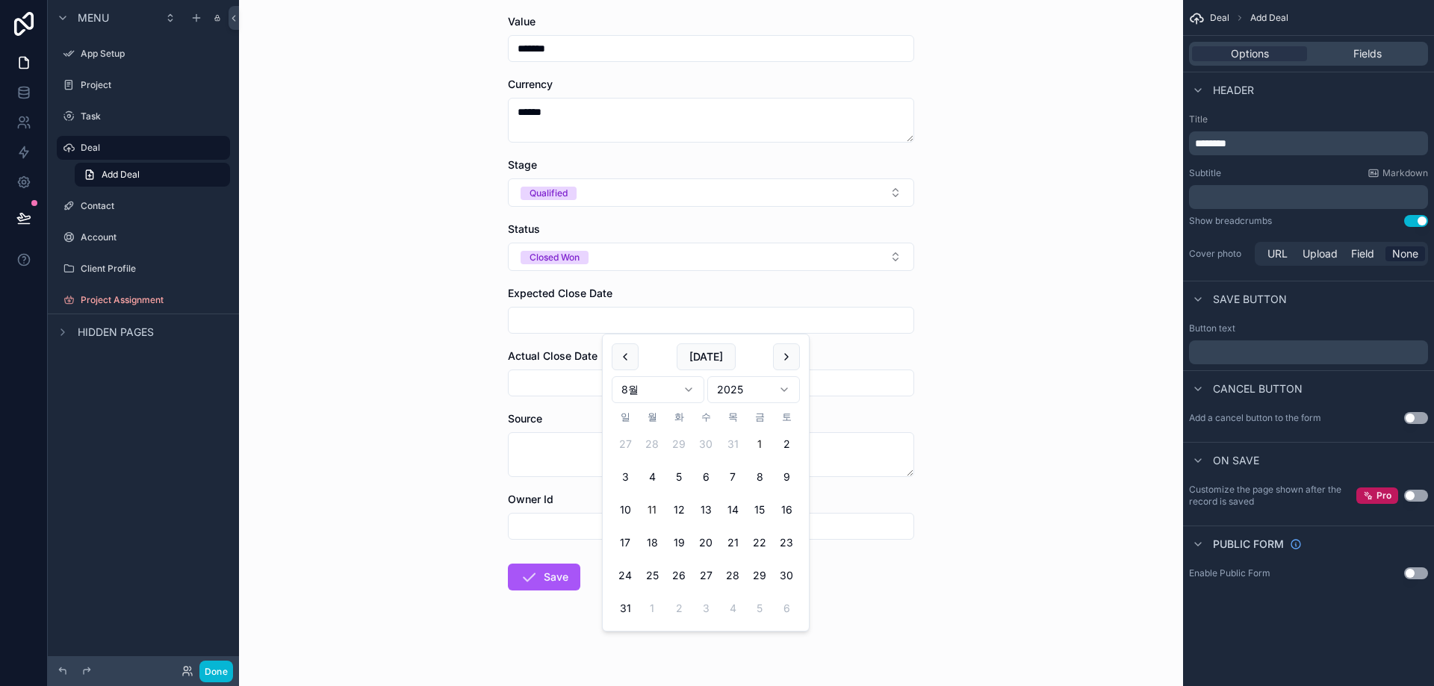
click at [763, 442] on button "1" at bounding box center [759, 444] width 27 height 27
type input "**********"
click at [553, 374] on input "scrollable content" at bounding box center [711, 383] width 405 height 21
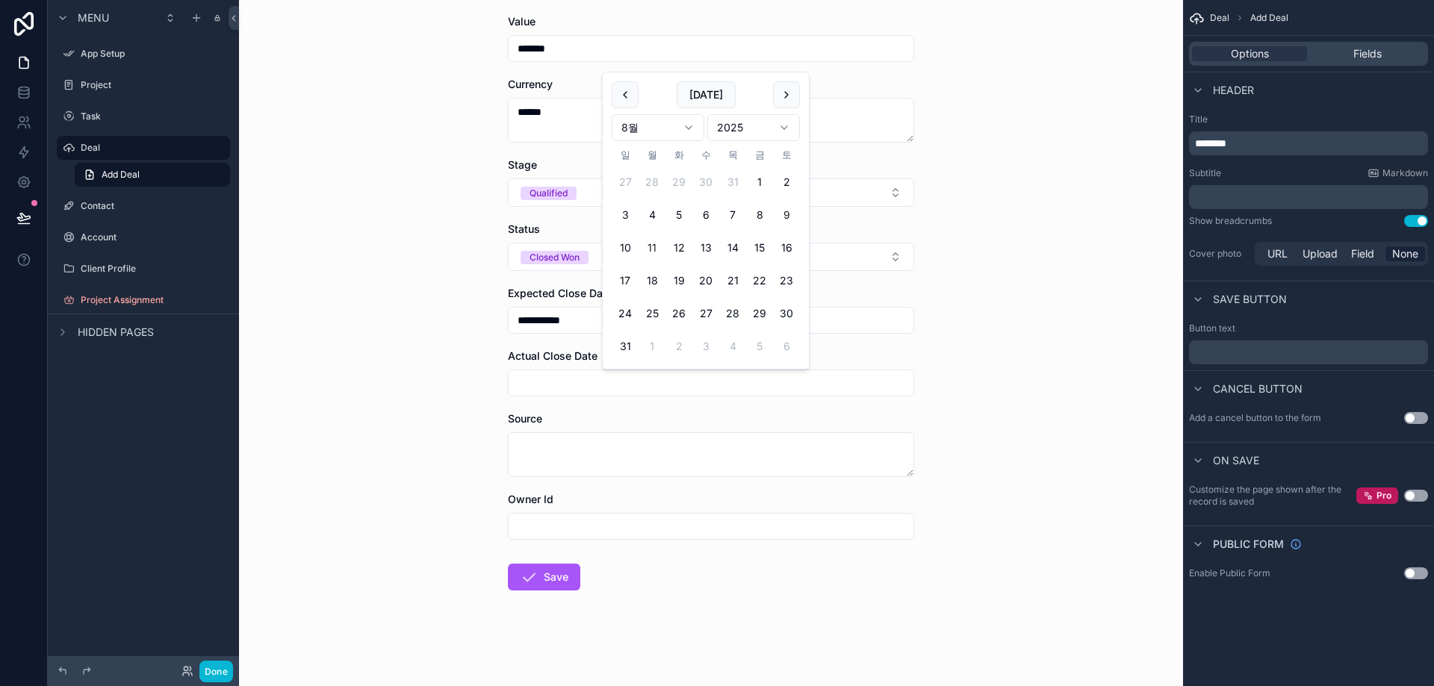
click at [785, 214] on button "9" at bounding box center [786, 215] width 27 height 27
type input "**********"
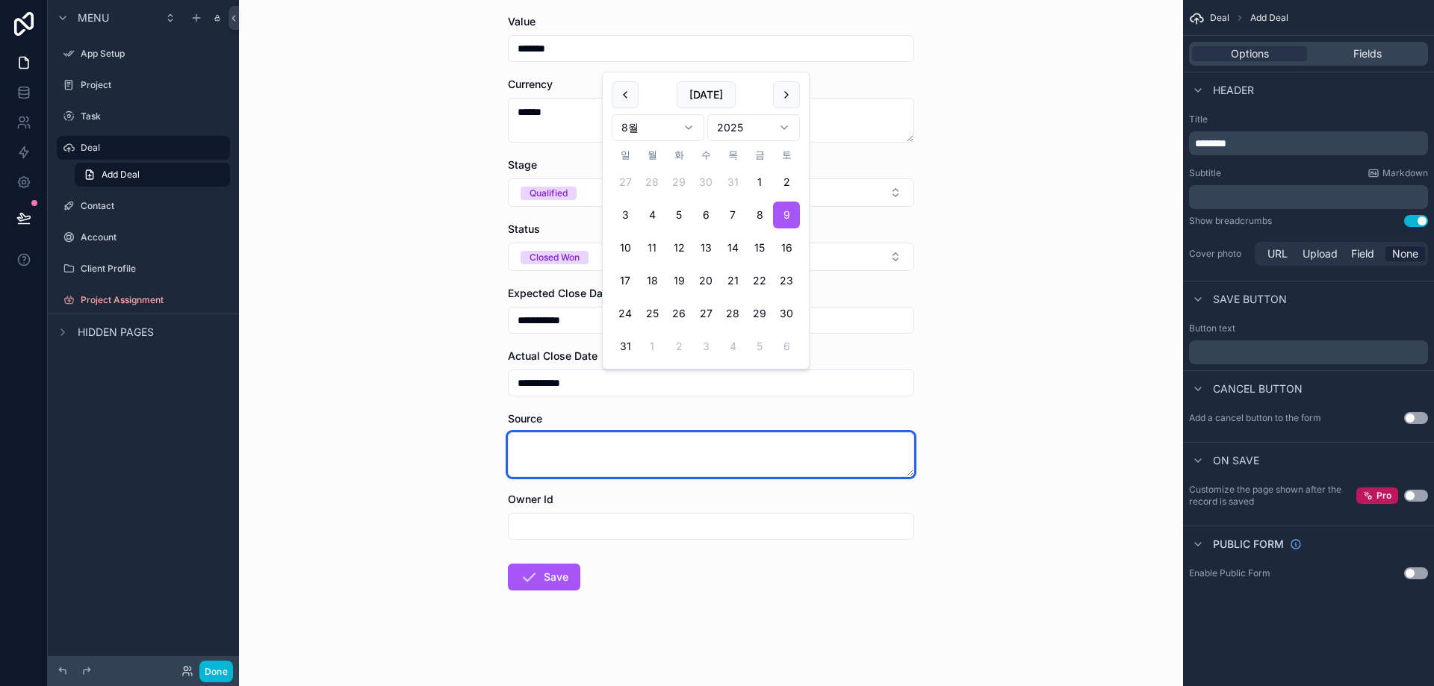
click at [520, 453] on textarea "scrollable content" at bounding box center [711, 454] width 406 height 45
click at [524, 454] on textarea "scrollable content" at bounding box center [711, 454] width 406 height 45
click at [531, 453] on textarea "scrollable content" at bounding box center [711, 454] width 406 height 45
type textarea "***"
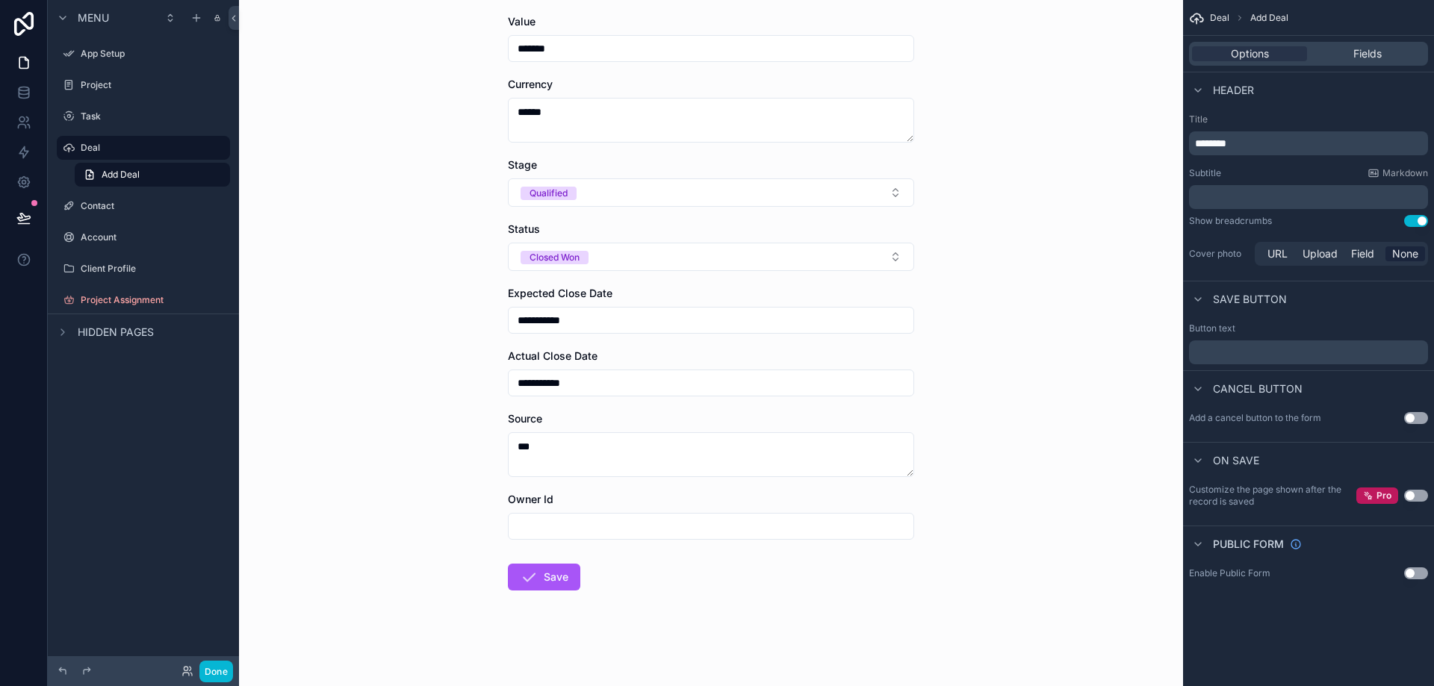
click at [556, 517] on input "scrollable content" at bounding box center [711, 526] width 405 height 21
type input "*******"
click at [547, 577] on button "Save" at bounding box center [544, 577] width 72 height 27
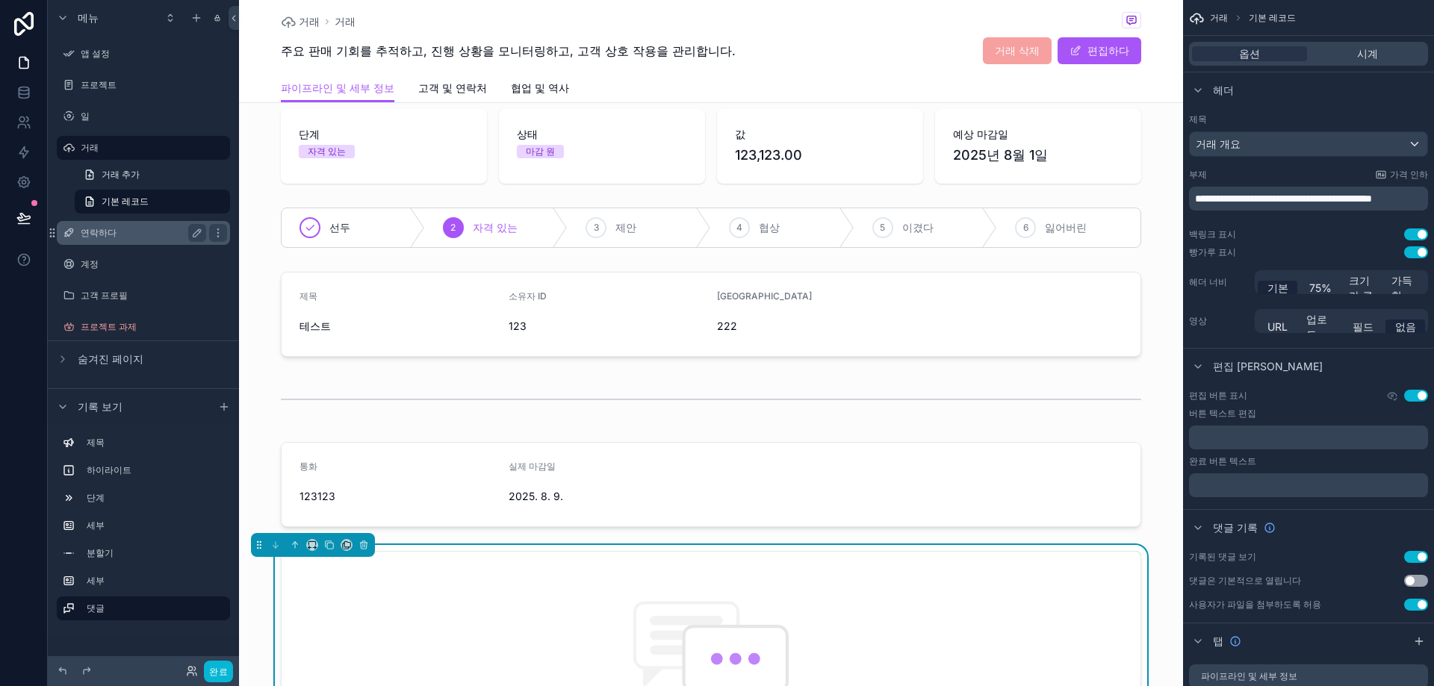
scroll to position [75, 0]
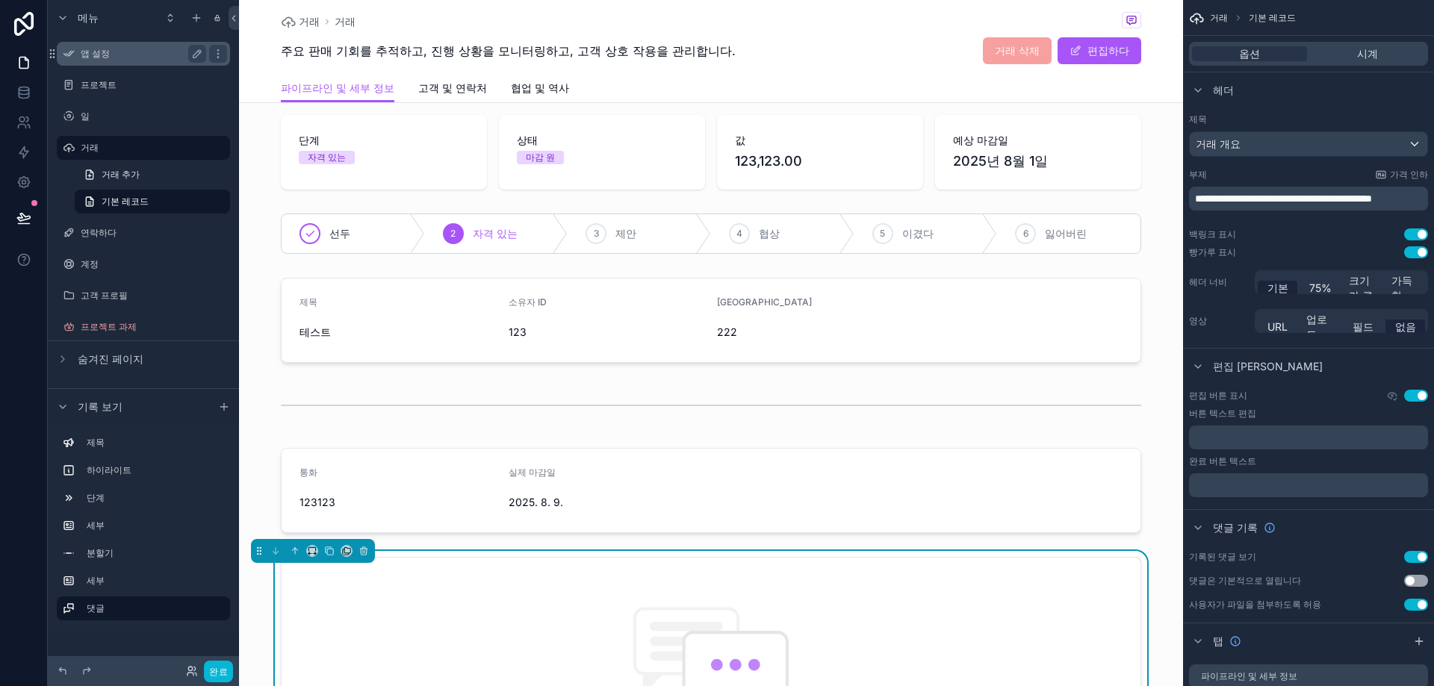
click at [100, 59] on label "앱 설정" at bounding box center [140, 54] width 119 height 12
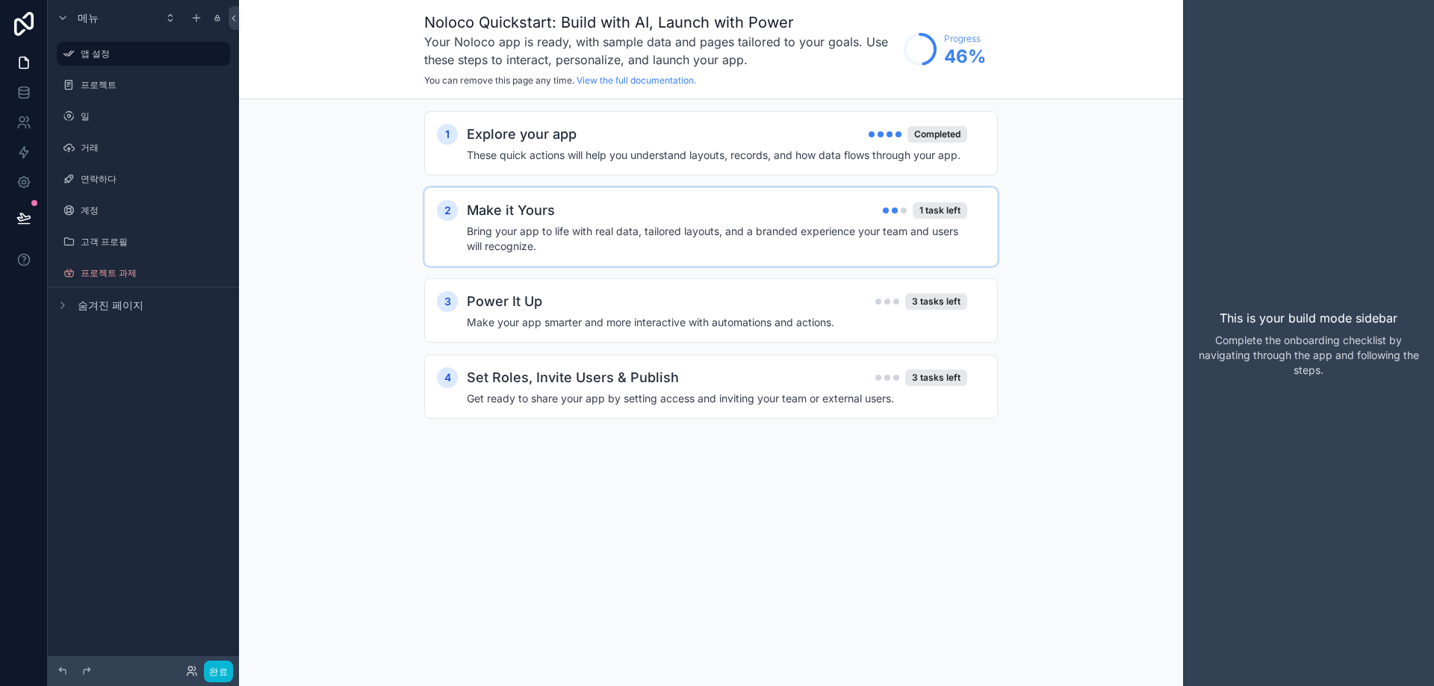
click at [759, 231] on h4 "Bring your app to life with real data, tailored layouts, and a branded experien…" at bounding box center [717, 239] width 500 height 30
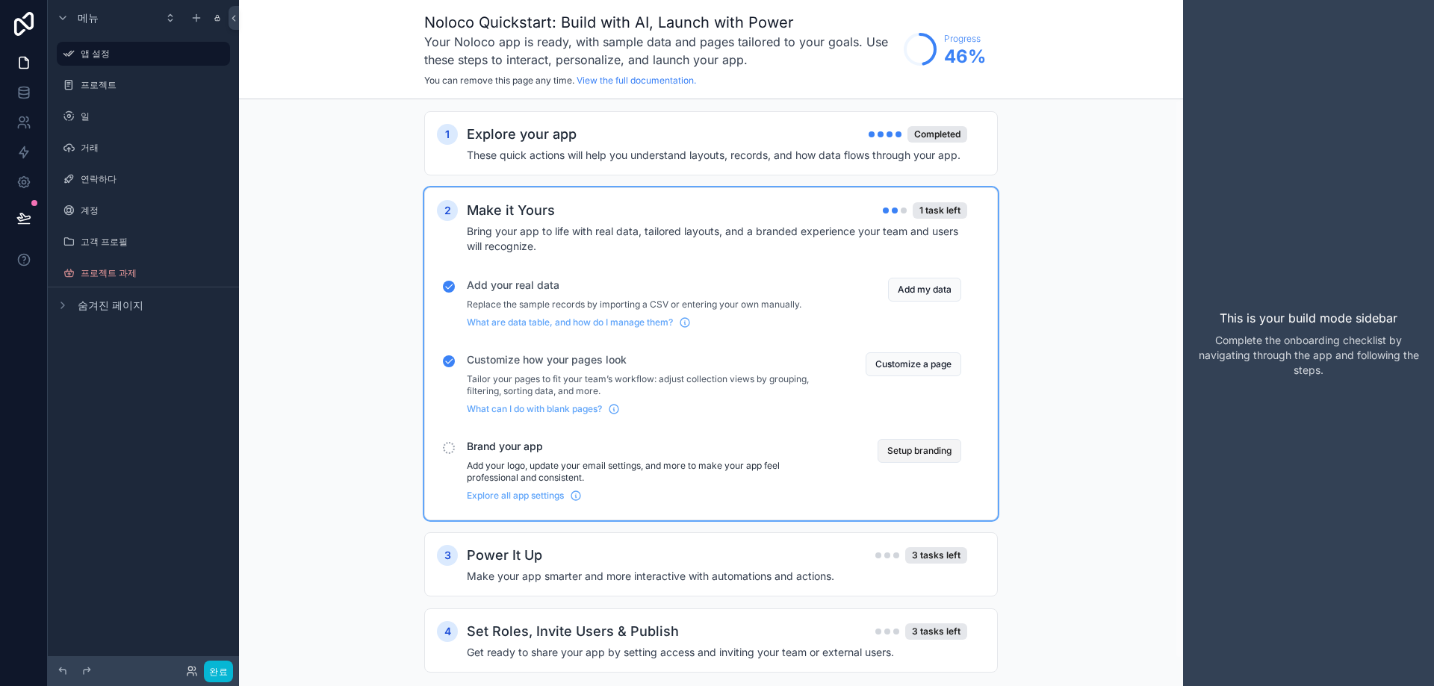
click at [924, 450] on button "Setup branding" at bounding box center [919, 451] width 84 height 24
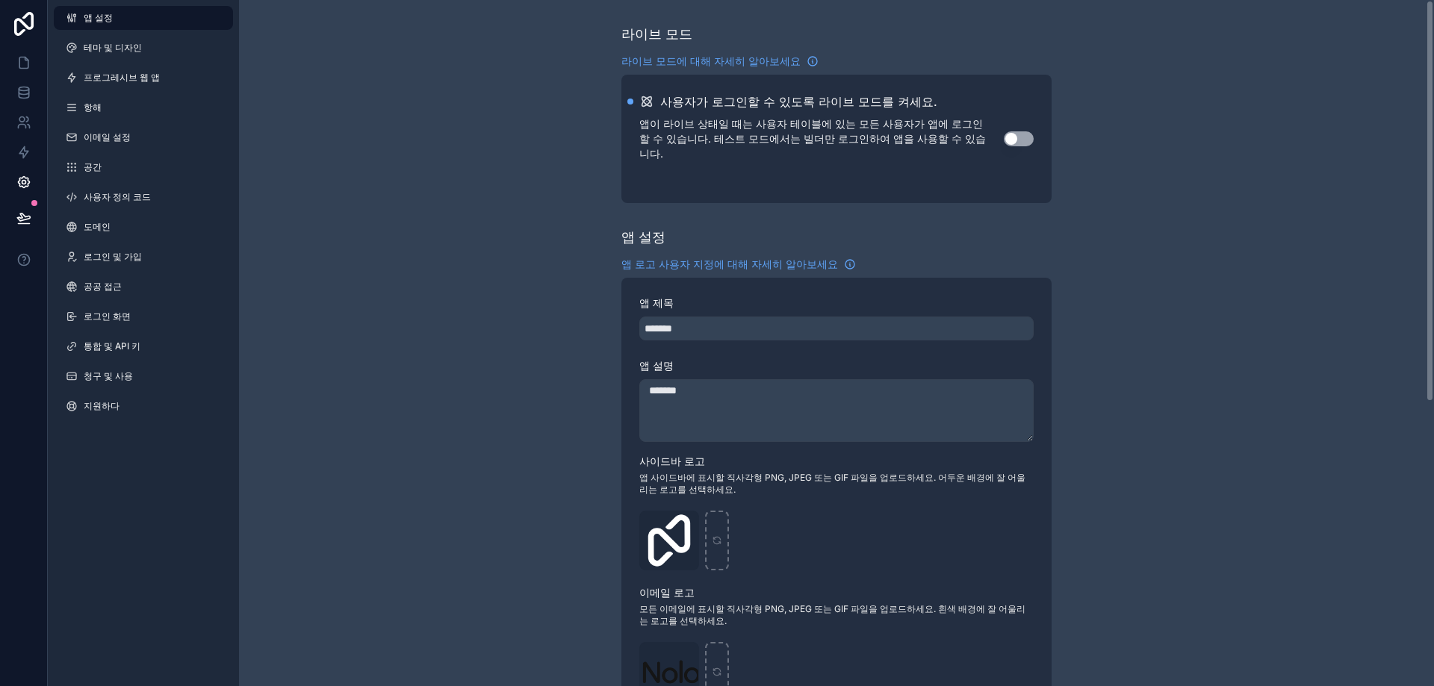
click at [1166, 211] on div "라이브 모드 라이브 모드에 대해 자세히 알아보세요 사용자가 로그인할 수 있도록 라이브 모드를 켜세요. 앱이 라이브 상태일 때는 사용자 테이블에…" at bounding box center [836, 585] width 1195 height 1171
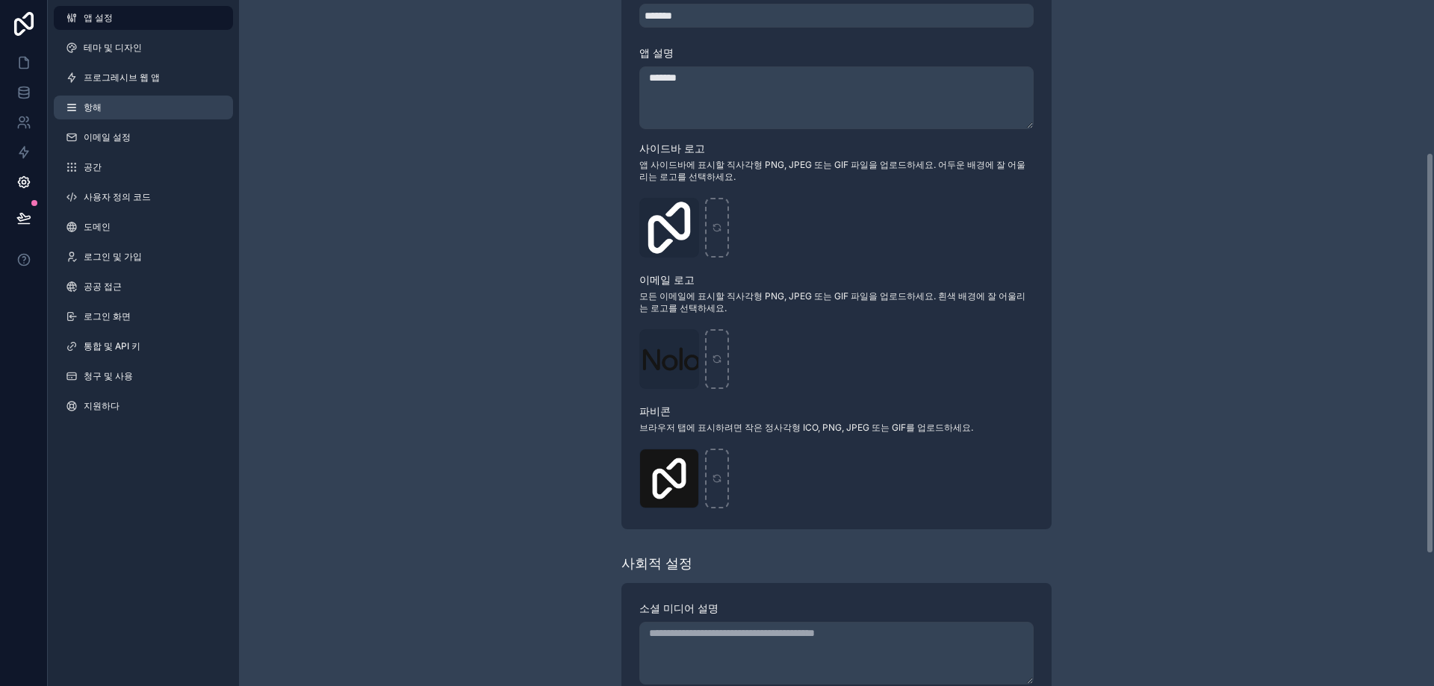
scroll to position [261, 0]
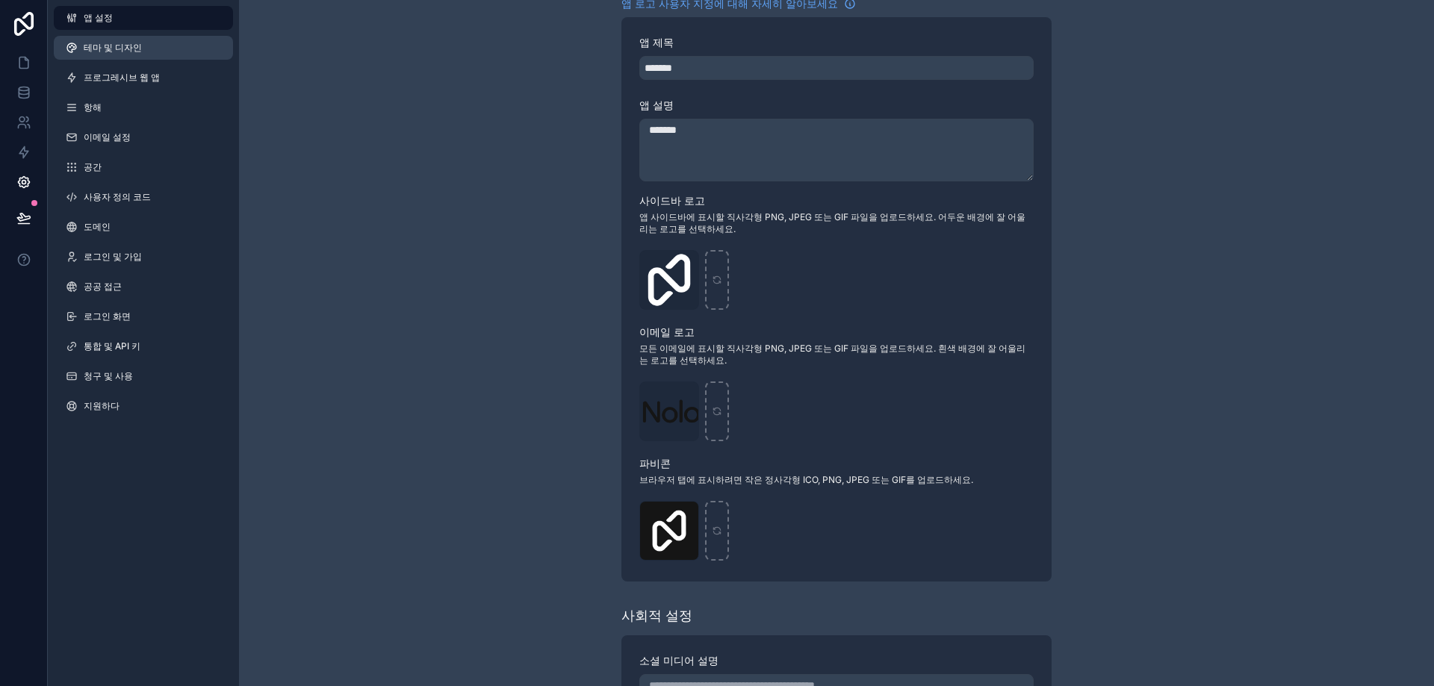
click at [98, 55] on link "테마 및 디자인" at bounding box center [143, 48] width 179 height 24
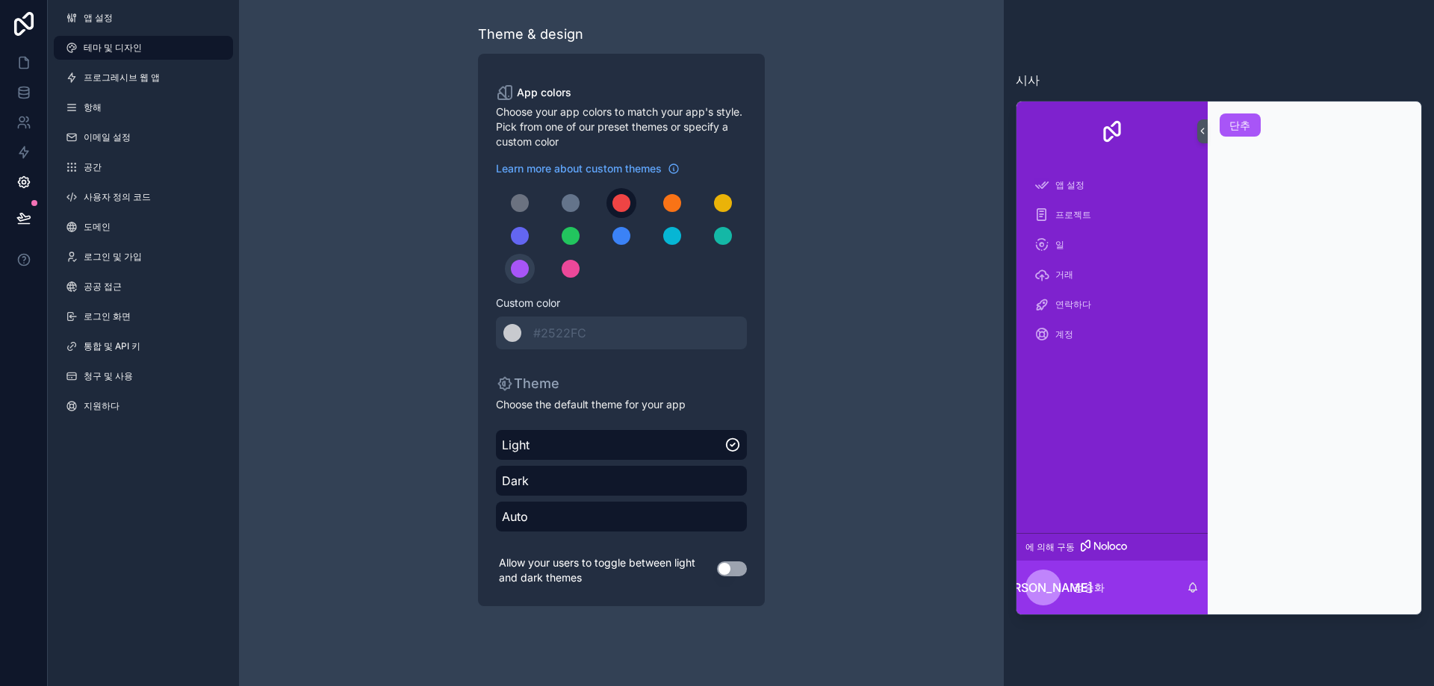
click at [622, 204] on div "스크롤 가능한 콘텐츠" at bounding box center [621, 203] width 18 height 18
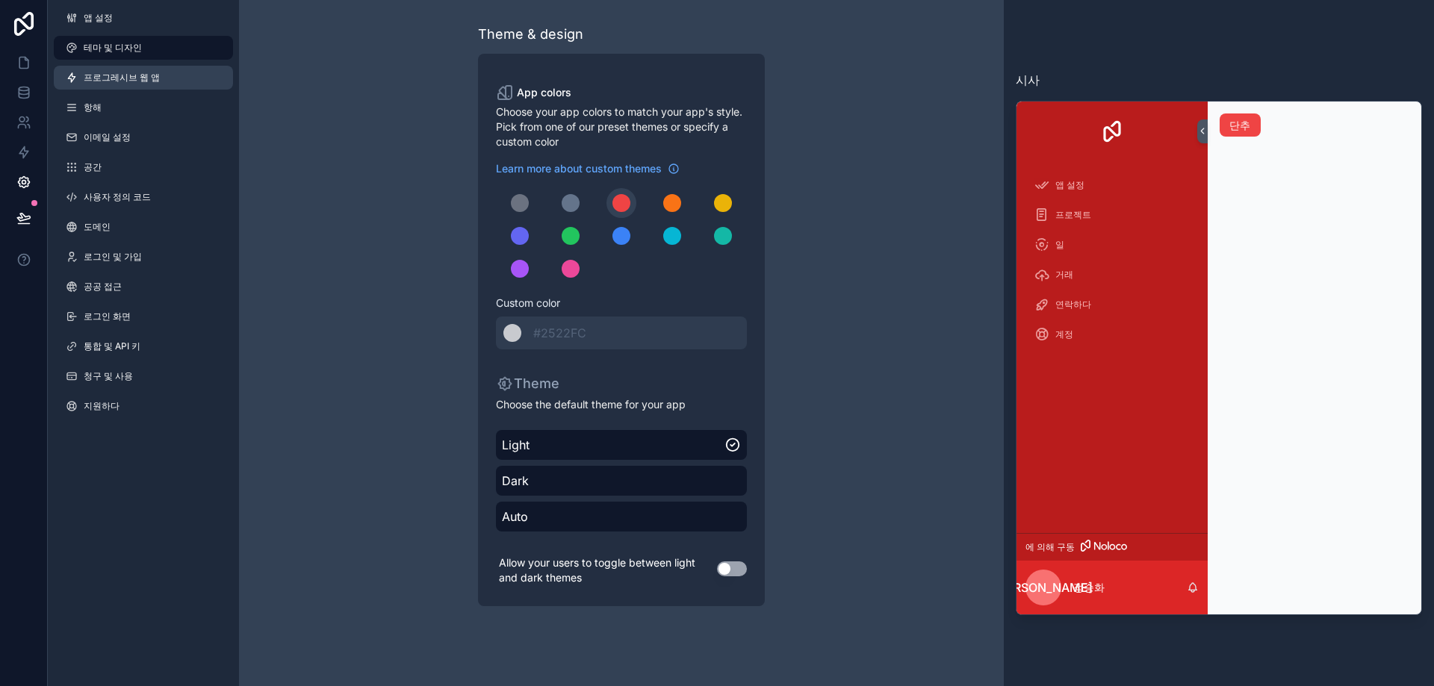
click at [147, 83] on span "프로그레시브 웹 앱" at bounding box center [122, 78] width 76 height 12
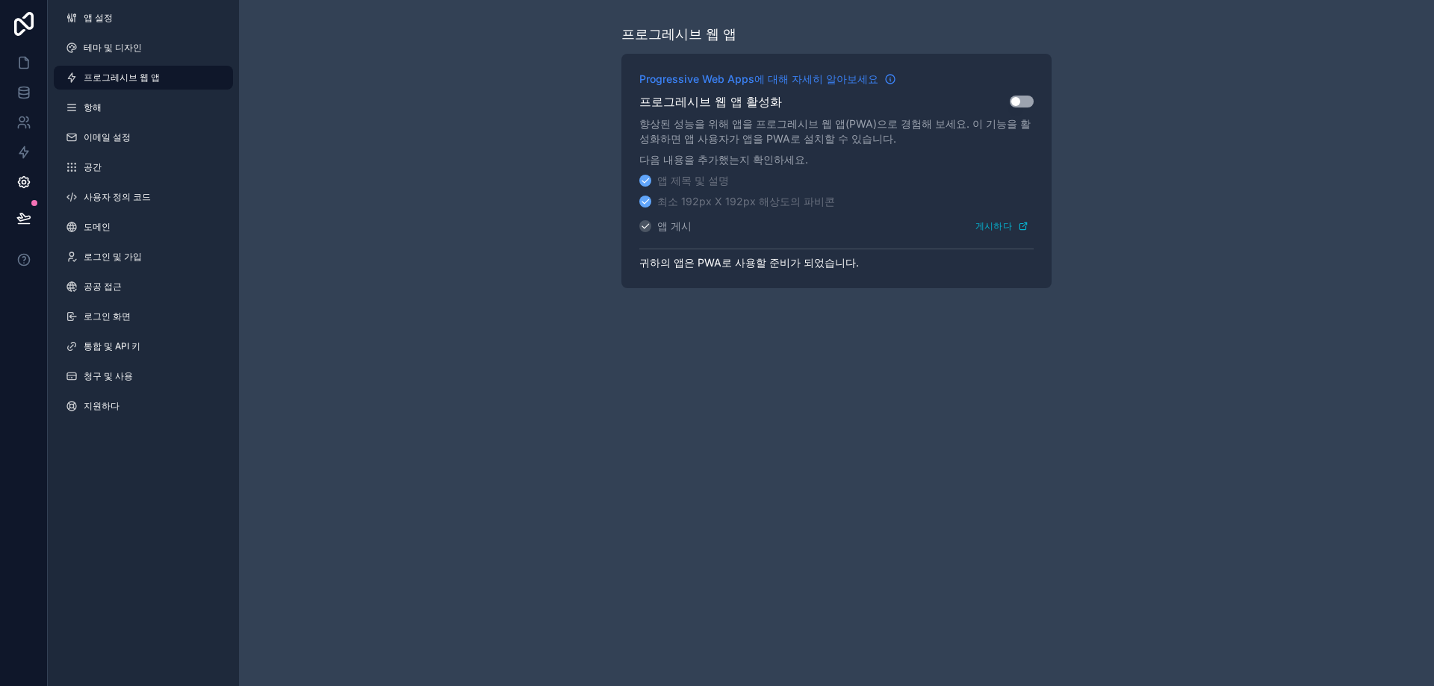
click at [887, 78] on icon "스크롤 가능한 콘텐츠" at bounding box center [890, 79] width 12 height 12
